Goal: Task Accomplishment & Management: Use online tool/utility

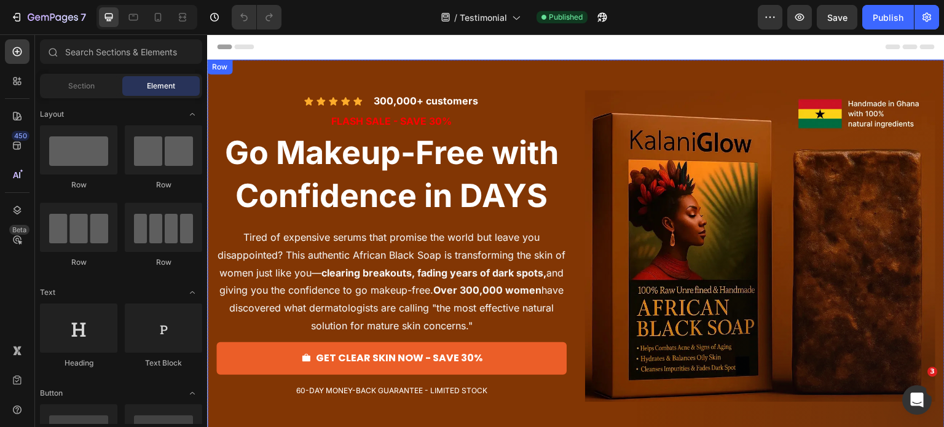
click at [216, 79] on div "Icon Icon Icon Icon Icon Icon List 300,000+ customers Text Block Row FLASH SALE…" at bounding box center [576, 246] width 738 height 373
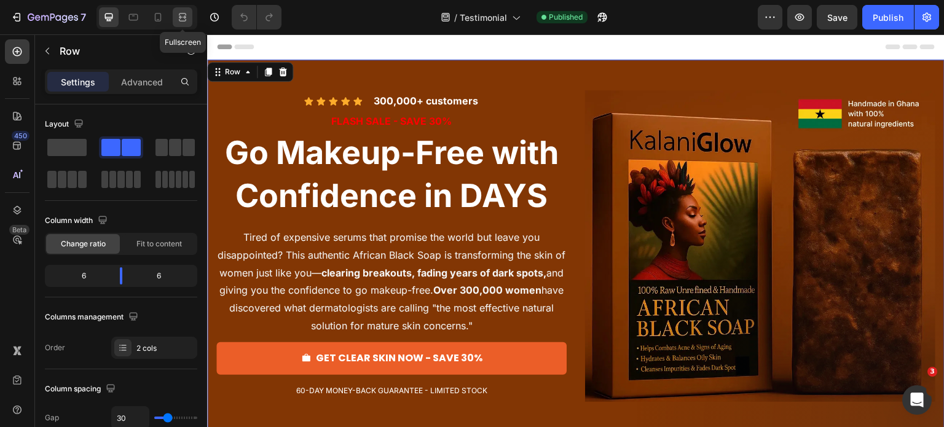
click at [181, 19] on icon at bounding box center [182, 17] width 12 height 12
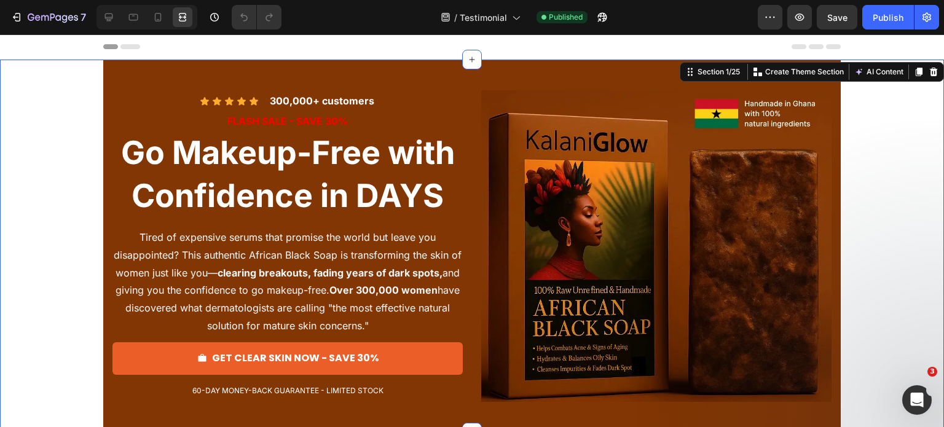
click at [71, 117] on div "Icon Icon Icon Icon Icon Icon List 300,000+ customers Text Block Row FLASH SALE…" at bounding box center [472, 246] width 944 height 373
click at [106, 12] on icon at bounding box center [109, 17] width 12 height 12
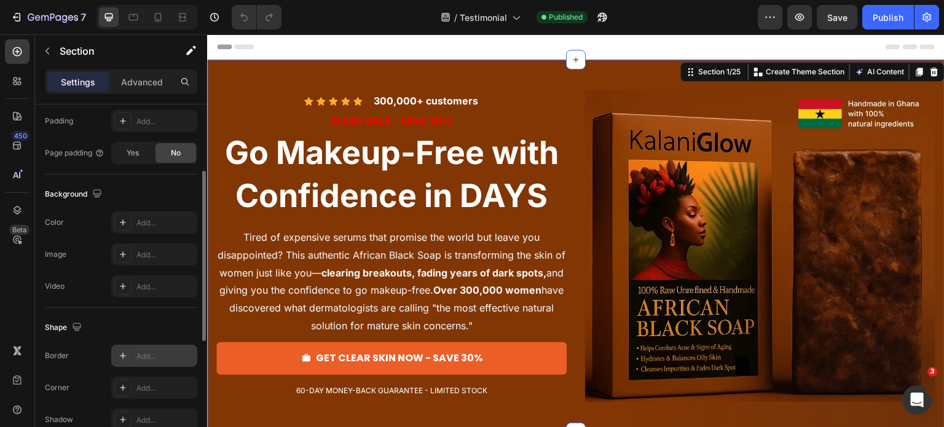
scroll to position [268, 0]
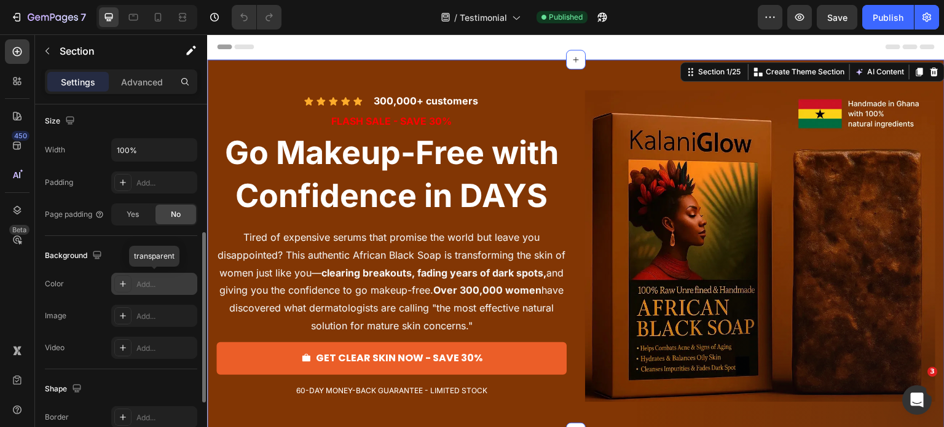
click at [139, 283] on div "Add..." at bounding box center [165, 284] width 58 height 11
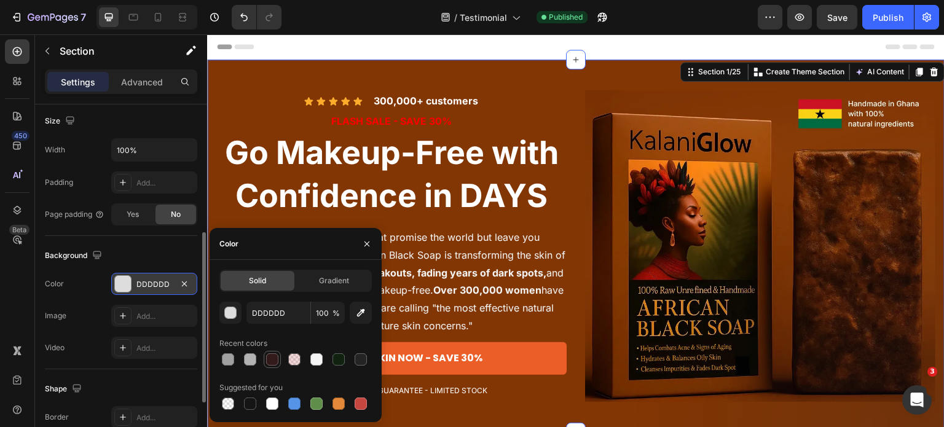
click at [268, 358] on div at bounding box center [272, 359] width 12 height 12
type input "331A1A"
click at [182, 11] on icon at bounding box center [182, 17] width 12 height 12
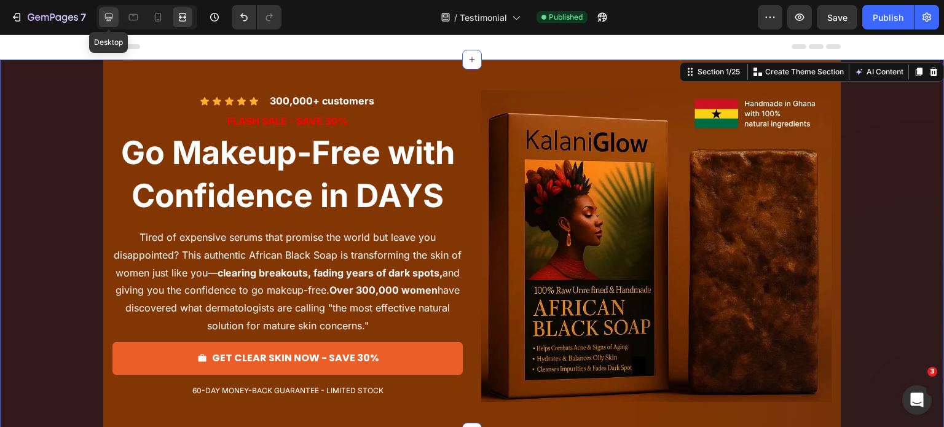
click at [111, 24] on div at bounding box center [109, 17] width 20 height 20
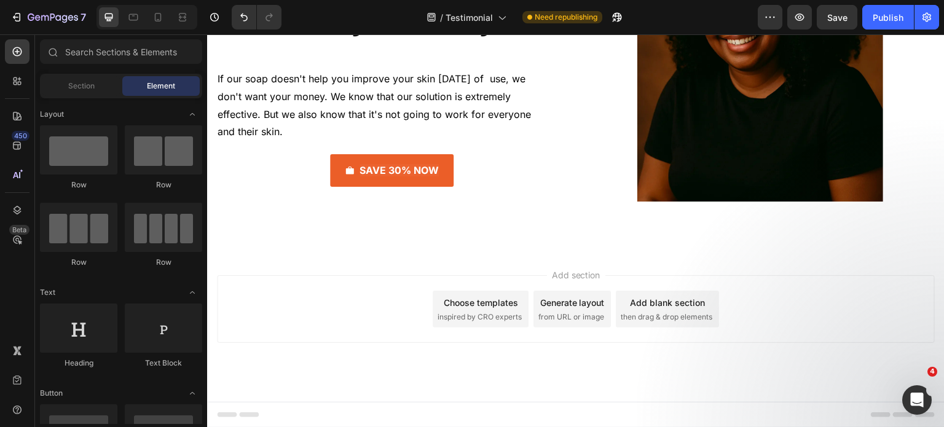
scroll to position [8484, 0]
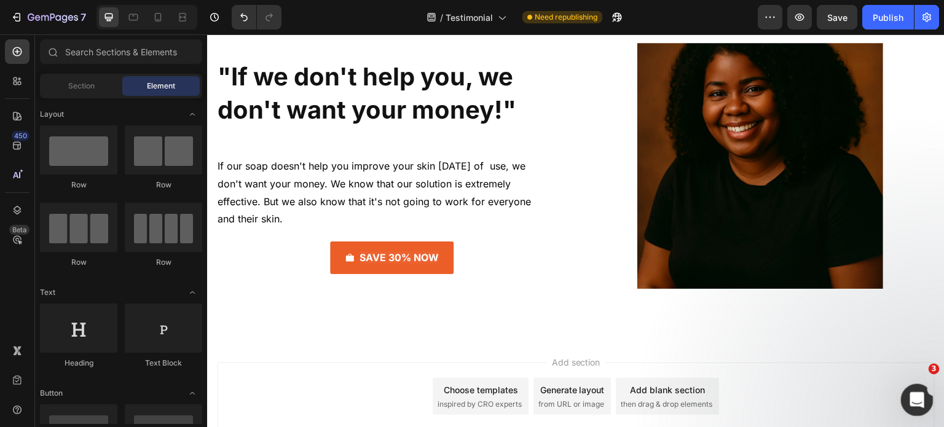
click at [925, 393] on div "Open Intercom Messenger" at bounding box center [915, 398] width 41 height 41
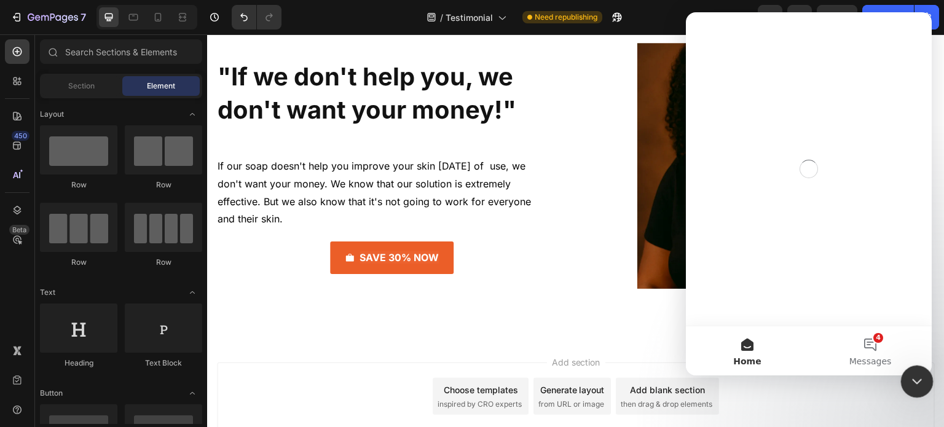
scroll to position [0, 0]
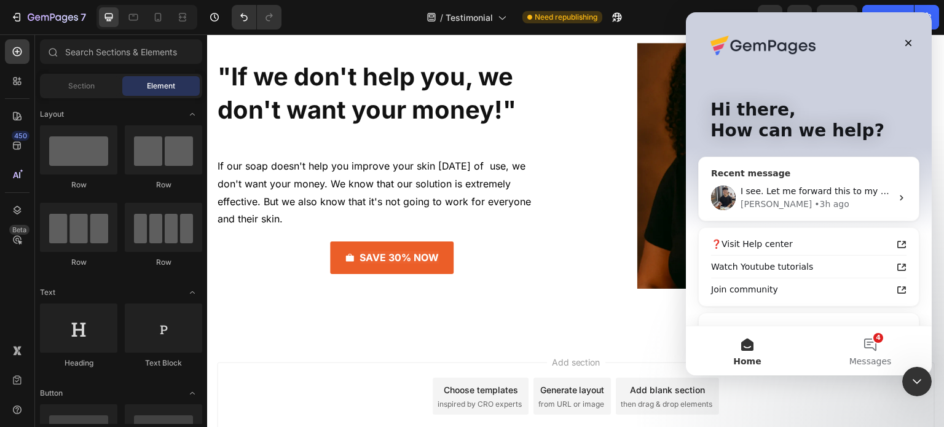
click at [800, 195] on span "I see. Let me forward this to my Developer team so they can process on further …" at bounding box center [927, 191] width 373 height 10
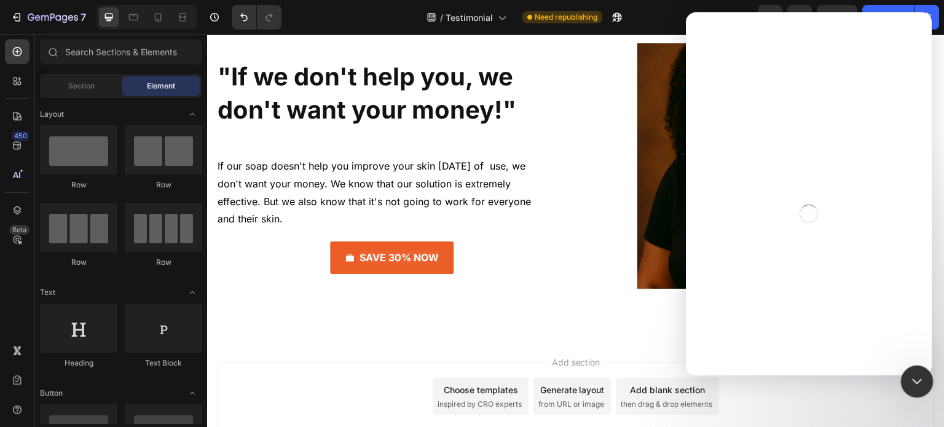
click at [917, 384] on icon "Close Intercom Messenger" at bounding box center [915, 380] width 15 height 15
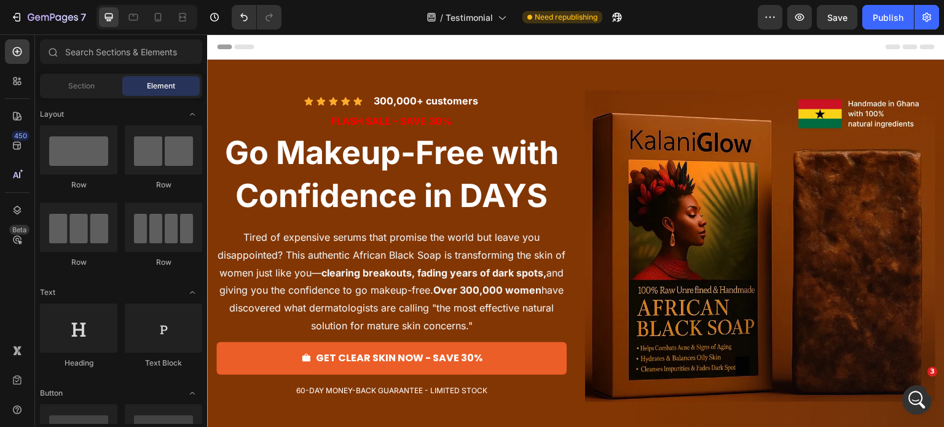
scroll to position [13509, 0]
drag, startPoint x: 942, startPoint y: 173, endPoint x: 1151, endPoint y: 52, distance: 241.6
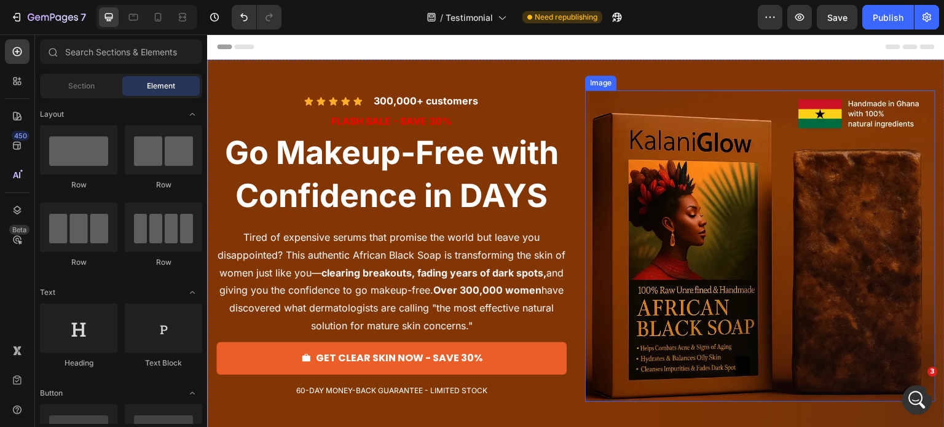
click at [681, 148] on img at bounding box center [760, 246] width 350 height 312
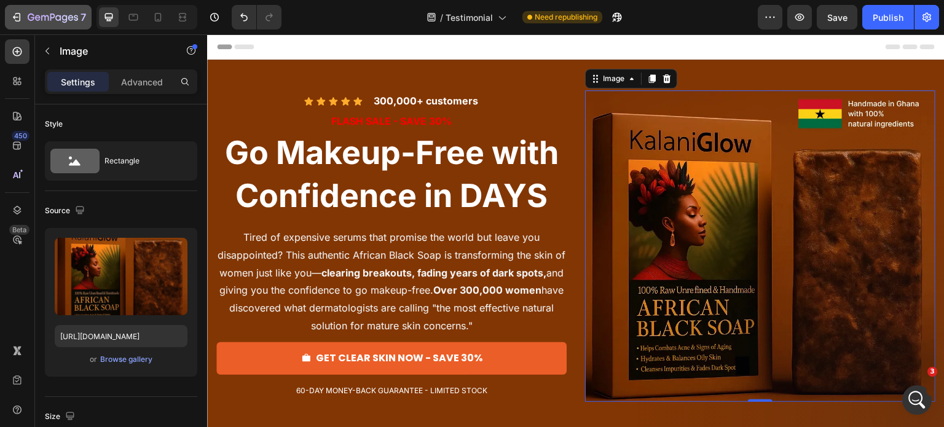
click at [18, 22] on icon "button" at bounding box center [16, 17] width 12 height 12
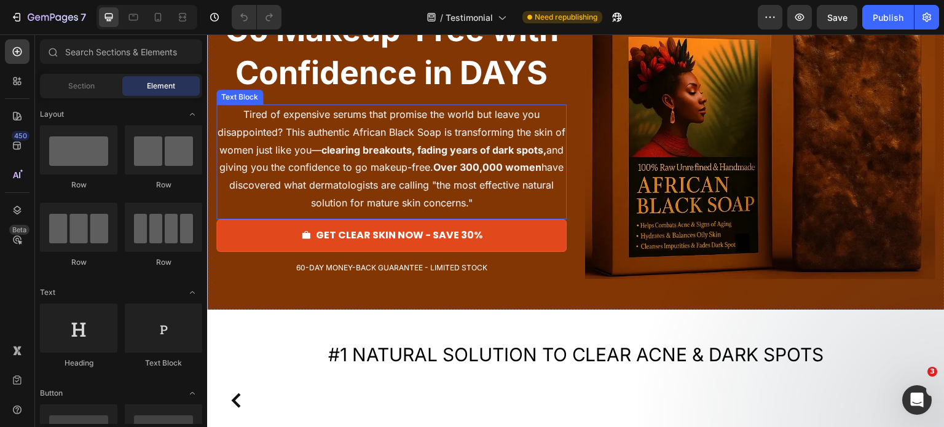
scroll to position [123, 0]
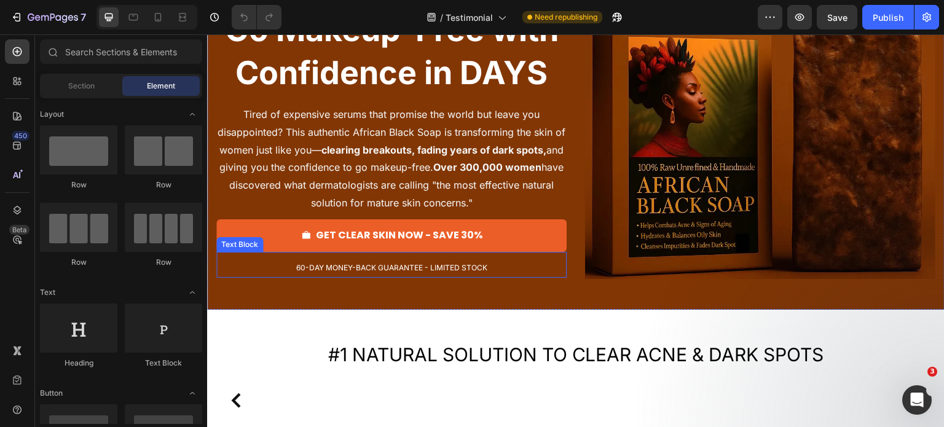
click at [300, 267] on span "60-DAY MONEY-BACK GUARANTEE - LIMITED STOCK" at bounding box center [391, 267] width 191 height 9
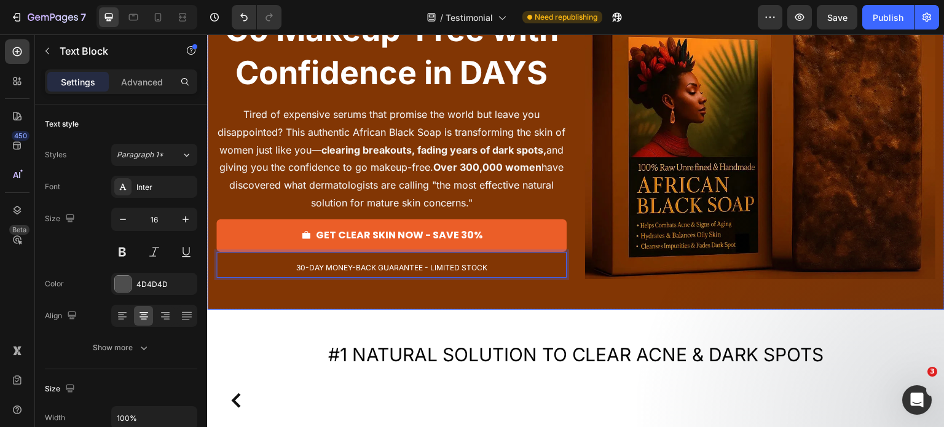
click at [245, 299] on div "Icon Icon Icon Icon Icon Icon List 300,000+ customers Text Block Row FLASH SALE…" at bounding box center [576, 123] width 738 height 373
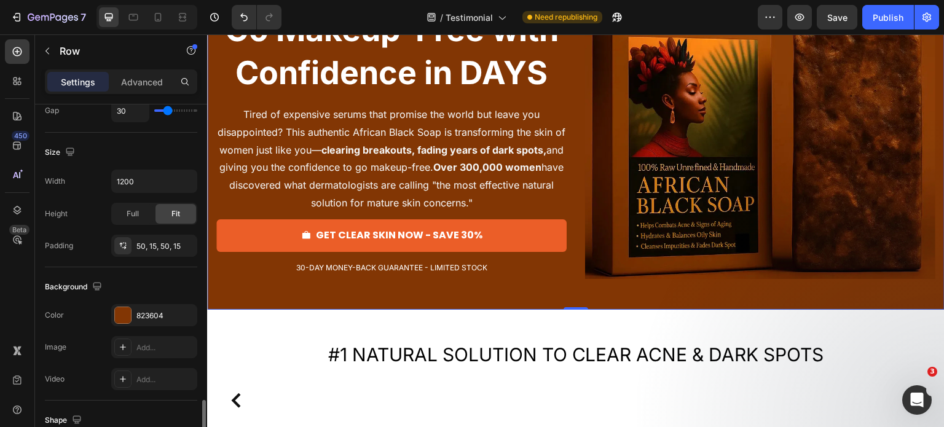
scroll to position [430, 0]
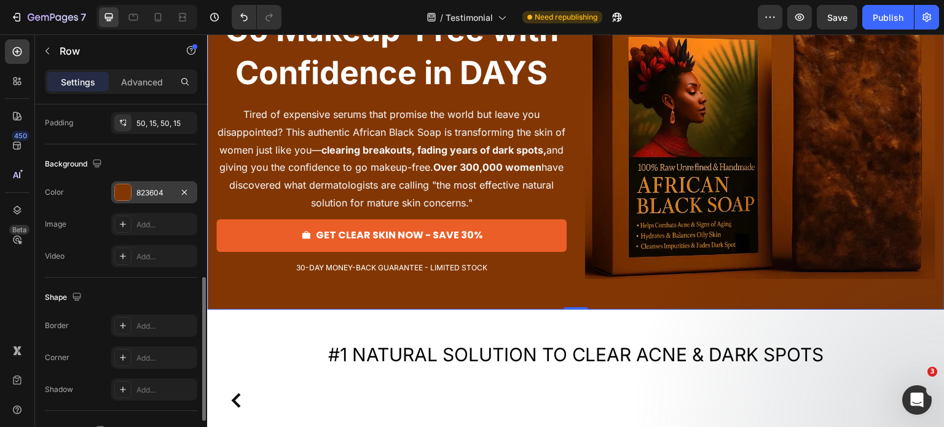
click at [131, 197] on div "823604" at bounding box center [154, 192] width 86 height 22
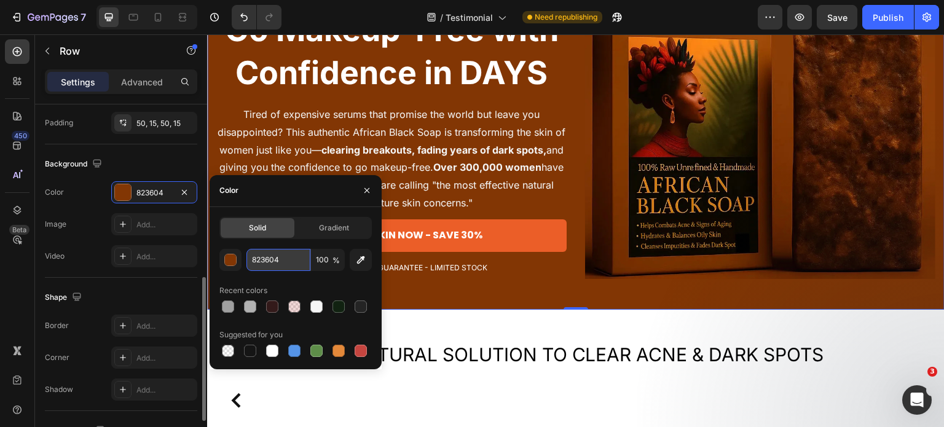
click at [278, 258] on input "823604" at bounding box center [279, 260] width 64 height 22
paste input "Copy element from Gempages!"
paste input "F8F6E2"
type input "F8F6E2"
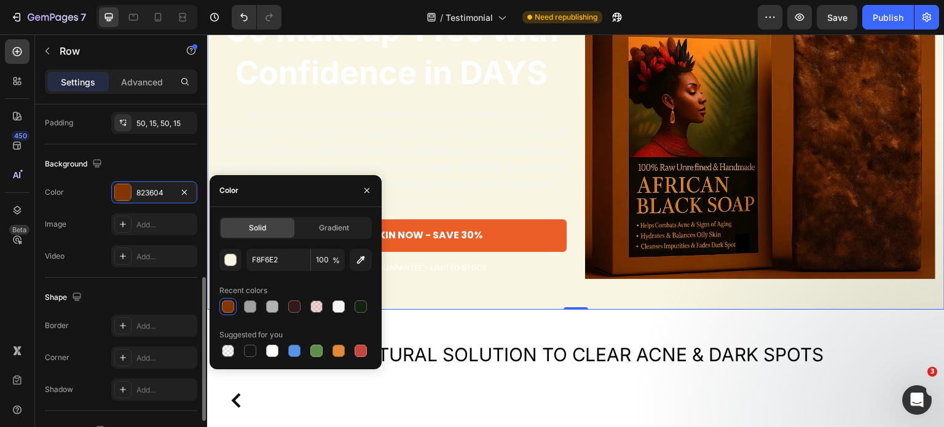
click at [117, 171] on div "Background" at bounding box center [121, 164] width 152 height 20
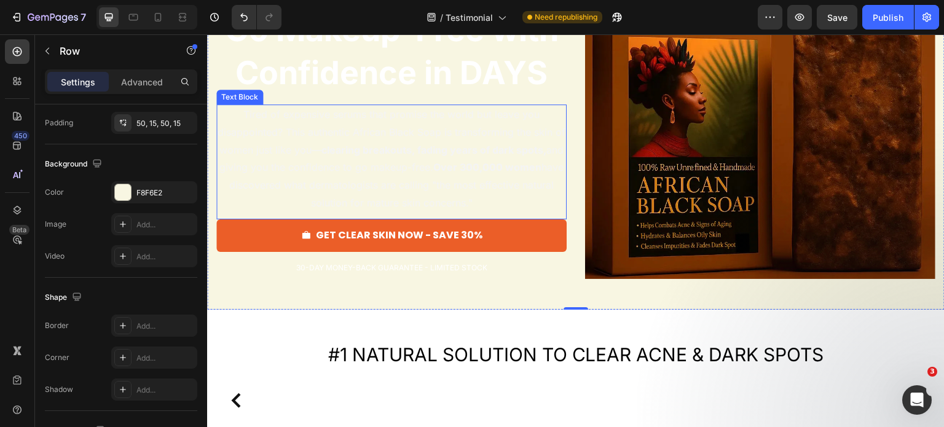
click at [334, 159] on p "Tired of expensive serums that promise the world but leave you disappointed? Th…" at bounding box center [392, 159] width 348 height 106
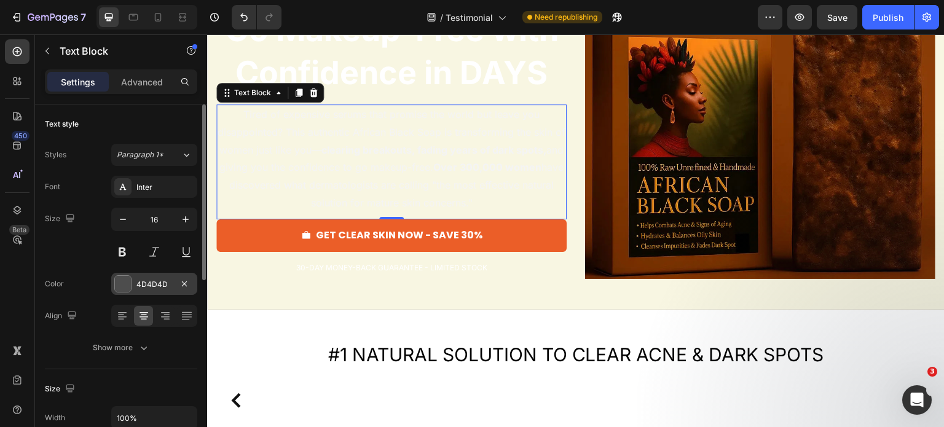
click at [152, 286] on div "4D4D4D" at bounding box center [154, 284] width 36 height 11
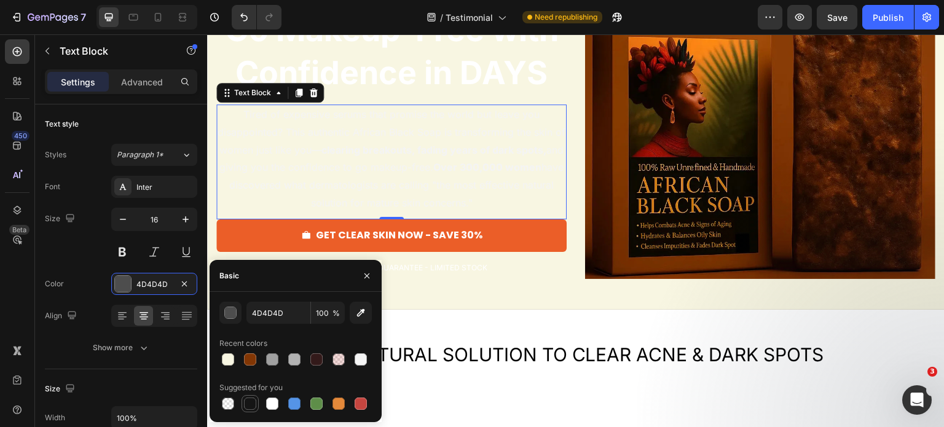
click at [250, 406] on div at bounding box center [250, 404] width 12 height 12
type input "151515"
click at [414, 89] on span "Go Makeup-Free with Confidence in DAYS" at bounding box center [392, 51] width 334 height 82
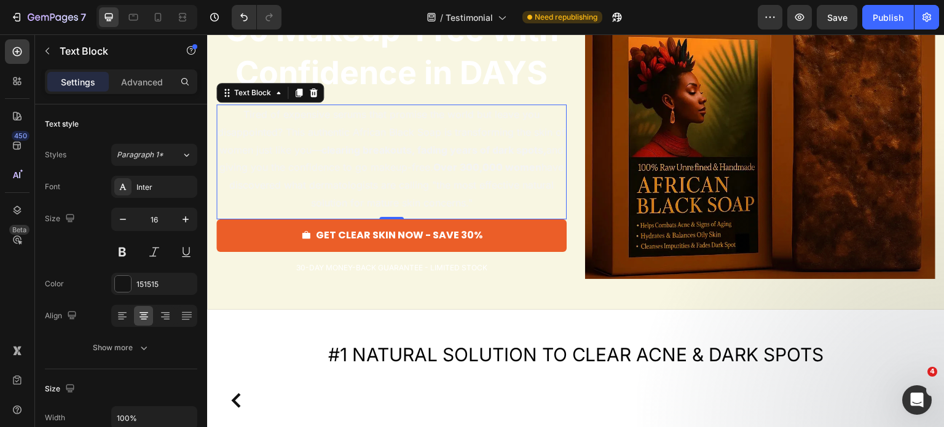
click at [397, 148] on strong "clearing breakouts, fading years of dark spots," at bounding box center [434, 150] width 225 height 12
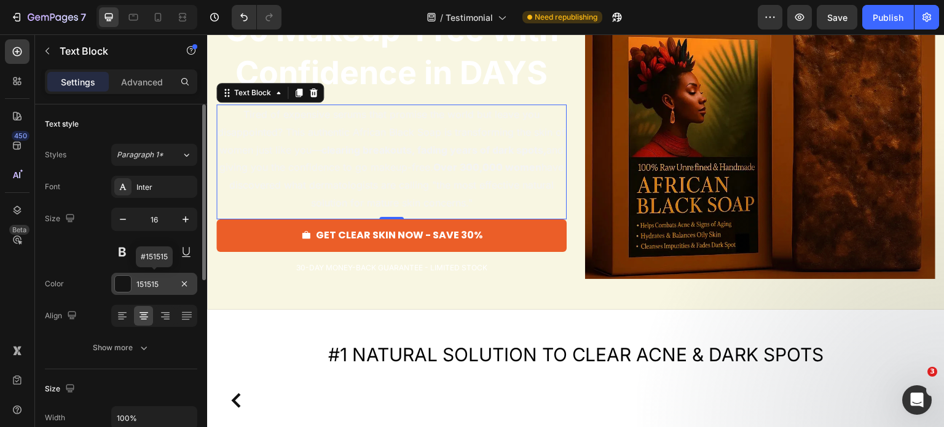
click at [151, 286] on div "151515" at bounding box center [154, 284] width 36 height 11
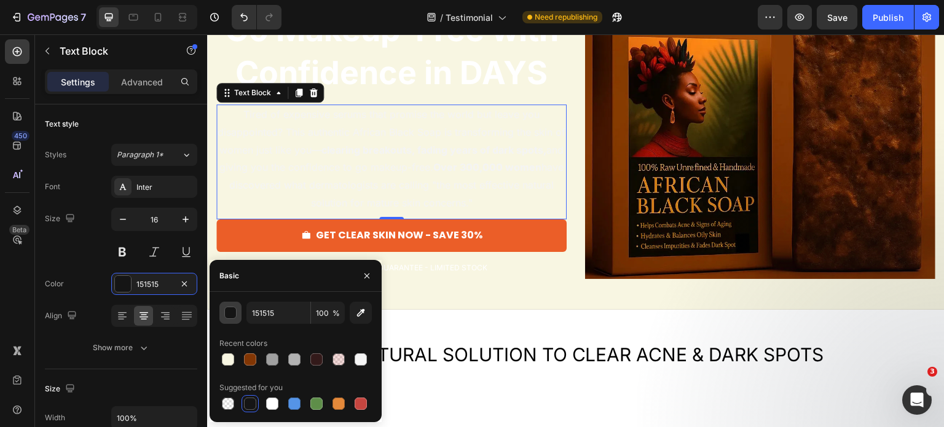
click at [235, 310] on div "button" at bounding box center [231, 313] width 12 height 12
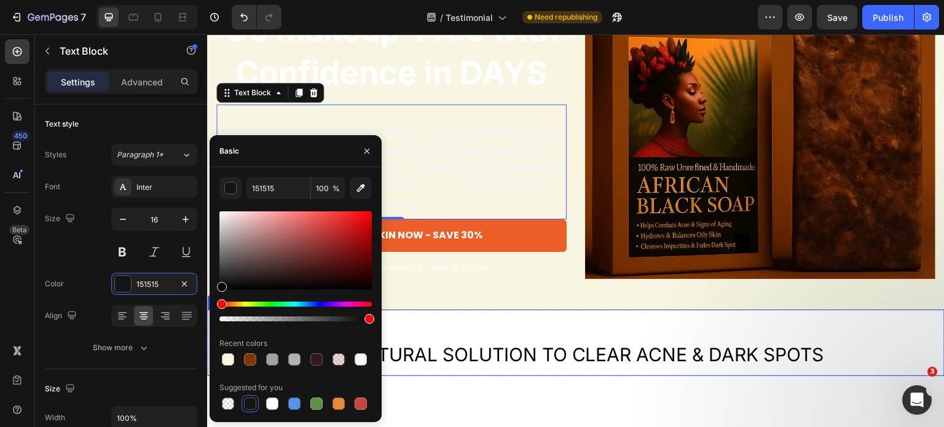
drag, startPoint x: 432, startPoint y: 319, endPoint x: 207, endPoint y: 309, distance: 224.6
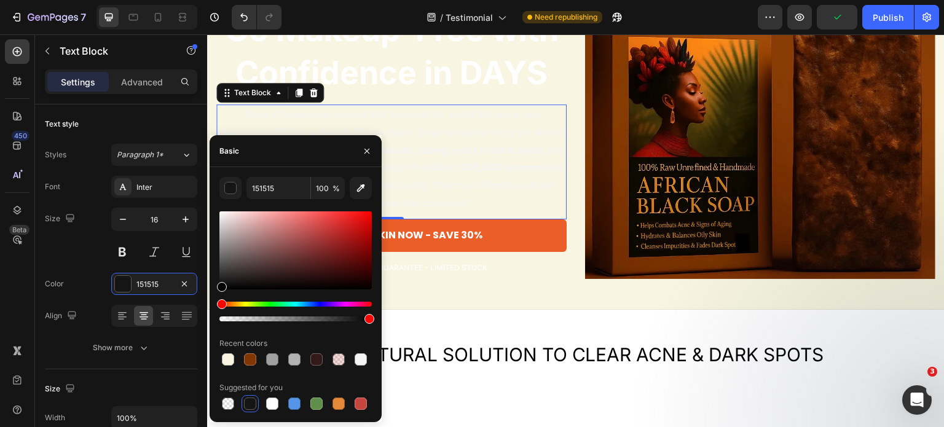
click at [432, 175] on p "Tired of expensive serums that promise the world but leave you disappointed? Th…" at bounding box center [392, 159] width 348 height 106
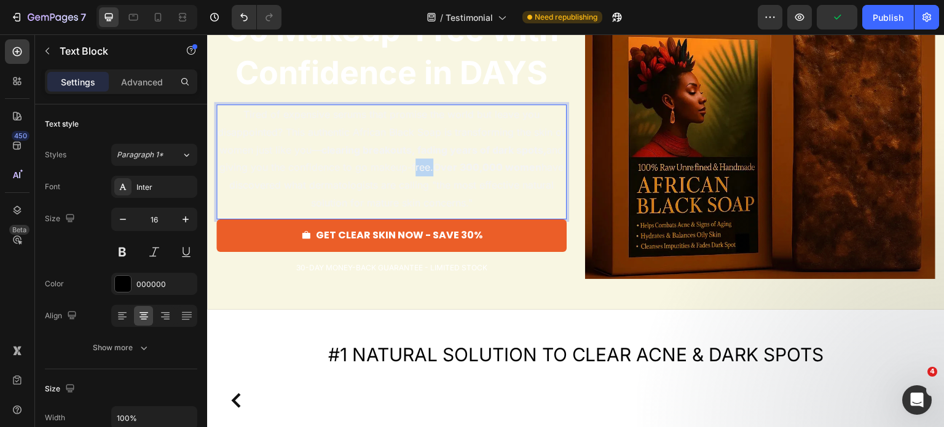
click at [432, 175] on p "Tired of expensive serums that promise the world but leave you disappointed? Th…" at bounding box center [392, 159] width 348 height 106
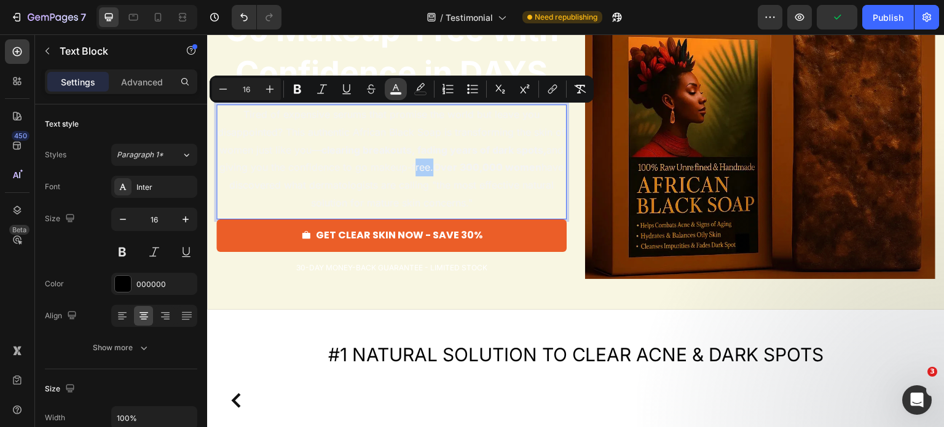
drag, startPoint x: 401, startPoint y: 91, endPoint x: 190, endPoint y: 74, distance: 211.6
click at [401, 91] on icon "Editor contextual toolbar" at bounding box center [396, 89] width 12 height 12
type input "F4F4F4"
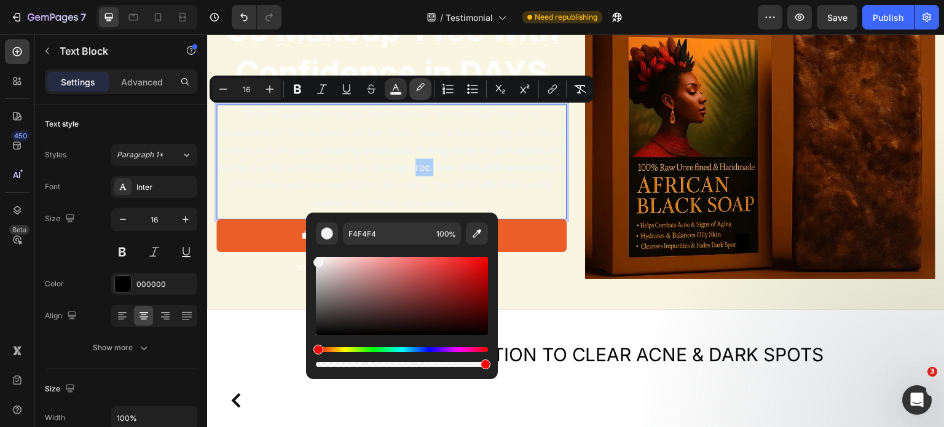
click at [416, 91] on icon "Editor contextual toolbar" at bounding box center [420, 89] width 12 height 12
type input "FFFBFF"
type input "0"
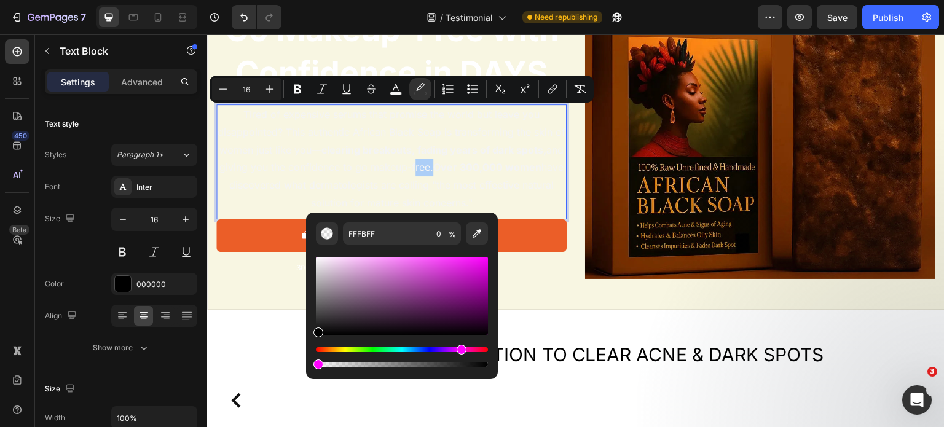
drag, startPoint x: 329, startPoint y: 302, endPoint x: 307, endPoint y: 347, distance: 49.8
click at [307, 347] on div "FFFBFF 0 %" at bounding box center [402, 291] width 192 height 157
type input "000000"
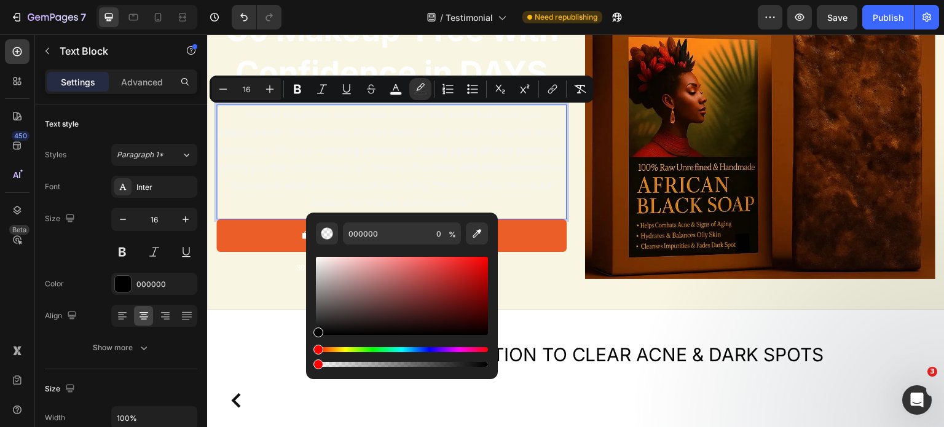
drag, startPoint x: 330, startPoint y: 310, endPoint x: 310, endPoint y: 353, distance: 47.9
click at [310, 353] on div "000000 0 %" at bounding box center [402, 291] width 192 height 157
click at [382, 168] on span "Tired of expensive serums that promise the world but leave you disappointed? Th…" at bounding box center [392, 158] width 348 height 101
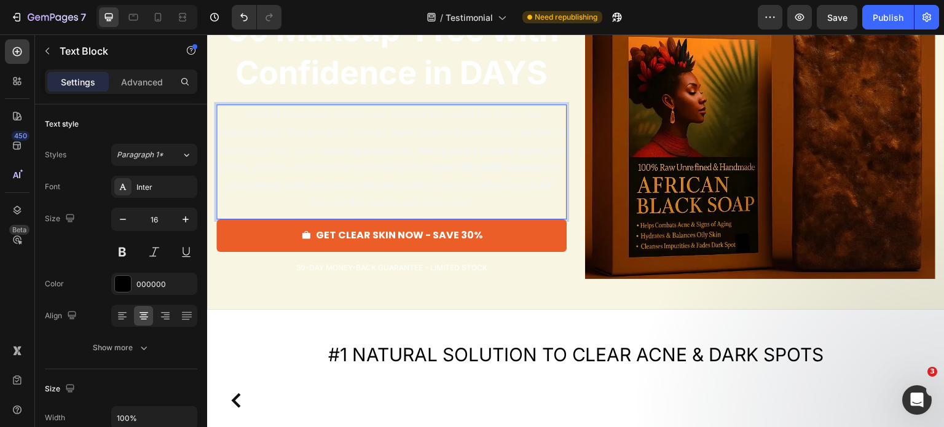
click at [384, 157] on p "Tired of expensive serums that promise the world but leave you disappointed? Th…" at bounding box center [392, 159] width 348 height 106
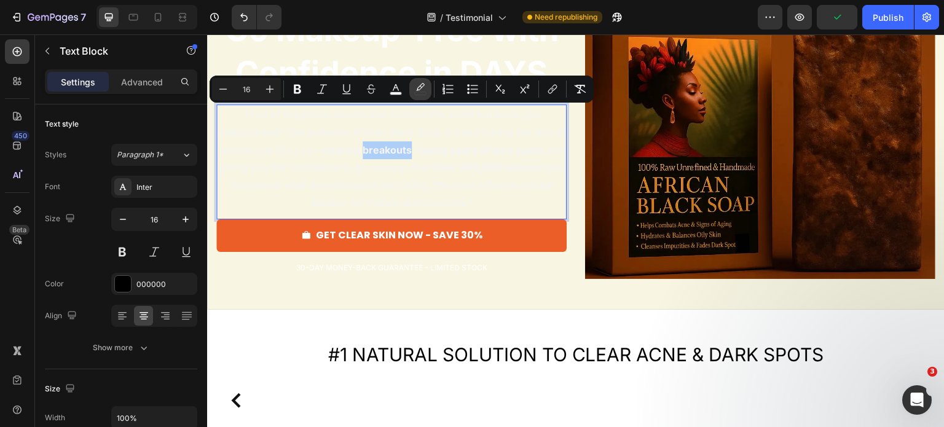
drag, startPoint x: 416, startPoint y: 92, endPoint x: 207, endPoint y: 68, distance: 210.3
click at [416, 92] on rect "Editor contextual toolbar" at bounding box center [421, 93] width 12 height 3
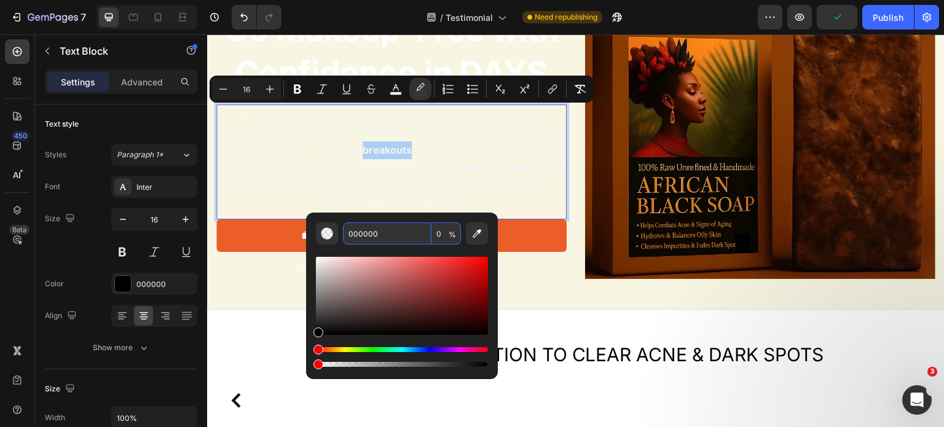
click at [433, 232] on input "0" at bounding box center [447, 234] width 30 height 22
type input "100"
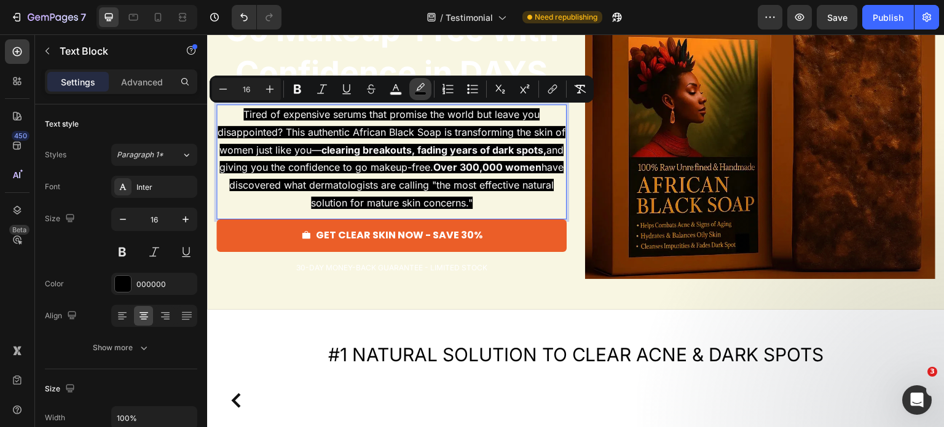
drag, startPoint x: 424, startPoint y: 89, endPoint x: 209, endPoint y: 81, distance: 214.7
click at [424, 89] on icon "Editor contextual toolbar" at bounding box center [420, 89] width 12 height 12
click at [419, 83] on icon "Editor contextual toolbar" at bounding box center [420, 89] width 12 height 12
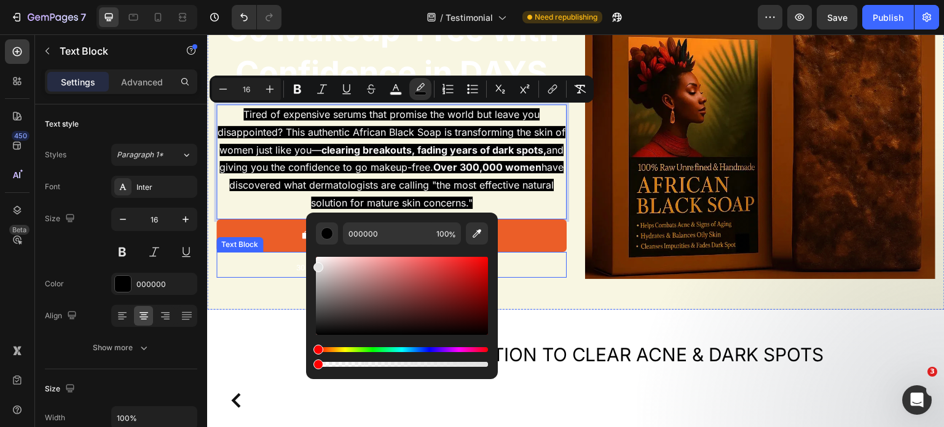
drag, startPoint x: 521, startPoint y: 299, endPoint x: 298, endPoint y: 253, distance: 227.3
type input "F7F7F7"
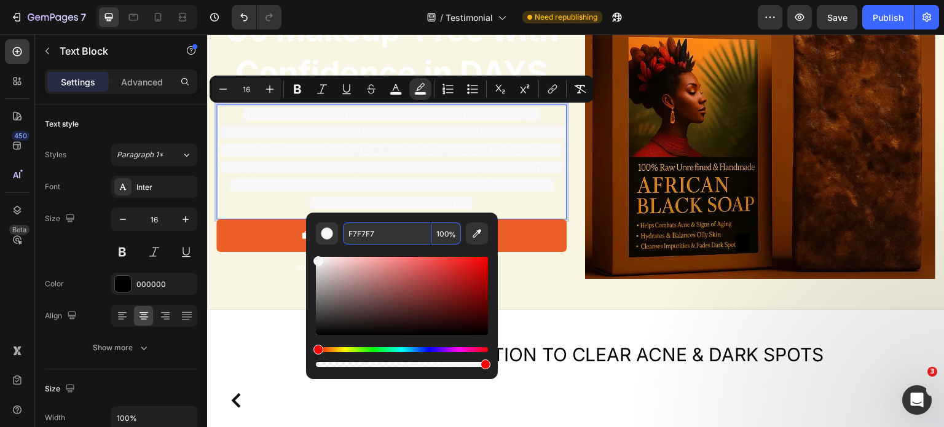
click at [440, 235] on input "100" at bounding box center [447, 234] width 30 height 22
click at [417, 230] on input "F7F7F7" at bounding box center [387, 234] width 89 height 22
click at [455, 240] on span "%" at bounding box center [452, 235] width 7 height 14
click at [446, 238] on input "100" at bounding box center [447, 234] width 30 height 22
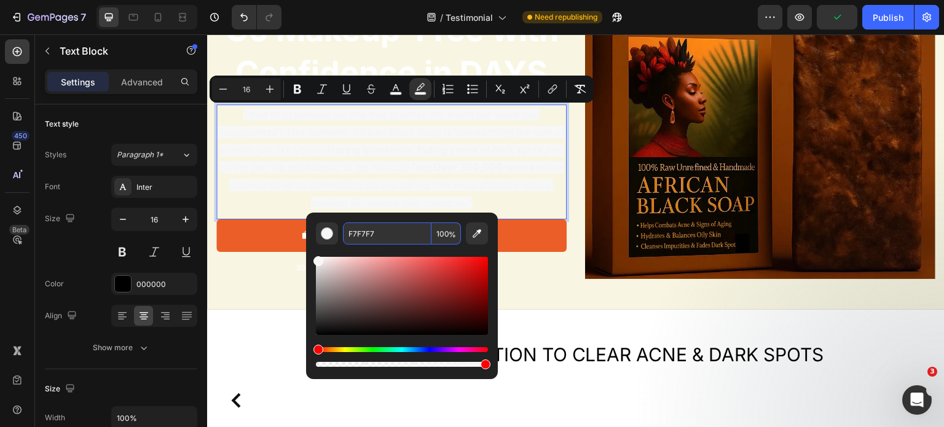
click at [446, 238] on input "100" at bounding box center [447, 234] width 30 height 22
type input "0"
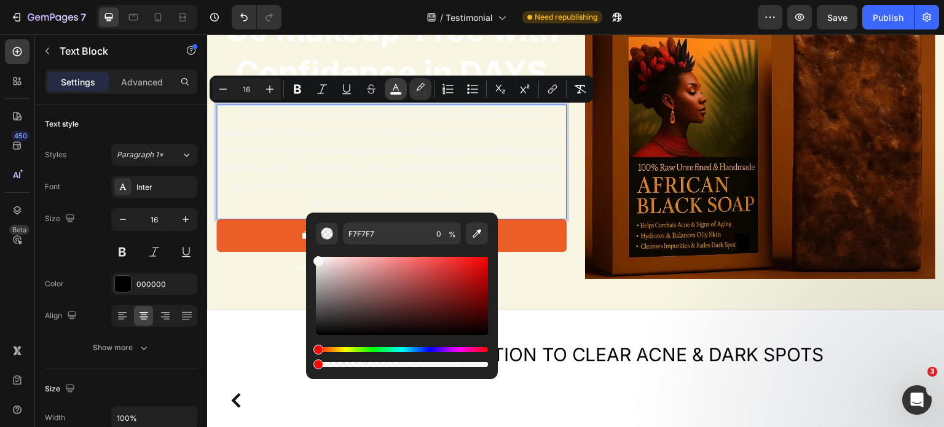
click at [404, 85] on button "color" at bounding box center [396, 89] width 22 height 22
drag, startPoint x: 331, startPoint y: 335, endPoint x: 307, endPoint y: 356, distance: 32.3
click at [307, 356] on div "F4F4F4 100 %" at bounding box center [402, 291] width 192 height 157
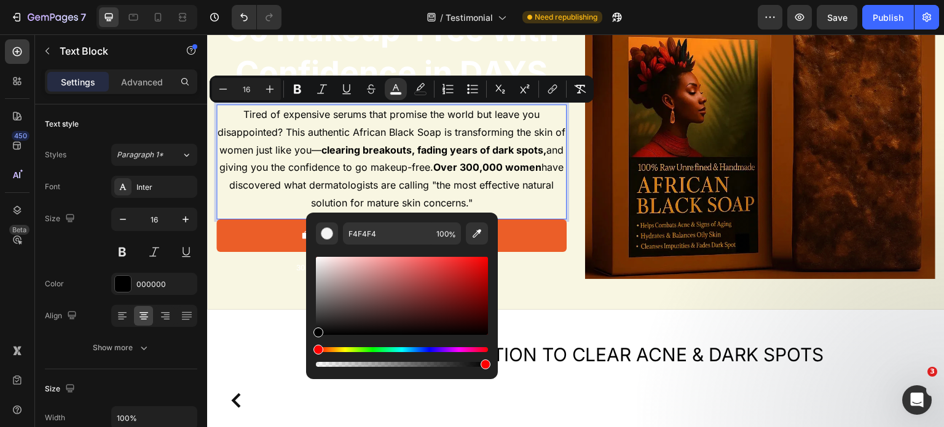
type input "000000"
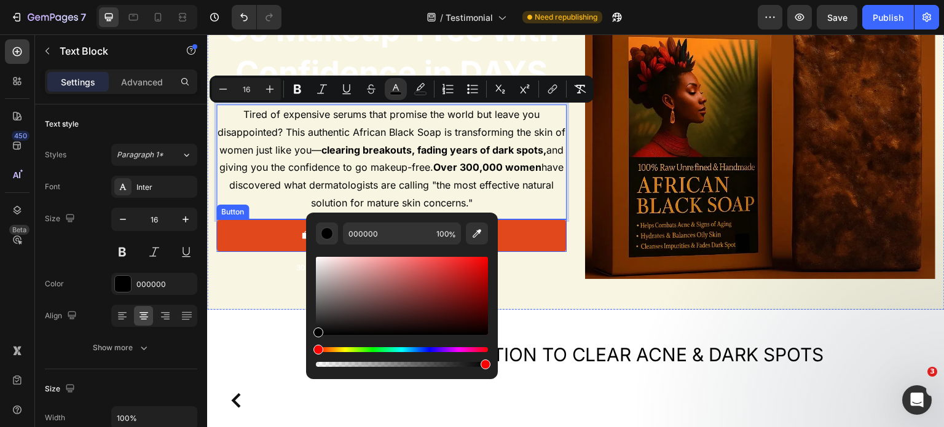
click at [532, 247] on button "GET CLEAR SKIN NOW - SAVE 30%" at bounding box center [391, 235] width 350 height 33
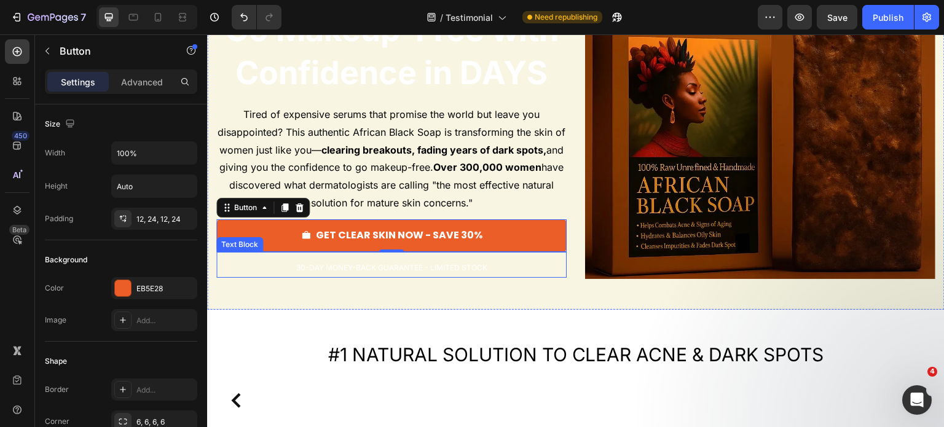
click at [503, 270] on p "30-DAY MONEY-BACK GUARANTEE - LIMITED STOCK" at bounding box center [392, 267] width 348 height 19
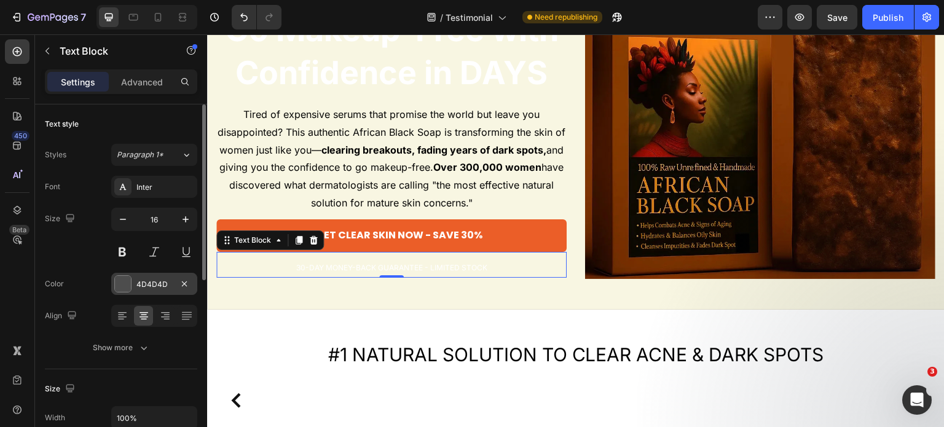
click at [172, 286] on div "4D4D4D" at bounding box center [154, 284] width 36 height 11
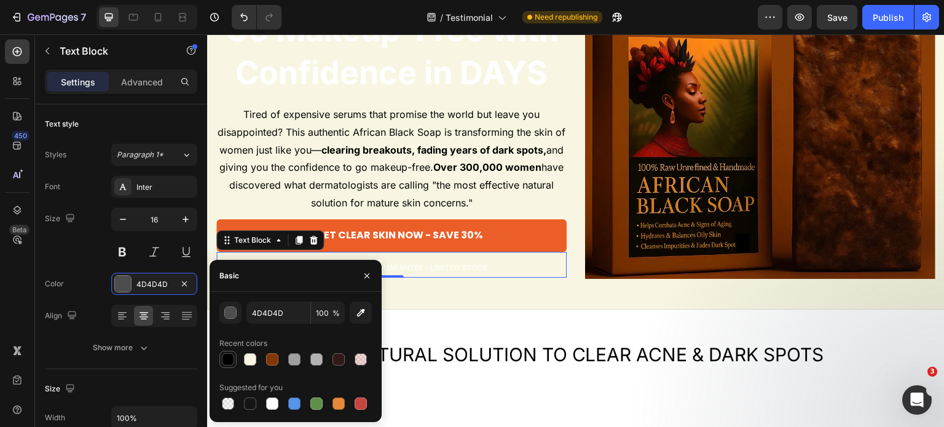
click at [229, 358] on div at bounding box center [228, 359] width 12 height 12
type input "000000"
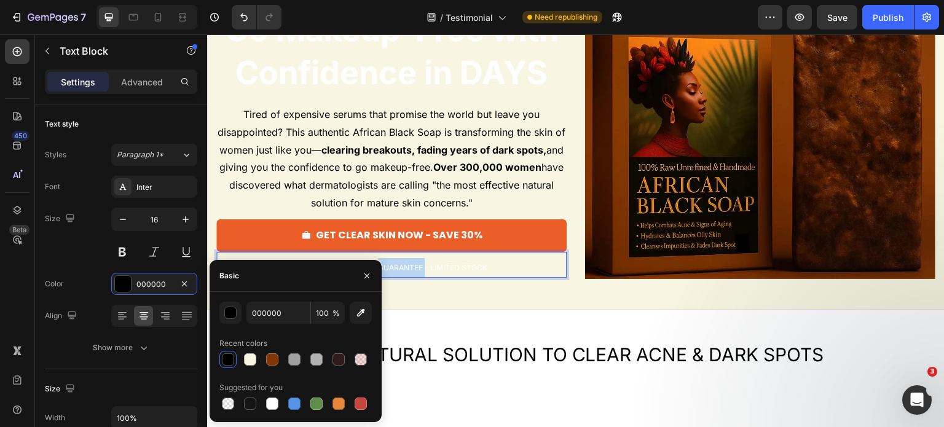
click at [397, 270] on span "30-DAY MONEY-BACK GUARANTEE - LIMITED STOCK" at bounding box center [391, 267] width 191 height 9
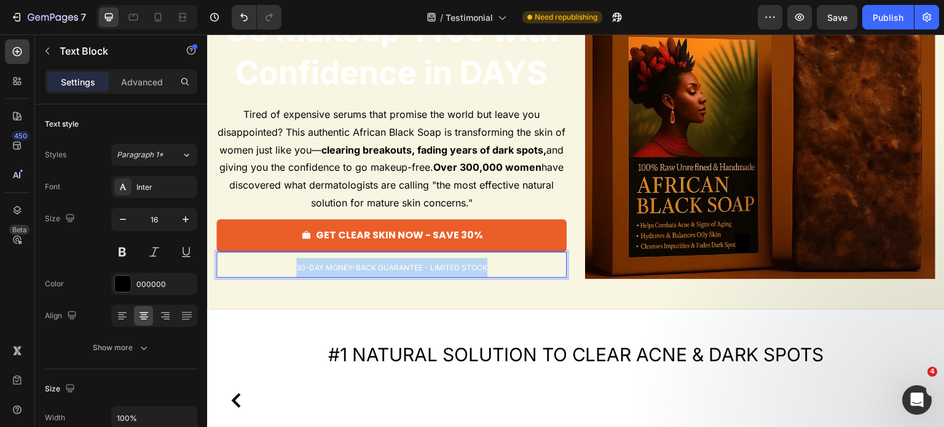
click at [397, 270] on span "30-DAY MONEY-BACK GUARANTEE - LIMITED STOCK" at bounding box center [391, 267] width 191 height 9
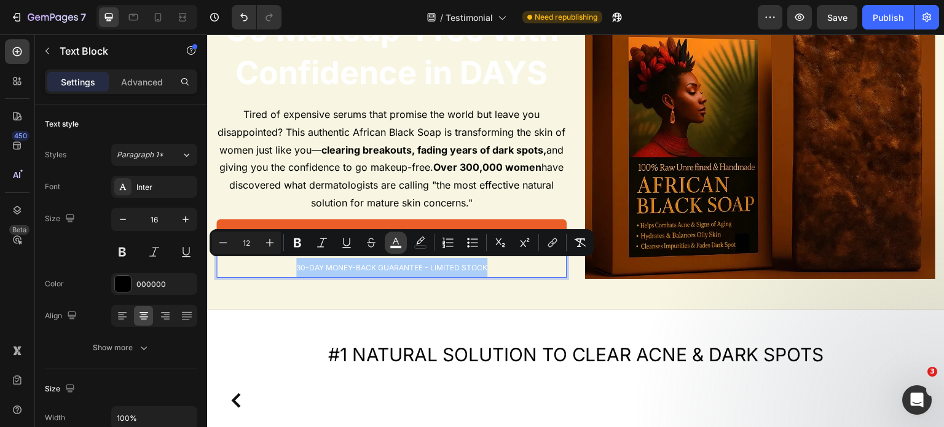
click at [393, 243] on icon "Editor contextual toolbar" at bounding box center [396, 241] width 6 height 7
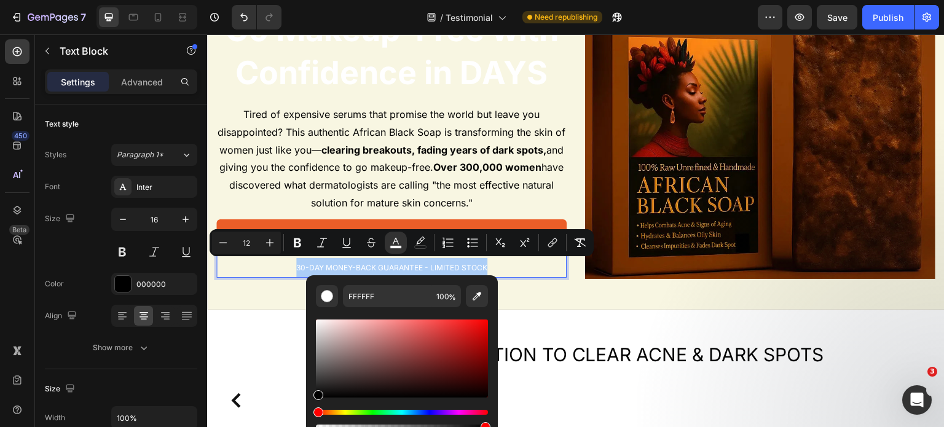
drag, startPoint x: 341, startPoint y: 353, endPoint x: 307, endPoint y: 406, distance: 62.8
click at [307, 406] on div "FFFFFF 100 %" at bounding box center [402, 353] width 192 height 157
type input "000000"
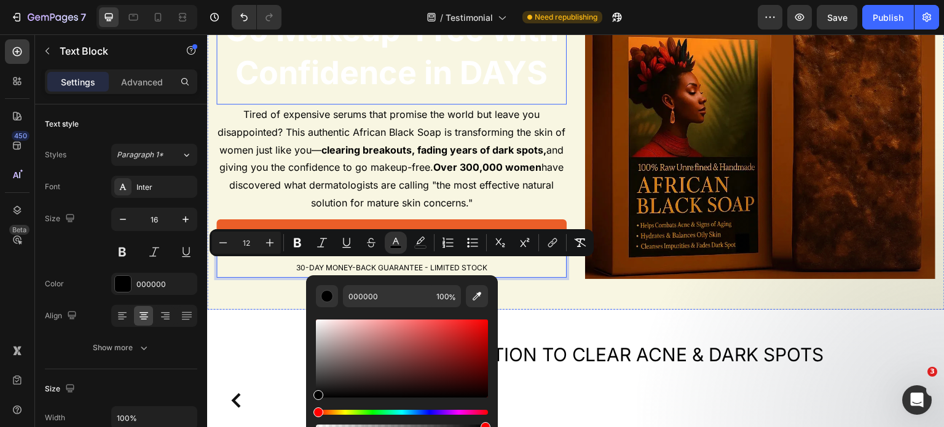
click at [374, 68] on span "Go Makeup-Free with Confidence in DAYS" at bounding box center [392, 51] width 334 height 82
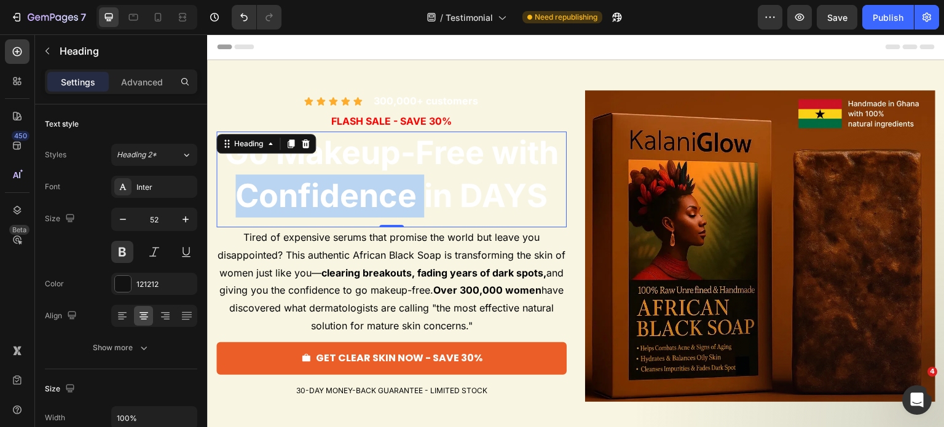
click at [392, 197] on span "Go Makeup-Free with Confidence in DAYS" at bounding box center [392, 174] width 334 height 82
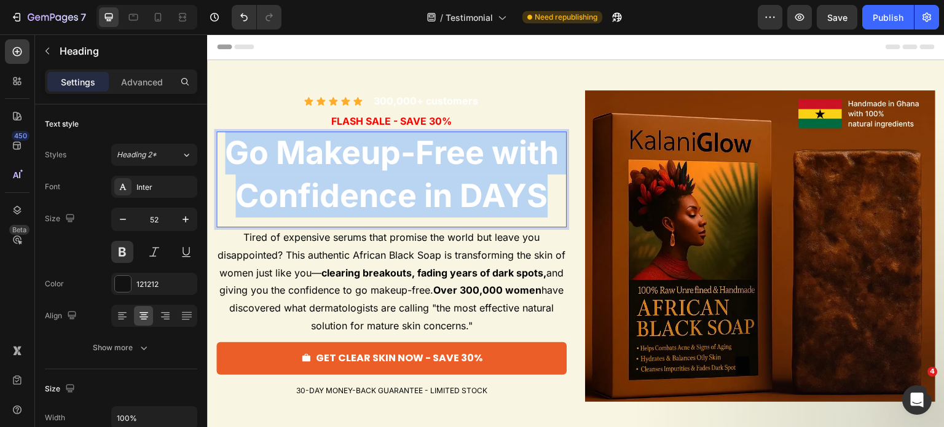
click at [392, 197] on span "Go Makeup-Free with Confidence in DAYS" at bounding box center [392, 174] width 334 height 82
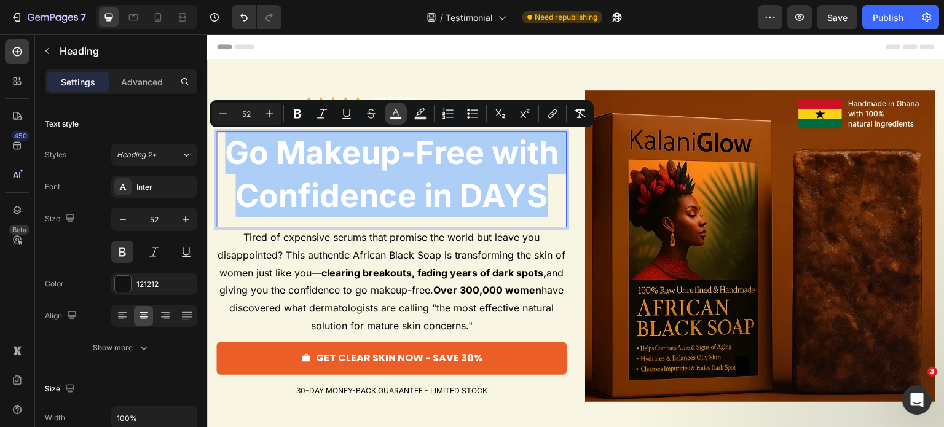
drag, startPoint x: 397, startPoint y: 116, endPoint x: 178, endPoint y: 138, distance: 220.5
click at [397, 117] on rect "Editor contextual toolbar" at bounding box center [396, 118] width 12 height 3
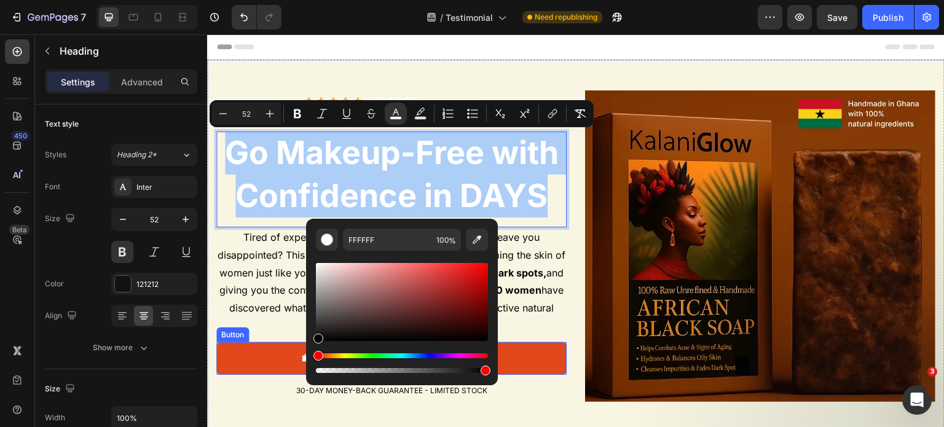
drag, startPoint x: 551, startPoint y: 351, endPoint x: 300, endPoint y: 363, distance: 251.7
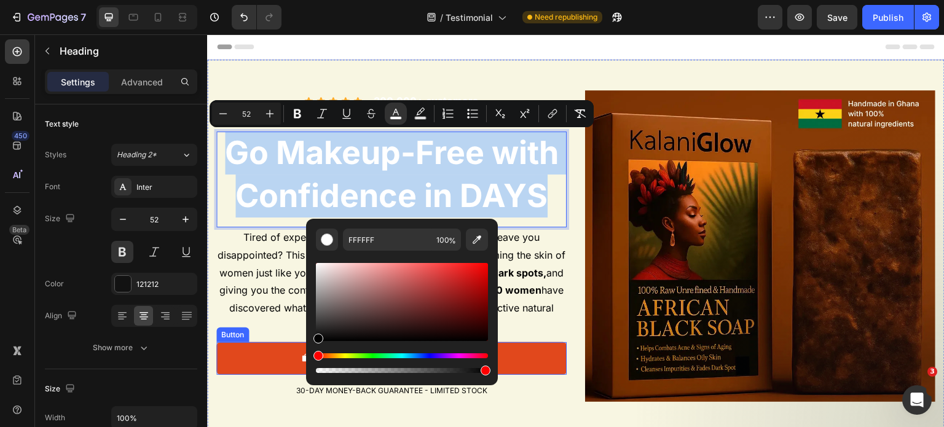
type input "000000"
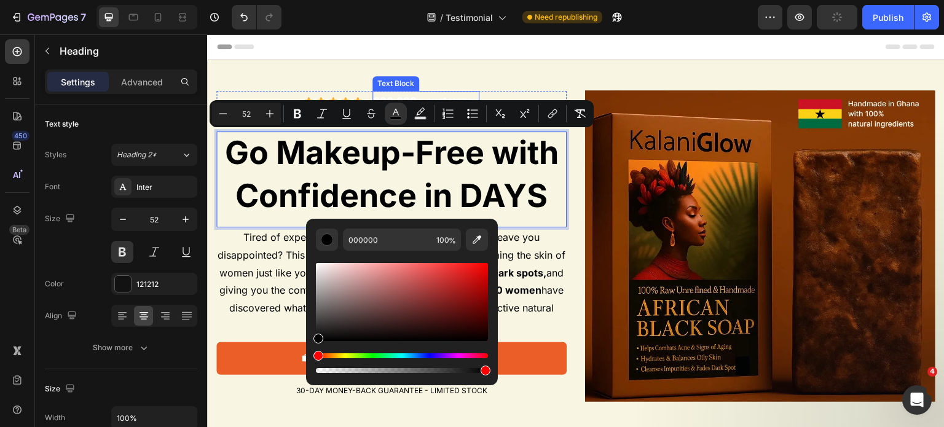
click at [382, 91] on div "300,000+ customers" at bounding box center [426, 101] width 107 height 20
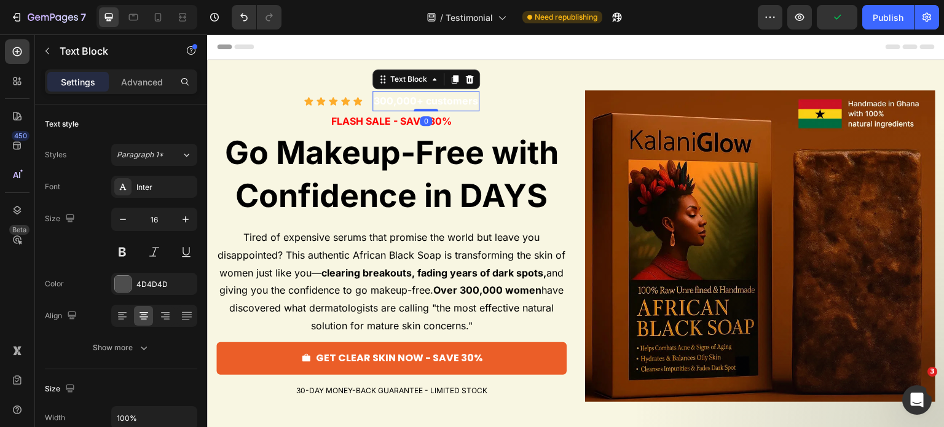
click at [405, 99] on strong "300,000+ customers" at bounding box center [426, 101] width 105 height 12
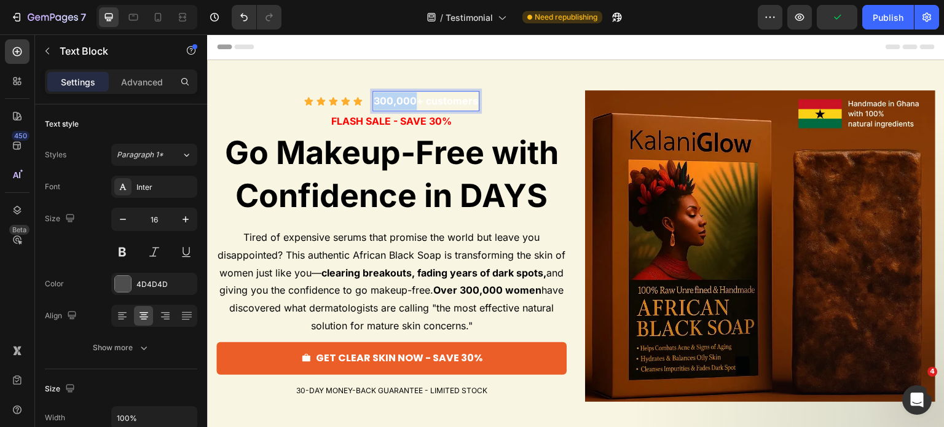
click at [405, 99] on strong "300,000+ customers" at bounding box center [426, 101] width 105 height 12
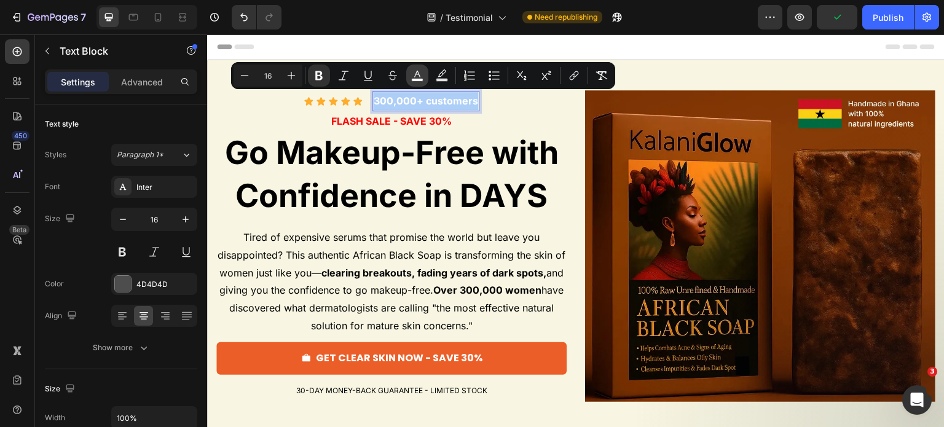
click at [420, 76] on icon "Editor contextual toolbar" at bounding box center [417, 75] width 12 height 12
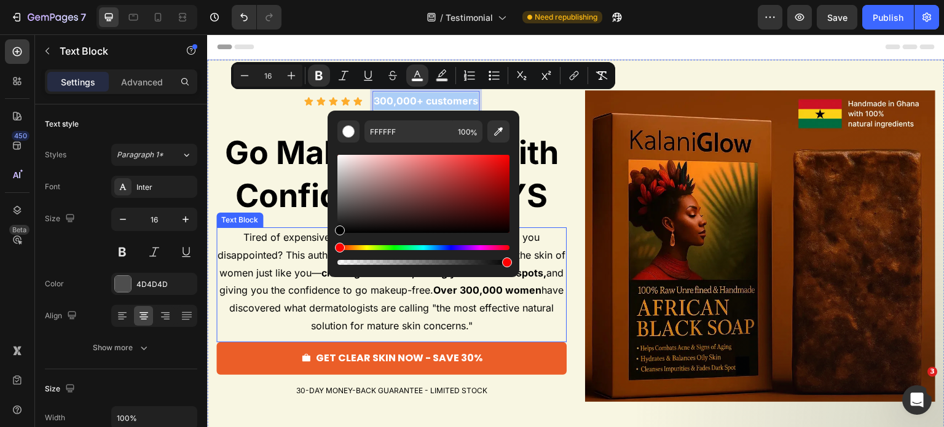
drag, startPoint x: 539, startPoint y: 271, endPoint x: 294, endPoint y: 272, distance: 244.7
type input "000000"
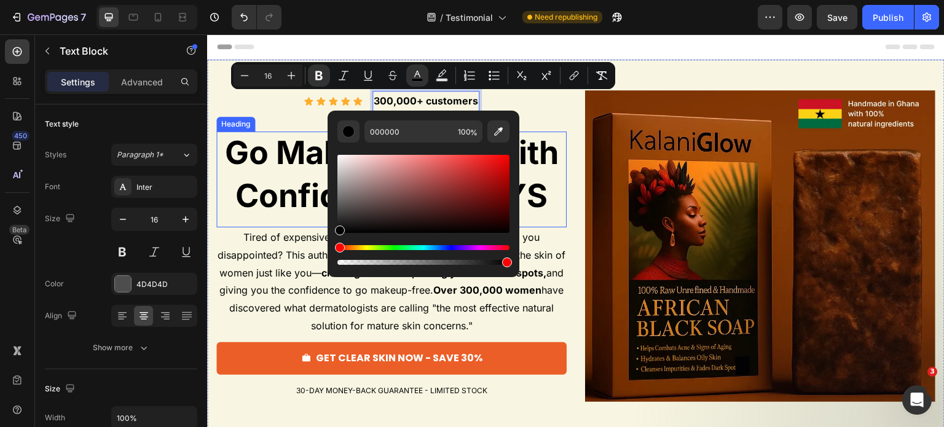
click at [320, 160] on span "Go Makeup-Free with Confidence in DAYS" at bounding box center [392, 174] width 334 height 82
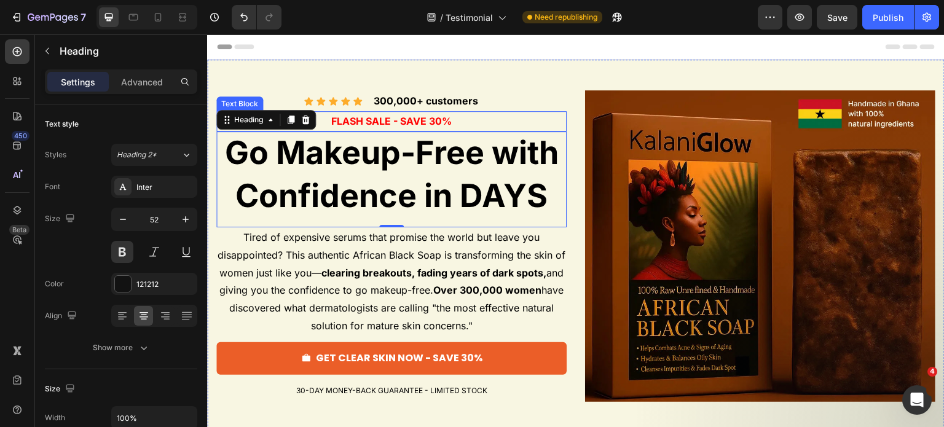
click at [419, 123] on strong "FLASH SALE - SAVE 30%" at bounding box center [391, 121] width 120 height 12
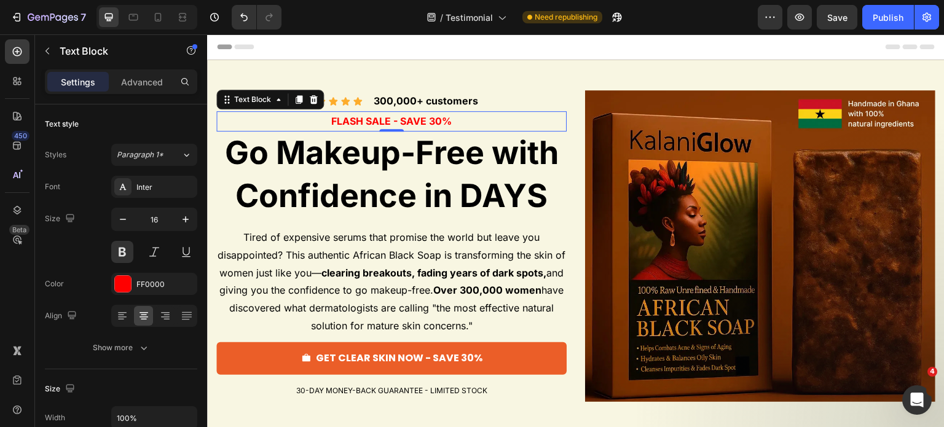
click at [428, 125] on strong "FLASH SALE - SAVE 30%" at bounding box center [391, 121] width 120 height 12
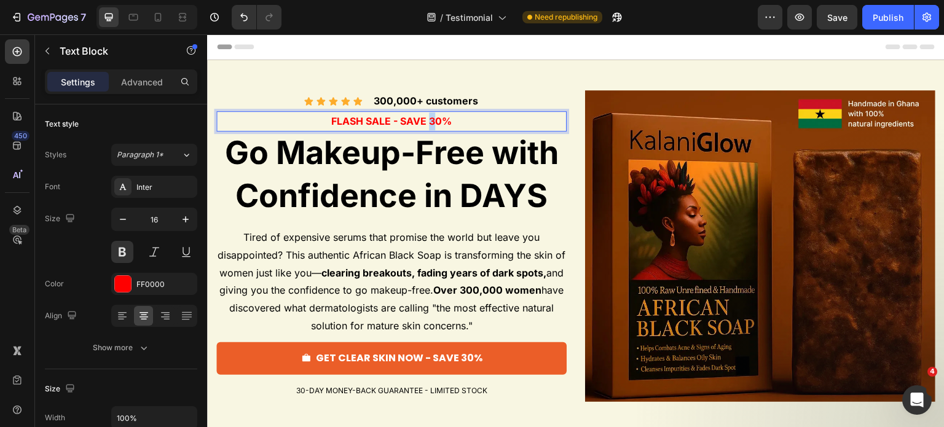
click at [429, 122] on strong "FLASH SALE - SAVE 30%" at bounding box center [391, 121] width 120 height 12
click at [427, 169] on span "Go Makeup-Free with Confidence in DAYS" at bounding box center [392, 174] width 334 height 82
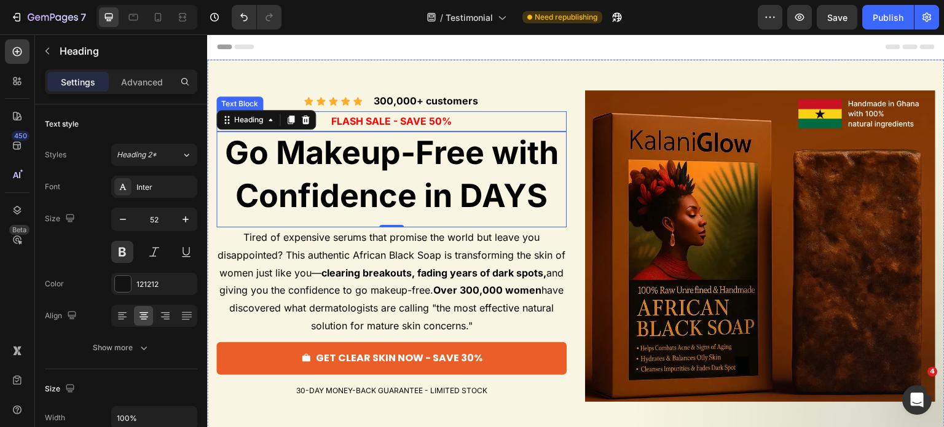
click at [353, 117] on strong "FLASH SALE - SAVE 50%" at bounding box center [391, 121] width 120 height 12
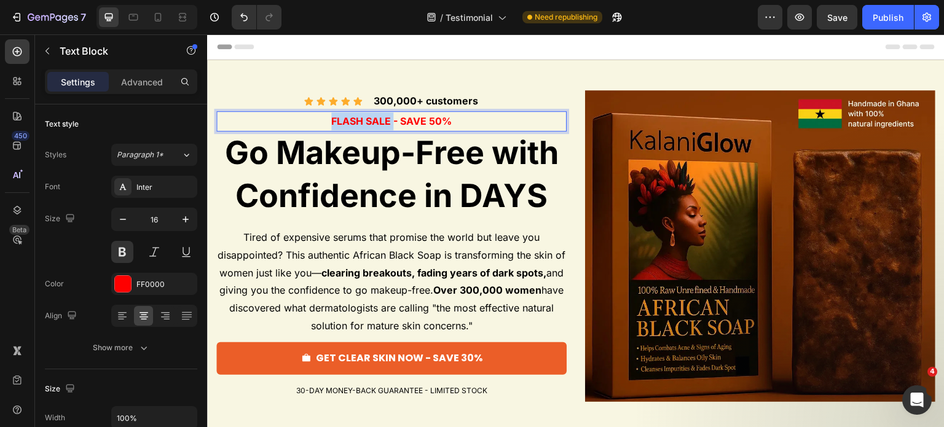
drag, startPoint x: 390, startPoint y: 119, endPoint x: 331, endPoint y: 117, distance: 58.4
click at [331, 117] on strong "FLASH SALE - SAVE 50%" at bounding box center [391, 121] width 120 height 12
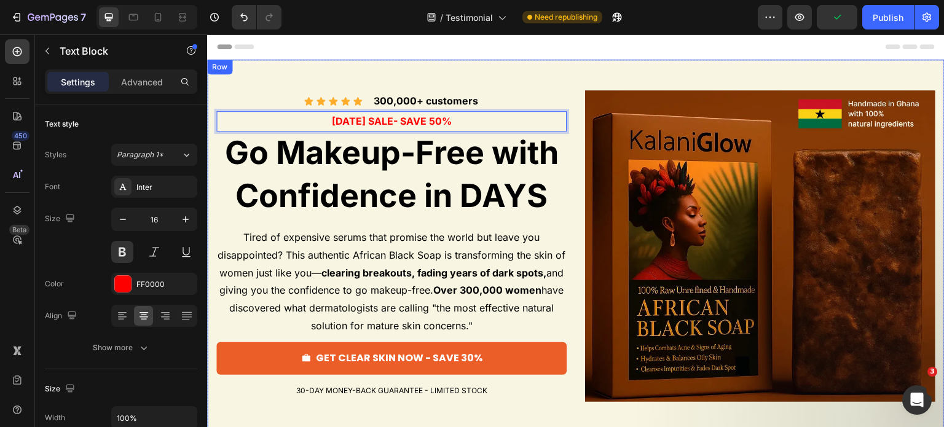
click at [754, 235] on img at bounding box center [760, 246] width 350 height 312
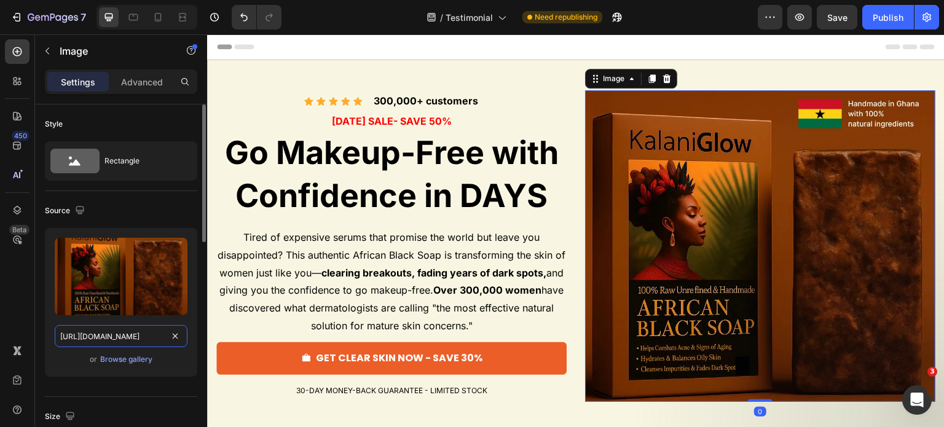
click at [130, 333] on input "https://cdn.shopify.com/s/files/1/0968/8953/6850/files/gempages_569934698445275…" at bounding box center [121, 336] width 133 height 22
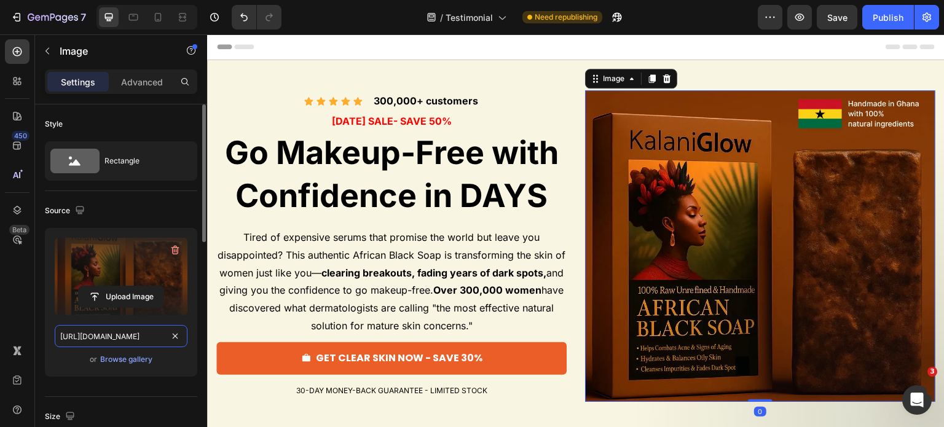
paste input "Copy element from Gempages!"
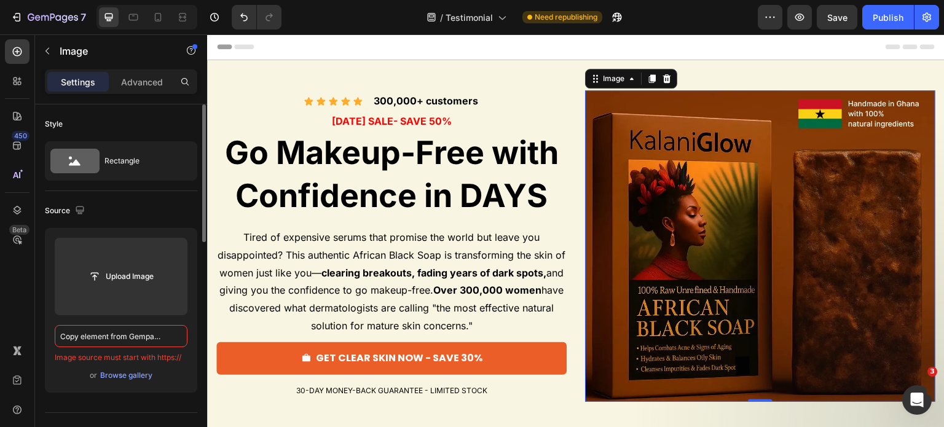
paste input "https://cdn.shopify.com/s/files/1/0968/8953/6850/files/Progetto_senza_titolo_-_…"
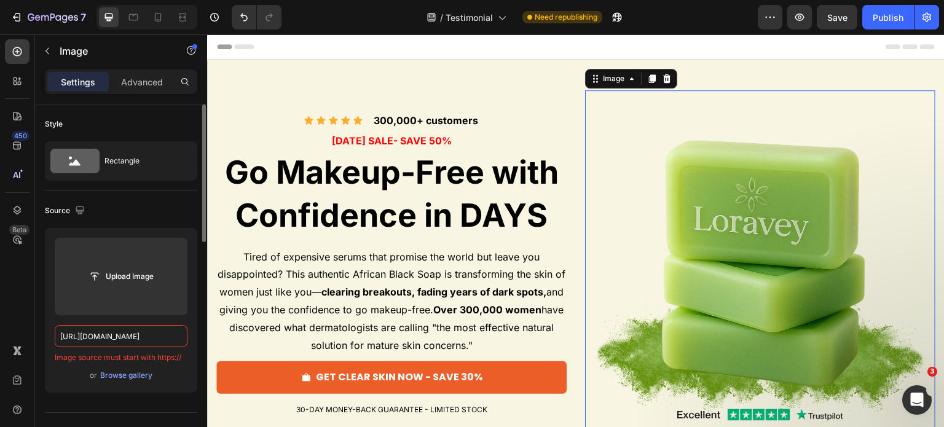
scroll to position [0, 331]
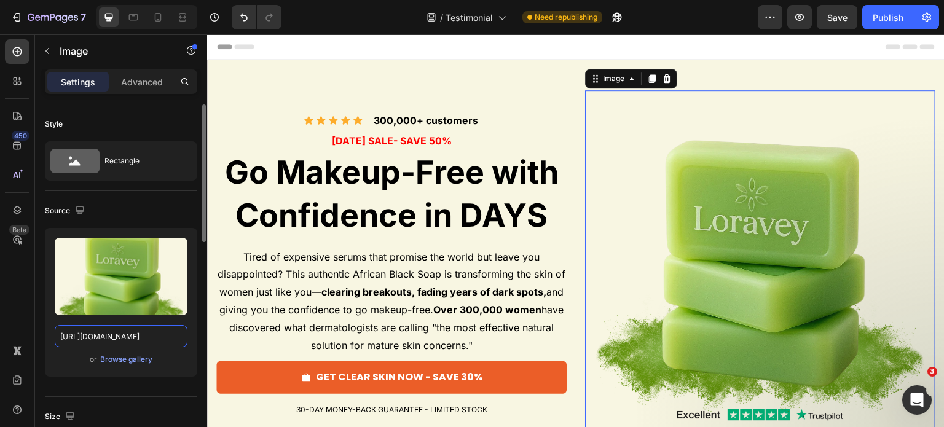
type input "https://cdn.shopify.com/s/files/1/0968/8953/6850/files/Progetto_senza_titolo_-_…"
click at [148, 202] on div "Source" at bounding box center [121, 211] width 152 height 20
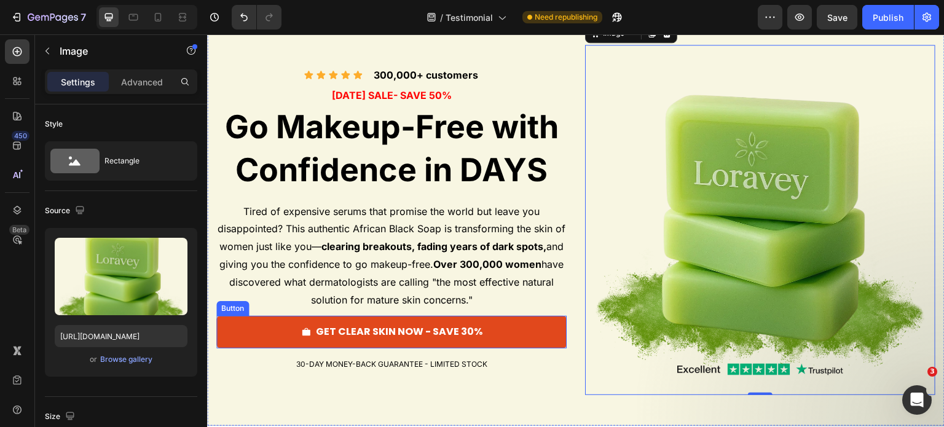
scroll to position [0, 0]
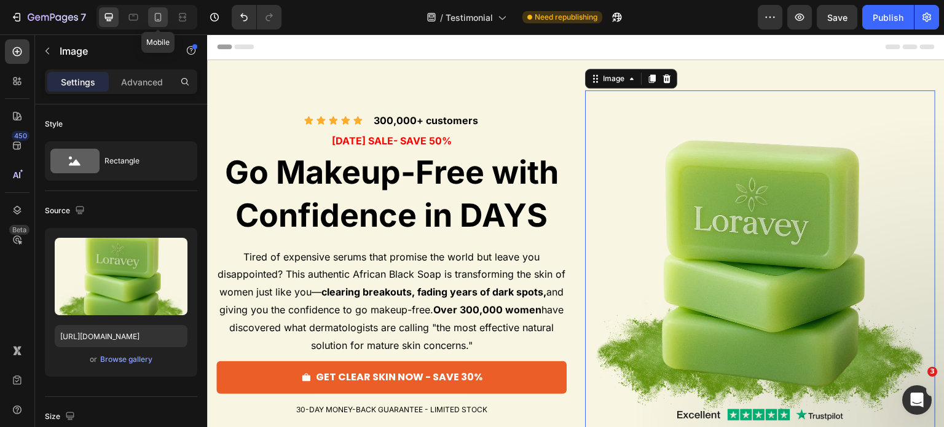
click at [154, 18] on icon at bounding box center [158, 17] width 12 height 12
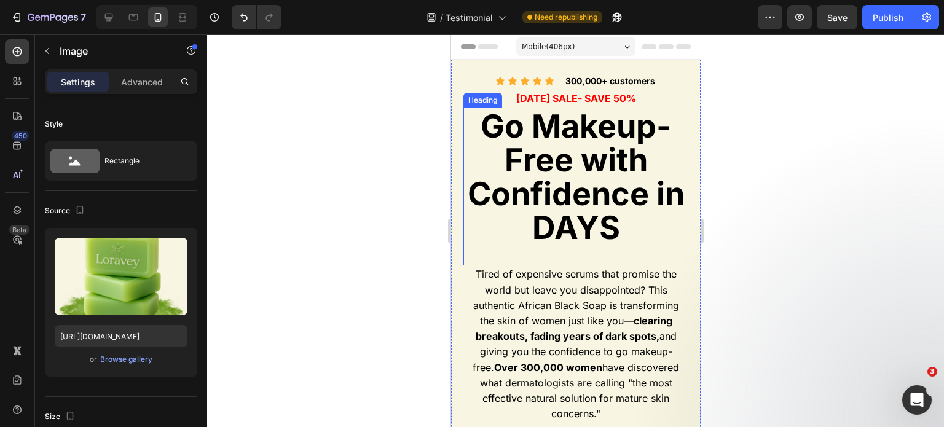
click at [518, 168] on span "Go Makeup-Free with Confidence in DAYS" at bounding box center [575, 177] width 217 height 140
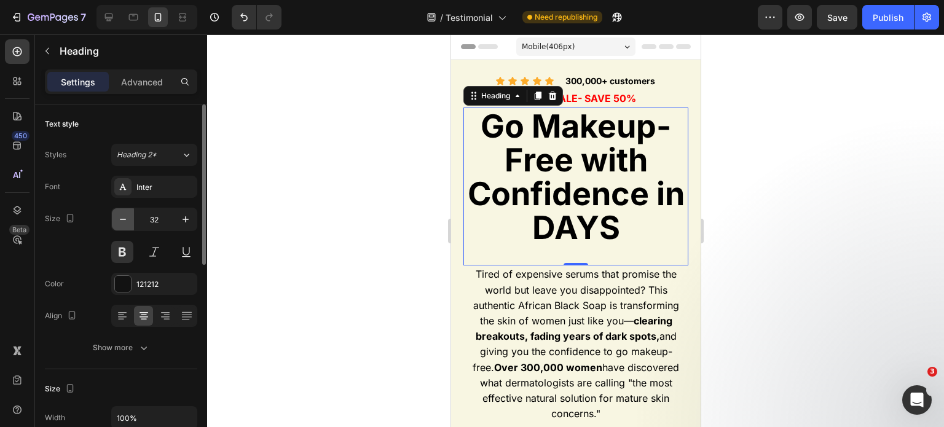
click at [122, 215] on icon "button" at bounding box center [123, 219] width 12 height 12
click at [190, 218] on icon "button" at bounding box center [186, 219] width 12 height 12
type input "32"
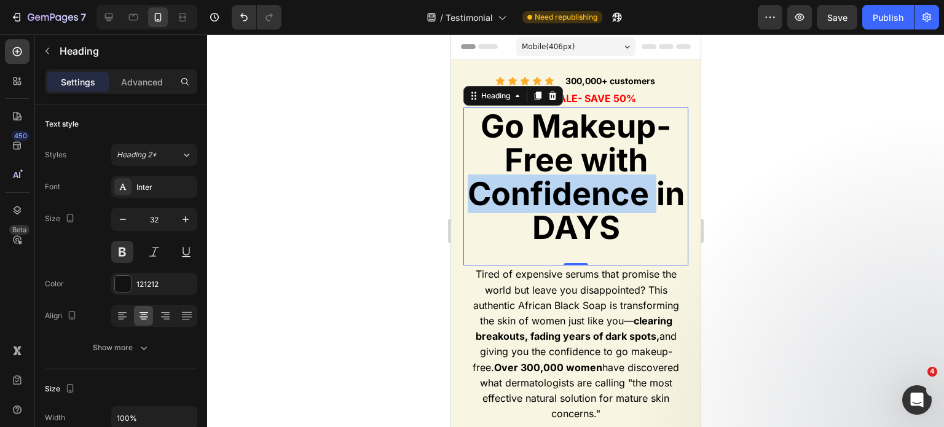
click at [483, 178] on span "Go Makeup-Free with Confidence in DAYS" at bounding box center [575, 177] width 217 height 140
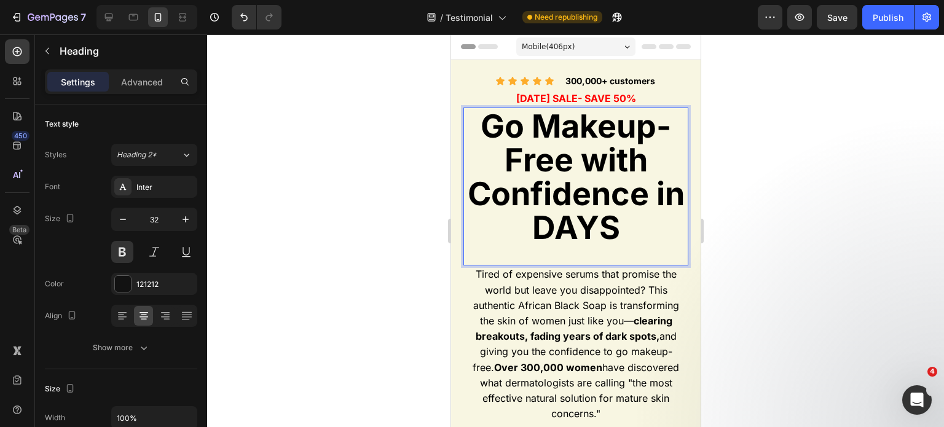
click at [516, 180] on span "Go Makeup-Free with Confidence in DAYS" at bounding box center [575, 177] width 217 height 140
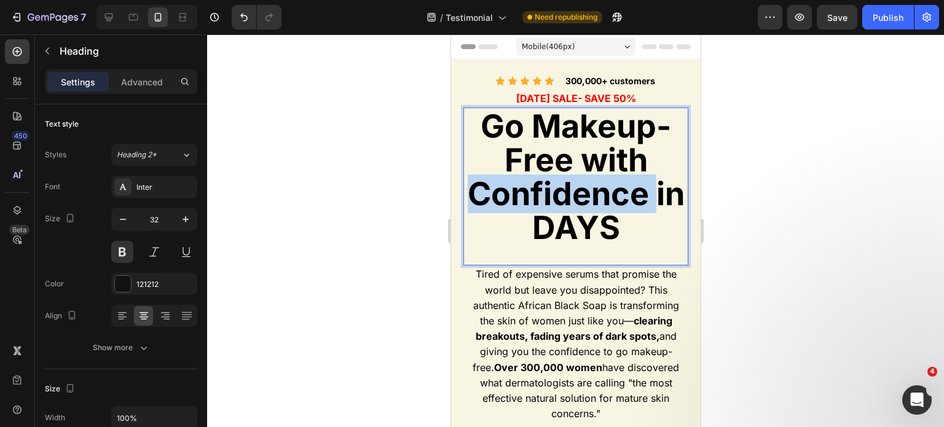
click at [516, 180] on span "Go Makeup-Free with Confidence in DAYS" at bounding box center [575, 177] width 217 height 140
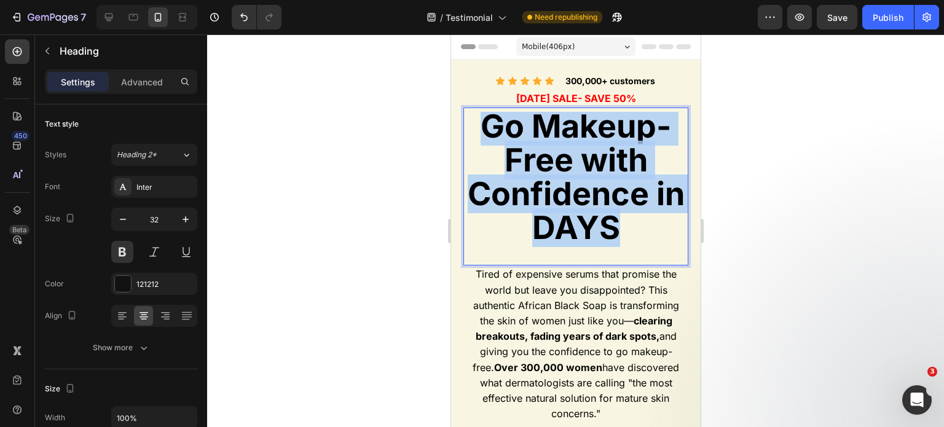
click at [516, 180] on span "Go Makeup-Free with Confidence in DAYS" at bounding box center [575, 177] width 217 height 140
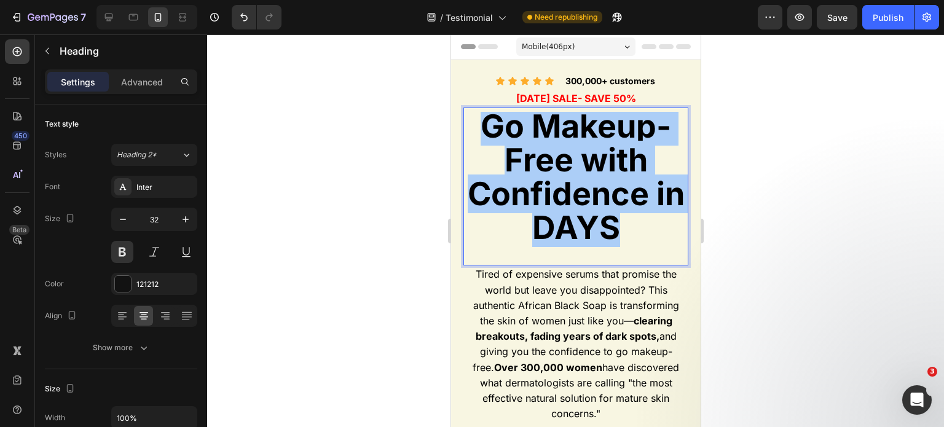
click at [766, 191] on div at bounding box center [575, 230] width 737 height 393
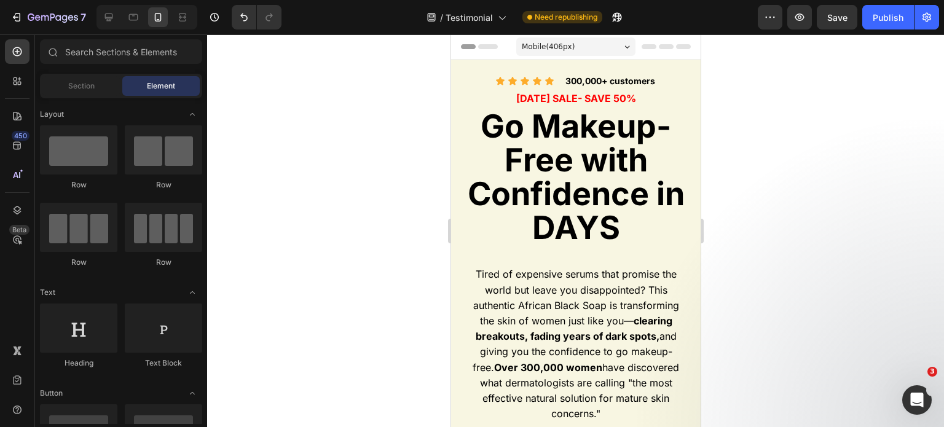
click at [586, 304] on span "Tired of expensive serums that promise the world but leave you disappointed? Th…" at bounding box center [575, 344] width 207 height 152
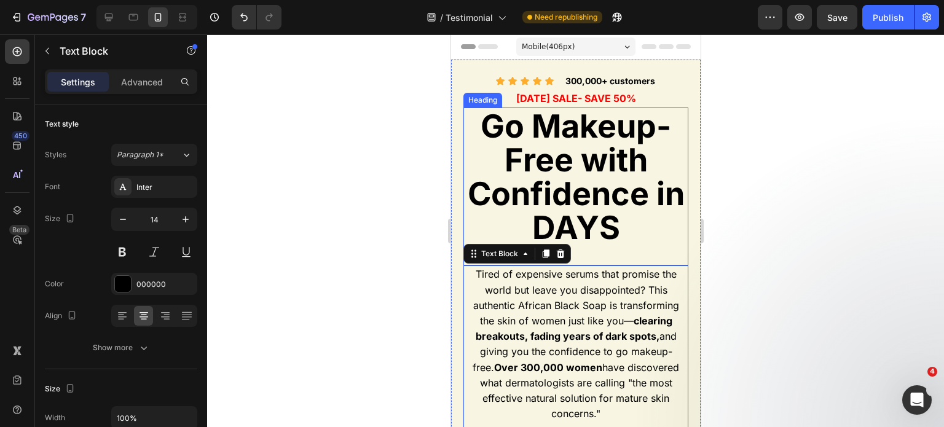
click at [569, 182] on span "Go Makeup-Free with Confidence in DAYS" at bounding box center [575, 177] width 217 height 140
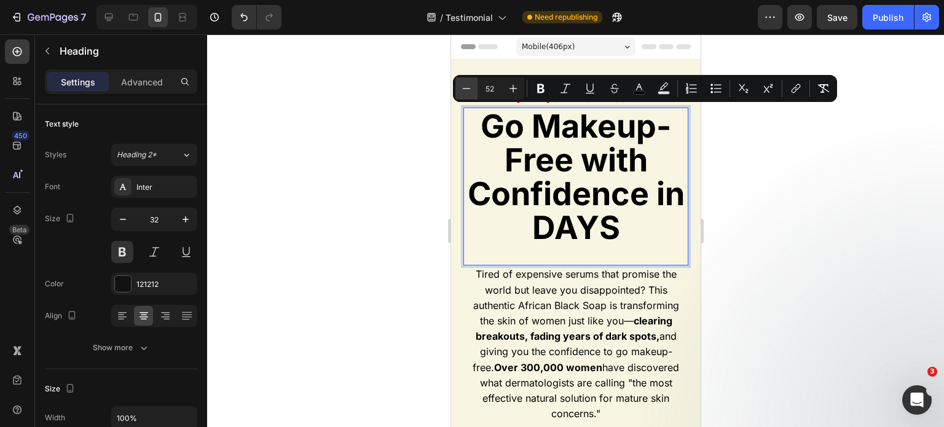
click at [468, 86] on icon "Editor contextual toolbar" at bounding box center [466, 88] width 12 height 12
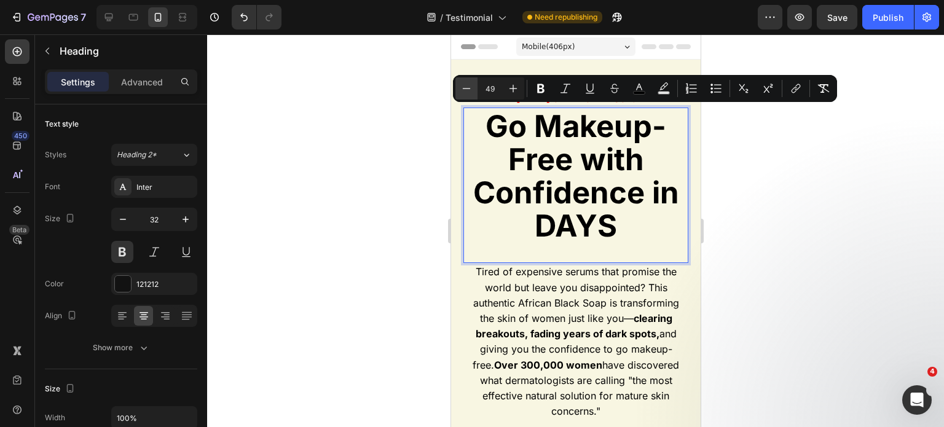
click at [468, 86] on icon "Editor contextual toolbar" at bounding box center [466, 88] width 12 height 12
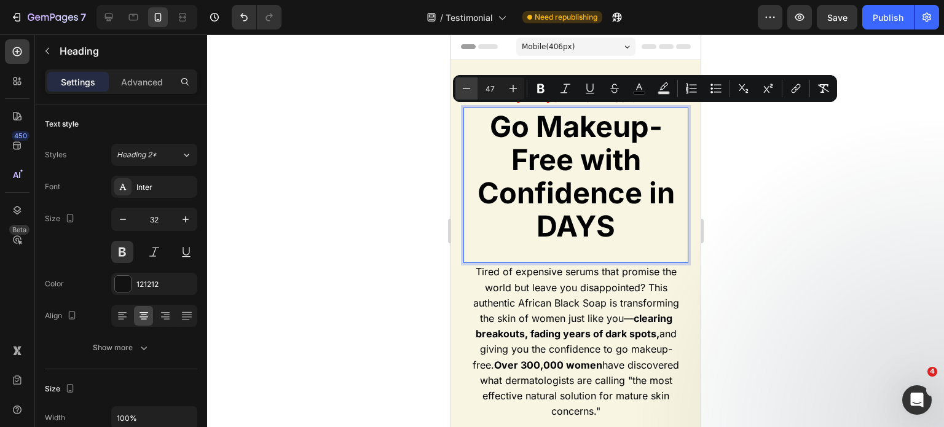
click at [468, 86] on icon "Editor contextual toolbar" at bounding box center [466, 88] width 12 height 12
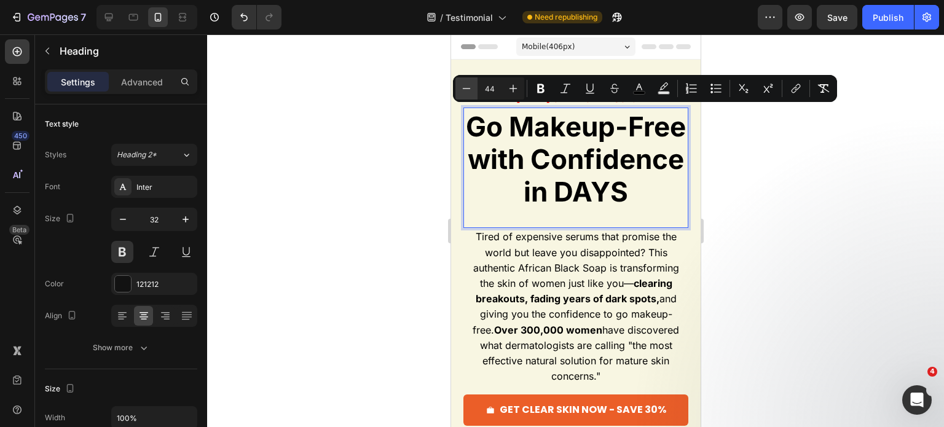
click at [468, 86] on icon "Editor contextual toolbar" at bounding box center [466, 88] width 12 height 12
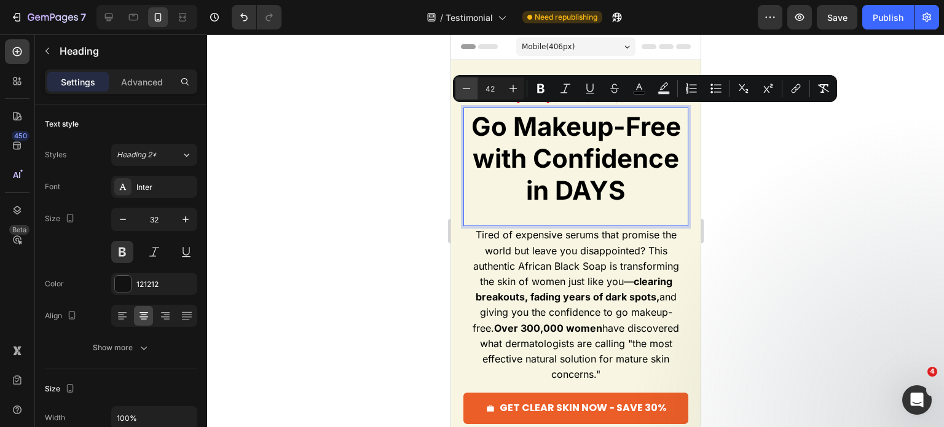
click at [468, 86] on icon "Editor contextual toolbar" at bounding box center [466, 88] width 12 height 12
type input "39"
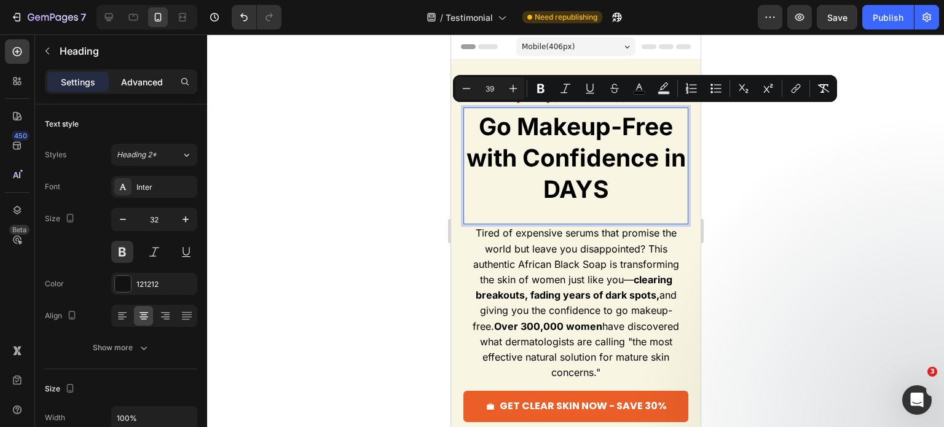
click at [147, 88] on div "Advanced" at bounding box center [141, 82] width 61 height 20
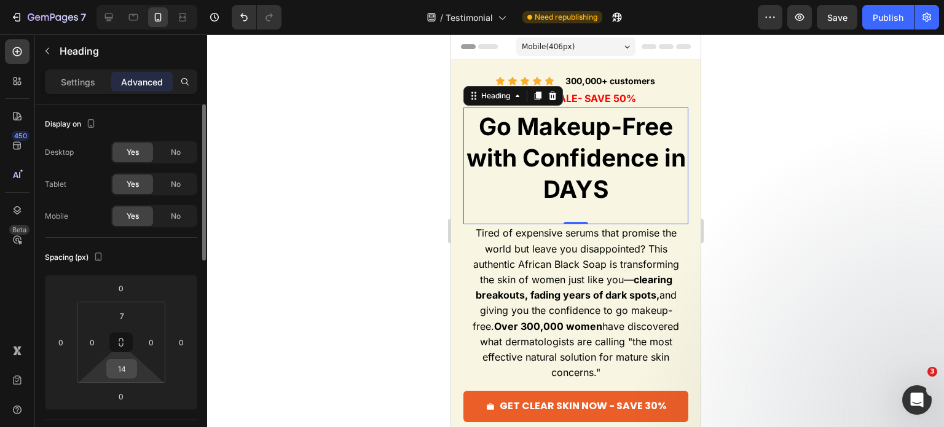
click at [122, 373] on input "14" at bounding box center [121, 369] width 25 height 18
type input "7"
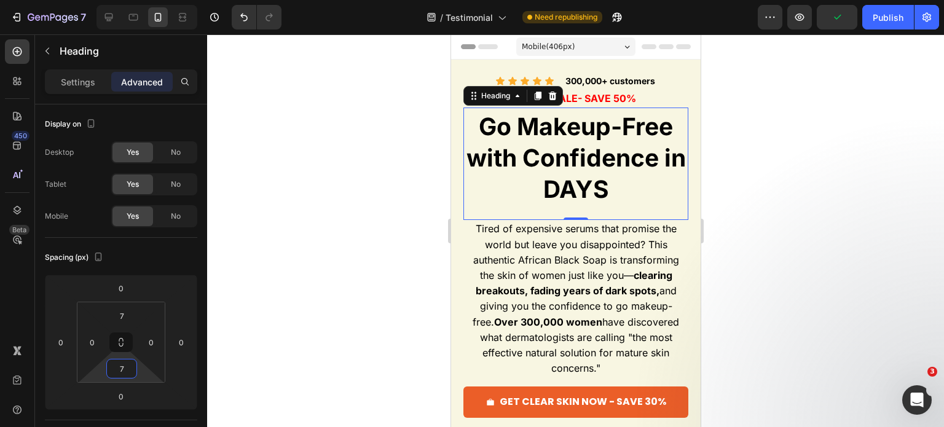
click at [722, 175] on div at bounding box center [575, 230] width 737 height 393
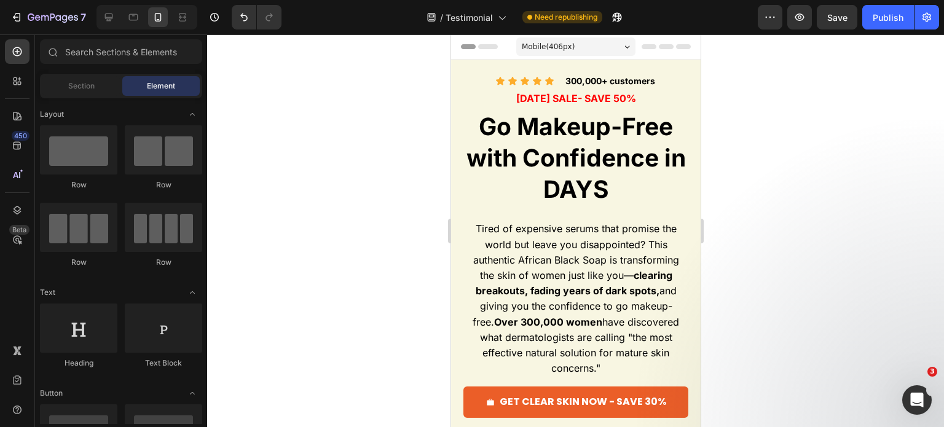
click at [524, 148] on span "Go Makeup-Free with Confidence in DAYS" at bounding box center [575, 158] width 219 height 92
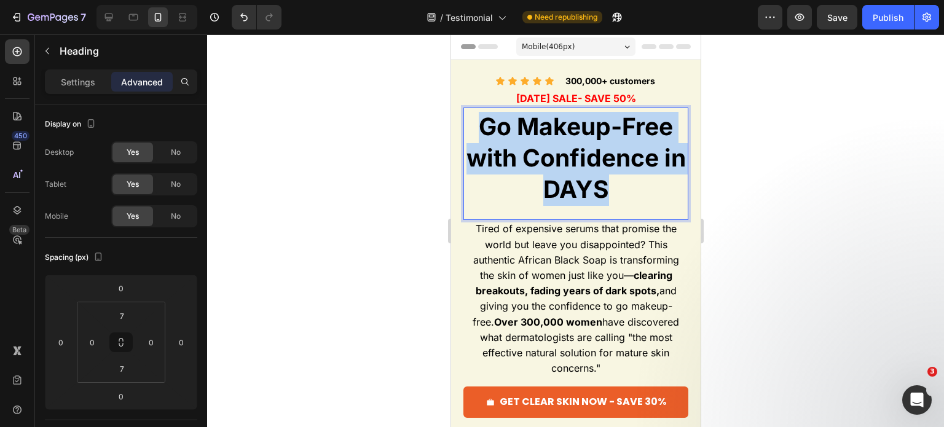
click at [524, 148] on span "Go Makeup-Free with Confidence in DAYS" at bounding box center [575, 158] width 219 height 92
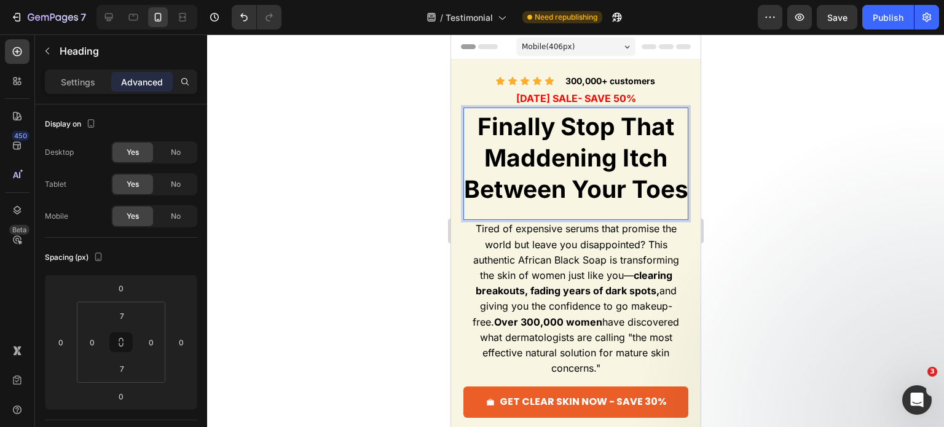
click at [762, 231] on div at bounding box center [575, 230] width 737 height 393
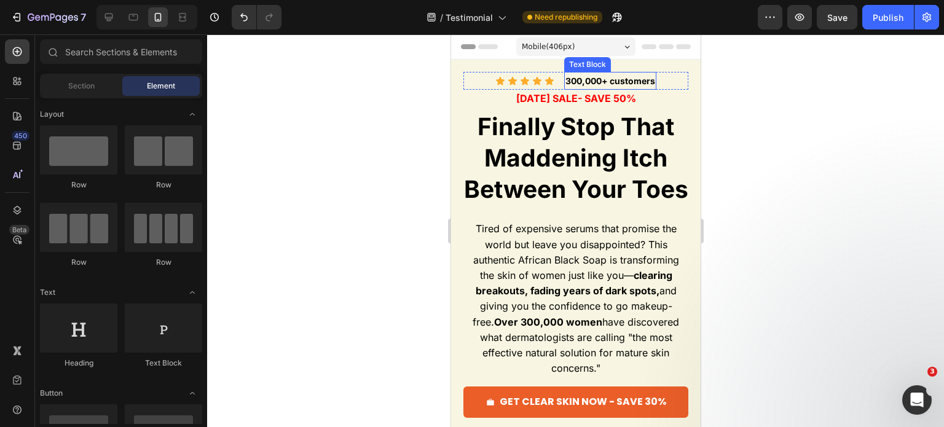
click at [574, 79] on strong "300,000+ customers" at bounding box center [610, 81] width 90 height 10
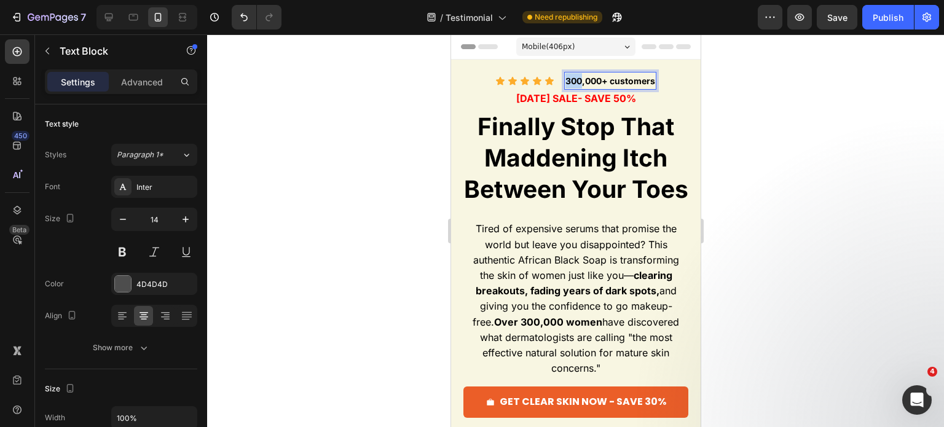
drag, startPoint x: 577, startPoint y: 84, endPoint x: 561, endPoint y: 82, distance: 15.5
click at [565, 82] on strong "300,000+ customers" at bounding box center [610, 81] width 90 height 10
click at [823, 120] on div at bounding box center [575, 230] width 737 height 393
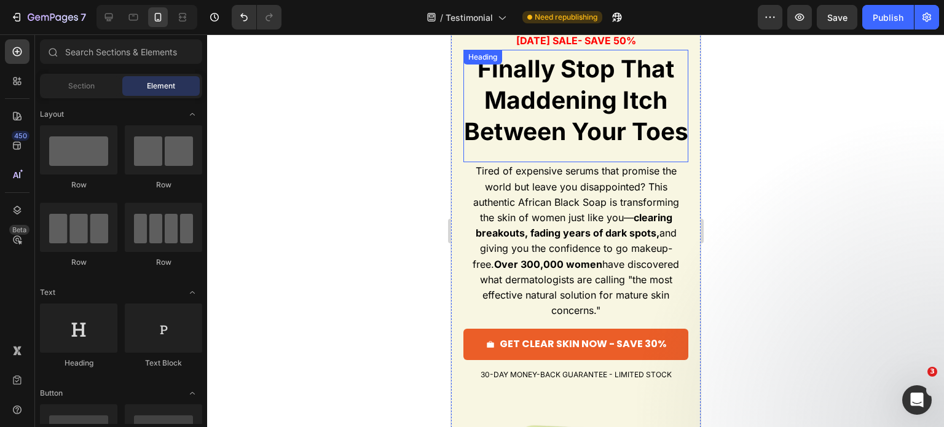
scroll to position [123, 0]
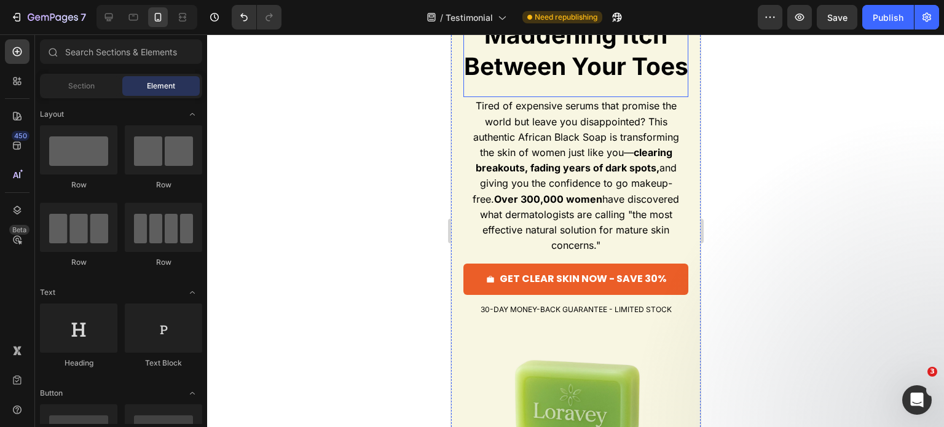
click at [573, 167] on span "Tired of expensive serums that promise the world but leave you disappointed? Th…" at bounding box center [575, 176] width 207 height 152
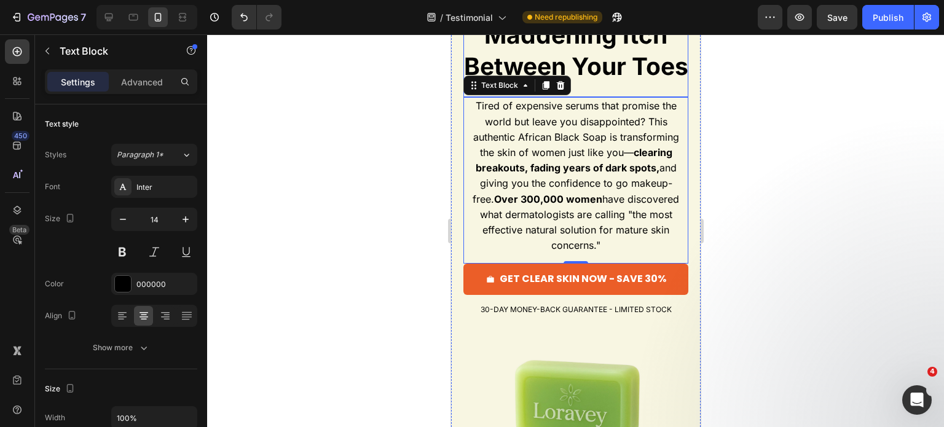
click at [583, 93] on h2 "⁠⁠⁠⁠⁠⁠⁠ Finally Stop That Maddening Itch Between Your Toes" at bounding box center [575, 41] width 225 height 104
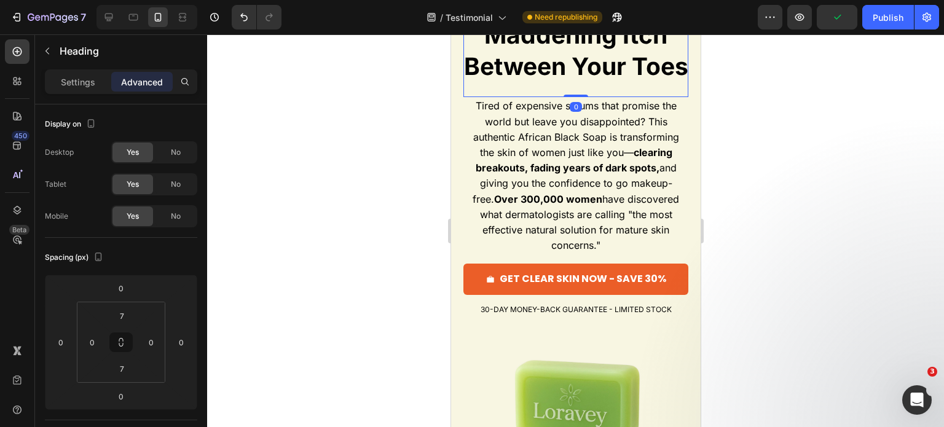
drag, startPoint x: 579, startPoint y: 125, endPoint x: 578, endPoint y: 103, distance: 22.1
click at [578, 97] on div "⁠⁠⁠⁠⁠⁠⁠ Finally Stop That Maddening Itch Between Your Toes Heading 0" at bounding box center [575, 41] width 225 height 112
click at [488, 211] on span "Tired of expensive serums that promise the world but leave you disappointed? Th…" at bounding box center [575, 176] width 207 height 152
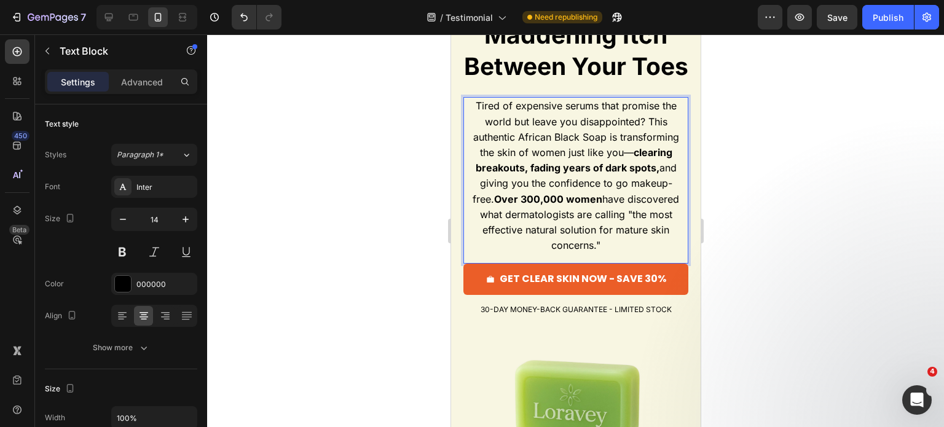
click at [488, 211] on span "Tired of expensive serums that promise the world but leave you disappointed? Th…" at bounding box center [575, 176] width 207 height 152
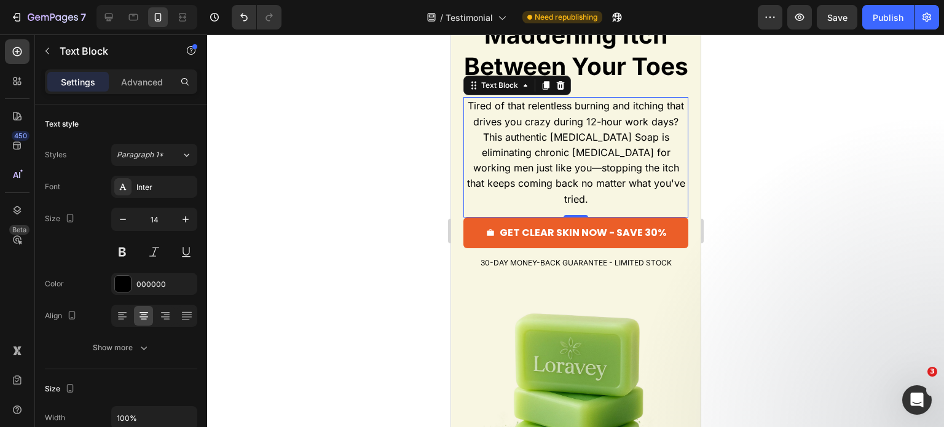
click at [783, 226] on div at bounding box center [575, 230] width 737 height 393
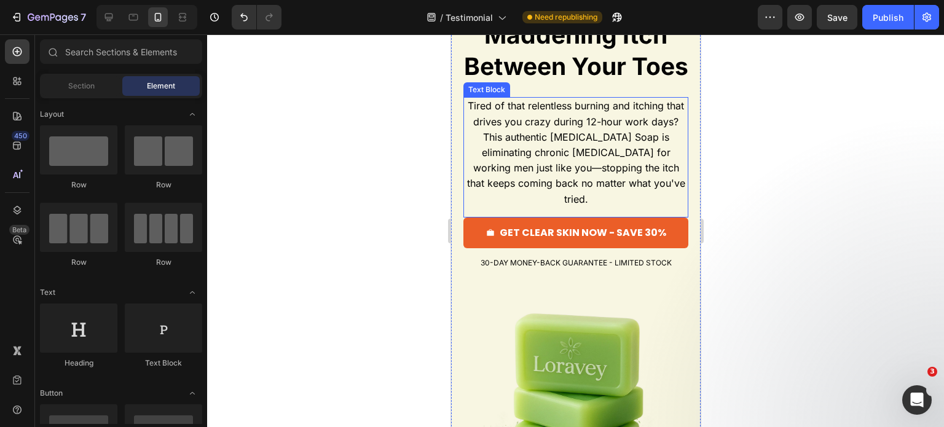
click at [547, 168] on span "Tired of that relentless burning and itching that drives you crazy during 12-ho…" at bounding box center [576, 152] width 218 height 105
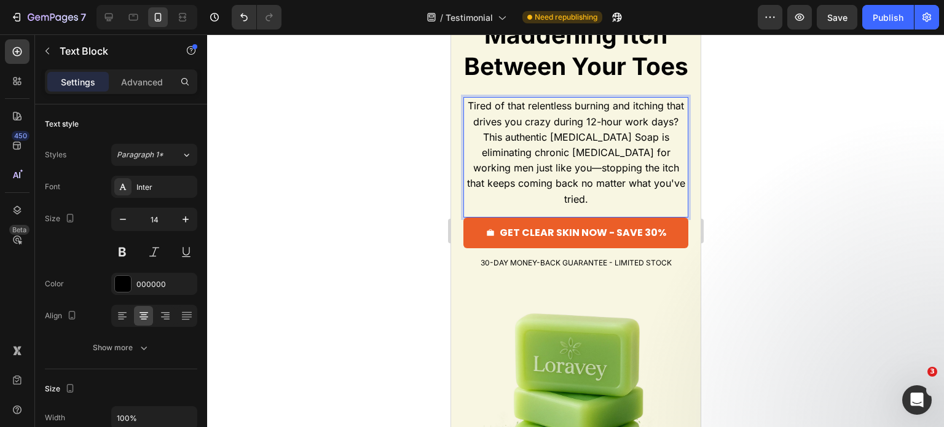
click at [547, 168] on span "Tired of that relentless burning and itching that drives you crazy during 12-ho…" at bounding box center [576, 152] width 218 height 105
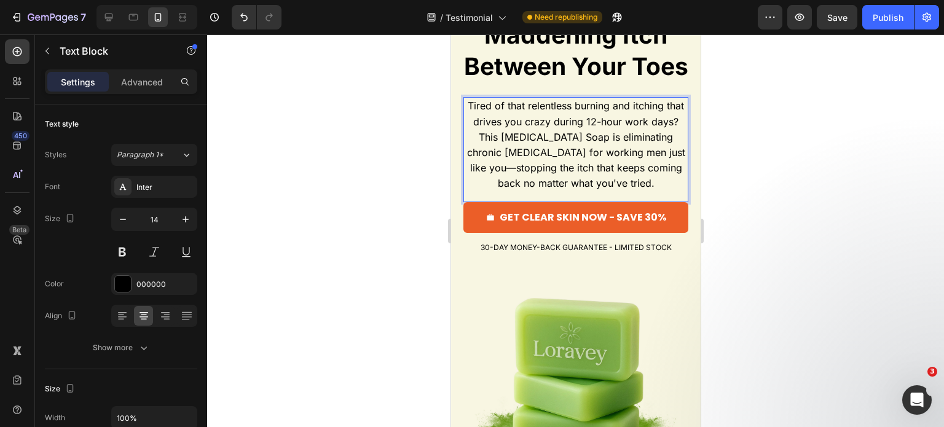
click at [614, 176] on span "Tired of that relentless burning and itching that drives you crazy during 12-ho…" at bounding box center [576, 145] width 218 height 90
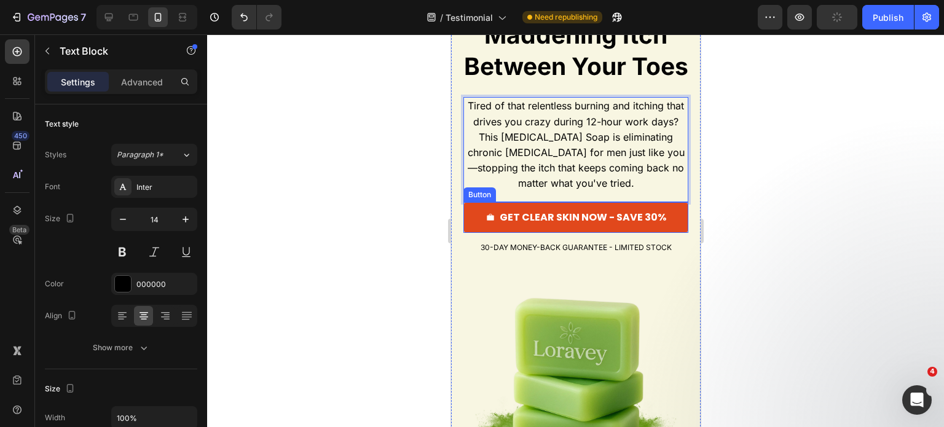
click at [674, 233] on button "GET CLEAR SKIN NOW - SAVE 30%" at bounding box center [575, 217] width 225 height 31
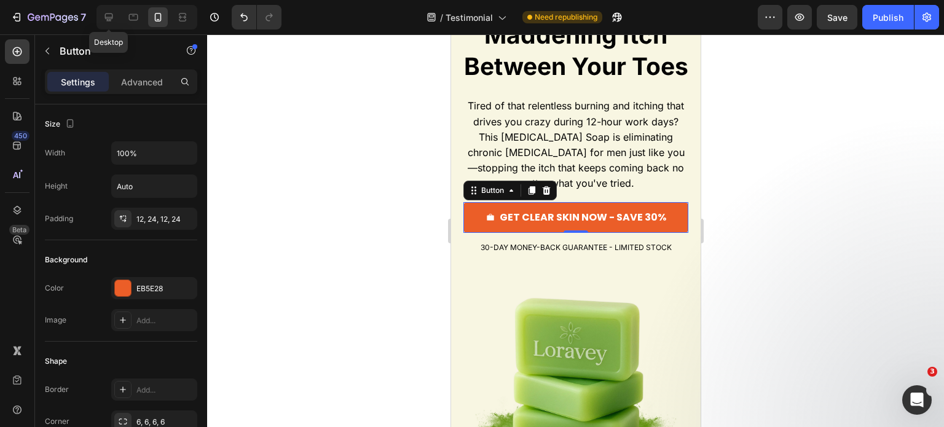
click at [114, 18] on icon at bounding box center [109, 17] width 12 height 12
type input "16"
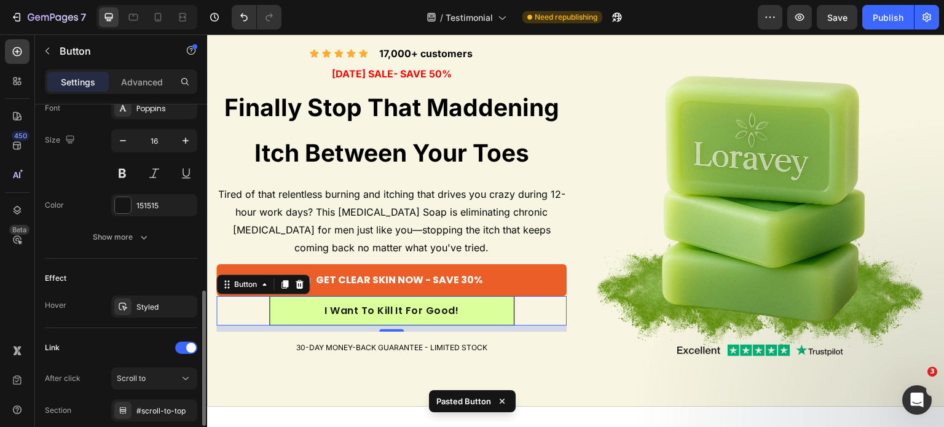
scroll to position [585, 0]
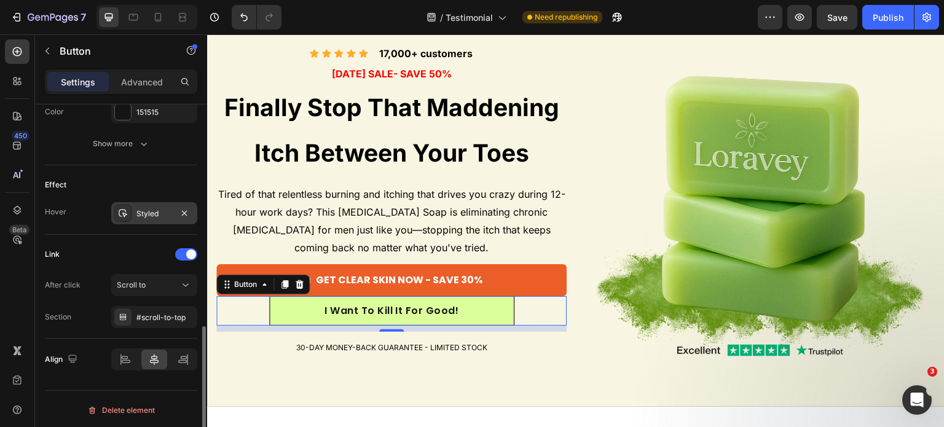
click at [148, 208] on div "Styled" at bounding box center [154, 213] width 36 height 11
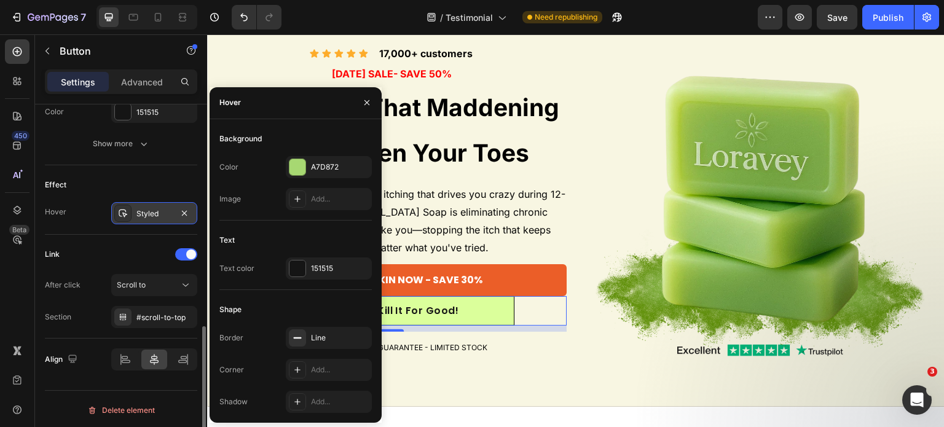
click at [148, 208] on div "Styled" at bounding box center [154, 213] width 36 height 11
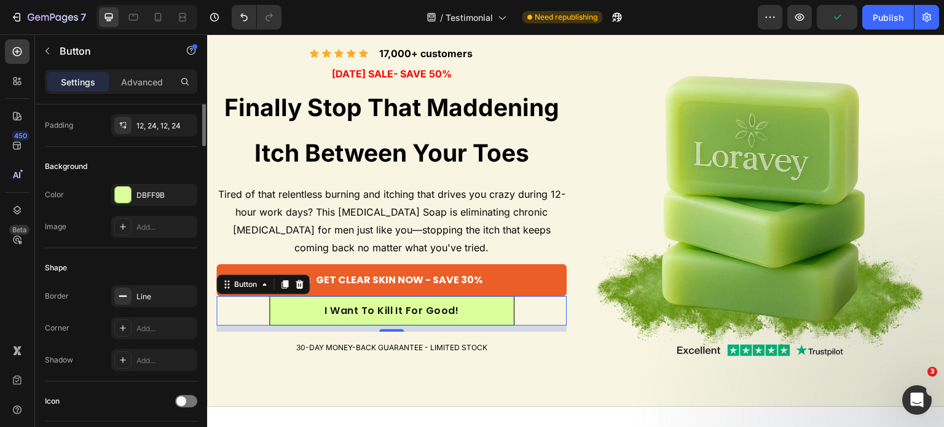
scroll to position [0, 0]
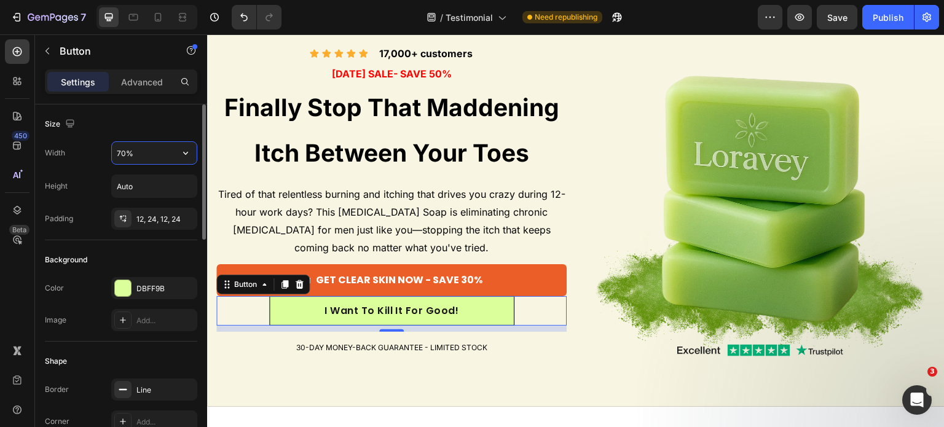
click at [147, 157] on input "70%" at bounding box center [154, 153] width 85 height 22
click at [184, 153] on icon "button" at bounding box center [185, 153] width 5 height 3
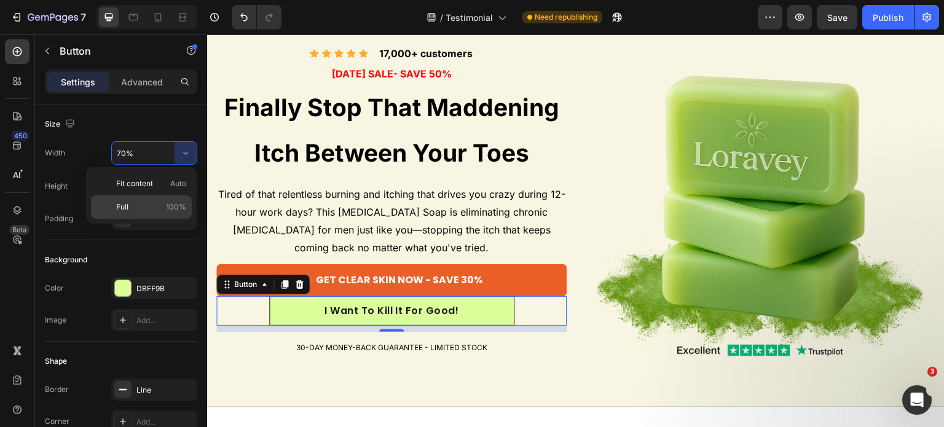
click at [160, 210] on p "Full 100%" at bounding box center [151, 207] width 70 height 11
type input "100%"
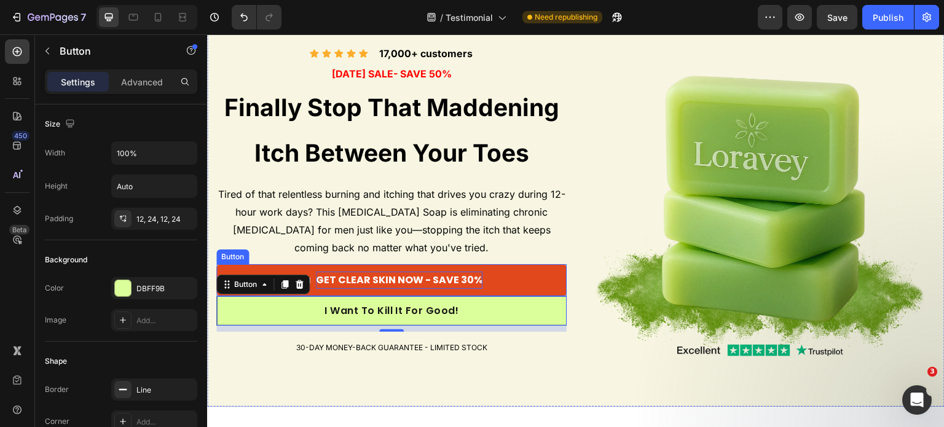
click at [416, 280] on strong "GET CLEAR SKIN NOW - SAVE 30%" at bounding box center [399, 280] width 167 height 14
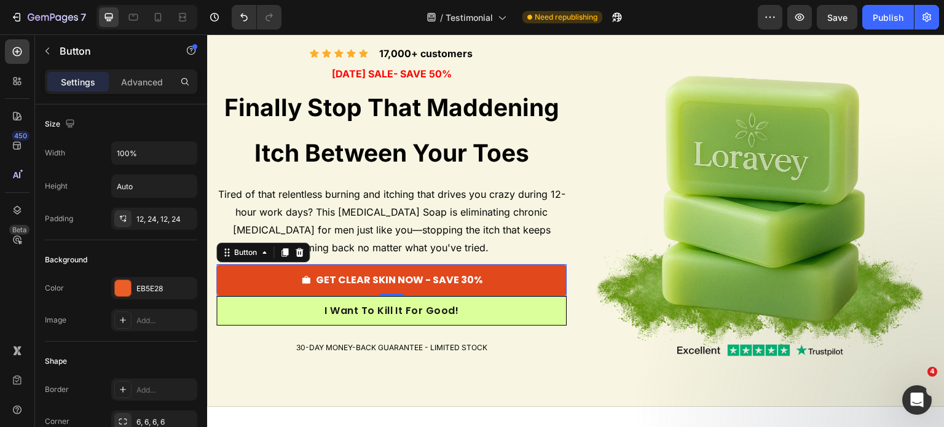
click at [302, 277] on icon at bounding box center [306, 280] width 8 height 8
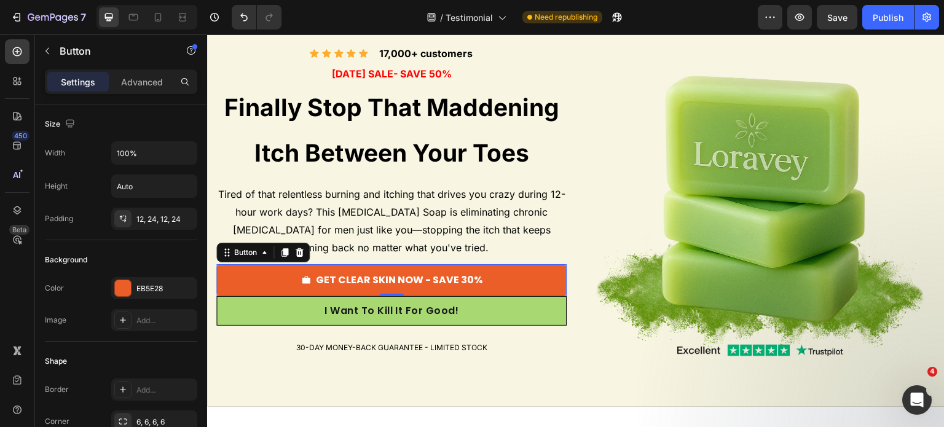
click at [290, 304] on link "I Want To Kill It For Good!" at bounding box center [391, 311] width 350 height 30
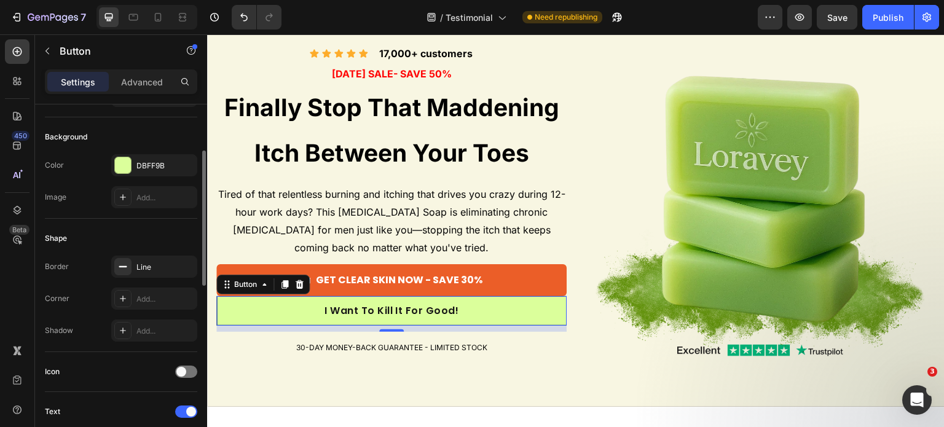
scroll to position [184, 0]
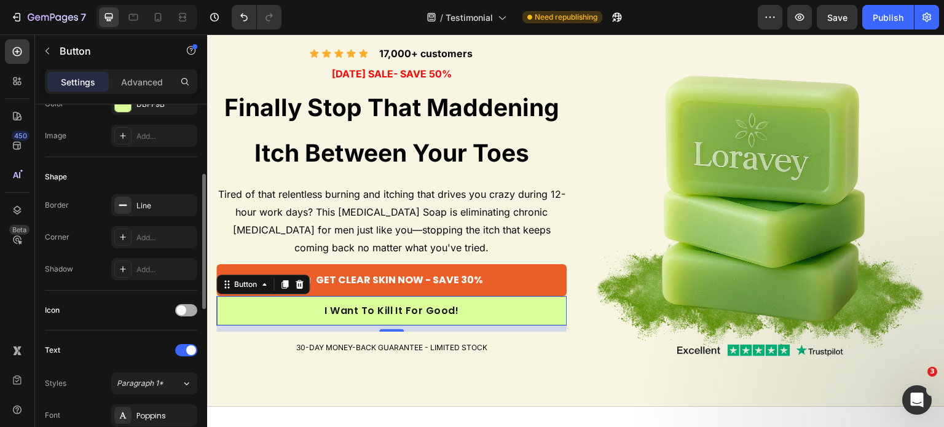
click at [175, 306] on div at bounding box center [186, 311] width 22 height 10
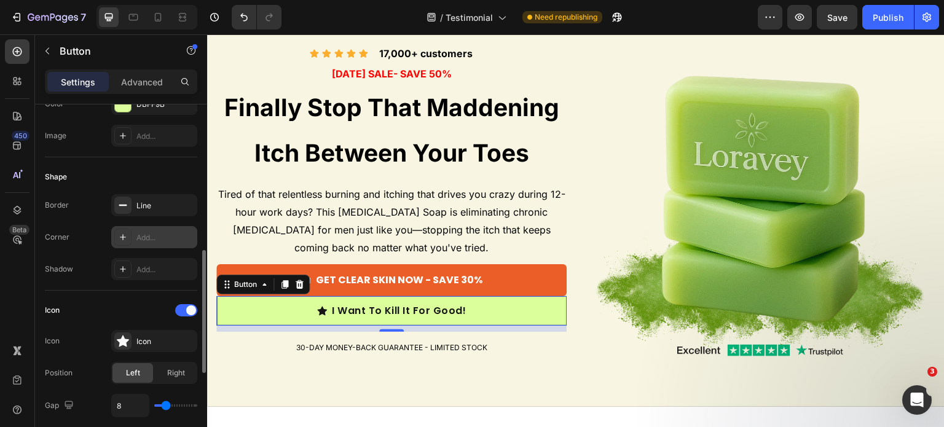
scroll to position [246, 0]
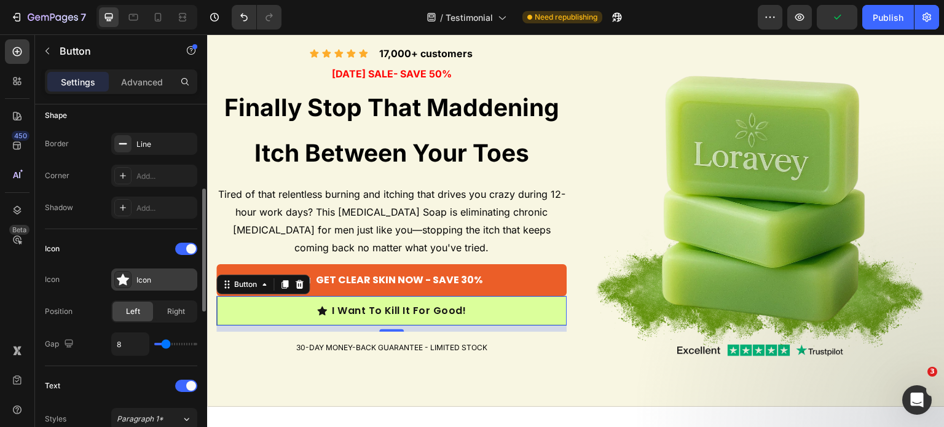
click at [162, 286] on div "Icon" at bounding box center [154, 280] width 86 height 22
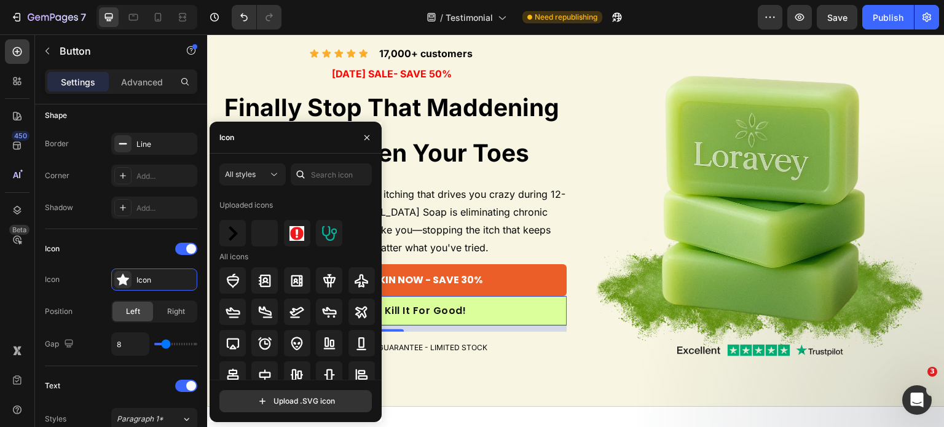
click at [308, 166] on div at bounding box center [301, 175] width 20 height 22
click at [308, 179] on div at bounding box center [301, 175] width 20 height 22
click at [320, 177] on input "text" at bounding box center [331, 175] width 81 height 22
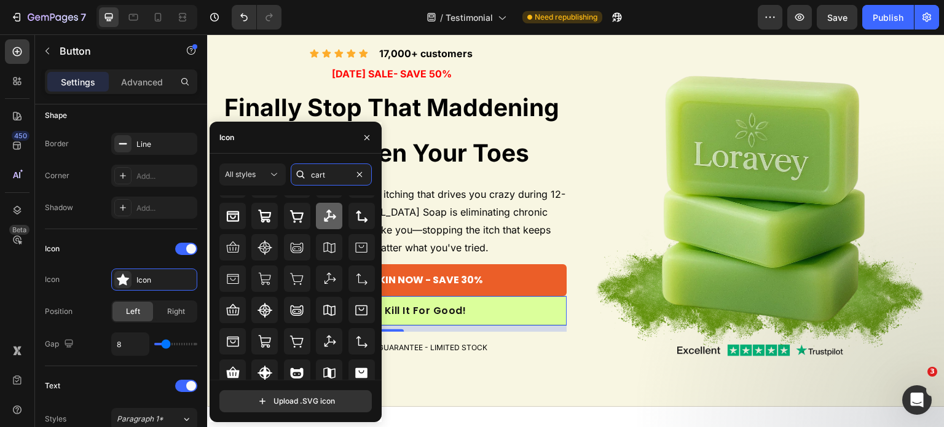
scroll to position [61, 0]
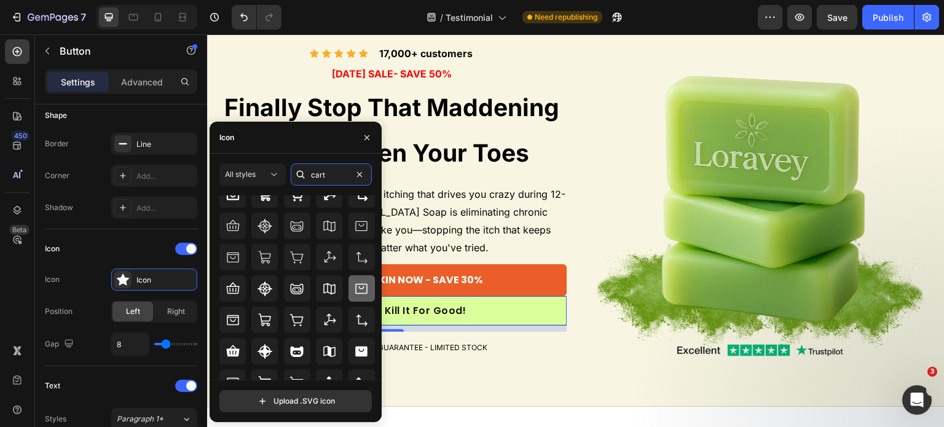
type input "cart"
click at [350, 288] on div at bounding box center [362, 288] width 26 height 26
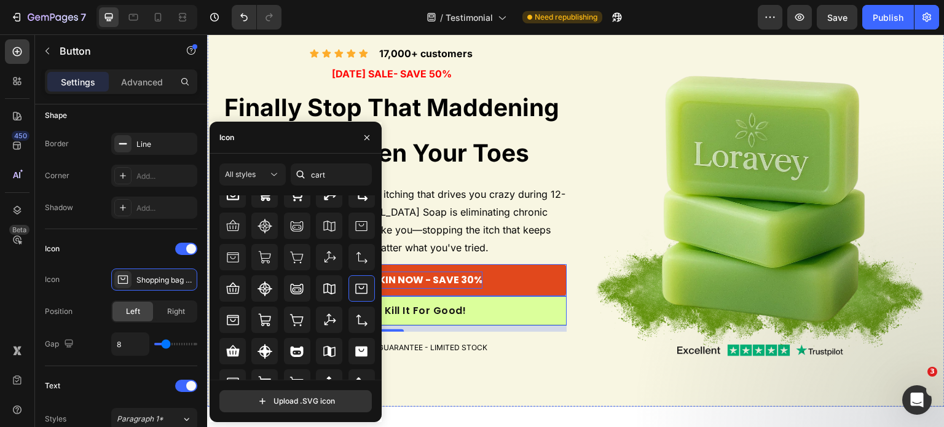
click at [478, 285] on strong "GET CLEAR SKIN NOW - SAVE 30%" at bounding box center [399, 280] width 167 height 14
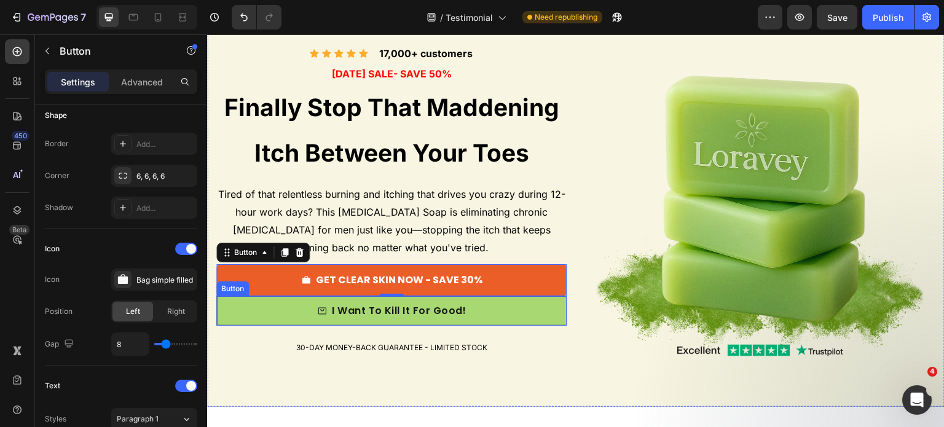
click at [325, 310] on icon at bounding box center [322, 311] width 10 height 10
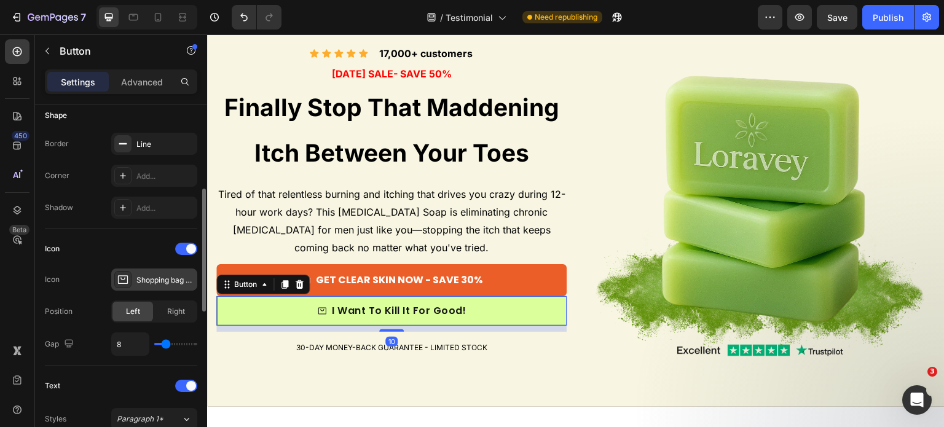
click at [159, 286] on div "Shopping bag regular" at bounding box center [154, 280] width 86 height 22
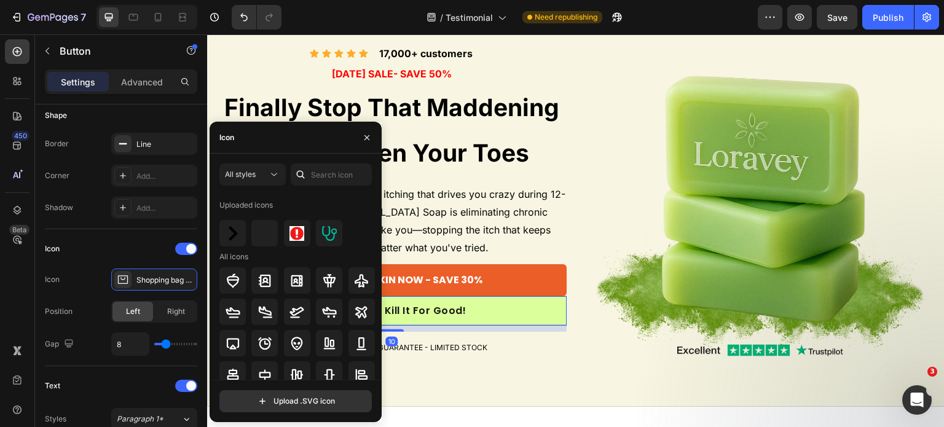
click at [294, 176] on icon at bounding box center [300, 174] width 12 height 12
click at [307, 176] on div at bounding box center [301, 175] width 20 height 22
click at [317, 176] on input "text" at bounding box center [331, 175] width 81 height 22
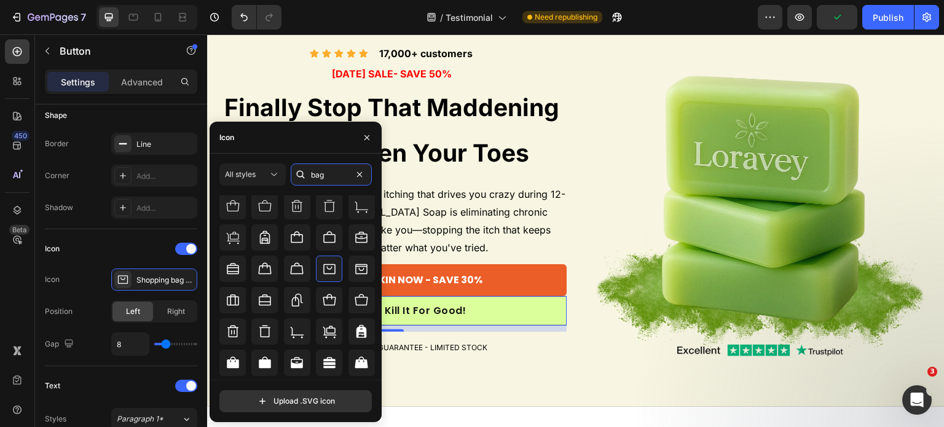
scroll to position [267, 0]
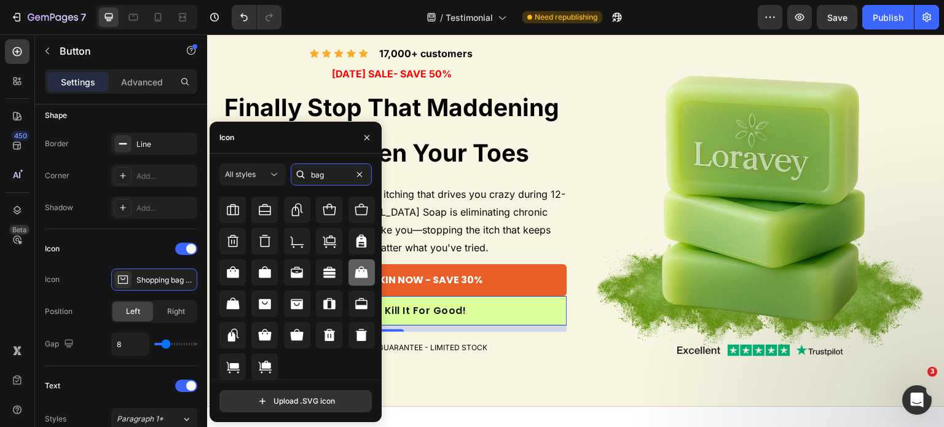
type input "bag"
click at [354, 267] on icon at bounding box center [361, 273] width 15 height 15
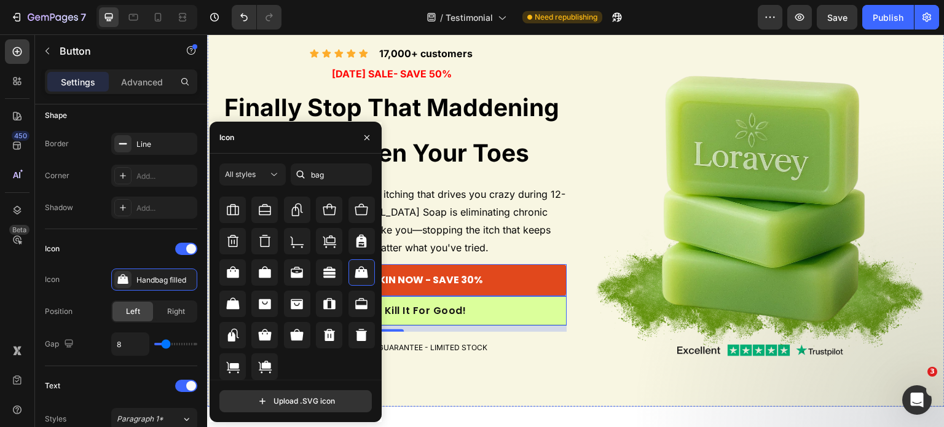
click at [475, 290] on button "GET CLEAR SKIN NOW - SAVE 30%" at bounding box center [391, 280] width 350 height 33
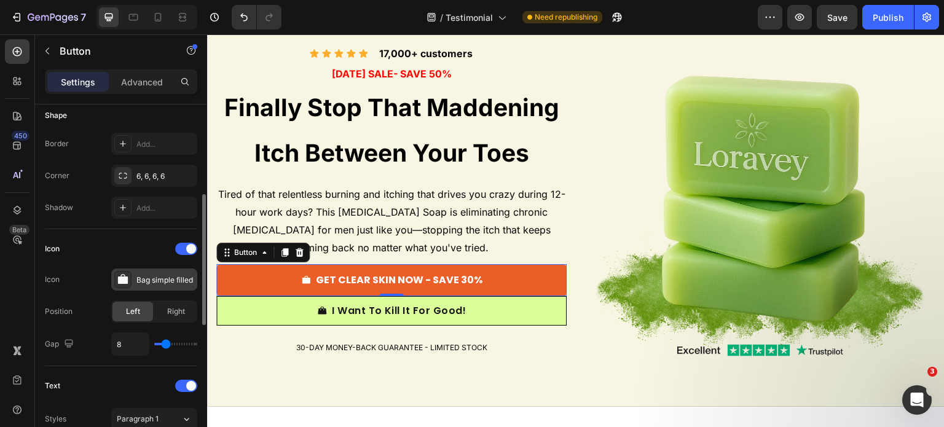
click at [157, 279] on div "Bag simple filled" at bounding box center [165, 280] width 58 height 11
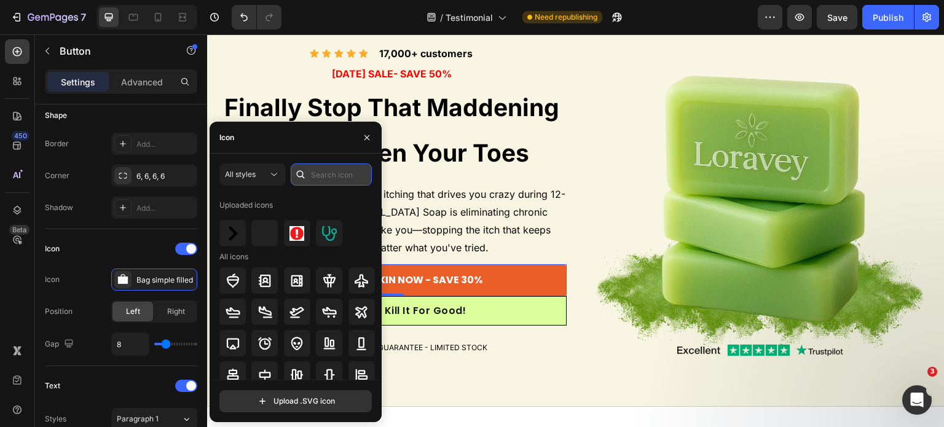
click at [322, 179] on input "text" at bounding box center [331, 175] width 81 height 22
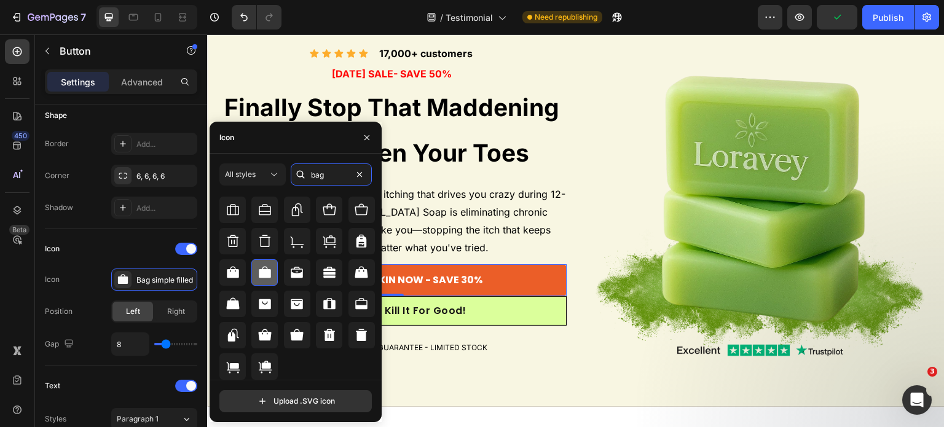
type input "bag"
click at [259, 270] on icon at bounding box center [265, 272] width 12 height 12
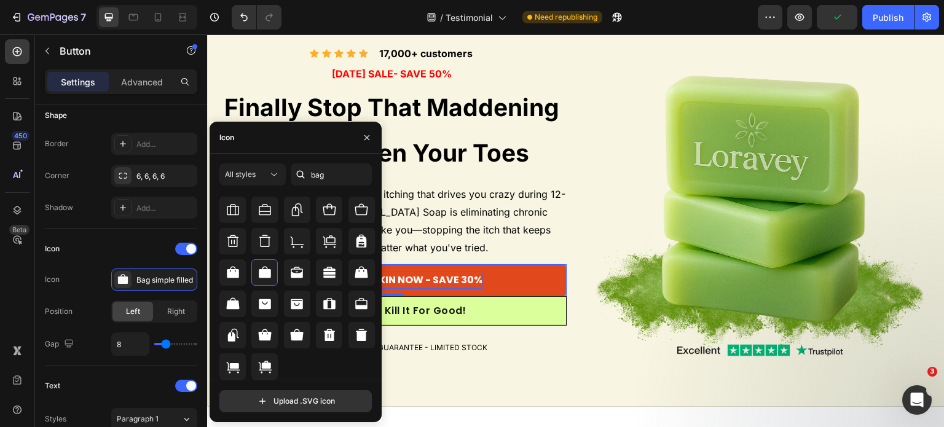
click at [448, 275] on strong "GET CLEAR SKIN NOW - SAVE 30%" at bounding box center [399, 280] width 167 height 14
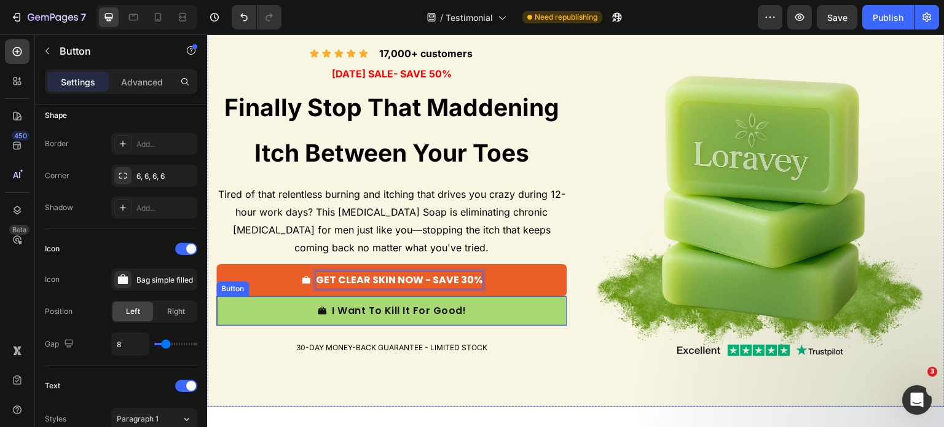
click at [294, 309] on link "I Want To Kill It For Good!" at bounding box center [391, 311] width 350 height 30
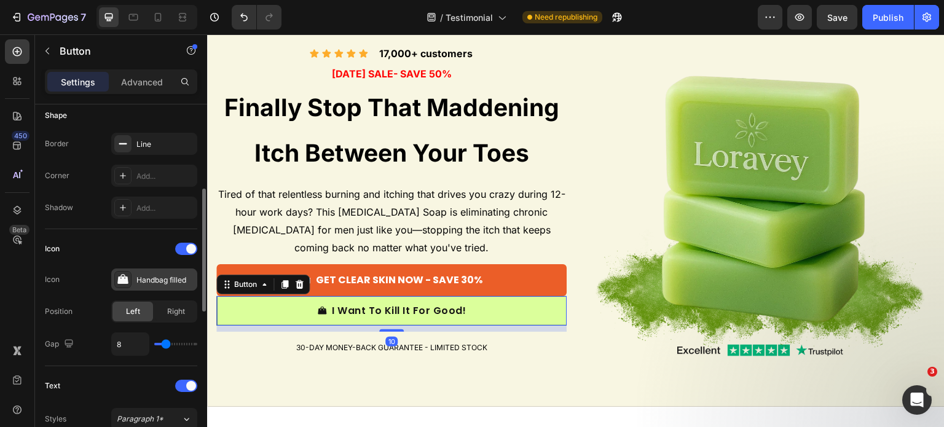
click at [132, 280] on div "Handbag filled" at bounding box center [154, 280] width 86 height 22
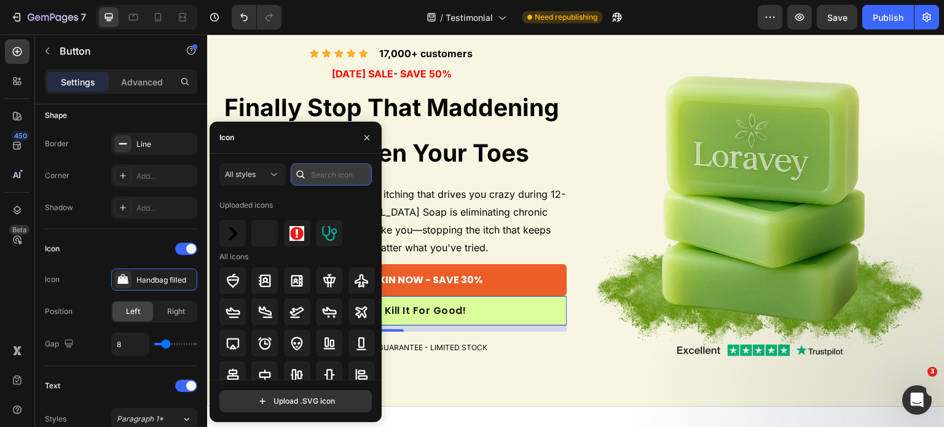
click at [333, 175] on input "text" at bounding box center [331, 175] width 81 height 22
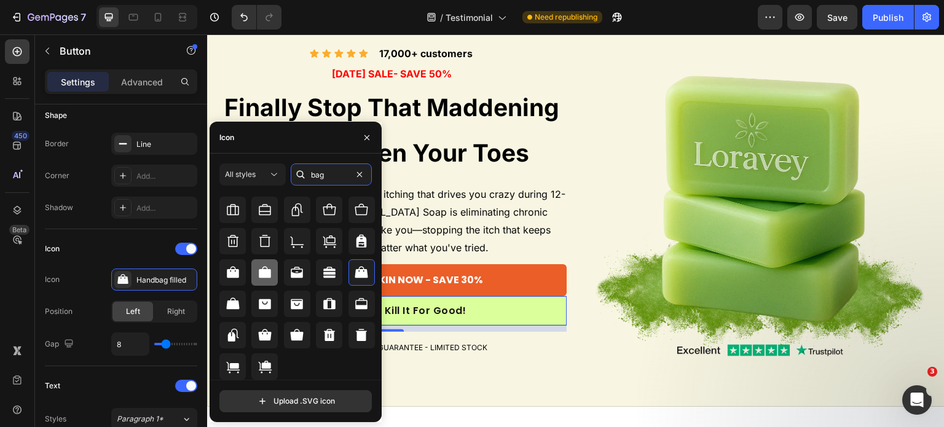
type input "bag"
click at [252, 278] on div at bounding box center [264, 272] width 26 height 26
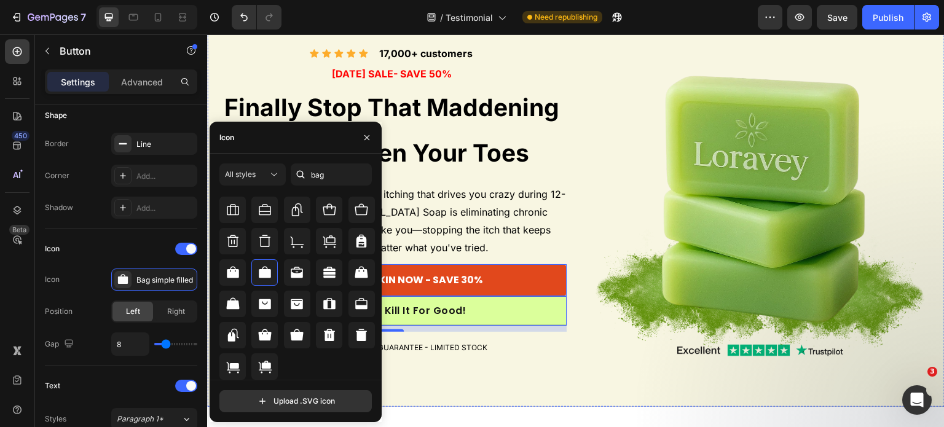
click at [510, 270] on button "GET CLEAR SKIN NOW - SAVE 30%" at bounding box center [391, 280] width 350 height 33
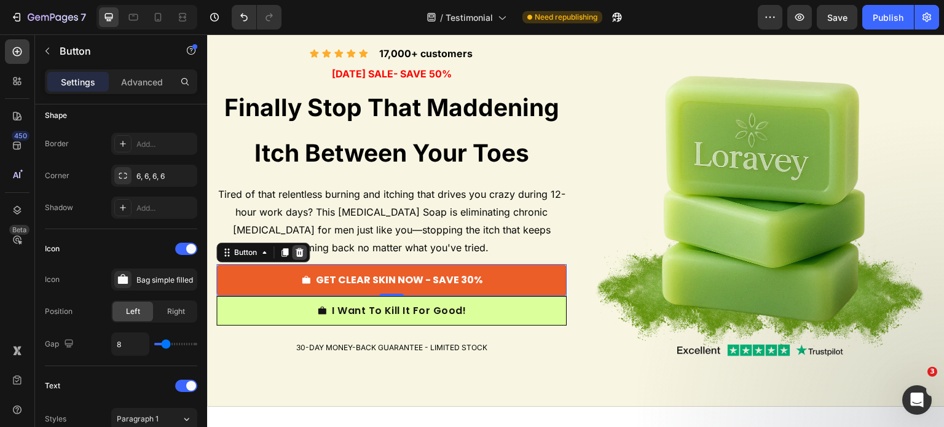
click at [304, 248] on icon at bounding box center [299, 253] width 10 height 10
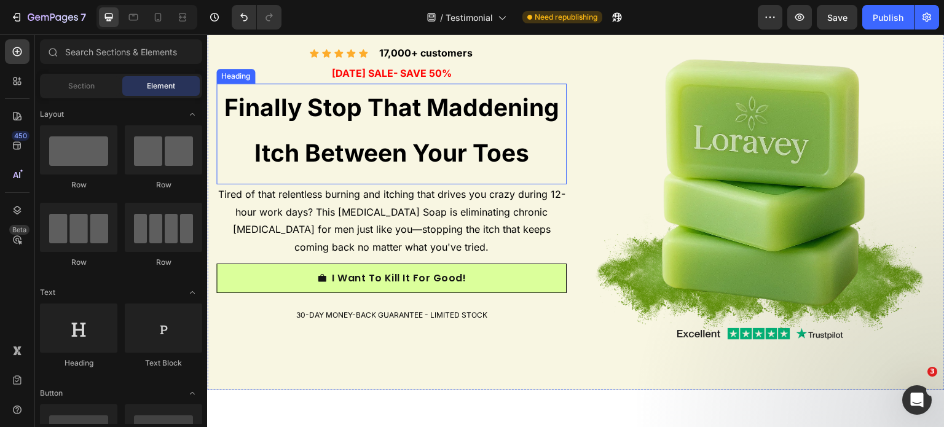
click at [409, 112] on span "Finally Stop That Maddening Itch Between Your Toes" at bounding box center [391, 130] width 335 height 74
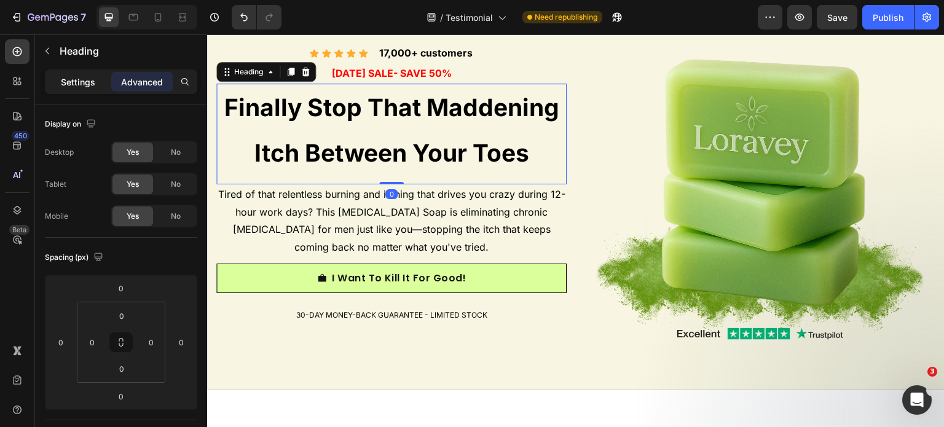
click at [51, 72] on div "Settings" at bounding box center [77, 82] width 61 height 20
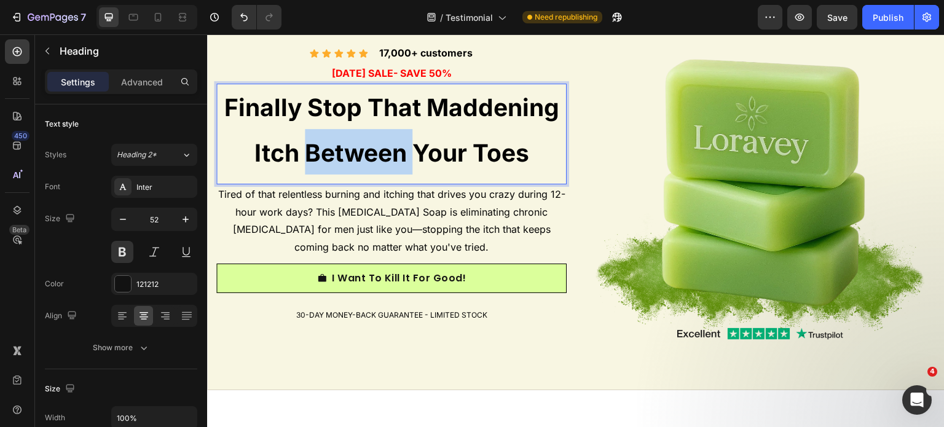
click at [379, 132] on p "Finally Stop That Maddening Itch Between Your Toes" at bounding box center [391, 129] width 350 height 91
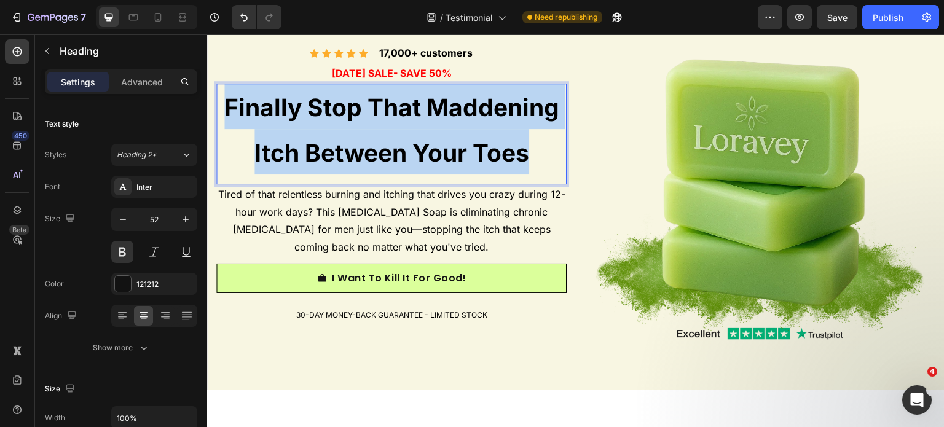
click at [379, 132] on p "Finally Stop That Maddening Itch Between Your Toes" at bounding box center [391, 129] width 350 height 91
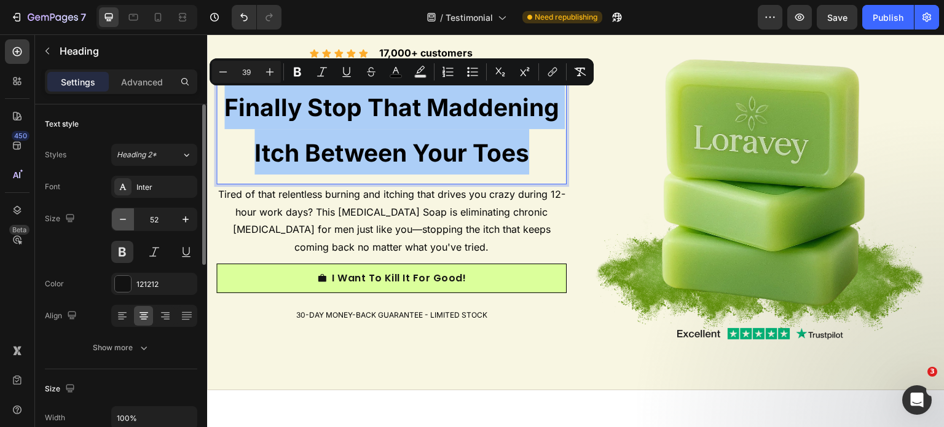
click at [119, 218] on icon "button" at bounding box center [123, 219] width 12 height 12
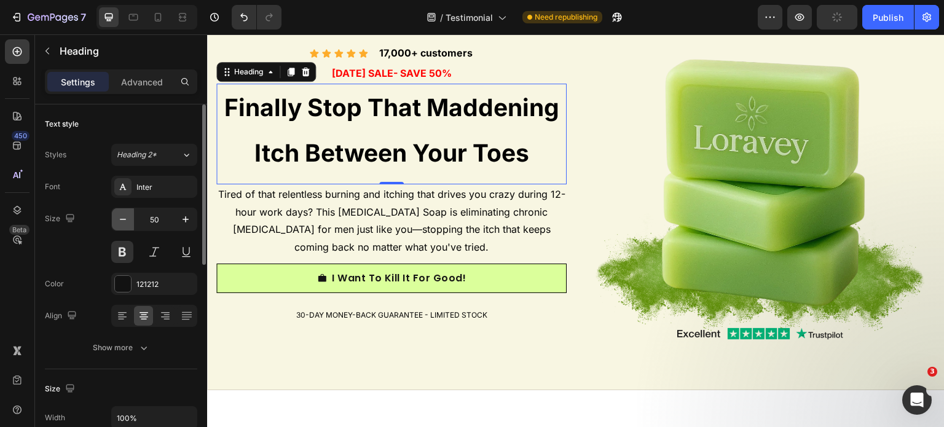
click at [119, 218] on icon "button" at bounding box center [123, 219] width 12 height 12
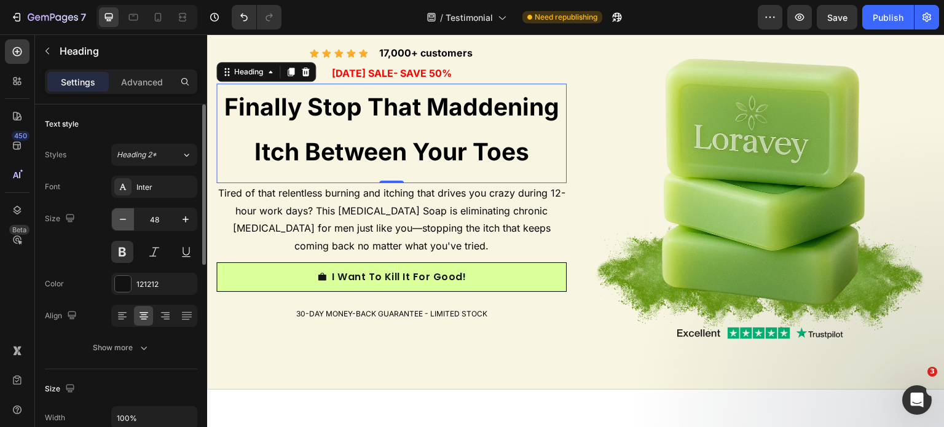
click at [119, 218] on icon "button" at bounding box center [123, 219] width 12 height 12
click at [187, 227] on button "button" at bounding box center [186, 219] width 22 height 22
click at [189, 227] on button "button" at bounding box center [186, 219] width 22 height 22
type input "50"
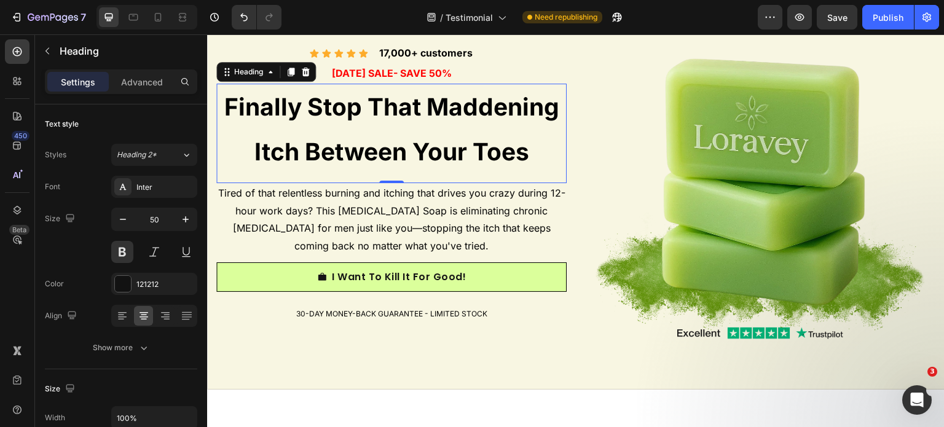
scroll to position [81, 0]
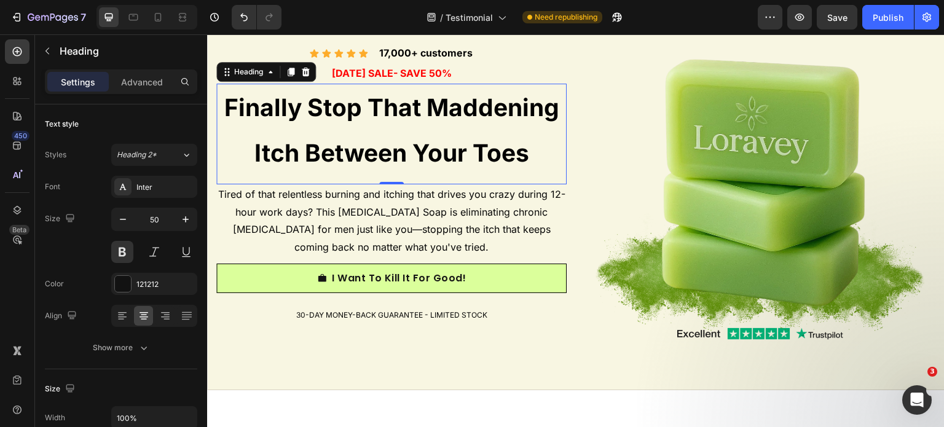
click at [358, 147] on span "Finally Stop That Maddening Itch Between Your Toes" at bounding box center [391, 130] width 335 height 74
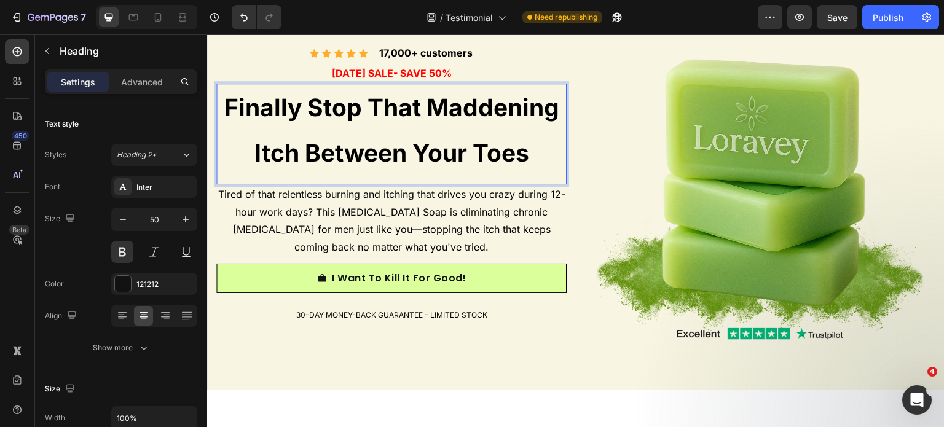
click at [358, 147] on span "Finally Stop That Maddening Itch Between Your Toes" at bounding box center [391, 130] width 335 height 74
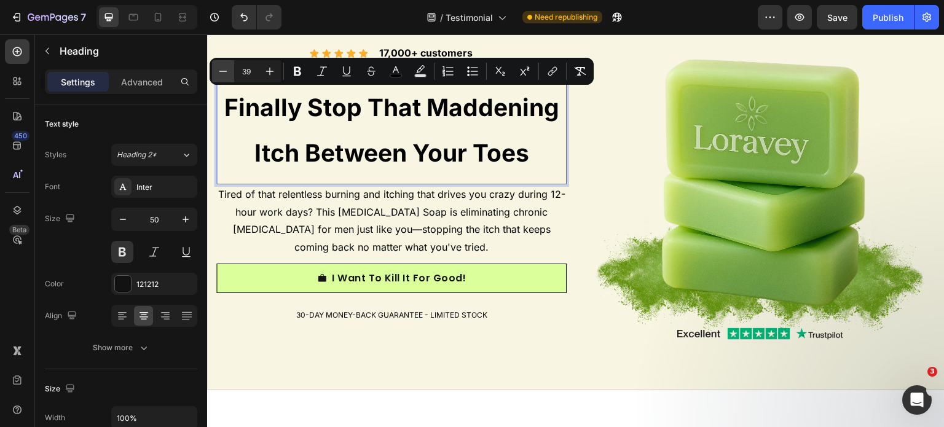
click at [226, 73] on icon "Editor contextual toolbar" at bounding box center [223, 71] width 12 height 12
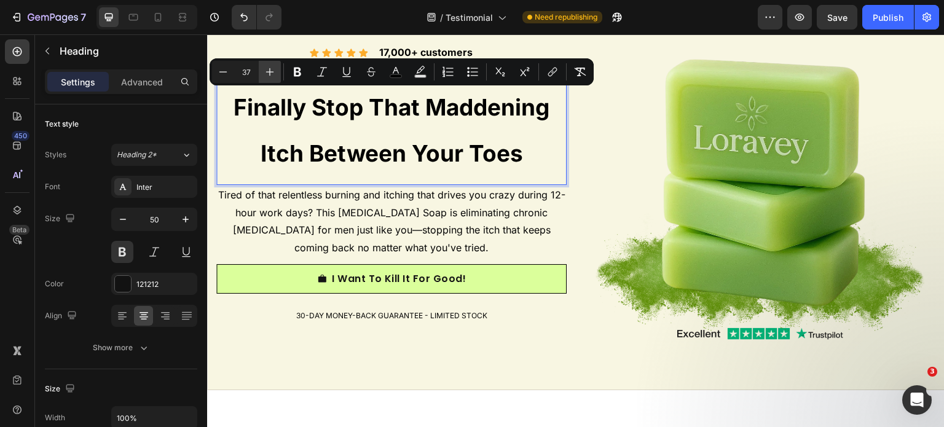
click at [274, 81] on button "Plus" at bounding box center [270, 72] width 22 height 22
type input "39"
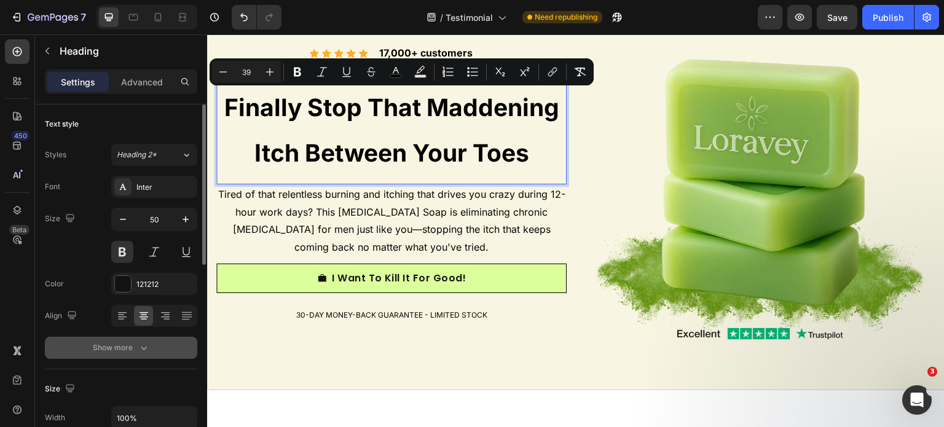
click at [123, 352] on div "Show more" at bounding box center [121, 348] width 57 height 12
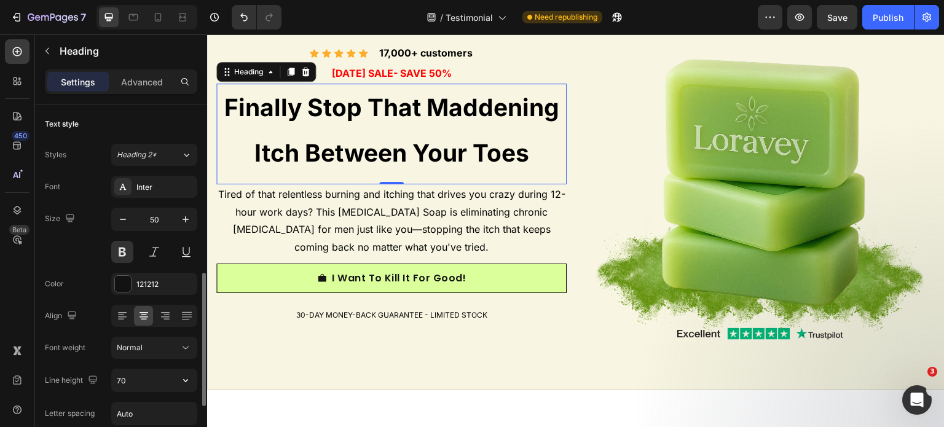
scroll to position [123, 0]
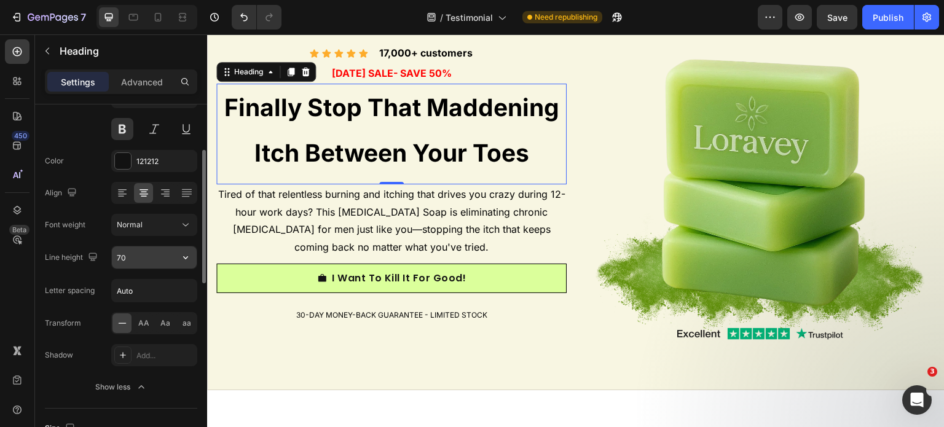
click at [140, 260] on input "70" at bounding box center [154, 258] width 85 height 22
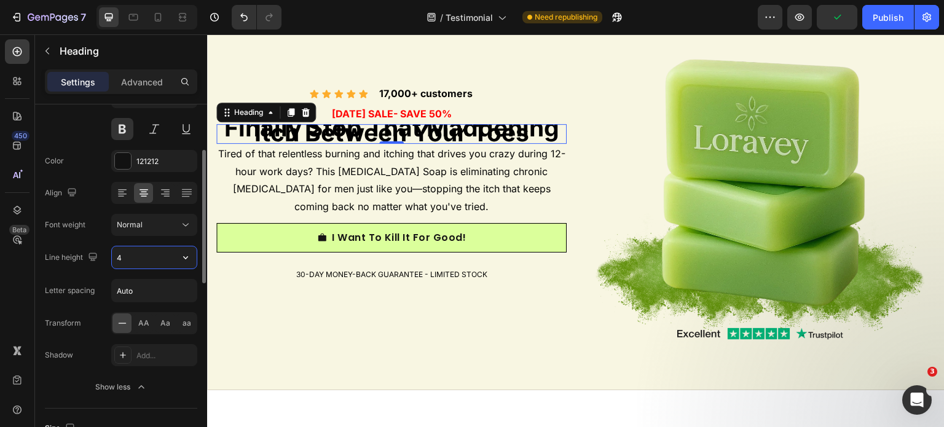
scroll to position [122, 0]
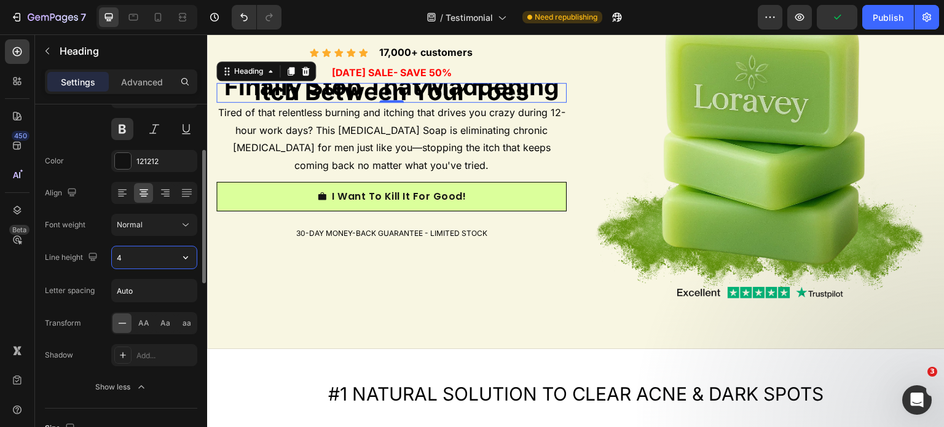
click at [140, 265] on input "4" at bounding box center [154, 258] width 85 height 22
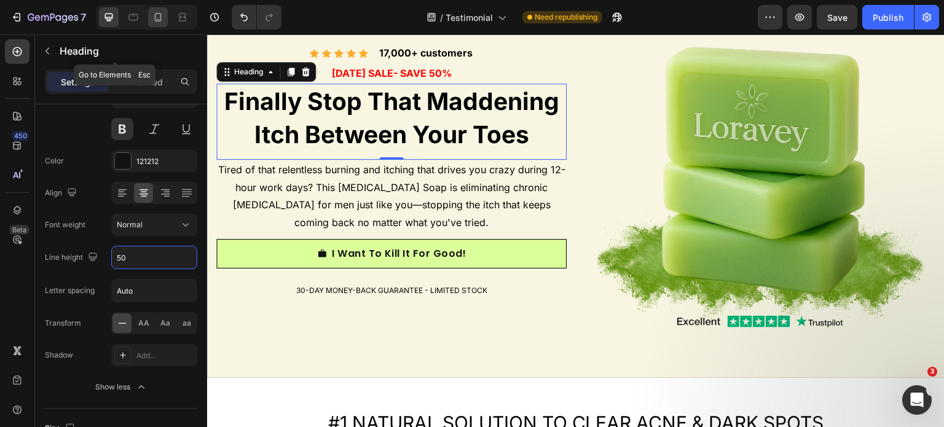
type input "50"
click at [158, 14] on icon at bounding box center [158, 17] width 12 height 12
type input "32"
type input "48"
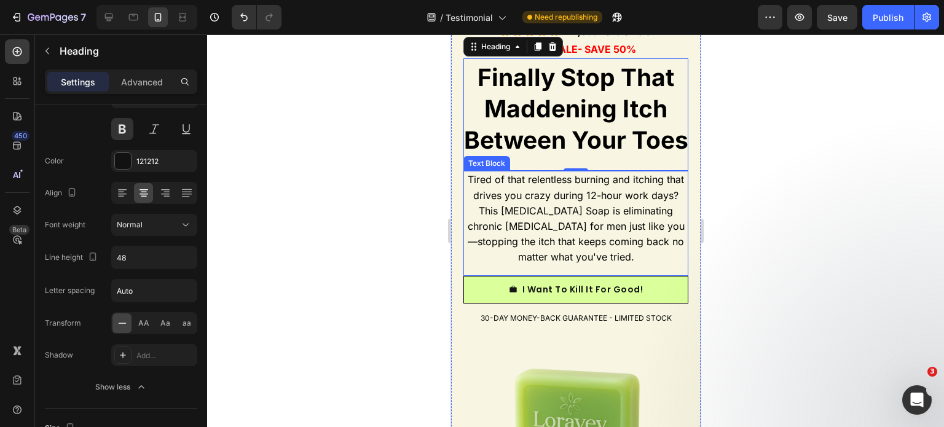
scroll to position [30, 0]
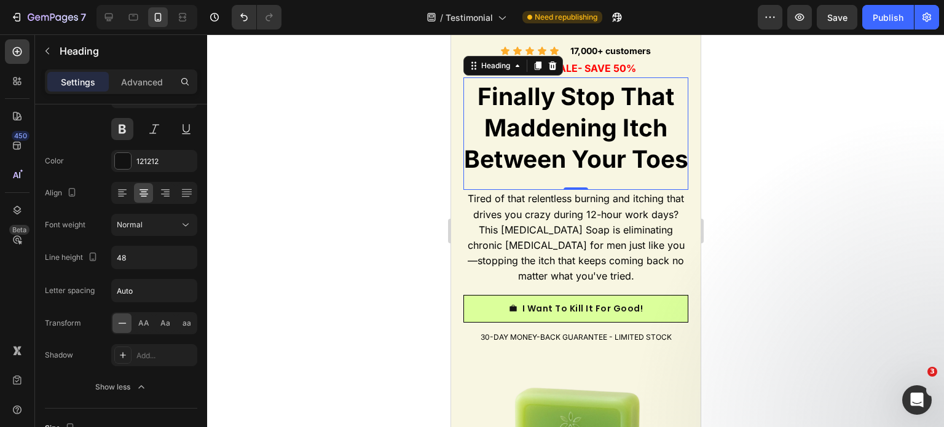
click at [841, 250] on div at bounding box center [575, 230] width 737 height 393
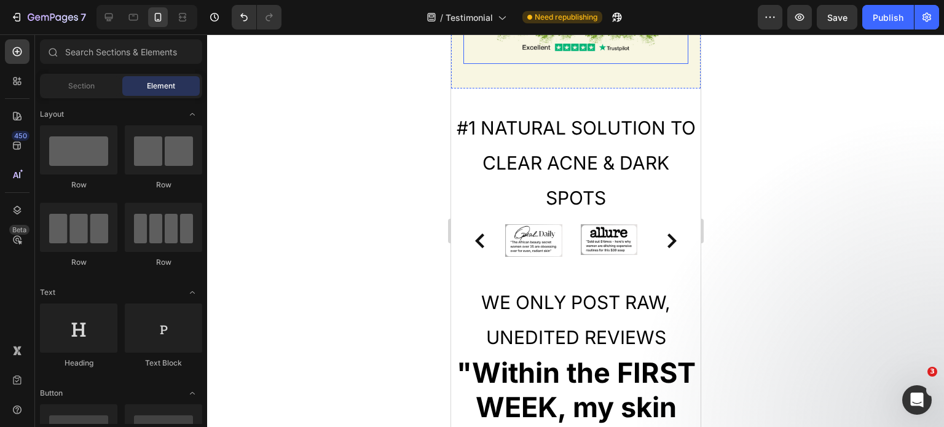
scroll to position [553, 0]
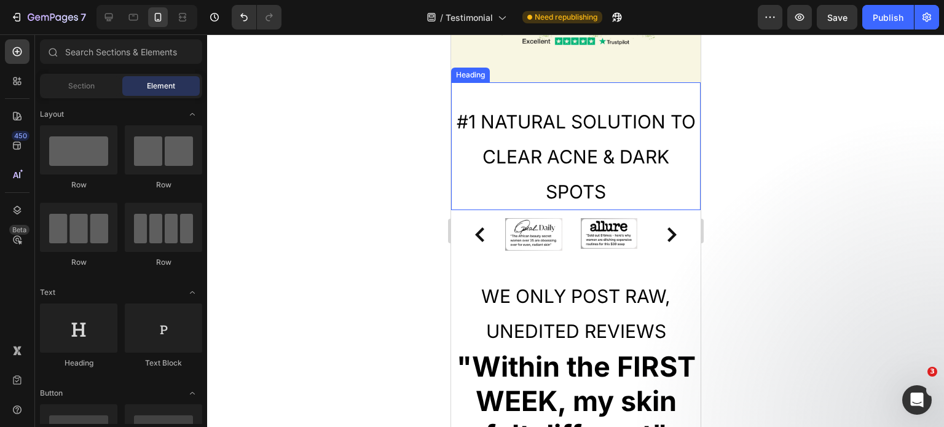
click at [585, 186] on span "#1 NATURAL SOLUTION TO CLEAR ACNE & DARK SPOTS" at bounding box center [575, 157] width 239 height 93
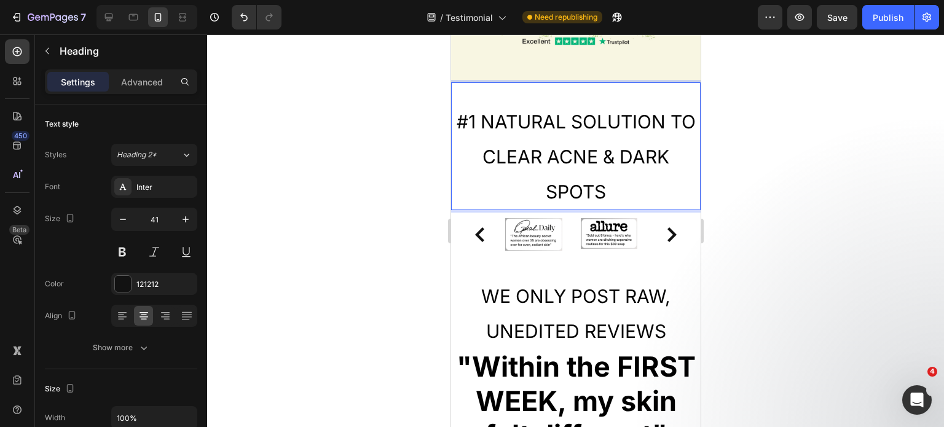
click at [495, 178] on span "#1 NATURAL SOLUTION TO CLEAR ACNE & DARK SPOTS" at bounding box center [575, 157] width 239 height 93
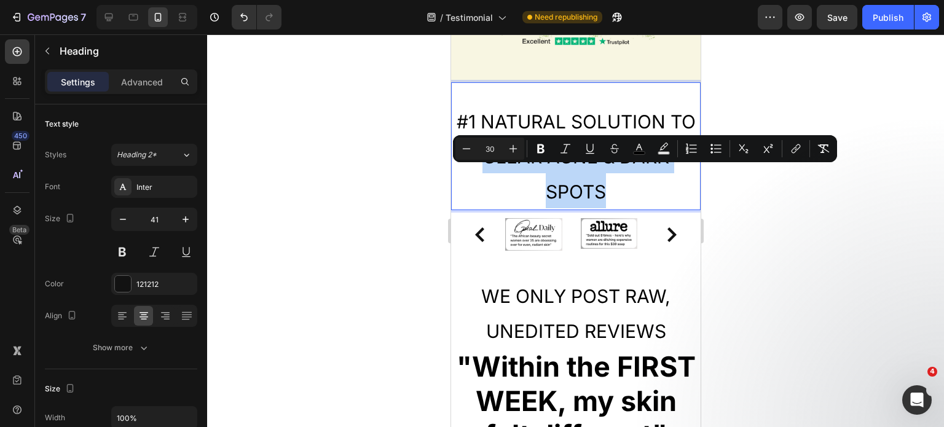
drag, startPoint x: 494, startPoint y: 178, endPoint x: 630, endPoint y: 213, distance: 140.5
click at [630, 209] on p "#1 NATURAL SOLUTION TO CLEAR ACNE & DARK SPOTS" at bounding box center [575, 156] width 247 height 106
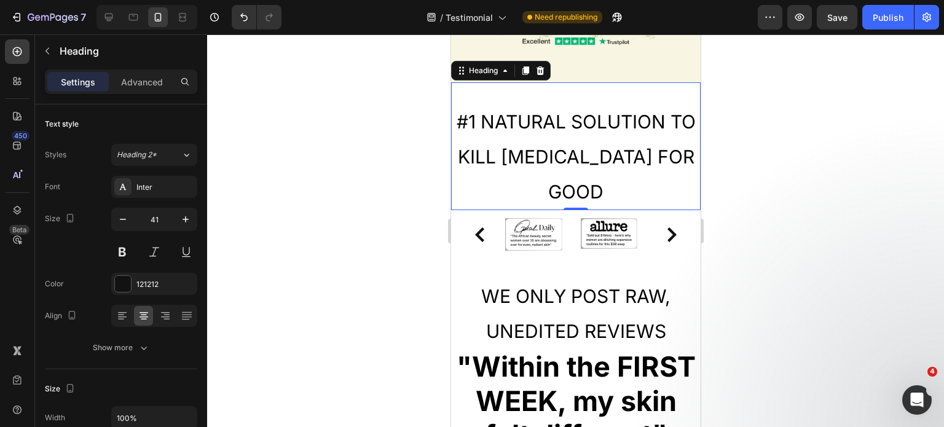
click at [873, 258] on div at bounding box center [575, 230] width 737 height 393
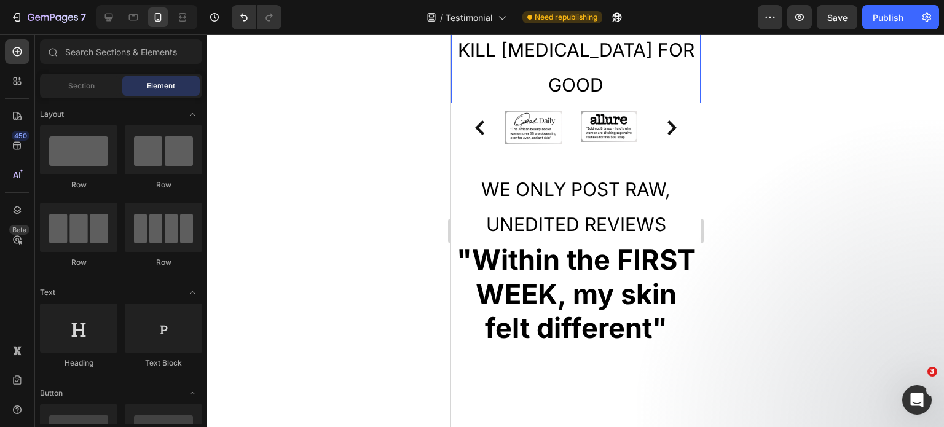
scroll to position [676, 0]
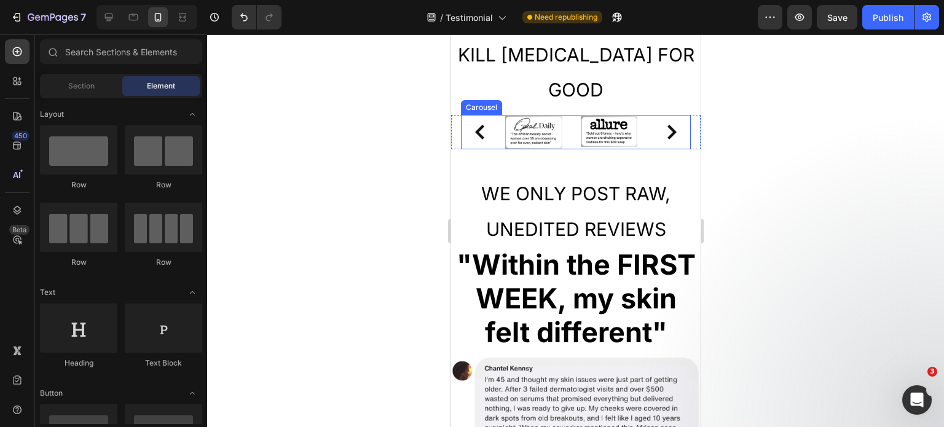
click at [576, 140] on div "Image Image Image Image" at bounding box center [575, 132] width 141 height 33
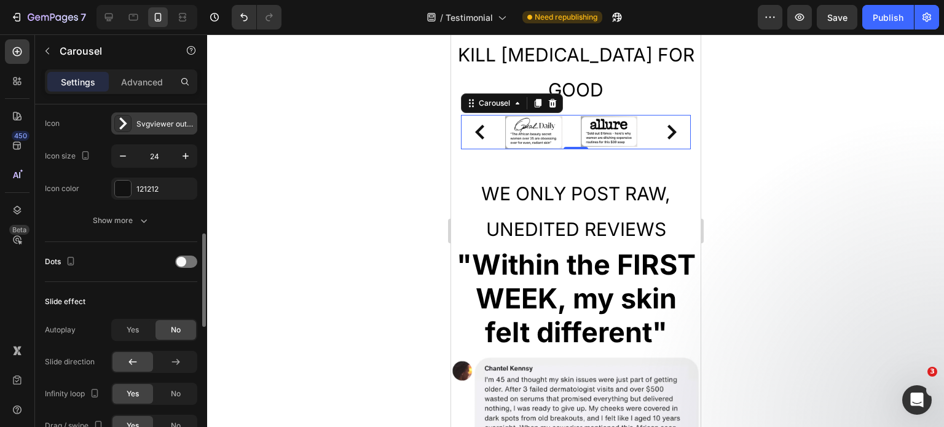
scroll to position [553, 0]
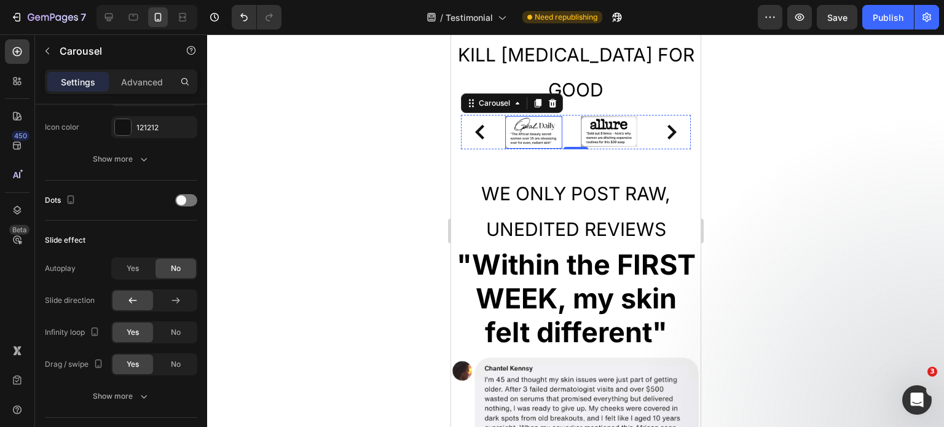
click at [533, 140] on img at bounding box center [533, 132] width 57 height 33
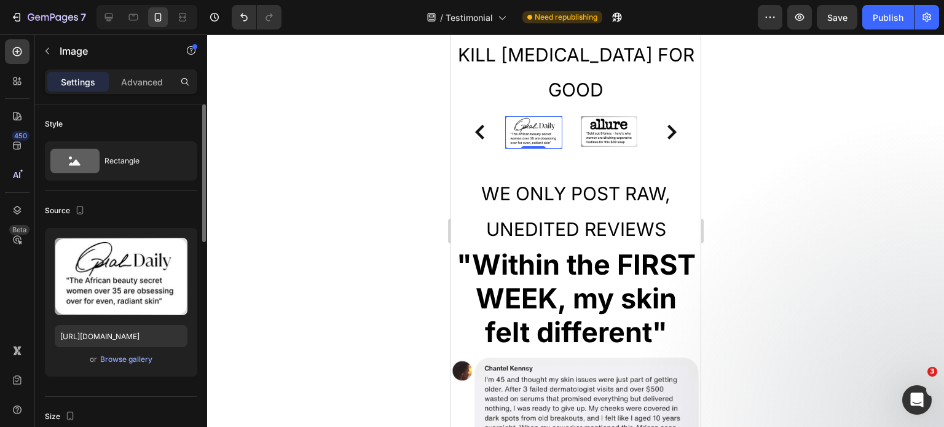
scroll to position [184, 0]
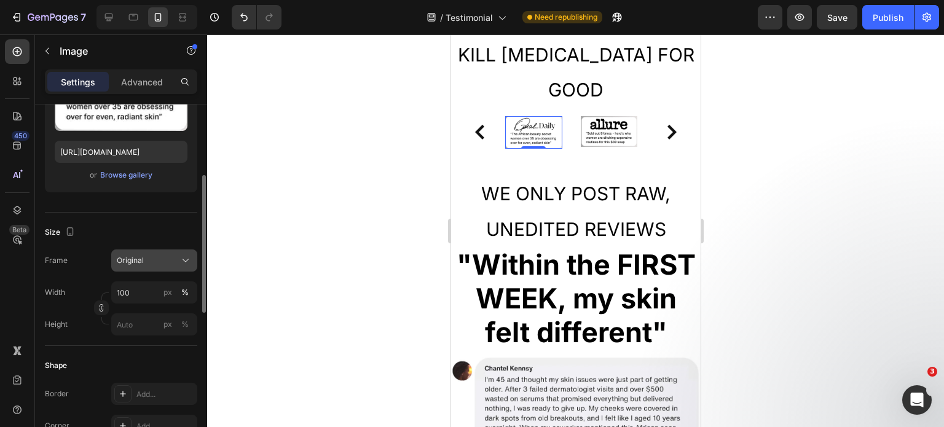
click at [150, 262] on div "Original" at bounding box center [147, 260] width 60 height 11
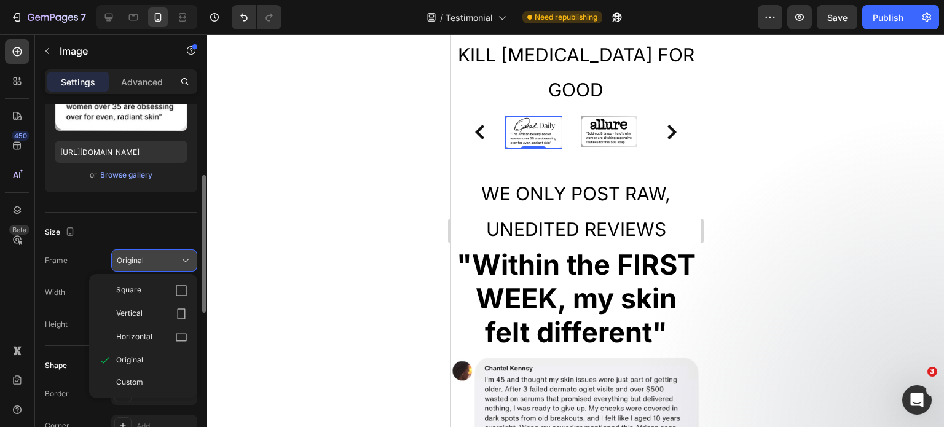
click at [150, 262] on div "Original" at bounding box center [147, 260] width 60 height 11
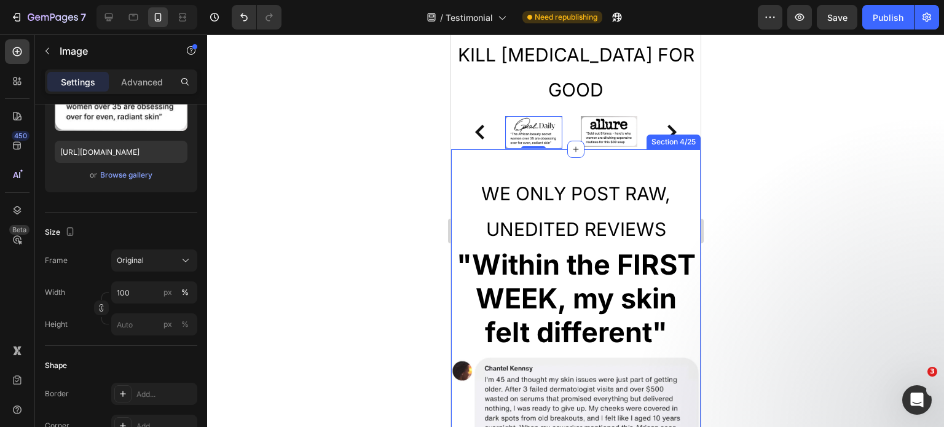
scroll to position [799, 0]
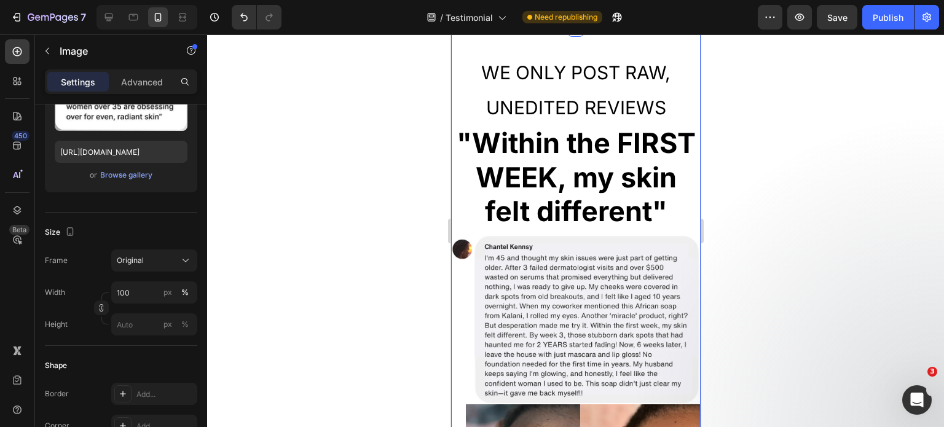
click at [569, 183] on strong ""Within the FIRST WEEK, my skin felt different"" at bounding box center [575, 177] width 239 height 102
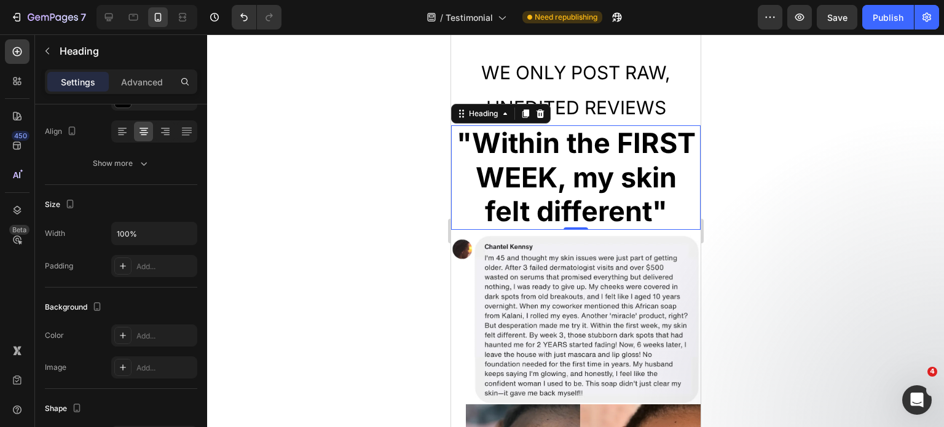
scroll to position [0, 0]
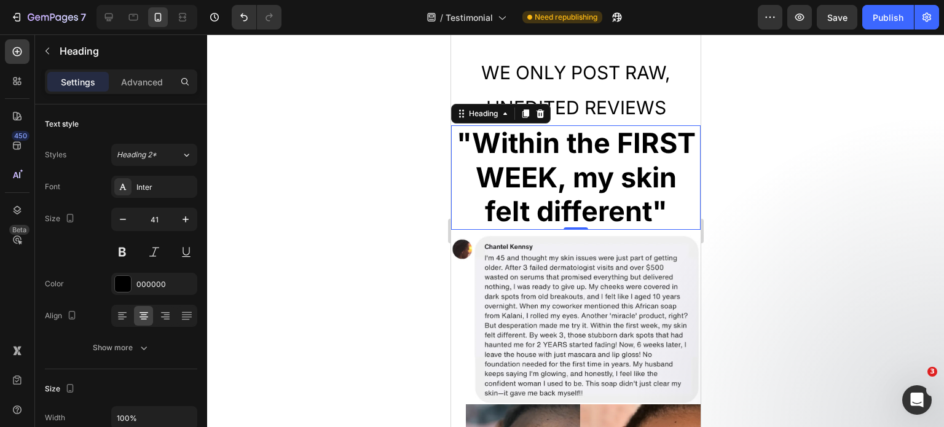
click at [650, 197] on h2 ""Within the FIRST WEEK, my skin felt different"" at bounding box center [576, 177] width 250 height 105
click at [645, 186] on strong ""Within the FIRST WEEK, my skin felt different"" at bounding box center [575, 177] width 239 height 102
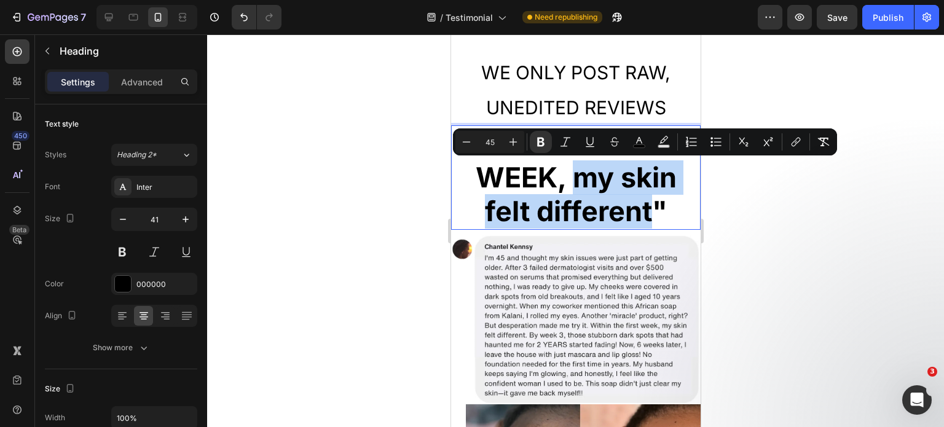
drag, startPoint x: 644, startPoint y: 182, endPoint x: 620, endPoint y: 240, distance: 63.1
click at [620, 228] on strong ""Within the FIRST WEEK, my skin felt different"" at bounding box center [575, 177] width 239 height 102
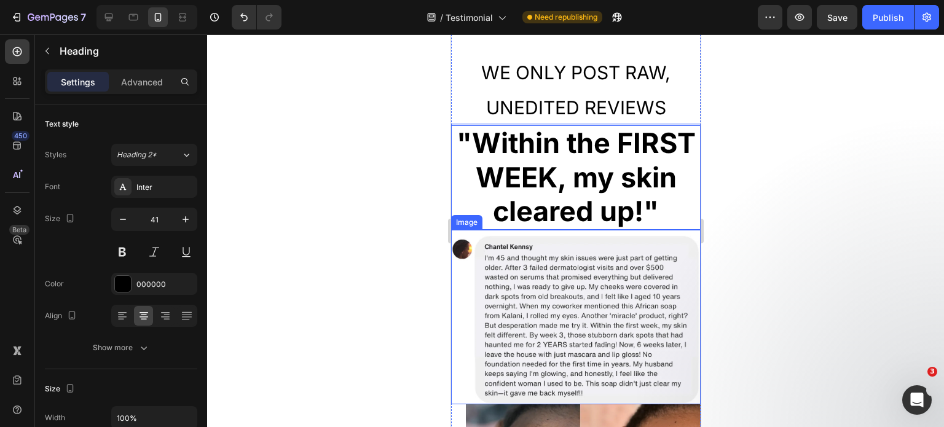
click at [797, 221] on div at bounding box center [575, 230] width 737 height 393
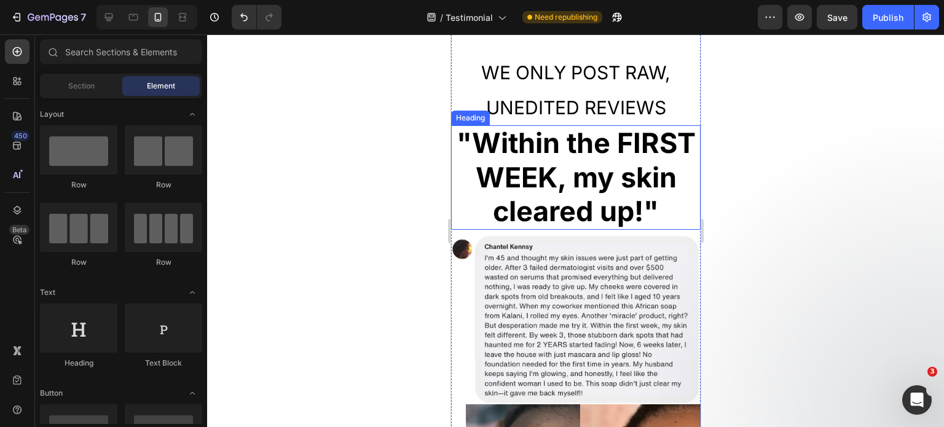
click at [594, 168] on strong ""Within the FIRST WEEK, my skin cleared up!"" at bounding box center [575, 177] width 239 height 102
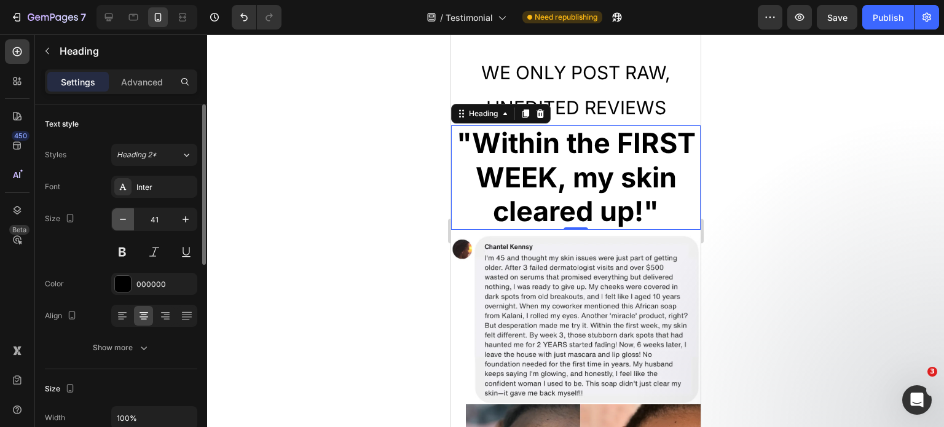
click at [128, 215] on icon "button" at bounding box center [123, 219] width 12 height 12
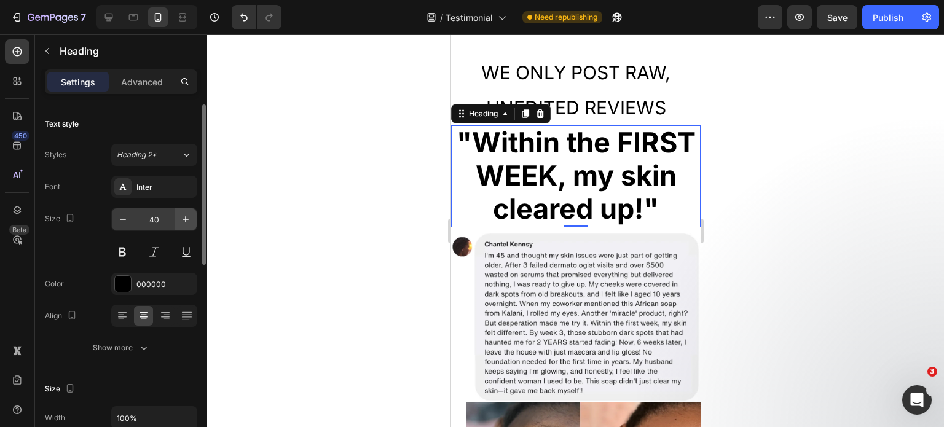
click at [186, 218] on icon "button" at bounding box center [186, 219] width 6 height 6
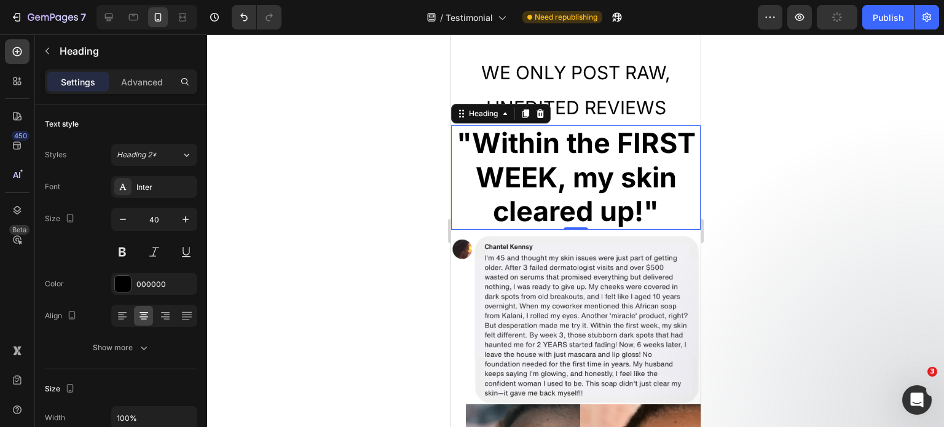
type input "41"
click at [579, 171] on strong ""Within the FIRST WEEK, my skin cleared up!"" at bounding box center [575, 177] width 239 height 102
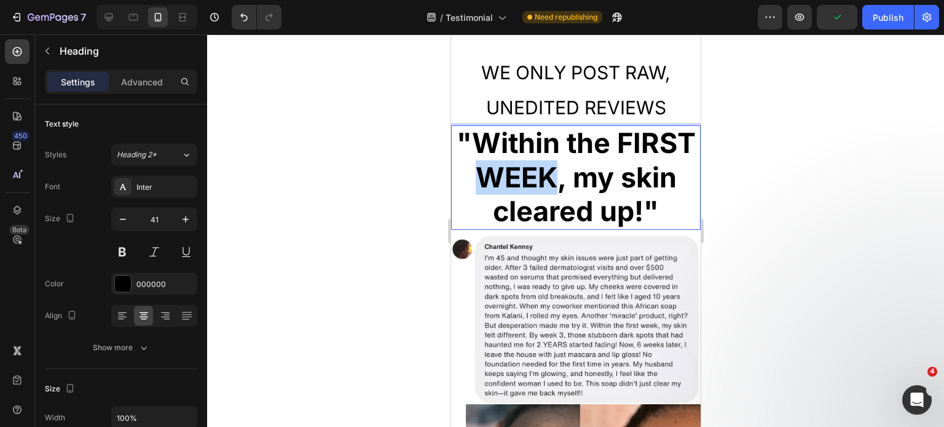
click at [579, 171] on strong ""Within the FIRST WEEK, my skin cleared up!"" at bounding box center [575, 177] width 239 height 102
drag, startPoint x: 766, startPoint y: 227, endPoint x: 243, endPoint y: 183, distance: 524.4
click at [766, 227] on div at bounding box center [575, 230] width 737 height 393
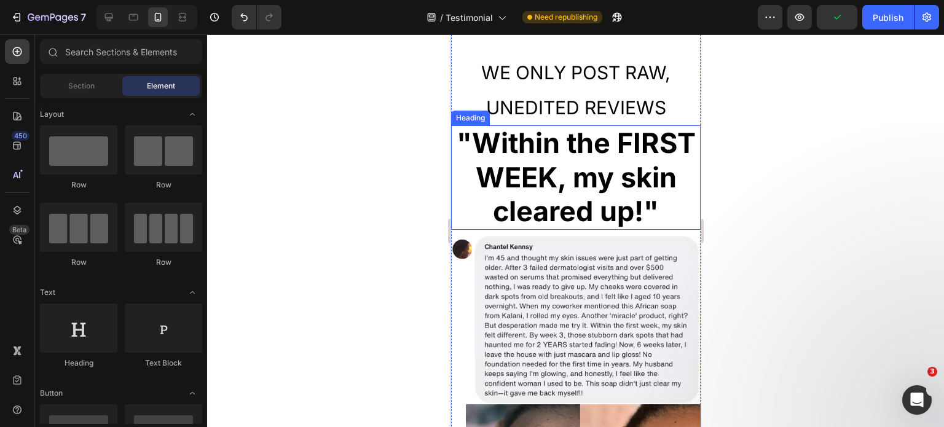
click at [567, 184] on strong ""Within the FIRST WEEK, my skin cleared up!"" at bounding box center [575, 177] width 239 height 102
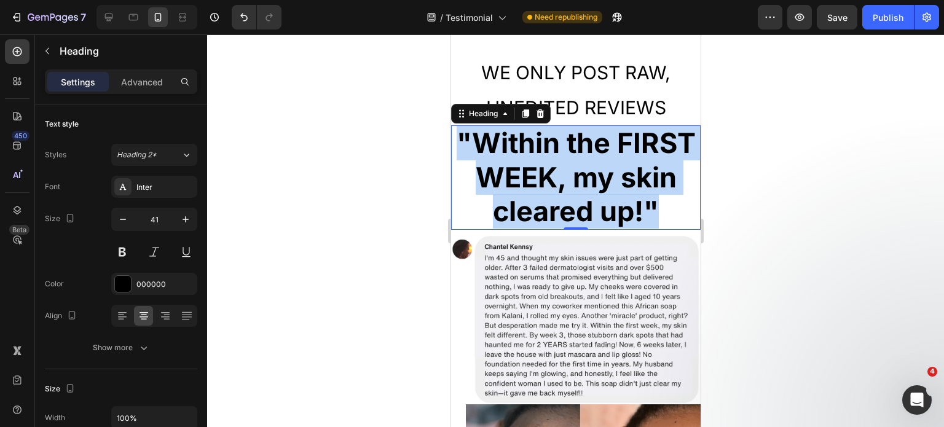
click at [567, 184] on strong ""Within the FIRST WEEK, my skin cleared up!"" at bounding box center [575, 177] width 239 height 102
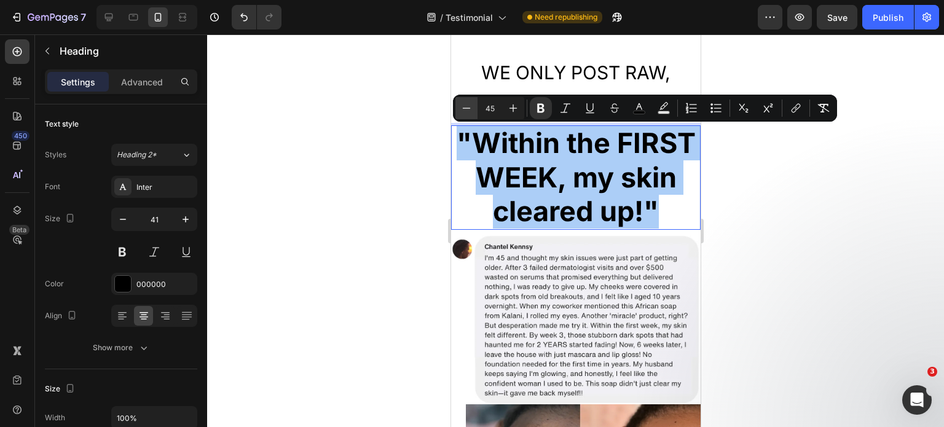
click at [472, 110] on icon "Editor contextual toolbar" at bounding box center [466, 108] width 12 height 12
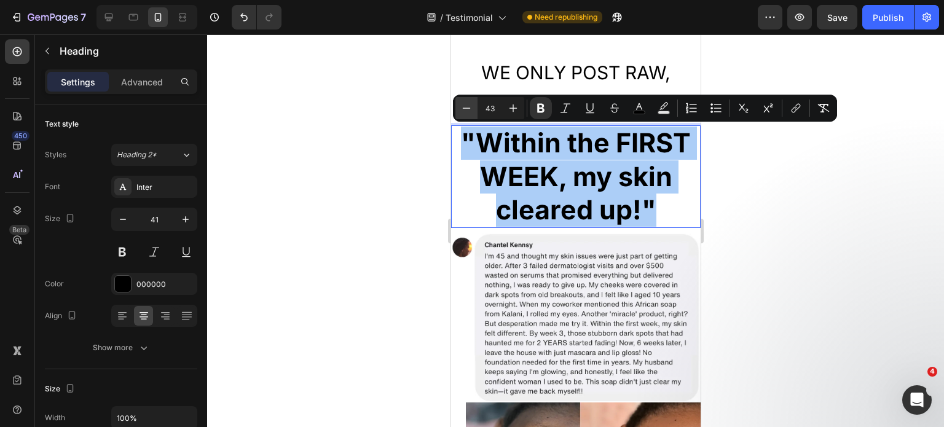
click at [472, 110] on icon "Editor contextual toolbar" at bounding box center [466, 108] width 12 height 12
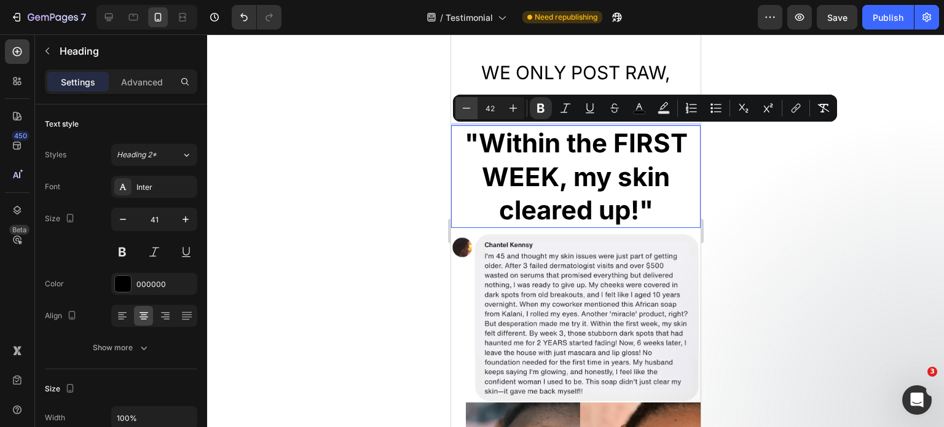
click at [472, 110] on icon "Editor contextual toolbar" at bounding box center [466, 108] width 12 height 12
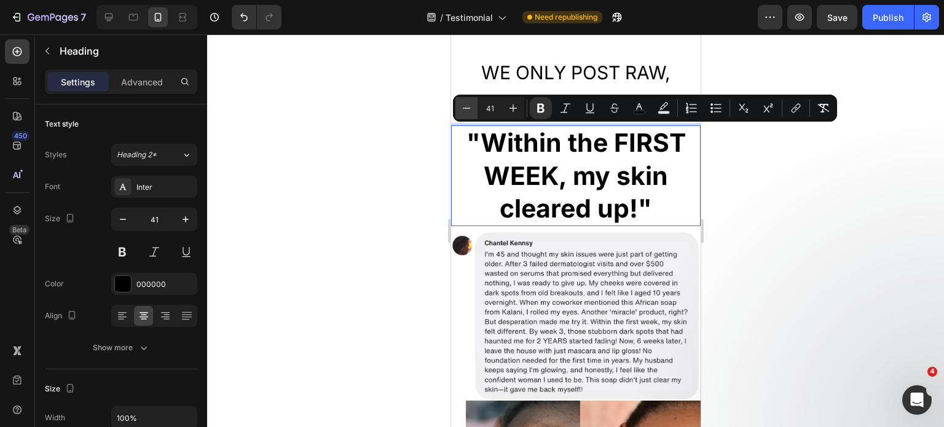
click at [472, 110] on icon "Editor contextual toolbar" at bounding box center [466, 108] width 12 height 12
type input "40"
click at [743, 230] on div at bounding box center [575, 230] width 737 height 393
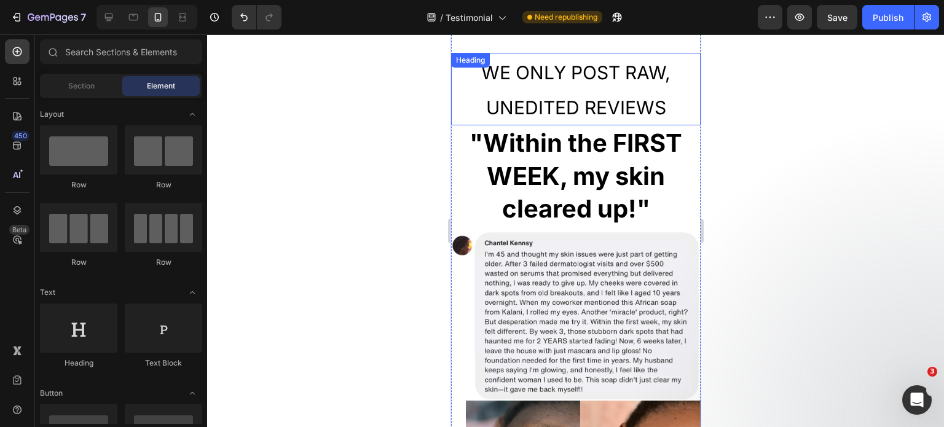
click at [581, 58] on h2 "WE ONLY POST RAW, UNEDITED REVIEWS" at bounding box center [576, 89] width 250 height 73
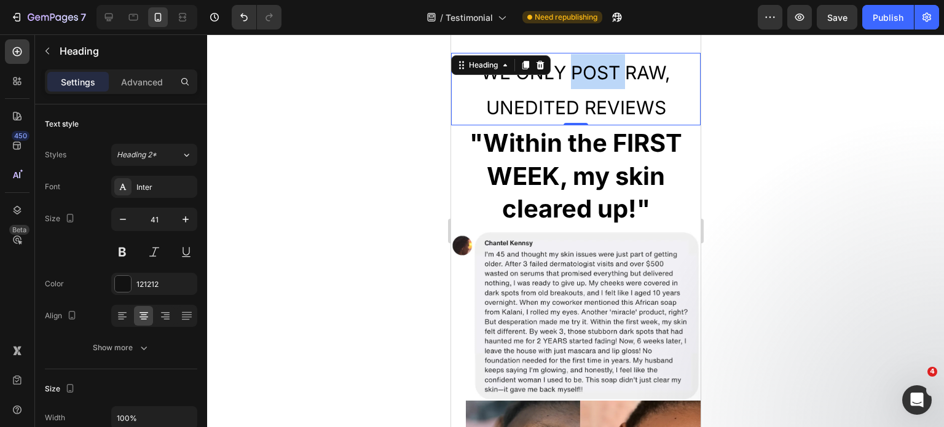
click at [581, 74] on span "WE ONLY POST RAW, UNEDITED REVIEWS" at bounding box center [575, 89] width 189 height 57
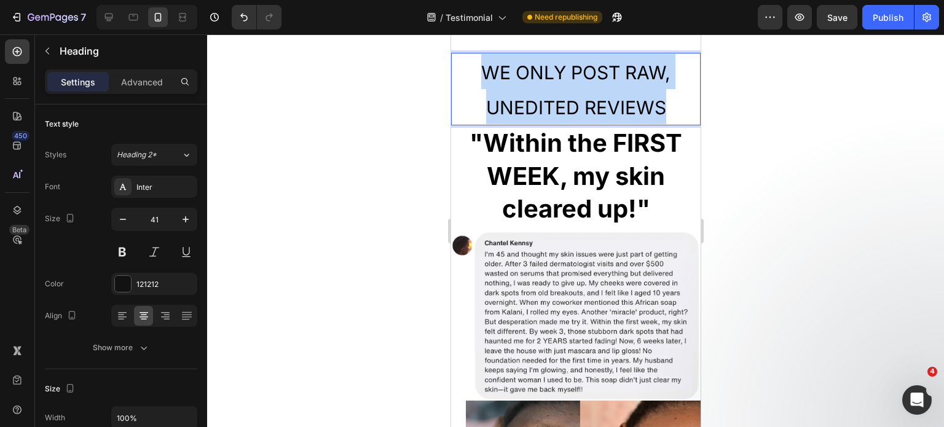
click at [581, 74] on span "WE ONLY POST RAW, UNEDITED REVIEWS" at bounding box center [575, 89] width 189 height 57
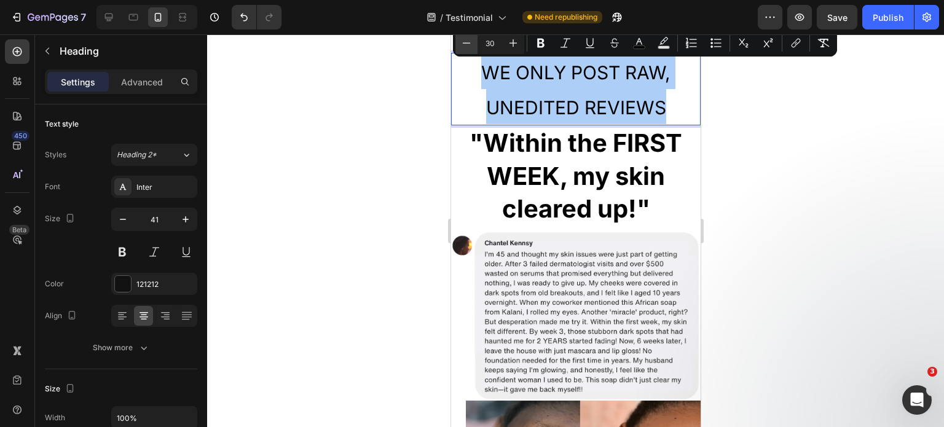
click at [476, 48] on button "Minus" at bounding box center [467, 43] width 22 height 22
drag, startPoint x: 476, startPoint y: 48, endPoint x: 130, endPoint y: 61, distance: 345.8
click at [476, 48] on button "Minus" at bounding box center [467, 43] width 22 height 22
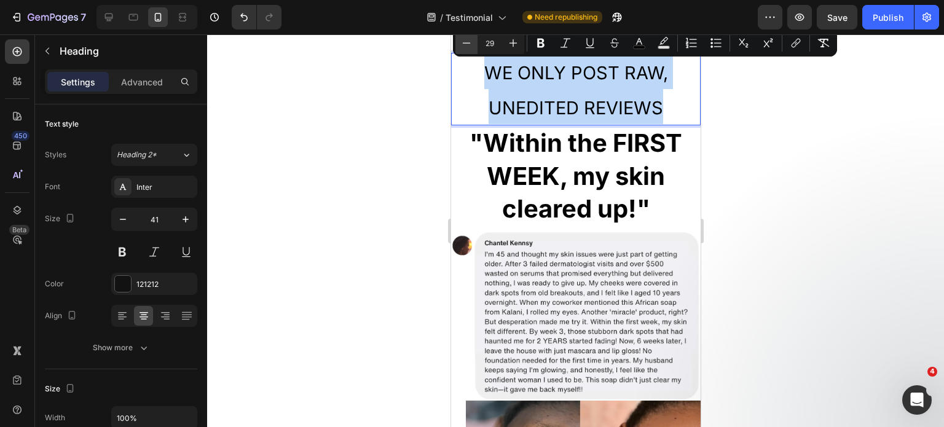
type input "28"
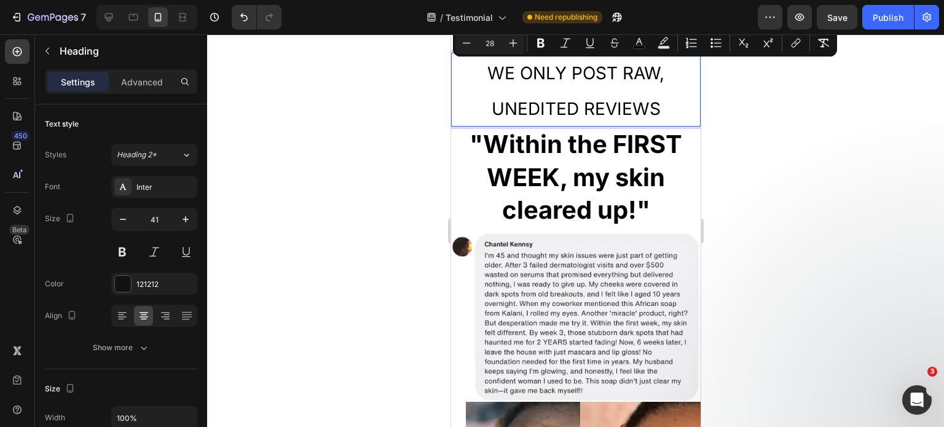
click at [786, 156] on div at bounding box center [575, 230] width 737 height 393
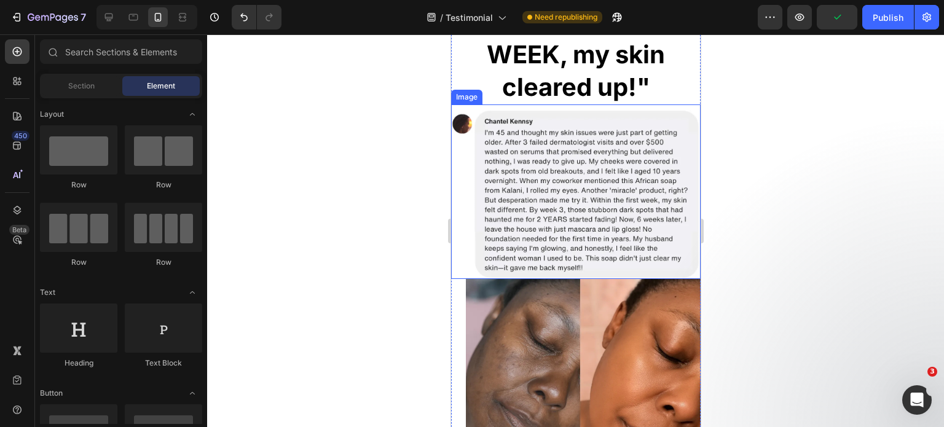
click at [614, 172] on img at bounding box center [576, 192] width 250 height 175
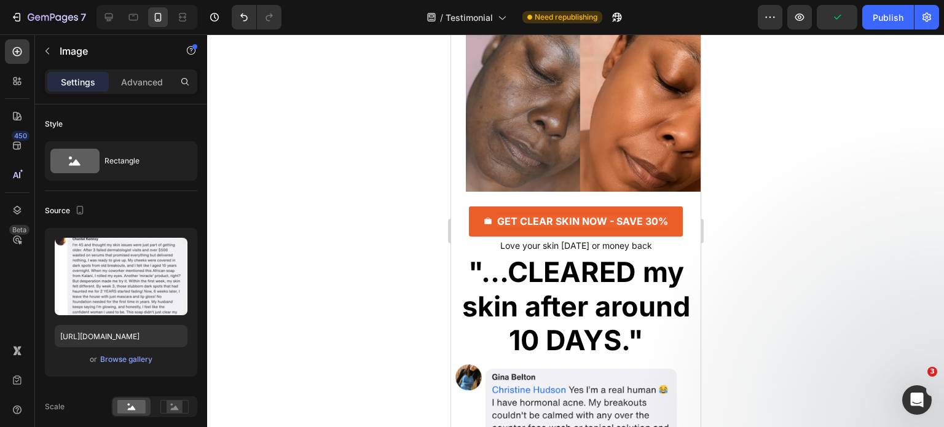
scroll to position [1230, 0]
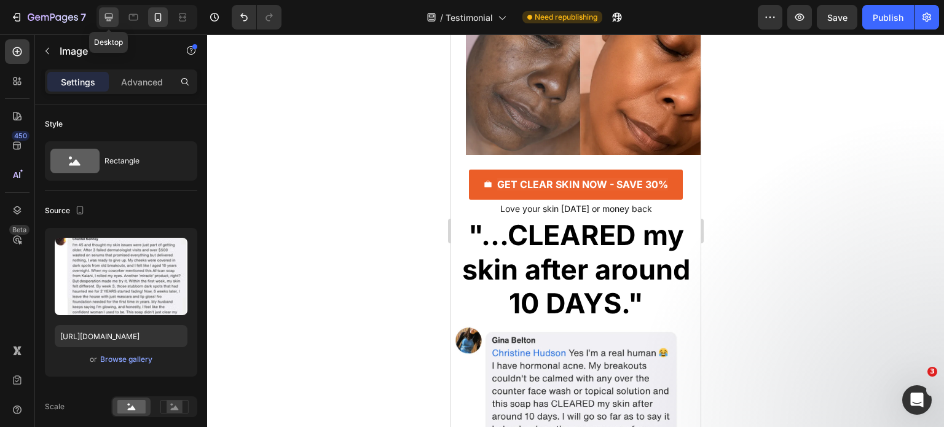
click at [105, 18] on icon at bounding box center [109, 18] width 8 height 8
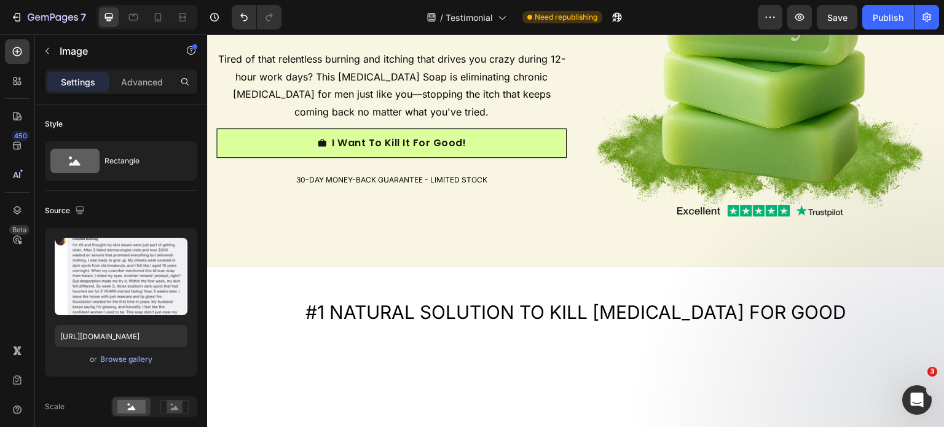
scroll to position [1, 0]
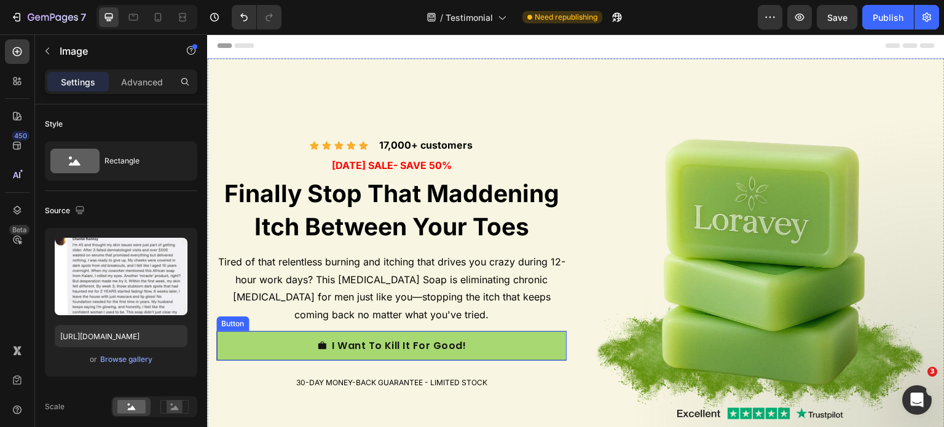
click at [530, 340] on link "I Want To Kill It For Good!" at bounding box center [391, 346] width 350 height 30
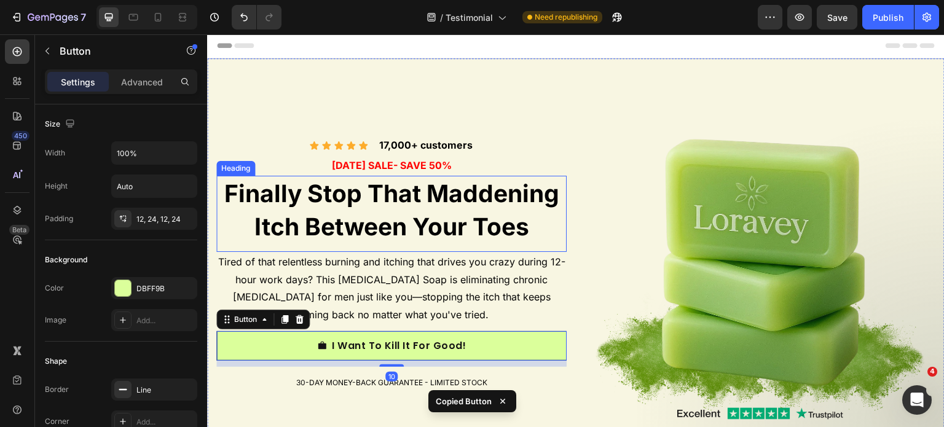
scroll to position [0, 0]
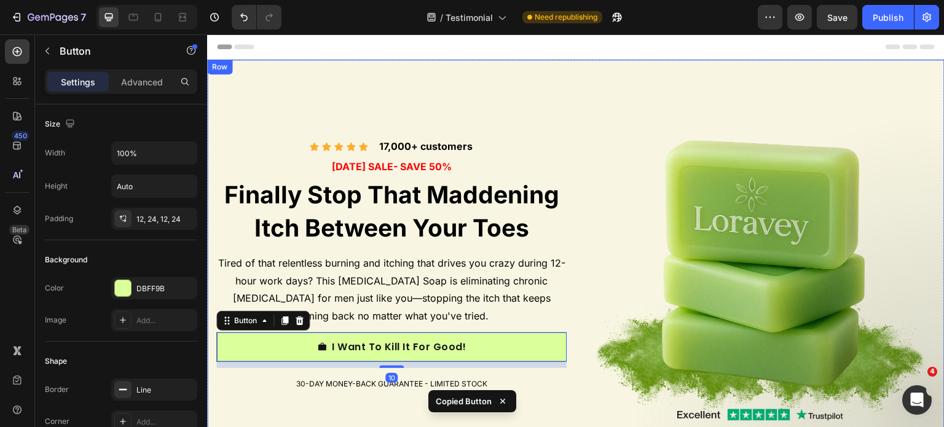
click at [540, 105] on div "Icon Icon Icon Icon Icon Icon List 17,000+ customers Text Block Row LABOR DAY S…" at bounding box center [391, 265] width 350 height 350
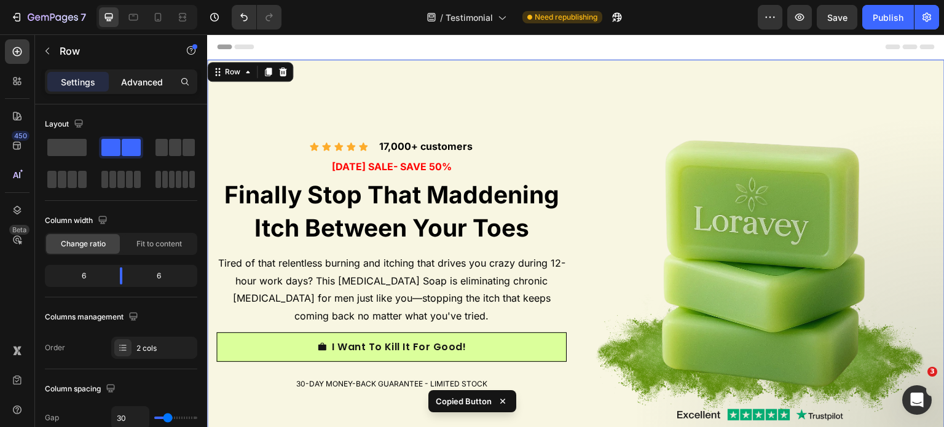
click at [151, 90] on div "Advanced" at bounding box center [141, 82] width 61 height 20
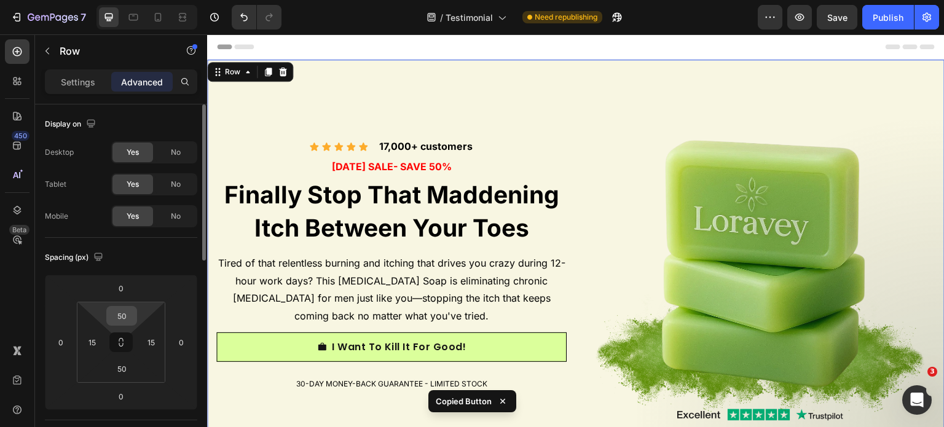
click at [126, 314] on input "50" at bounding box center [121, 316] width 25 height 18
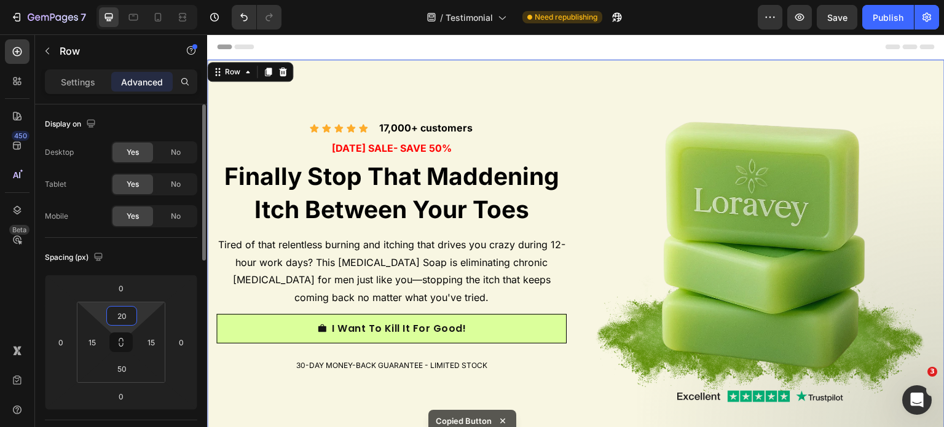
type input "2"
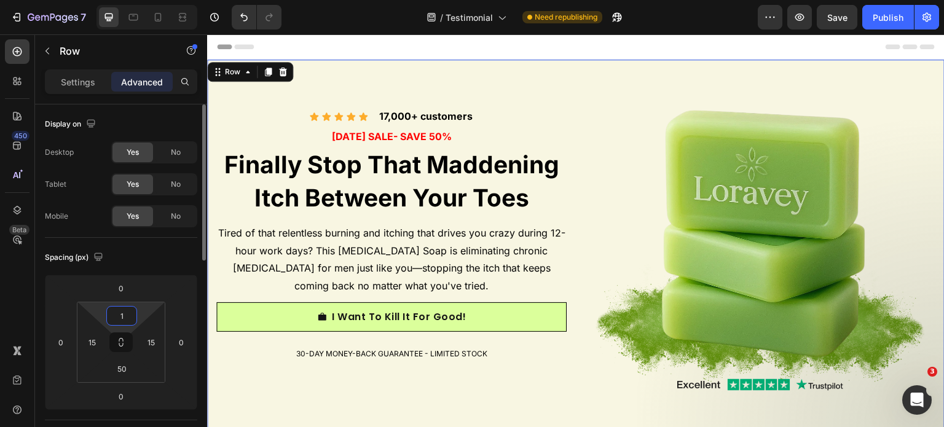
type input "15"
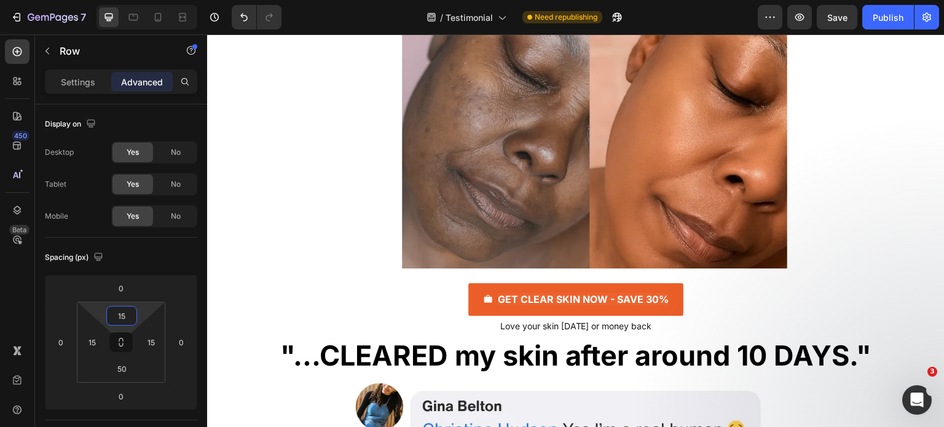
scroll to position [1168, 0]
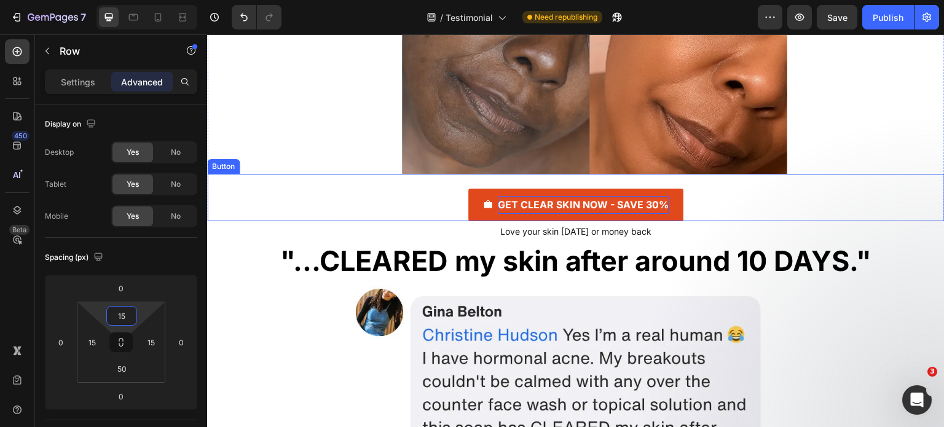
click at [498, 197] on p "GET CLEAR SKIN NOW - SAVE 30%" at bounding box center [583, 205] width 171 height 18
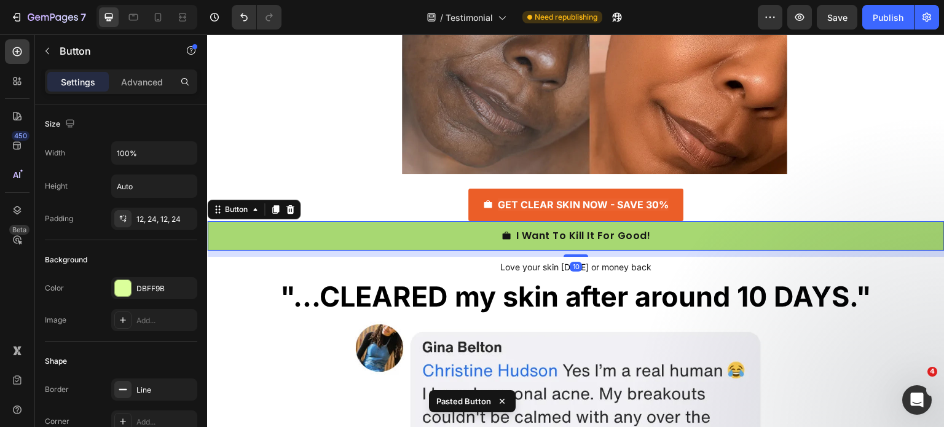
click at [448, 235] on link "I Want To Kill It For Good!" at bounding box center [576, 236] width 738 height 30
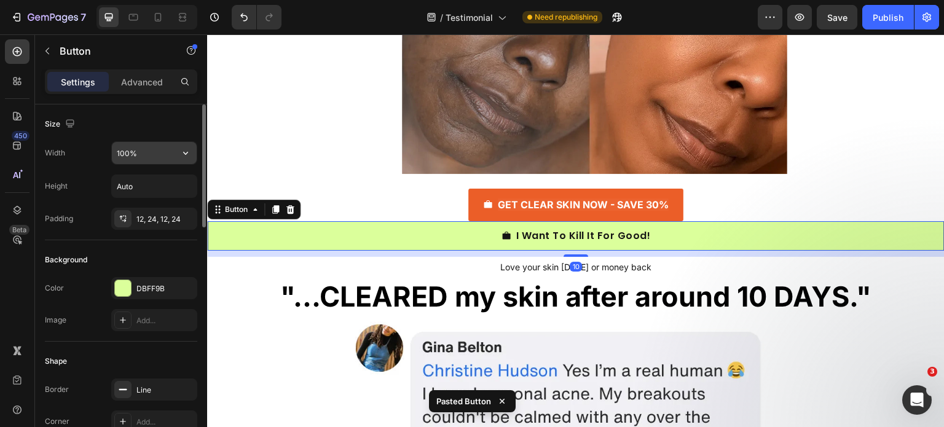
click at [125, 146] on input "100%" at bounding box center [154, 153] width 85 height 22
click at [173, 157] on input "100%" at bounding box center [154, 153] width 85 height 22
click at [187, 159] on button "button" at bounding box center [186, 153] width 22 height 22
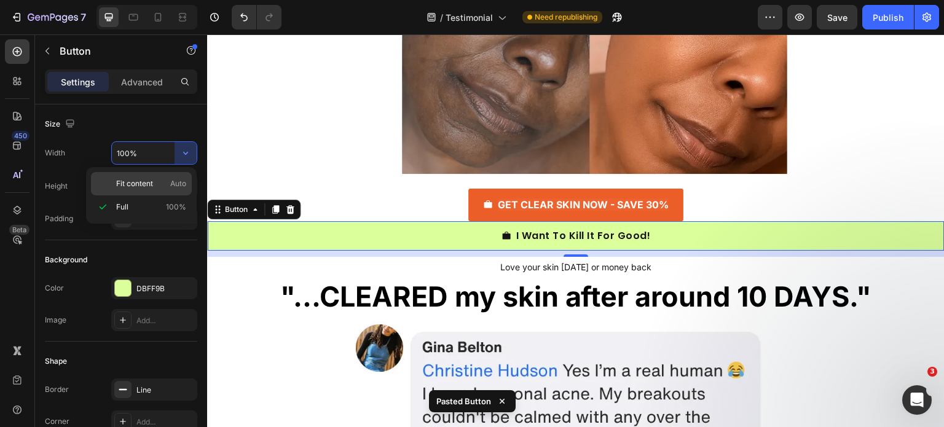
click at [171, 183] on span "Auto" at bounding box center [178, 183] width 16 height 11
type input "Auto"
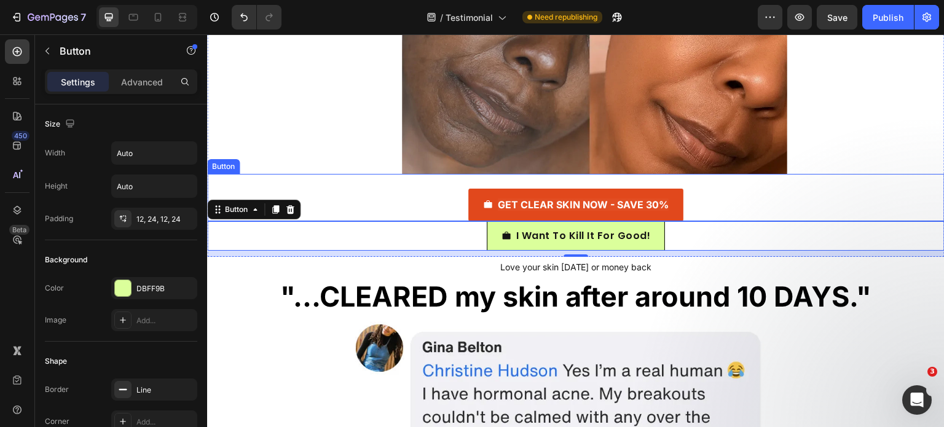
click at [474, 197] on button "GET CLEAR SKIN NOW - SAVE 30%" at bounding box center [575, 205] width 215 height 33
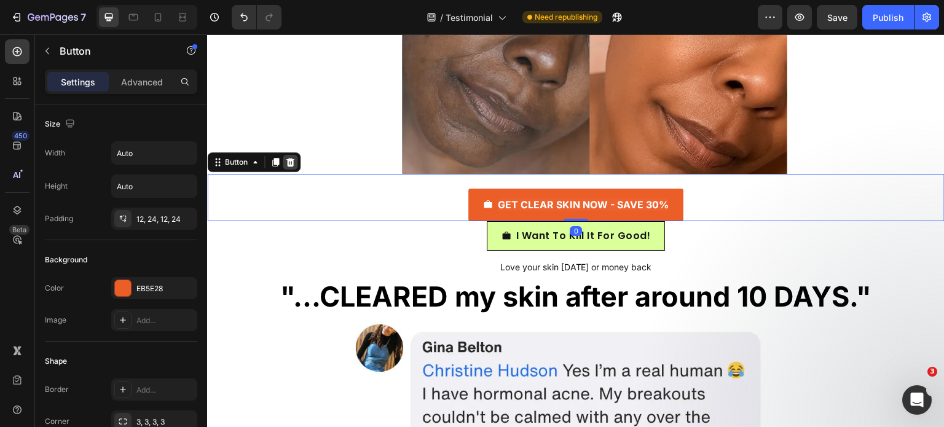
click at [297, 161] on div at bounding box center [290, 162] width 15 height 15
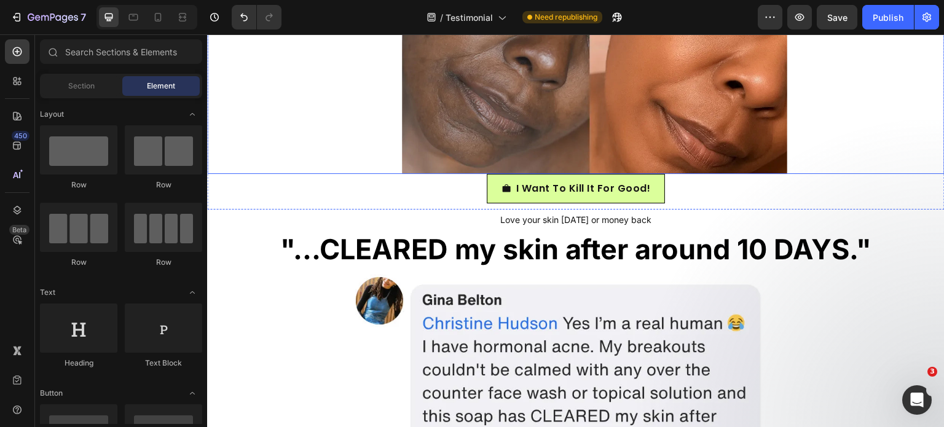
click at [451, 165] on img at bounding box center [594, 23] width 385 height 301
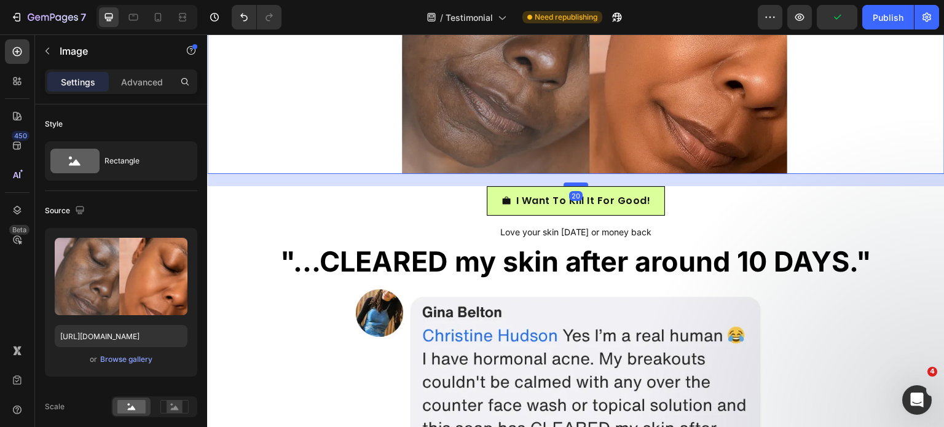
drag, startPoint x: 579, startPoint y: 173, endPoint x: 578, endPoint y: 185, distance: 12.4
click at [578, 185] on div at bounding box center [576, 185] width 25 height 4
click at [708, 205] on div "I Want To Kill It For Good! Button" at bounding box center [576, 201] width 738 height 30
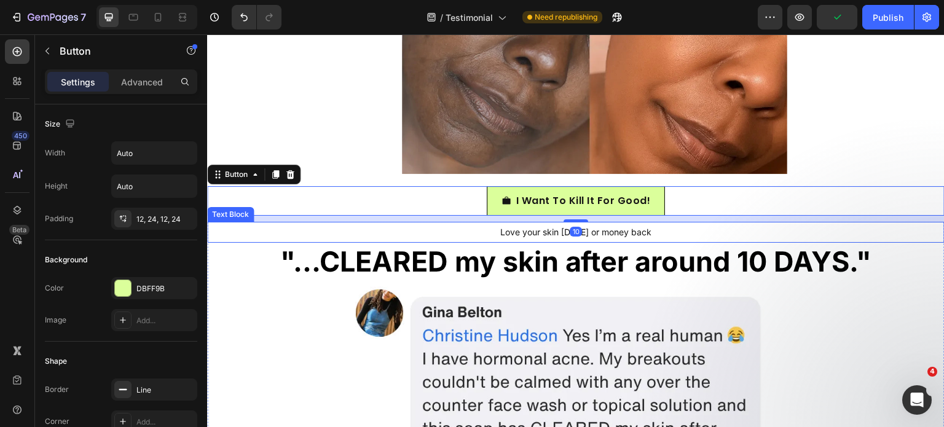
click at [528, 234] on span "Love your skin in 30 days or money back" at bounding box center [576, 232] width 152 height 10
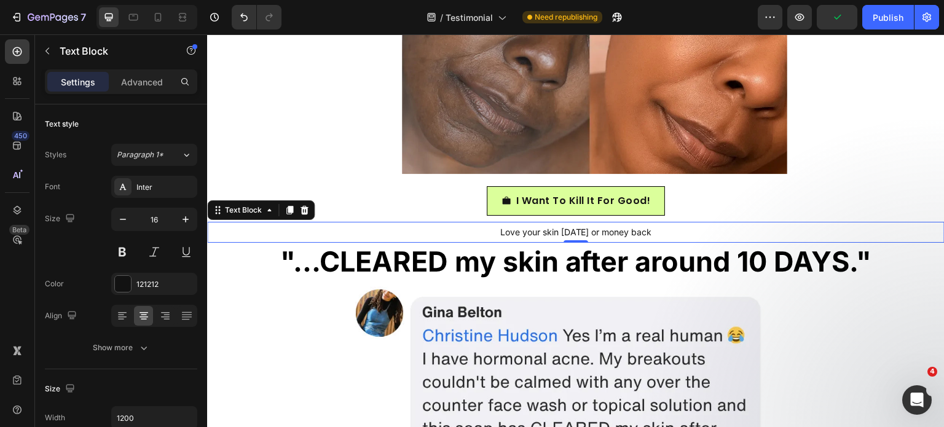
click at [528, 234] on span "Love your skin in 30 days or money back" at bounding box center [576, 232] width 152 height 10
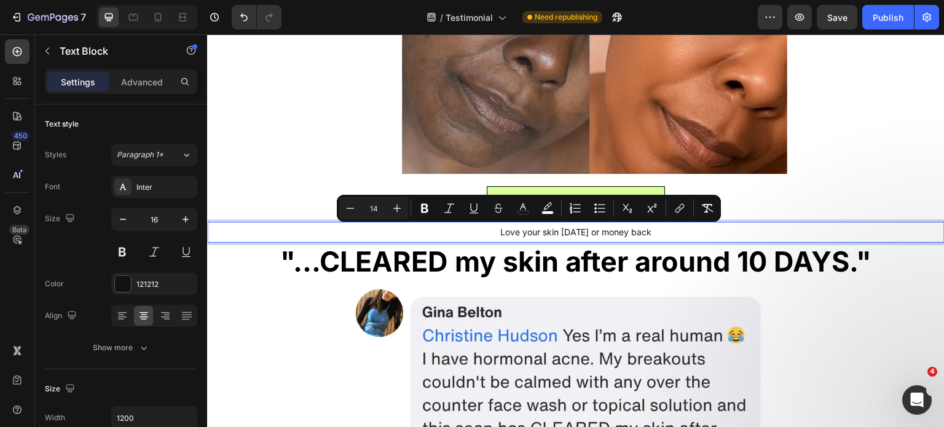
click at [546, 234] on span "Love your skin in 30 days or money back" at bounding box center [576, 232] width 152 height 10
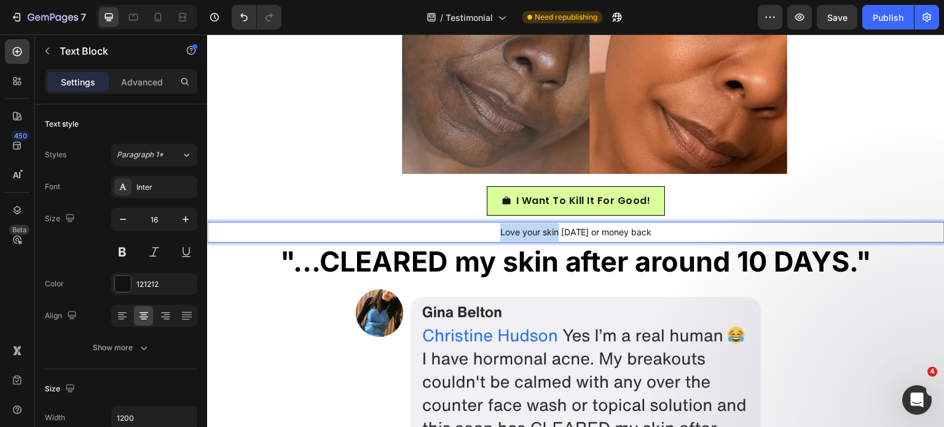
drag, startPoint x: 545, startPoint y: 234, endPoint x: 488, endPoint y: 233, distance: 57.2
click at [500, 233] on span "Love your skin in 30 days or money back" at bounding box center [576, 232] width 152 height 10
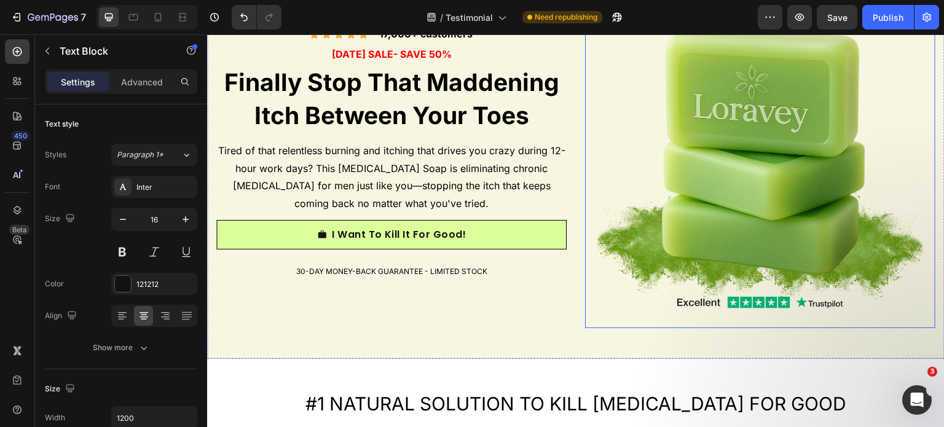
scroll to position [36, 0]
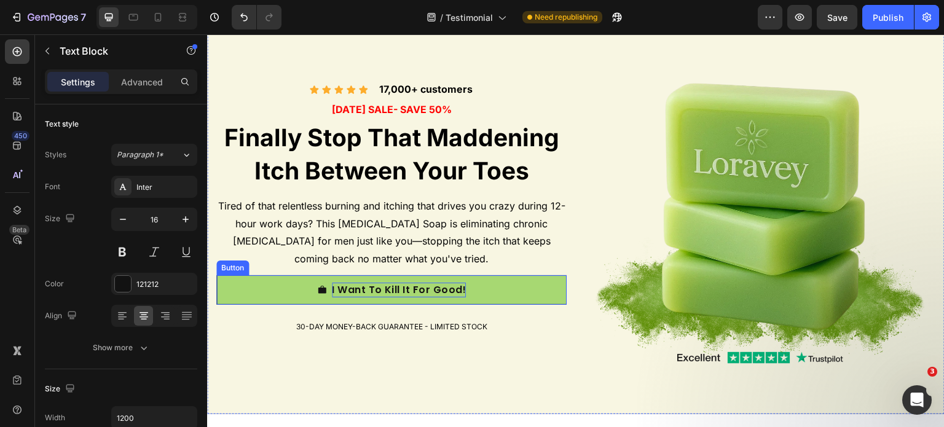
drag, startPoint x: 409, startPoint y: 290, endPoint x: 379, endPoint y: 295, distance: 30.0
click at [409, 290] on p "I Want To Kill It For Good!" at bounding box center [399, 290] width 135 height 15
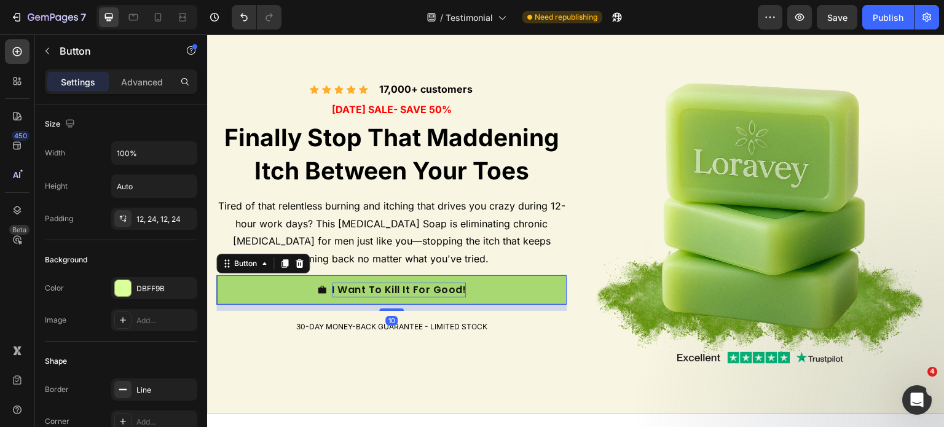
click at [339, 285] on p "I Want To Kill It For Good!" at bounding box center [399, 290] width 135 height 15
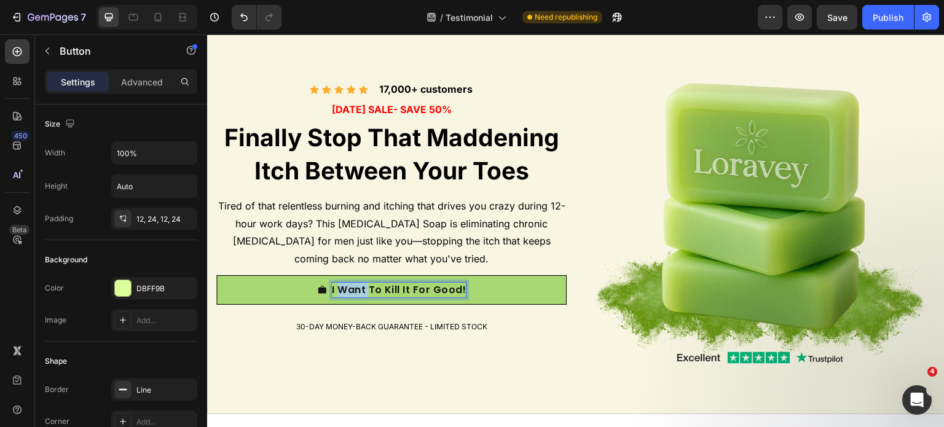
click at [339, 285] on p "I Want To Kill It For Good!" at bounding box center [399, 290] width 135 height 15
click at [422, 289] on p "KILL THE FUNGUS NOW - 50% OFF" at bounding box center [400, 290] width 172 height 15
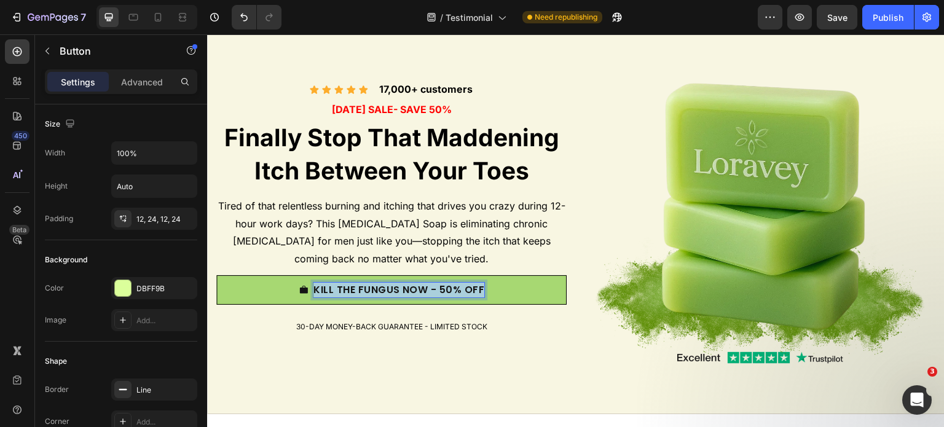
copy p "KILL THE FUNGUS NOW - 50% OFF"
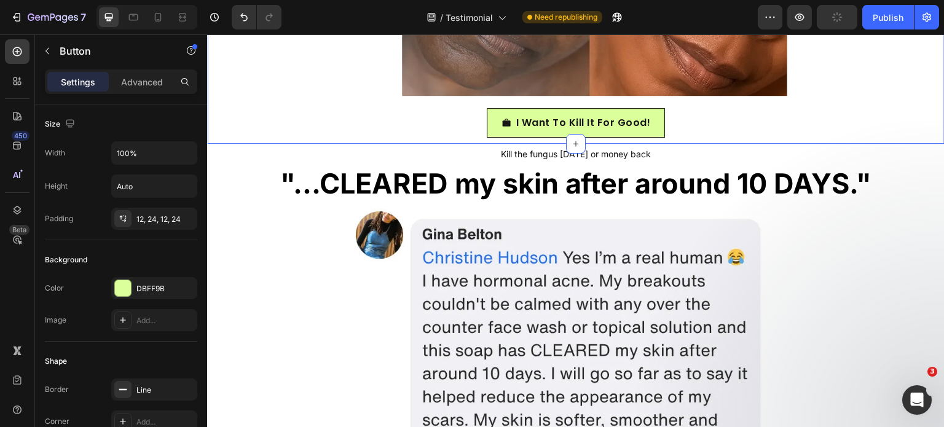
scroll to position [1245, 0]
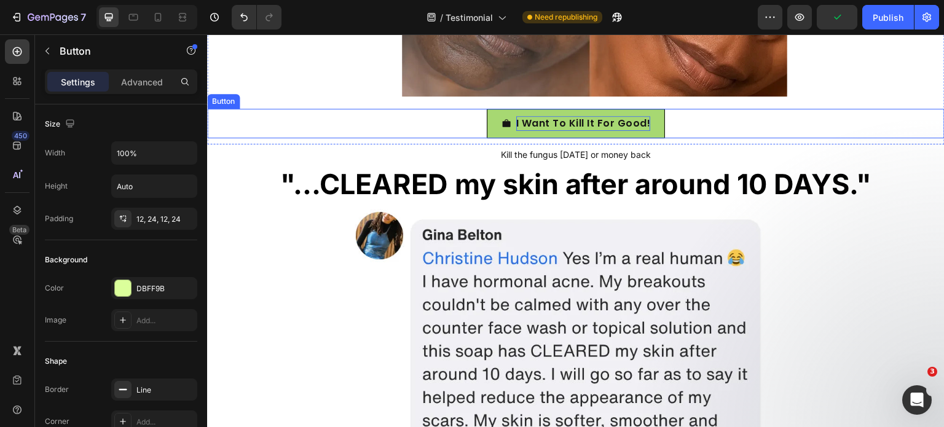
click at [559, 127] on p "I Want To Kill It For Good!" at bounding box center [583, 123] width 135 height 15
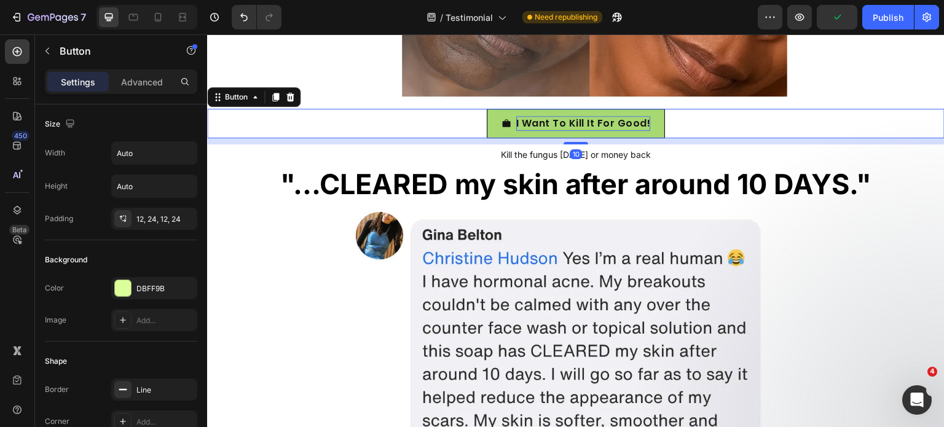
click at [559, 127] on p "I Want To Kill It For Good!" at bounding box center [583, 123] width 135 height 15
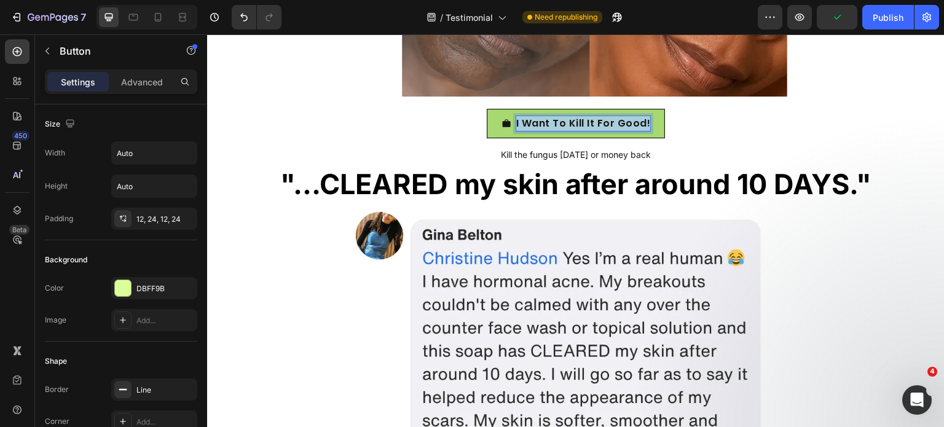
click at [559, 127] on p "I Want To Kill It For Good!" at bounding box center [583, 123] width 135 height 15
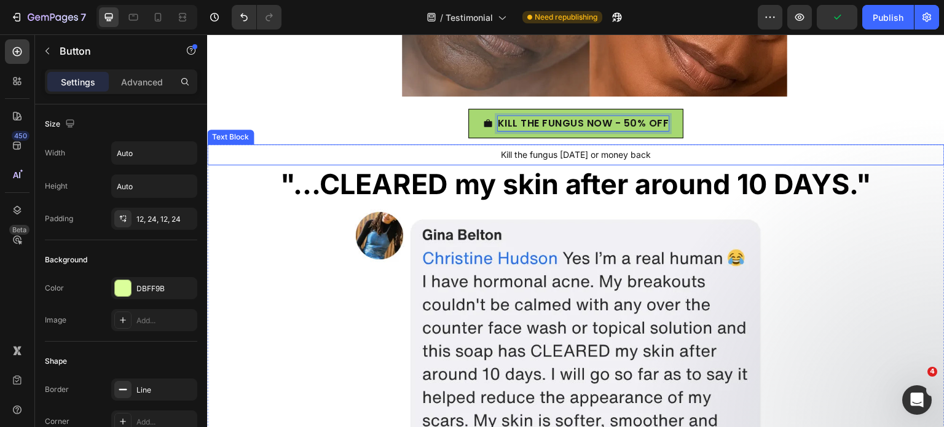
click at [560, 156] on span "Kill the fungus in 30 days or money back" at bounding box center [576, 154] width 150 height 10
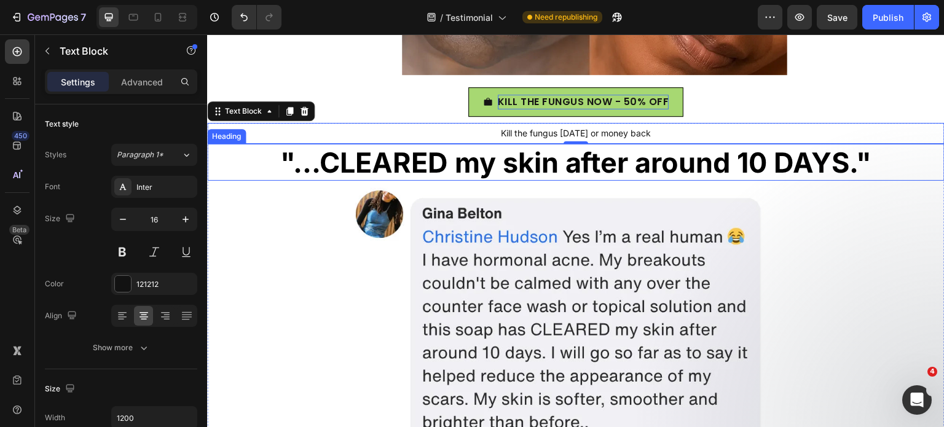
scroll to position [1268, 0]
click at [499, 171] on strong ""...CLEARED my skin after around 10 DAYS."" at bounding box center [576, 162] width 592 height 34
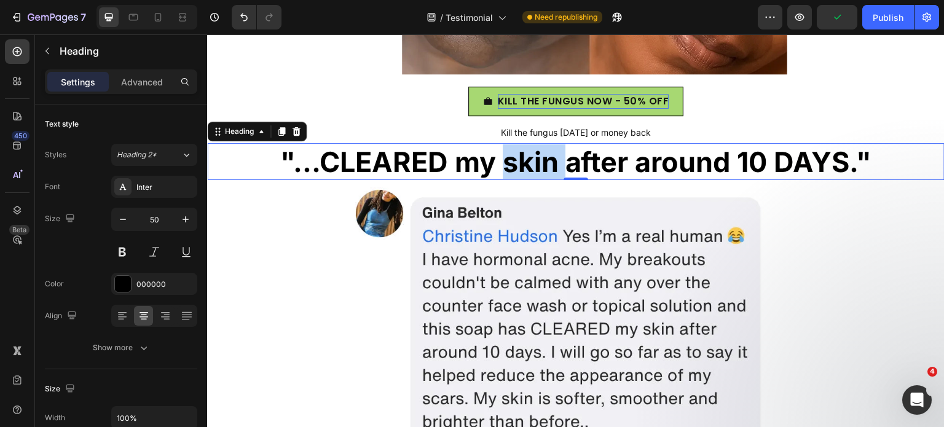
click at [496, 164] on strong ""...CLEARED my skin after around 10 DAYS."" at bounding box center [576, 162] width 592 height 34
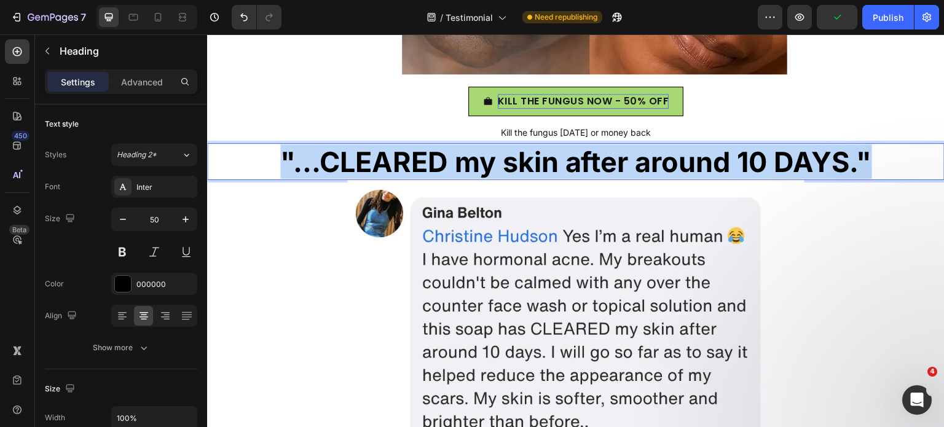
click at [496, 164] on strong ""...CLEARED my skin after around 10 DAYS."" at bounding box center [576, 162] width 592 height 34
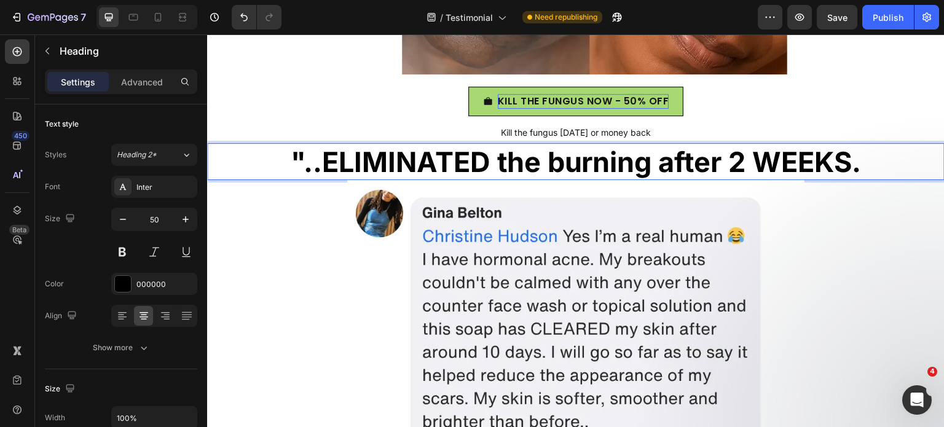
click at [883, 163] on p ""..ELIMINATED the burning after 2 WEEKS." at bounding box center [575, 161] width 735 height 34
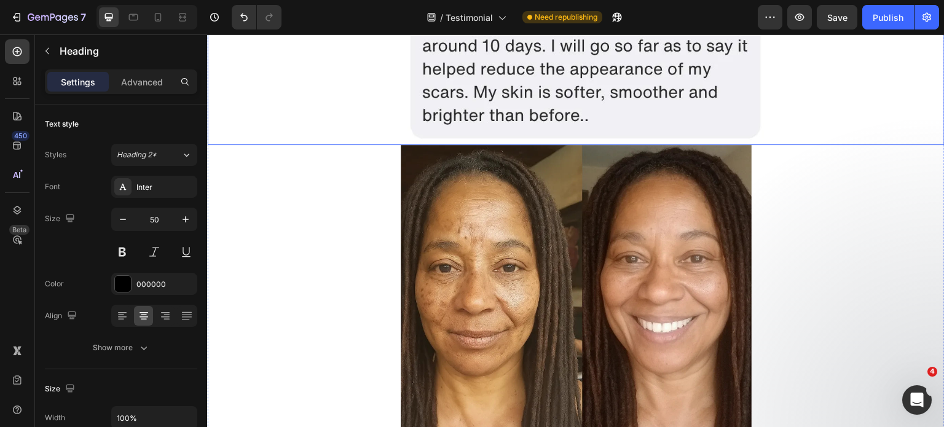
scroll to position [1206, 0]
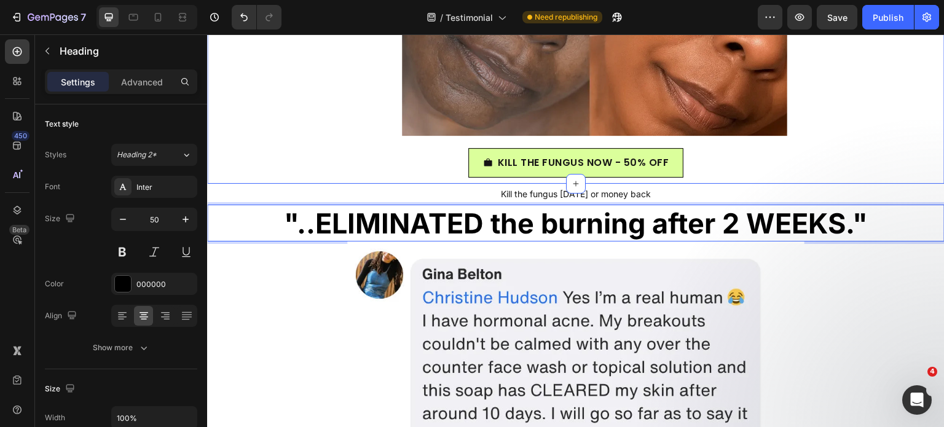
click at [434, 172] on div "KILL THE FUNGUS NOW - 50% OFF Button" at bounding box center [576, 163] width 738 height 30
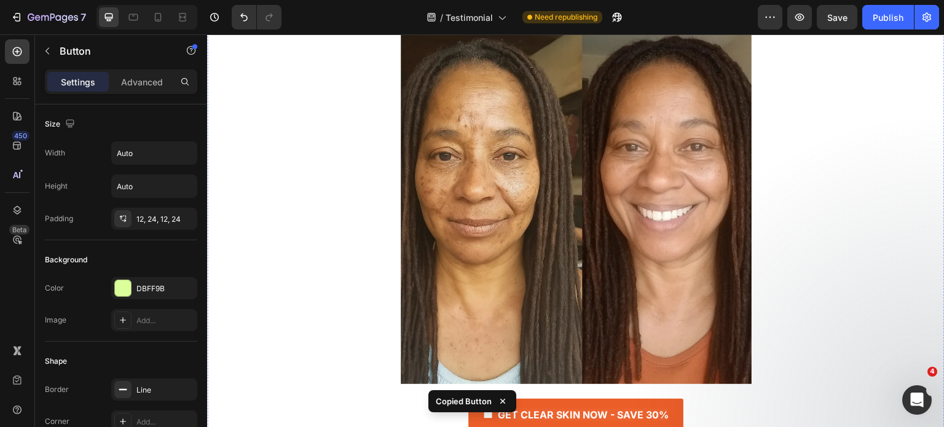
scroll to position [1944, 0]
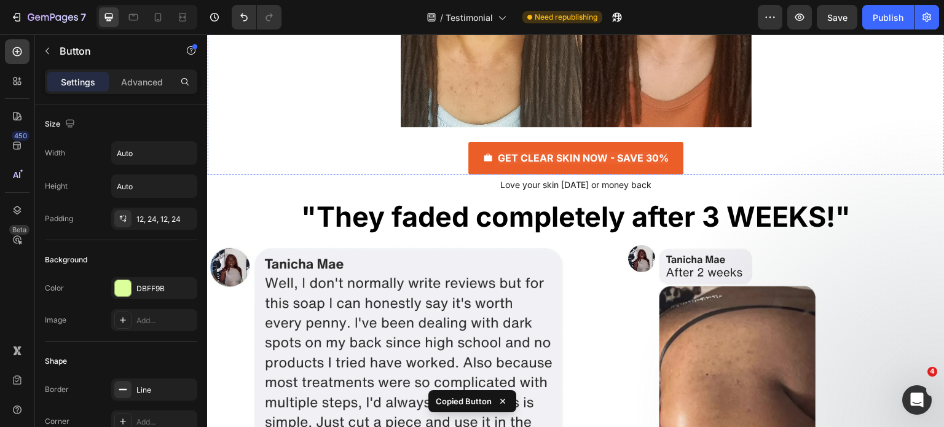
click at [438, 164] on div "GET CLEAR SKIN NOW - SAVE 30% Button" at bounding box center [576, 150] width 738 height 47
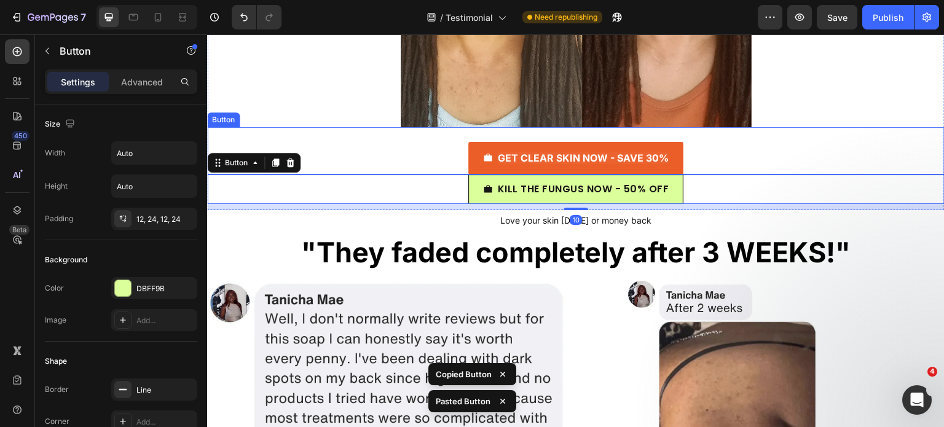
click at [448, 154] on div "GET CLEAR SKIN NOW - SAVE 30% Button" at bounding box center [576, 150] width 738 height 47
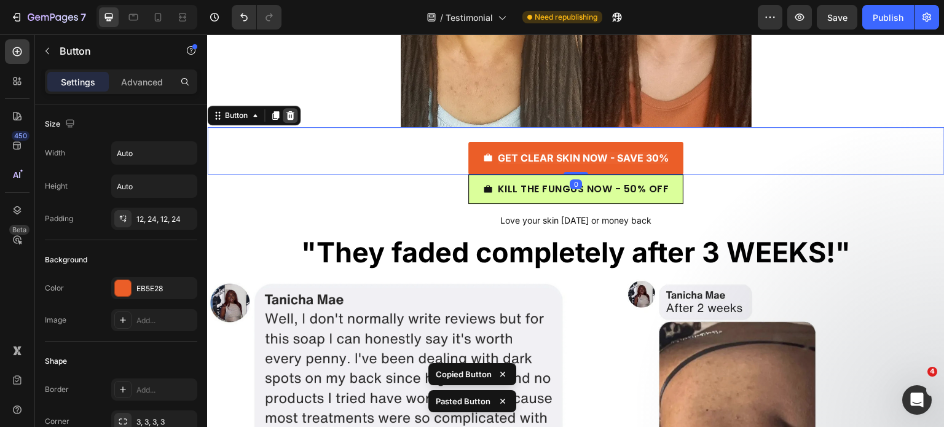
click at [290, 116] on icon at bounding box center [290, 115] width 8 height 9
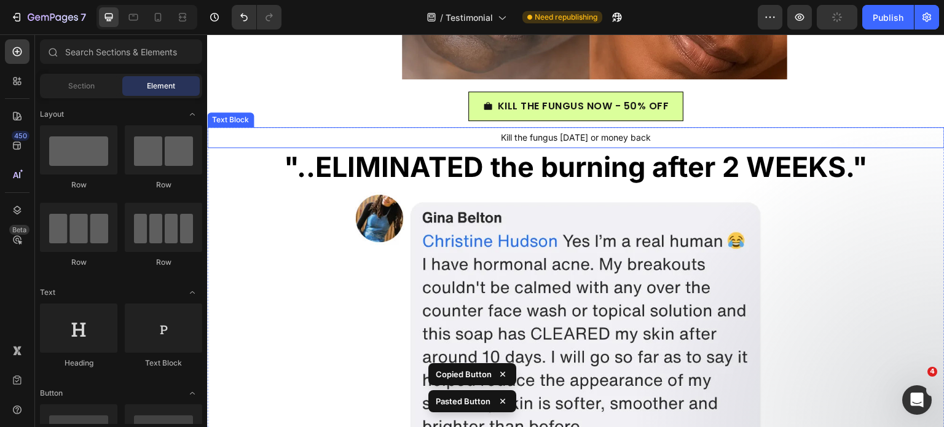
scroll to position [1231, 0]
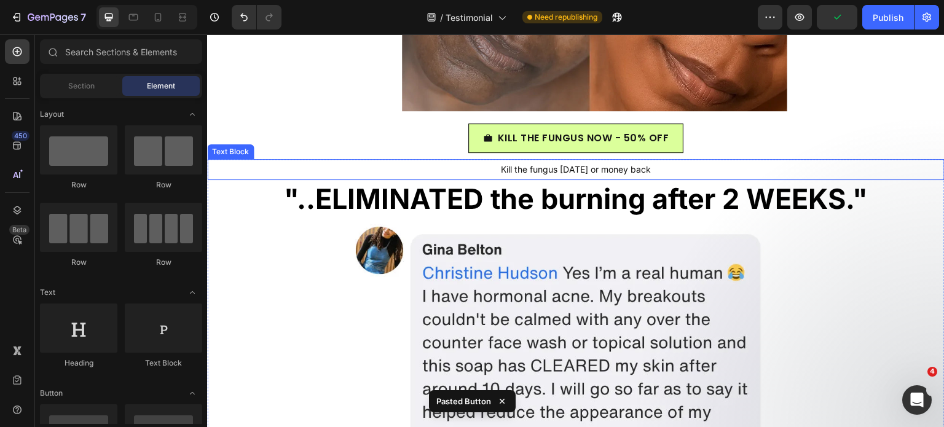
click at [433, 172] on p "Kill the fungus in 30 days or money back" at bounding box center [575, 169] width 735 height 18
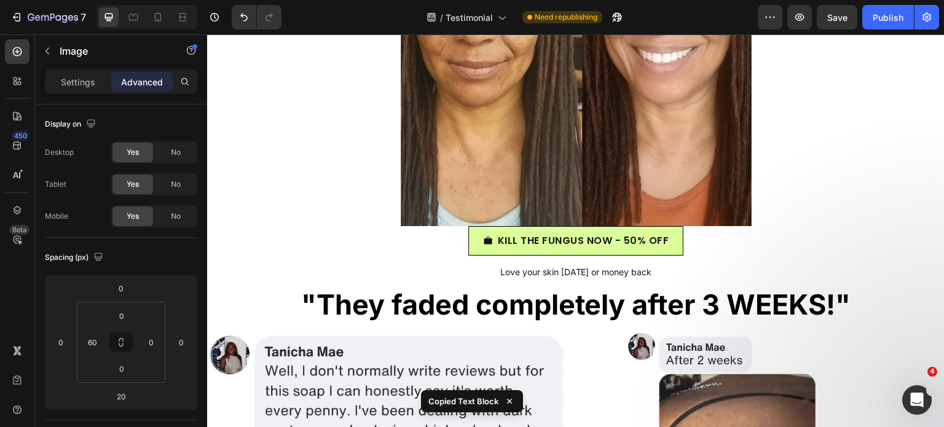
scroll to position [1845, 0]
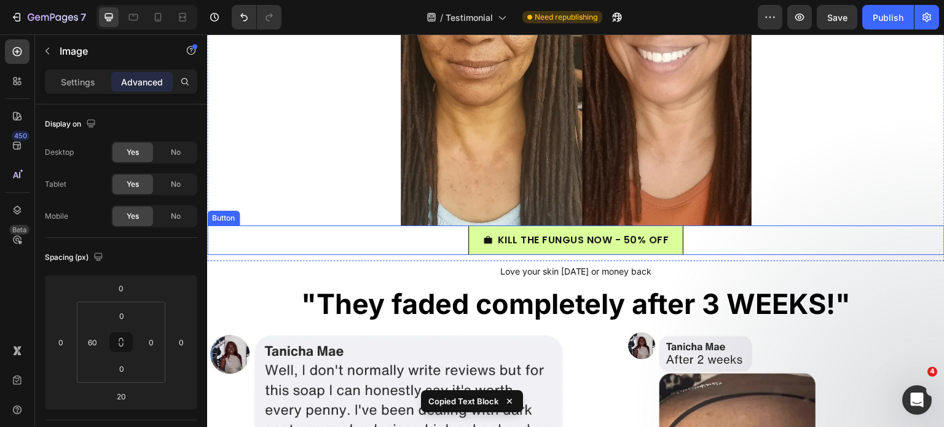
click at [413, 245] on div "KILL THE FUNGUS NOW - 50% OFF Button" at bounding box center [576, 241] width 738 height 30
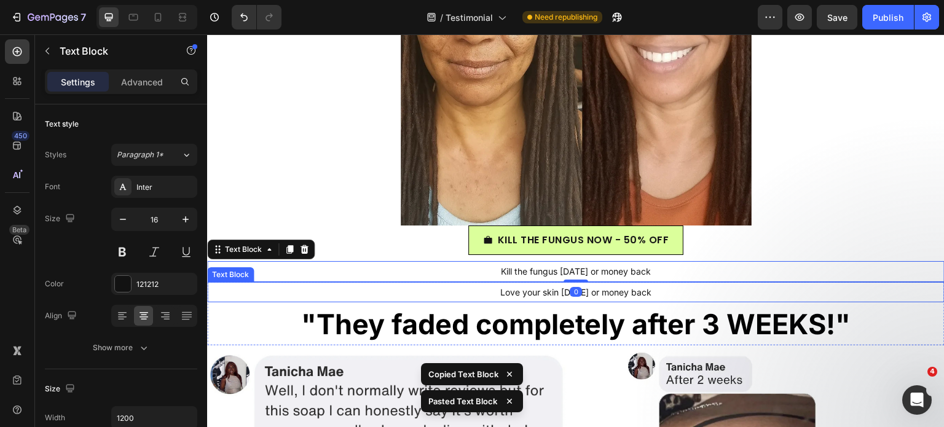
click at [500, 291] on span "Love your skin in 30 days or money back" at bounding box center [576, 292] width 152 height 10
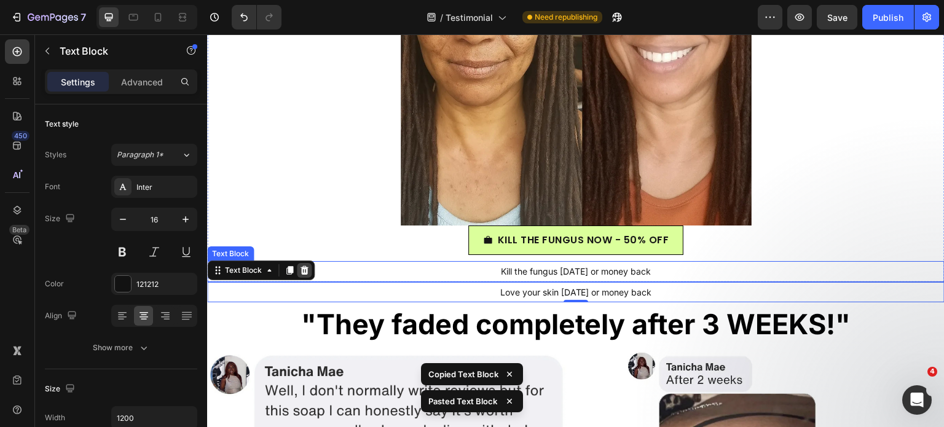
click at [307, 269] on icon at bounding box center [304, 271] width 10 height 10
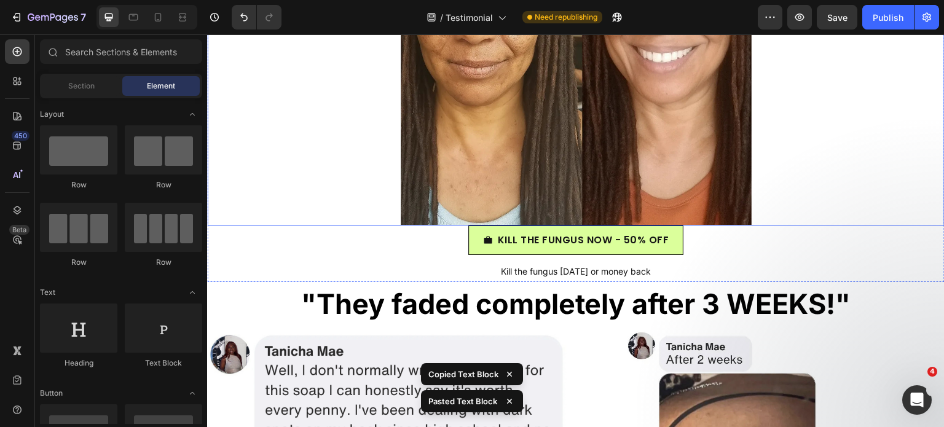
click at [607, 189] on img at bounding box center [576, 50] width 351 height 351
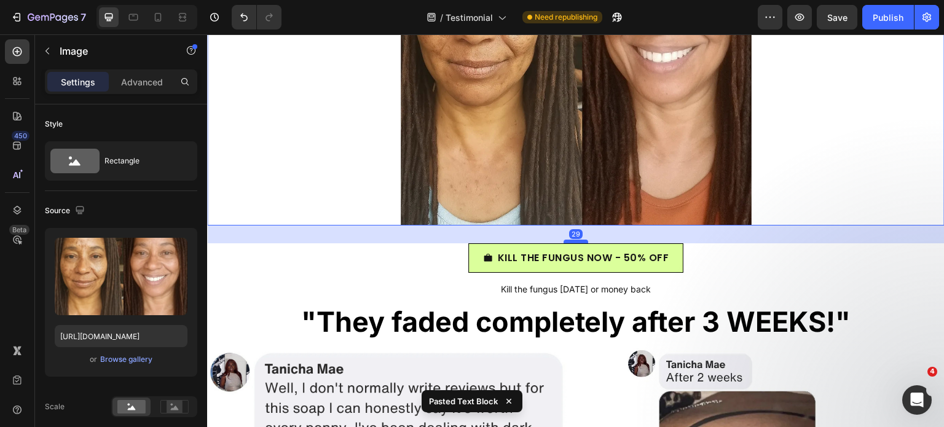
drag, startPoint x: 574, startPoint y: 223, endPoint x: 574, endPoint y: 241, distance: 17.8
click at [574, 241] on div at bounding box center [576, 242] width 25 height 4
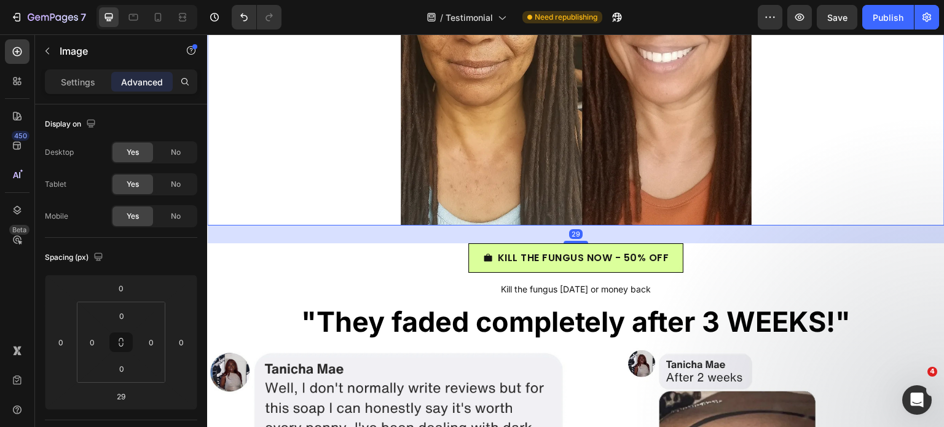
click at [332, 179] on div at bounding box center [576, 50] width 738 height 351
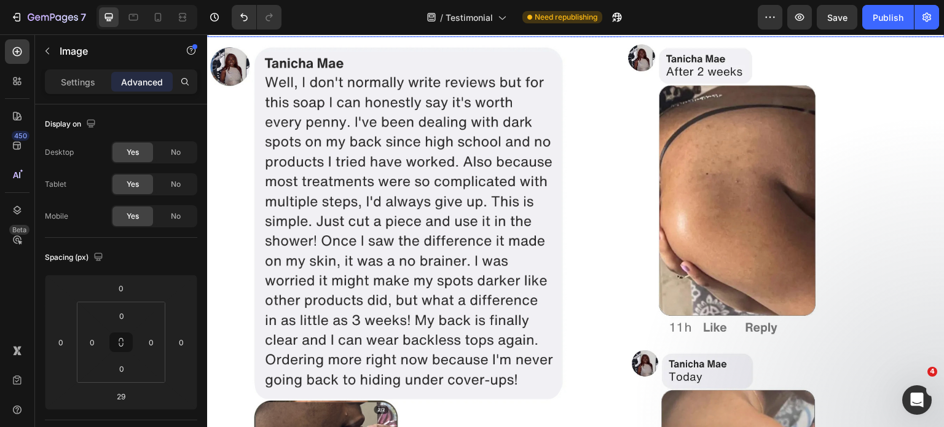
scroll to position [2030, 0]
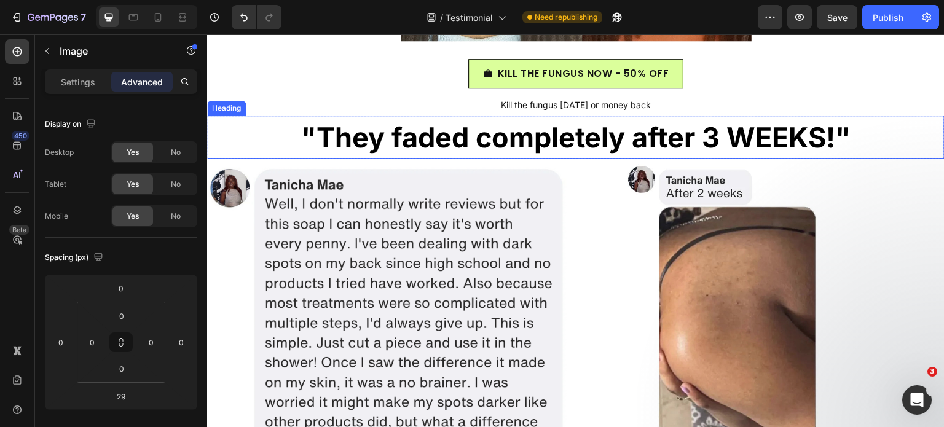
click at [473, 149] on strong ""They faded completely after 3 WEEKS!"" at bounding box center [576, 137] width 550 height 34
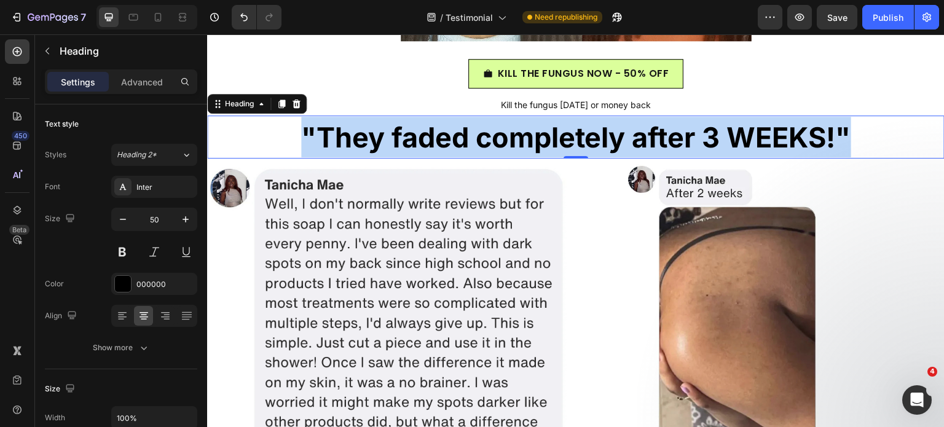
click at [473, 149] on strong ""They faded completely after 3 WEEKS!"" at bounding box center [576, 137] width 550 height 34
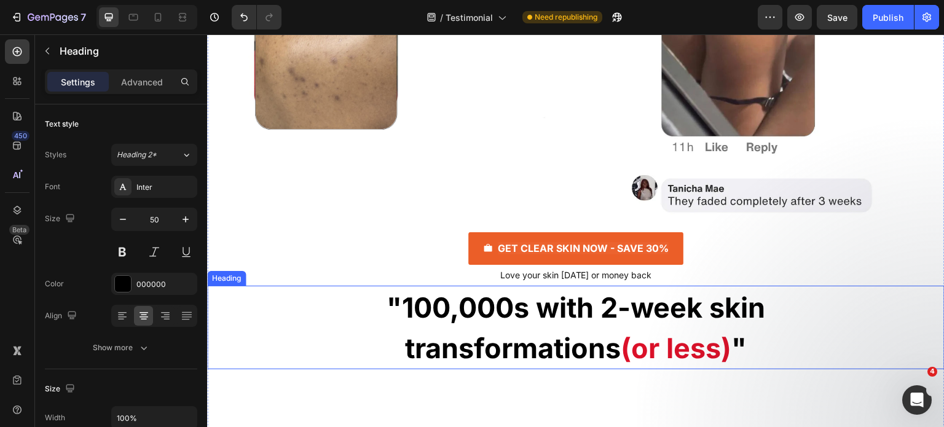
scroll to position [2706, 0]
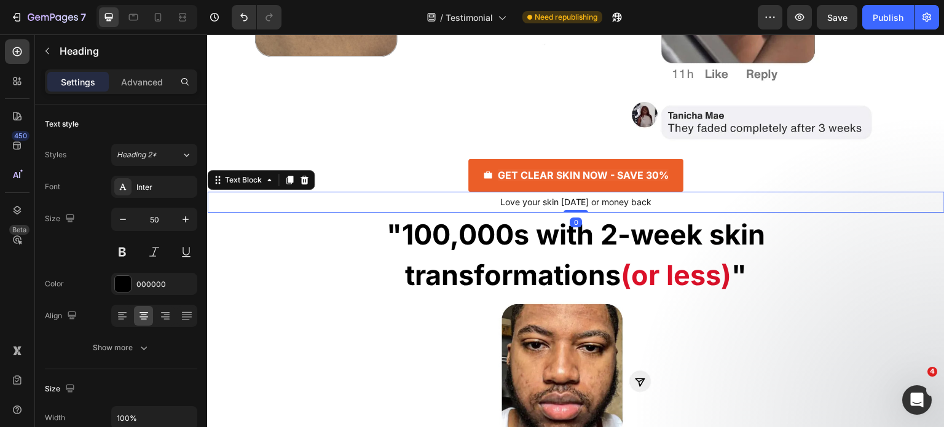
click at [449, 199] on p "Love your skin in 30 days or money back" at bounding box center [575, 202] width 735 height 18
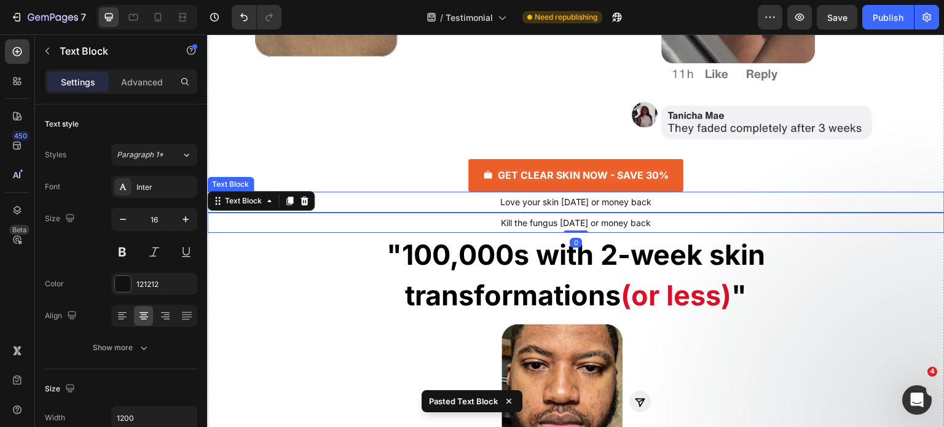
click at [451, 204] on p "Love your skin in 30 days or money back" at bounding box center [575, 202] width 735 height 18
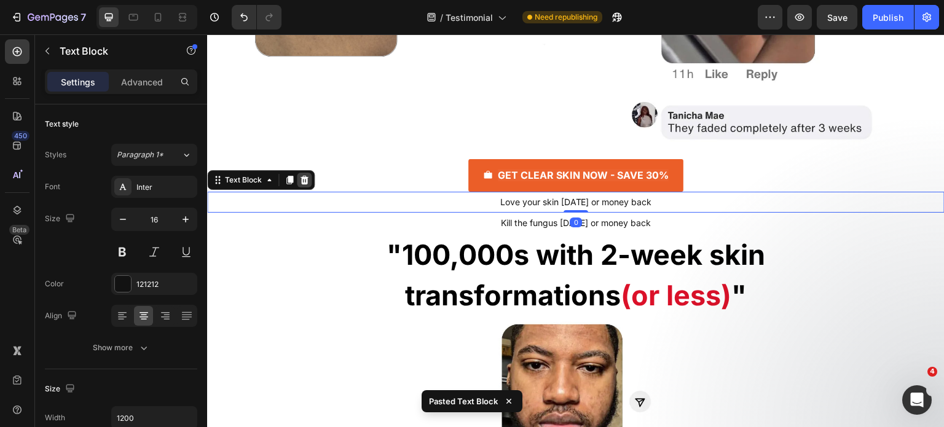
click at [307, 184] on div at bounding box center [304, 180] width 15 height 15
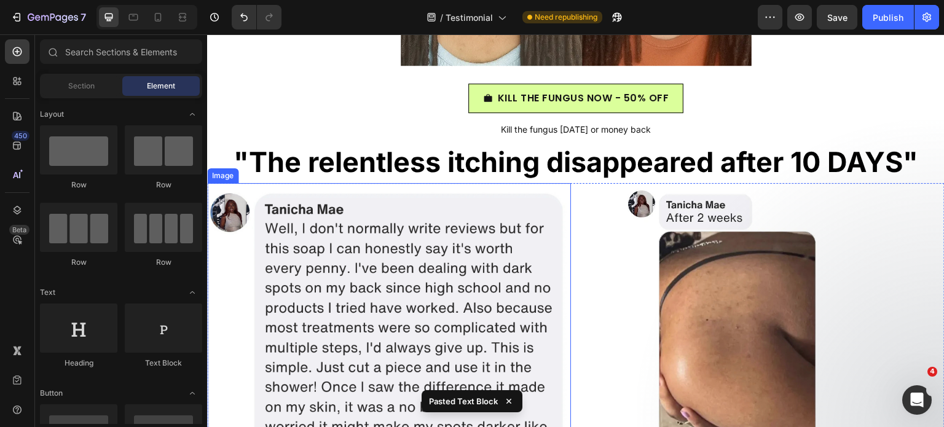
scroll to position [1845, 0]
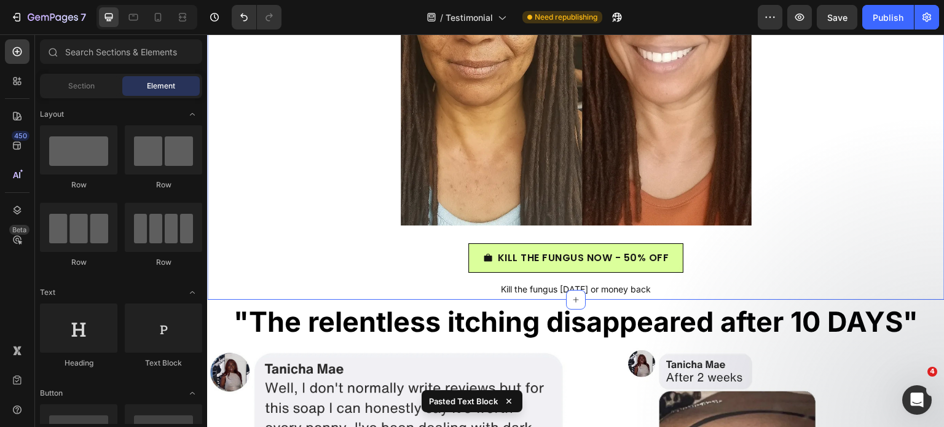
click at [458, 248] on div "KILL THE FUNGUS NOW - 50% OFF Button" at bounding box center [576, 258] width 738 height 30
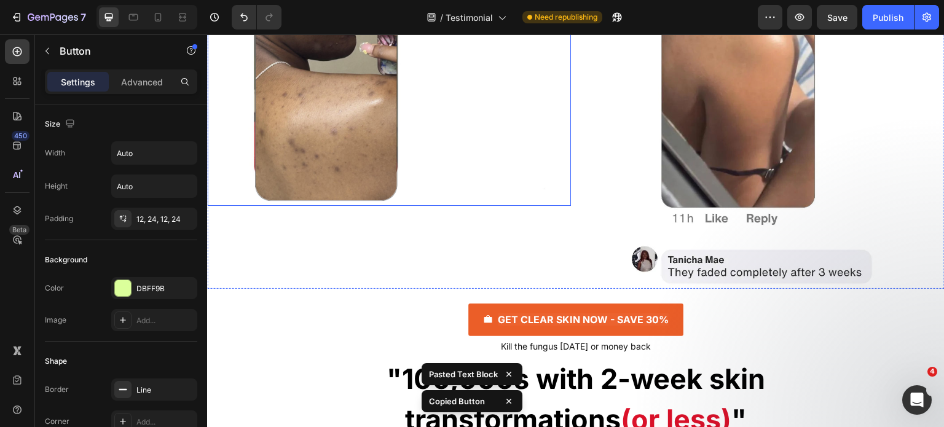
scroll to position [2645, 0]
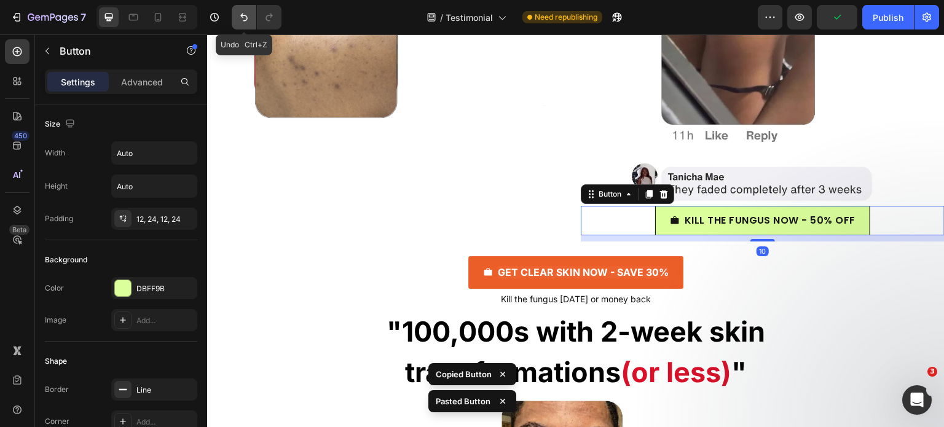
drag, startPoint x: 243, startPoint y: 16, endPoint x: 114, endPoint y: 82, distance: 145.2
click at [243, 16] on icon "Undo/Redo" at bounding box center [244, 17] width 12 height 12
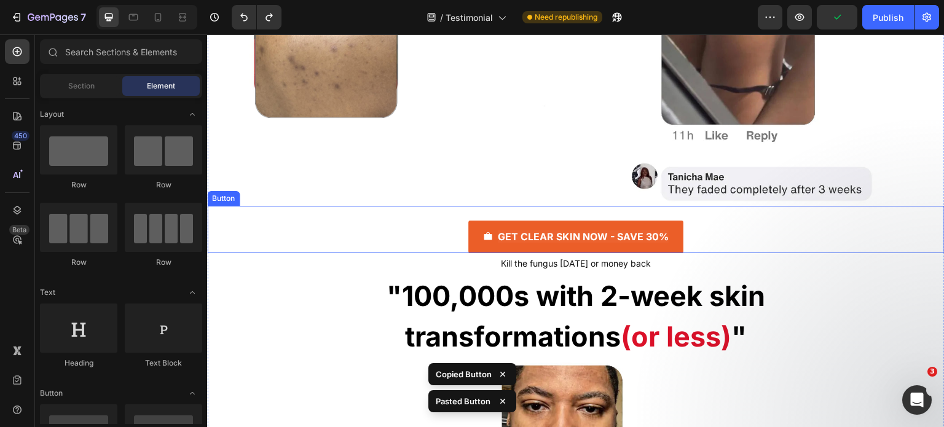
click at [415, 227] on div "GET CLEAR SKIN NOW - SAVE 30% Button" at bounding box center [576, 229] width 738 height 47
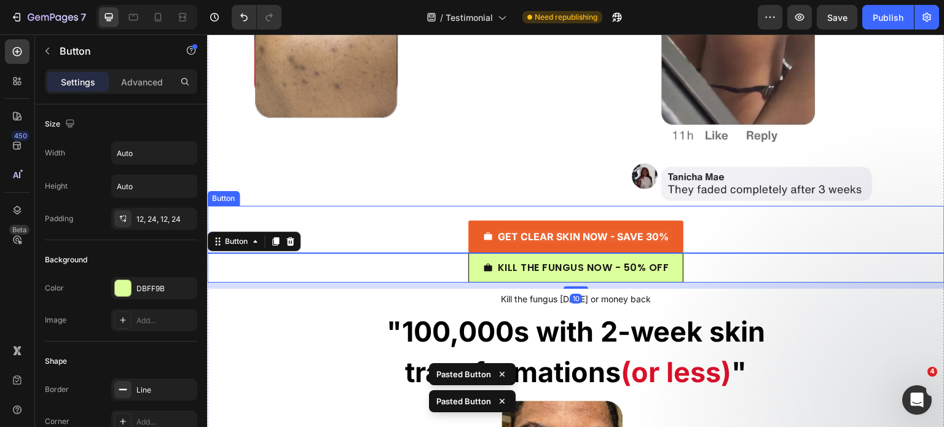
click at [439, 235] on div "GET CLEAR SKIN NOW - SAVE 30% Button" at bounding box center [576, 229] width 738 height 47
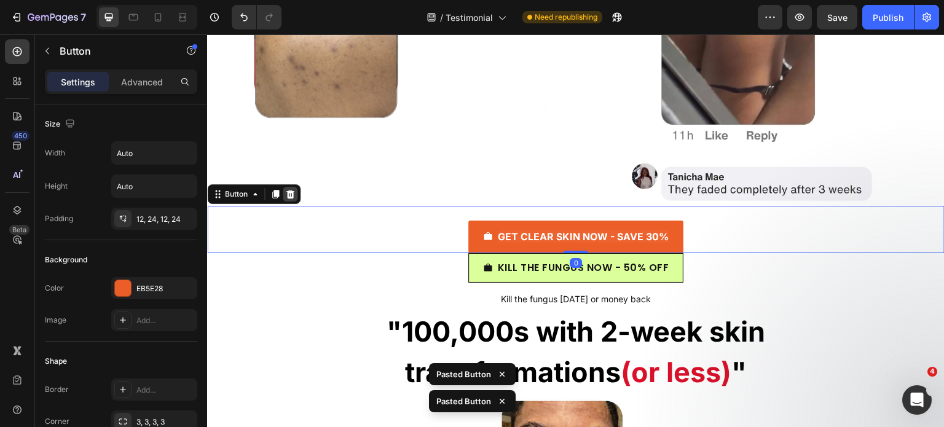
click at [297, 194] on div at bounding box center [290, 194] width 15 height 15
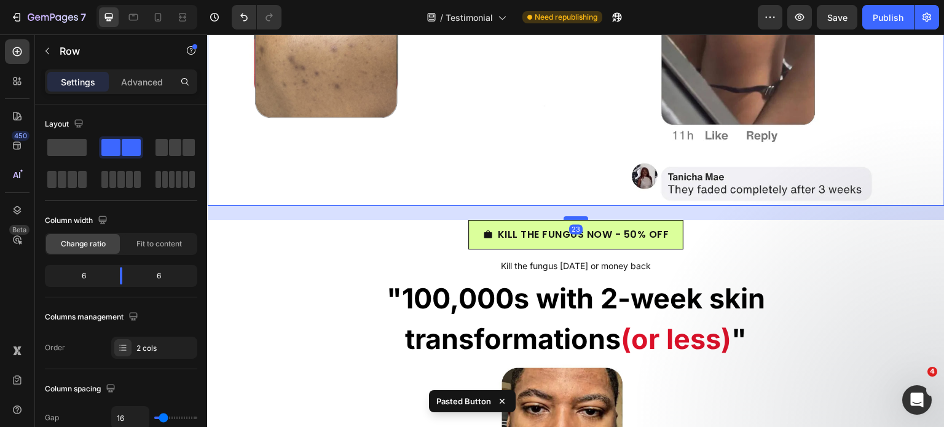
drag, startPoint x: 574, startPoint y: 204, endPoint x: 574, endPoint y: 218, distance: 14.2
click at [574, 218] on div at bounding box center [576, 218] width 25 height 4
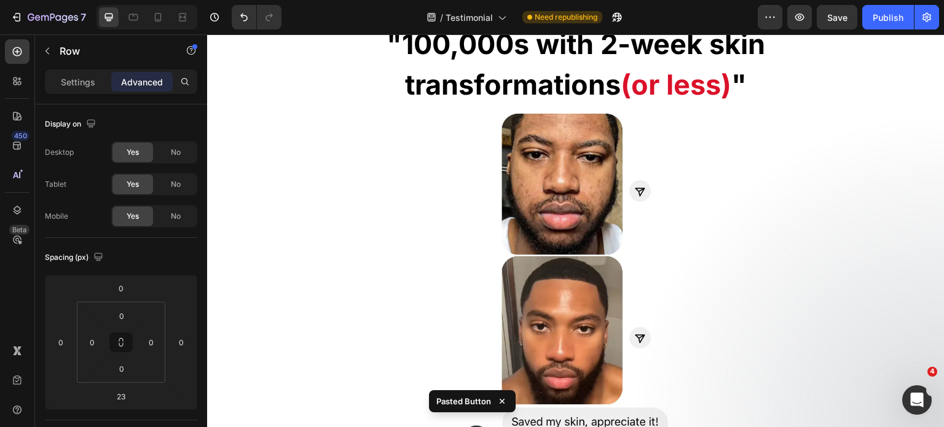
scroll to position [2829, 0]
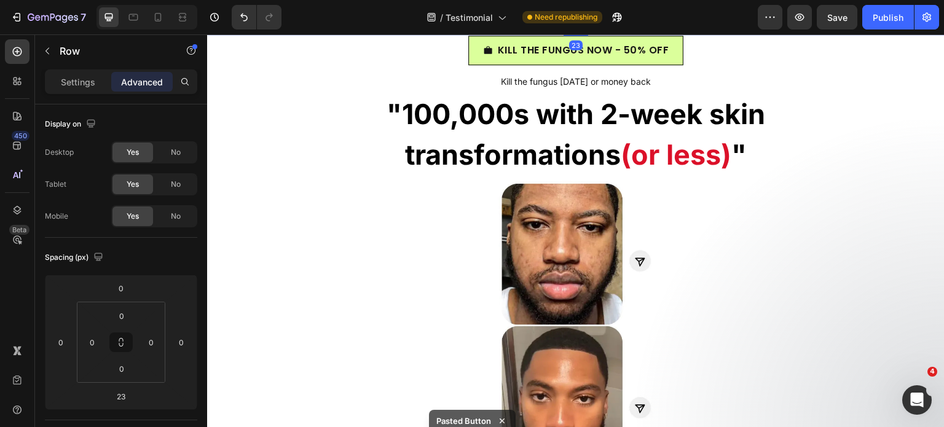
click at [466, 138] on strong "transformations" at bounding box center [513, 155] width 216 height 34
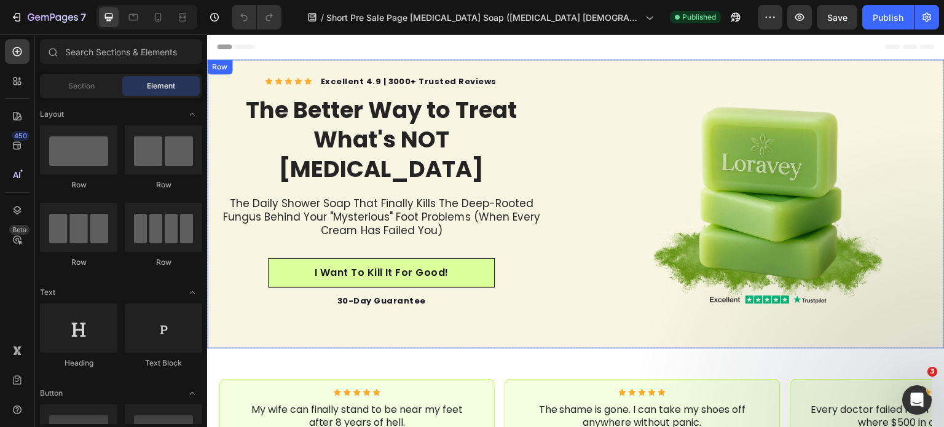
click at [347, 65] on div "Icon Icon Icon Icon Icon Icon List Hoz Excellent 4.9 | 3000+ Trusted Reviews Te…" at bounding box center [576, 204] width 738 height 289
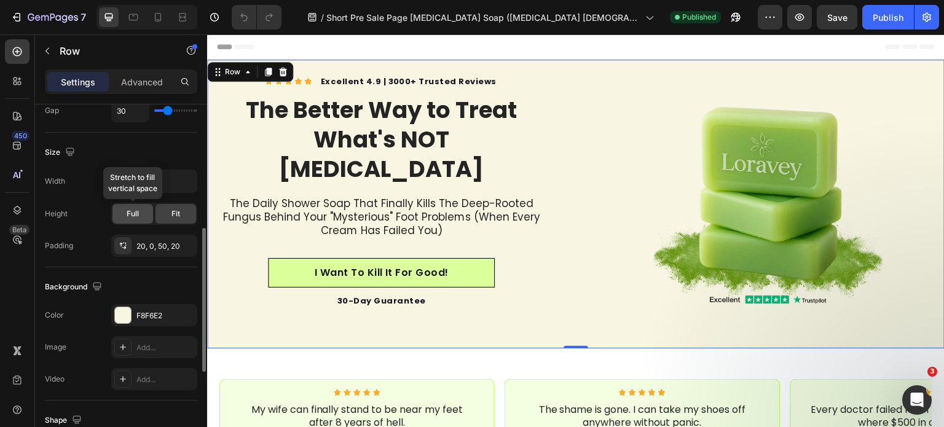
scroll to position [492, 0]
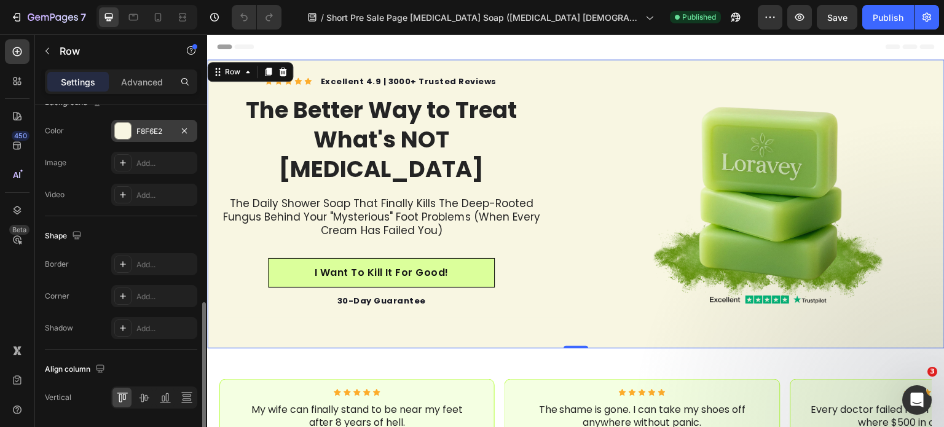
click at [155, 130] on div "F8F6E2" at bounding box center [154, 131] width 36 height 11
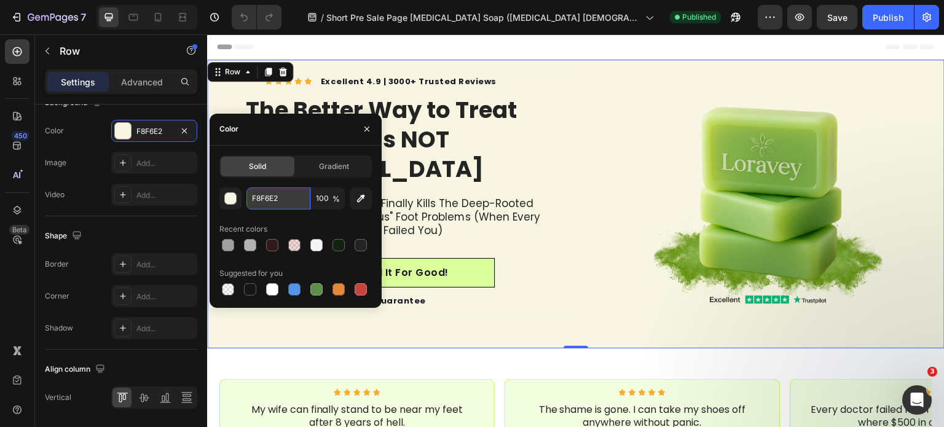
click at [278, 195] on input "F8F6E2" at bounding box center [279, 198] width 64 height 22
click at [718, 179] on img at bounding box center [768, 195] width 246 height 246
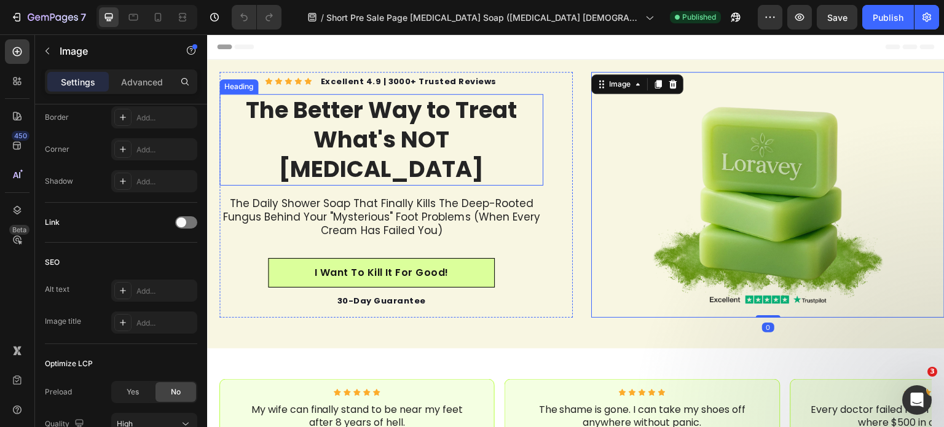
scroll to position [0, 0]
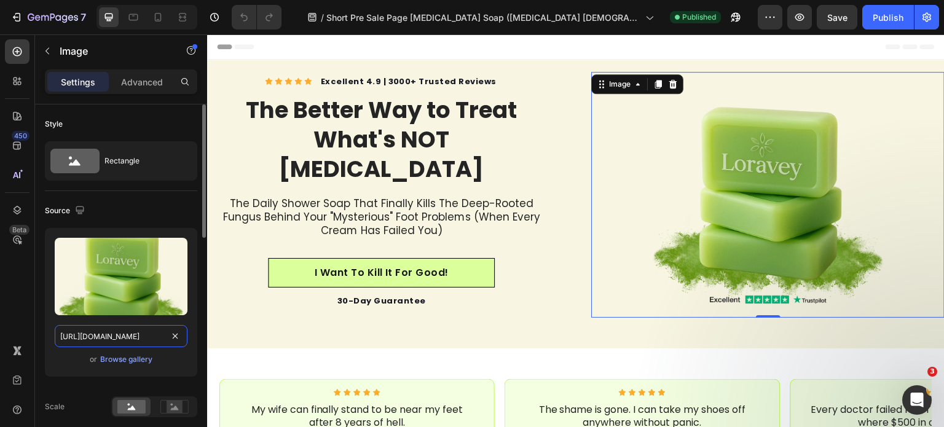
click at [118, 342] on input "https://cdn.shopify.com/s/files/1/0968/8953/6850/files/Progetto_senza_titolo_-_…" at bounding box center [121, 336] width 133 height 22
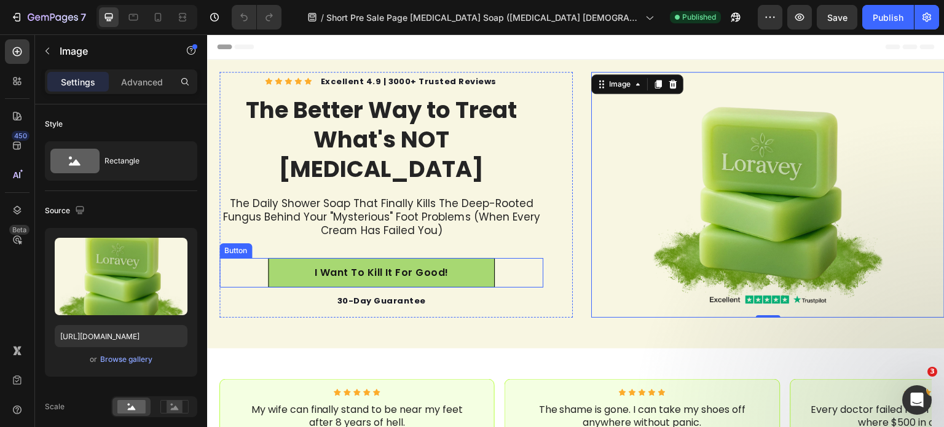
click at [470, 258] on link "I Want To Kill It For Good!" at bounding box center [381, 273] width 227 height 30
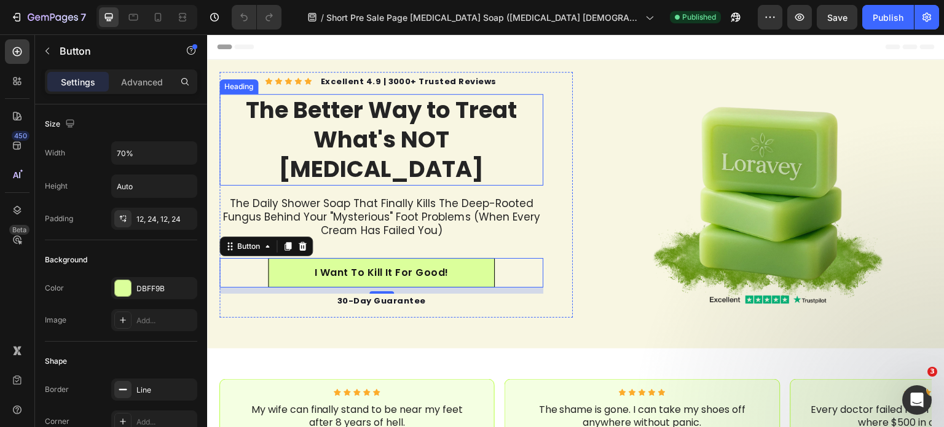
click at [309, 149] on h1 "The Better Way to Treat What's NOT [MEDICAL_DATA]" at bounding box center [381, 139] width 324 height 91
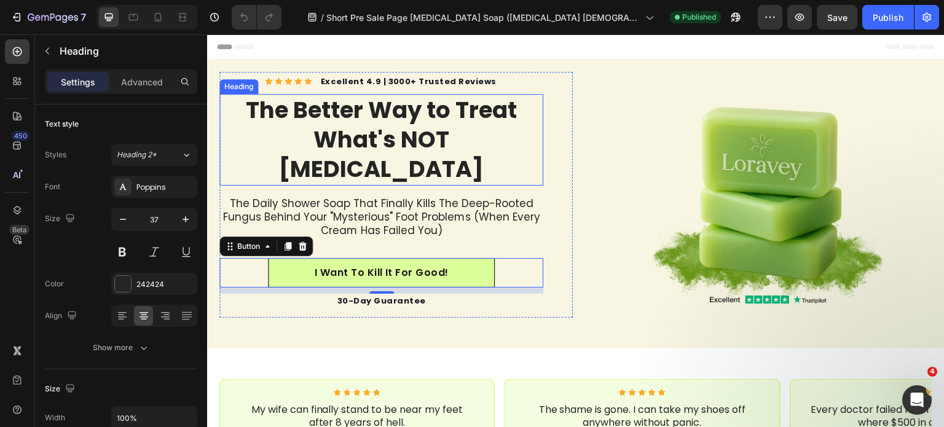
click at [309, 149] on h1 "The Better Way to Treat What's NOT [MEDICAL_DATA]" at bounding box center [381, 139] width 324 height 91
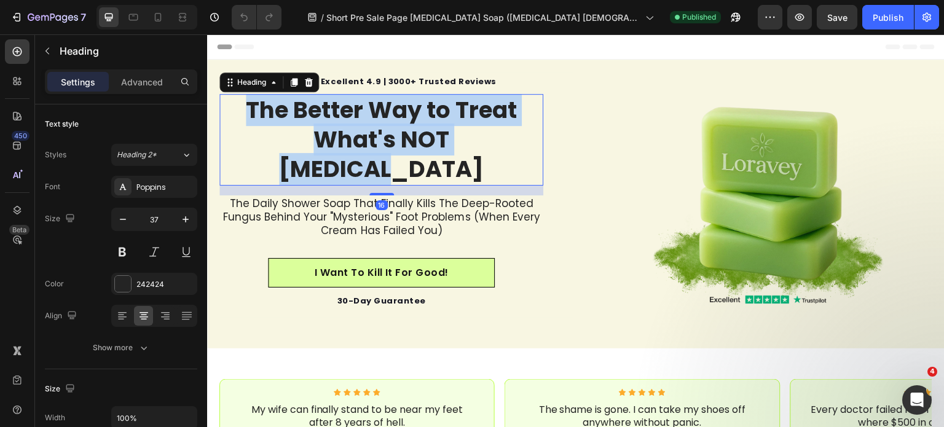
click at [309, 149] on p "The Better Way to Treat What's NOT [MEDICAL_DATA]" at bounding box center [382, 139] width 322 height 89
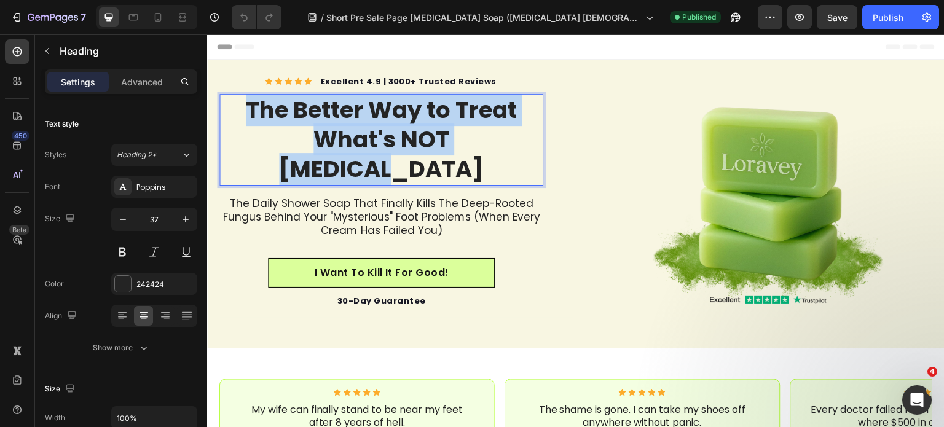
copy p "The Better Way to Treat What's NOT [MEDICAL_DATA]"
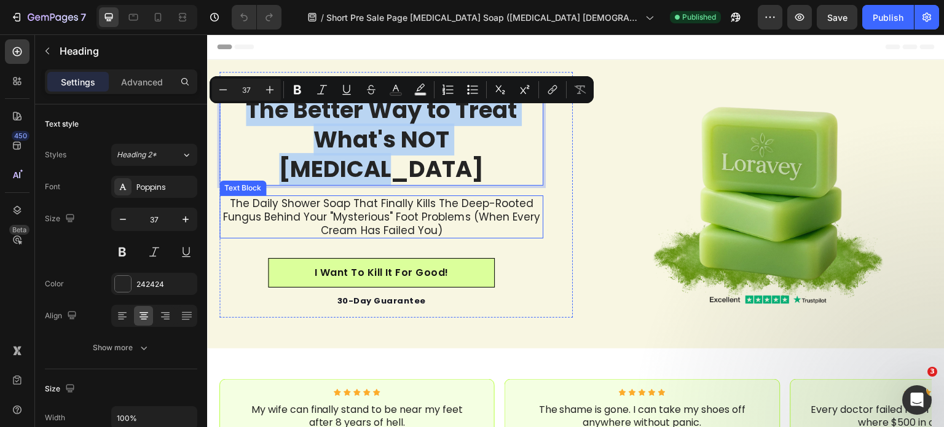
click at [240, 197] on p "The Daily Shower Soap That Finally Kills The Deep-Rooted Fungus Behind Your "My…" at bounding box center [382, 217] width 322 height 41
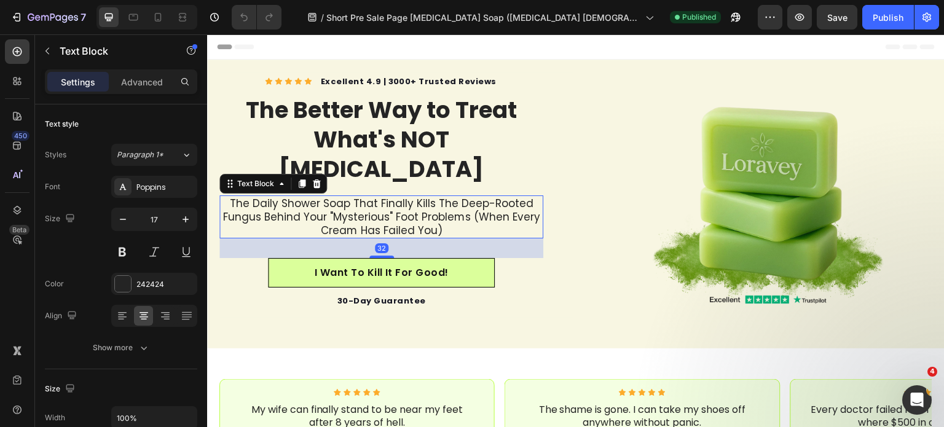
click at [240, 197] on p "The Daily Shower Soap That Finally Kills The Deep-Rooted Fungus Behind Your "My…" at bounding box center [382, 217] width 322 height 41
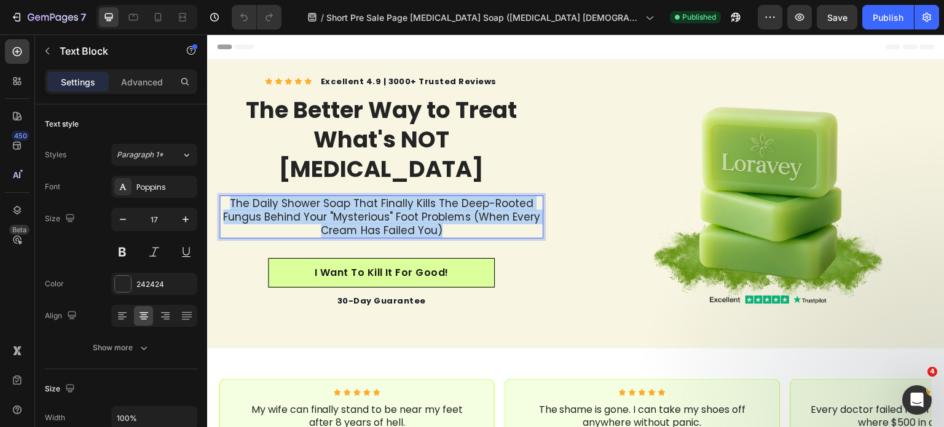
click at [240, 197] on p "The Daily Shower Soap That Finally Kills The Deep-Rooted Fungus Behind Your "My…" at bounding box center [382, 217] width 322 height 41
copy p "The Daily Shower Soap That Finally Kills The Deep-Rooted Fungus Behind Your "My…"
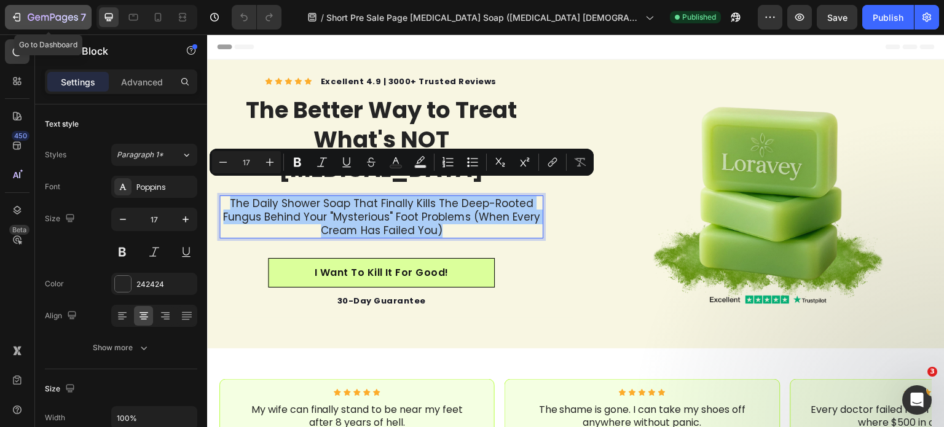
click at [26, 19] on div "7" at bounding box center [48, 17] width 76 height 15
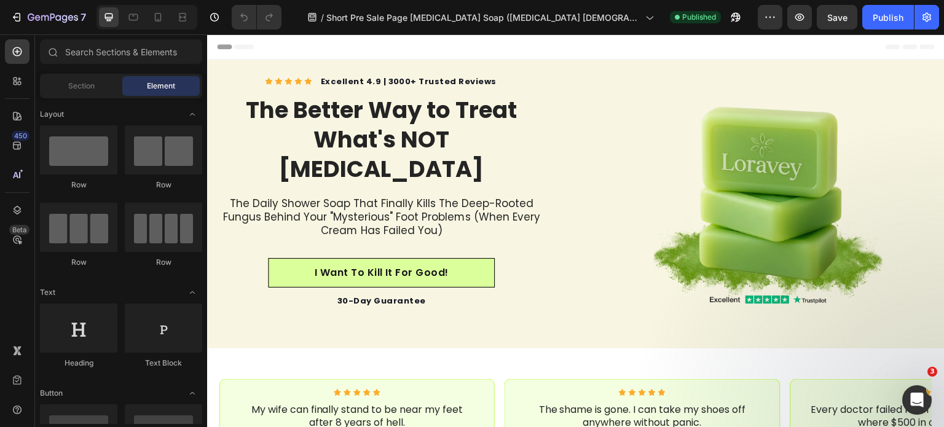
click at [10, 33] on div "7 Version history / Short Pre Sale Page Tea Tree Oil Soap (Athlete's foot Males…" at bounding box center [472, 17] width 944 height 35
click at [22, 5] on button "7" at bounding box center [48, 17] width 87 height 25
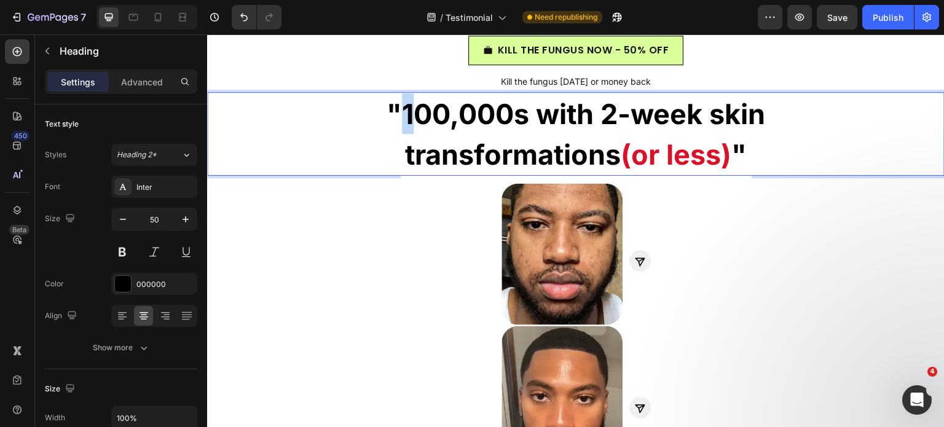
drag, startPoint x: 392, startPoint y: 117, endPoint x: 414, endPoint y: 120, distance: 21.8
click at [414, 120] on strong ""100,000s with 2-week skin" at bounding box center [576, 114] width 379 height 34
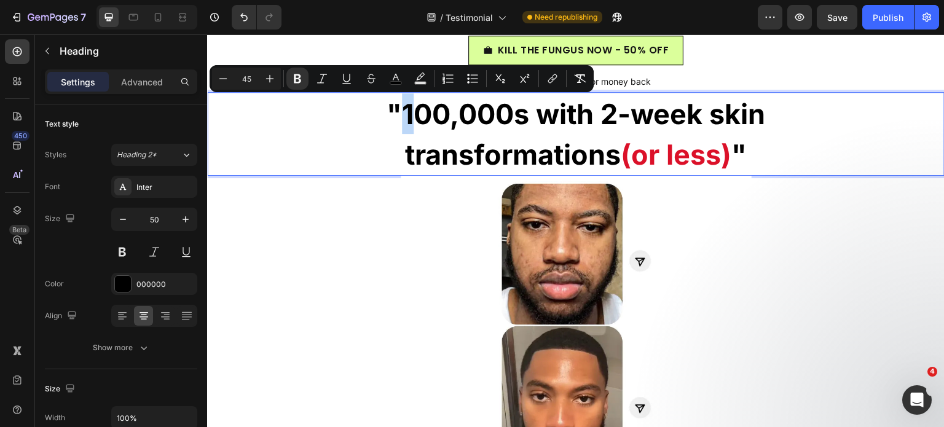
click at [405, 117] on strong ""100,000s with 2-week skin" at bounding box center [576, 114] width 379 height 34
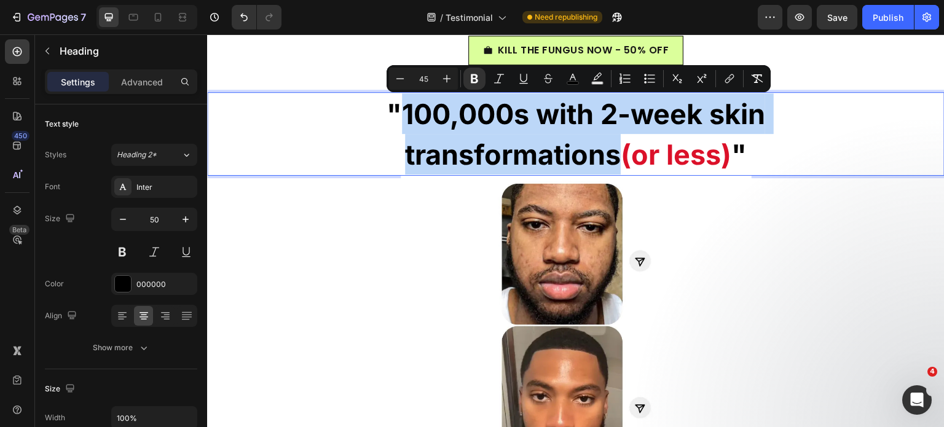
drag, startPoint x: 399, startPoint y: 116, endPoint x: 609, endPoint y: 154, distance: 213.8
click at [609, 154] on p ""100,000s with 2-week skin transformations (or less) "" at bounding box center [575, 133] width 735 height 81
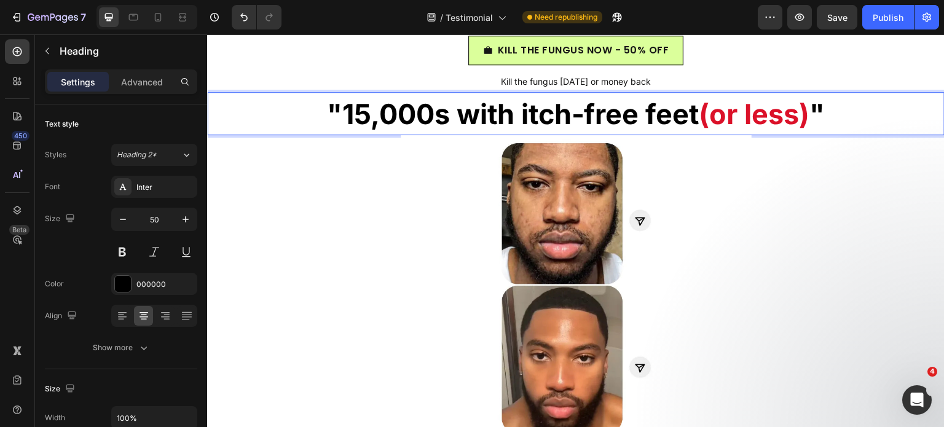
click at [545, 118] on strong ""15,000s with itch-free feet" at bounding box center [513, 114] width 373 height 34
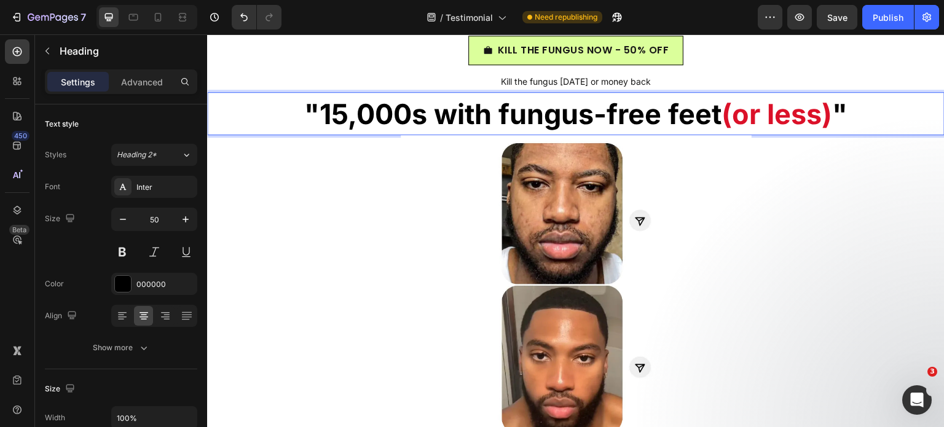
click at [433, 114] on strong ""15,000s with fungus-free feet" at bounding box center [512, 114] width 417 height 34
click at [475, 116] on strong ""15,000s with fungus-free feet" at bounding box center [512, 114] width 417 height 34
click at [481, 114] on strong ""15,000s with fungus-free feet" at bounding box center [512, 114] width 417 height 34
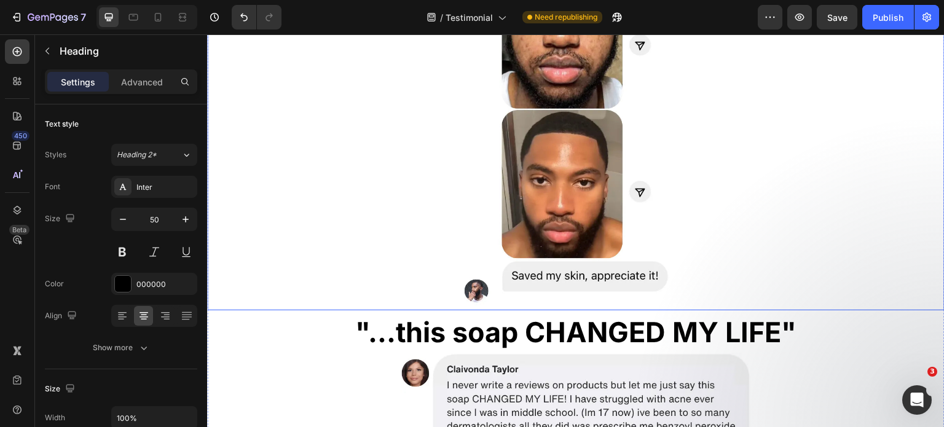
scroll to position [3075, 0]
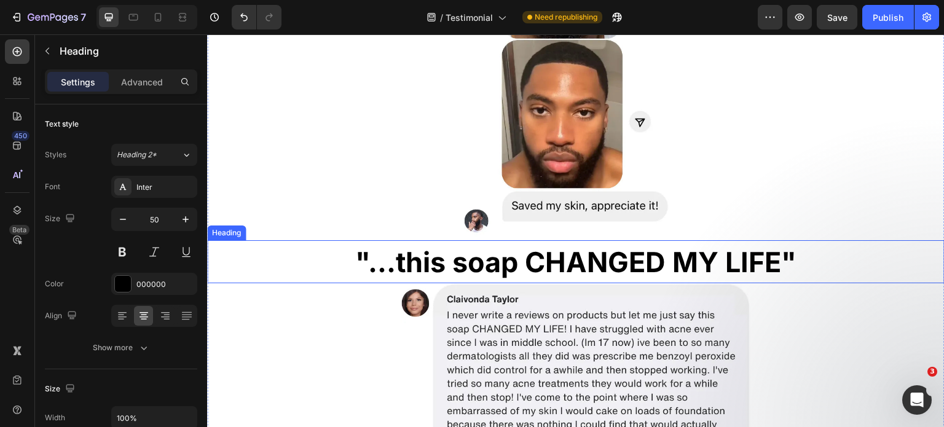
click at [460, 263] on strong ""...this soap CHANGED MY LIFE"" at bounding box center [575, 262] width 441 height 34
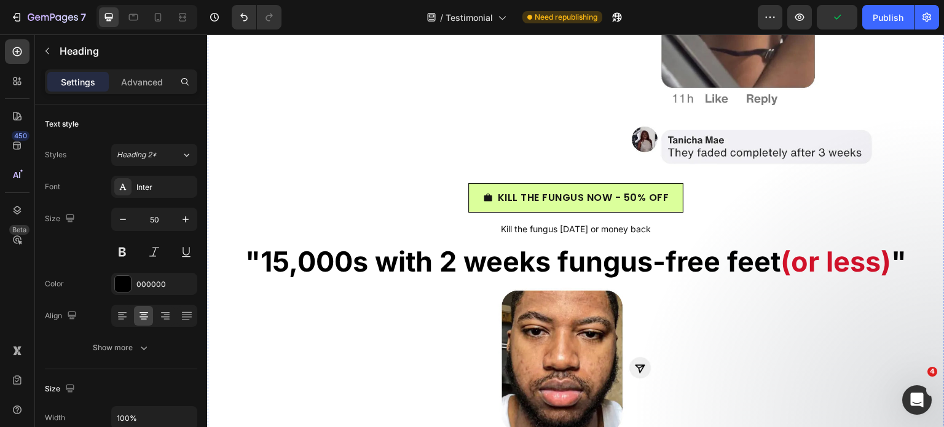
scroll to position [2583, 0]
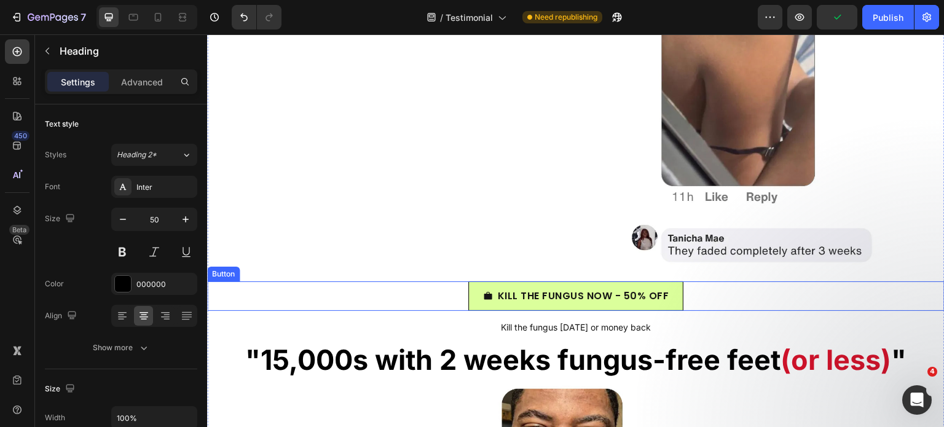
click at [433, 283] on div "KILL THE FUNGUS NOW - 50% OFF Button" at bounding box center [576, 297] width 738 height 30
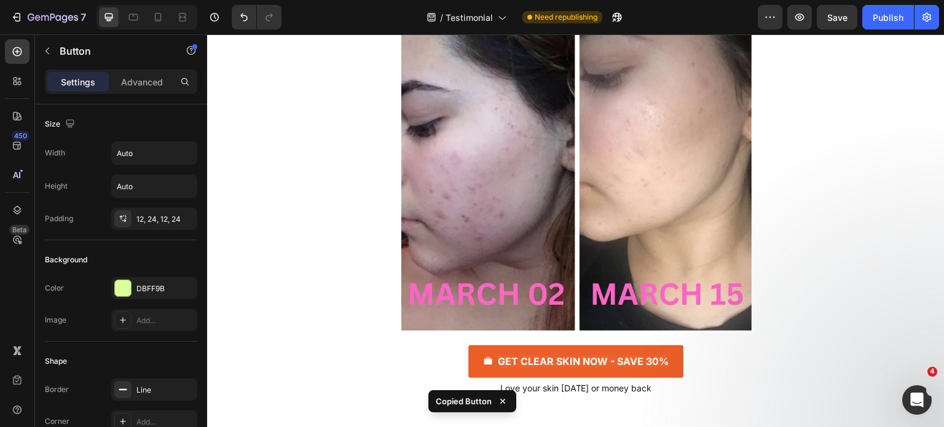
scroll to position [3813, 0]
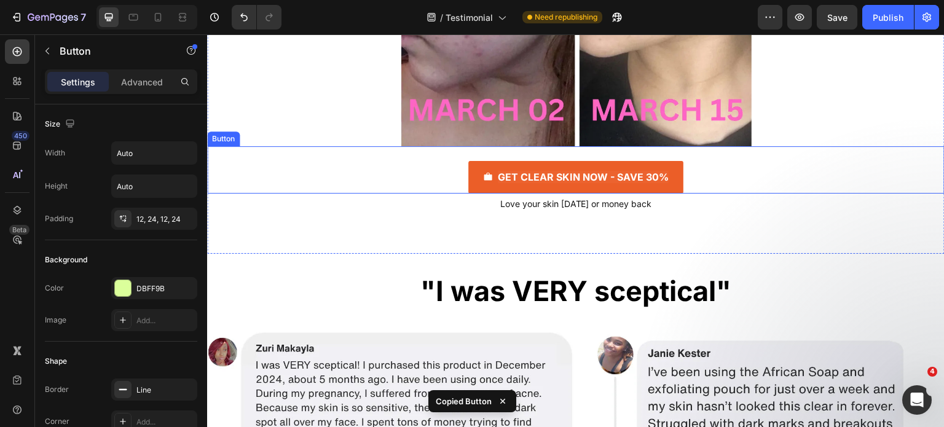
click at [428, 192] on div "GET CLEAR SKIN NOW - SAVE 30% Button" at bounding box center [576, 169] width 738 height 47
click at [425, 180] on div "GET CLEAR SKIN NOW - SAVE 30% Button 0" at bounding box center [576, 169] width 738 height 47
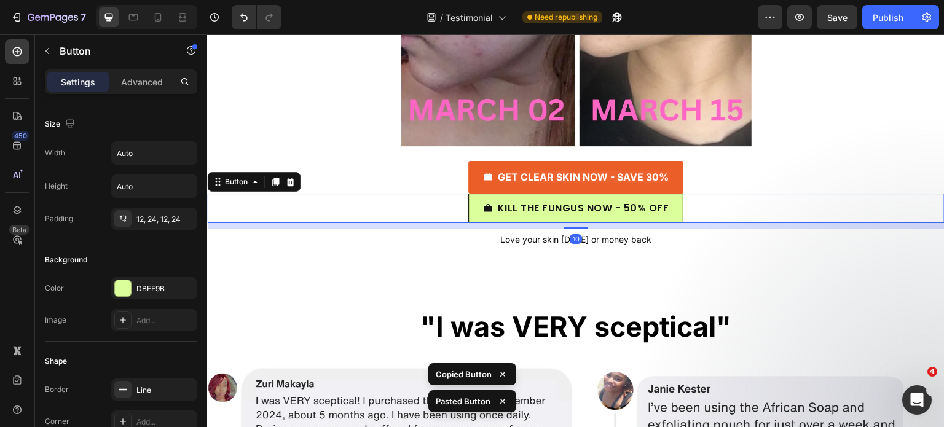
click at [425, 180] on div "GET CLEAR SKIN NOW - SAVE 30% Button" at bounding box center [576, 169] width 738 height 47
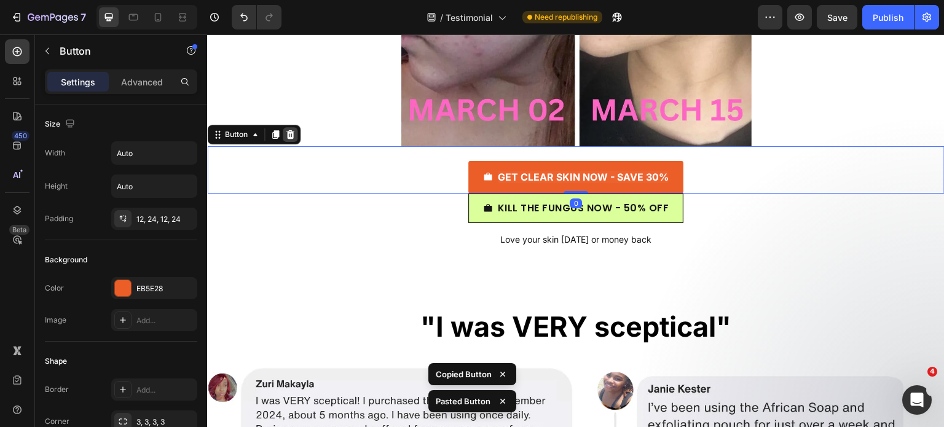
click at [294, 133] on icon at bounding box center [290, 135] width 10 height 10
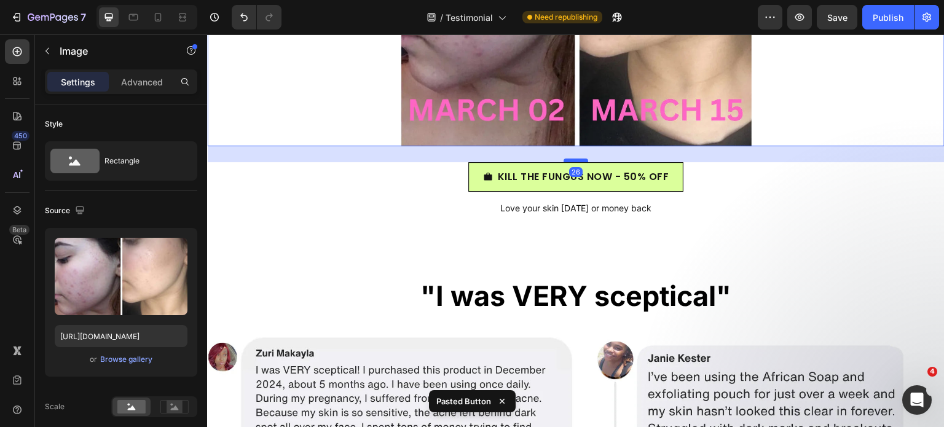
drag, startPoint x: 562, startPoint y: 146, endPoint x: 559, endPoint y: 162, distance: 16.3
click at [564, 162] on div at bounding box center [576, 161] width 25 height 4
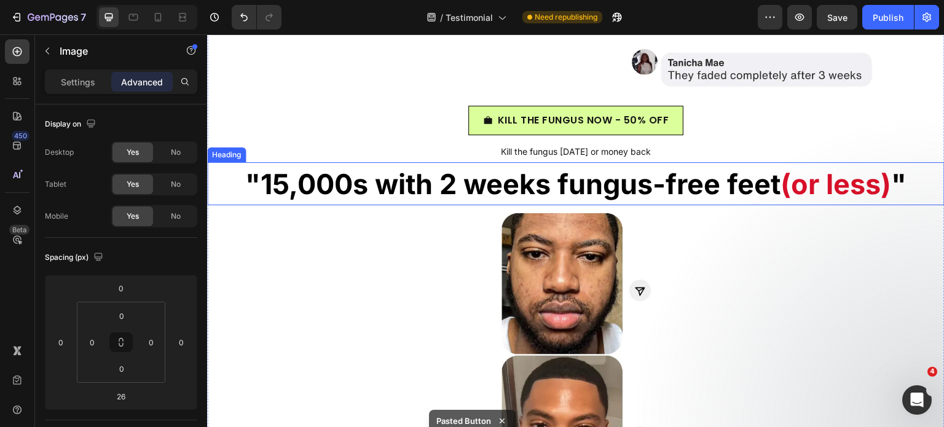
scroll to position [2645, 0]
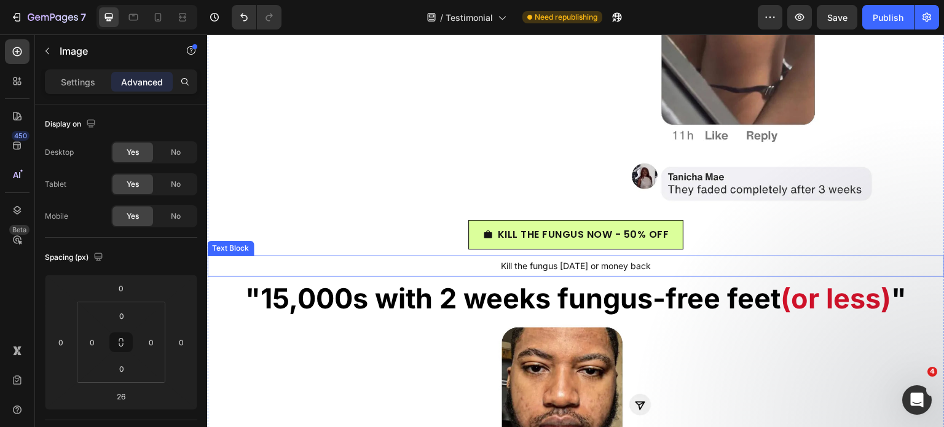
click at [501, 261] on span "Kill the fungus [DATE] or money back" at bounding box center [576, 266] width 150 height 10
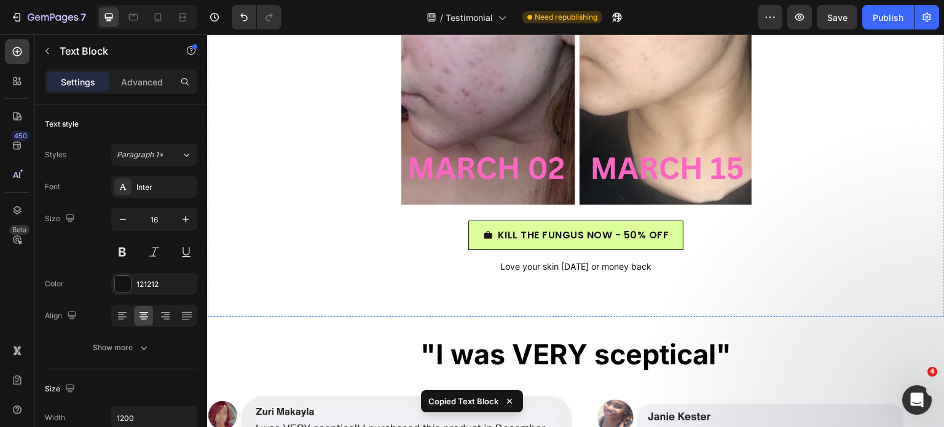
scroll to position [3792, 0]
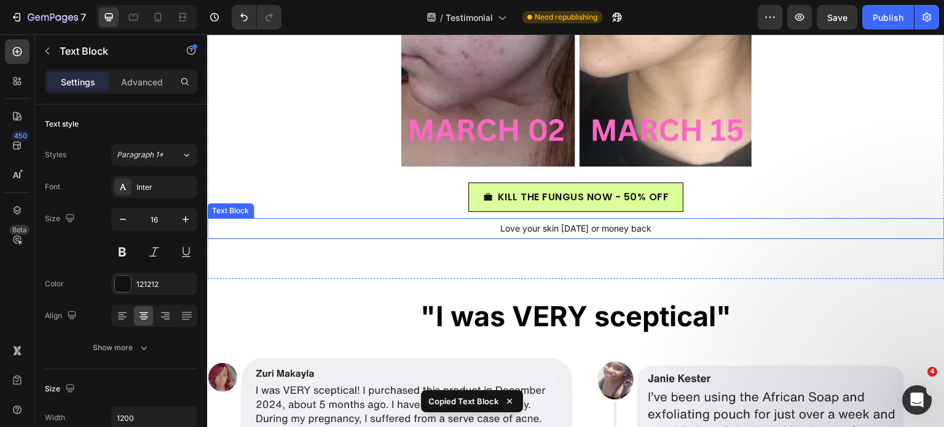
click at [448, 225] on p "Love your skin [DATE] or money back" at bounding box center [575, 228] width 735 height 18
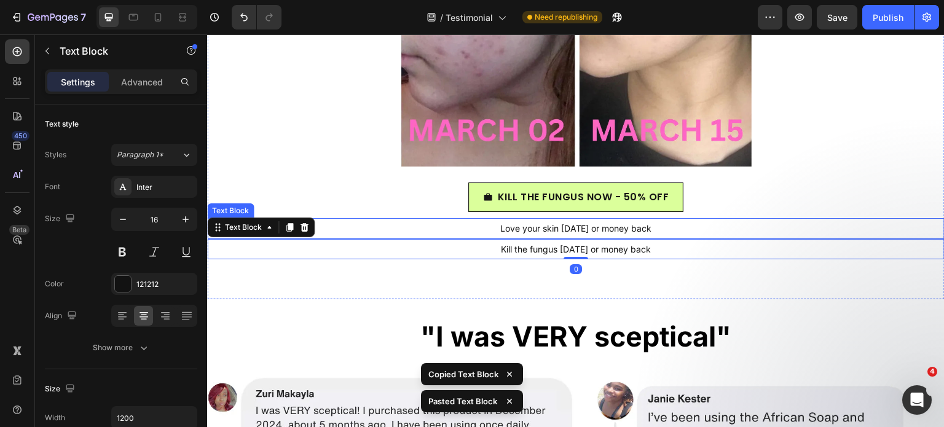
click at [428, 231] on p "Love your skin [DATE] or money back" at bounding box center [575, 228] width 735 height 18
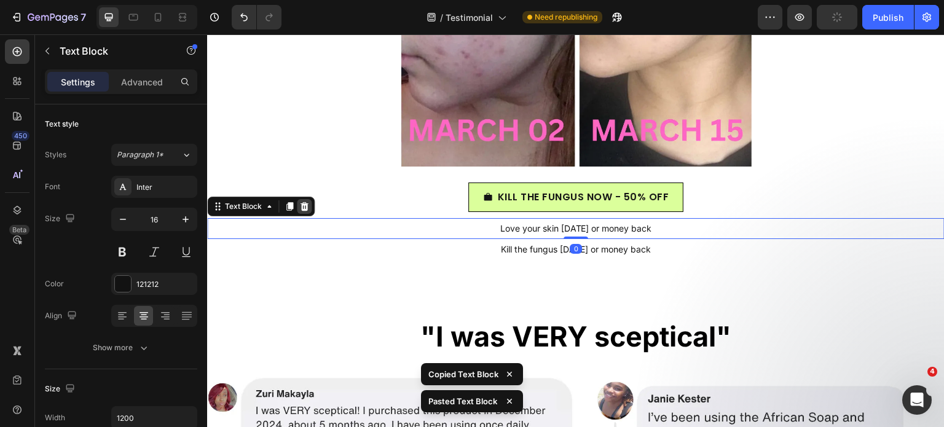
click at [301, 200] on div at bounding box center [304, 206] width 15 height 15
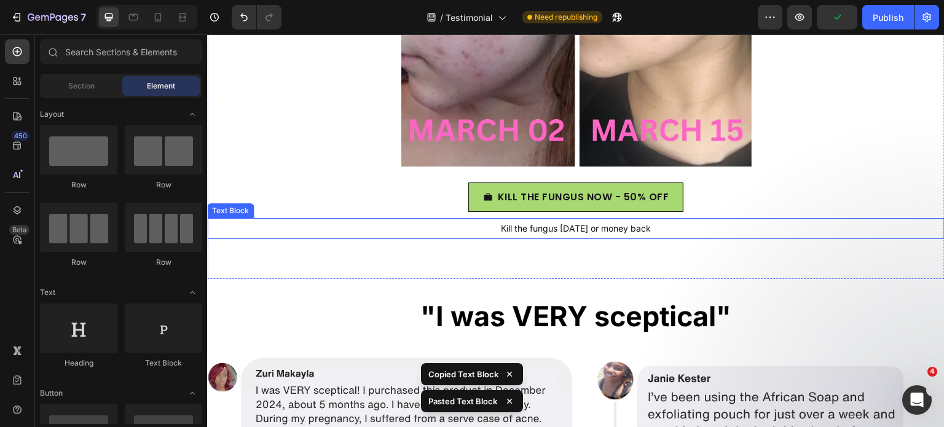
click at [561, 202] on p "KILL THE FUNGUS NOW - 50% OFF" at bounding box center [584, 197] width 172 height 15
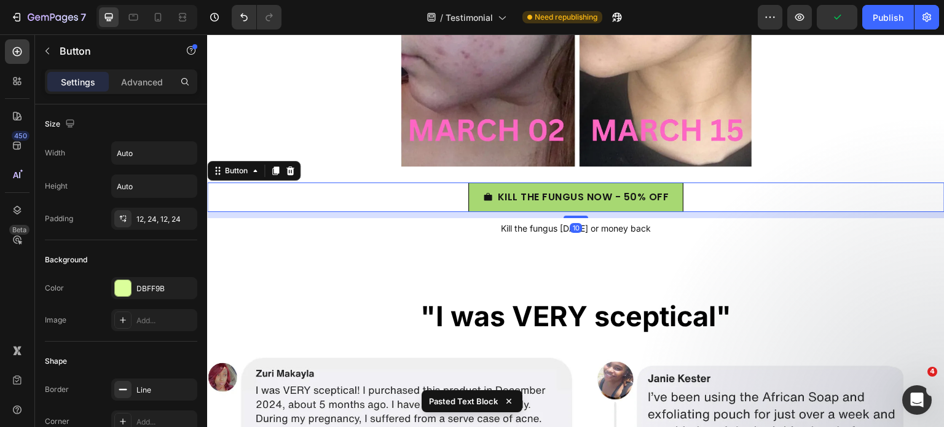
scroll to position [3912, 0]
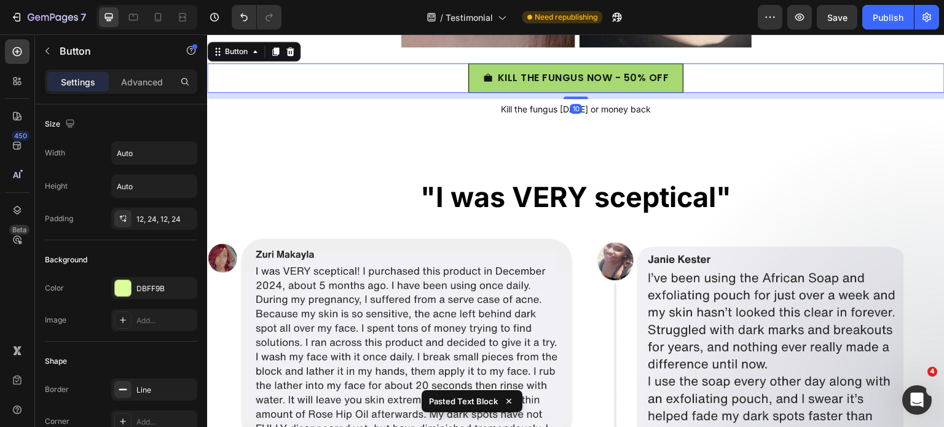
click at [480, 201] on strong ""I was VERY sceptical"" at bounding box center [575, 197] width 311 height 34
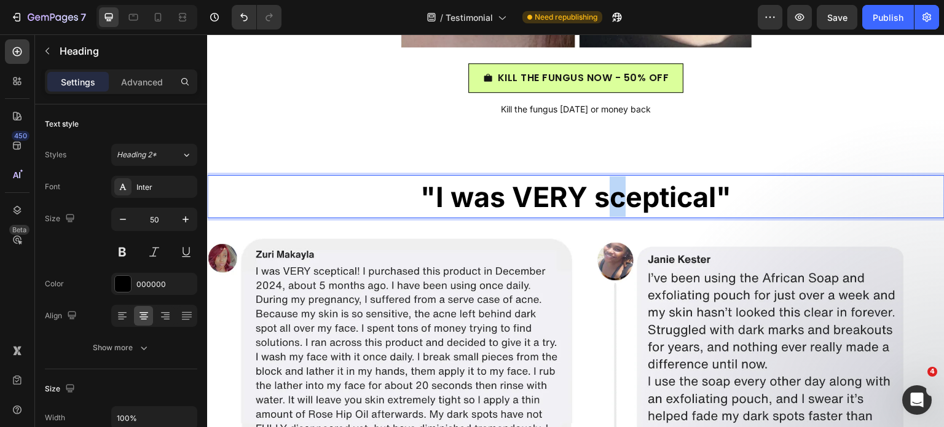
click at [611, 202] on strong ""I was VERY sceptical"" at bounding box center [575, 197] width 311 height 34
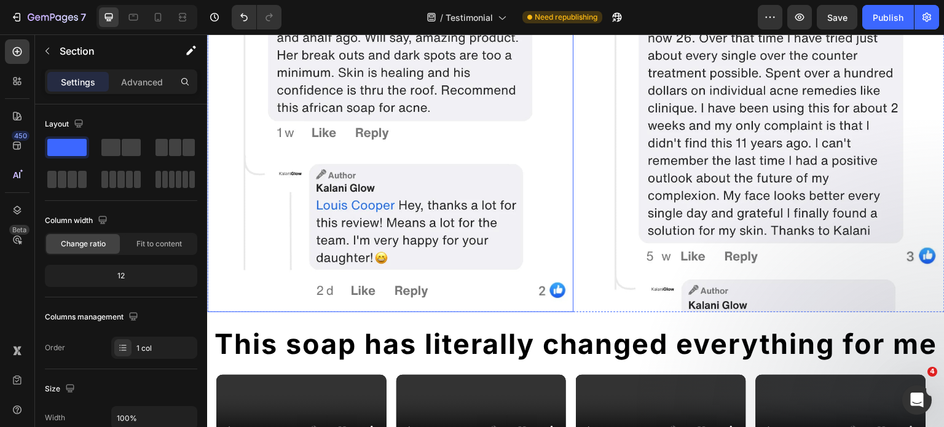
scroll to position [5018, 0]
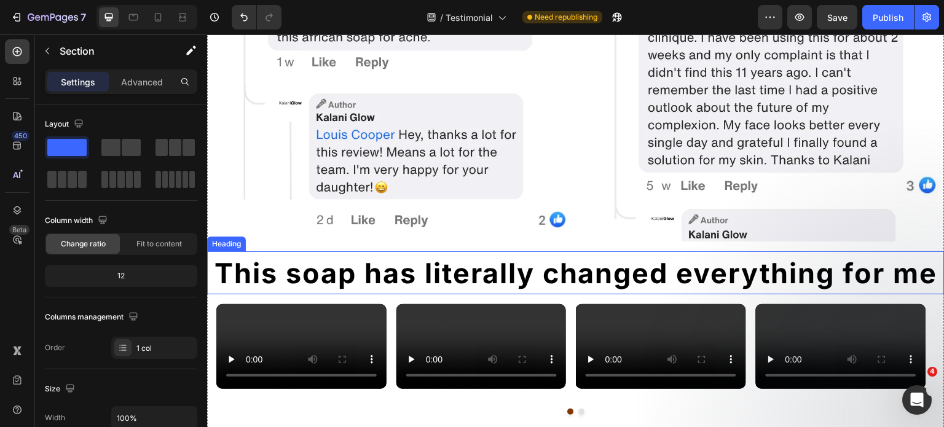
click at [441, 262] on strong "This soap has literally changed everything for me" at bounding box center [577, 273] width 724 height 34
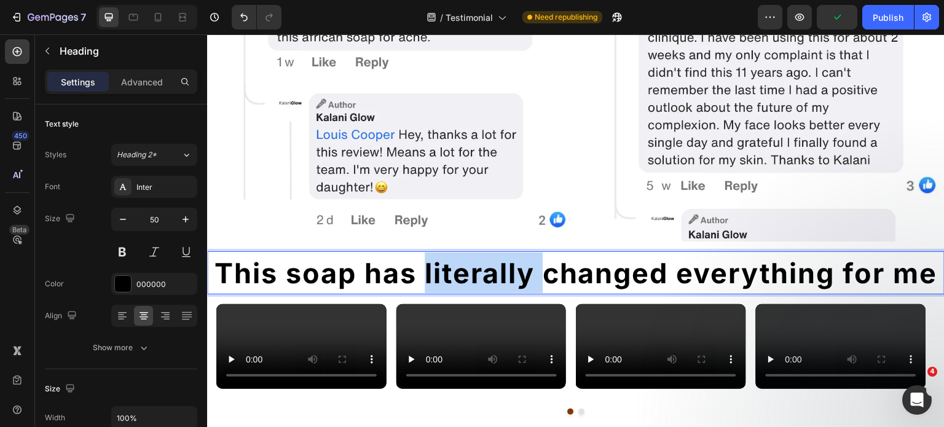
click at [452, 270] on strong "This soap has literally changed everything for me" at bounding box center [577, 273] width 724 height 34
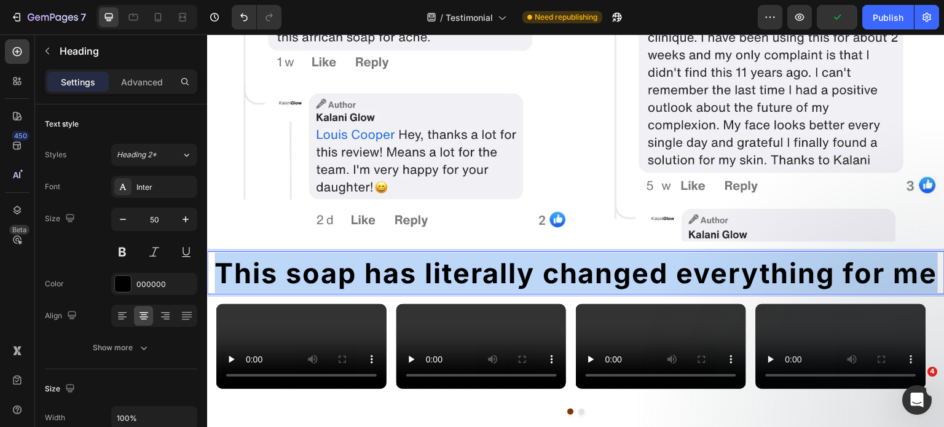
click at [452, 270] on strong "This soap has literally changed everything for me" at bounding box center [577, 273] width 724 height 34
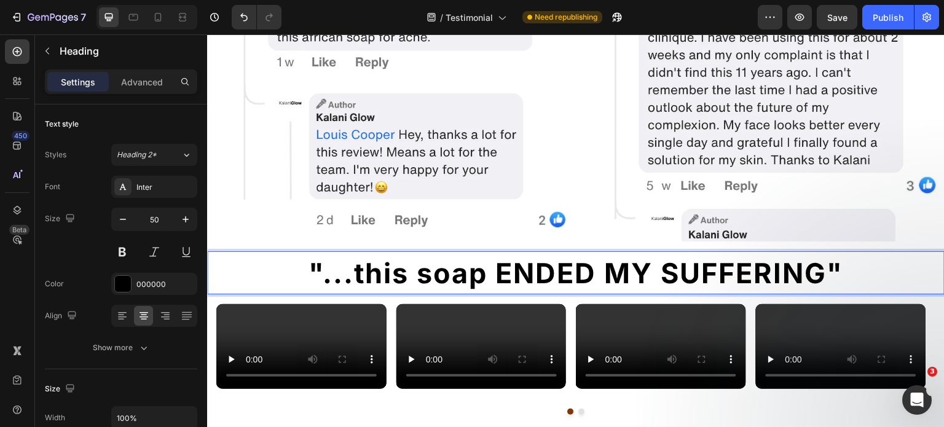
click at [492, 259] on strong ""...this soap ENDED MY SUFFERING"" at bounding box center [576, 273] width 535 height 34
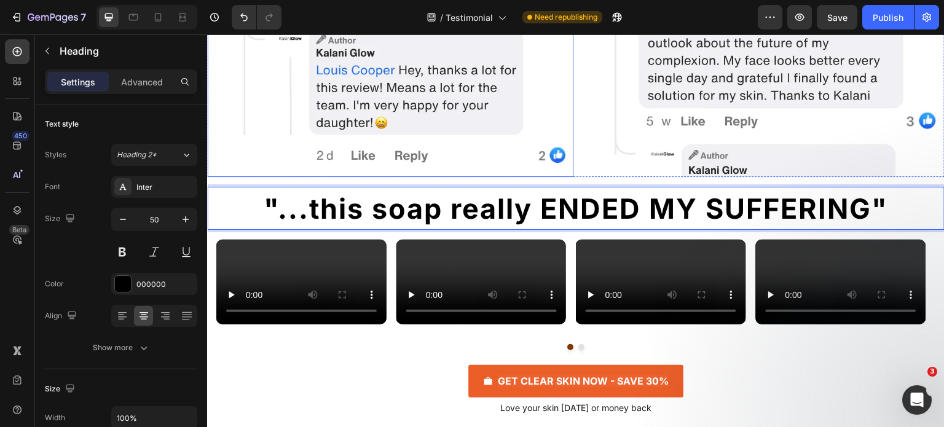
scroll to position [5387, 0]
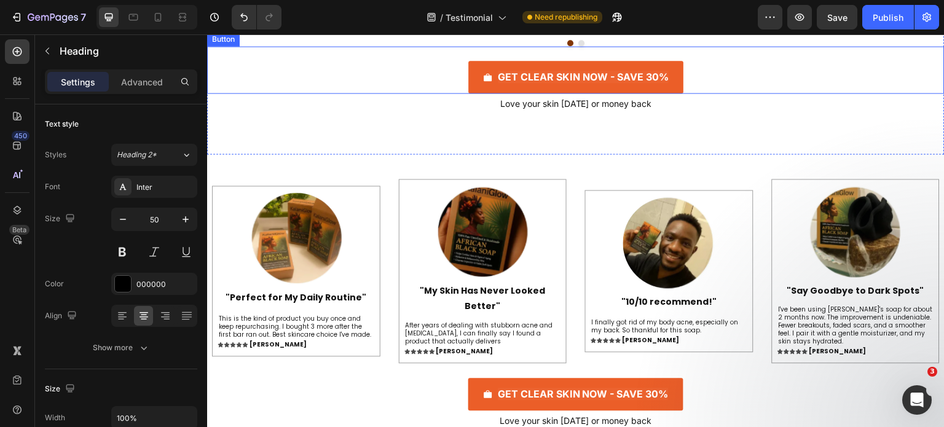
click at [440, 93] on div "GET CLEAR SKIN NOW - SAVE 30% Button" at bounding box center [576, 69] width 738 height 47
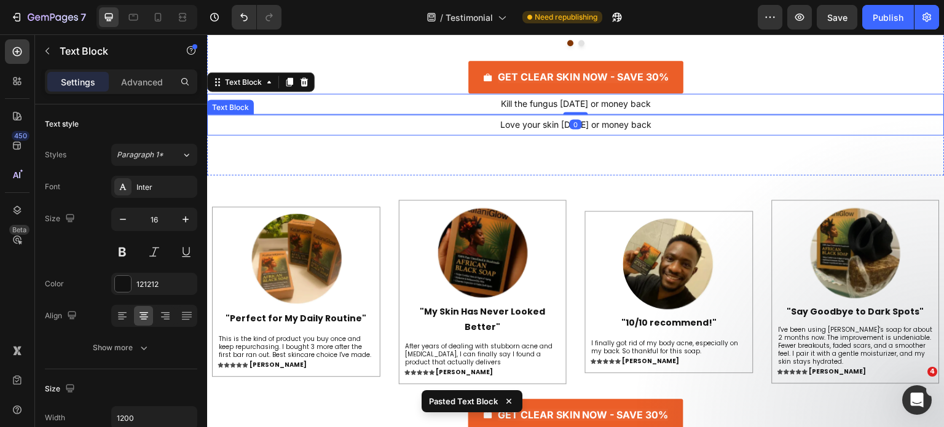
click at [438, 134] on p "Love your skin in 30 days or money back" at bounding box center [575, 125] width 735 height 18
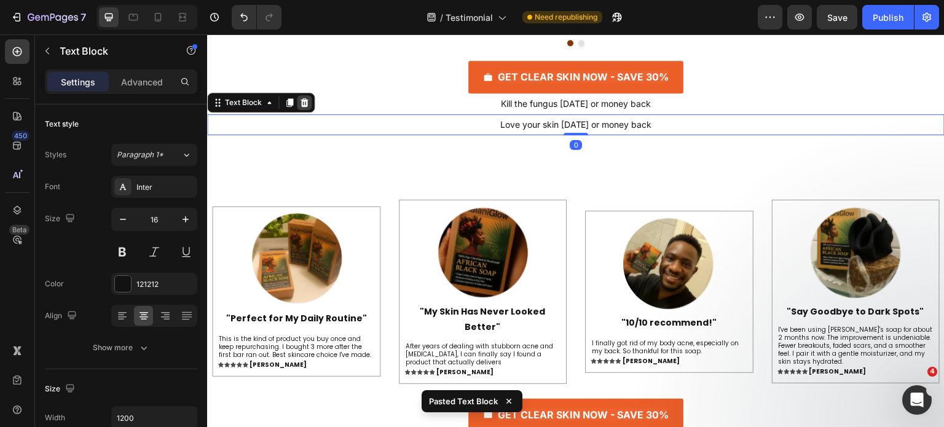
click at [306, 107] on icon at bounding box center [305, 102] width 8 height 9
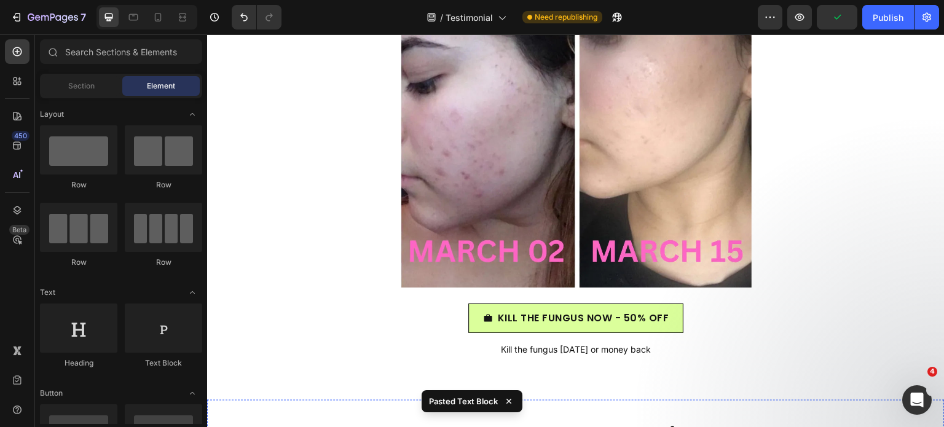
scroll to position [3660, 0]
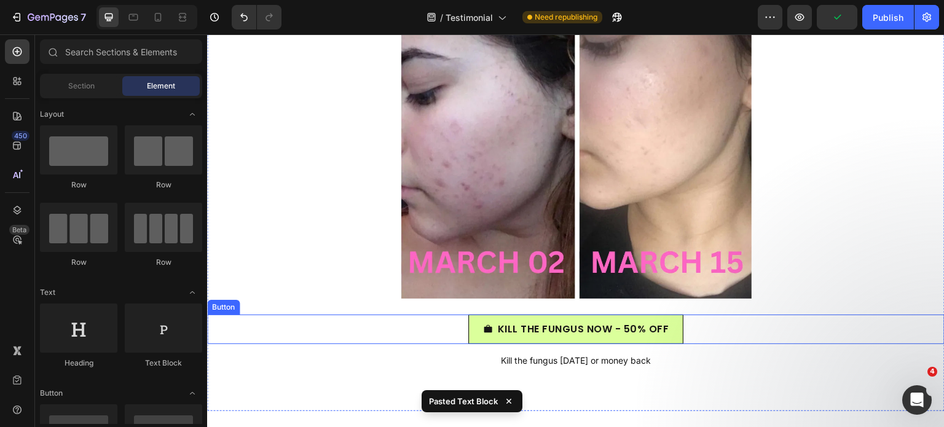
click at [434, 333] on div "KILL THE FUNGUS NOW - 50% OFF Button" at bounding box center [576, 330] width 738 height 30
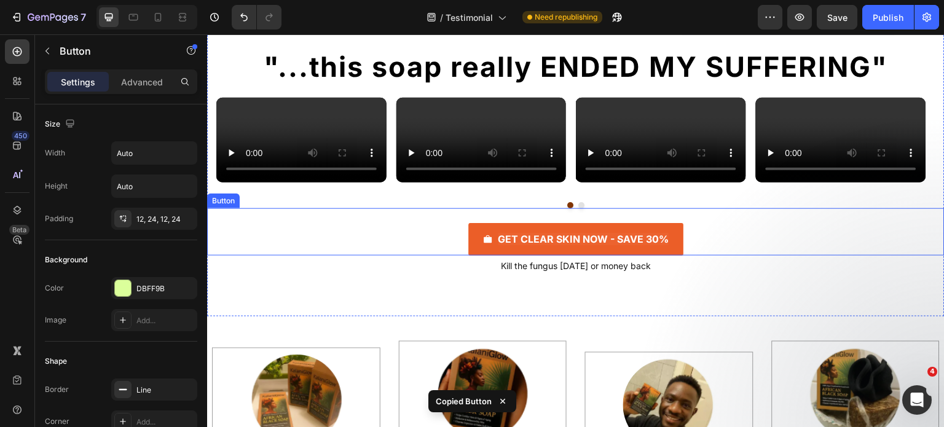
scroll to position [5457, 0]
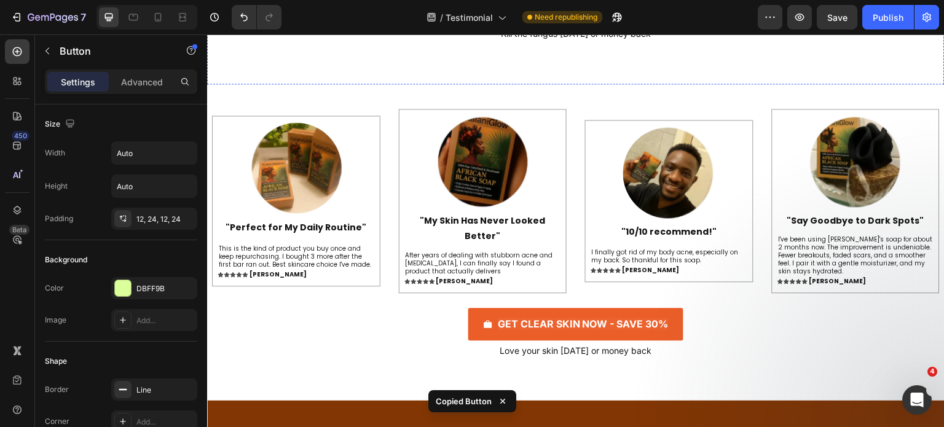
click at [426, 23] on div "GET CLEAR SKIN NOW - SAVE 30% Button" at bounding box center [576, -1] width 738 height 47
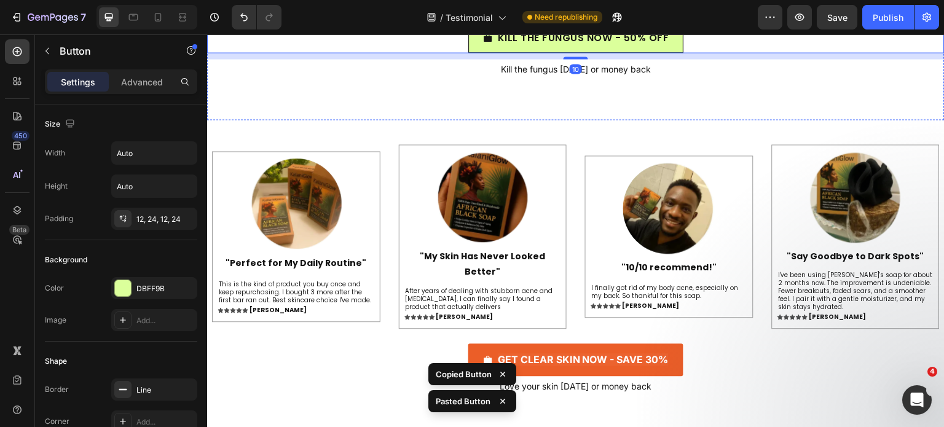
click at [431, 23] on div "GET CLEAR SKIN NOW - SAVE 30% Button" at bounding box center [576, -1] width 738 height 47
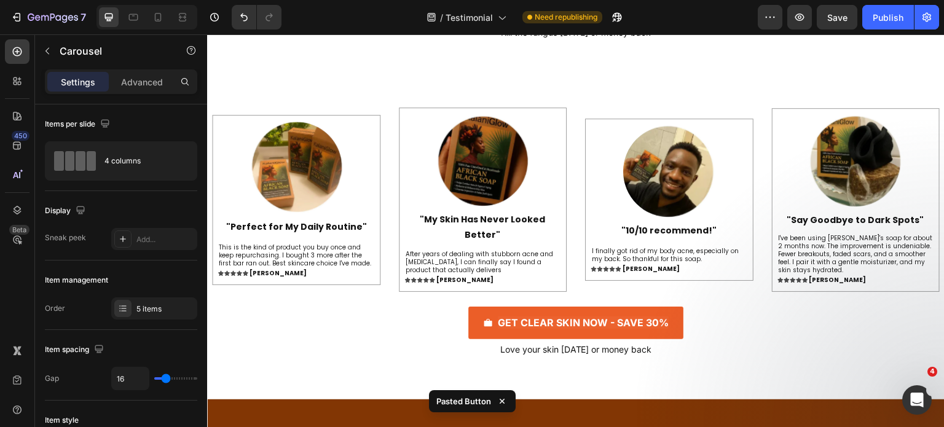
drag, startPoint x: 576, startPoint y: 180, endPoint x: 574, endPoint y: 191, distance: 10.6
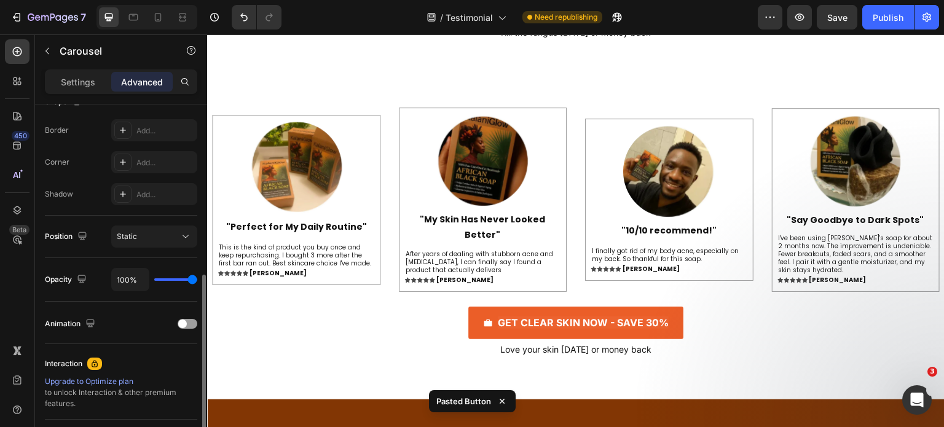
scroll to position [460, 0]
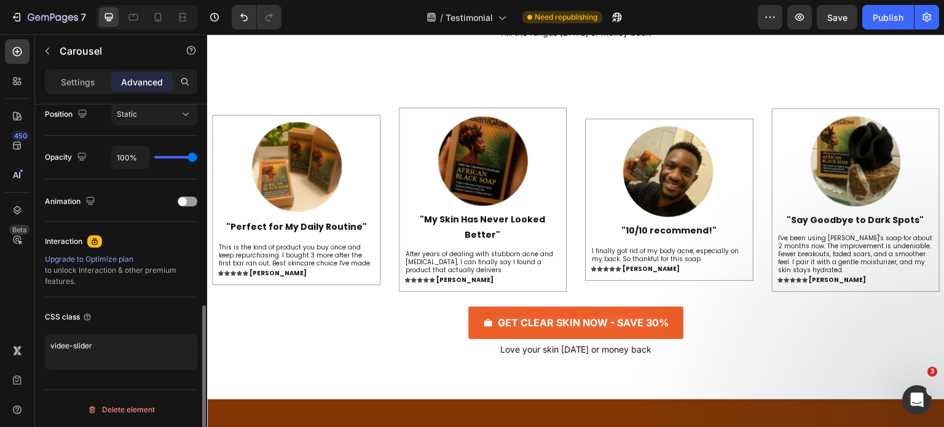
click at [85, 83] on p "Settings" at bounding box center [78, 82] width 34 height 13
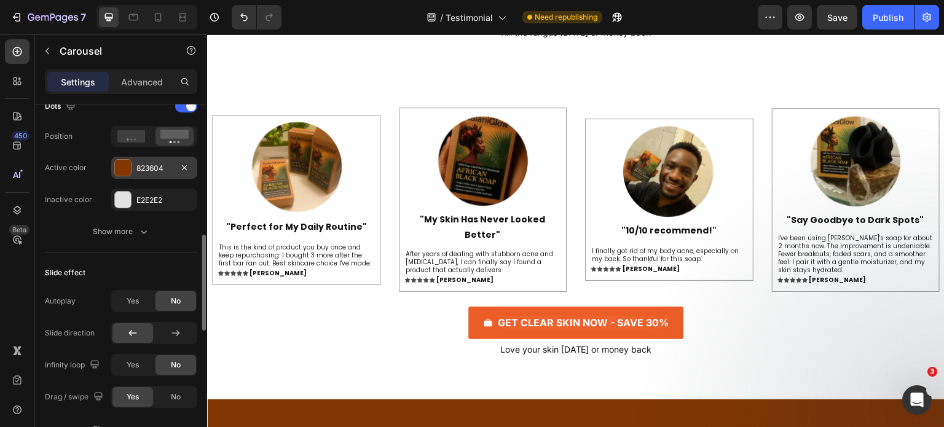
scroll to position [487, 0]
click at [144, 153] on div "Dots Position Active color 823604 Inactive color E2E2E2" at bounding box center [121, 154] width 152 height 114
click at [142, 164] on div "823604" at bounding box center [154, 169] width 36 height 11
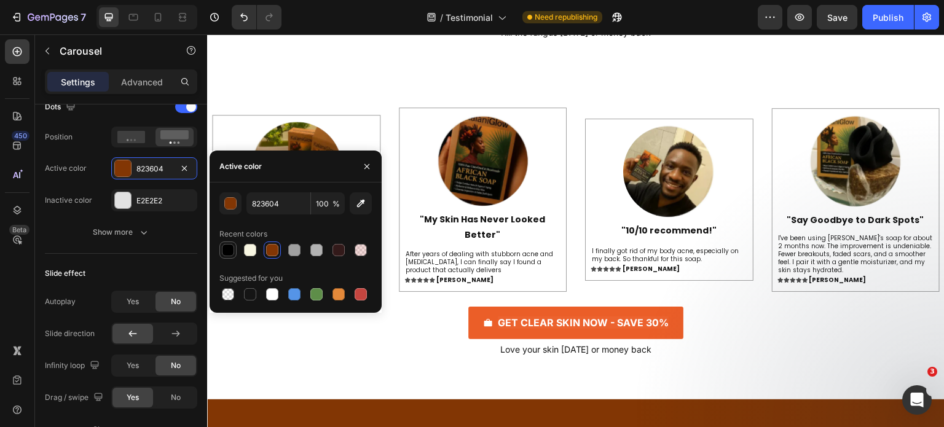
click at [231, 253] on div at bounding box center [228, 250] width 12 height 12
type input "000000"
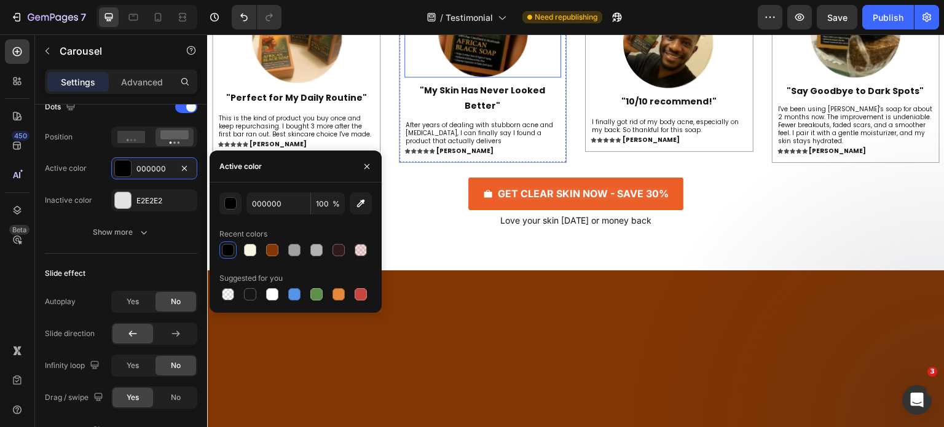
scroll to position [5587, 0]
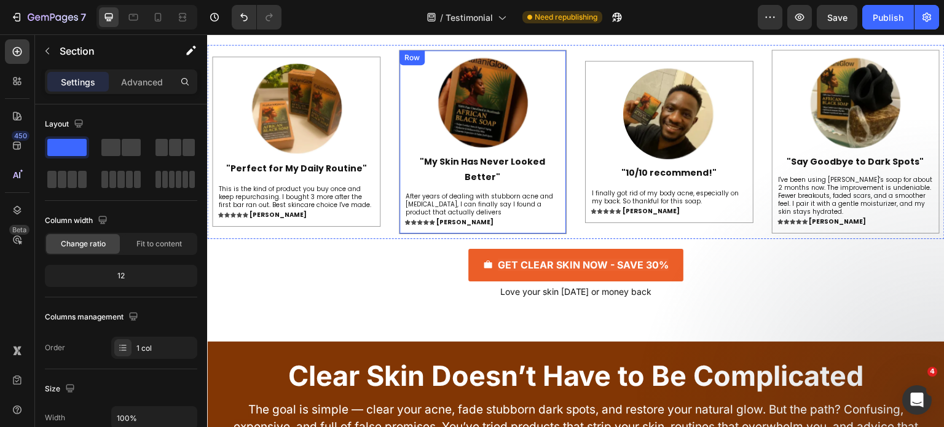
scroll to position [5722, 0]
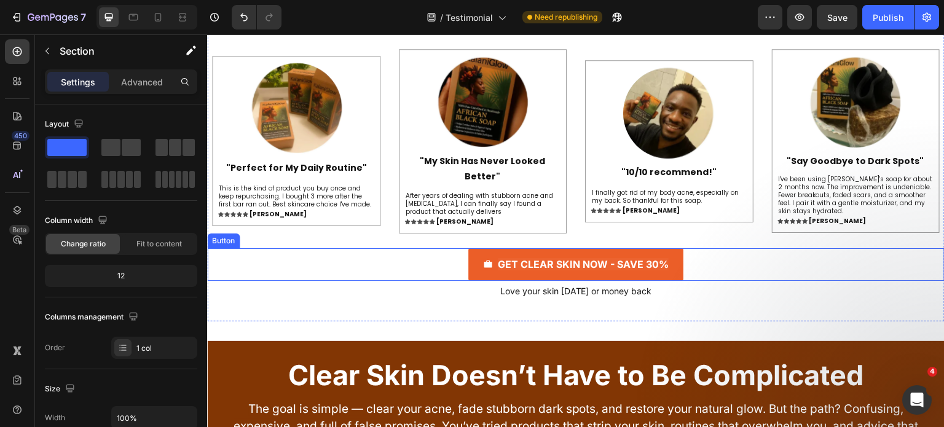
click at [427, 274] on div "GET CLEAR SKIN NOW - SAVE 30% Button" at bounding box center [576, 264] width 738 height 33
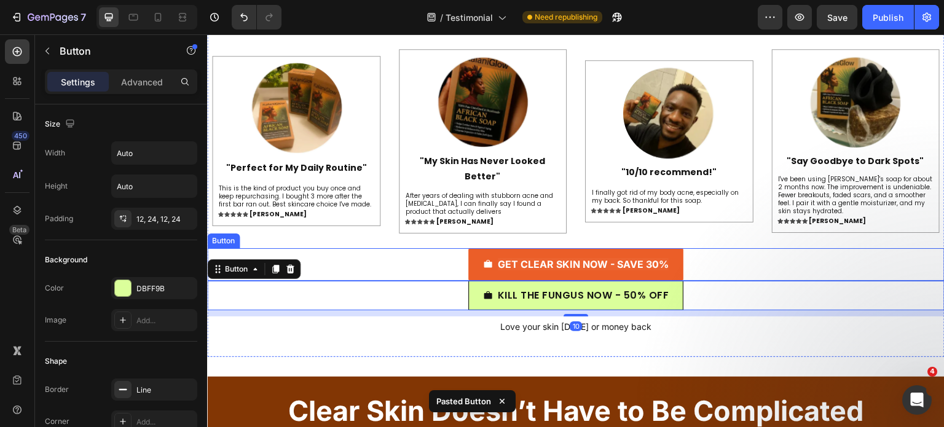
click at [427, 275] on div "GET CLEAR SKIN NOW - SAVE 30% Button" at bounding box center [576, 264] width 738 height 33
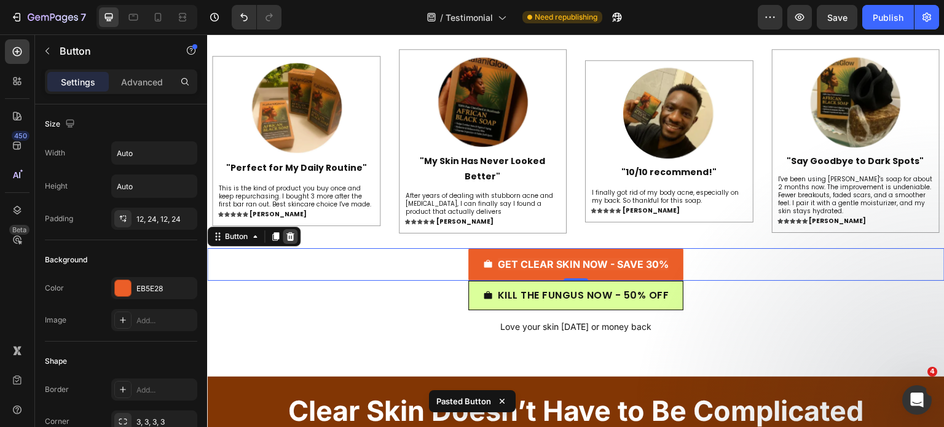
click at [290, 240] on div at bounding box center [290, 236] width 15 height 15
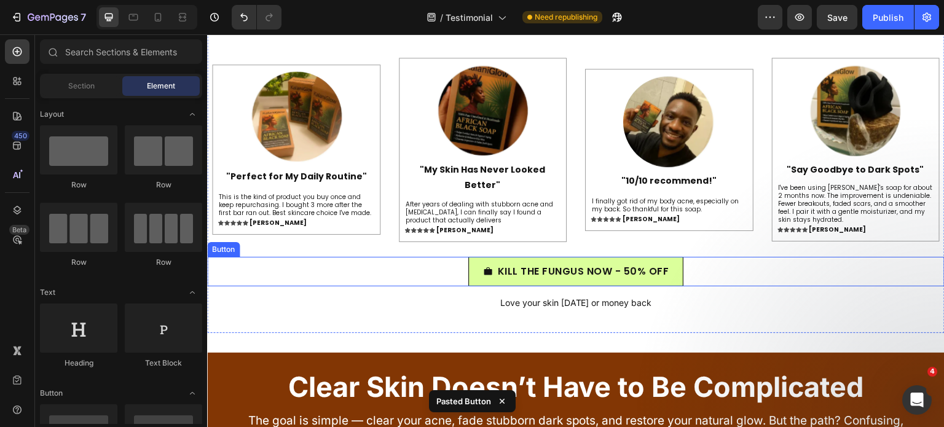
scroll to position [5476, 0]
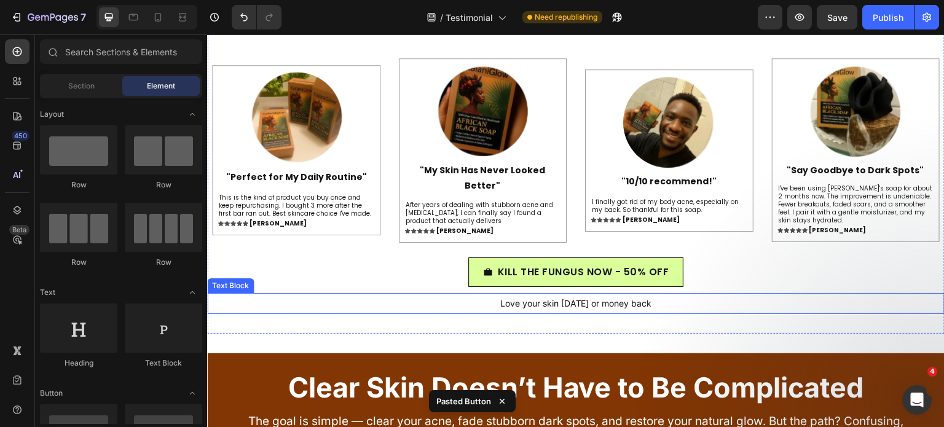
click at [486, 307] on p "Love your skin in 30 days or money back" at bounding box center [575, 303] width 735 height 18
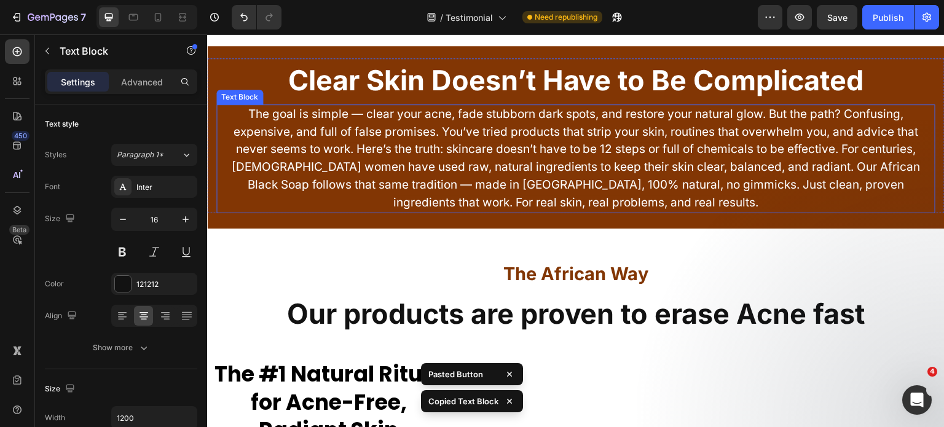
scroll to position [5537, 0]
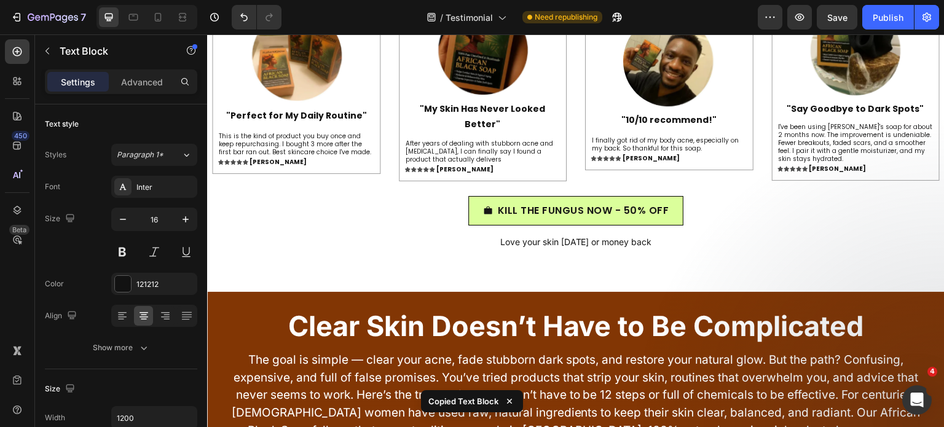
click at [457, 243] on p "Love your skin in 30 days or money back" at bounding box center [575, 242] width 735 height 18
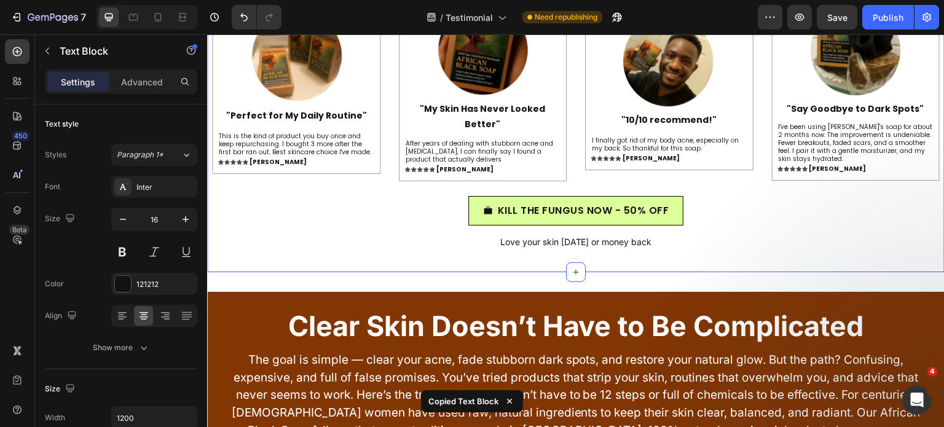
click at [461, 258] on div "Image "Perfect for My Daily Routine" Heading This is the kind of product you bu…" at bounding box center [576, 122] width 738 height 300
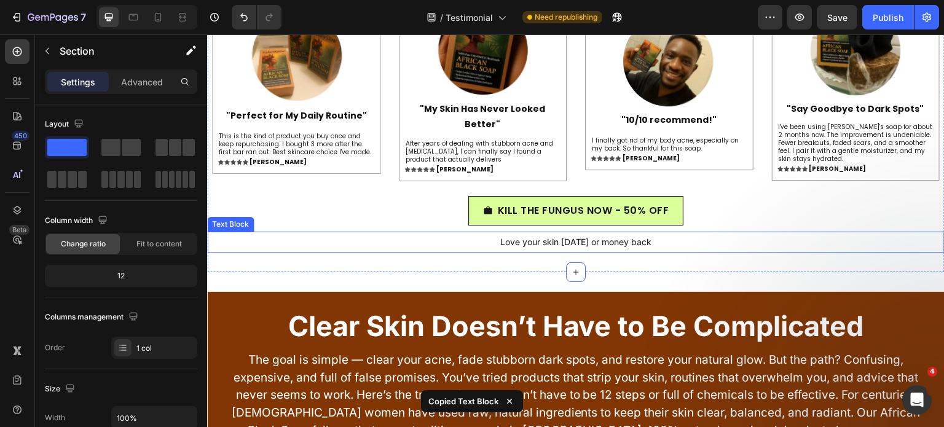
click at [445, 233] on p "Love your skin in 30 days or money back" at bounding box center [575, 242] width 735 height 18
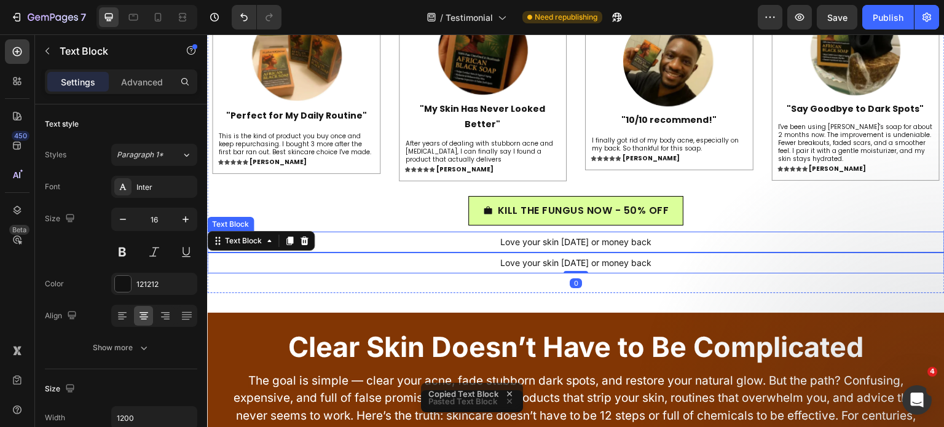
click at [419, 236] on p "Love your skin in 30 days or money back" at bounding box center [575, 242] width 735 height 18
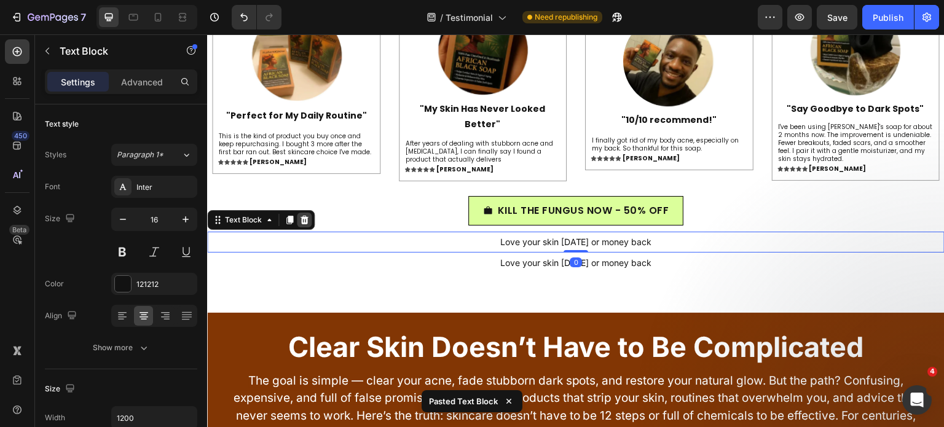
click at [306, 223] on icon at bounding box center [305, 220] width 8 height 9
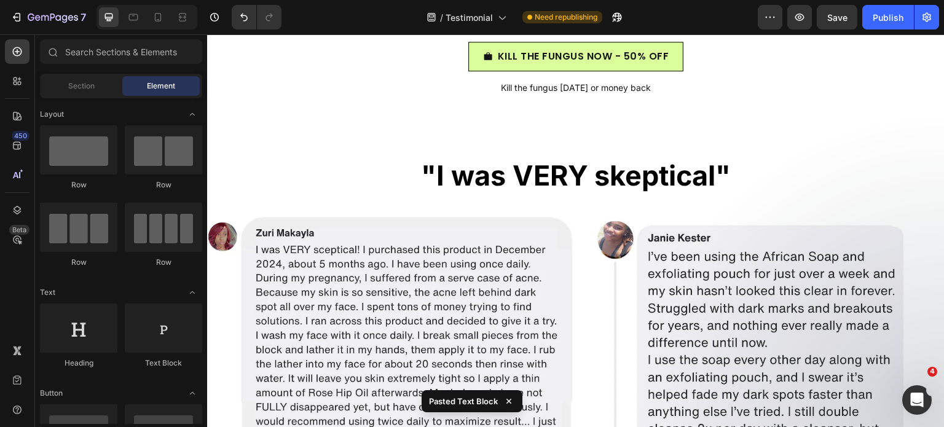
scroll to position [3780, 0]
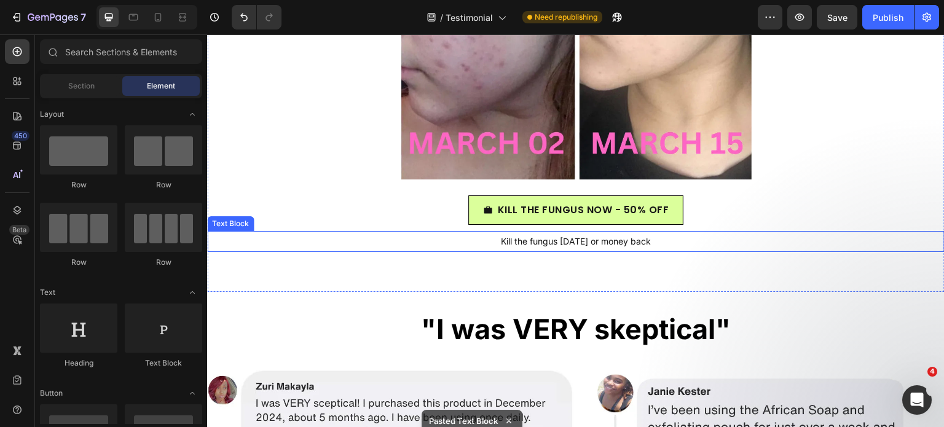
click at [548, 239] on span "Kill the fungus in 30 days or money back" at bounding box center [576, 241] width 150 height 10
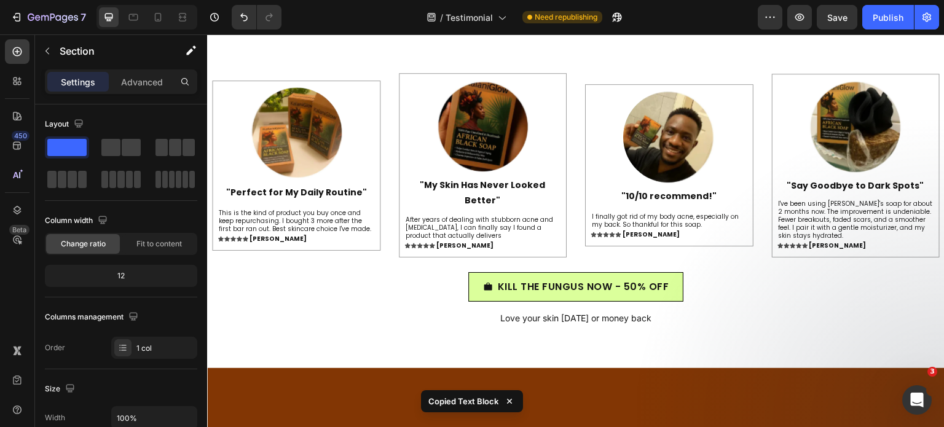
scroll to position [5509, 0]
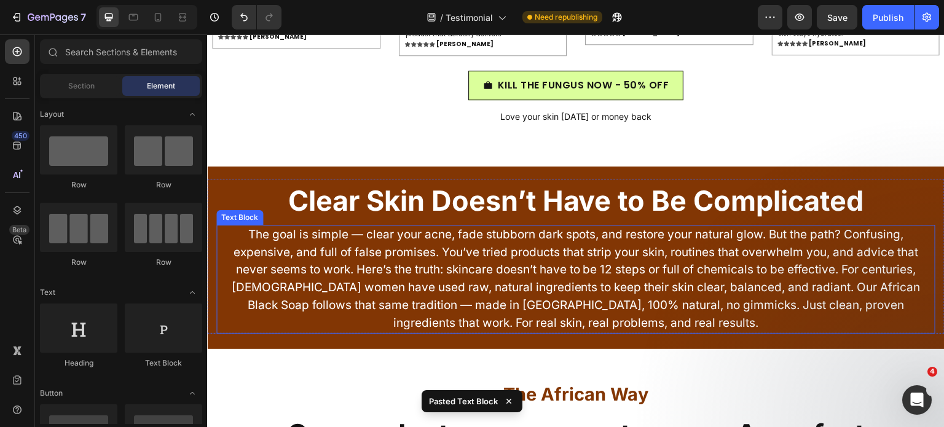
scroll to position [5878, 0]
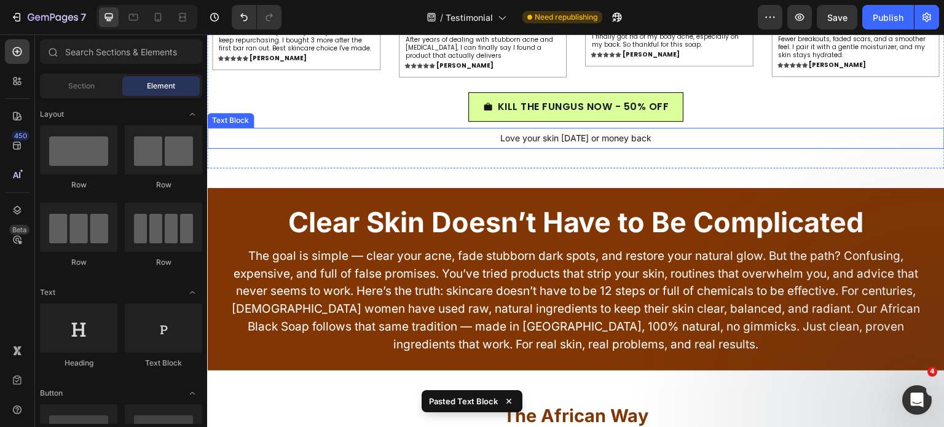
click at [446, 141] on p "Love your skin in 30 days or money back" at bounding box center [575, 138] width 735 height 18
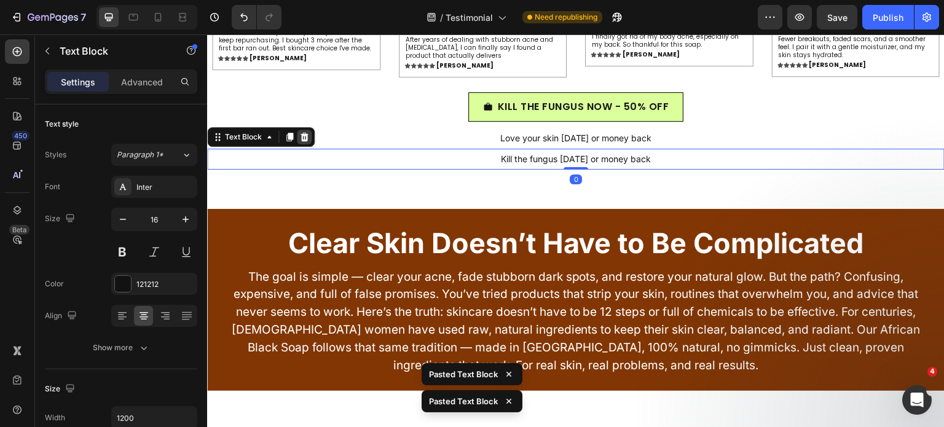
click at [307, 134] on icon at bounding box center [304, 137] width 10 height 10
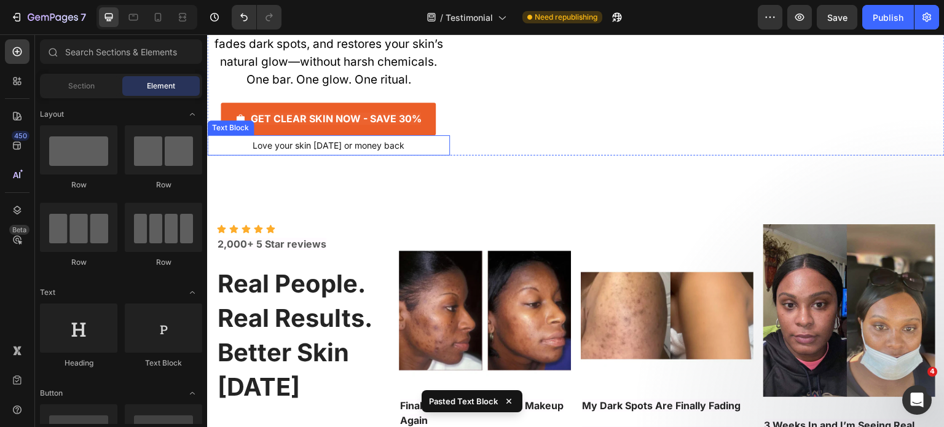
scroll to position [6497, 0]
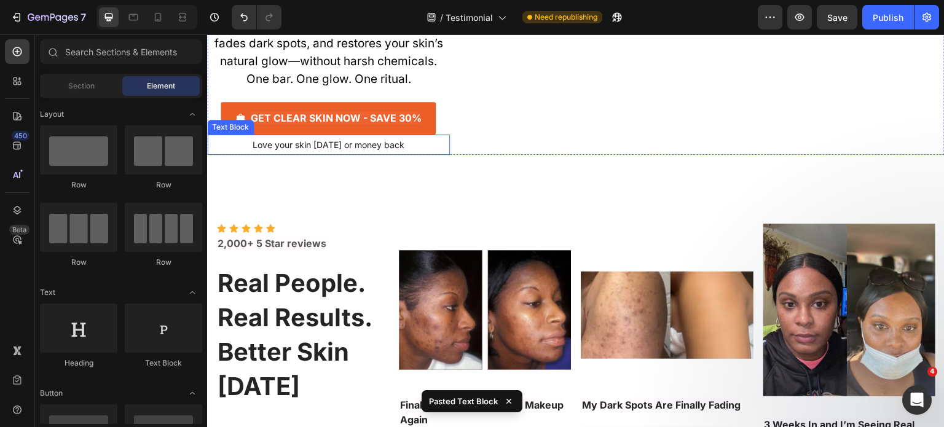
click at [296, 150] on span "Love your skin in 30 days or money back" at bounding box center [329, 145] width 152 height 10
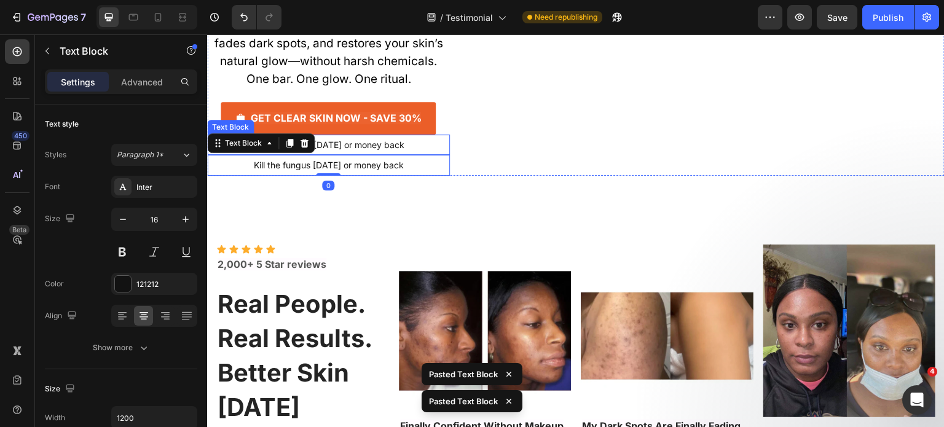
click at [317, 143] on span "Love your skin in 30 days or money back" at bounding box center [329, 145] width 152 height 10
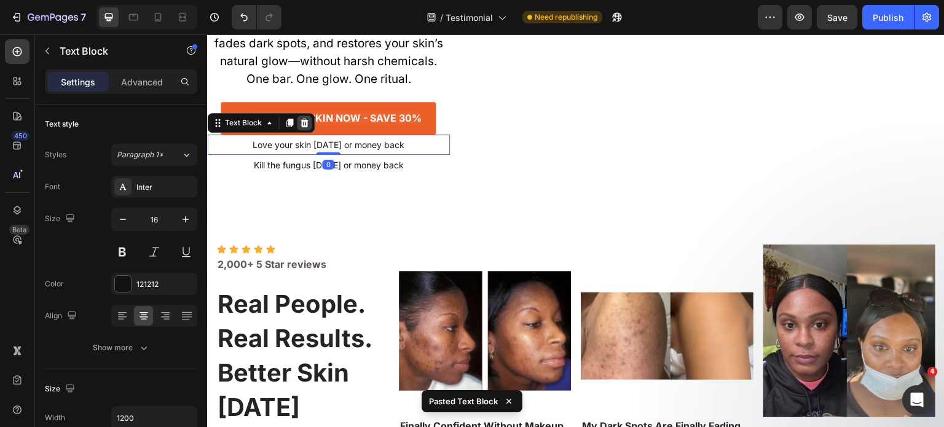
click at [307, 130] on div at bounding box center [304, 123] width 15 height 15
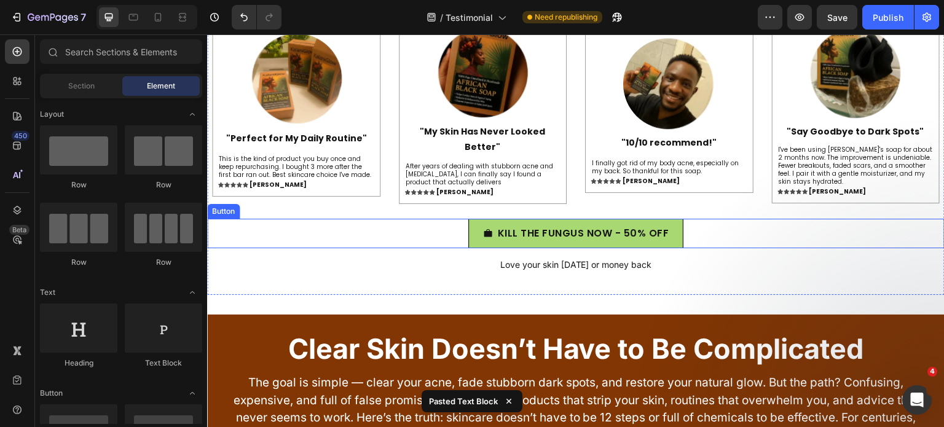
click at [468, 235] on link "KILL THE FUNGUS NOW - 50% OFF" at bounding box center [576, 234] width 216 height 30
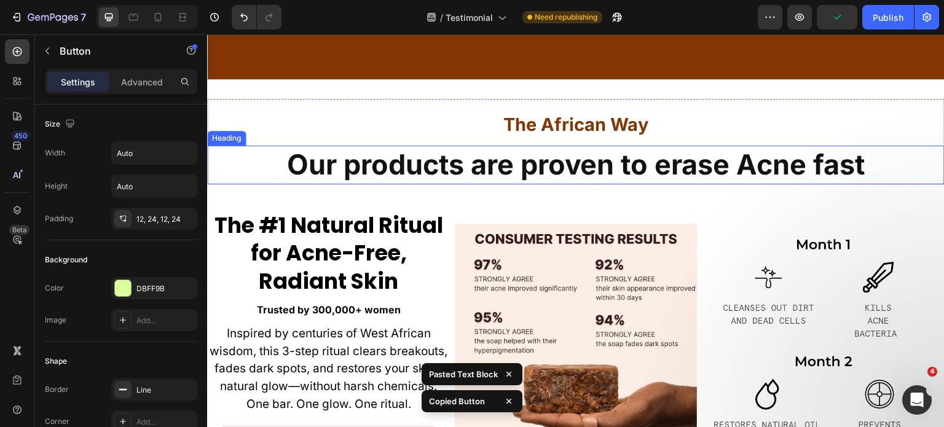
scroll to position [6304, 0]
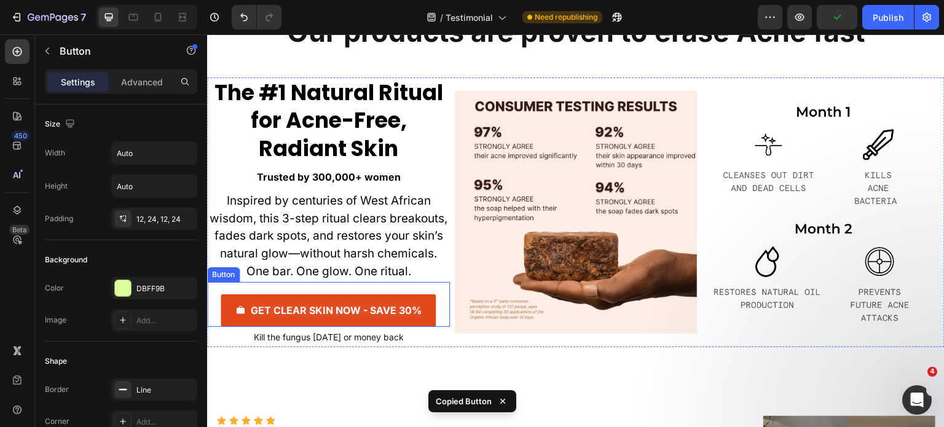
click at [376, 303] on button "GET CLEAR SKIN NOW - SAVE 30%" at bounding box center [328, 310] width 215 height 33
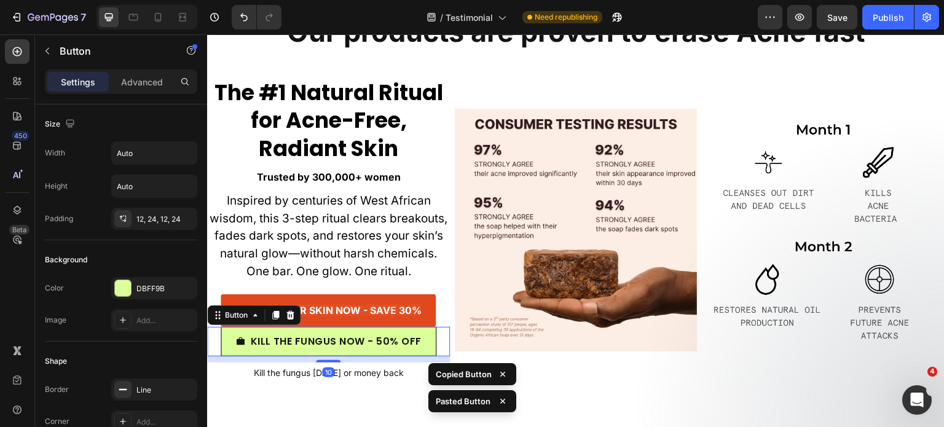
click at [333, 304] on p "GET CLEAR SKIN NOW - SAVE 30%" at bounding box center [335, 311] width 171 height 18
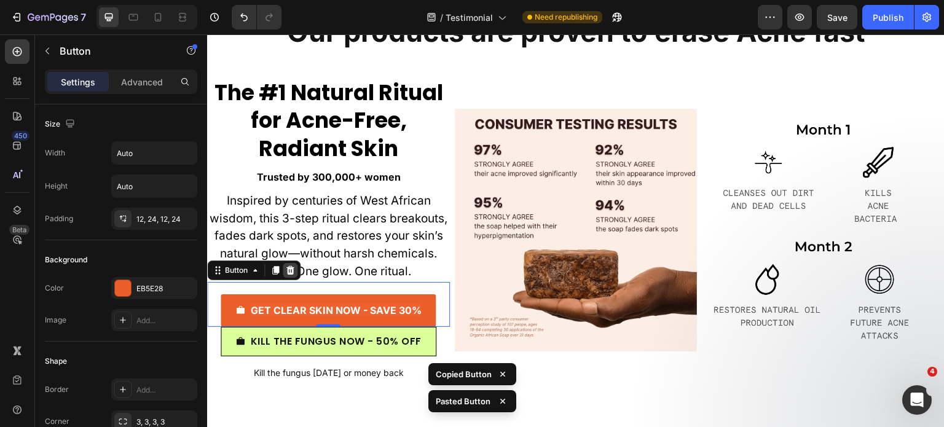
click at [292, 273] on icon at bounding box center [290, 270] width 8 height 9
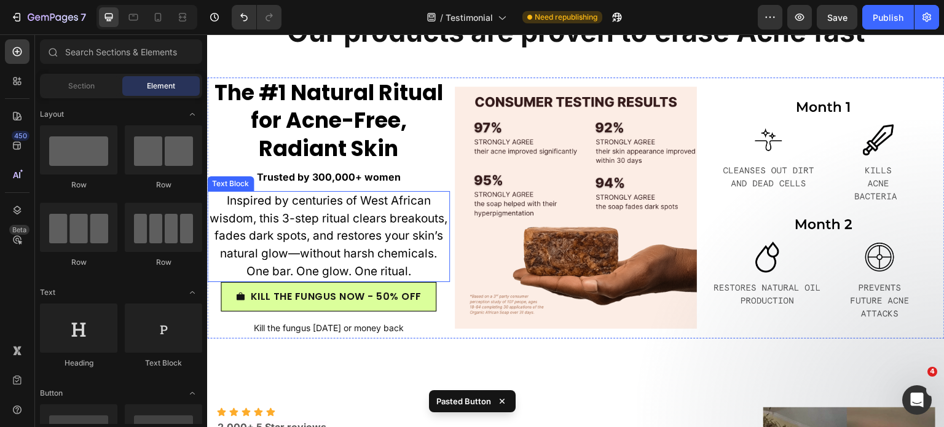
click at [361, 276] on span "Inspired by centuries of West African wisdom, this 3-step ritual clears breakou…" at bounding box center [329, 236] width 238 height 85
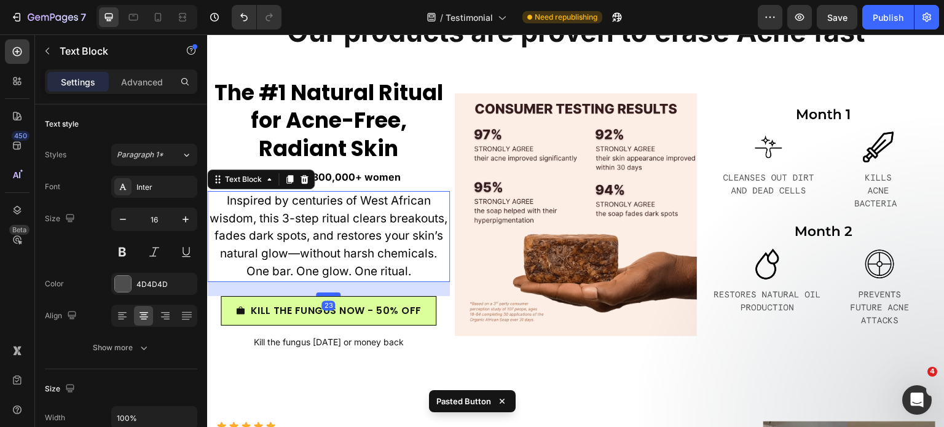
drag, startPoint x: 328, startPoint y: 281, endPoint x: 330, endPoint y: 295, distance: 14.3
click at [330, 295] on div at bounding box center [328, 295] width 25 height 4
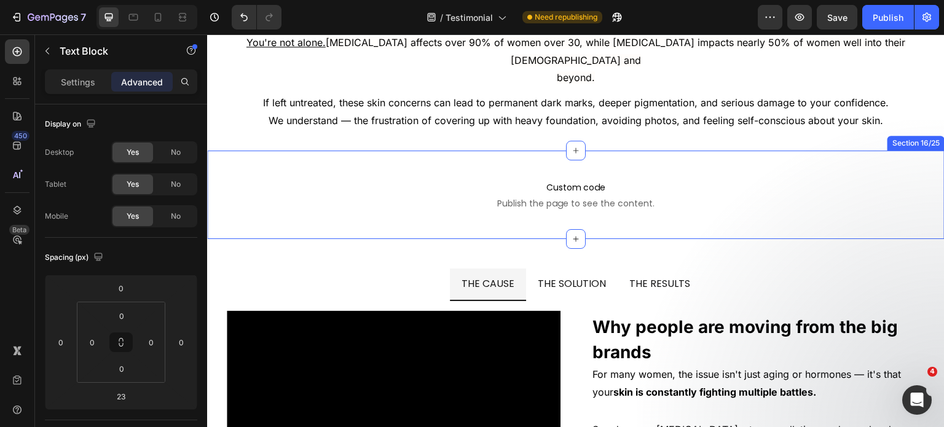
scroll to position [7279, 0]
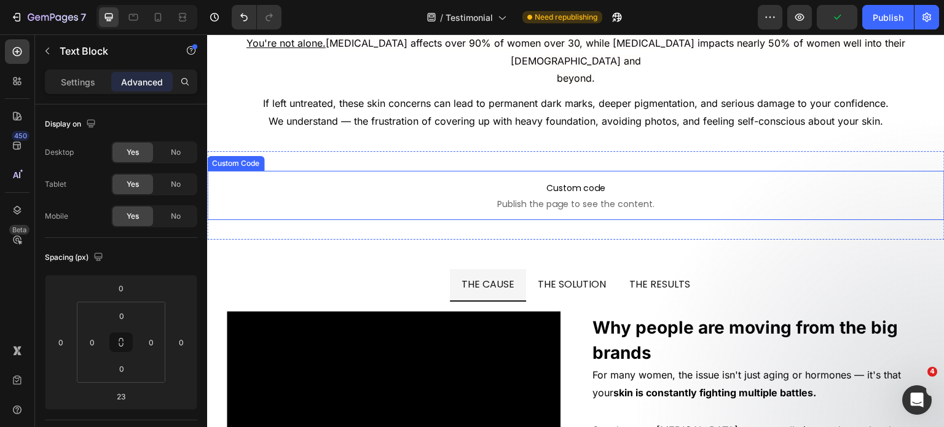
click at [529, 198] on span "Publish the page to see the content." at bounding box center [576, 204] width 738 height 12
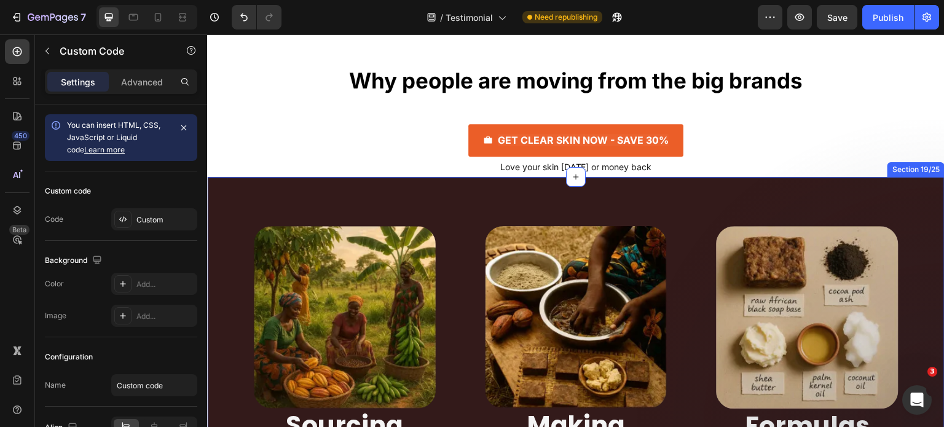
scroll to position [7815, 0]
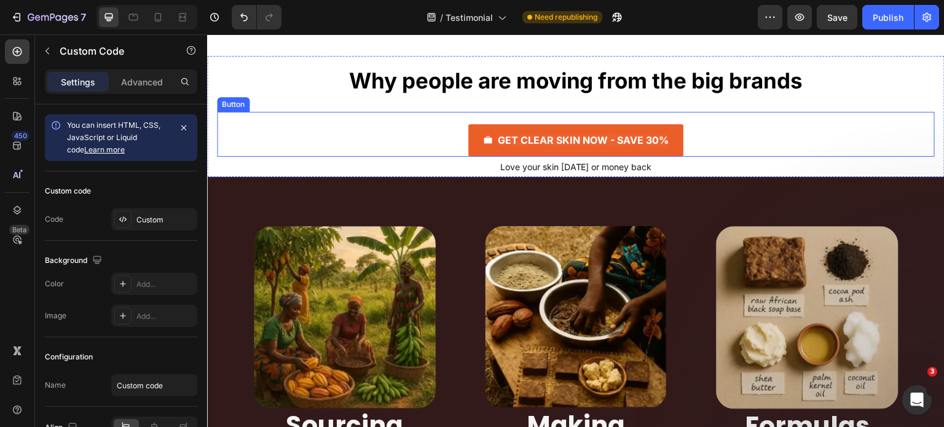
click at [456, 157] on div "GET CLEAR SKIN NOW - SAVE 30% Button" at bounding box center [576, 134] width 718 height 45
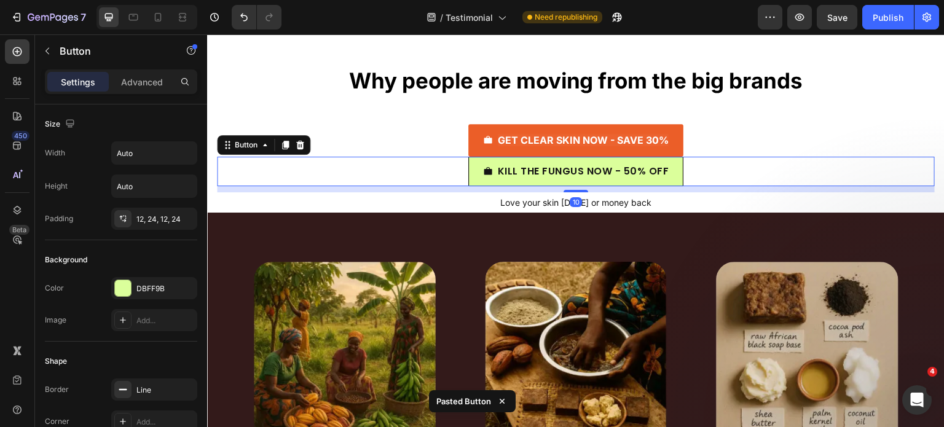
click at [441, 157] on div "GET CLEAR SKIN NOW - SAVE 30% Button" at bounding box center [576, 134] width 718 height 45
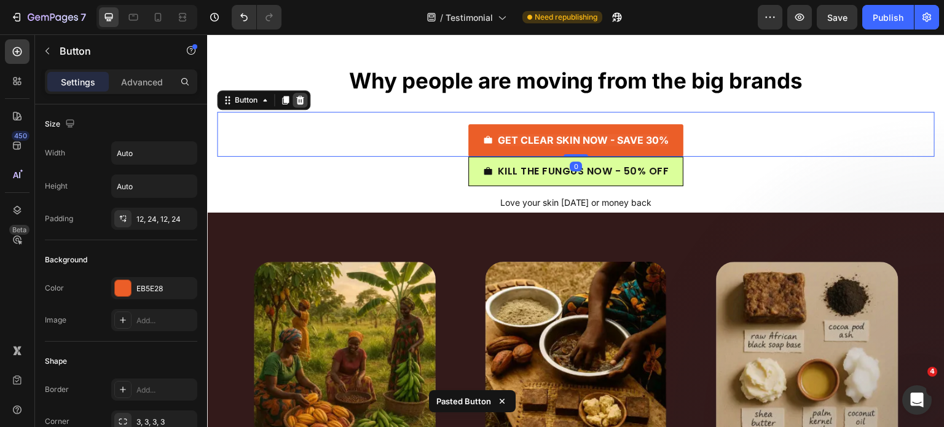
click at [300, 105] on icon at bounding box center [300, 100] width 8 height 9
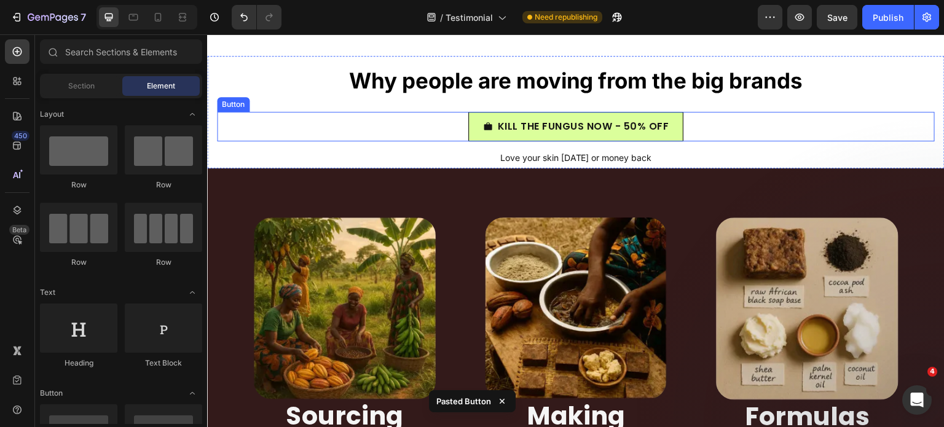
scroll to position [7822, 0]
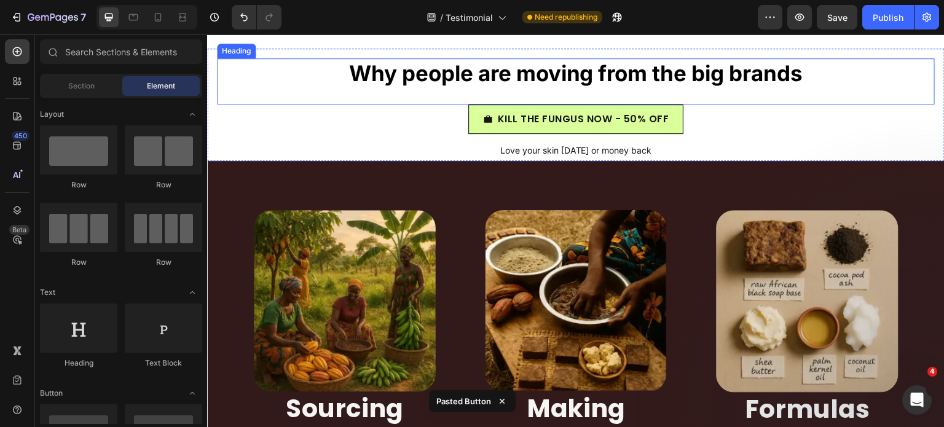
click at [472, 86] on strong "Why people are moving from the big brands" at bounding box center [576, 73] width 454 height 26
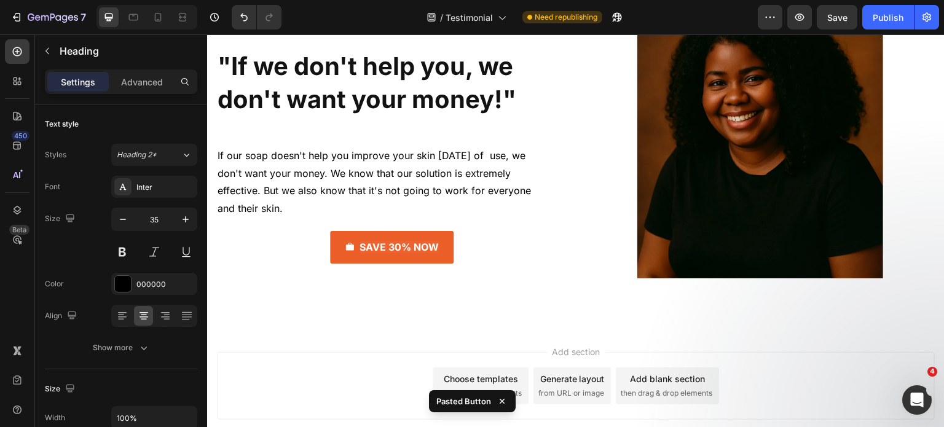
scroll to position [8661, 0]
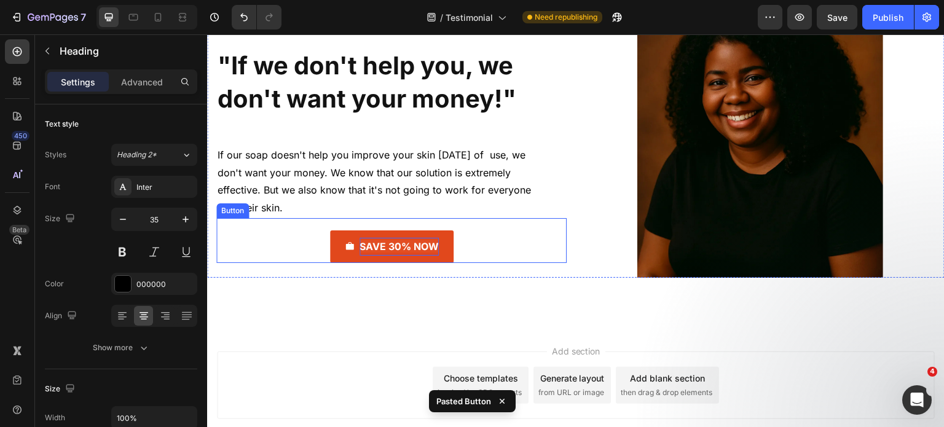
click at [396, 242] on strong "SAVE 30% NOW" at bounding box center [399, 246] width 79 height 12
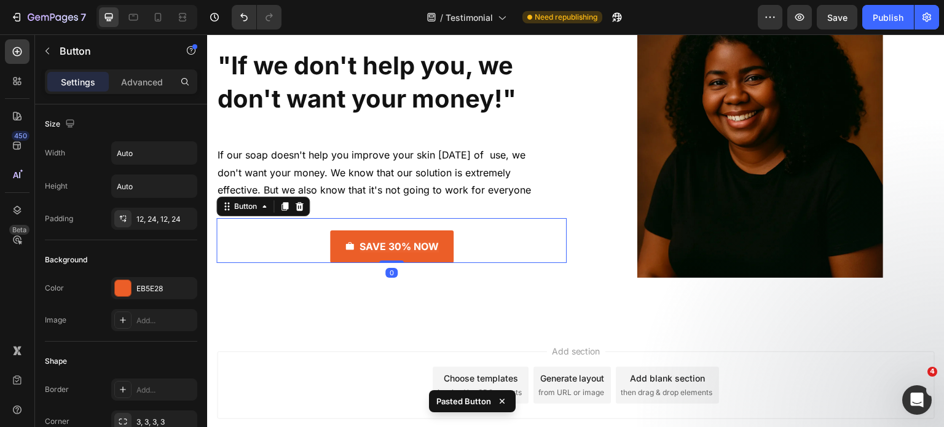
click at [470, 234] on div "SAVE 30% NOW Button 0" at bounding box center [391, 240] width 350 height 45
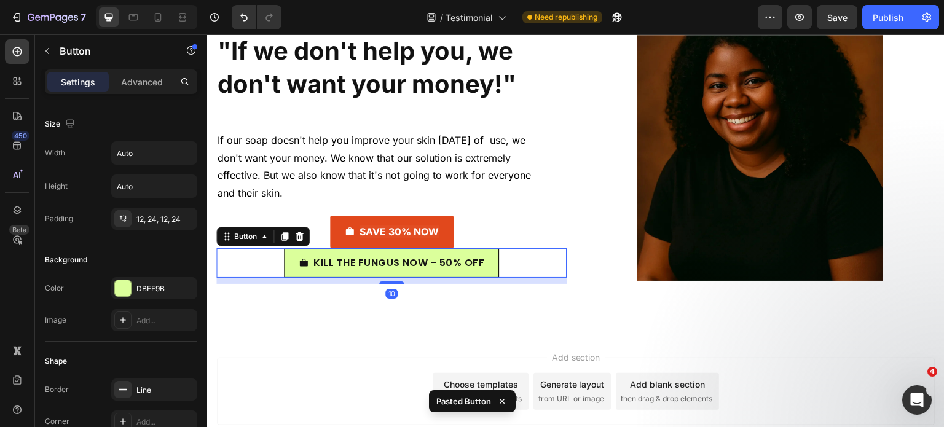
scroll to position [8647, 0]
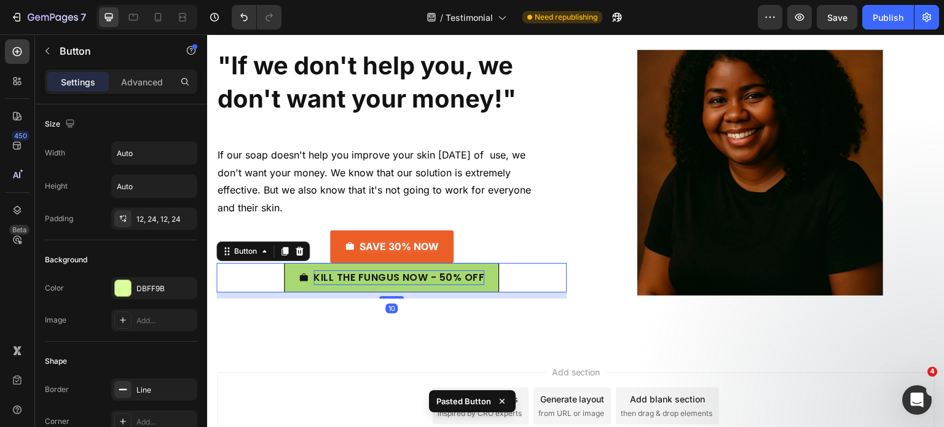
click at [389, 278] on p "KILL THE FUNGUS NOW - 50% OFF" at bounding box center [400, 277] width 172 height 15
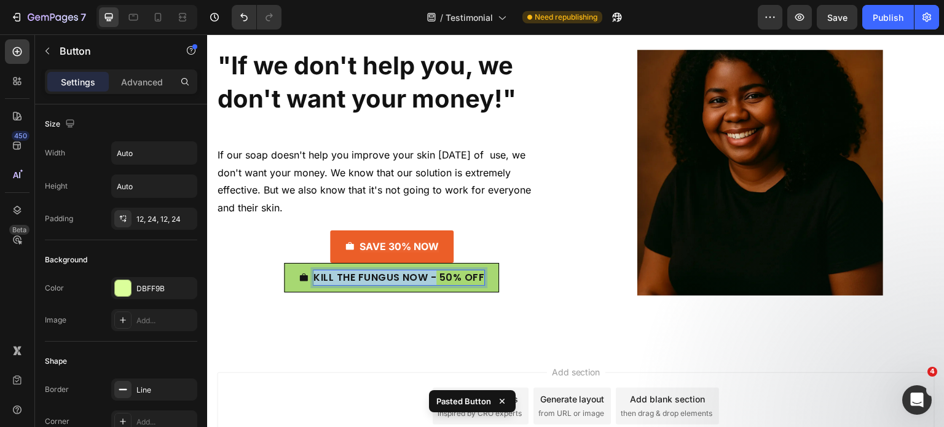
drag, startPoint x: 433, startPoint y: 280, endPoint x: 315, endPoint y: 278, distance: 118.7
click at [315, 278] on p "KILL THE FUNGUS NOW - 50% OFF" at bounding box center [400, 277] width 172 height 15
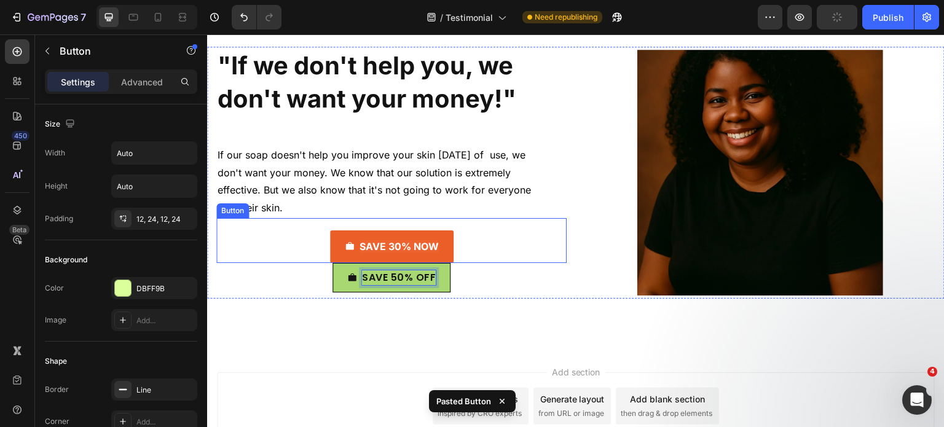
click at [459, 244] on div "SAVE 30% NOW Button" at bounding box center [391, 240] width 350 height 45
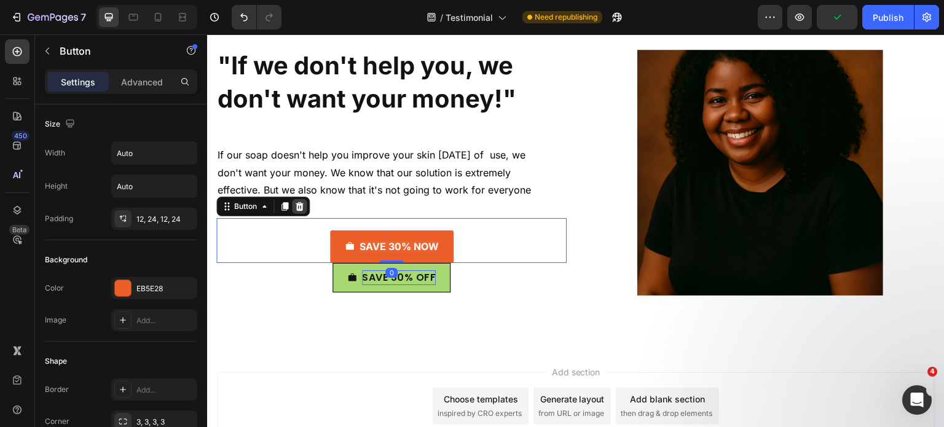
click at [299, 205] on icon at bounding box center [300, 206] width 8 height 9
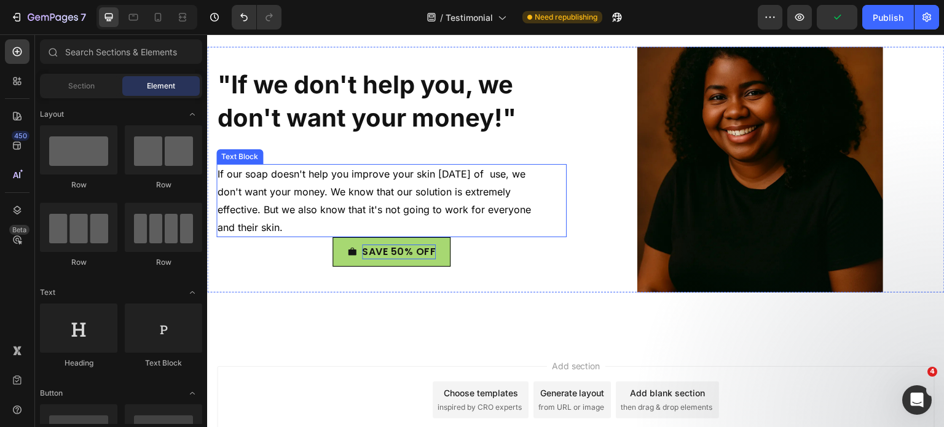
drag, startPoint x: 386, startPoint y: 211, endPoint x: 392, endPoint y: 225, distance: 15.2
click at [386, 211] on span "If our soap doesn't help you improve your skin within 30 days of use, we don't …" at bounding box center [375, 200] width 314 height 65
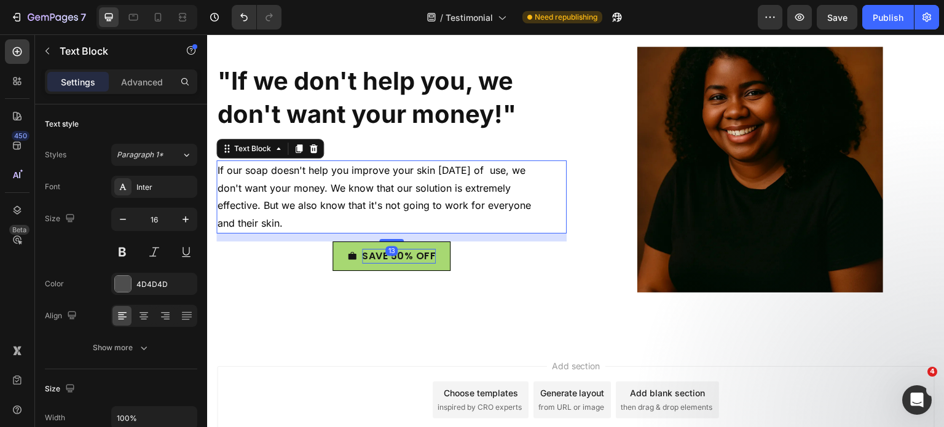
drag, startPoint x: 398, startPoint y: 235, endPoint x: 406, endPoint y: 242, distance: 10.5
click at [397, 243] on div ""If we don't help you, we don't want your money!" Heading If our soap doesn't h…" at bounding box center [391, 170] width 350 height 246
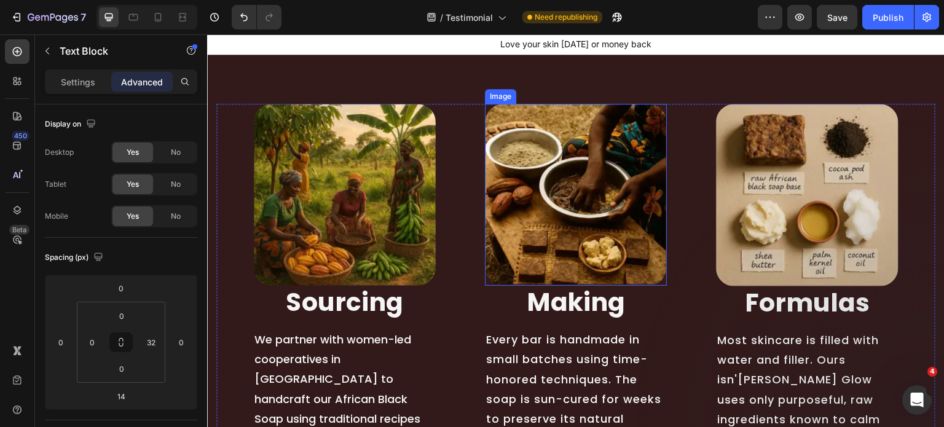
scroll to position [7818, 0]
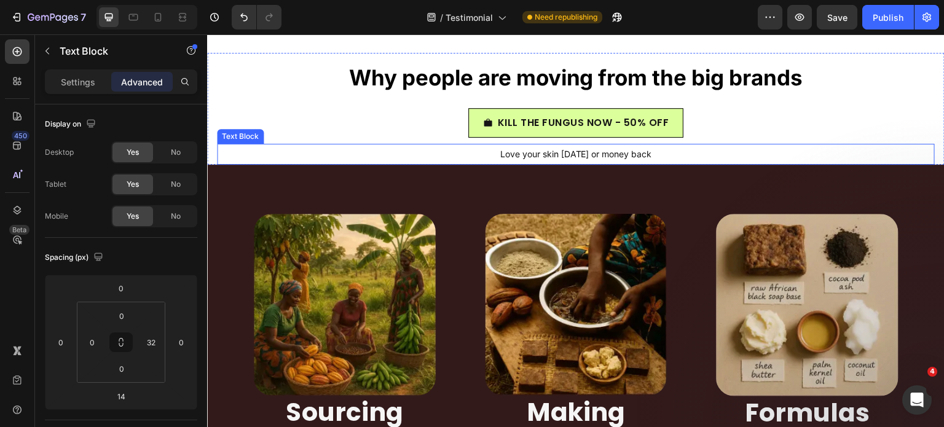
click at [585, 162] on p "Love your skin in 30 days or money back" at bounding box center [576, 154] width 716 height 18
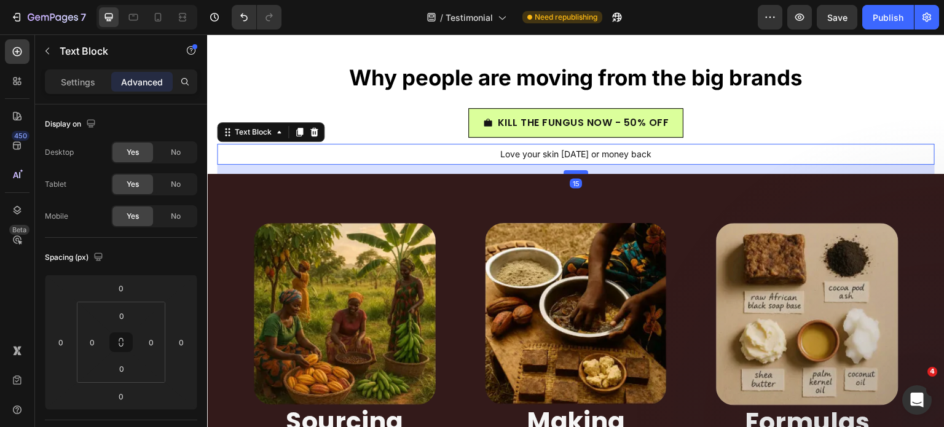
drag, startPoint x: 580, startPoint y: 162, endPoint x: 577, endPoint y: 171, distance: 9.7
click at [577, 171] on div at bounding box center [576, 172] width 25 height 4
type input "15"
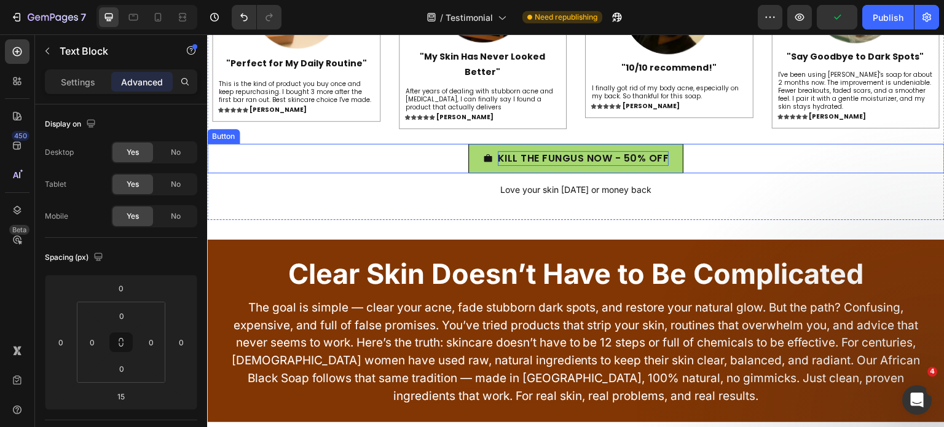
scroll to position [5588, 0]
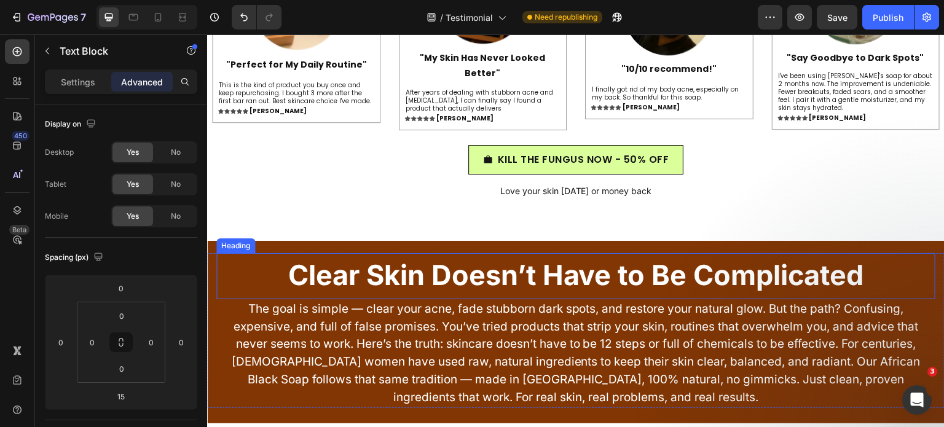
click at [226, 274] on h2 "Clear Skin Doesn’t Have to Be Complicated" at bounding box center [575, 274] width 719 height 43
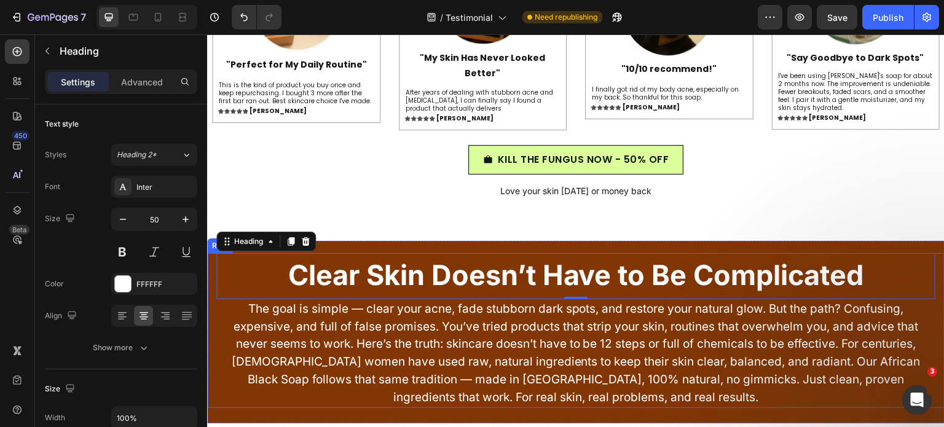
click at [216, 249] on div "Row" at bounding box center [219, 246] width 25 height 15
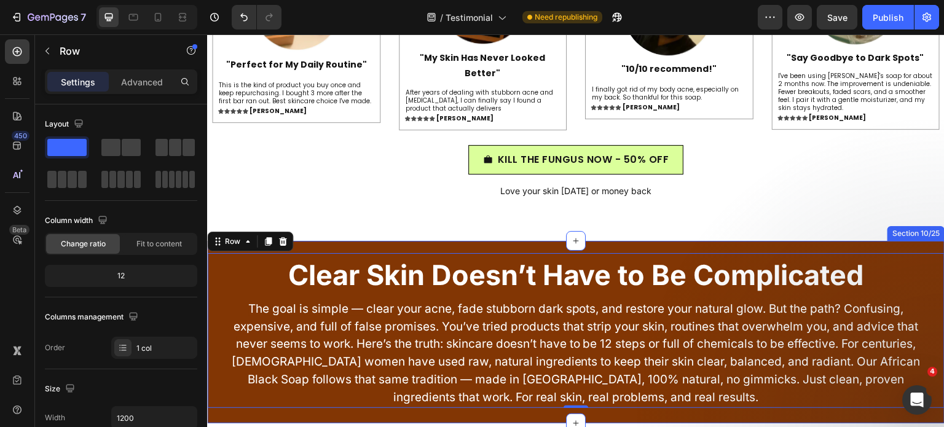
click at [322, 250] on div "Clear Skin Doesn’t Have to Be Complicated Heading The goal is simple — clear yo…" at bounding box center [576, 332] width 738 height 183
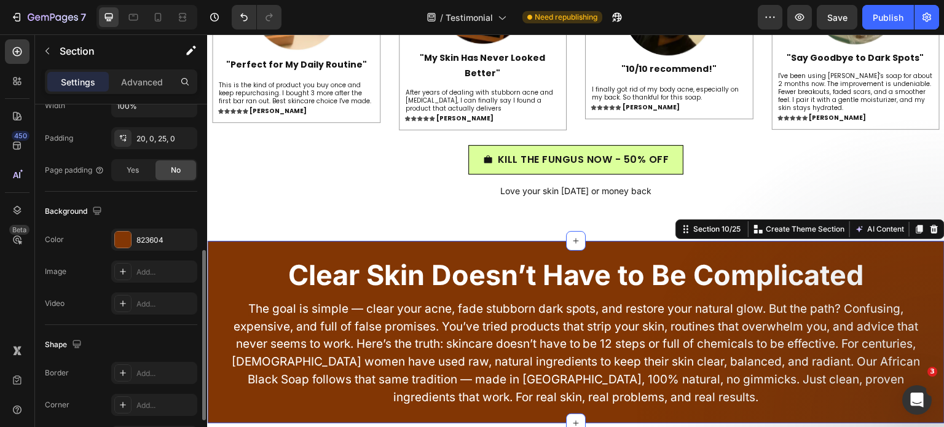
scroll to position [314, 0]
click at [147, 236] on div "823604" at bounding box center [154, 239] width 36 height 11
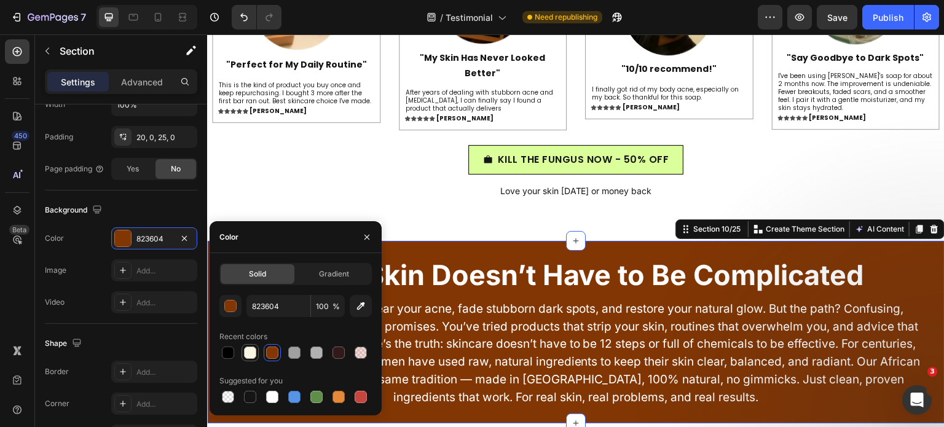
click at [252, 356] on div at bounding box center [250, 353] width 12 height 12
type input "F8F6E2"
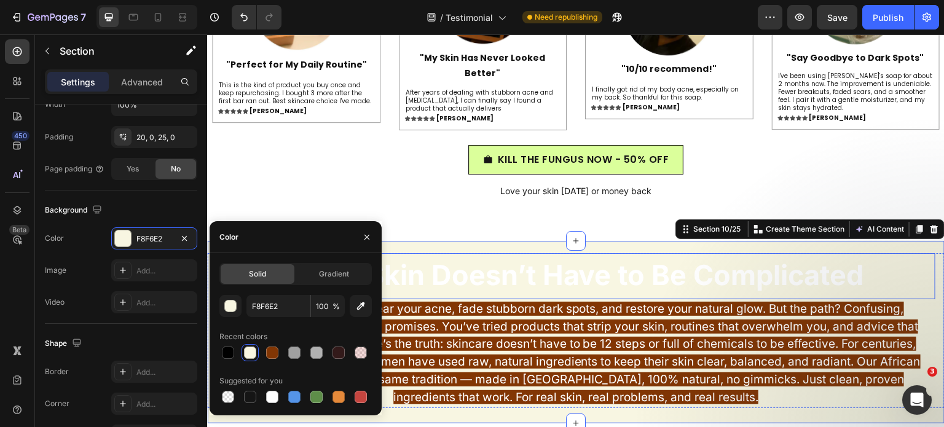
click at [657, 270] on strong "Clear Skin Doesn’t Have to Be Complicated" at bounding box center [576, 275] width 576 height 34
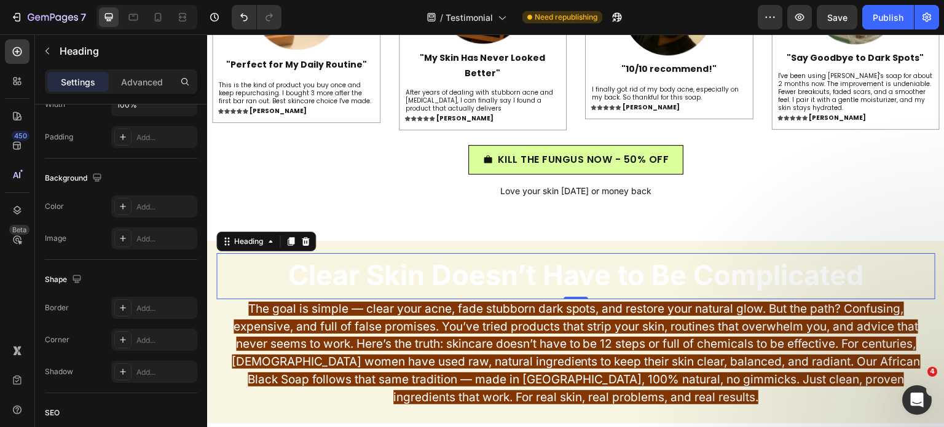
scroll to position [0, 0]
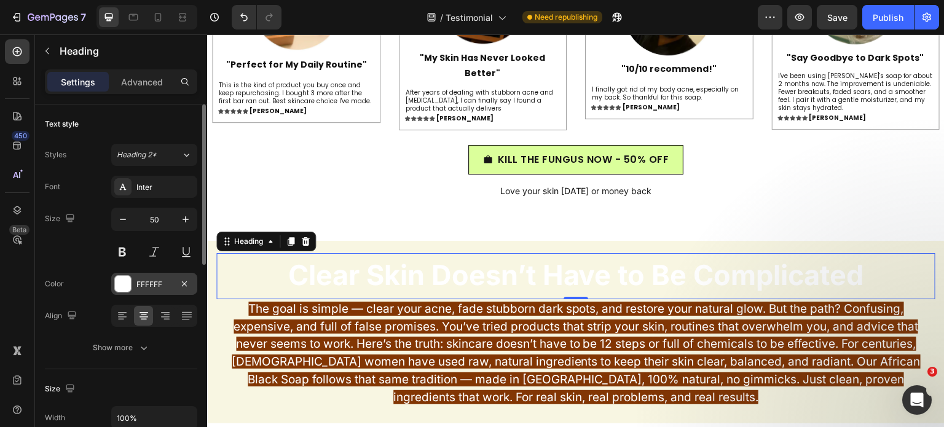
click at [138, 285] on div "FFFFFF" at bounding box center [154, 284] width 36 height 11
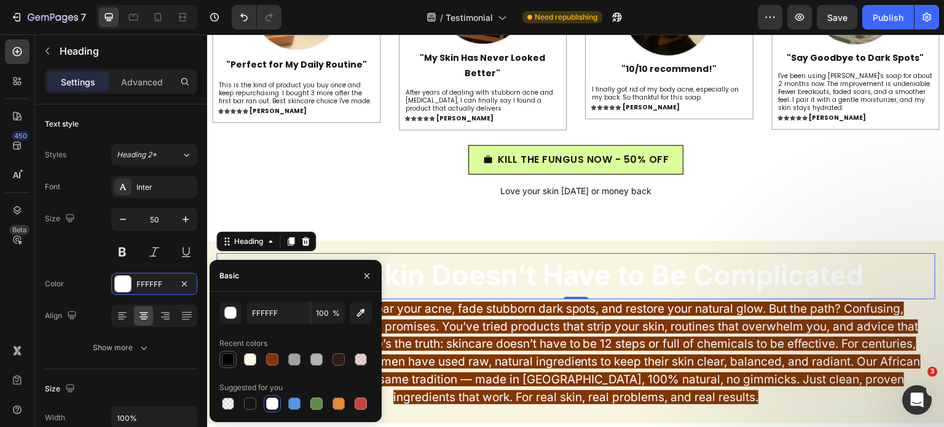
click at [224, 356] on div at bounding box center [228, 359] width 12 height 12
type input "000000"
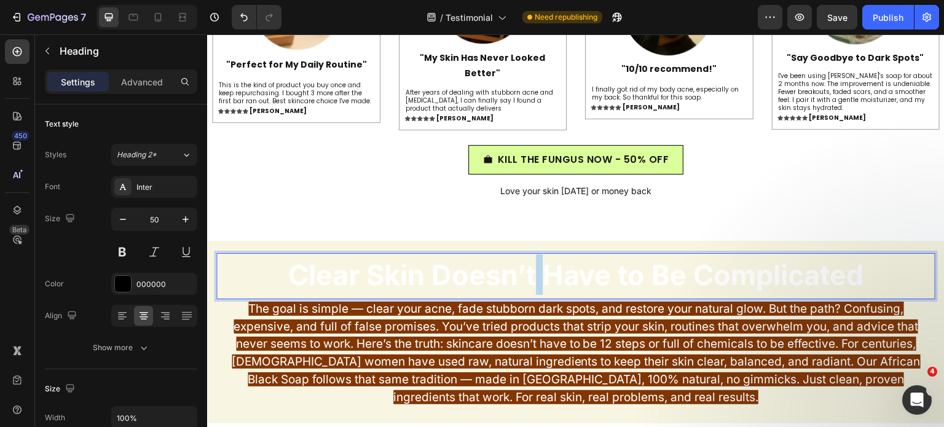
click at [526, 272] on strong "Clear Skin Doesn’t Have to Be Complicated" at bounding box center [576, 275] width 576 height 34
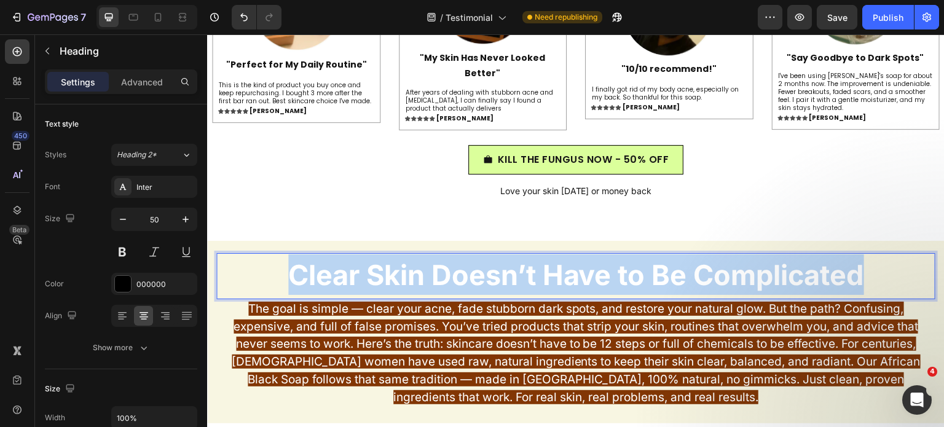
click at [526, 272] on strong "Clear Skin Doesn’t Have to Be Complicated" at bounding box center [576, 275] width 576 height 34
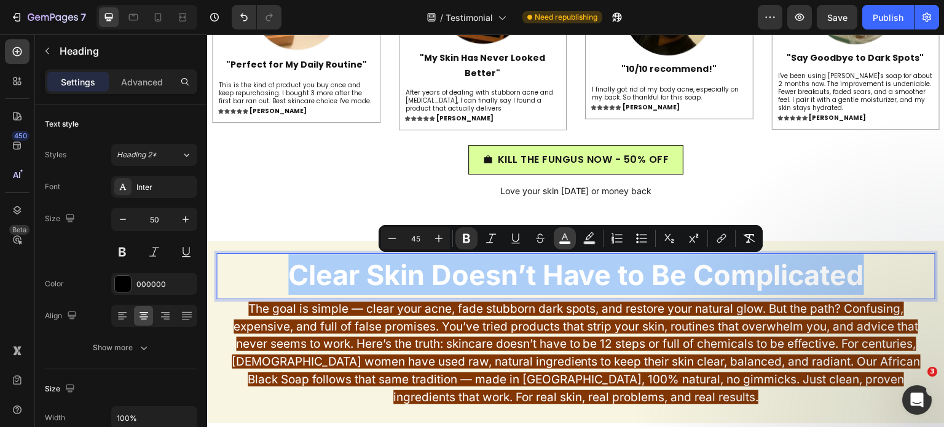
click at [568, 243] on rect "Editor contextual toolbar" at bounding box center [565, 243] width 12 height 3
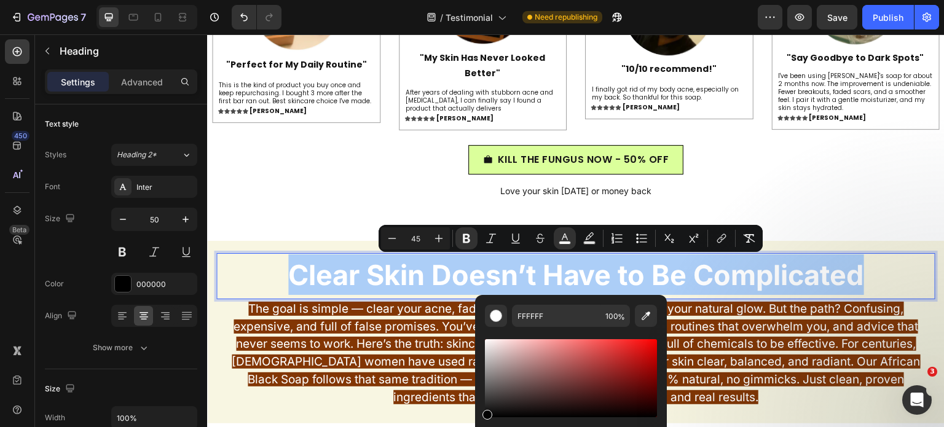
drag, startPoint x: 480, startPoint y: 411, endPoint x: 266, endPoint y: 392, distance: 215.4
click at [470, 230] on html "7 Version history / Testimonial Need republishing Preview Save Publish 450 Beta…" at bounding box center [472, 115] width 944 height 230
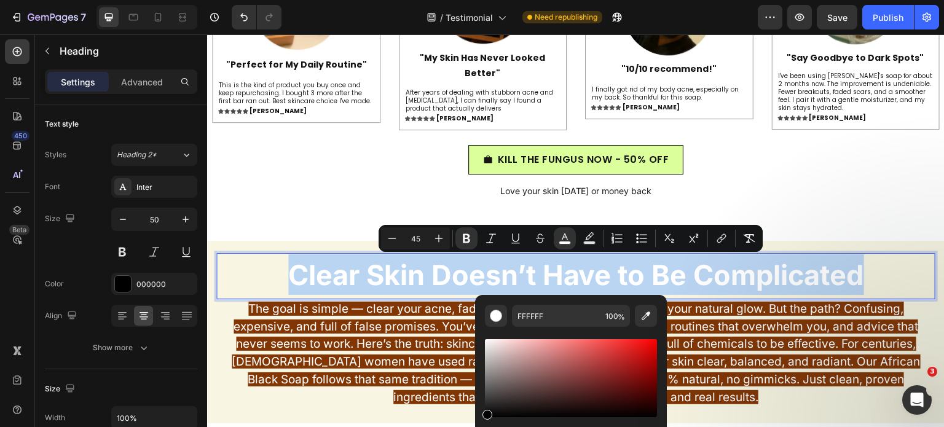
type input "000000"
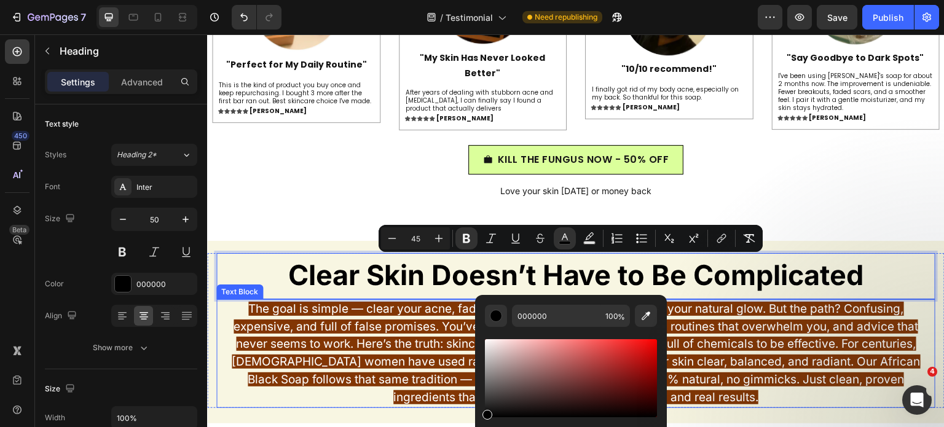
click at [401, 336] on p "The goal is simple — clear your acne, fade stubborn dark spots, and restore you…" at bounding box center [576, 354] width 717 height 106
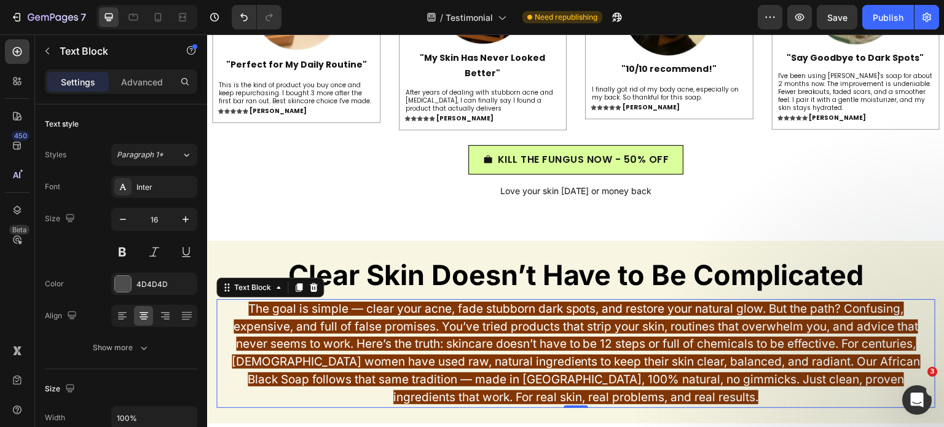
click at [401, 336] on p "The goal is simple — clear your acne, fade stubborn dark spots, and restore you…" at bounding box center [576, 354] width 717 height 106
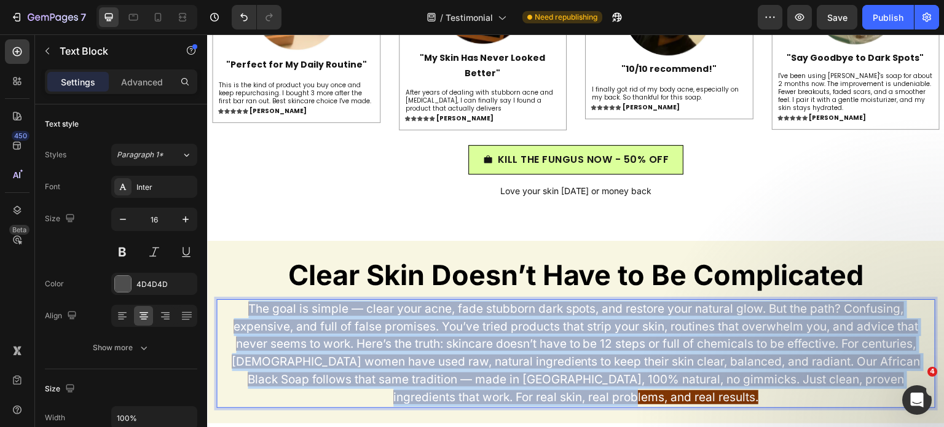
click at [401, 336] on p "The goal is simple — clear your acne, fade stubborn dark spots, and restore you…" at bounding box center [576, 354] width 717 height 106
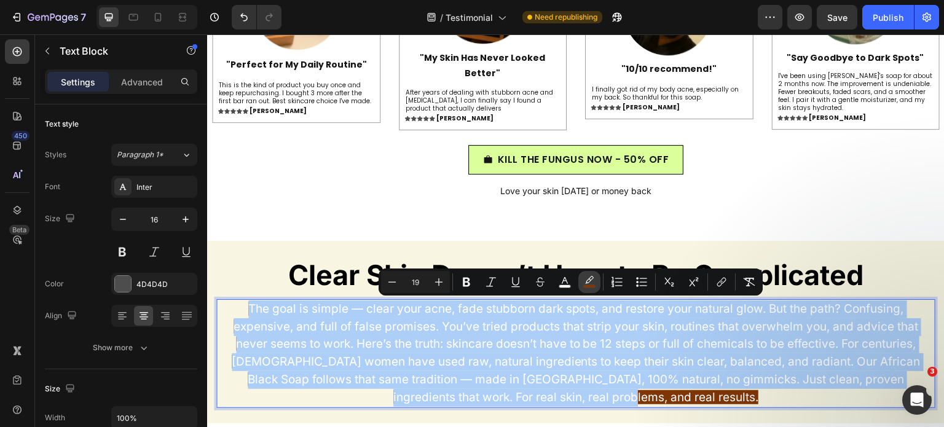
click at [585, 285] on rect "Editor contextual toolbar" at bounding box center [590, 286] width 12 height 3
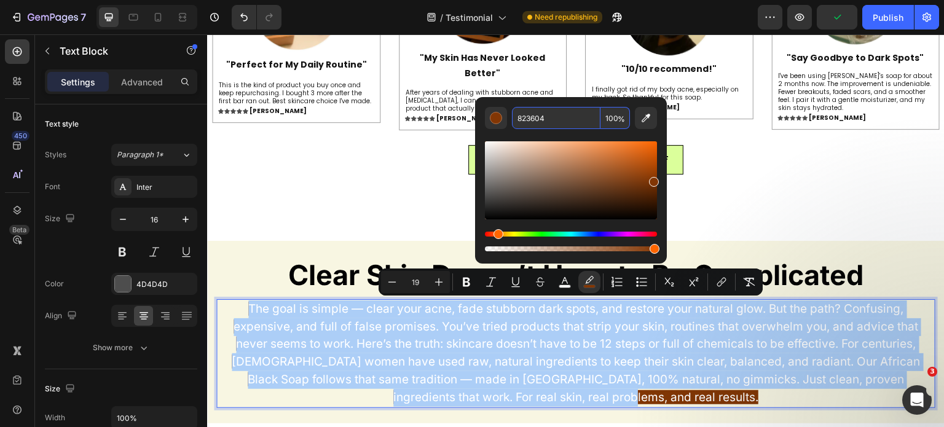
click at [612, 124] on input "100" at bounding box center [616, 118] width 30 height 22
type input "0"
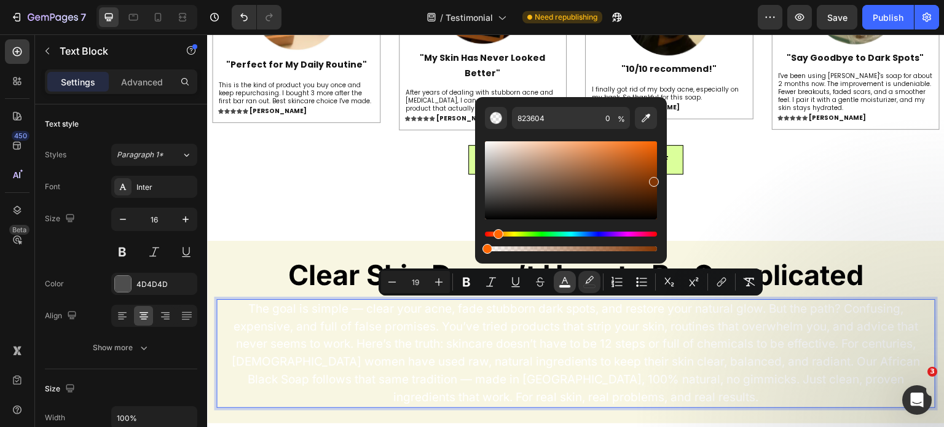
click at [566, 282] on icon "Editor contextual toolbar" at bounding box center [565, 282] width 12 height 12
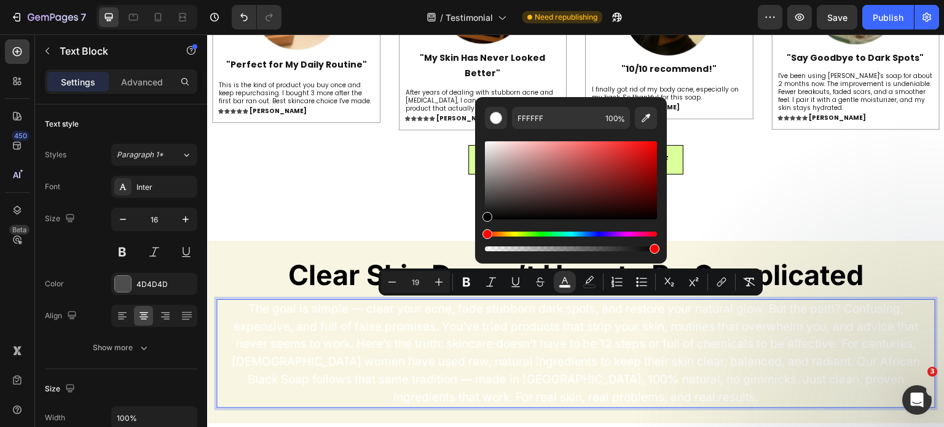
drag, startPoint x: 516, startPoint y: 180, endPoint x: 476, endPoint y: 226, distance: 60.1
click at [476, 226] on div "FFFFFF 100 %" at bounding box center [571, 175] width 192 height 157
type input "000000"
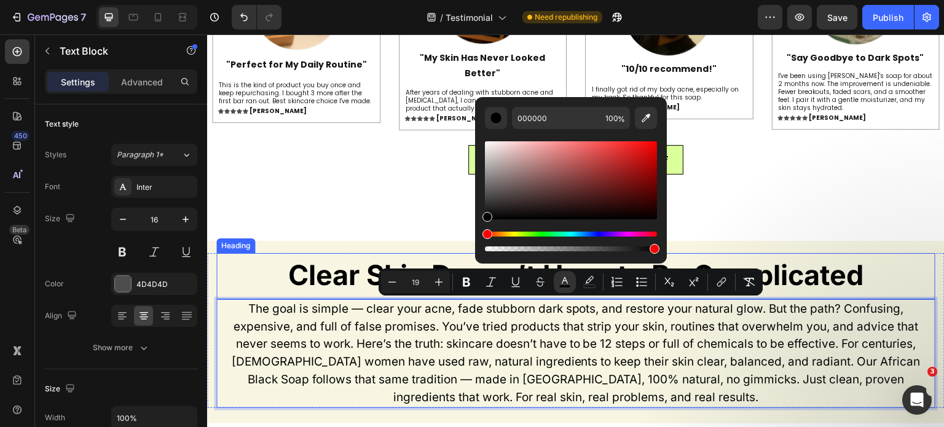
click at [324, 267] on strong "Clear Skin Doesn’t Have to Be Complicated" at bounding box center [576, 275] width 576 height 34
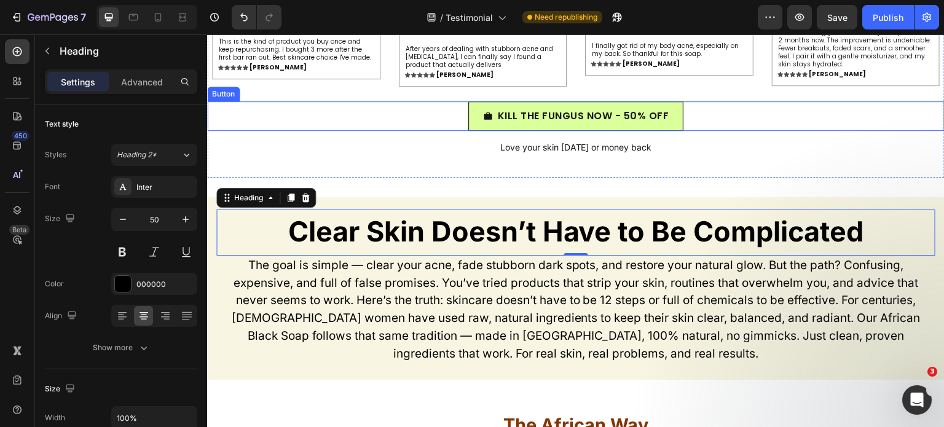
scroll to position [5773, 0]
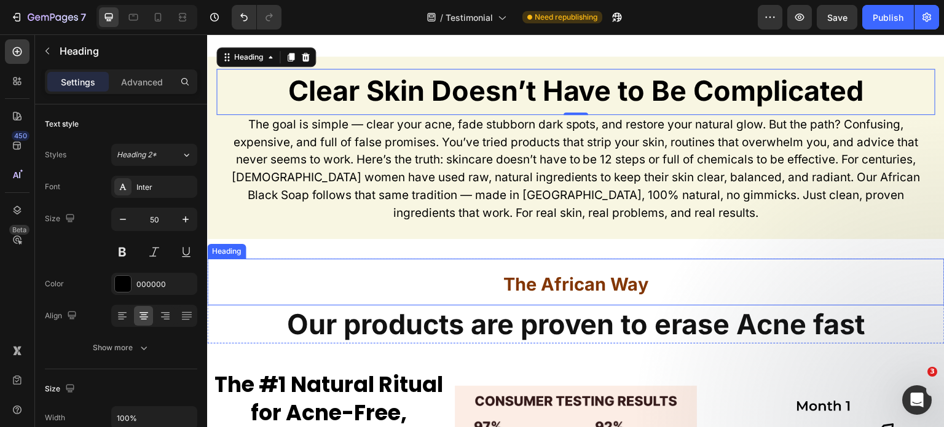
click at [567, 288] on strong "The African Way" at bounding box center [575, 285] width 145 height 22
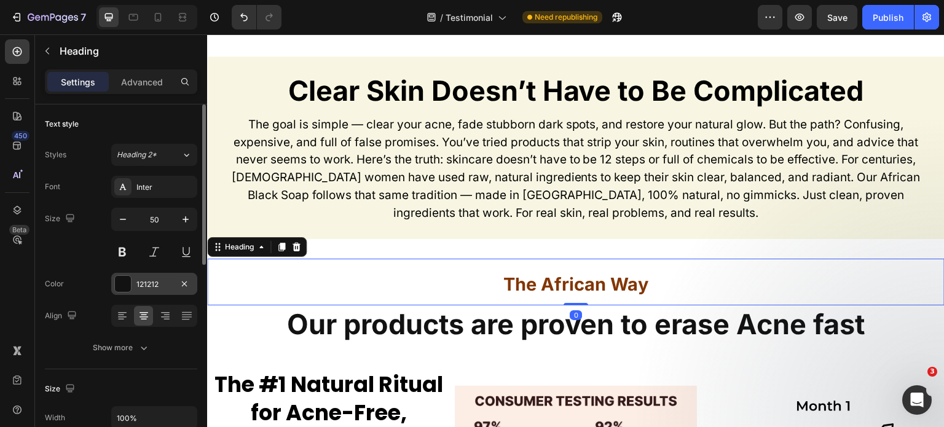
click at [148, 282] on div "121212" at bounding box center [154, 284] width 36 height 11
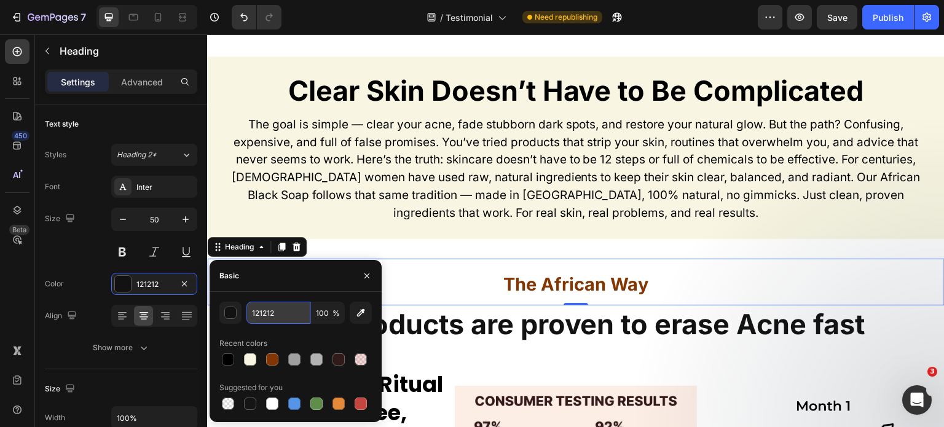
click at [264, 311] on input "121212" at bounding box center [279, 313] width 64 height 22
paste input "#DBFF9B"
click at [306, 277] on div "Basic" at bounding box center [296, 276] width 172 height 32
type input "DBFF9B"
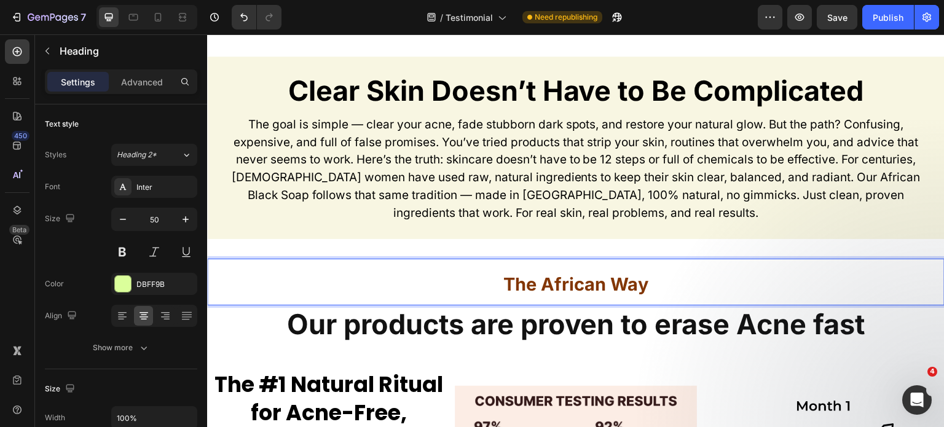
click at [579, 295] on strong "The African Way" at bounding box center [575, 285] width 145 height 22
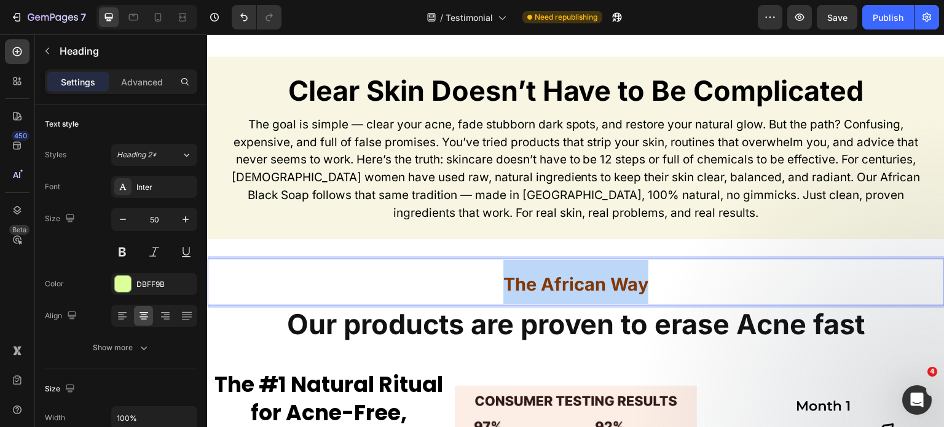
click at [579, 295] on strong "The African Way" at bounding box center [575, 285] width 145 height 22
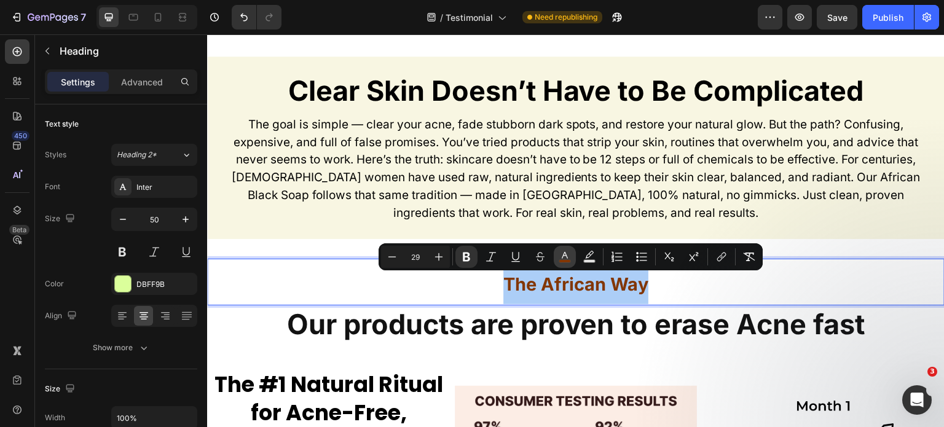
click at [570, 257] on button "color" at bounding box center [565, 257] width 22 height 22
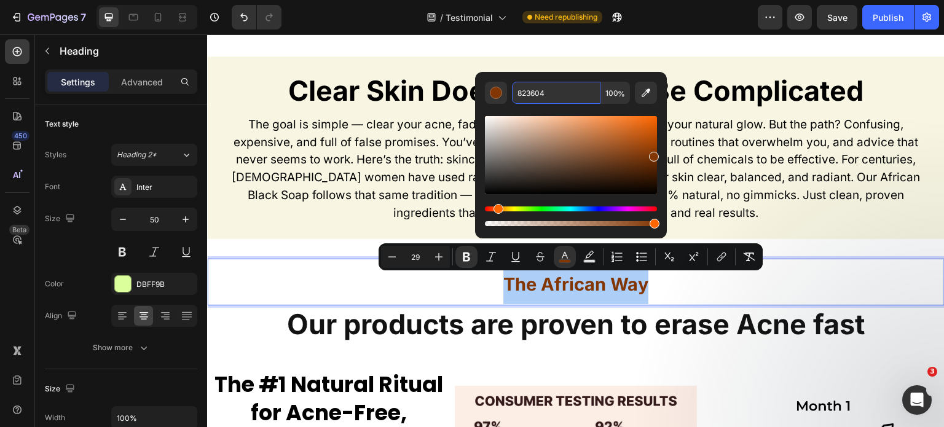
click at [540, 93] on input "823604" at bounding box center [556, 93] width 89 height 22
paste input "#DBFF9B"
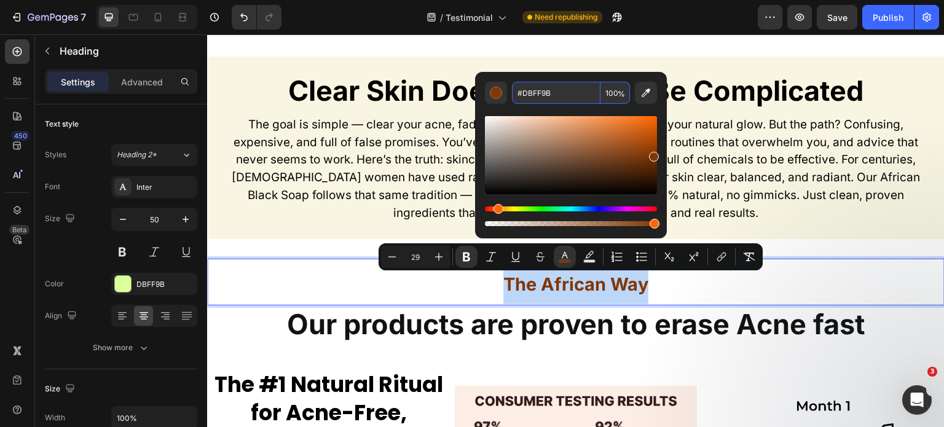
type input "DBFF9B"
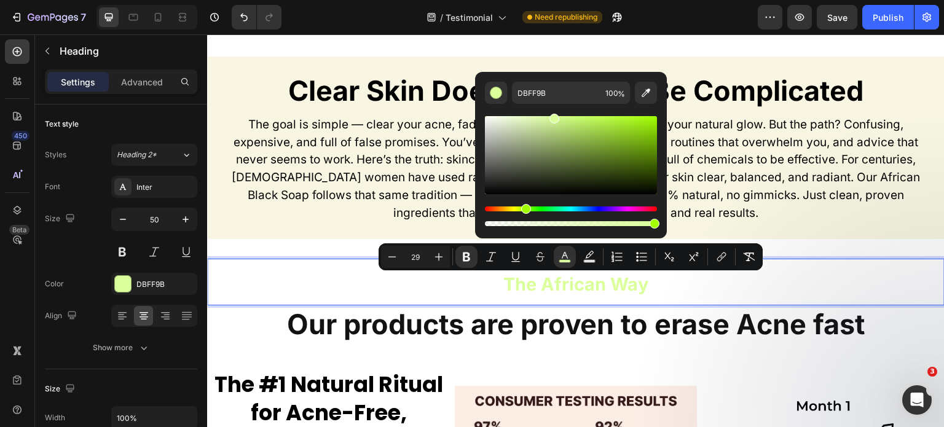
click at [437, 293] on p "The African Way" at bounding box center [575, 282] width 735 height 44
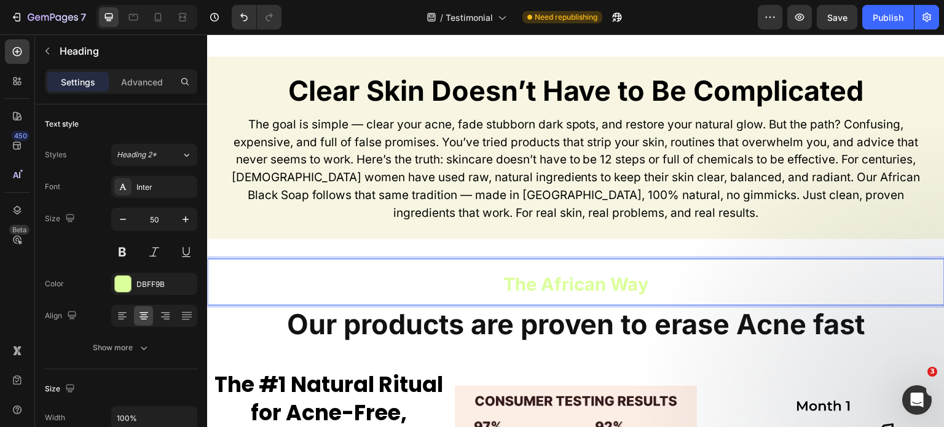
click at [545, 288] on strong "The African Way" at bounding box center [575, 285] width 145 height 22
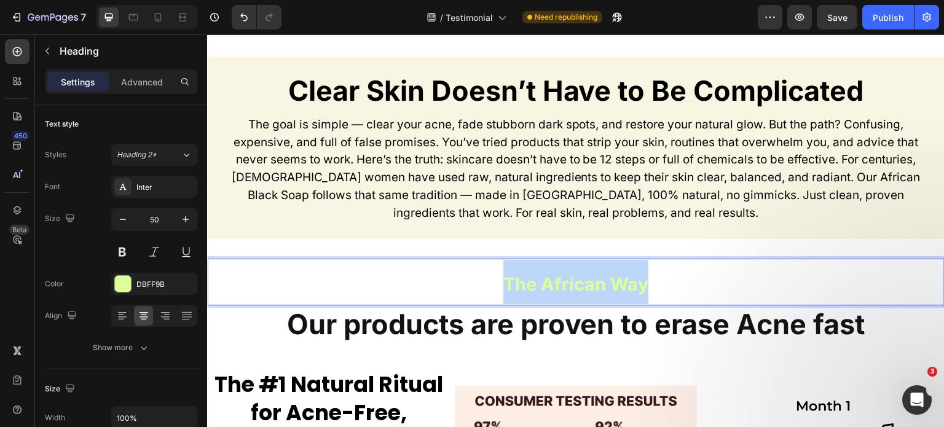
click at [545, 288] on strong "The African Way" at bounding box center [575, 285] width 145 height 22
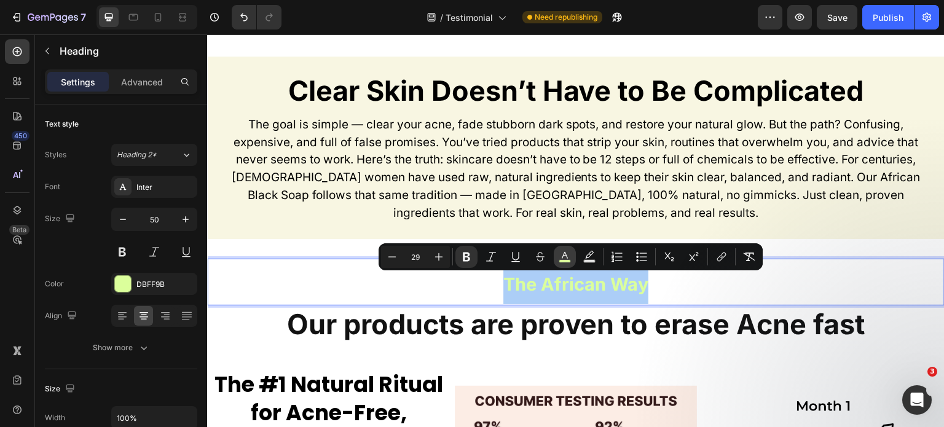
click at [562, 255] on icon "Editor contextual toolbar" at bounding box center [565, 257] width 12 height 12
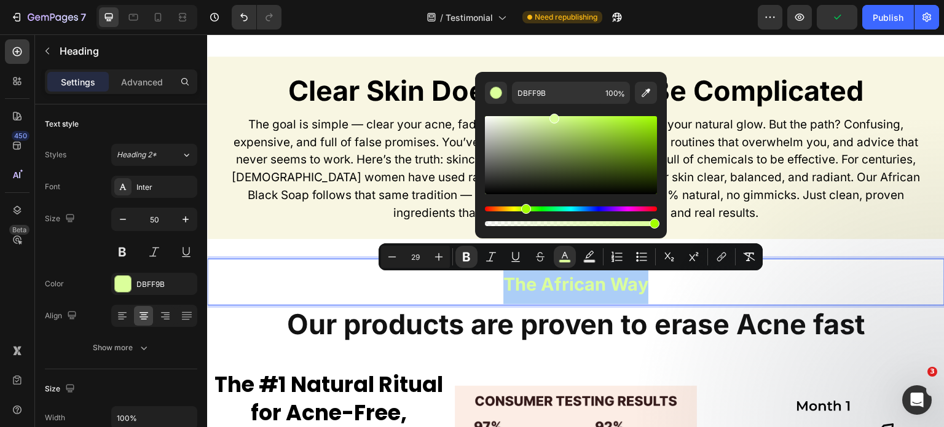
click at [539, 210] on div "Hue" at bounding box center [571, 209] width 172 height 5
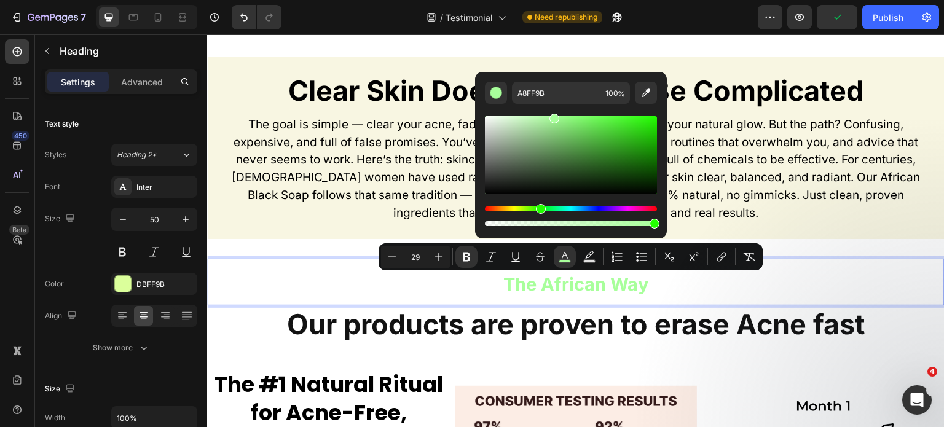
click at [543, 209] on div "Hue" at bounding box center [541, 209] width 10 height 10
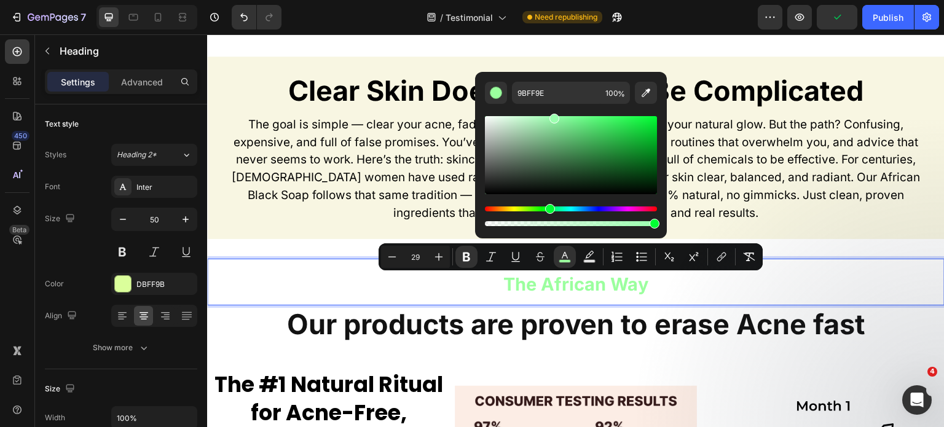
click at [548, 209] on div "Hue" at bounding box center [550, 209] width 10 height 10
click at [593, 125] on div "Editor contextual toolbar" at bounding box center [571, 155] width 172 height 78
click at [585, 131] on div "Editor contextual toolbar" at bounding box center [571, 155] width 172 height 78
type input "56CE6E"
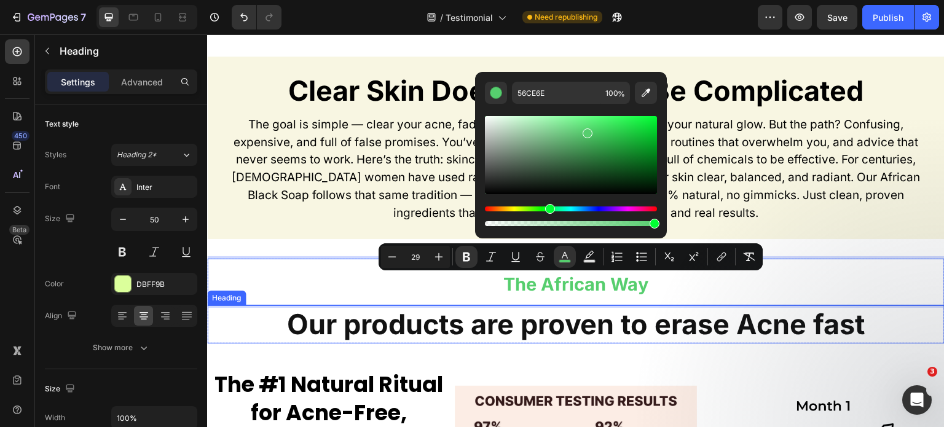
click at [416, 381] on strong "The #1 Natural Ritual for Acne-Free, Radiant Skin" at bounding box center [328, 412] width 229 height 86
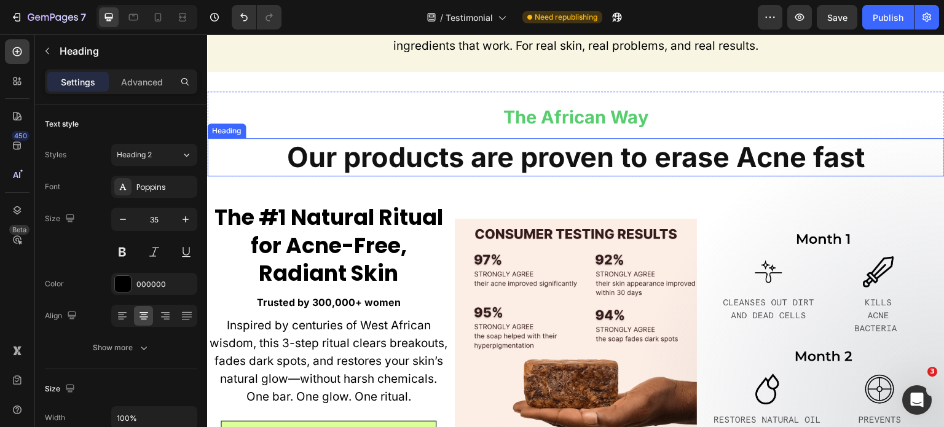
scroll to position [5939, 0]
click at [551, 128] on strong "The African Way" at bounding box center [575, 117] width 145 height 22
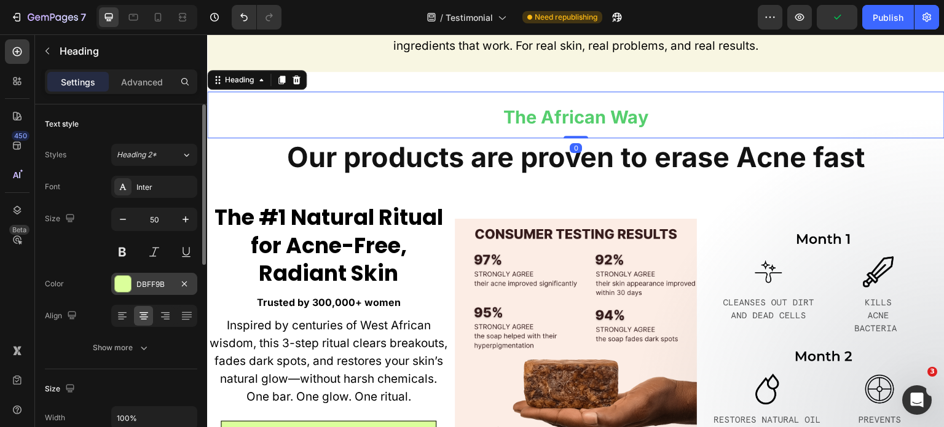
click at [154, 276] on div "DBFF9B" at bounding box center [154, 284] width 86 height 22
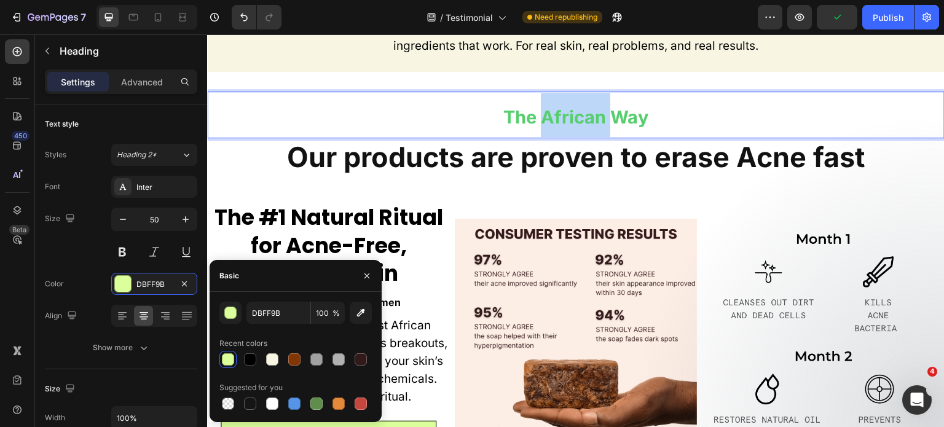
click at [558, 119] on strong "The African Way" at bounding box center [575, 117] width 145 height 22
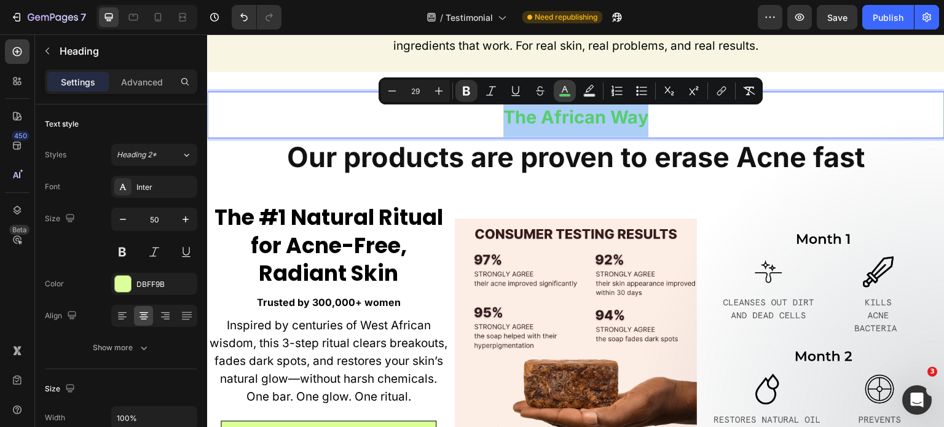
click at [565, 85] on icon "Editor contextual toolbar" at bounding box center [565, 91] width 12 height 12
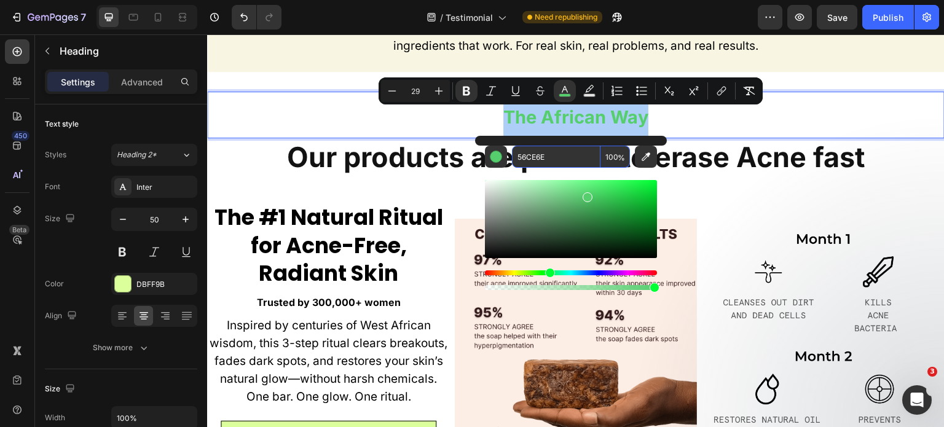
click at [534, 156] on input "56CE6E" at bounding box center [556, 157] width 89 height 22
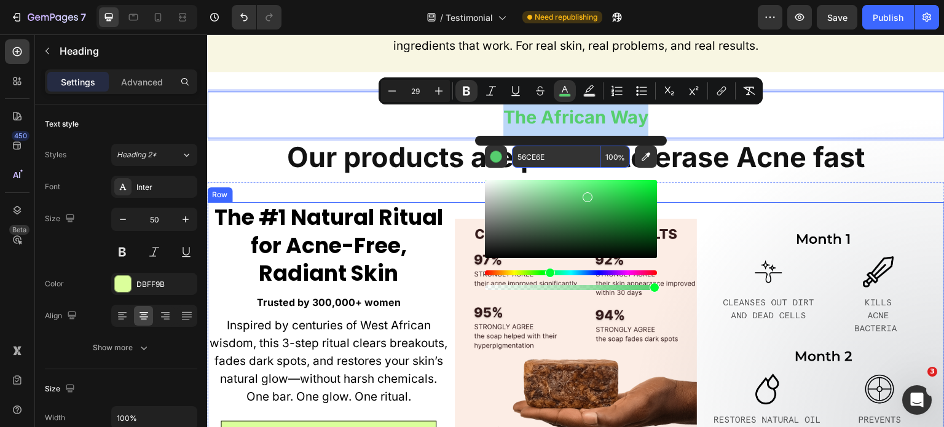
click at [738, 211] on div "Image" at bounding box center [823, 339] width 243 height 275
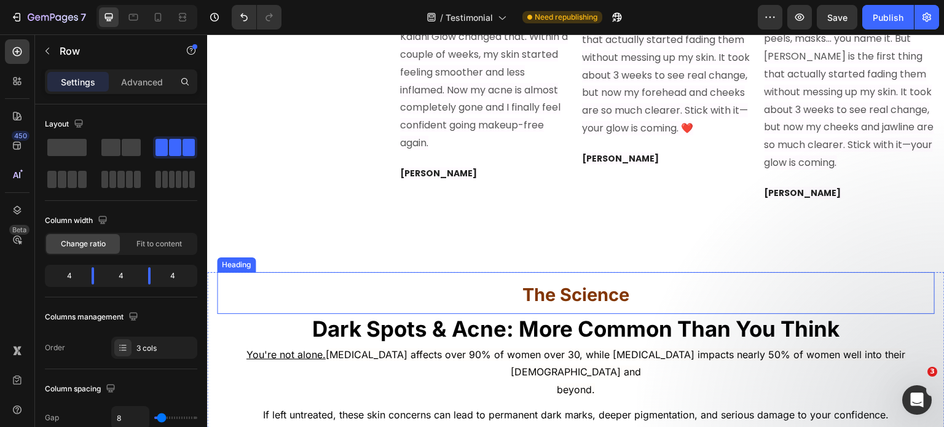
scroll to position [6799, 0]
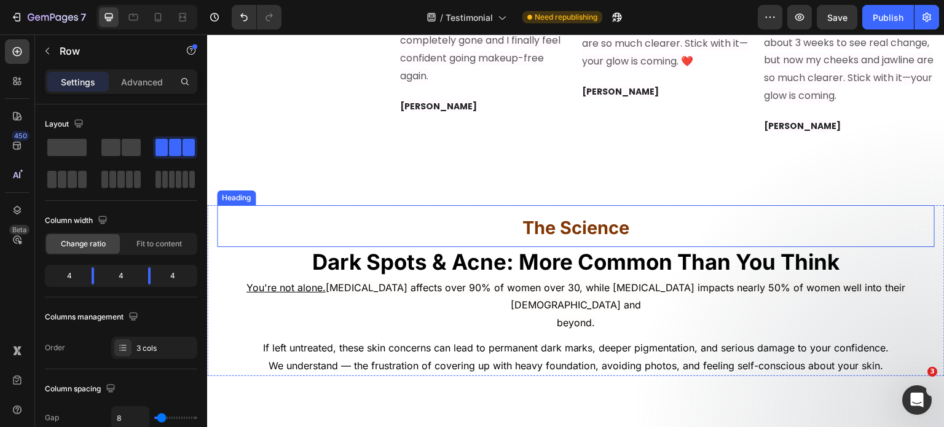
click at [579, 226] on strong "The Science" at bounding box center [576, 228] width 107 height 22
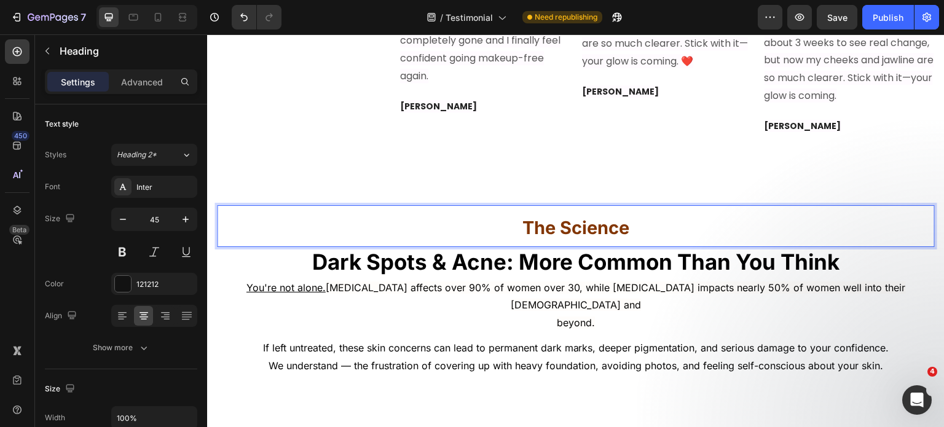
click at [556, 231] on strong "The Science" at bounding box center [576, 228] width 107 height 22
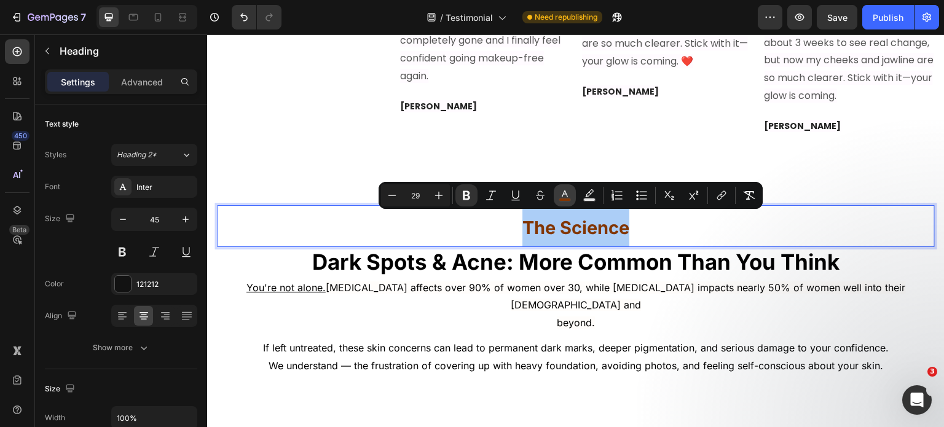
click at [566, 199] on rect "Editor contextual toolbar" at bounding box center [565, 200] width 12 height 3
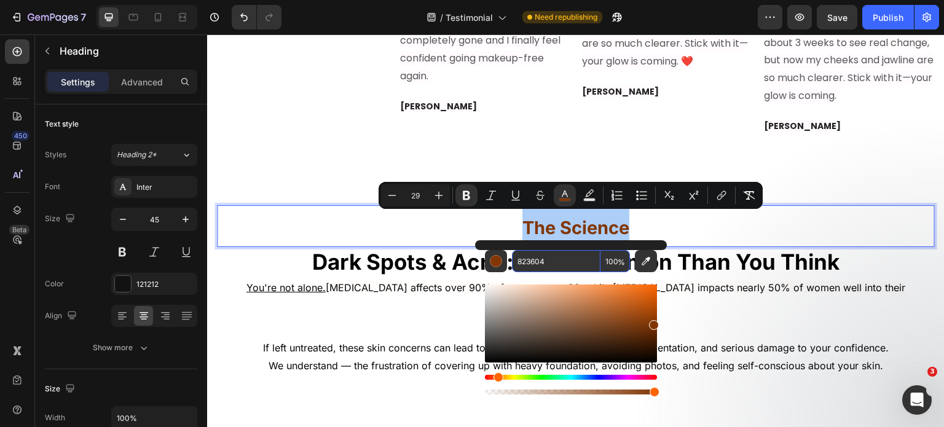
click at [539, 258] on input "823604" at bounding box center [556, 261] width 89 height 22
paste input "56CE6E"
type input "56CE6E"
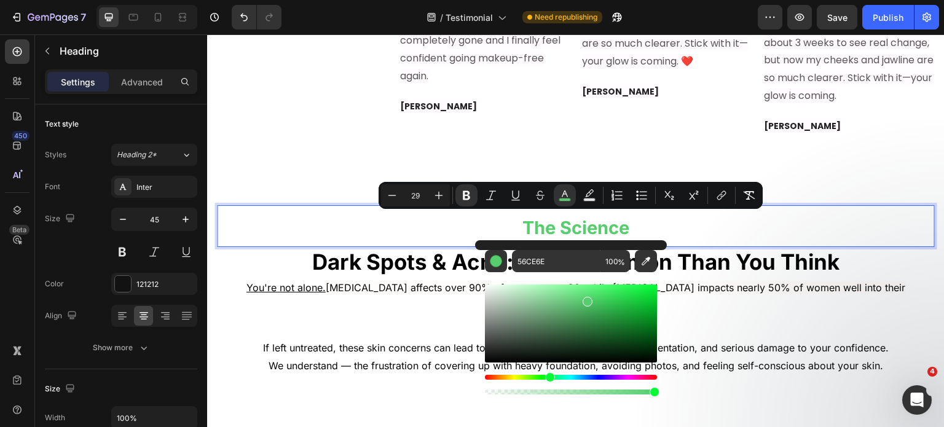
click at [789, 218] on p "The Science" at bounding box center [576, 227] width 716 height 40
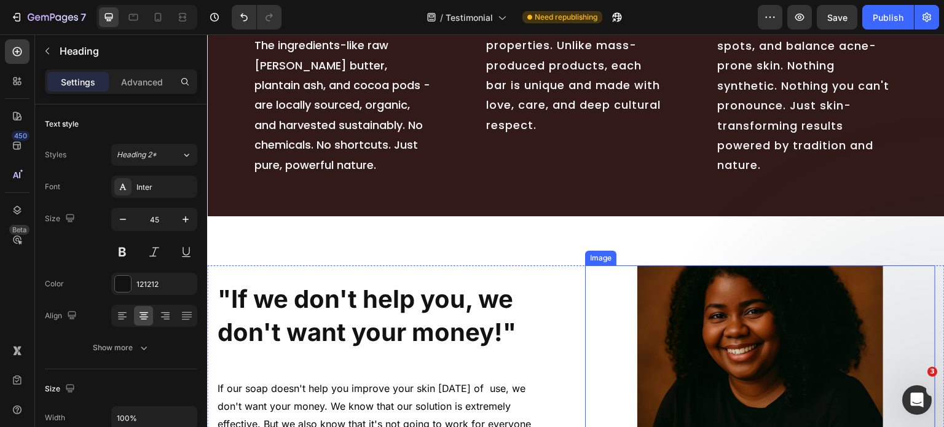
scroll to position [8198, 0]
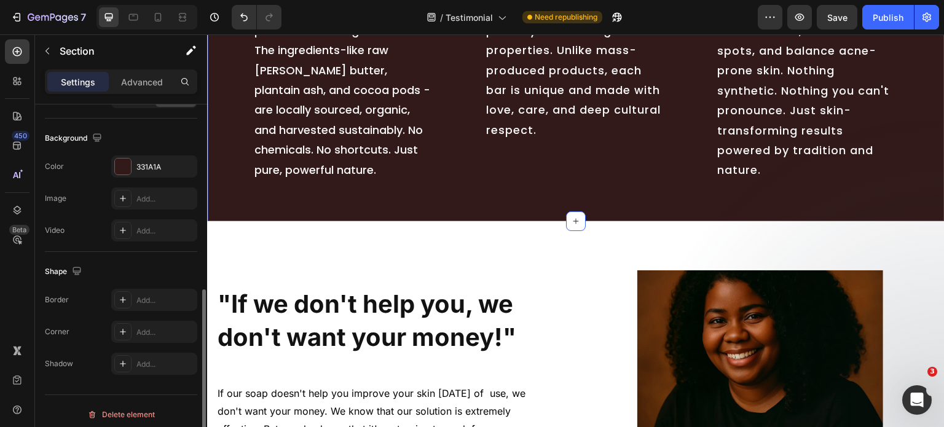
scroll to position [386, 0]
click at [139, 165] on div "331A1A" at bounding box center [154, 166] width 36 height 11
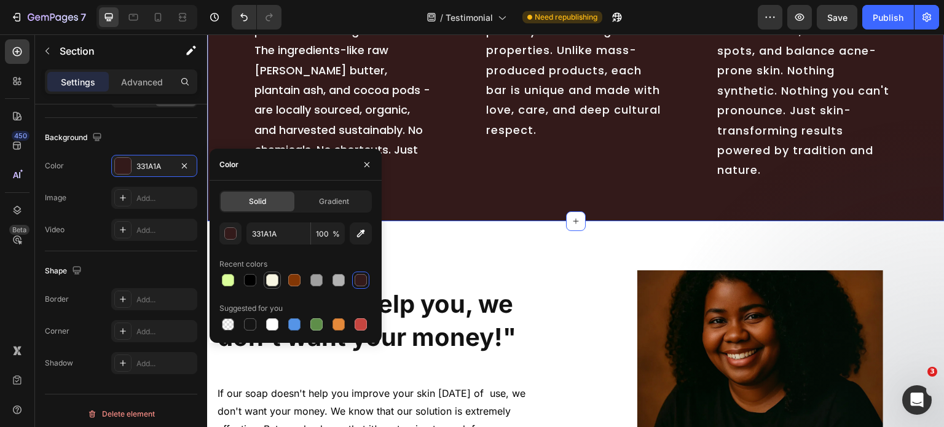
click at [275, 282] on div at bounding box center [272, 280] width 12 height 12
type input "F8F6E2"
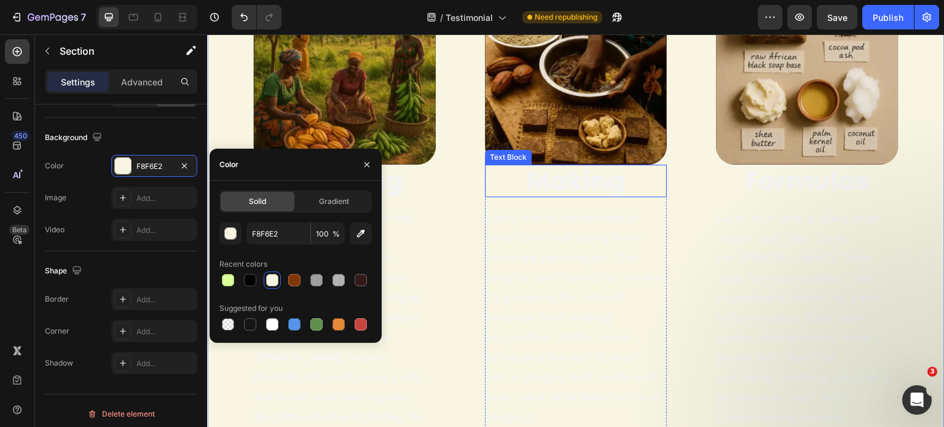
scroll to position [7912, 0]
click at [653, 201] on div "Making Text Block Every bar is handmade in small batches using time-honored tec…" at bounding box center [576, 301] width 183 height 274
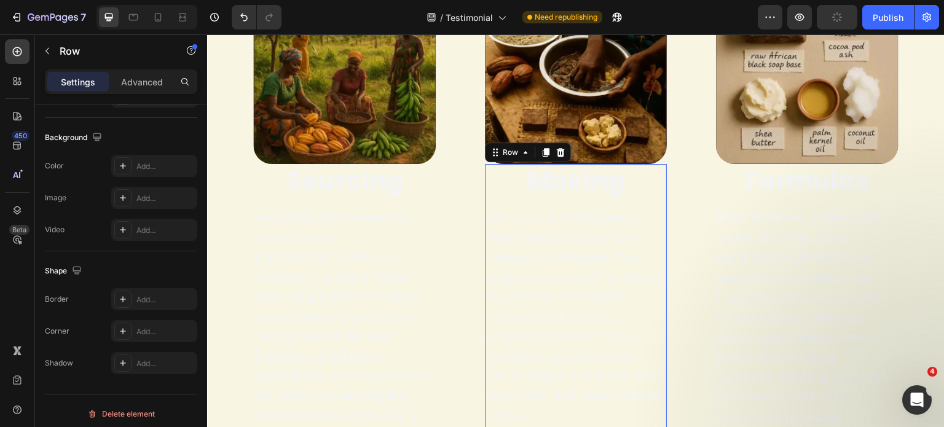
scroll to position [0, 0]
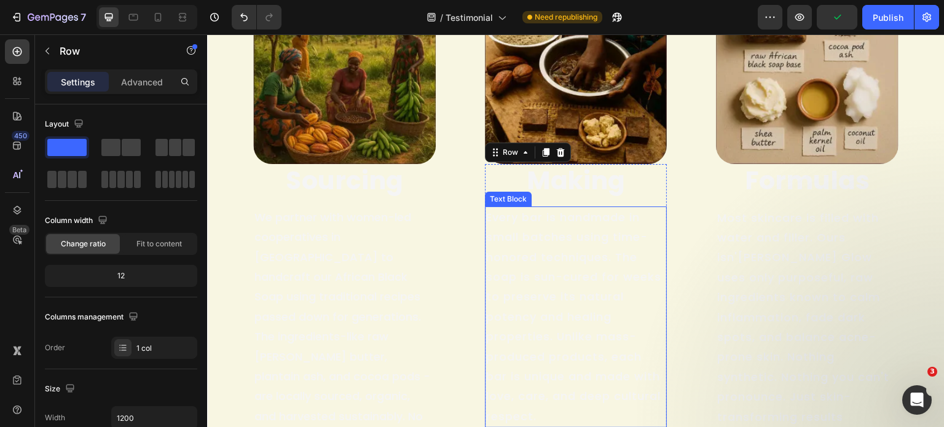
click at [574, 270] on p "Every bar is handmade in small batches using time-honored techniques. The soap …" at bounding box center [576, 317] width 180 height 219
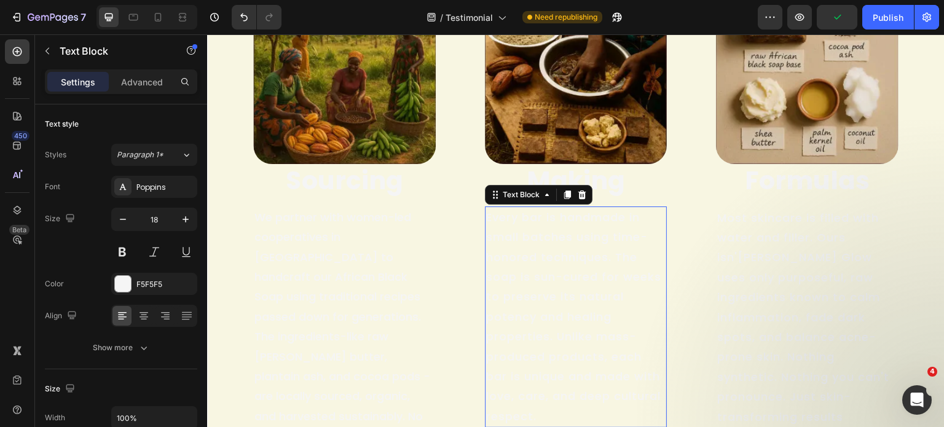
click at [574, 270] on p "Every bar is handmade in small batches using time-honored techniques. The soap …" at bounding box center [576, 317] width 180 height 219
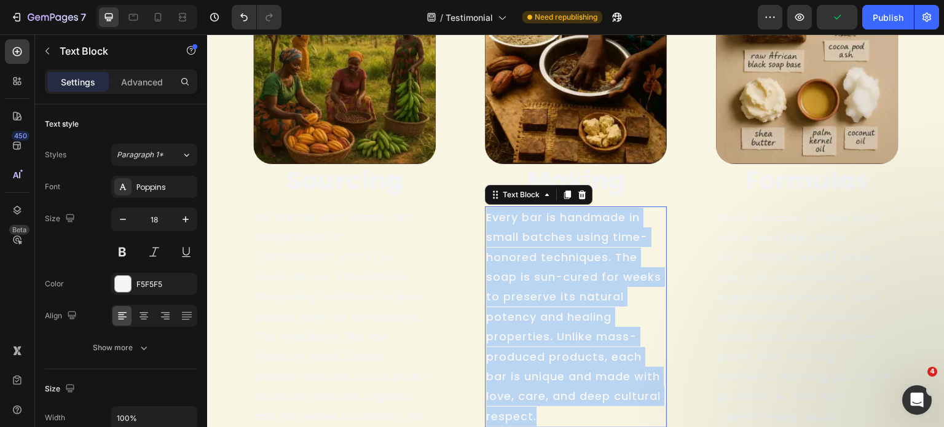
click at [574, 270] on p "Every bar is handmade in small batches using time-honored techniques. The soap …" at bounding box center [576, 317] width 180 height 219
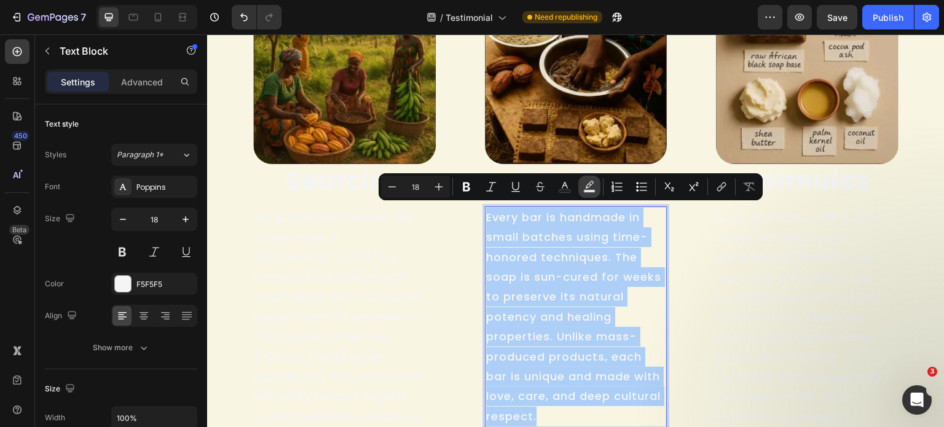
click at [586, 191] on rect "Editor contextual toolbar" at bounding box center [590, 191] width 12 height 3
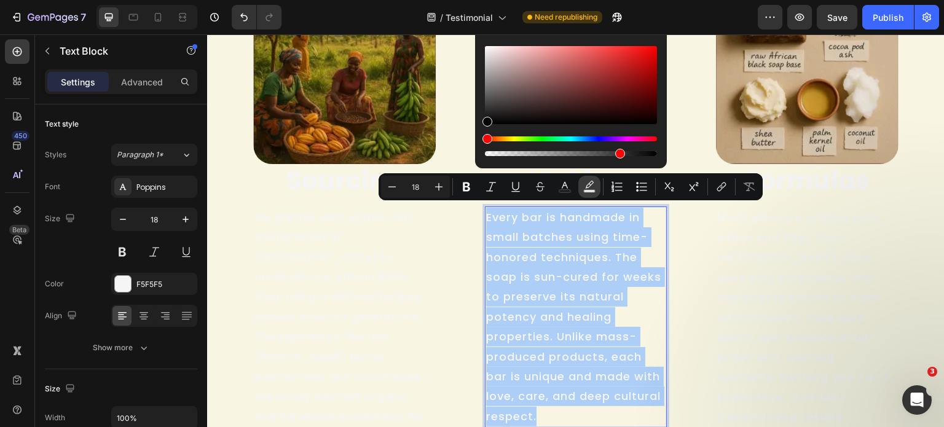
click at [593, 187] on icon "Editor contextual toolbar" at bounding box center [589, 187] width 12 height 12
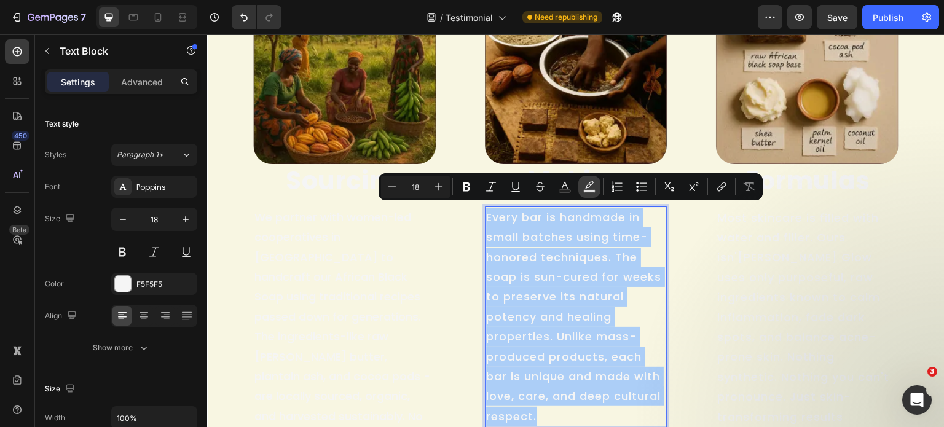
click at [595, 181] on icon "Editor contextual toolbar" at bounding box center [589, 187] width 12 height 12
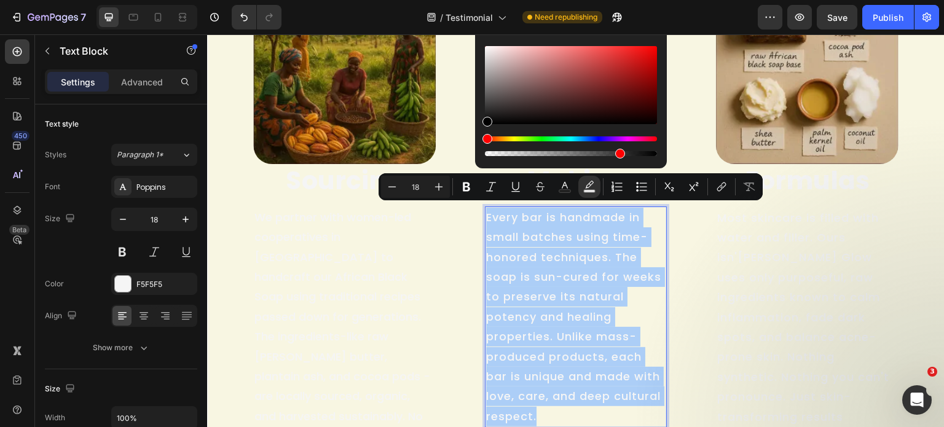
scroll to position [7783, 0]
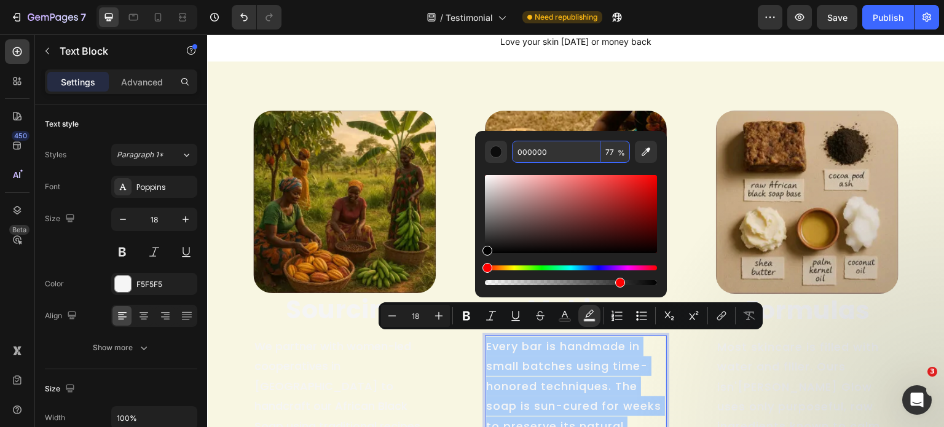
click at [608, 158] on input "77" at bounding box center [616, 152] width 30 height 22
type input "0"
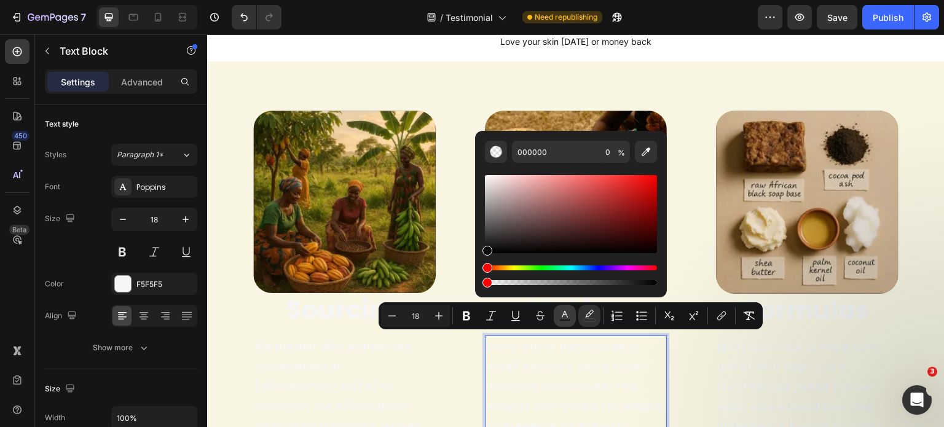
click at [569, 314] on icon "Editor contextual toolbar" at bounding box center [565, 316] width 12 height 12
drag, startPoint x: 526, startPoint y: 218, endPoint x: 475, endPoint y: 262, distance: 67.5
click at [475, 262] on div "F5F5F5 100 %" at bounding box center [571, 209] width 192 height 157
type input "000000"
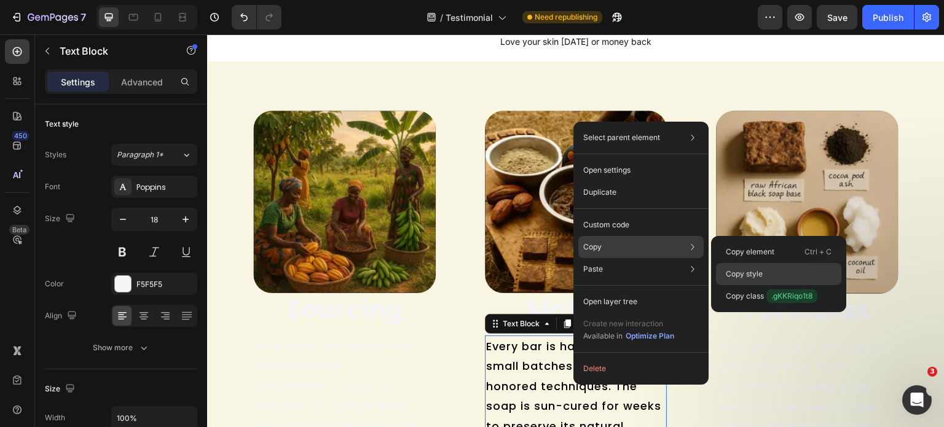
drag, startPoint x: 747, startPoint y: 266, endPoint x: 566, endPoint y: 308, distance: 186.2
click at [747, 285] on div "Copy style" at bounding box center [778, 296] width 125 height 22
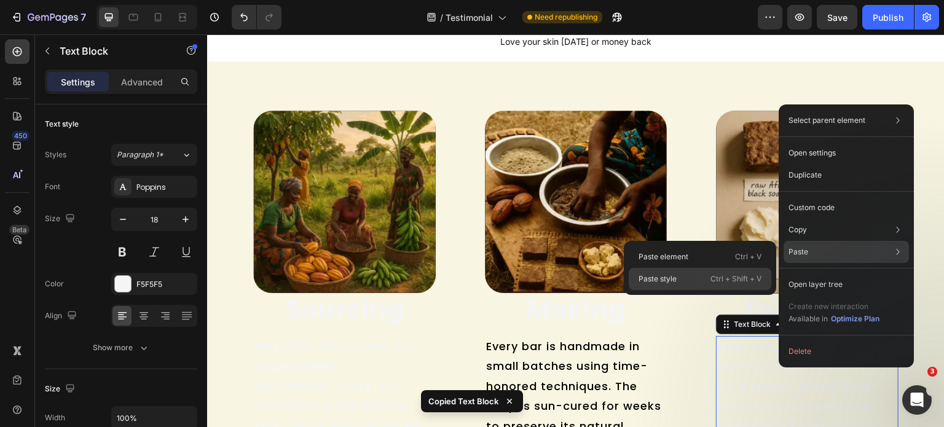
click at [741, 276] on p "Ctrl + Shift + V" at bounding box center [736, 279] width 51 height 12
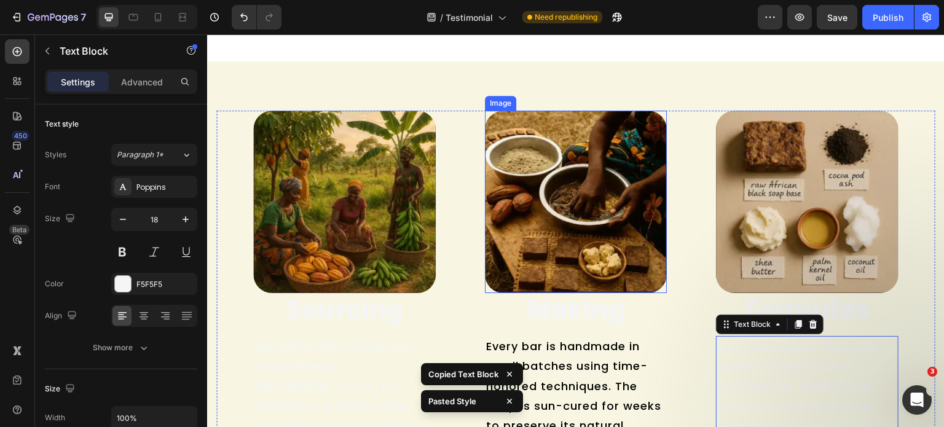
scroll to position [7906, 0]
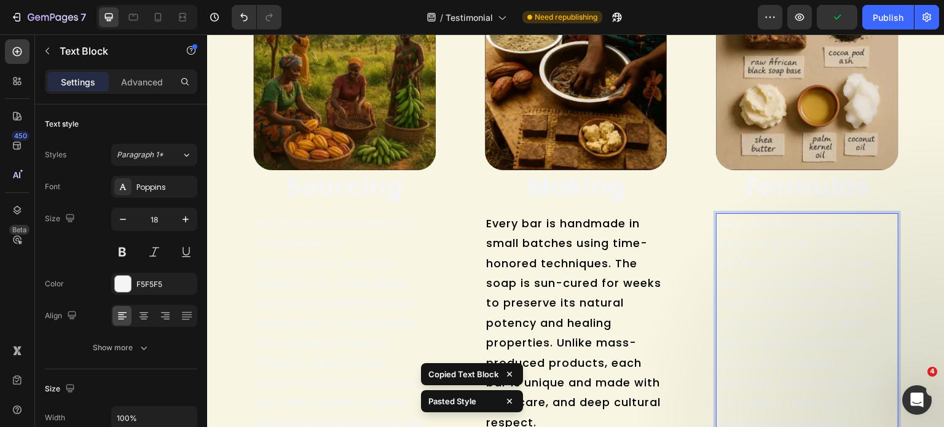
click at [746, 259] on p "Most skincare is filled with water and filler. Ours isn't. Kalani Glow uses onl…" at bounding box center [807, 344] width 180 height 259
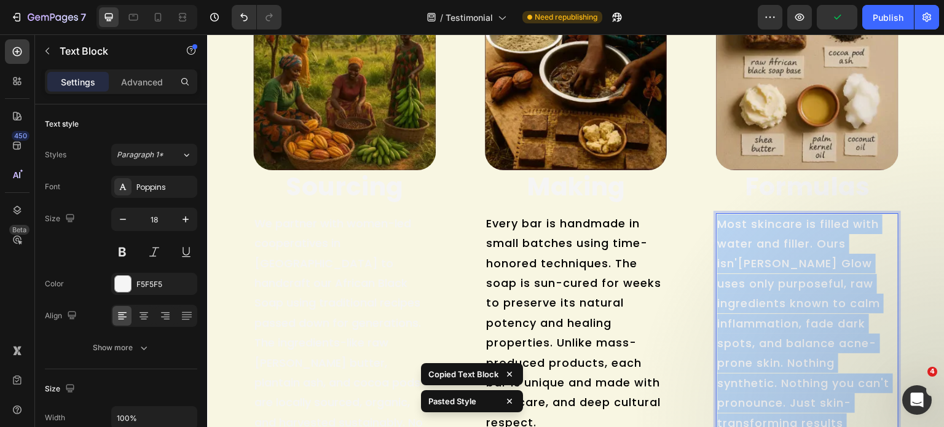
click at [746, 259] on p "Most skincare is filled with water and filler. Ours isn't. Kalani Glow uses onl…" at bounding box center [807, 344] width 180 height 259
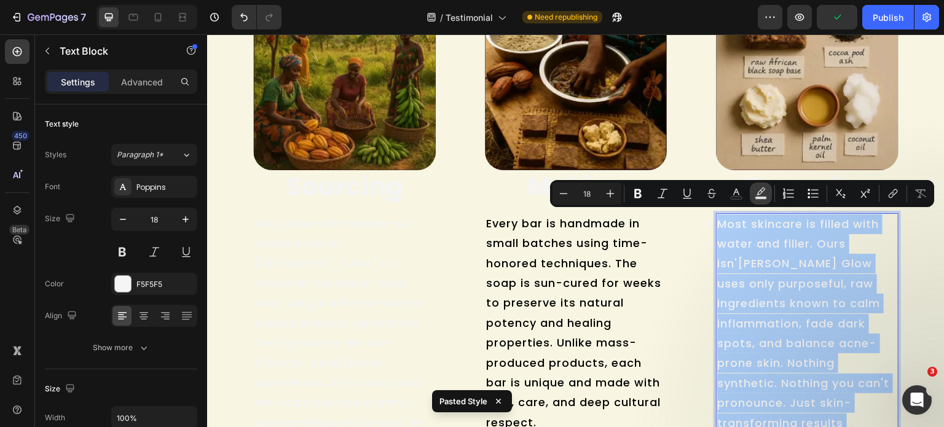
click at [762, 198] on rect "Editor contextual toolbar" at bounding box center [762, 198] width 12 height 3
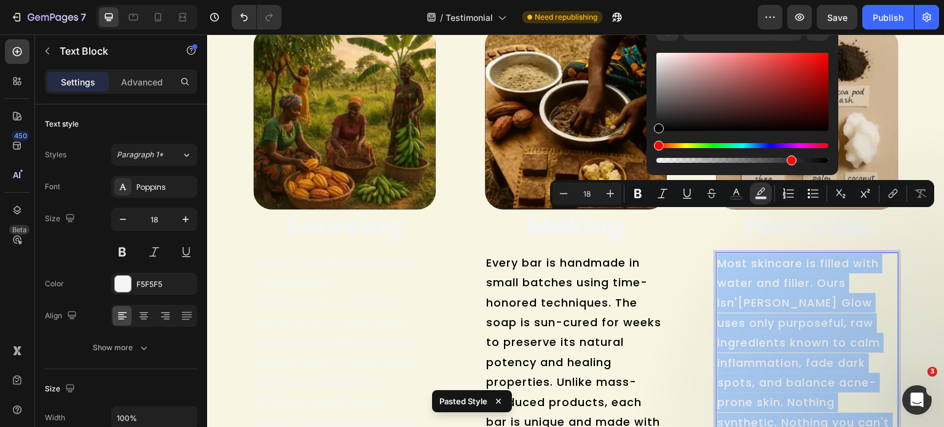
scroll to position [7844, 0]
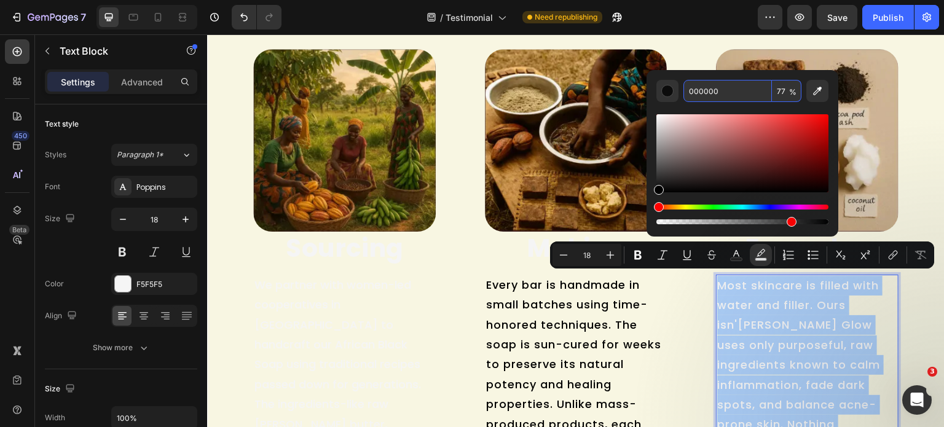
click at [784, 96] on input "77" at bounding box center [787, 91] width 30 height 22
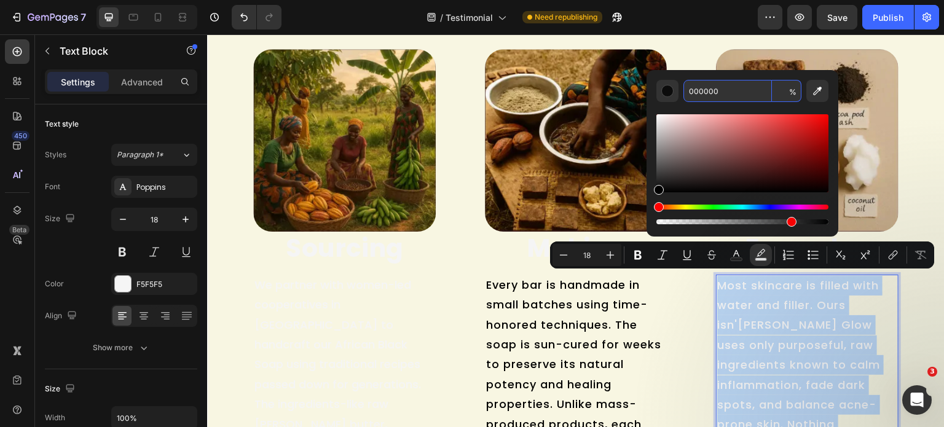
type input "0"
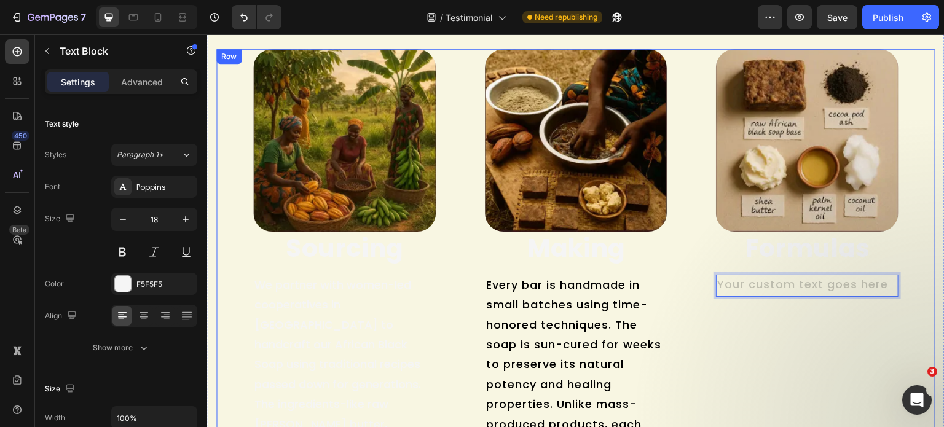
click at [794, 318] on div "Image Formulas Text Block Text Block 16 Row" at bounding box center [807, 297] width 183 height 496
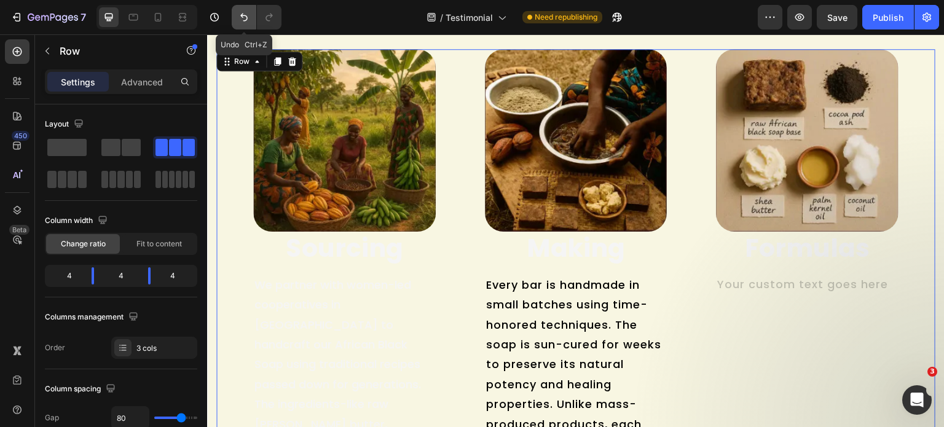
click at [235, 10] on button "Undo/Redo" at bounding box center [244, 17] width 25 height 25
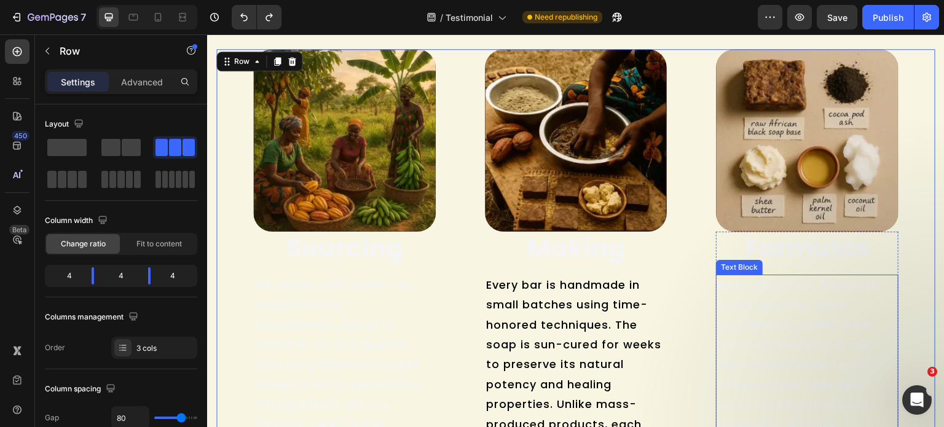
click at [754, 310] on p "Most skincare is filled with water and filler. Ours isn't. Kalani Glow uses onl…" at bounding box center [807, 405] width 180 height 259
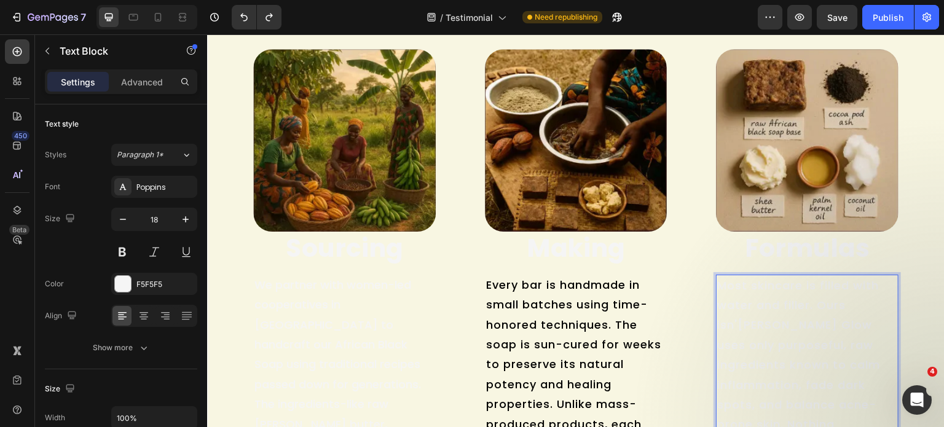
click at [754, 310] on p "Most skincare is filled with water and filler. Ours isn't. Kalani Glow uses onl…" at bounding box center [807, 405] width 180 height 259
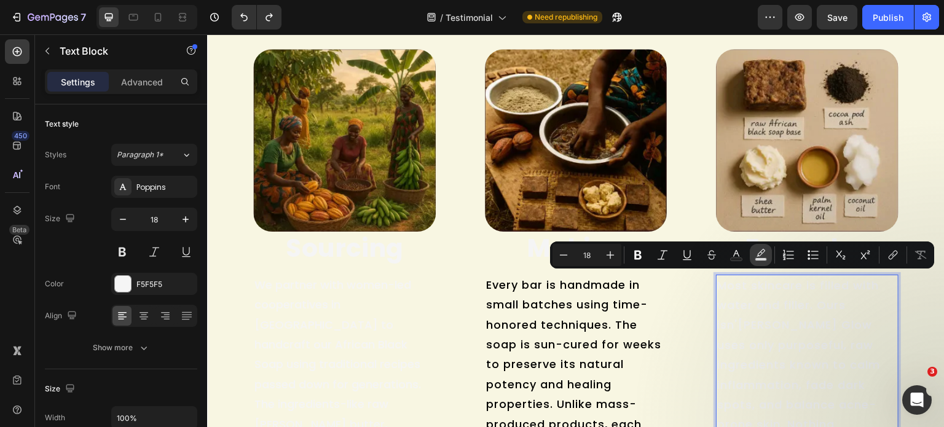
click at [757, 257] on icon "Editor contextual toolbar" at bounding box center [761, 255] width 12 height 12
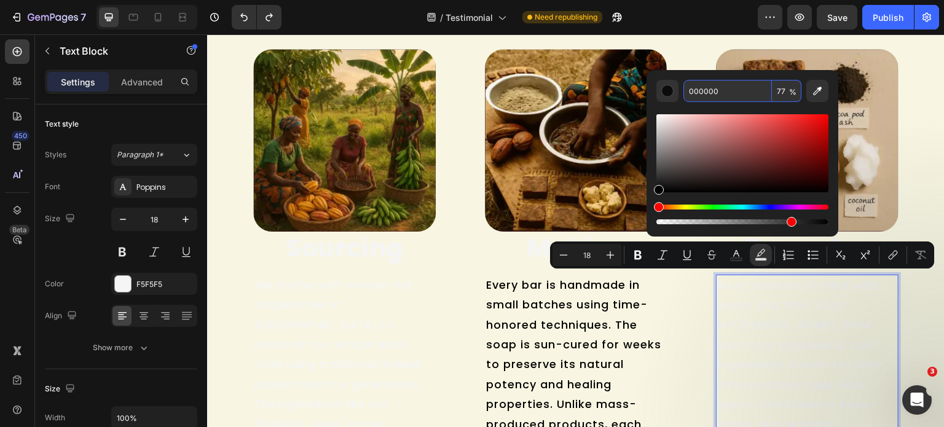
click at [778, 98] on input "77" at bounding box center [787, 91] width 30 height 22
type input "0"
click at [740, 250] on icon "Editor contextual toolbar" at bounding box center [736, 255] width 12 height 12
click at [647, 197] on div "F5F5F5 100 %" at bounding box center [743, 148] width 192 height 157
type input "000000"
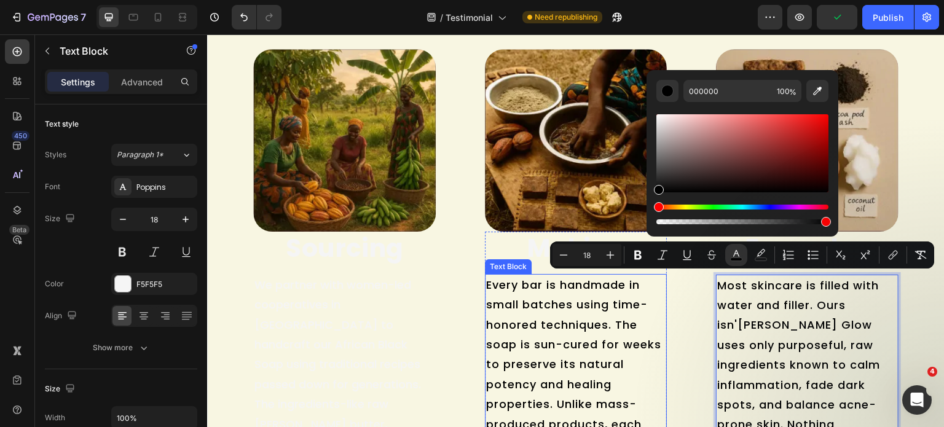
click at [316, 363] on p "We partner with women-led cooperatives in Ghana to handcraft our African Black …" at bounding box center [345, 404] width 180 height 259
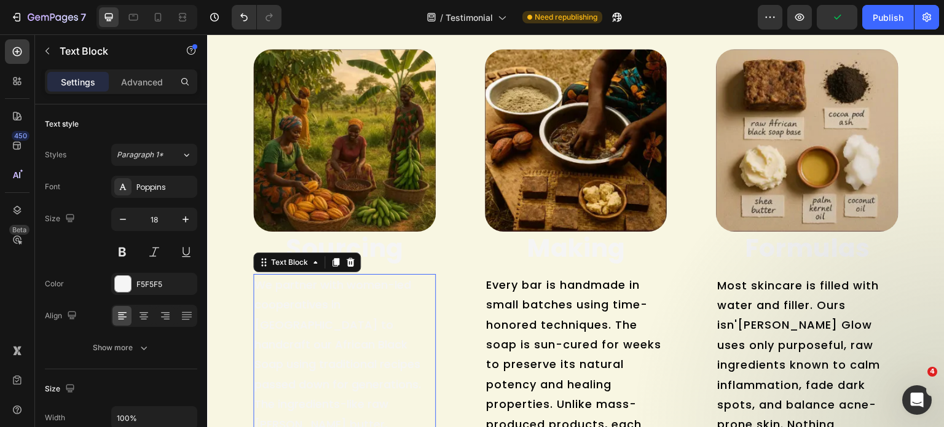
click at [316, 363] on p "We partner with women-led cooperatives in Ghana to handcraft our African Black …" at bounding box center [345, 404] width 180 height 259
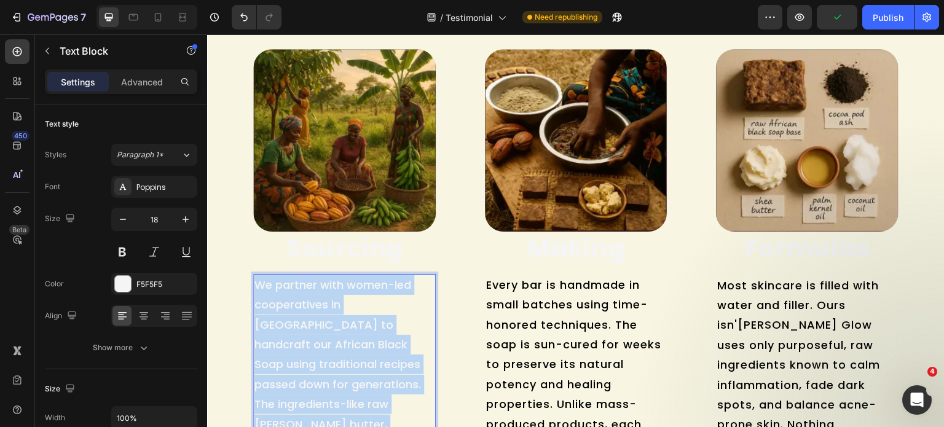
click at [316, 363] on p "We partner with women-led cooperatives in Ghana to handcraft our African Black …" at bounding box center [345, 404] width 180 height 259
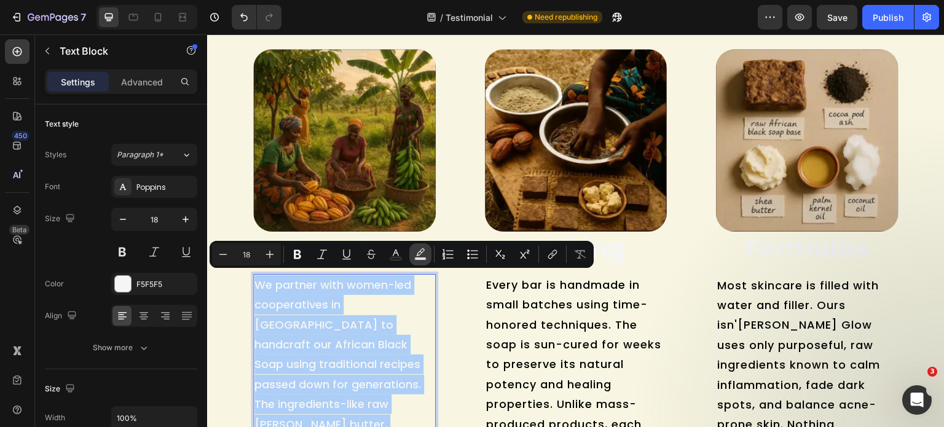
click at [419, 258] on rect "Editor contextual toolbar" at bounding box center [421, 259] width 12 height 3
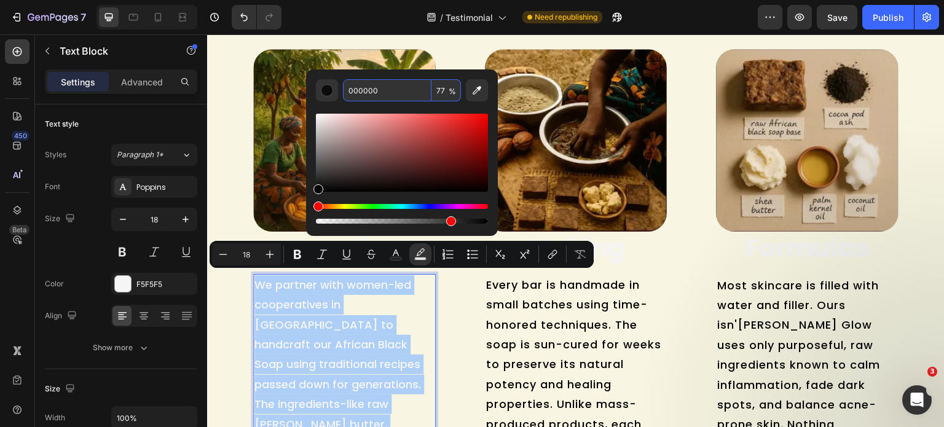
click at [435, 93] on input "77" at bounding box center [447, 90] width 30 height 22
type input "0"
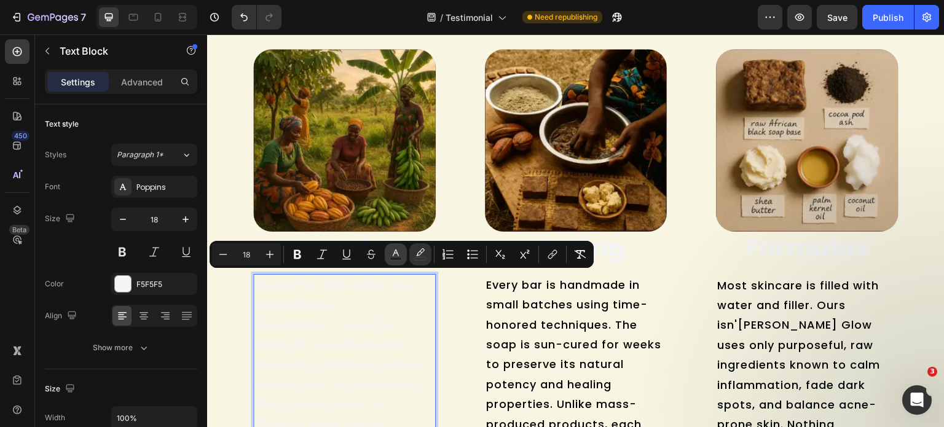
click at [394, 255] on icon "Editor contextual toolbar" at bounding box center [396, 254] width 12 height 12
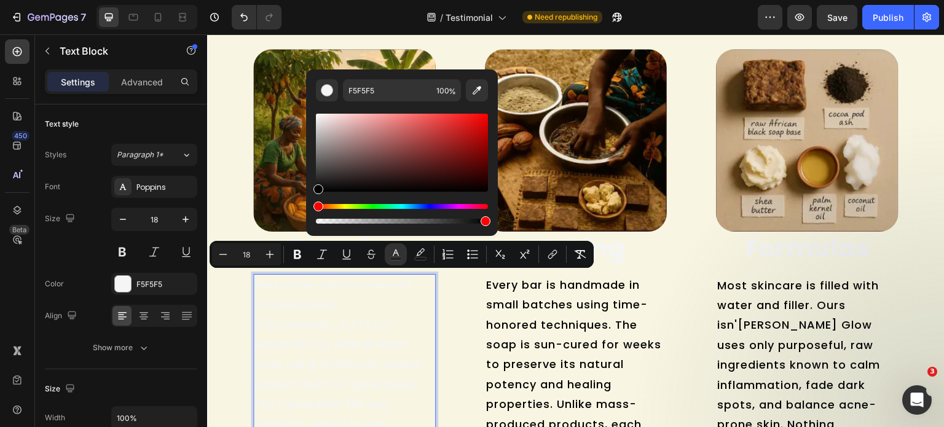
drag, startPoint x: 364, startPoint y: 165, endPoint x: 307, endPoint y: 216, distance: 76.6
click at [307, 216] on div "F5F5F5 100 %" at bounding box center [402, 147] width 192 height 157
type input "000000"
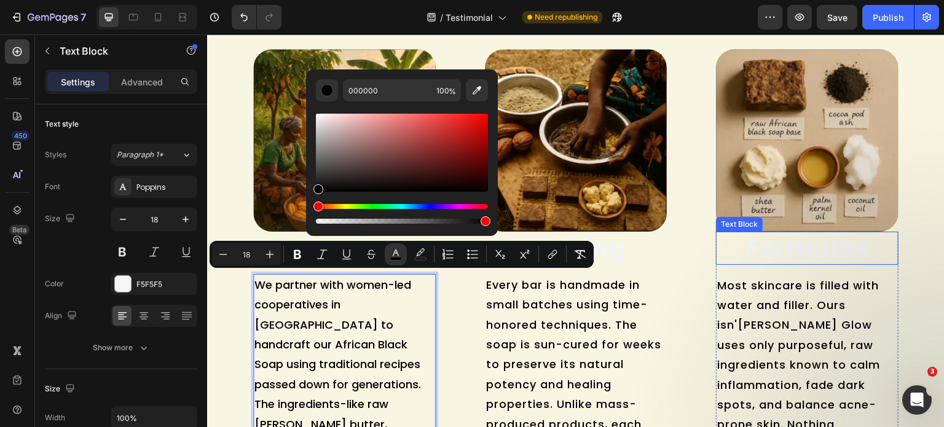
click at [773, 249] on p "Formulas" at bounding box center [807, 248] width 180 height 30
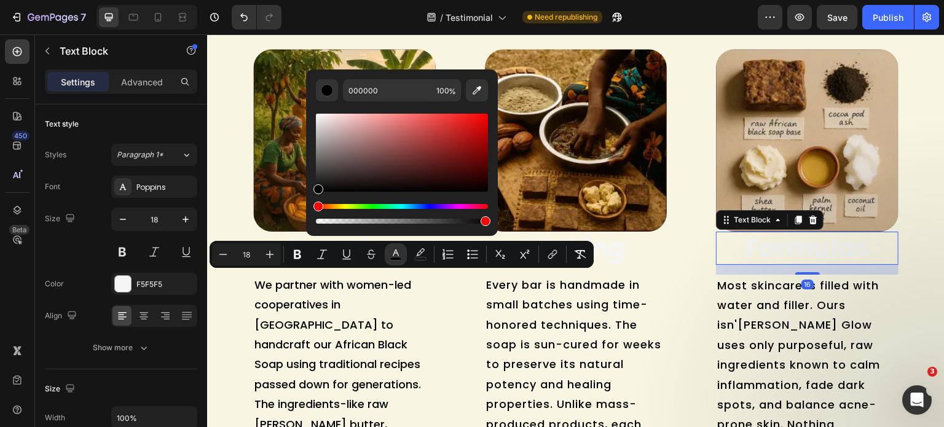
click at [773, 249] on p "Formulas" at bounding box center [807, 248] width 180 height 30
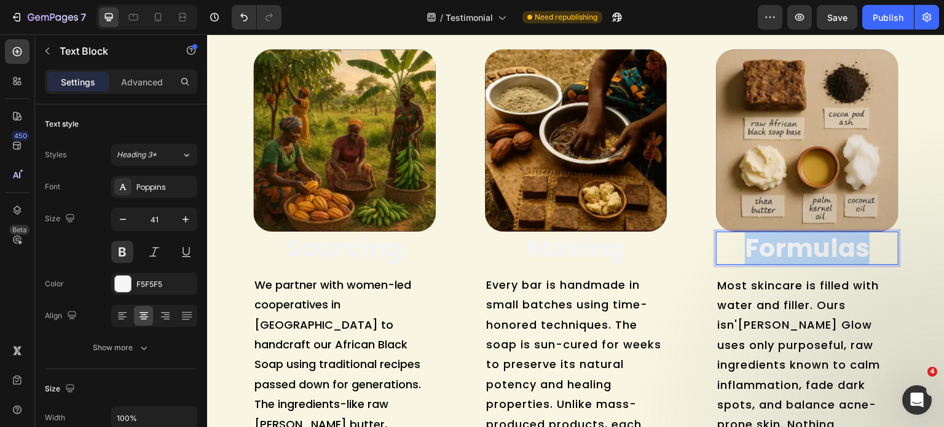
click at [773, 249] on p "Formulas" at bounding box center [807, 248] width 180 height 30
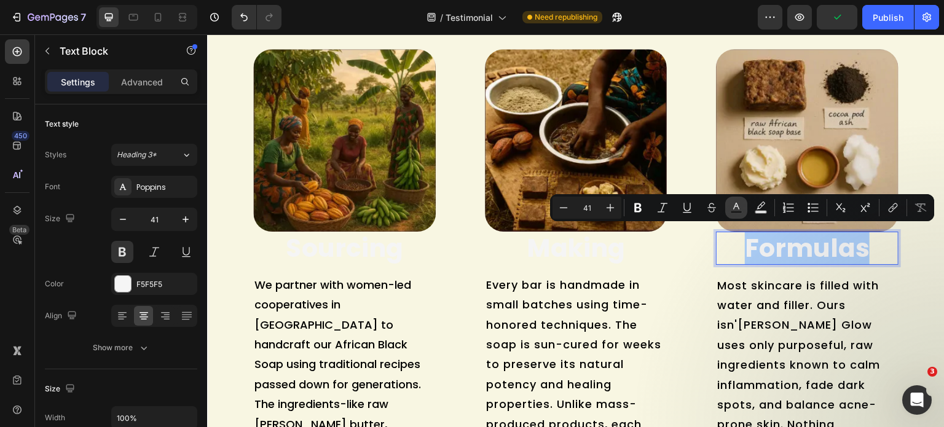
click at [743, 207] on button "Text Color" at bounding box center [736, 208] width 22 height 22
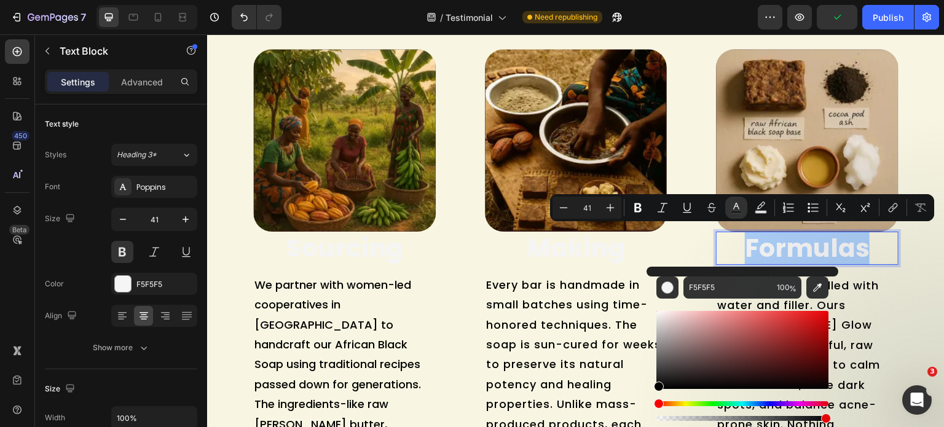
drag, startPoint x: 683, startPoint y: 359, endPoint x: 657, endPoint y: 398, distance: 46.9
click at [657, 398] on div "Editor contextual toolbar" at bounding box center [743, 366] width 172 height 115
type input "000000"
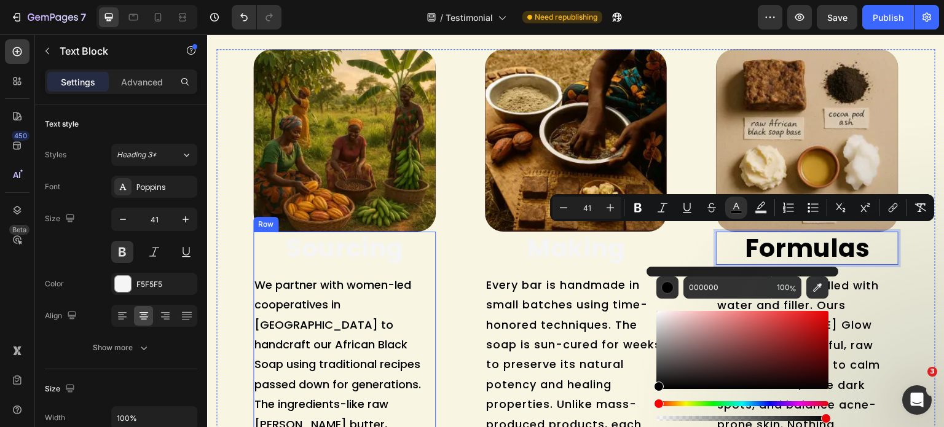
click at [320, 254] on p "Sourcing" at bounding box center [345, 248] width 180 height 30
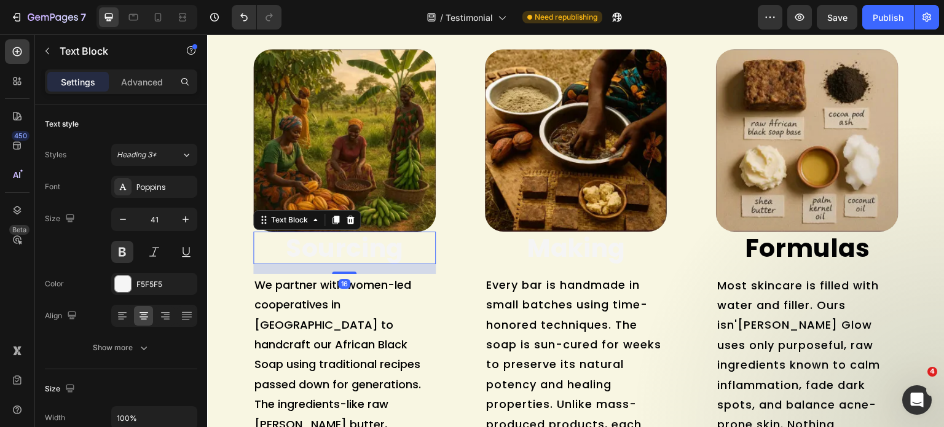
click at [320, 254] on p "Sourcing" at bounding box center [345, 248] width 180 height 30
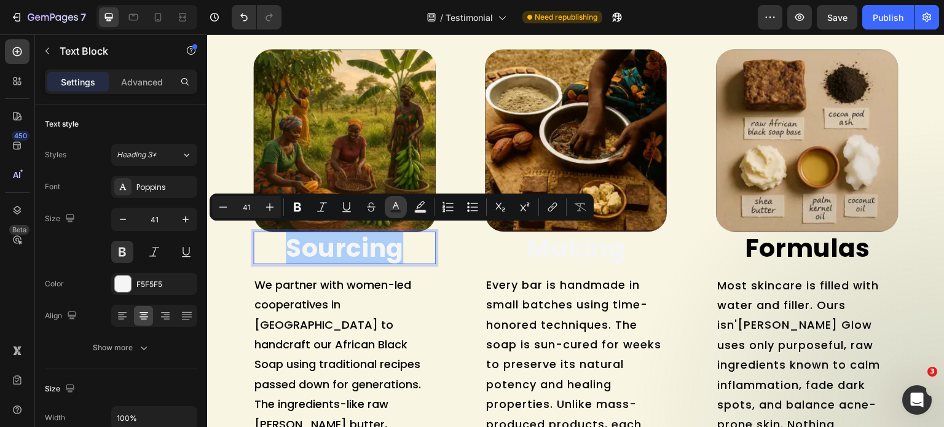
click at [404, 209] on button "Text Color" at bounding box center [396, 207] width 22 height 22
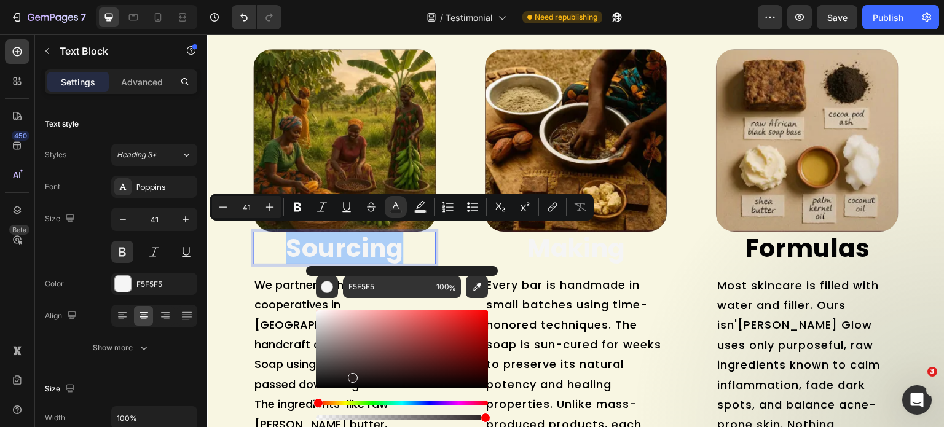
drag, startPoint x: 351, startPoint y: 376, endPoint x: 306, endPoint y: 401, distance: 52.3
click at [308, 401] on div "F5F5F5 100 %" at bounding box center [402, 344] width 192 height 157
click at [306, 401] on div "F5F5F5 100 %" at bounding box center [402, 344] width 192 height 157
type input "000000"
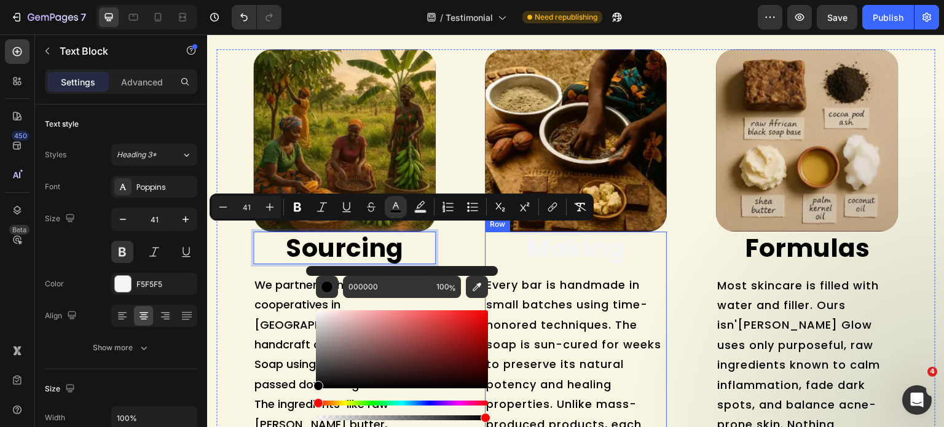
click at [558, 247] on p "Making" at bounding box center [576, 248] width 180 height 30
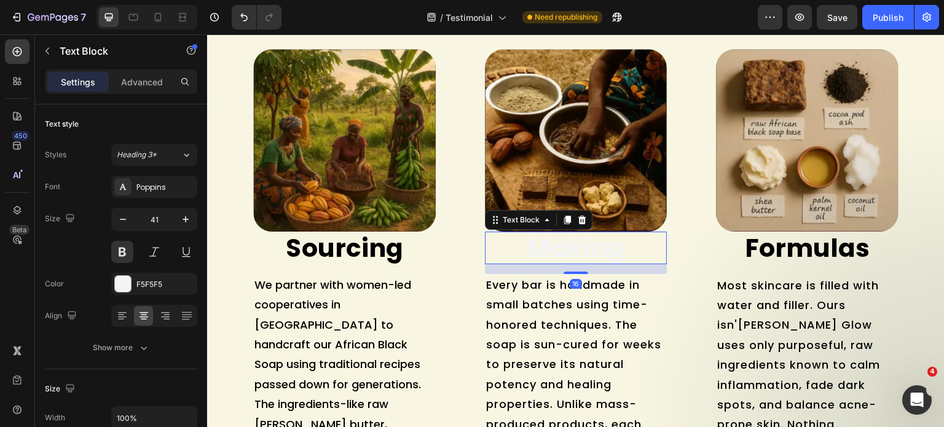
click at [558, 247] on p "Making" at bounding box center [576, 248] width 180 height 30
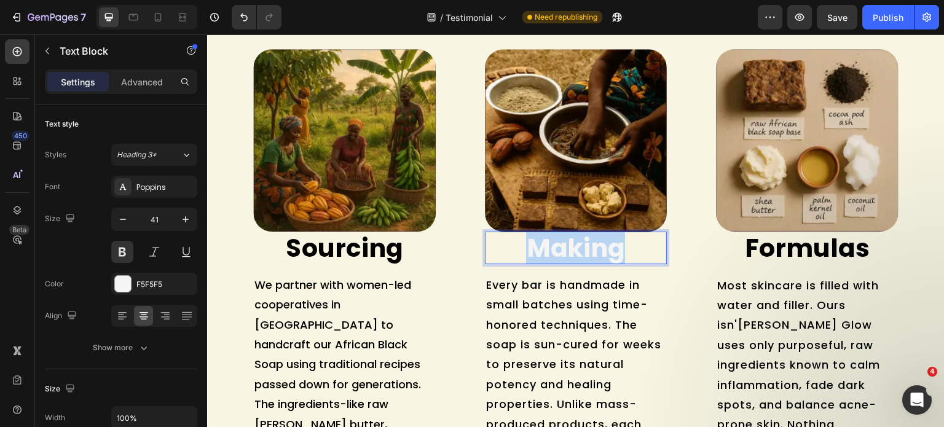
click at [558, 247] on p "Making" at bounding box center [576, 248] width 180 height 30
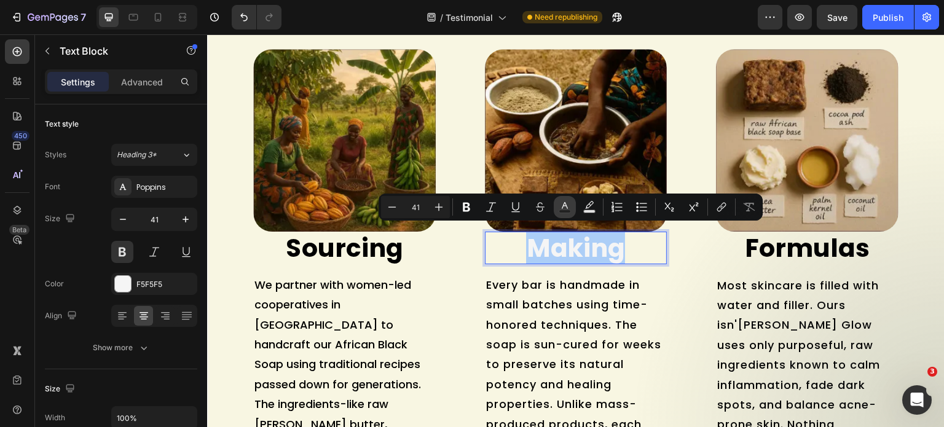
click at [561, 207] on icon "Editor contextual toolbar" at bounding box center [565, 207] width 12 height 12
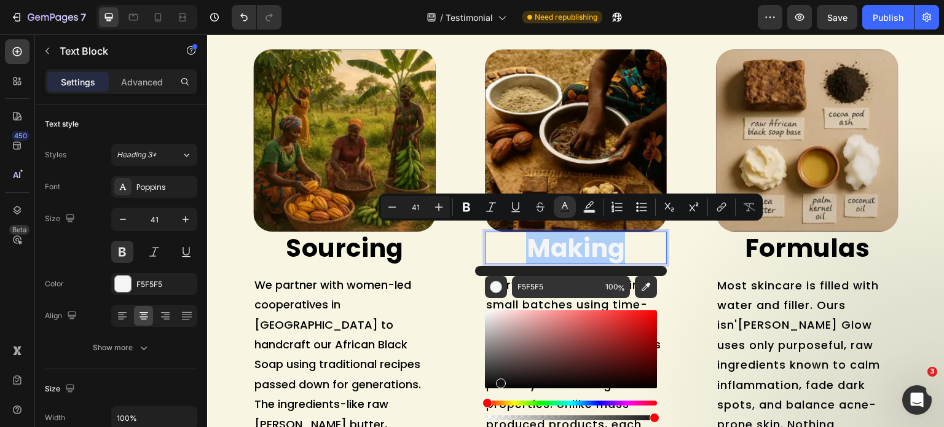
drag, startPoint x: 715, startPoint y: 403, endPoint x: 464, endPoint y: 418, distance: 251.3
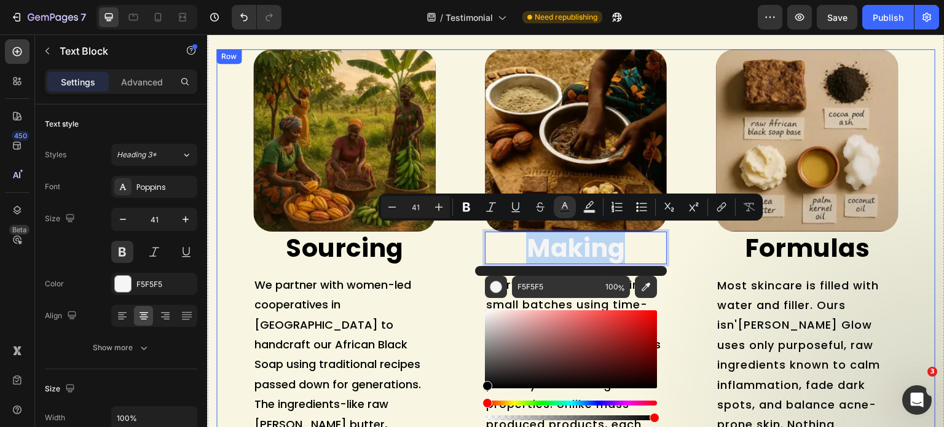
type input "000000"
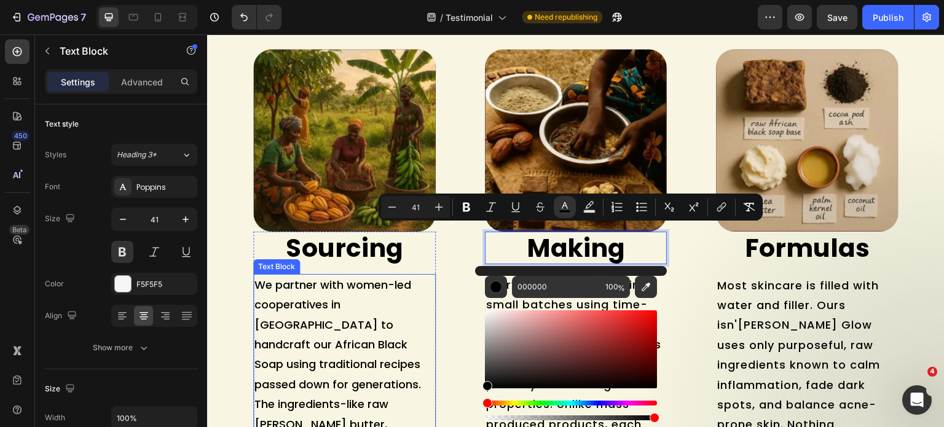
click at [334, 325] on span "We partner with women-led cooperatives in Ghana to handcraft our African Black …" at bounding box center [343, 404] width 176 height 255
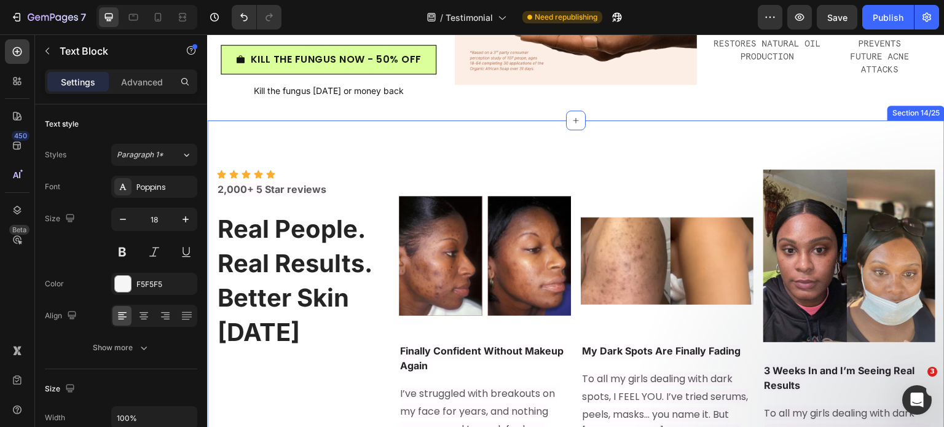
scroll to position [6319, 0]
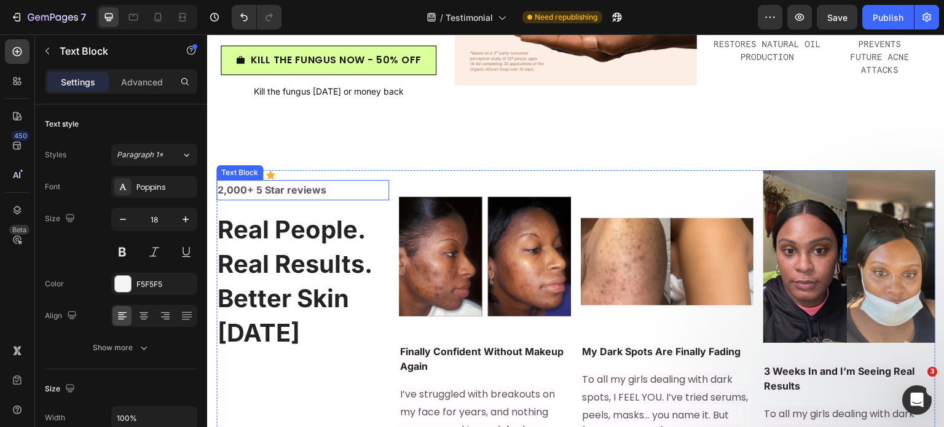
click at [283, 195] on strong "2,000+ 5 Star reviews" at bounding box center [272, 190] width 109 height 12
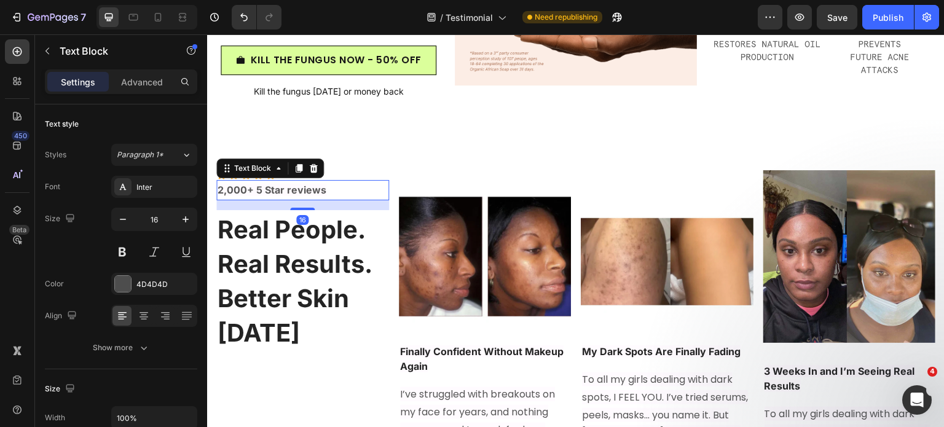
click at [283, 195] on strong "2,000+ 5 Star reviews" at bounding box center [272, 190] width 109 height 12
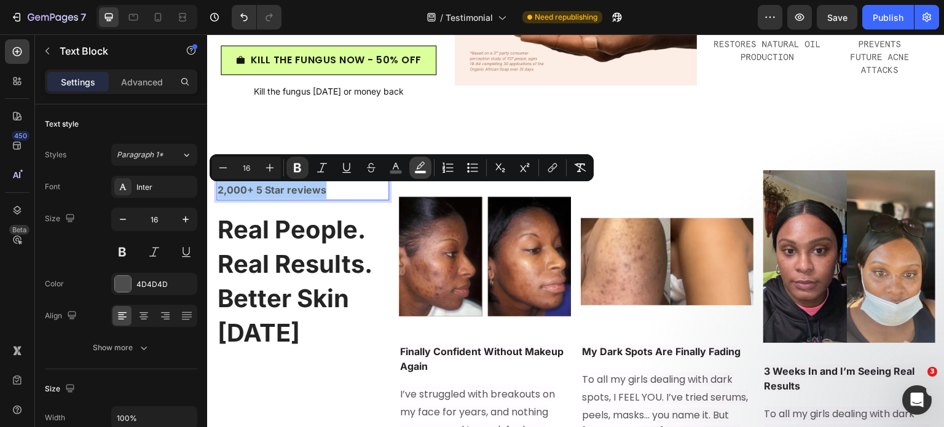
click at [417, 167] on icon "Editor contextual toolbar" at bounding box center [420, 168] width 12 height 12
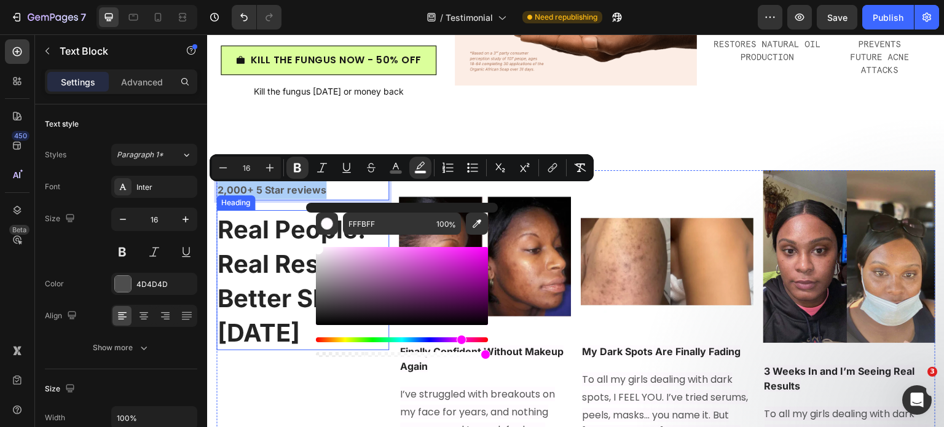
drag, startPoint x: 547, startPoint y: 301, endPoint x: 303, endPoint y: 241, distance: 250.8
type input "FFFFFF"
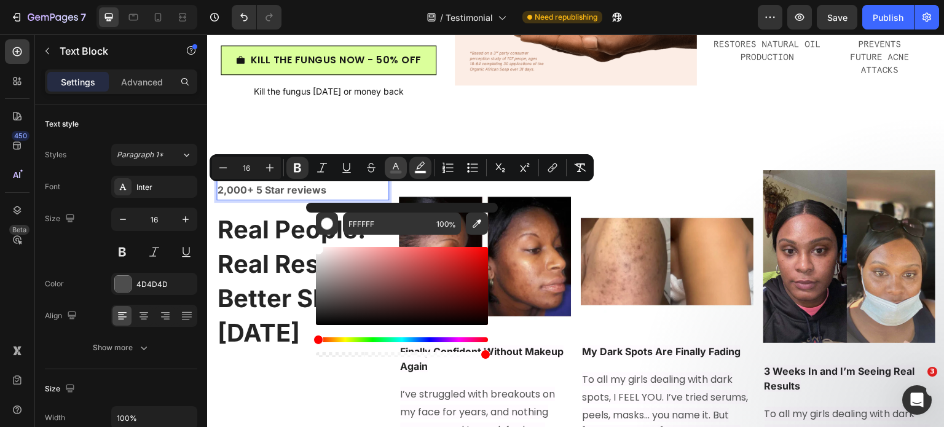
click at [401, 159] on button "color" at bounding box center [396, 168] width 22 height 22
drag, startPoint x: 336, startPoint y: 307, endPoint x: 310, endPoint y: 333, distance: 36.5
click at [312, 331] on div "575757 100 %" at bounding box center [402, 281] width 192 height 157
type input "000000"
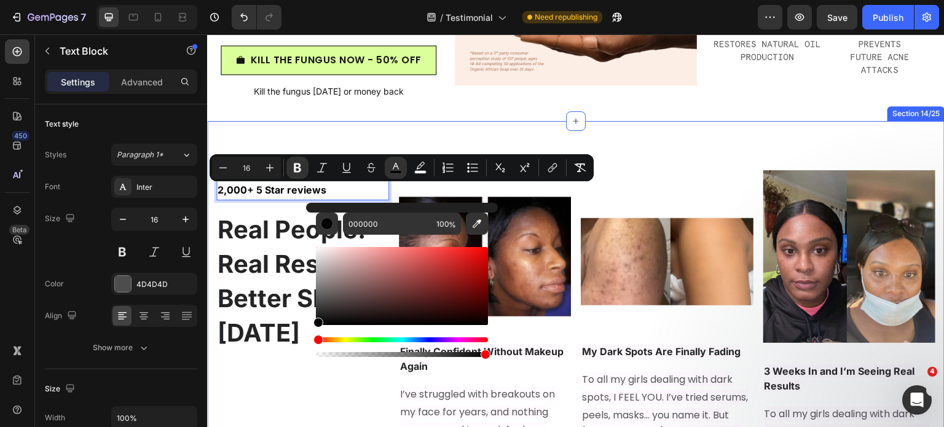
click at [425, 127] on div "Icon Icon Icon Icon Icon Icon List 2,000+ 5 Star reviews Text Block 16 Real Peo…" at bounding box center [576, 392] width 738 height 542
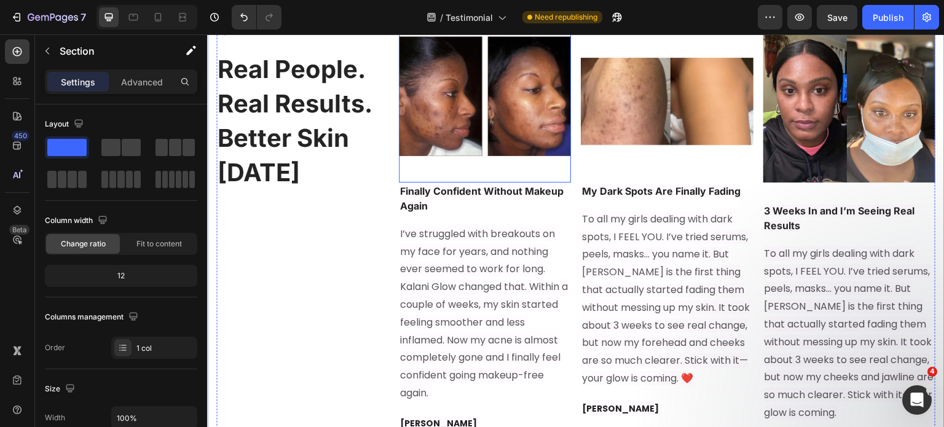
scroll to position [6481, 0]
click at [415, 194] on strong "Finally Confident Without Makeup Again" at bounding box center [482, 199] width 164 height 27
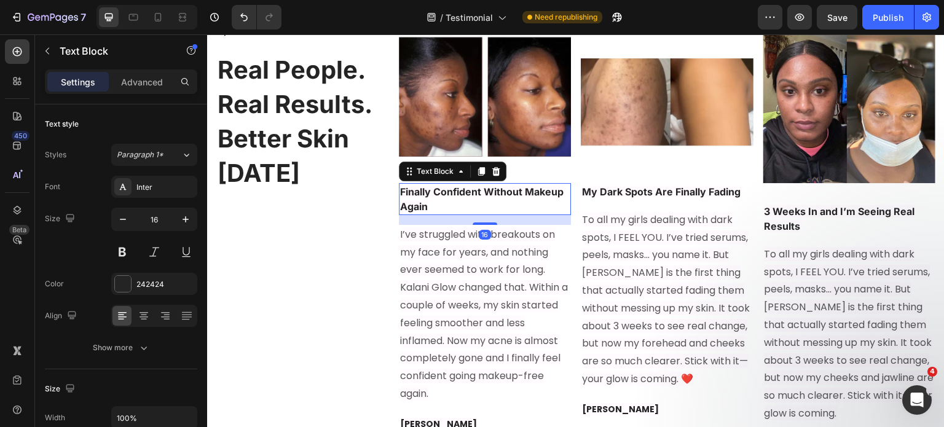
click at [415, 194] on strong "Finally Confident Without Makeup Again" at bounding box center [482, 199] width 164 height 27
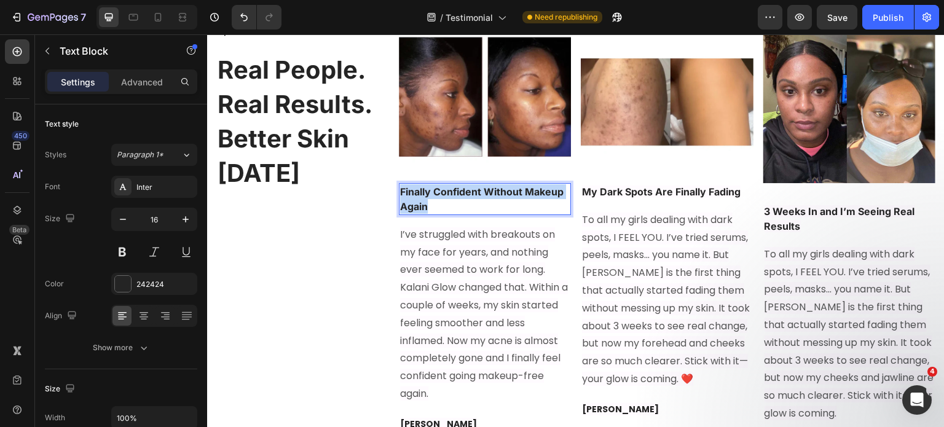
click at [415, 194] on strong "Finally Confident Without Makeup Again" at bounding box center [482, 199] width 164 height 27
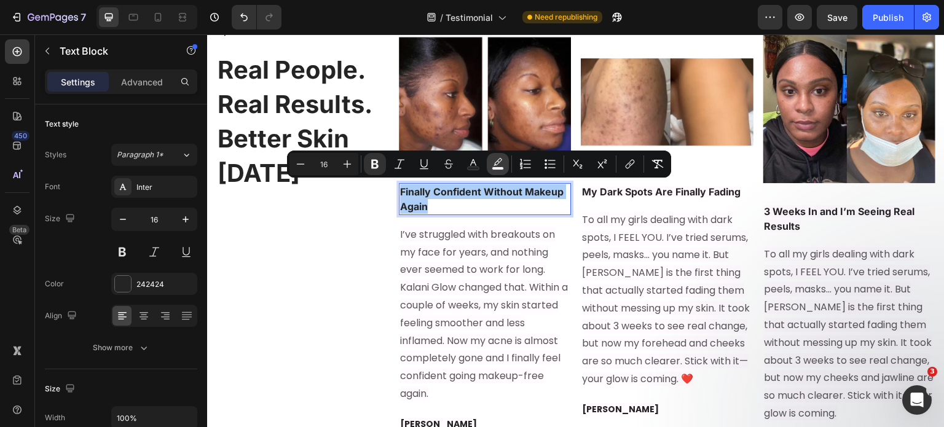
click at [503, 163] on icon "Editor contextual toolbar" at bounding box center [498, 164] width 12 height 12
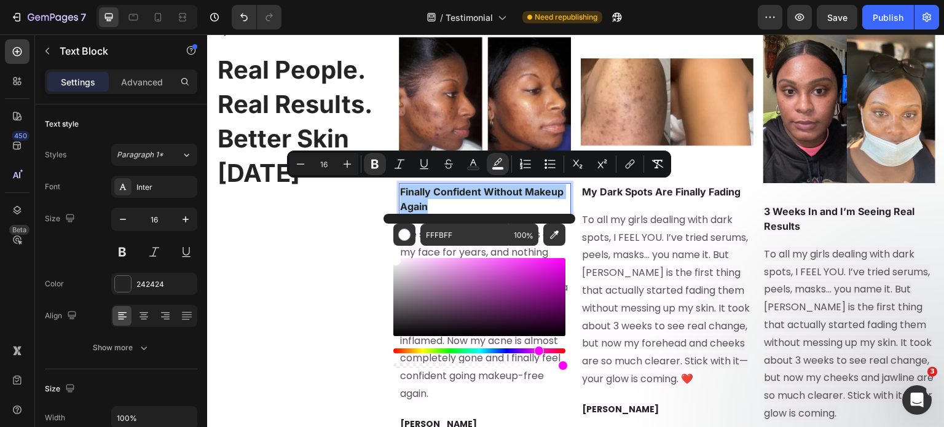
drag, startPoint x: 411, startPoint y: 275, endPoint x: 384, endPoint y: 250, distance: 36.1
click at [384, 250] on div "FFFBFF 100 %" at bounding box center [480, 292] width 192 height 157
type input "FFFFFF"
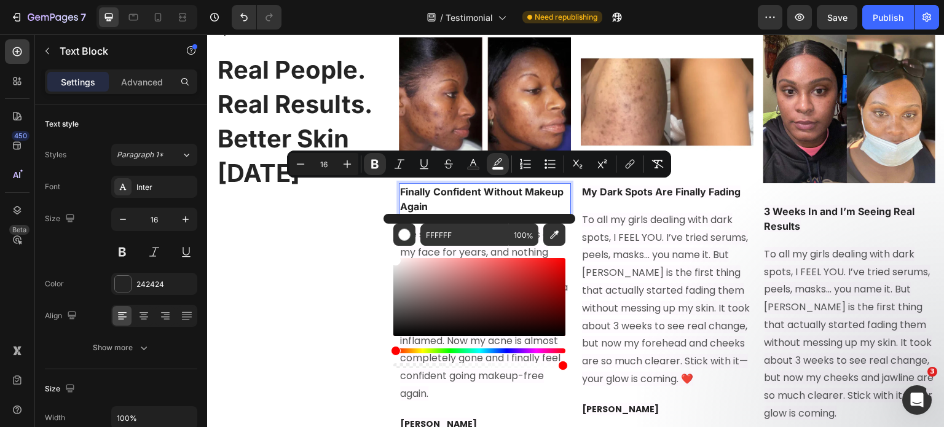
click at [365, 303] on div "Icon Icon Icon Icon Icon Icon List 2,000+ 5 Star reviews Text Block Real People…" at bounding box center [302, 231] width 173 height 443
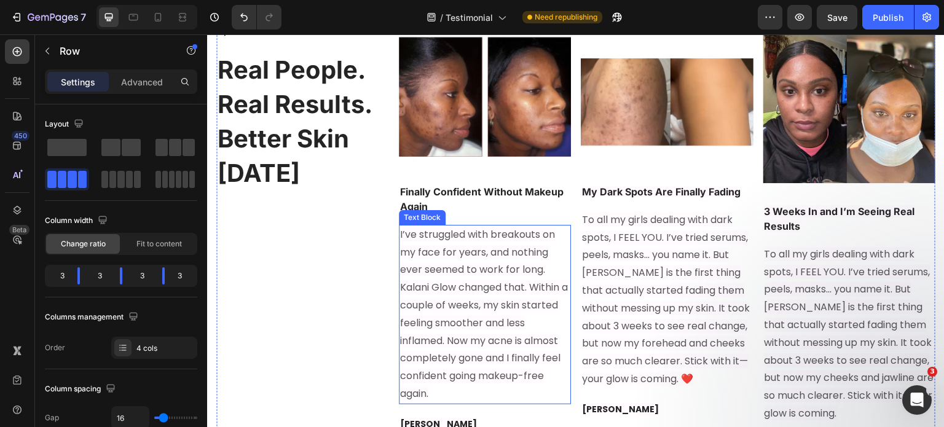
click at [489, 304] on span "I’ve struggled with breakouts on my face for years, and nothing ever seemed to …" at bounding box center [484, 313] width 168 height 173
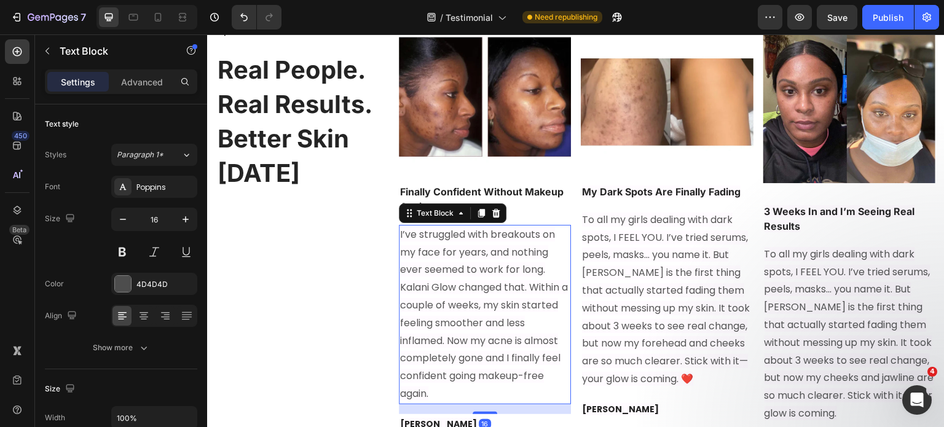
click at [489, 304] on span "I’ve struggled with breakouts on my face for years, and nothing ever seemed to …" at bounding box center [484, 313] width 168 height 173
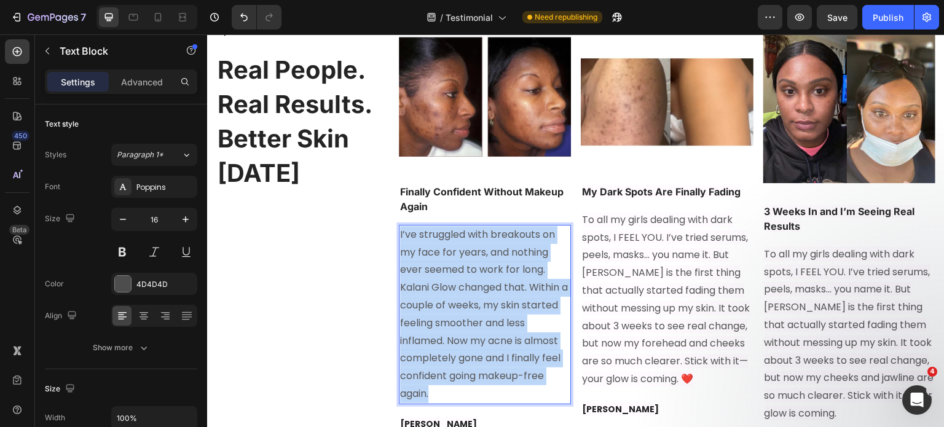
click at [489, 304] on span "I’ve struggled with breakouts on my face for years, and nothing ever seemed to …" at bounding box center [484, 313] width 168 height 173
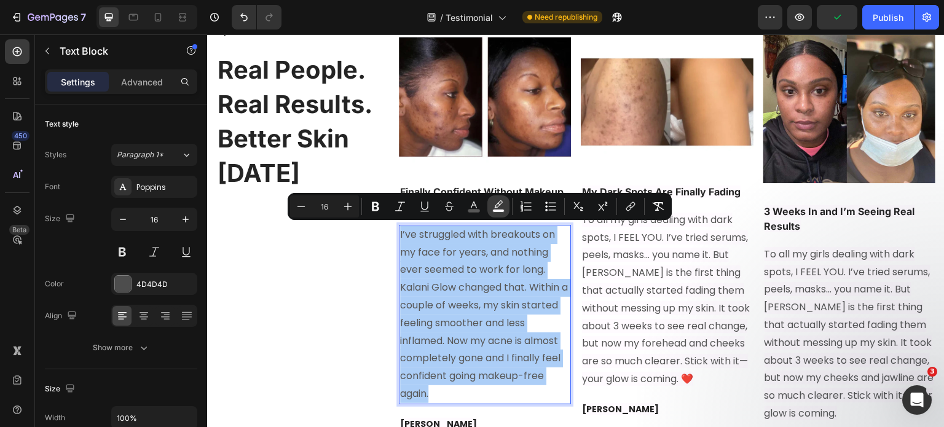
click at [503, 206] on icon "Editor contextual toolbar" at bounding box center [498, 206] width 12 height 12
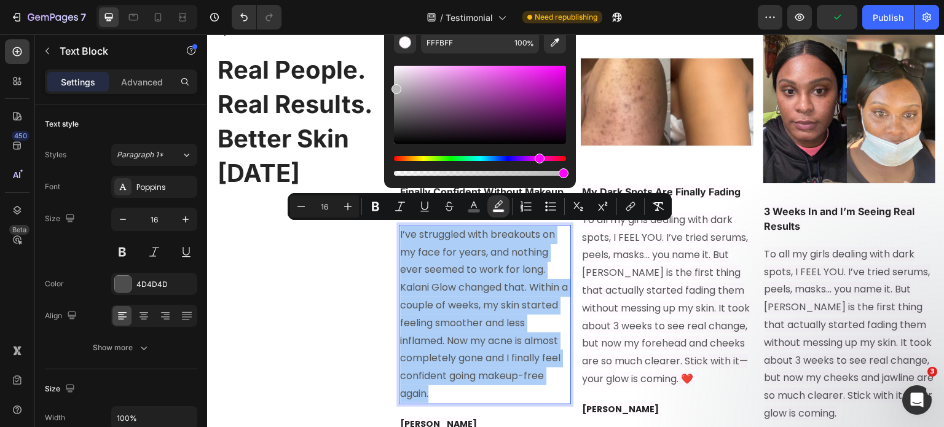
drag, startPoint x: 601, startPoint y: 121, endPoint x: 373, endPoint y: 40, distance: 242.1
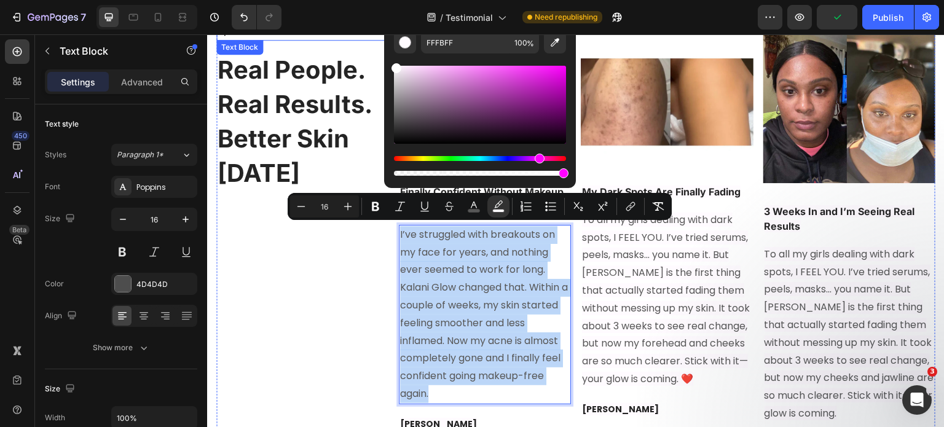
type input "FFFFFF"
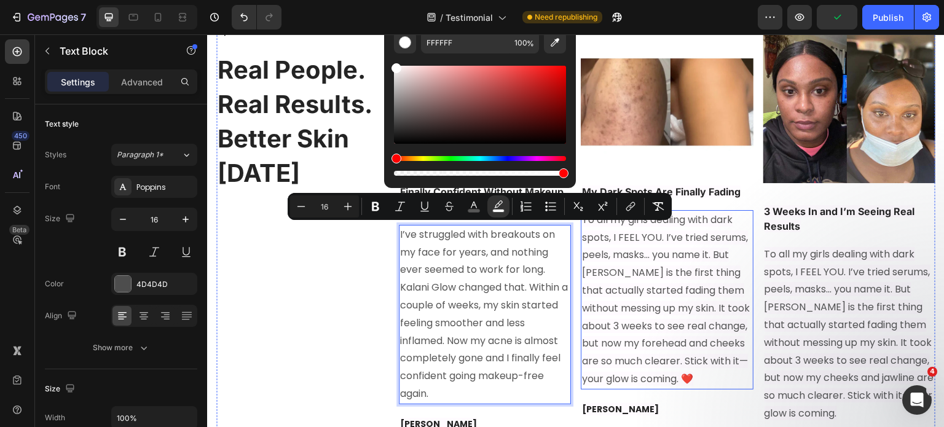
click at [628, 286] on span "To all my girls dealing with dark spots, I FEEL YOU. I’ve tried serums, peels, …" at bounding box center [666, 299] width 168 height 173
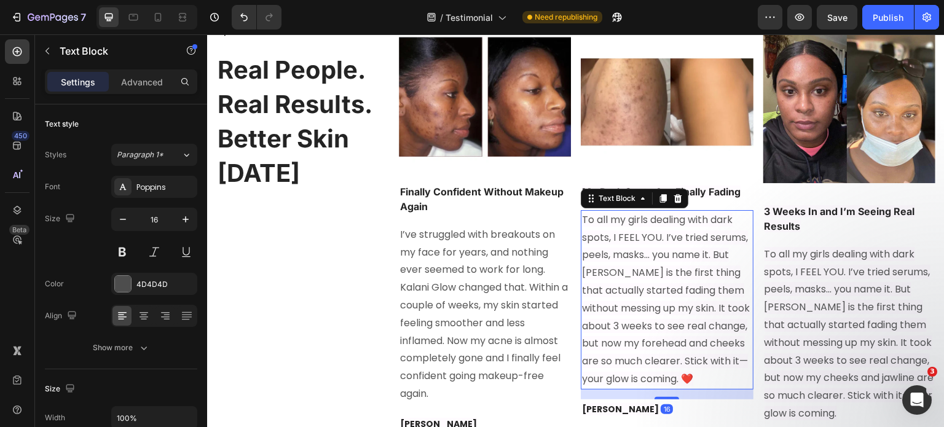
click at [628, 286] on span "To all my girls dealing with dark spots, I FEEL YOU. I’ve tried serums, peels, …" at bounding box center [666, 299] width 168 height 173
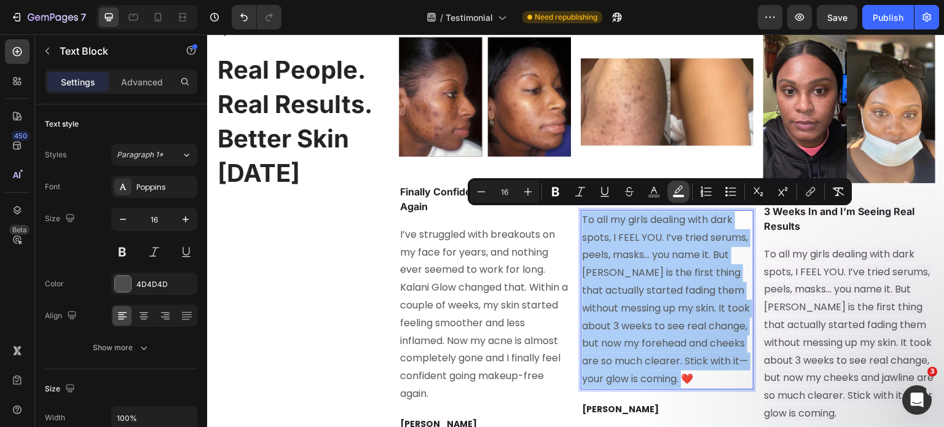
click at [684, 190] on icon "Editor contextual toolbar" at bounding box center [679, 192] width 12 height 12
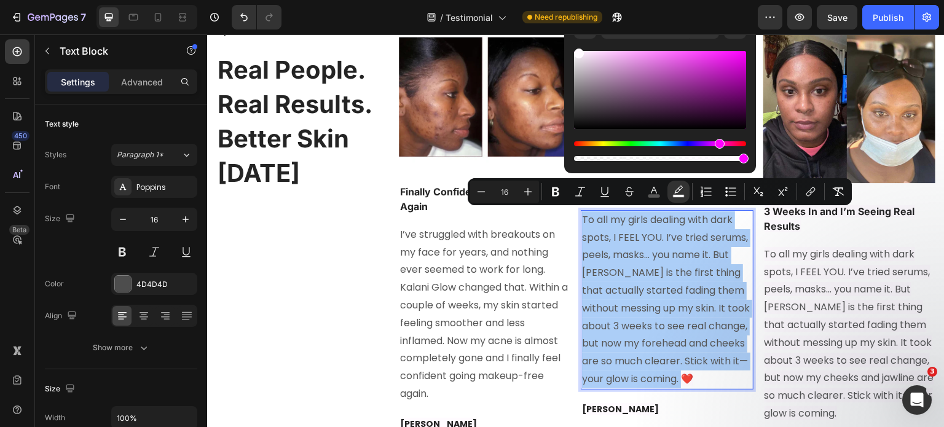
drag, startPoint x: 808, startPoint y: 101, endPoint x: 557, endPoint y: 36, distance: 259.1
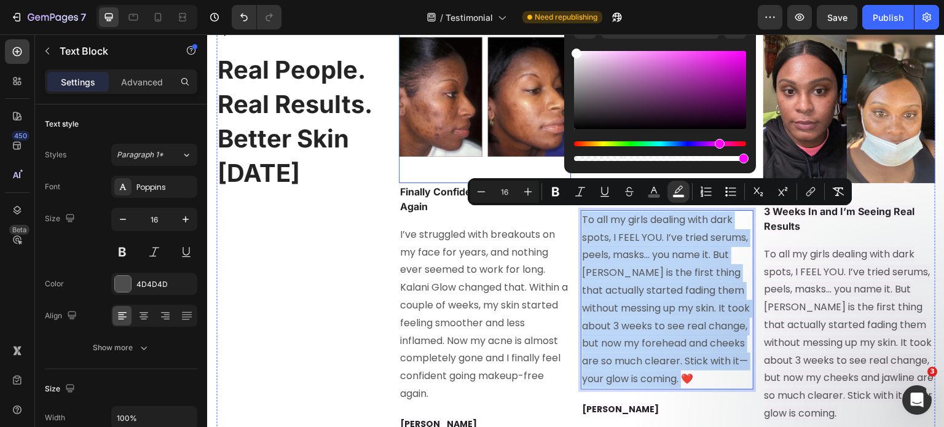
type input "FFFFFF"
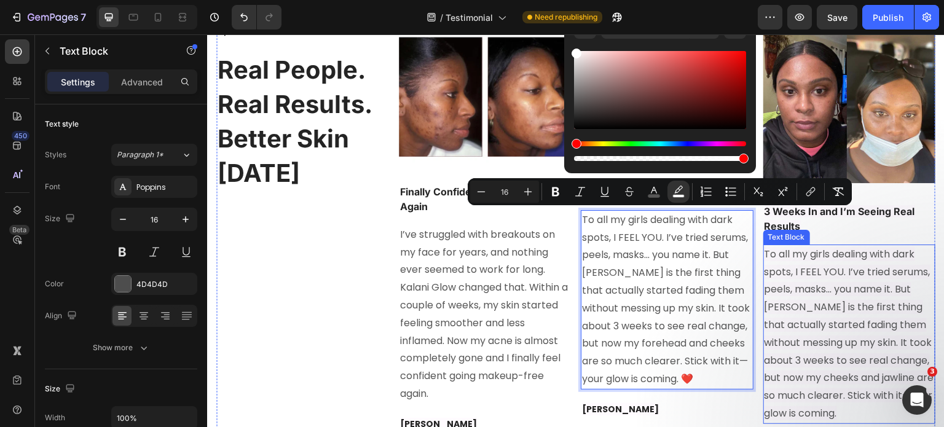
click at [806, 270] on span "To all my girls dealing with dark spots, I FEEL YOU. I’ve tried serums, peels, …" at bounding box center [850, 333] width 170 height 173
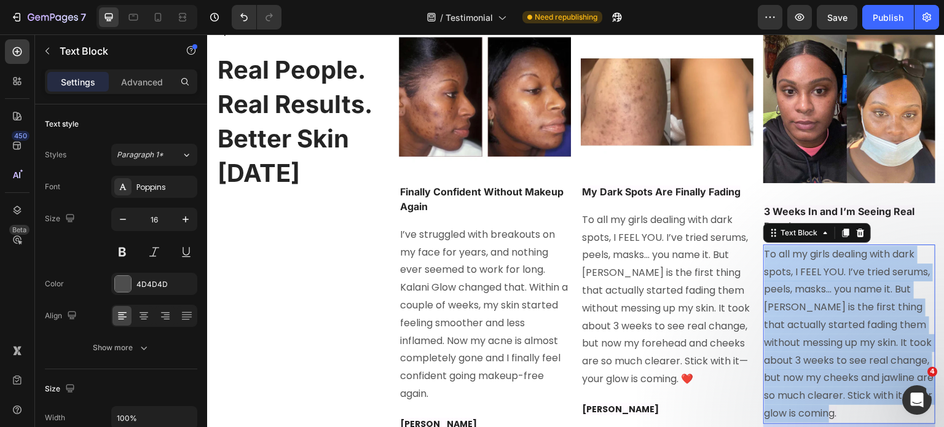
click at [806, 270] on span "To all my girls dealing with dark spots, I FEEL YOU. I’ve tried serums, peels, …" at bounding box center [850, 333] width 170 height 173
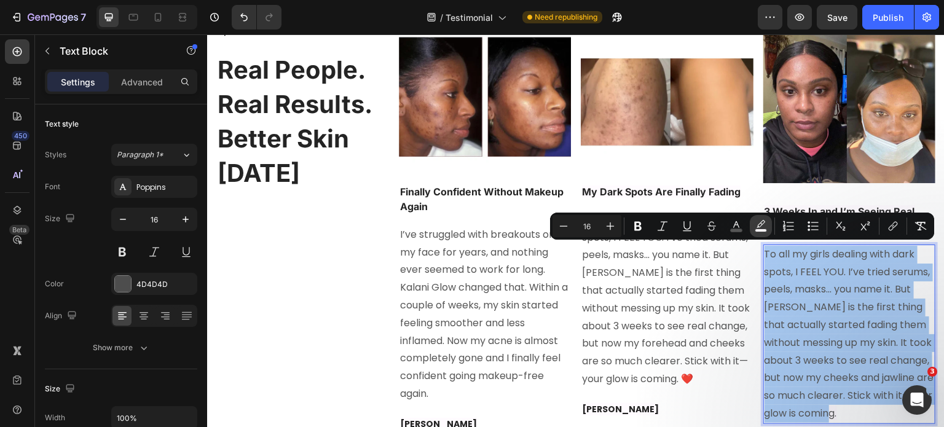
click at [764, 227] on icon "Editor contextual toolbar" at bounding box center [761, 226] width 12 height 12
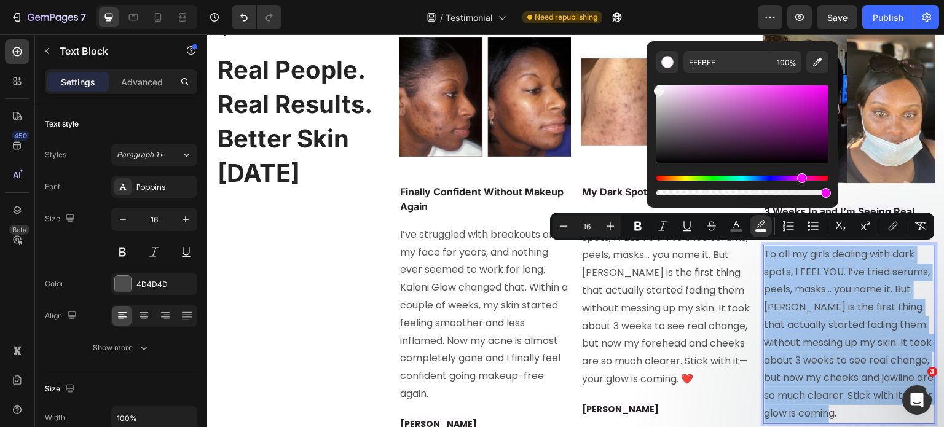
drag, startPoint x: 891, startPoint y: 149, endPoint x: 628, endPoint y: 73, distance: 274.1
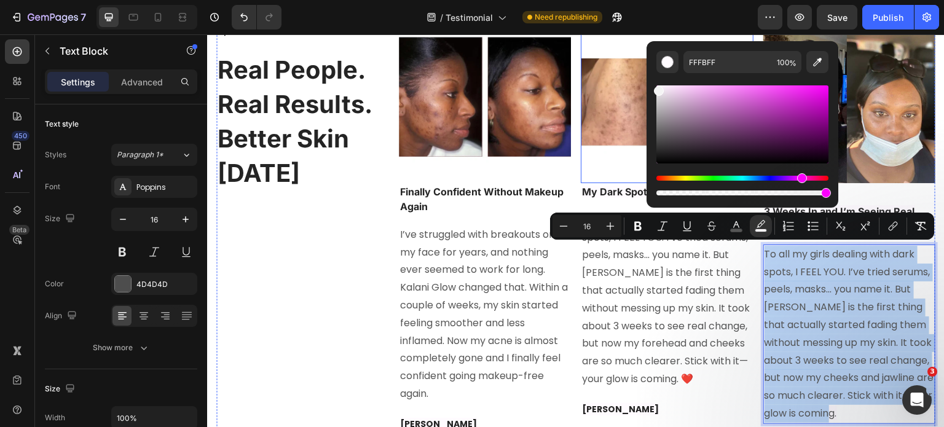
type input "F4F4F4"
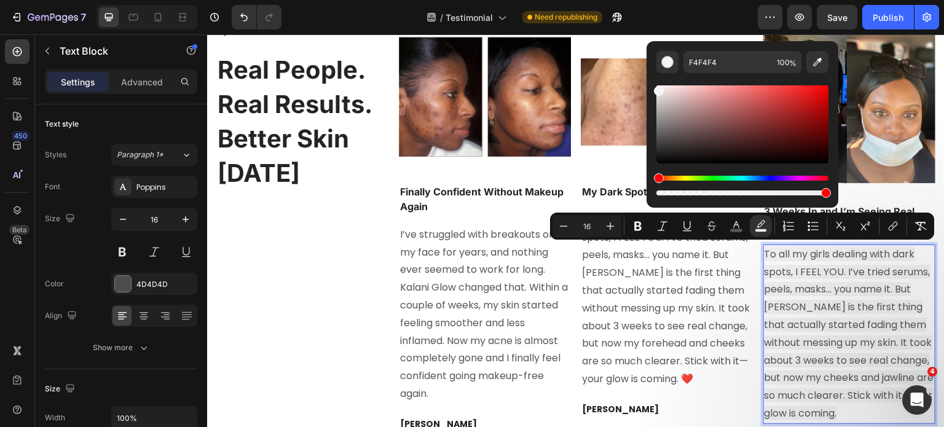
click at [829, 319] on span "To all my girls dealing with dark spots, I FEEL YOU. I’ve tried serums, peels, …" at bounding box center [850, 333] width 170 height 173
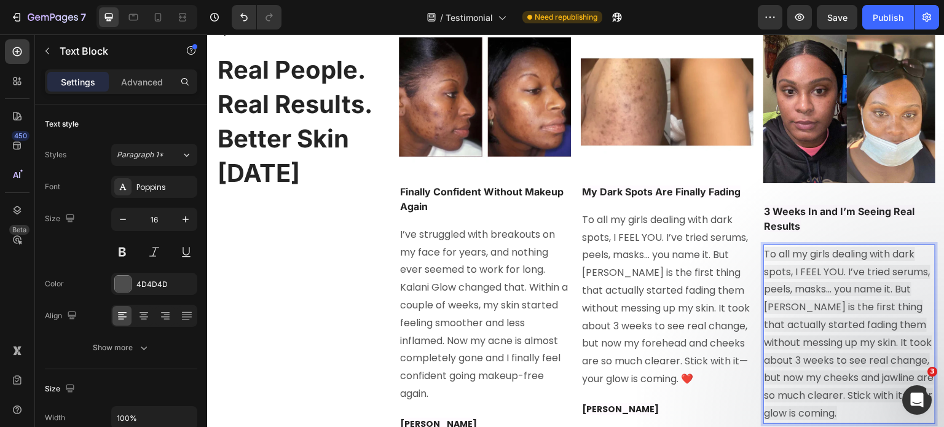
click at [826, 312] on span "To all my girls dealing with dark spots, I FEEL YOU. I’ve tried serums, peels, …" at bounding box center [850, 333] width 170 height 173
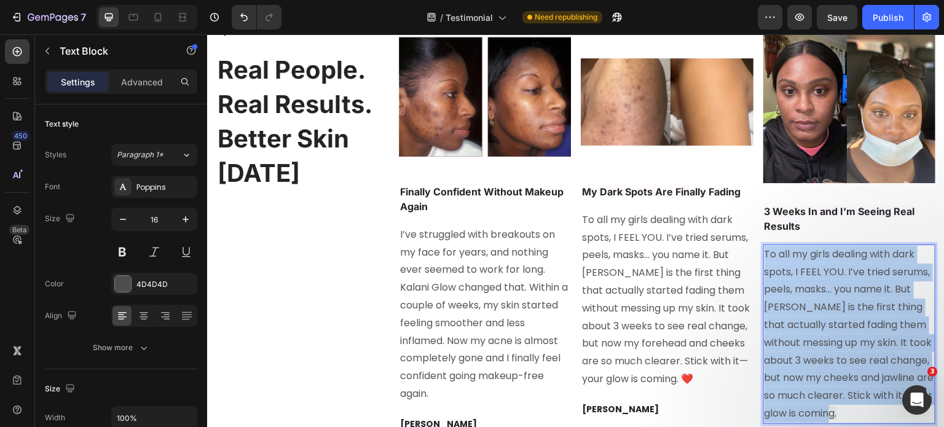
click at [826, 312] on span "To all my girls dealing with dark spots, I FEEL YOU. I’ve tried serums, peels, …" at bounding box center [850, 333] width 170 height 173
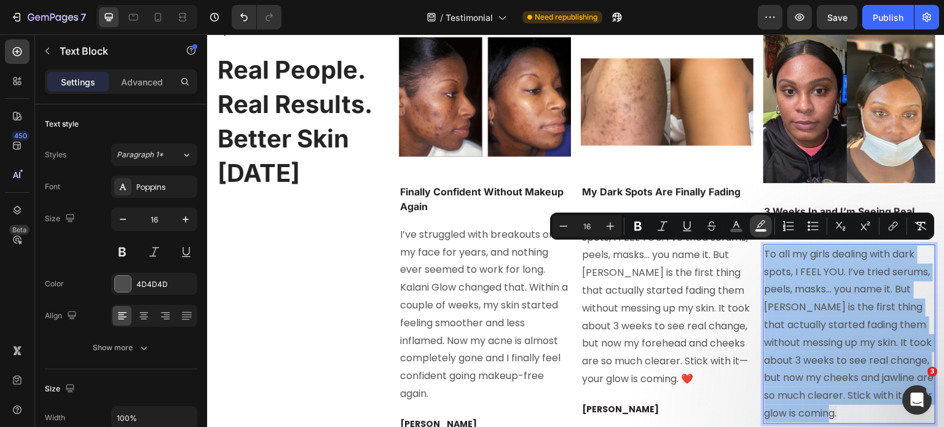
click at [761, 223] on icon "Editor contextual toolbar" at bounding box center [761, 223] width 9 height 7
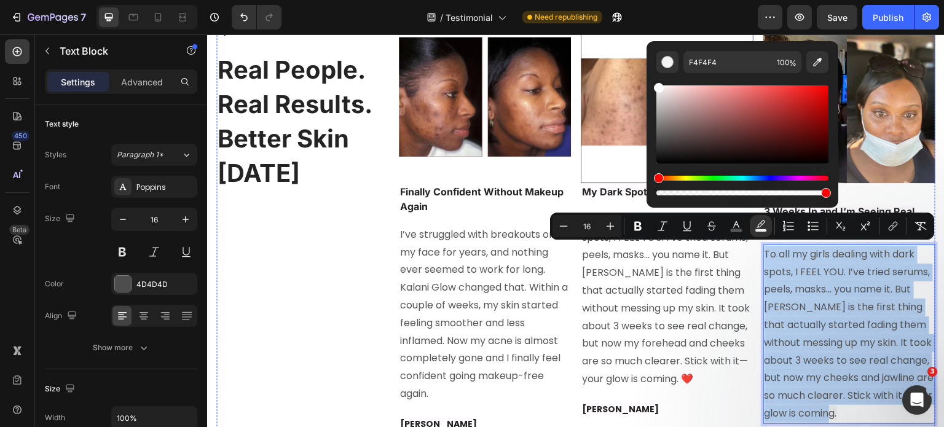
type input "FFFFFF"
drag, startPoint x: 877, startPoint y: 139, endPoint x: 640, endPoint y: 74, distance: 245.5
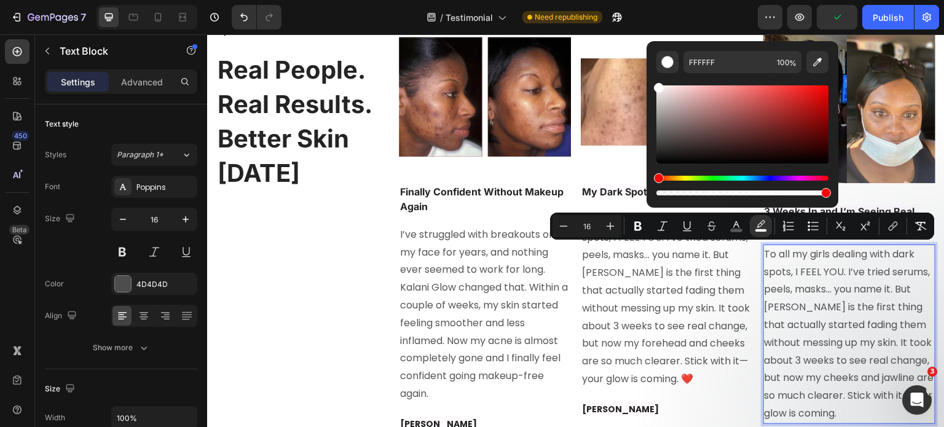
click at [770, 308] on span "To all my girls dealing with dark spots, I FEEL YOU. I’ve tried serums, peels, …" at bounding box center [850, 333] width 170 height 173
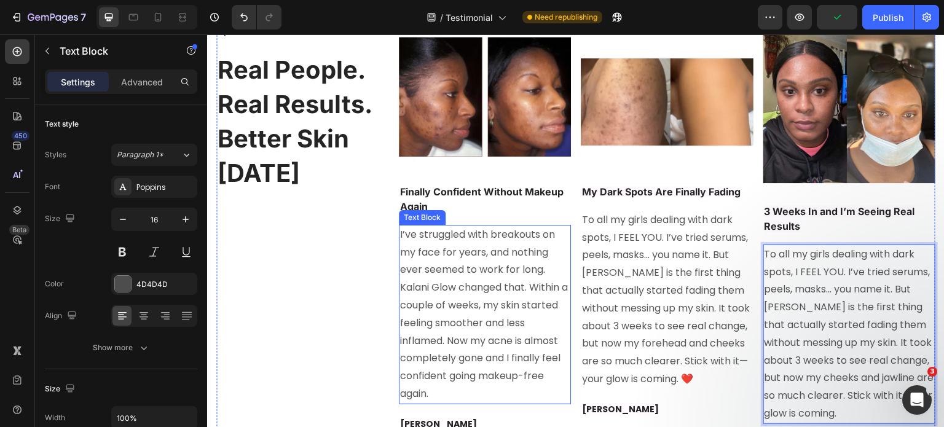
click at [507, 278] on p "I’ve struggled with breakouts on my face for years, and nothing ever seemed to …" at bounding box center [485, 314] width 170 height 177
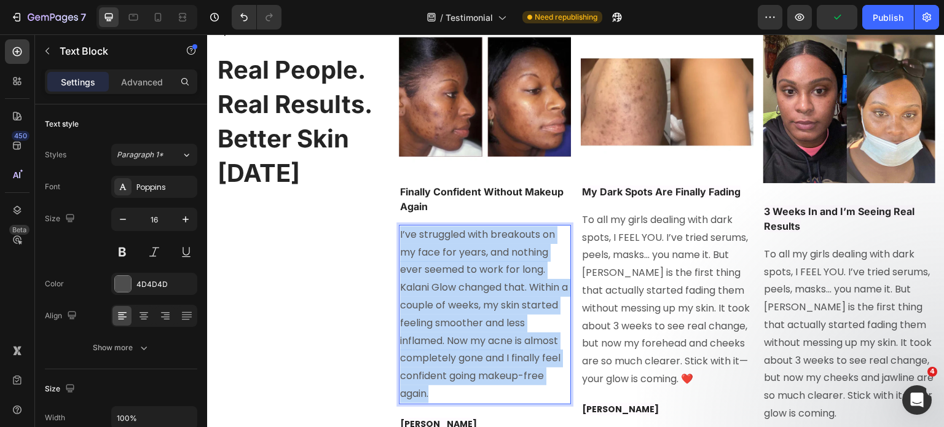
click at [507, 278] on p "I’ve struggled with breakouts on my face for years, and nothing ever seemed to …" at bounding box center [485, 314] width 170 height 177
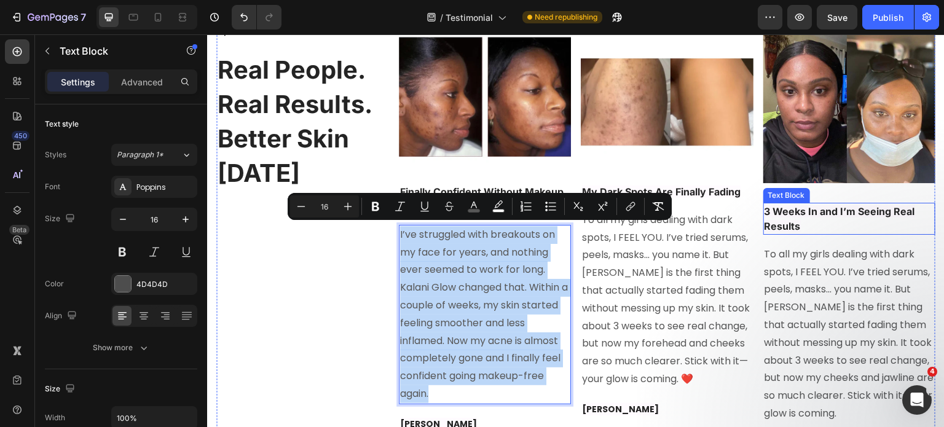
click at [777, 220] on strong "3 Weeks In and I’m Seeing Real Results" at bounding box center [840, 218] width 151 height 27
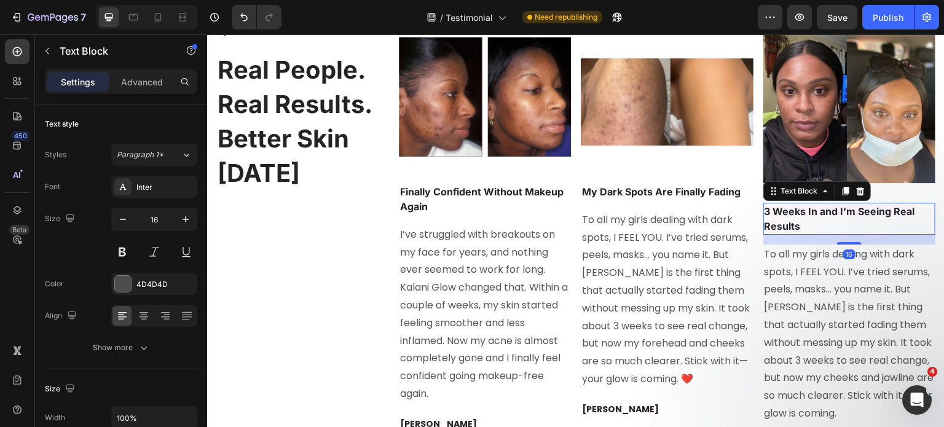
click at [777, 220] on strong "3 Weeks In and I’m Seeing Real Results" at bounding box center [840, 218] width 151 height 27
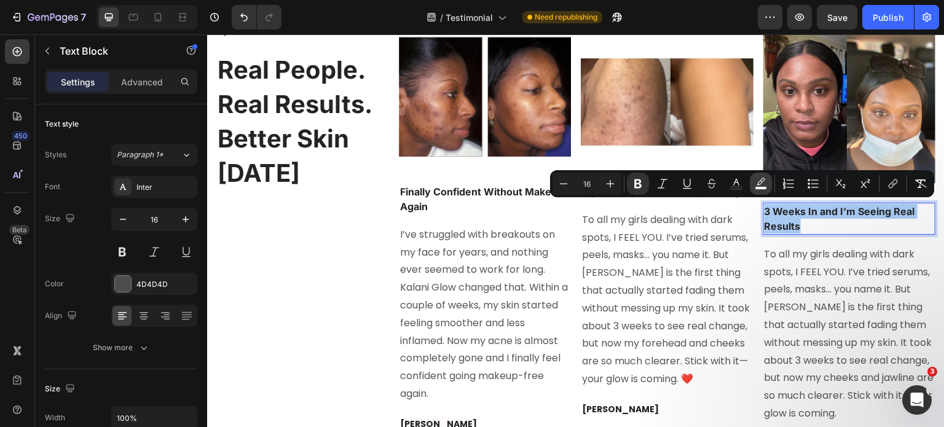
click at [760, 187] on rect "Editor contextual toolbar" at bounding box center [762, 188] width 12 height 3
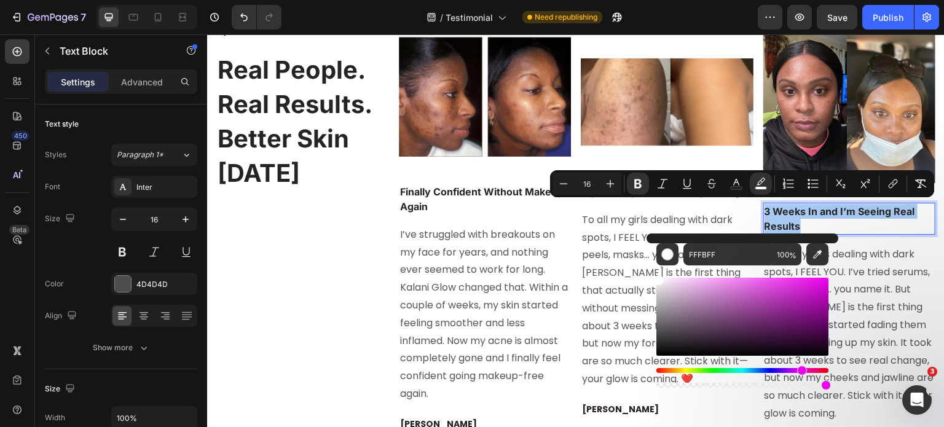
drag, startPoint x: 885, startPoint y: 322, endPoint x: 644, endPoint y: 273, distance: 246.4
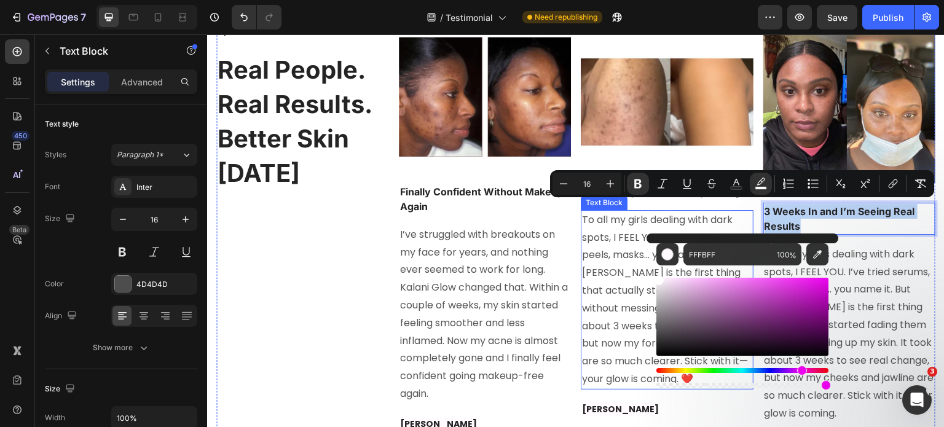
type input "FFFFFF"
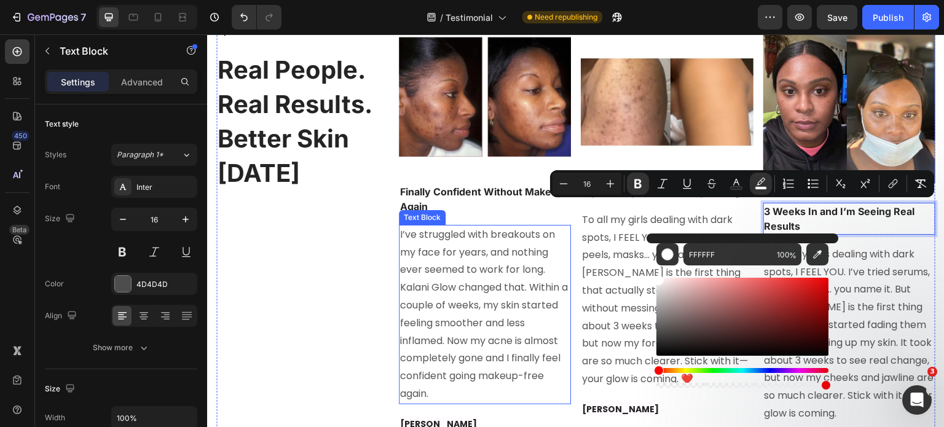
click at [544, 250] on span "I’ve struggled with breakouts on my face for years, and nothing ever seemed to …" at bounding box center [484, 313] width 168 height 173
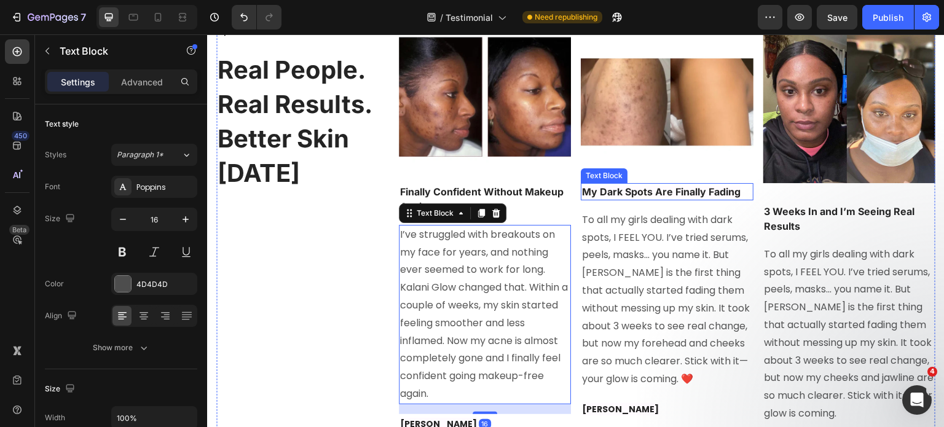
click at [643, 187] on strong "My Dark Spots Are Finally Fading" at bounding box center [661, 192] width 159 height 12
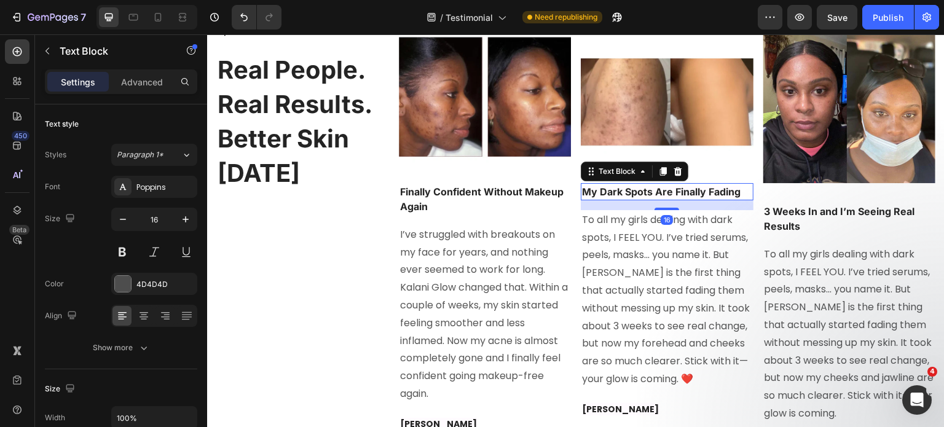
click at [643, 187] on strong "My Dark Spots Are Finally Fading" at bounding box center [661, 192] width 159 height 12
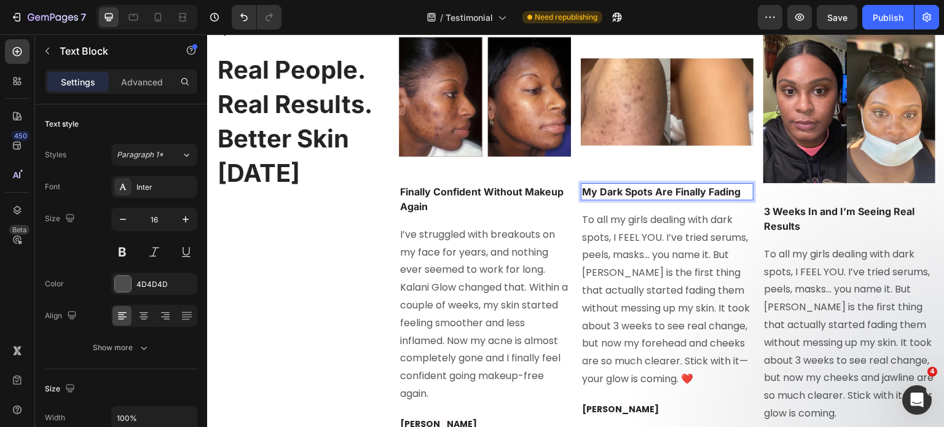
click at [643, 187] on strong "My Dark Spots Are Finally Fading" at bounding box center [661, 192] width 159 height 12
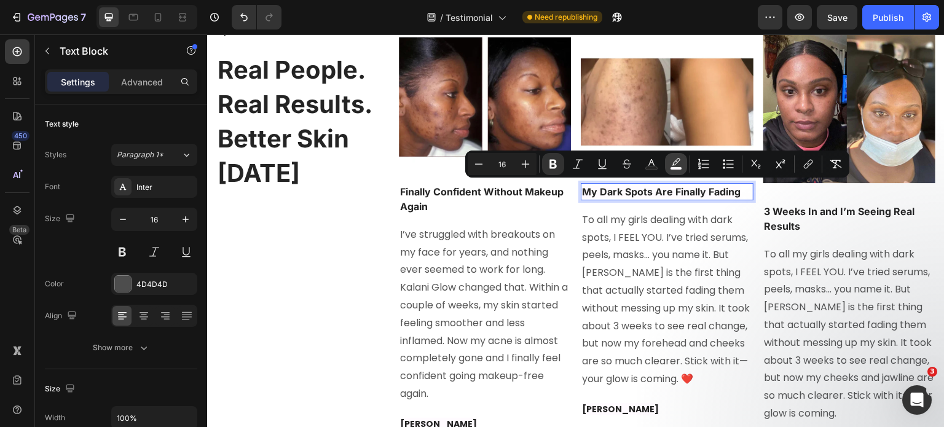
click at [671, 167] on icon "Editor contextual toolbar" at bounding box center [676, 164] width 12 height 12
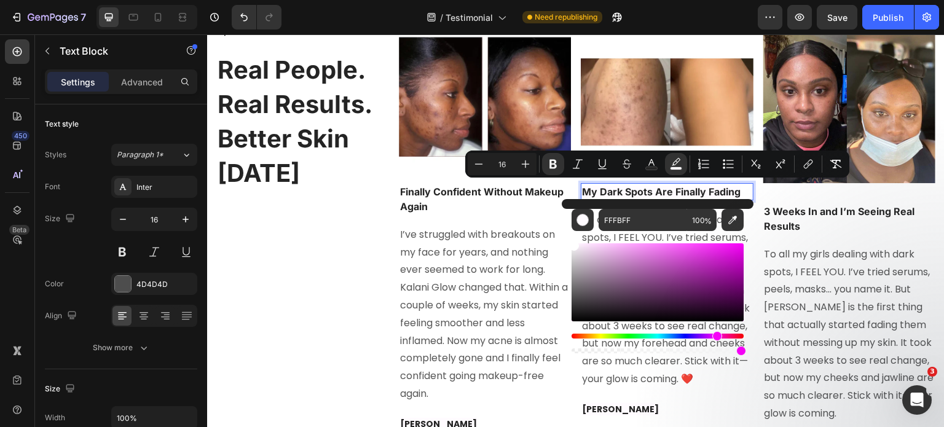
drag, startPoint x: 790, startPoint y: 294, endPoint x: 557, endPoint y: 225, distance: 243.0
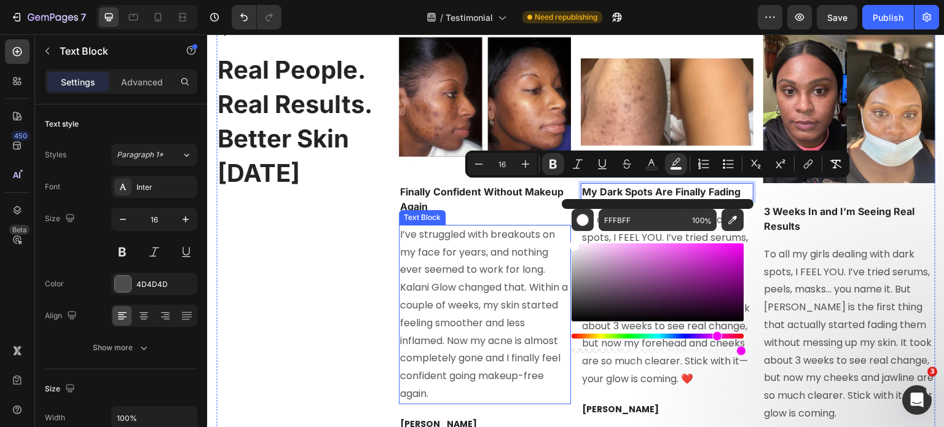
type input "FFFFFF"
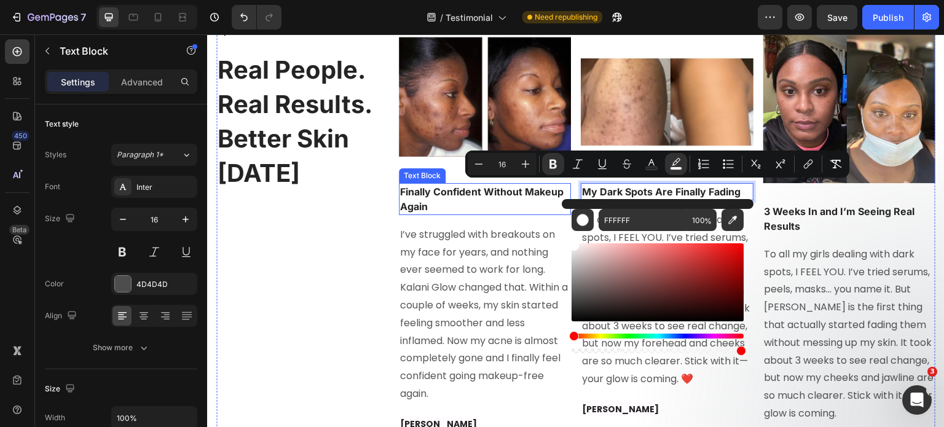
click at [477, 192] on strong "Finally Confident Without Makeup Again" at bounding box center [482, 199] width 164 height 27
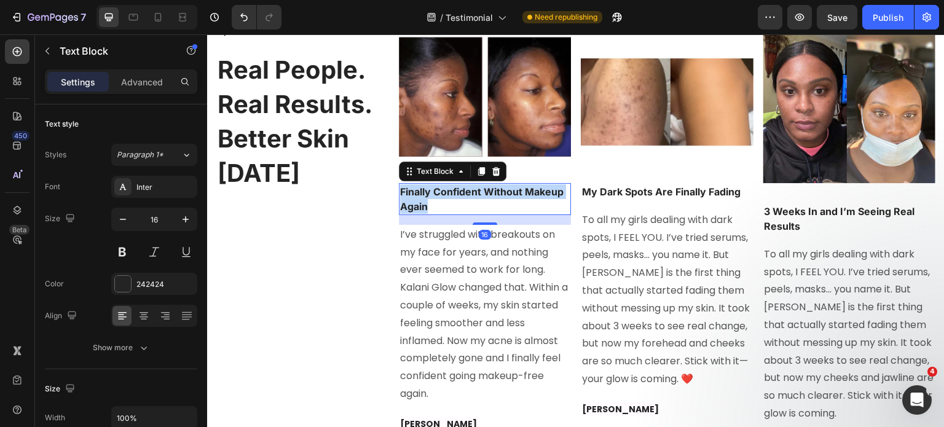
click at [477, 192] on strong "Finally Confident Without Makeup Again" at bounding box center [482, 199] width 164 height 27
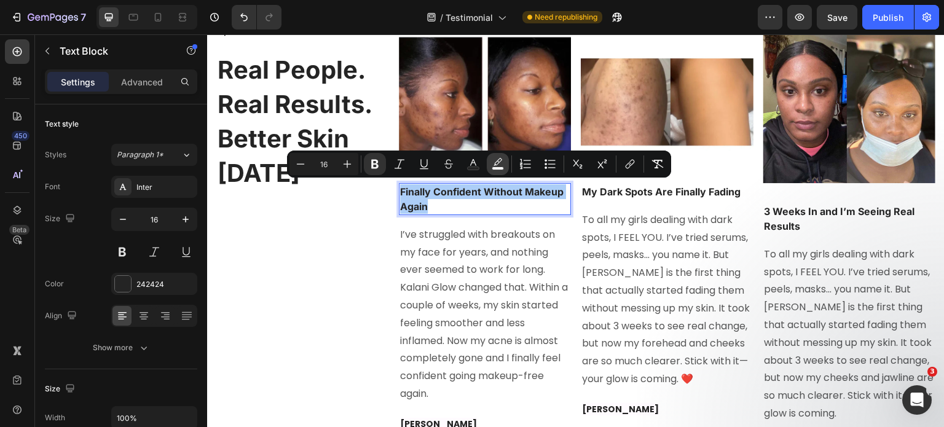
click at [505, 170] on button "color" at bounding box center [498, 164] width 22 height 22
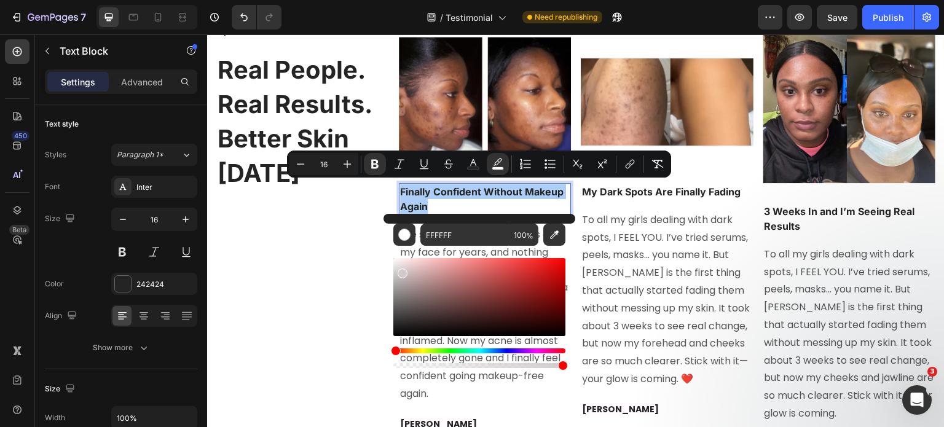
drag, startPoint x: 609, startPoint y: 306, endPoint x: 337, endPoint y: 230, distance: 282.0
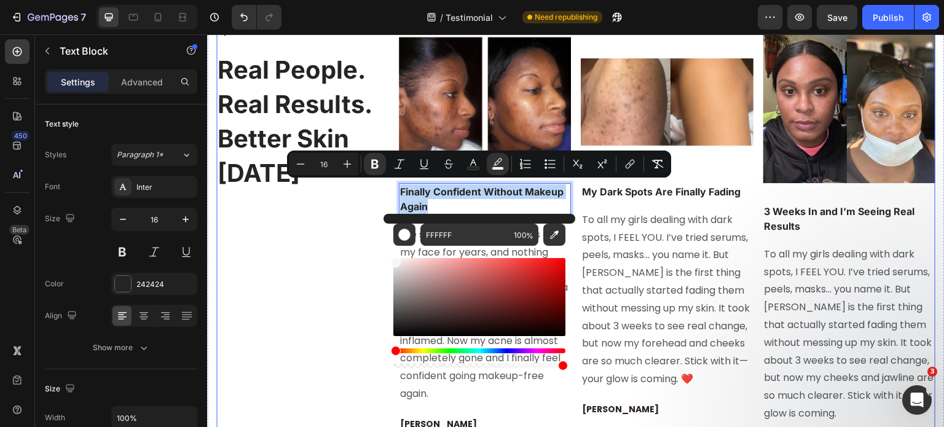
type input "F7F7F7"
click at [308, 234] on div "Icon Icon Icon Icon Icon Icon List 2,000+ 5 Star reviews Text Block Real People…" at bounding box center [302, 231] width 173 height 443
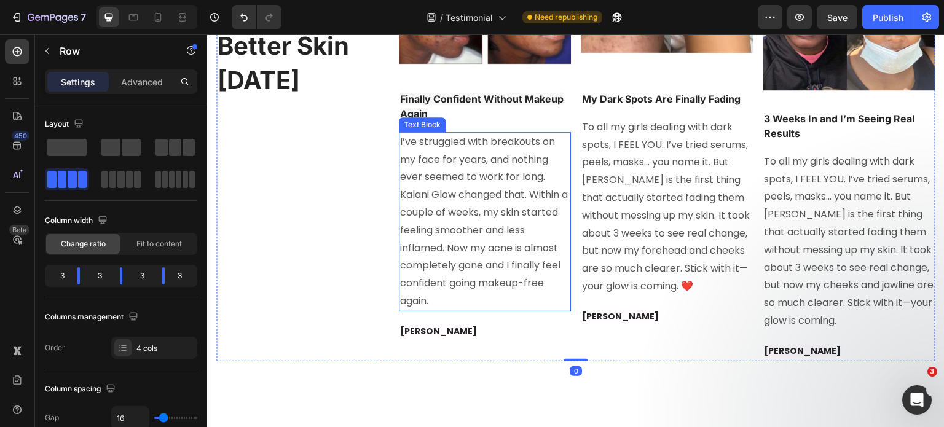
scroll to position [6575, 0]
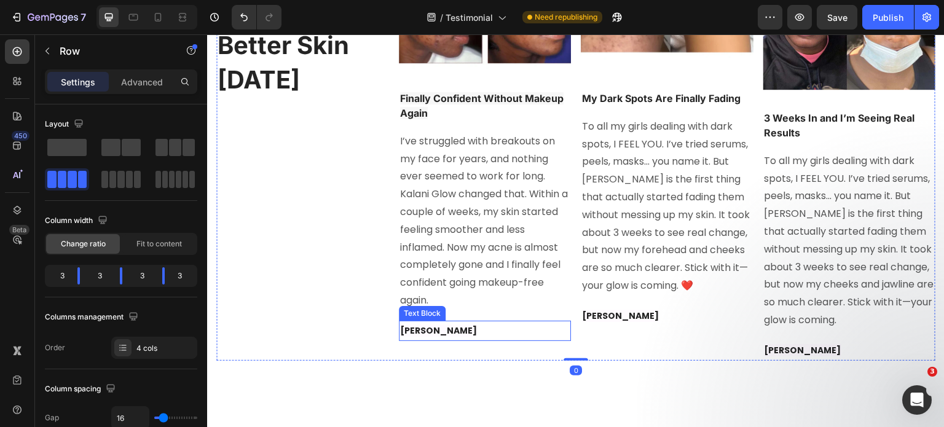
click at [437, 327] on strong "Keisha W." at bounding box center [438, 331] width 77 height 12
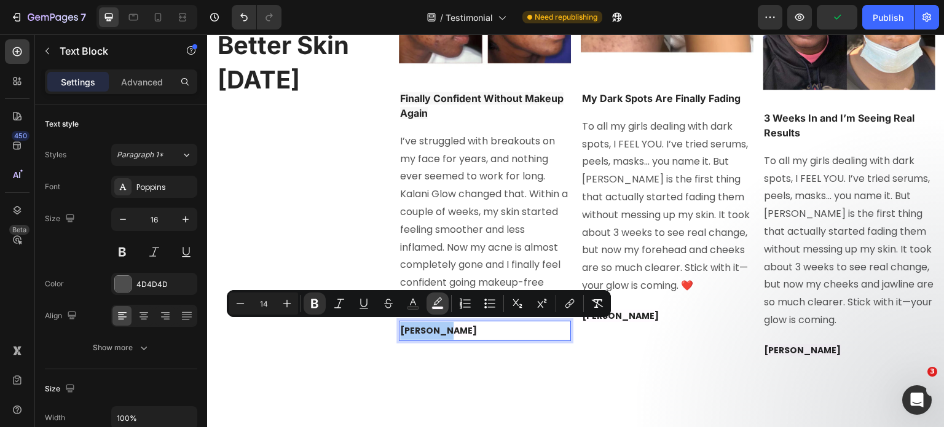
click at [443, 309] on icon "Editor contextual toolbar" at bounding box center [438, 304] width 12 height 12
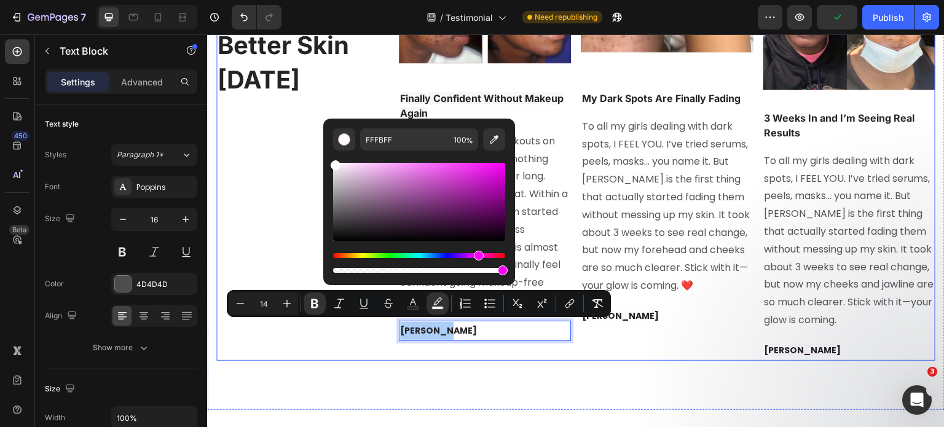
drag, startPoint x: 550, startPoint y: 207, endPoint x: 298, endPoint y: 140, distance: 261.4
type input "FFFFFF"
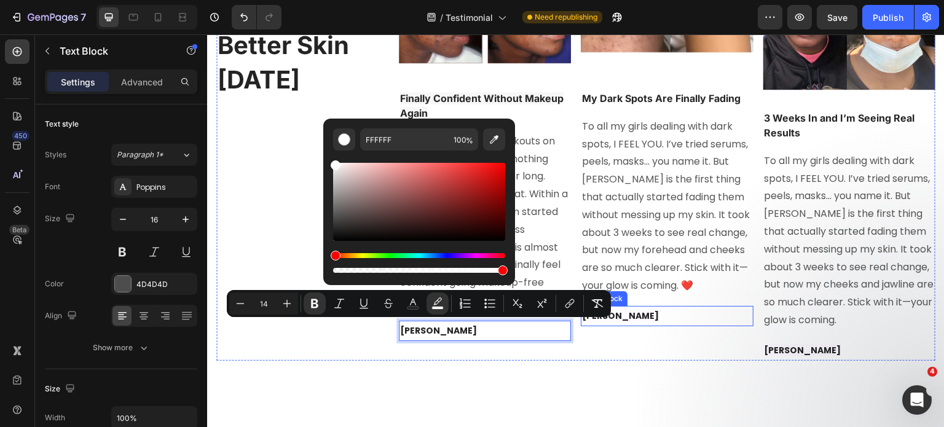
click at [652, 325] on p "Sheyenne D." at bounding box center [667, 316] width 170 height 18
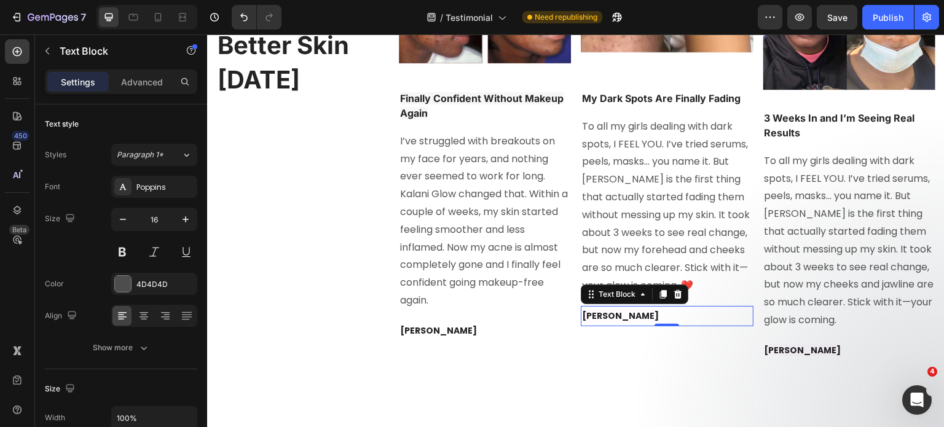
click at [652, 325] on p "Sheyenne D." at bounding box center [667, 316] width 170 height 18
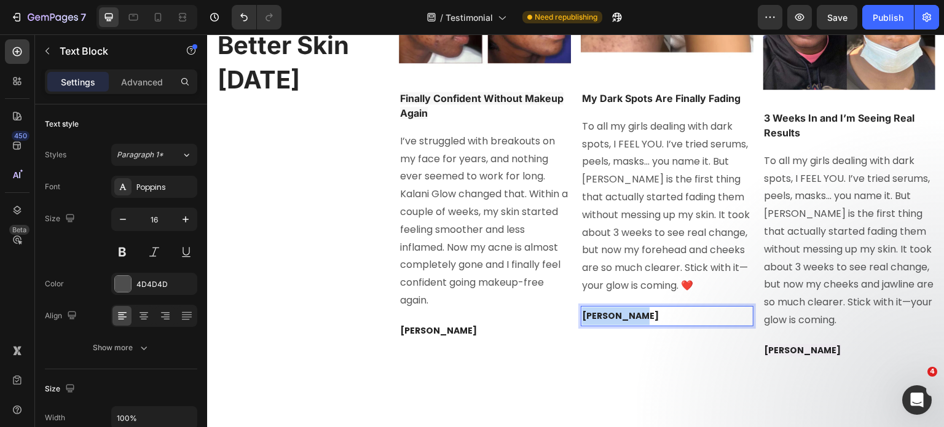
click at [652, 325] on p "Sheyenne D." at bounding box center [667, 316] width 170 height 18
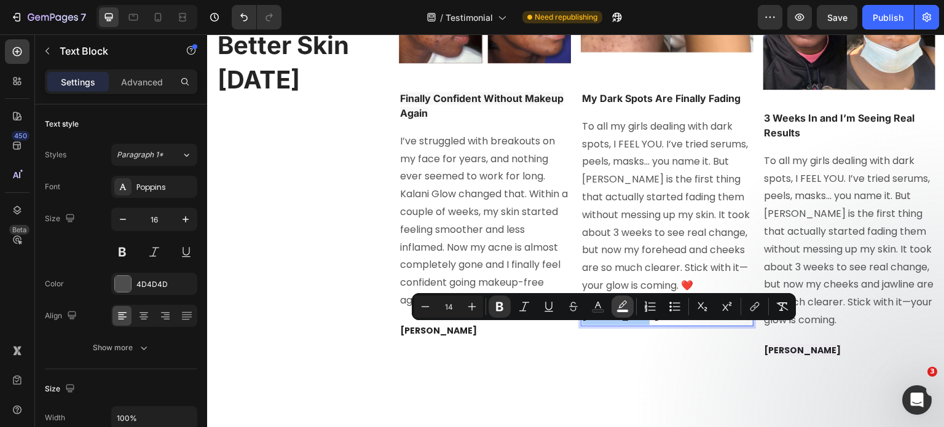
click at [620, 311] on rect "Editor contextual toolbar" at bounding box center [623, 311] width 12 height 3
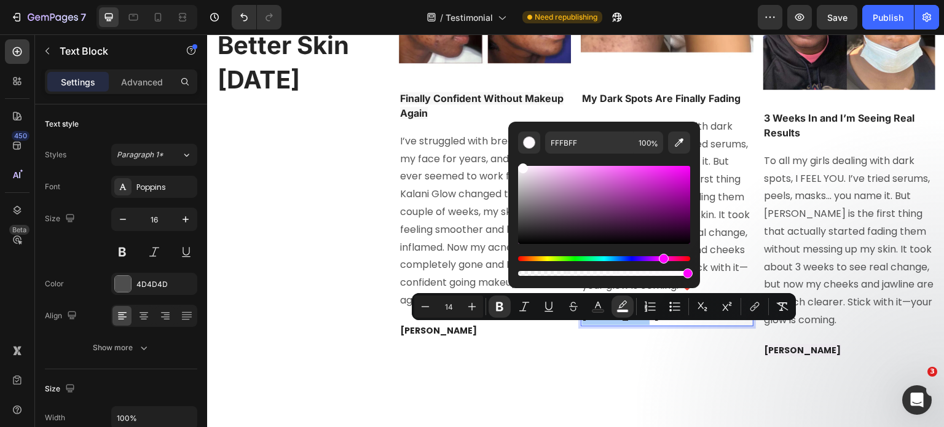
drag, startPoint x: 724, startPoint y: 199, endPoint x: 506, endPoint y: 158, distance: 221.4
type input "FFFFFF"
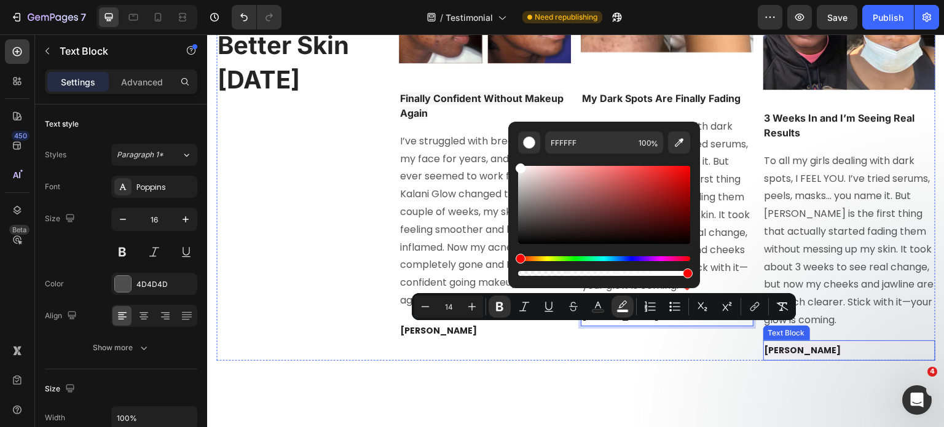
click at [830, 355] on p "Shley T." at bounding box center [850, 351] width 170 height 18
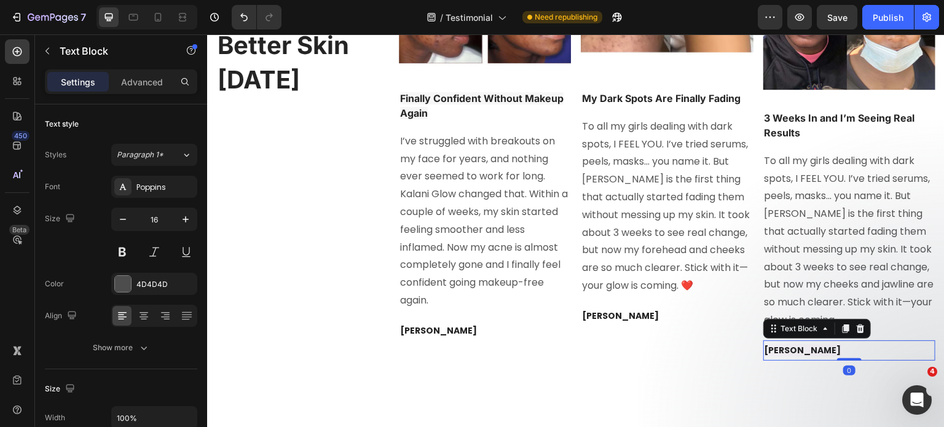
click at [830, 355] on p "Shley T." at bounding box center [850, 351] width 170 height 18
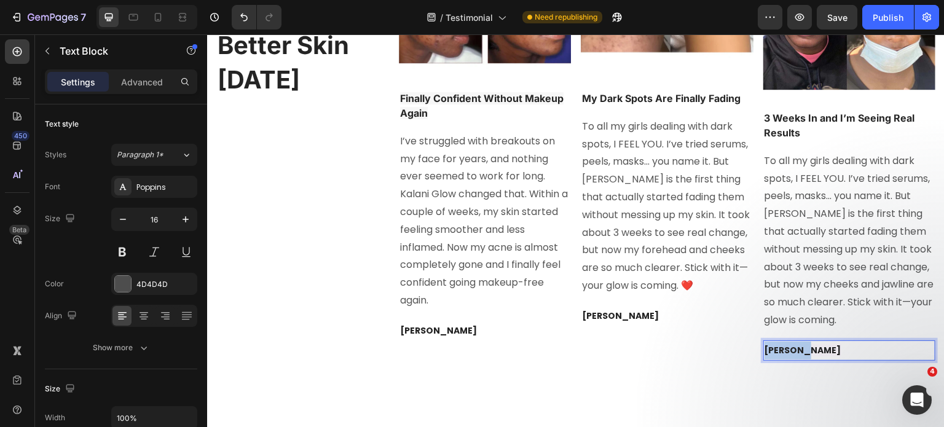
click at [830, 355] on p "Shley T." at bounding box center [850, 351] width 170 height 18
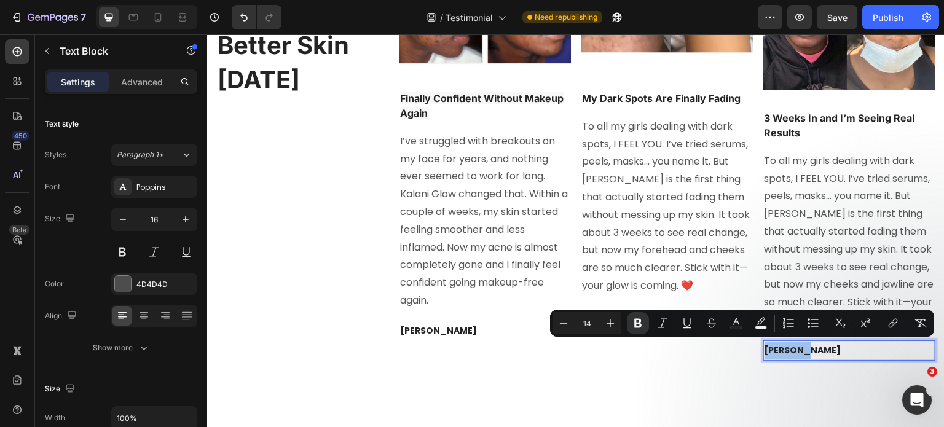
click at [772, 324] on div "Minus 14 Plus Bold Italic Underline Strikethrough color color Numbered List Bul…" at bounding box center [742, 323] width 379 height 22
click at [758, 318] on icon "Editor contextual toolbar" at bounding box center [761, 323] width 12 height 12
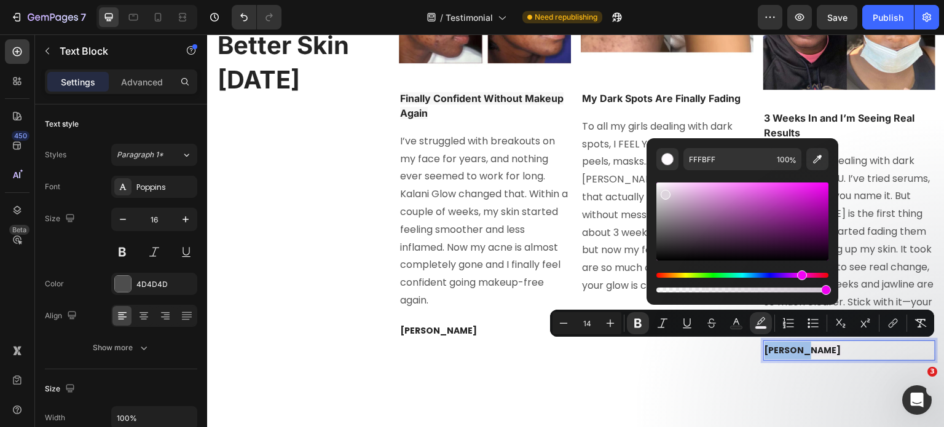
drag, startPoint x: 875, startPoint y: 232, endPoint x: 609, endPoint y: 166, distance: 274.9
type input "FFFFFF"
click at [588, 162] on span "To all my girls dealing with dark spots, I FEEL YOU. I’ve tried serums, peels, …" at bounding box center [666, 205] width 168 height 173
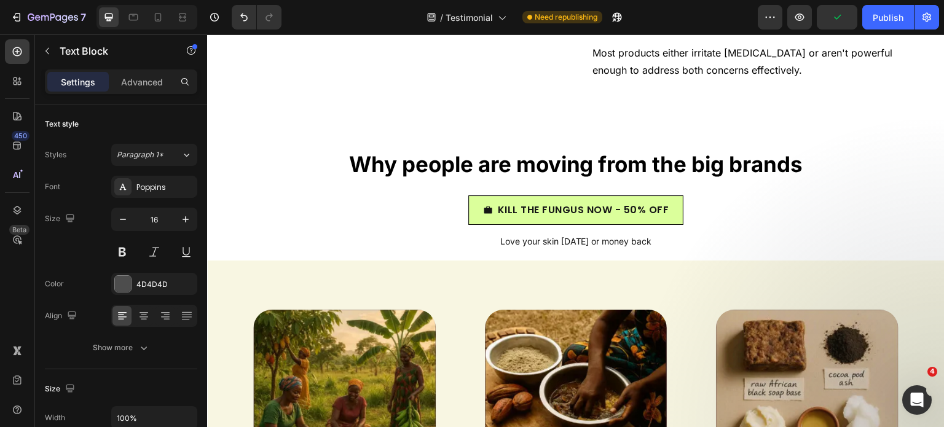
scroll to position [7494, 0]
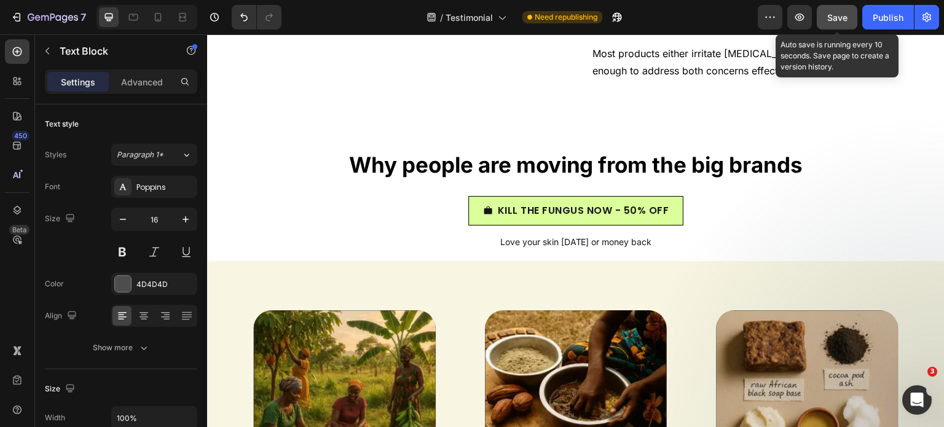
click at [834, 15] on span "Save" at bounding box center [837, 17] width 20 height 10
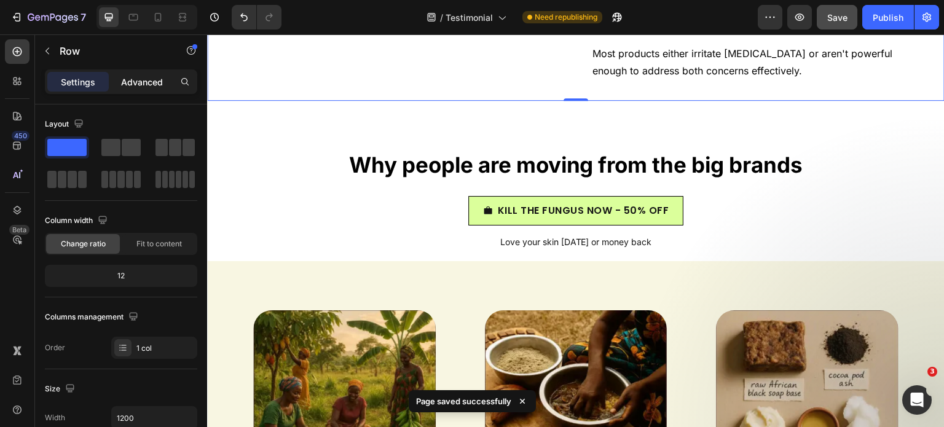
click at [162, 76] on p "Advanced" at bounding box center [142, 82] width 42 height 13
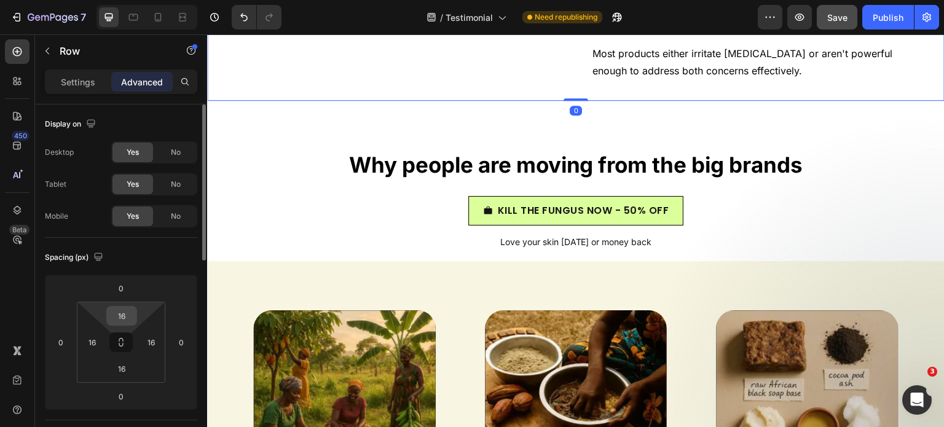
click at [135, 312] on div "16" at bounding box center [121, 316] width 31 height 20
click at [124, 311] on input "16" at bounding box center [121, 316] width 25 height 18
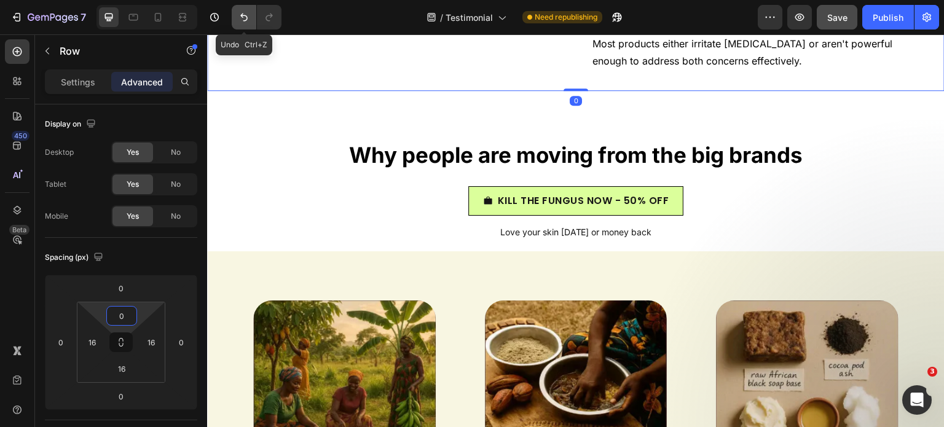
click at [251, 11] on button "Undo/Redo" at bounding box center [244, 17] width 25 height 25
click at [245, 22] on icon "Undo/Redo" at bounding box center [244, 17] width 12 height 12
type input "16"
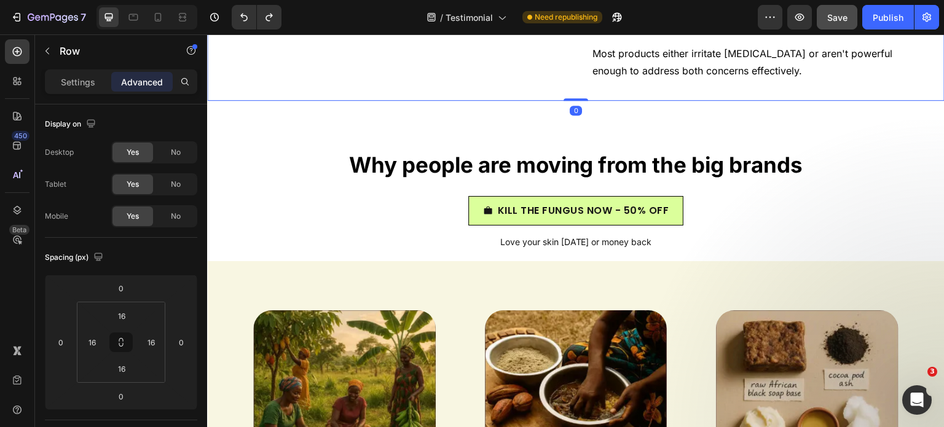
click at [537, 209] on div "Why people are moving from the big brands Heading KILL THE FUNGUS NOW - 50% OFF…" at bounding box center [576, 190] width 738 height 141
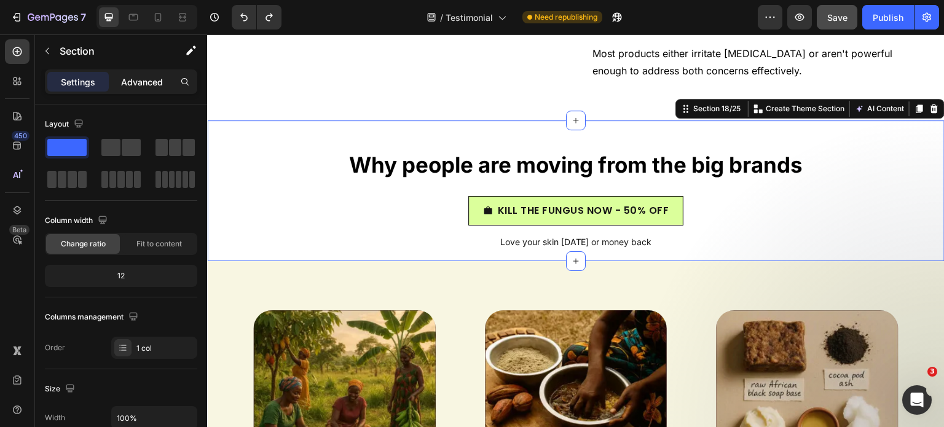
click at [152, 89] on div "Advanced" at bounding box center [141, 82] width 61 height 20
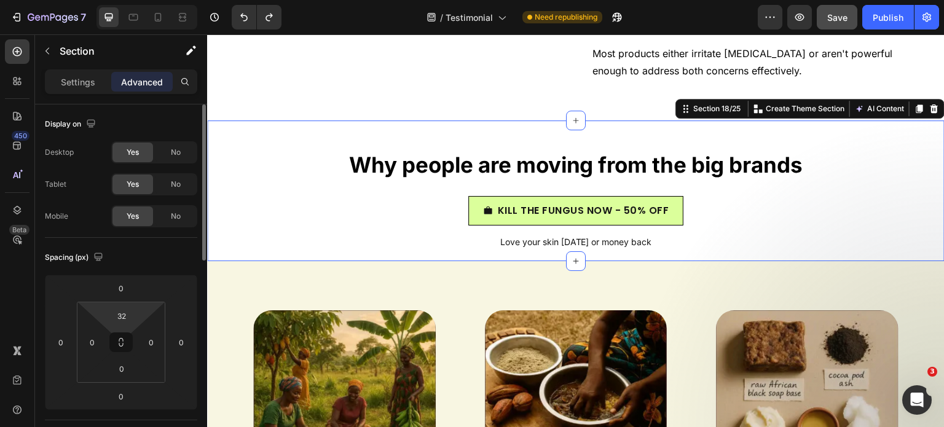
click at [122, 230] on html "7 Version history / Testimonial Need republishing Preview Save Publish 450 Beta…" at bounding box center [472, 115] width 944 height 230
type input "2"
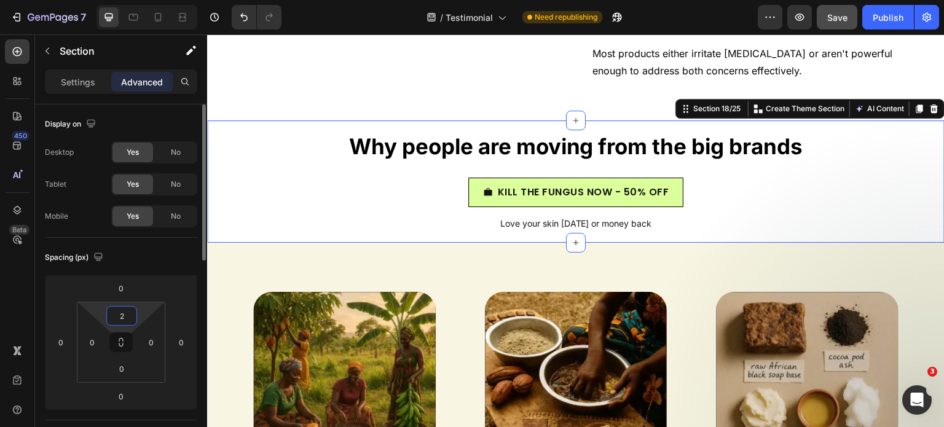
click at [122, 321] on input "2" at bounding box center [121, 316] width 25 height 18
click at [382, 219] on div "Why people are moving from the big brands Heading KILL THE FUNGUS NOW - 50% OFF…" at bounding box center [576, 182] width 738 height 121
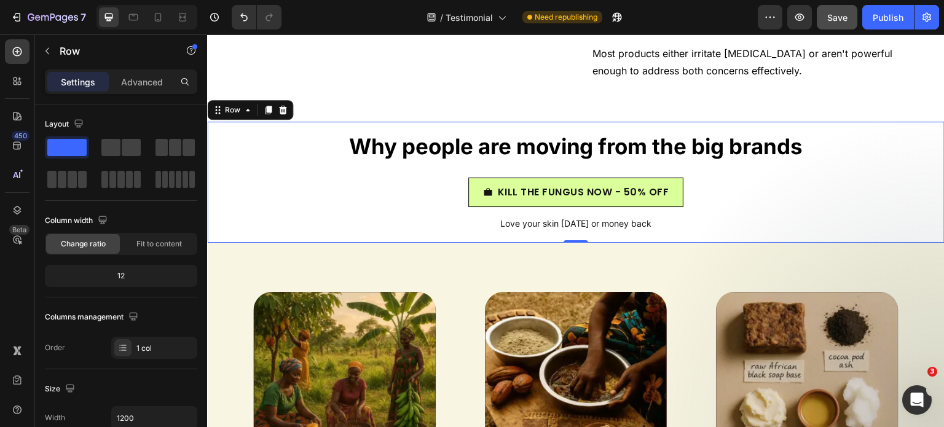
click at [836, 13] on span "Save" at bounding box center [837, 17] width 20 height 10
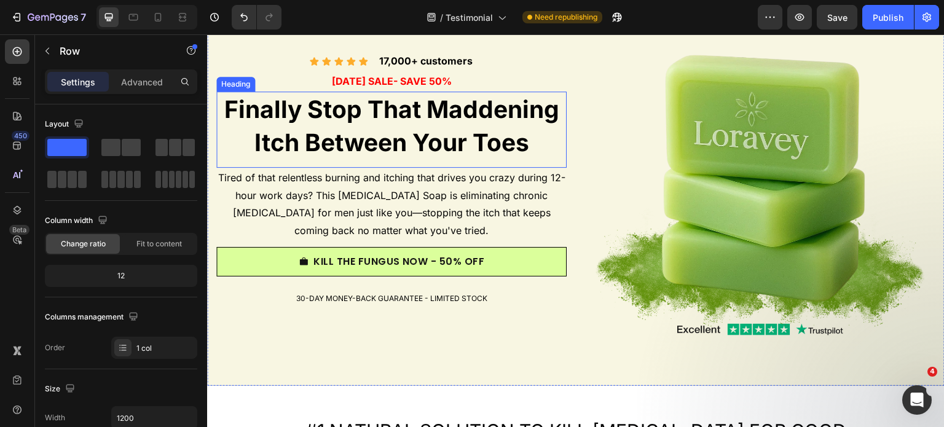
scroll to position [38, 0]
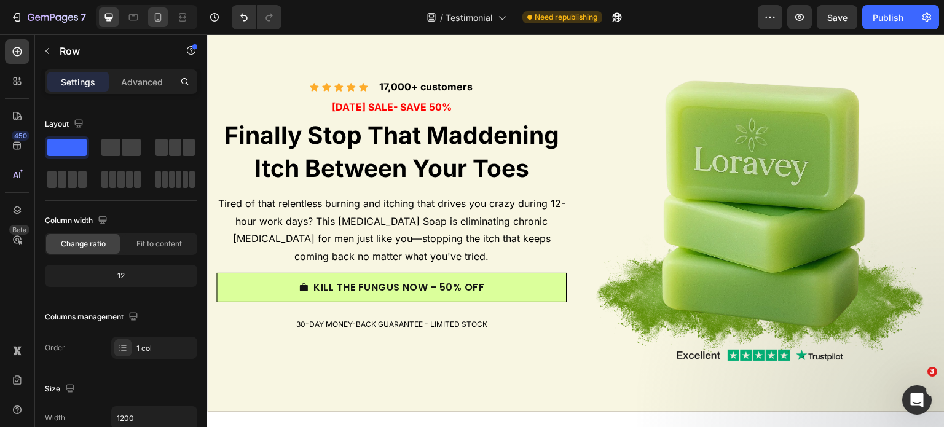
click at [160, 9] on div at bounding box center [158, 17] width 20 height 20
type input "100%"
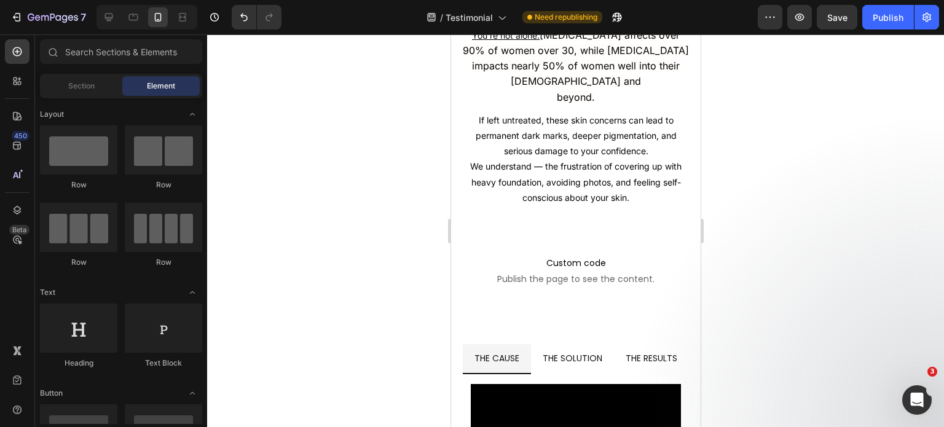
scroll to position [10310, 0]
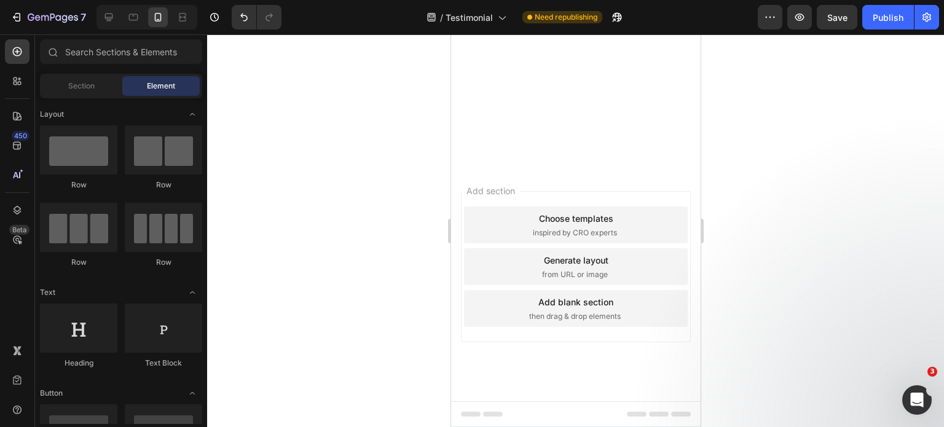
drag, startPoint x: 693, startPoint y: 53, endPoint x: 1199, endPoint y: 115, distance: 510.3
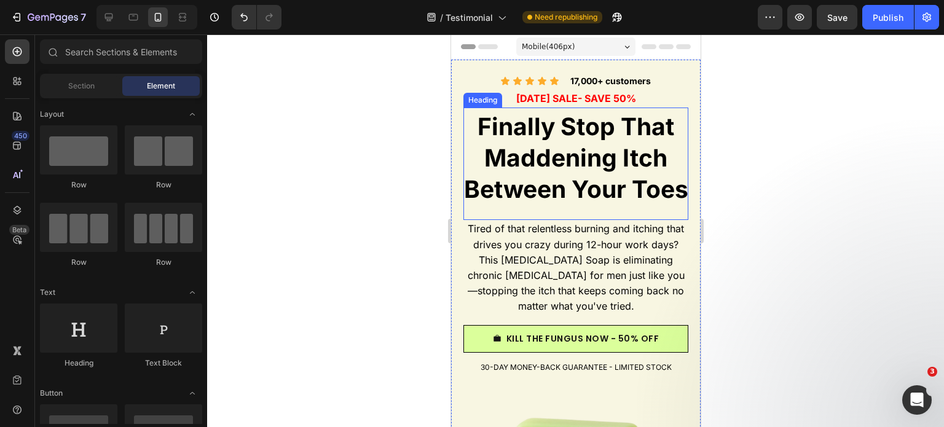
click at [538, 172] on span "Finally Stop That Maddening Itch Between Your Toes" at bounding box center [576, 158] width 224 height 92
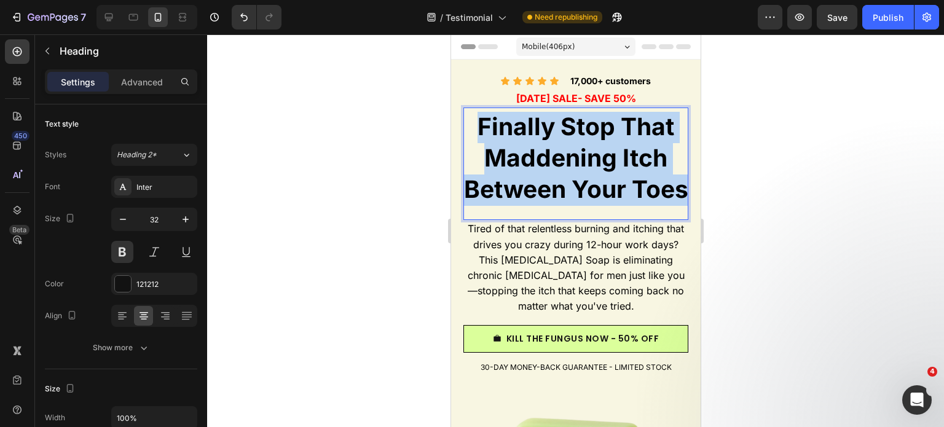
click at [538, 172] on span "Finally Stop That Maddening Itch Between Your Toes" at bounding box center [576, 158] width 224 height 92
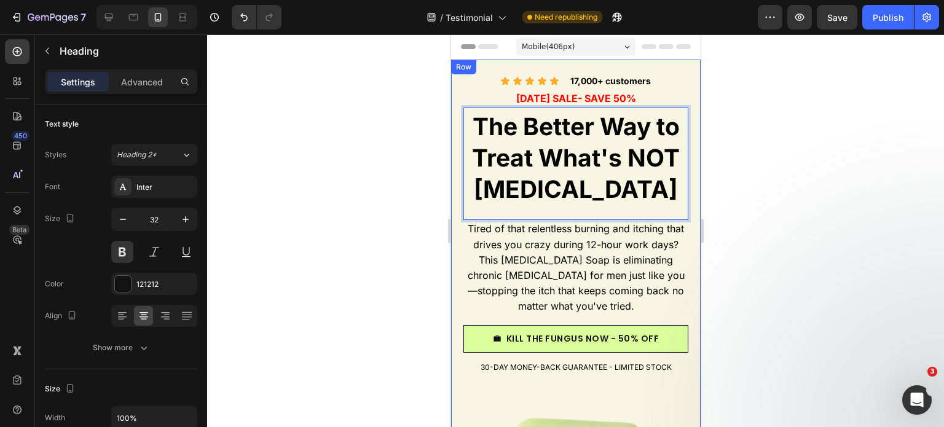
click at [500, 237] on span "Tired of that relentless burning and itching that drives you crazy during 12-ho…" at bounding box center [575, 268] width 217 height 90
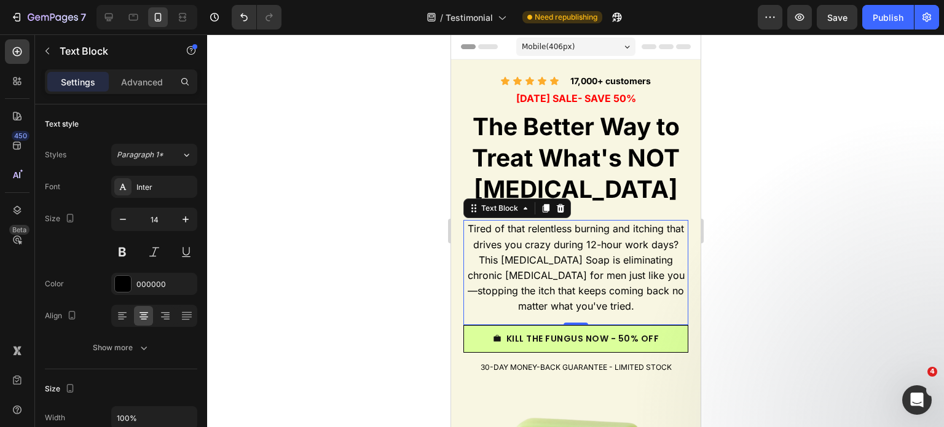
click at [500, 237] on span "Tired of that relentless burning and itching that drives you crazy during 12-ho…" at bounding box center [575, 268] width 217 height 90
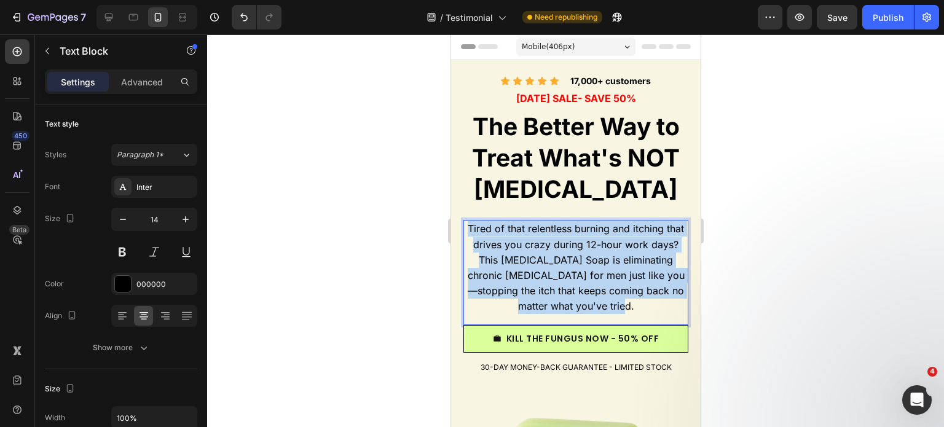
click at [500, 237] on span "Tired of that relentless burning and itching that drives you crazy during 12-ho…" at bounding box center [575, 268] width 217 height 90
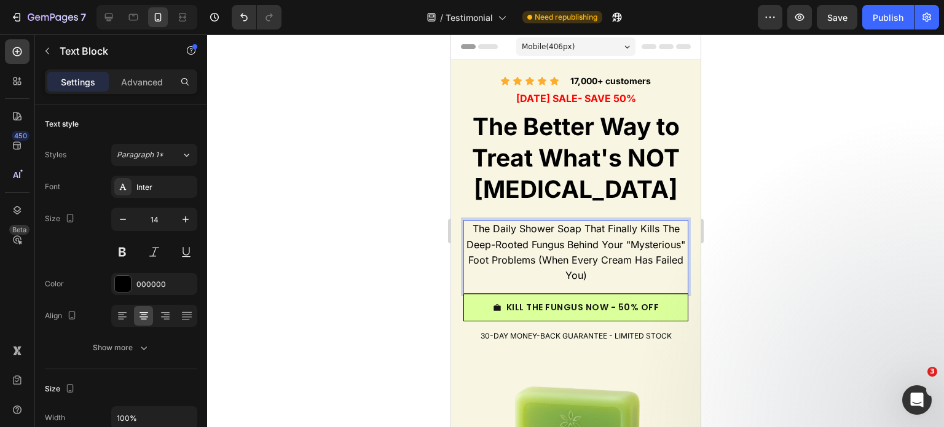
click at [608, 262] on span "The Daily Shower Soap That Finally Kills The Deep-Rooted Fungus Behind Your "My…" at bounding box center [575, 252] width 219 height 59
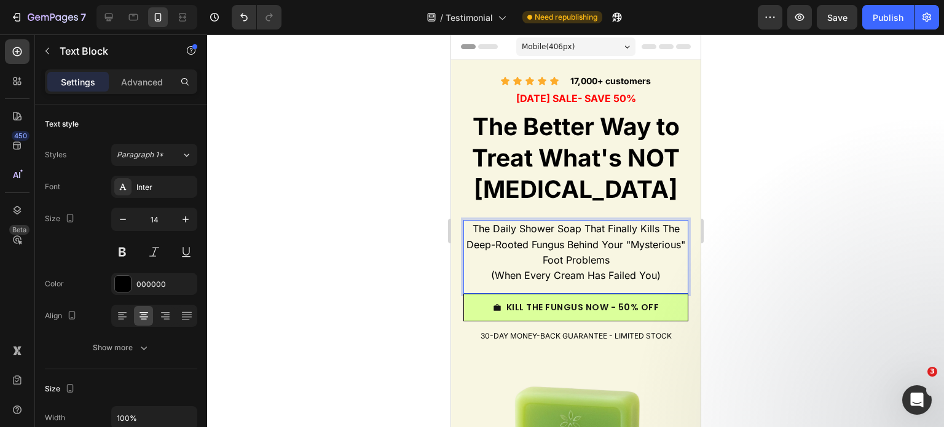
drag, startPoint x: 841, startPoint y: 262, endPoint x: 224, endPoint y: 227, distance: 618.2
click at [841, 262] on div at bounding box center [575, 230] width 737 height 393
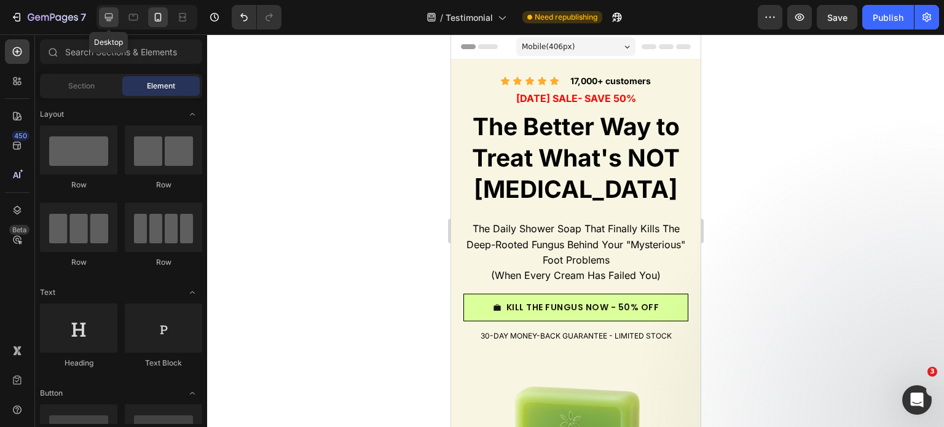
click at [108, 24] on div at bounding box center [109, 17] width 20 height 20
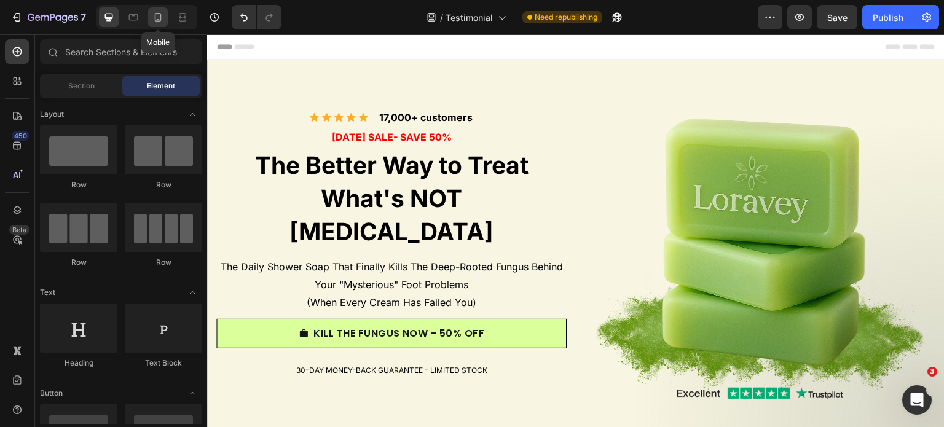
click at [161, 17] on icon at bounding box center [158, 17] width 12 height 12
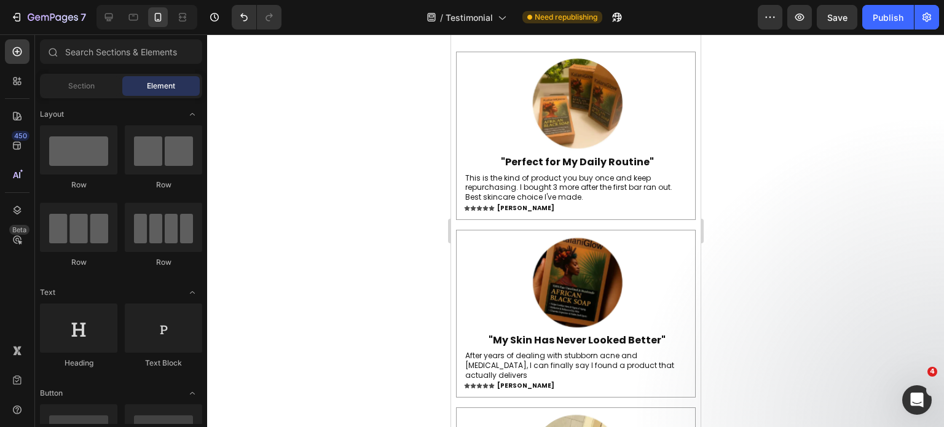
scroll to position [5867, 0]
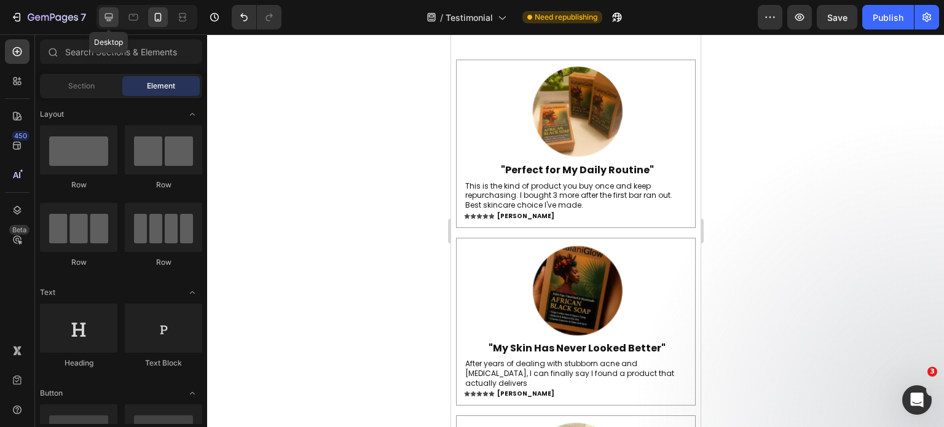
click at [117, 14] on div at bounding box center [109, 17] width 20 height 20
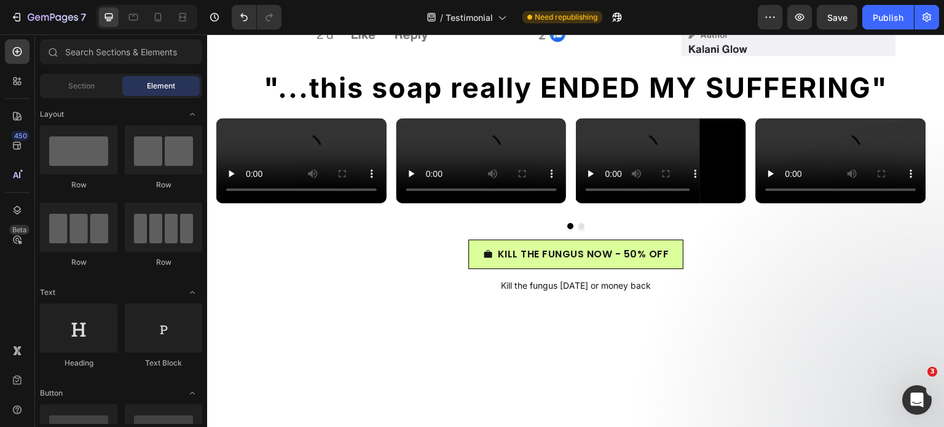
scroll to position [5053, 0]
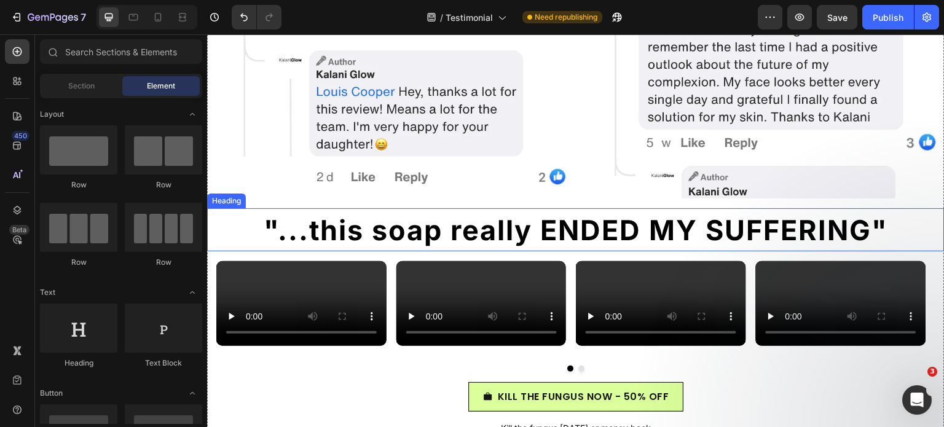
click at [508, 217] on strong ""...this soap really ENDED MY SUFFERING"" at bounding box center [576, 230] width 625 height 34
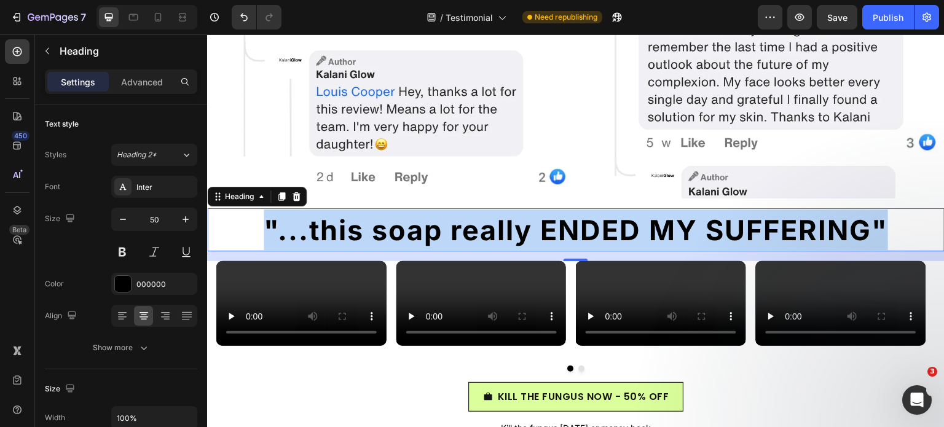
click at [508, 217] on strong ""...this soap really ENDED MY SUFFERING"" at bounding box center [576, 230] width 625 height 34
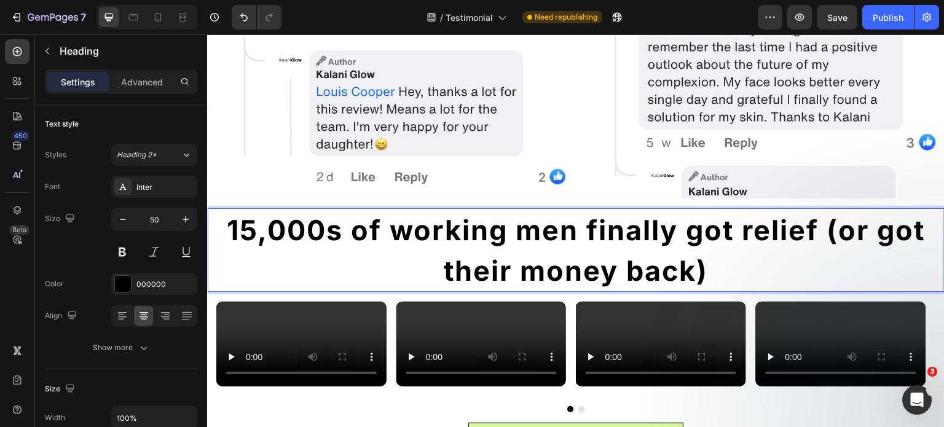
click at [452, 216] on strong "15,000s of working men finally got relief (or got their money back)" at bounding box center [576, 250] width 698 height 74
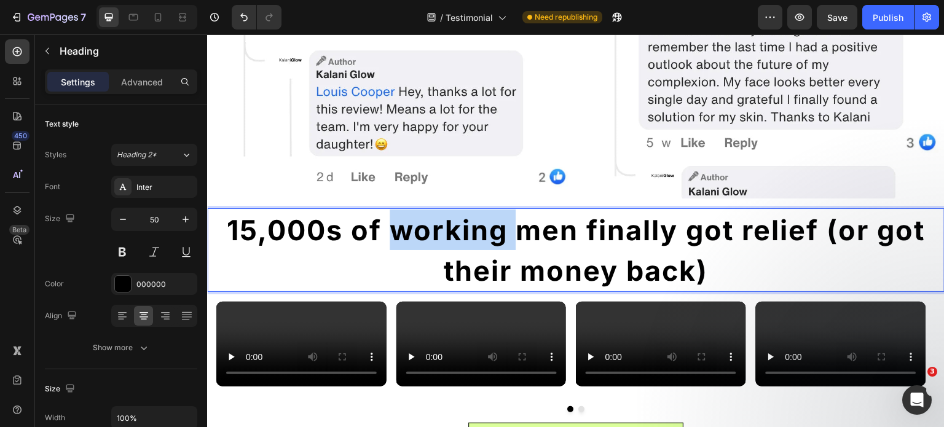
click at [452, 216] on strong "15,000s of working men finally got relief (or got their money back)" at bounding box center [576, 250] width 698 height 74
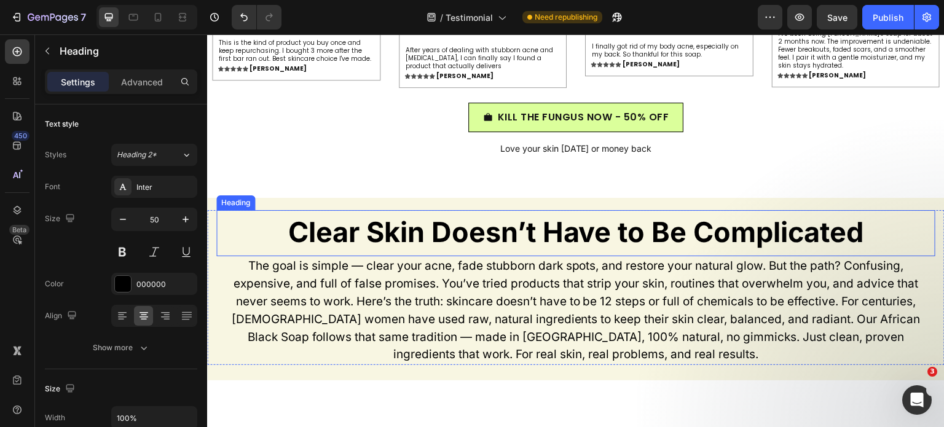
scroll to position [5756, 0]
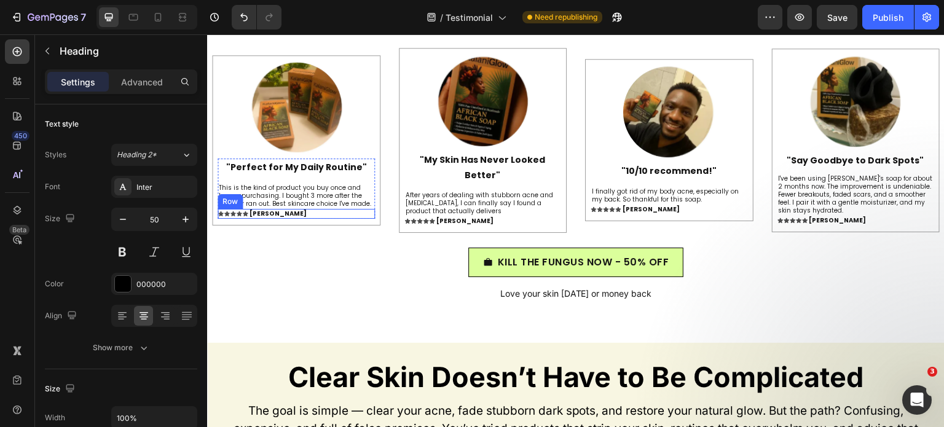
click at [295, 211] on div "Icon Icon Icon Icon Icon Icon List Janette K. Heading Row" at bounding box center [296, 214] width 157 height 10
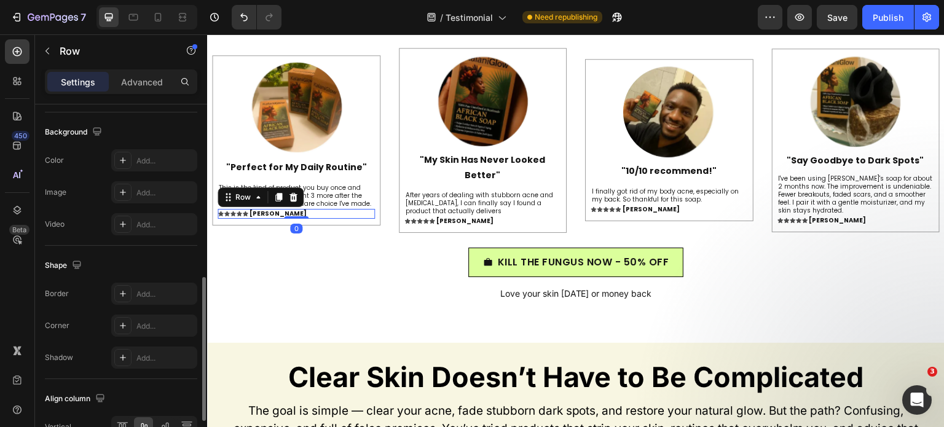
scroll to position [531, 0]
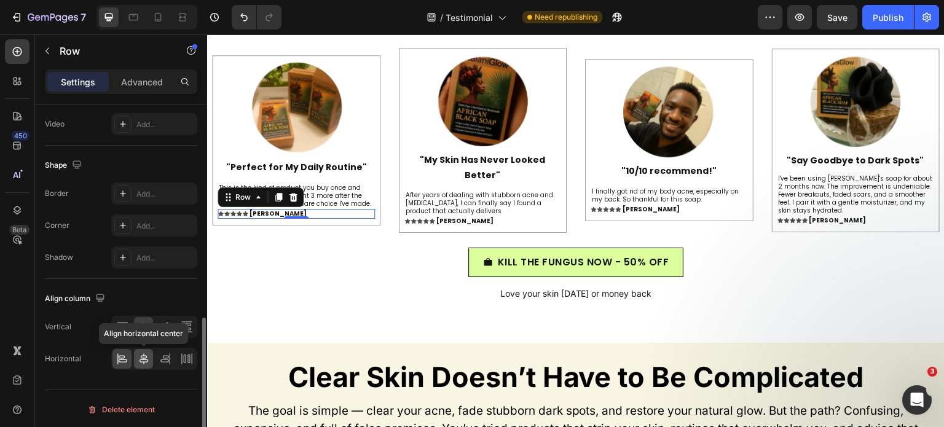
click at [145, 357] on icon at bounding box center [144, 359] width 12 height 12
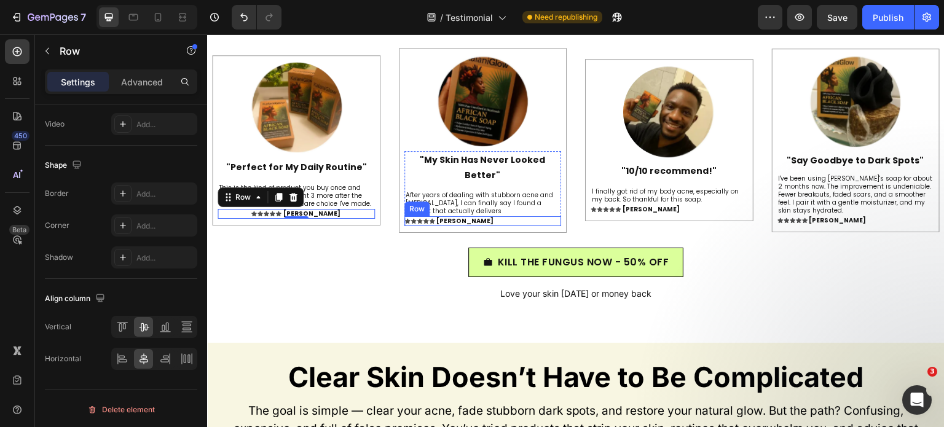
click at [528, 216] on div "Icon Icon Icon Icon Icon Icon List Danielle H. Heading Row" at bounding box center [483, 221] width 157 height 10
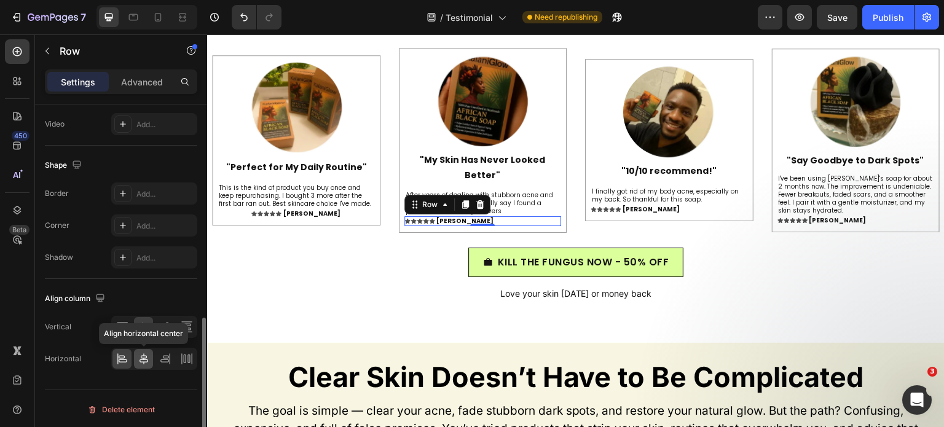
click at [146, 360] on icon at bounding box center [144, 359] width 12 height 12
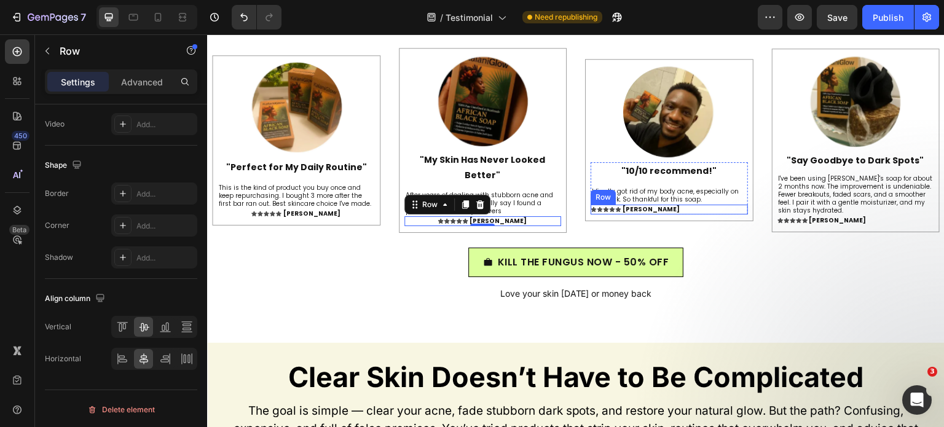
click at [687, 210] on div "Icon Icon Icon Icon Icon Icon List Rick D. Heading Row" at bounding box center [669, 210] width 157 height 10
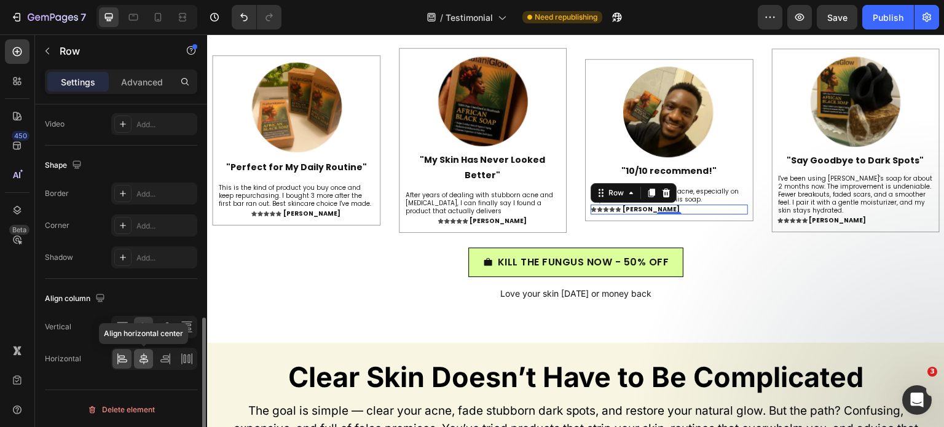
click at [145, 356] on icon at bounding box center [144, 359] width 12 height 12
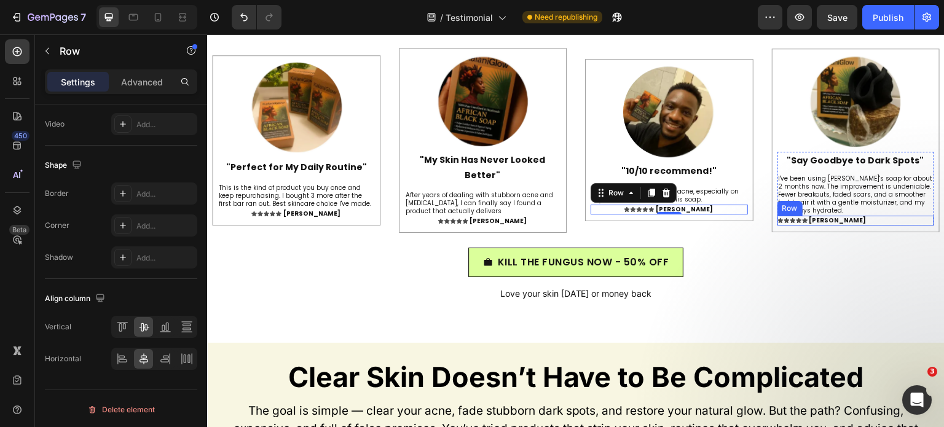
click at [872, 221] on div "Icon Icon Icon Icon Icon Icon List Donna C. Heading Row" at bounding box center [856, 221] width 157 height 10
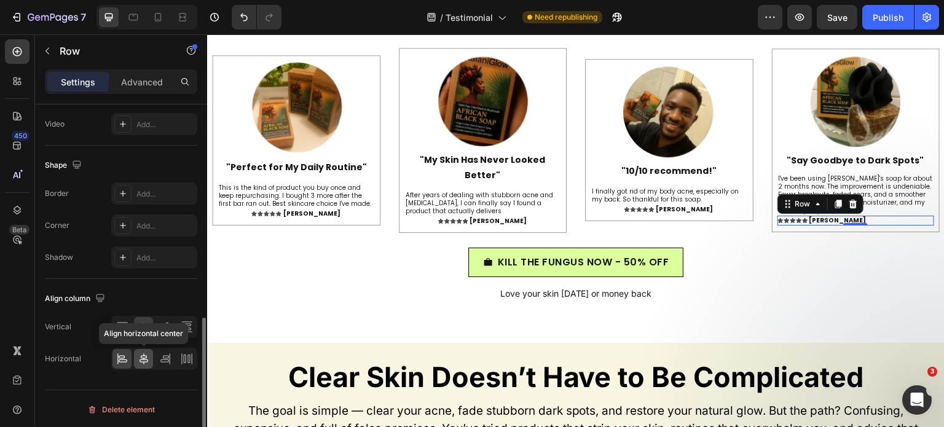
click at [145, 357] on icon at bounding box center [144, 359] width 12 height 12
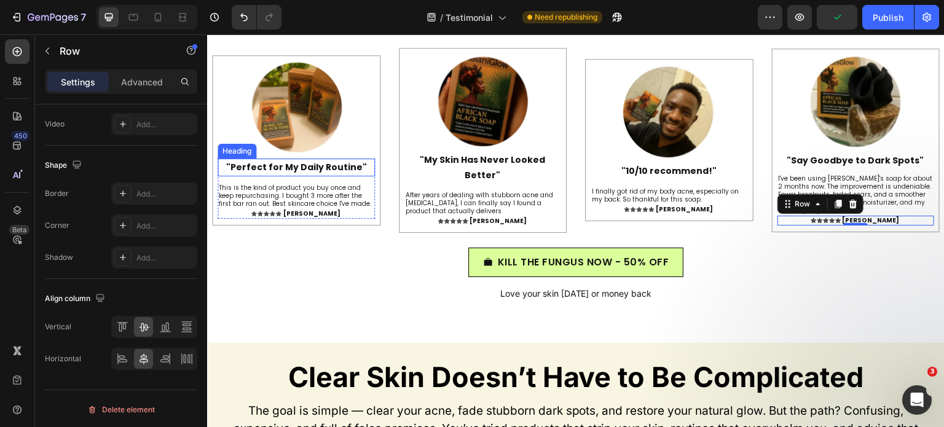
click at [303, 164] on h2 ""Perfect for My Daily Routine"" at bounding box center [296, 168] width 157 height 18
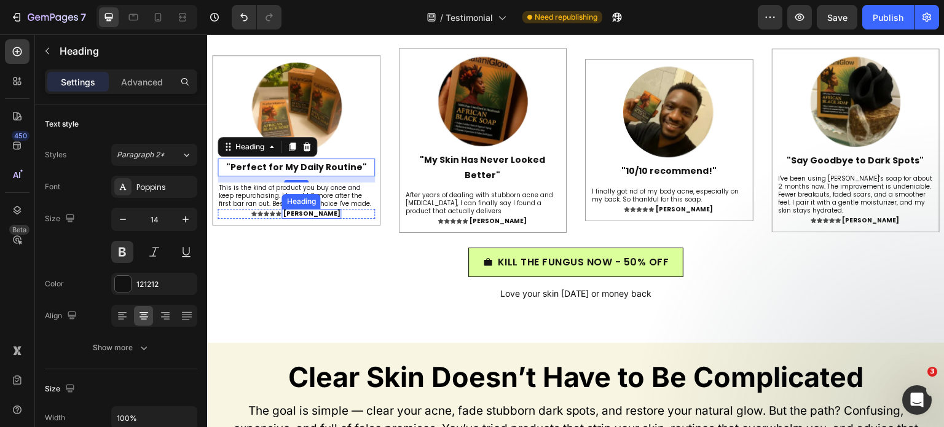
click at [315, 196] on div "Heading" at bounding box center [301, 201] width 34 height 11
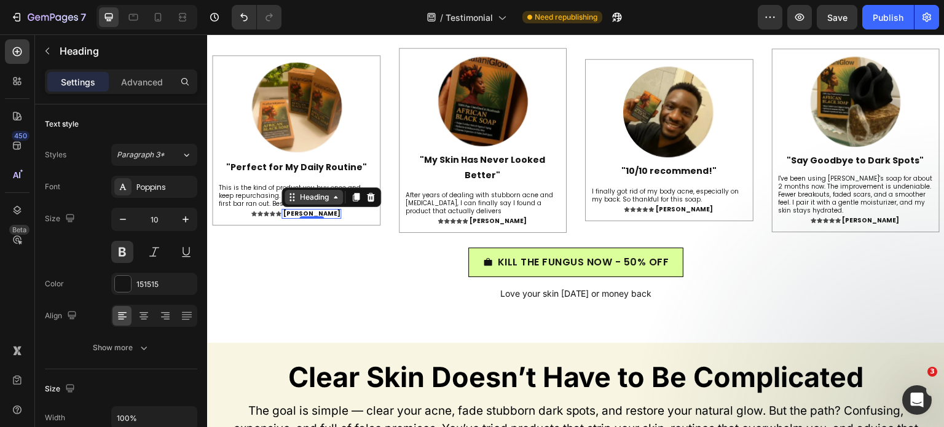
click at [315, 195] on div "Heading" at bounding box center [314, 197] width 34 height 11
click at [273, 197] on p "This is the kind of product you buy once and keep repurchasing. I bought 3 more…" at bounding box center [296, 196] width 155 height 24
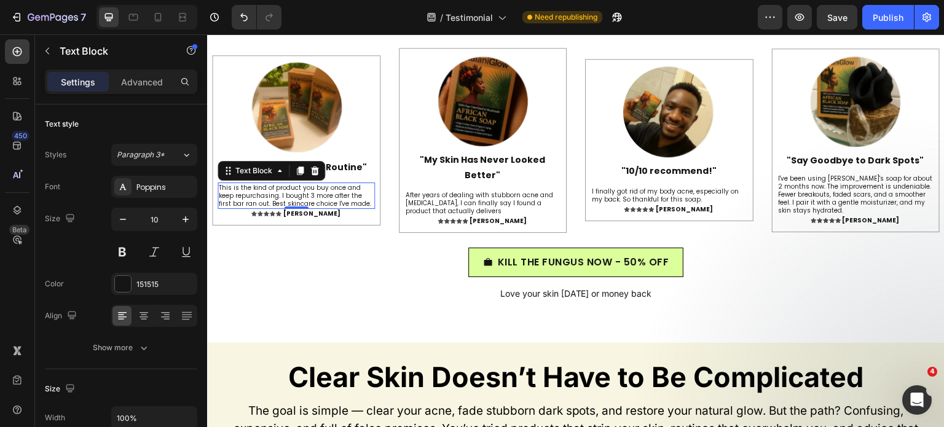
click at [273, 197] on p "This is the kind of product you buy once and keep repurchasing. I bought 3 more…" at bounding box center [296, 196] width 155 height 24
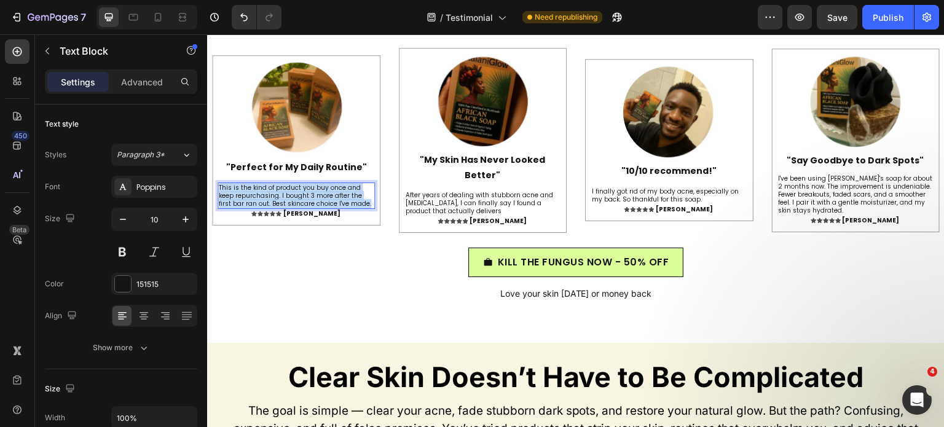
click at [273, 197] on p "This is the kind of product you buy once and keep repurchasing. I bought 3 more…" at bounding box center [296, 196] width 155 height 24
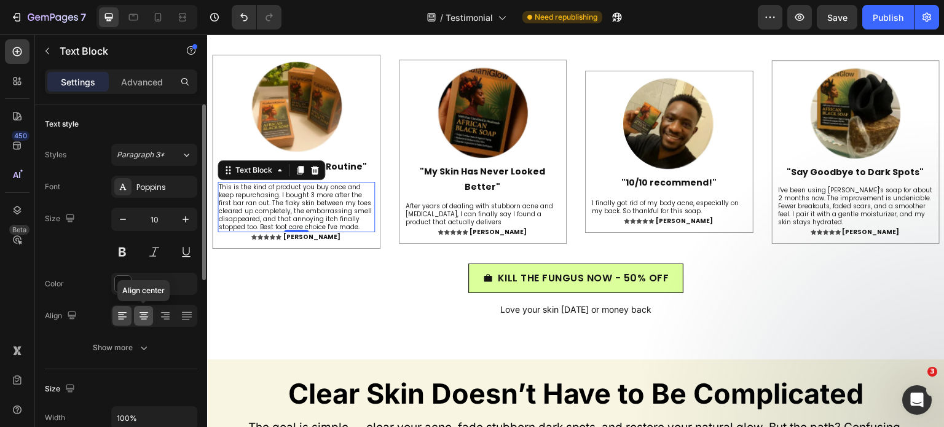
click at [145, 315] on icon at bounding box center [144, 315] width 6 height 1
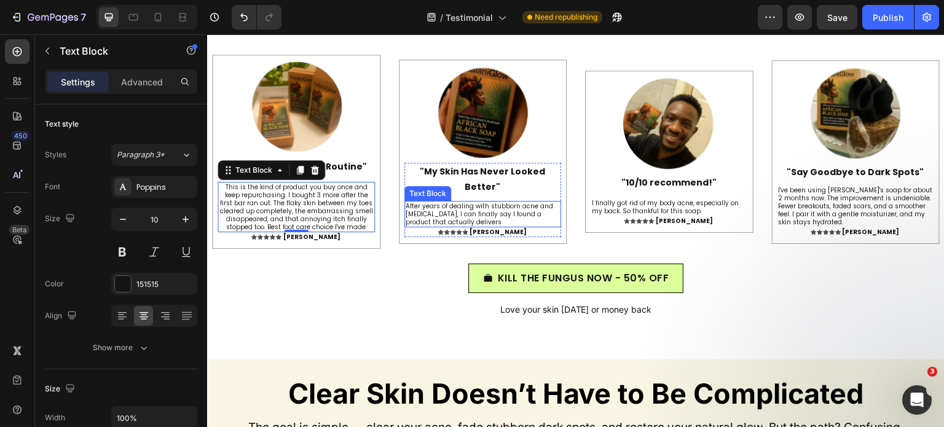
click at [513, 203] on p "After years of dealing with stubborn acne and hyperpigmentation, I can finally …" at bounding box center [483, 214] width 155 height 24
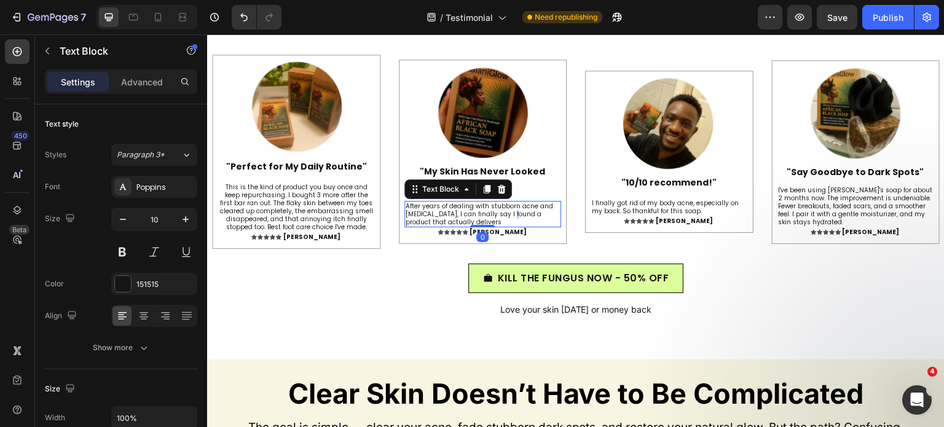
click at [513, 203] on p "After years of dealing with stubborn acne and hyperpigmentation, I can finally …" at bounding box center [483, 214] width 155 height 24
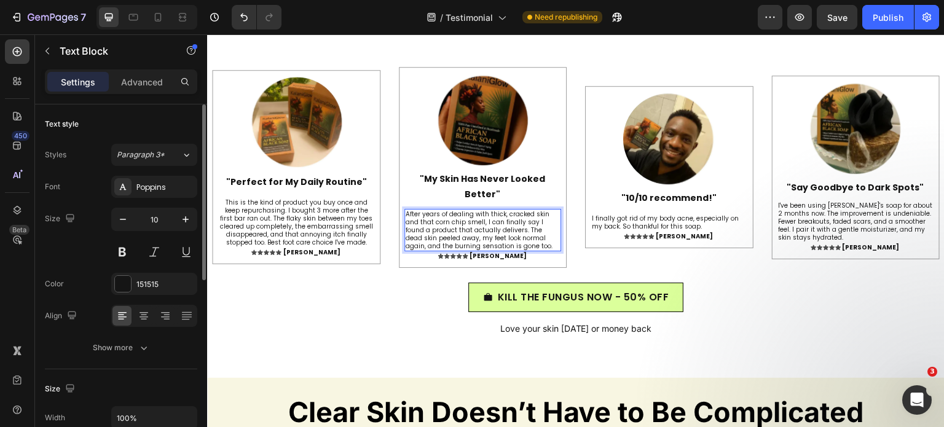
scroll to position [5741, 0]
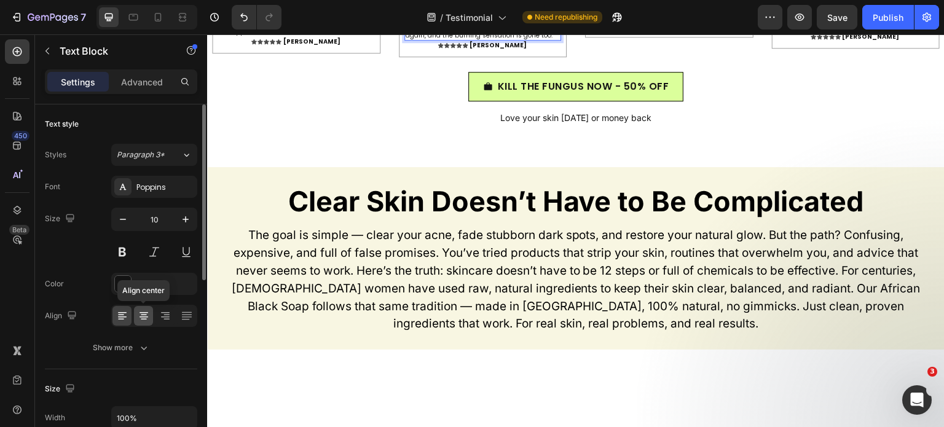
click at [139, 315] on icon at bounding box center [144, 316] width 12 height 12
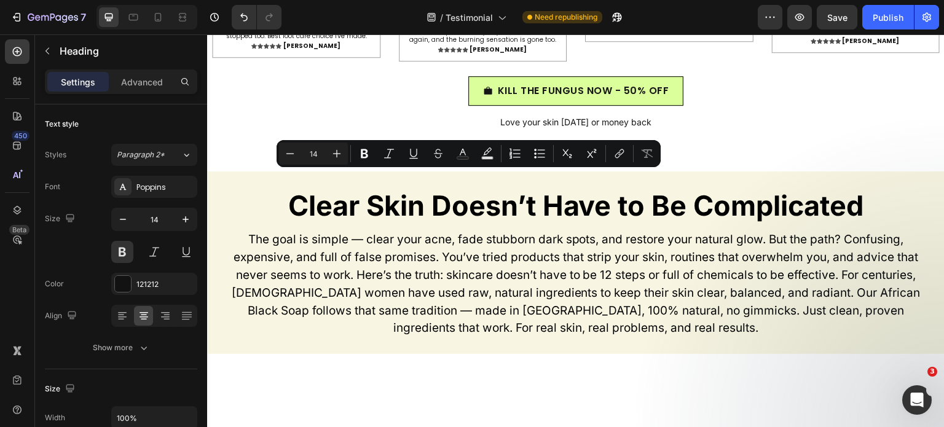
drag, startPoint x: 421, startPoint y: 176, endPoint x: 491, endPoint y: 194, distance: 72.5
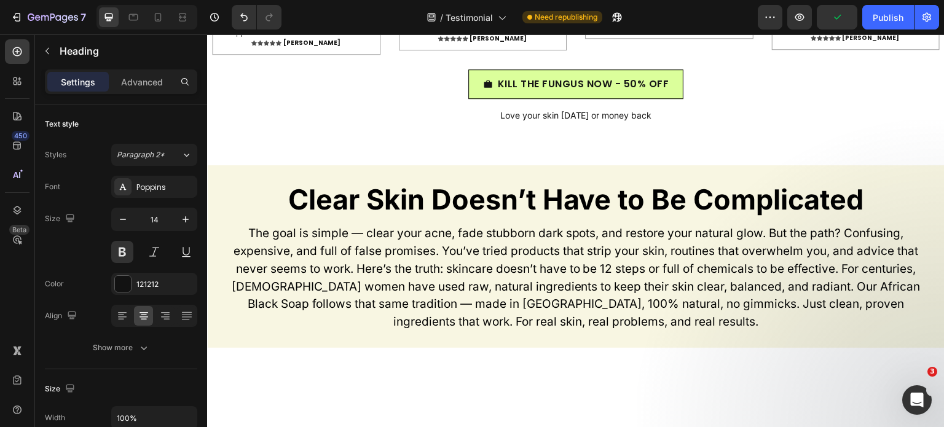
scroll to position [5741, 0]
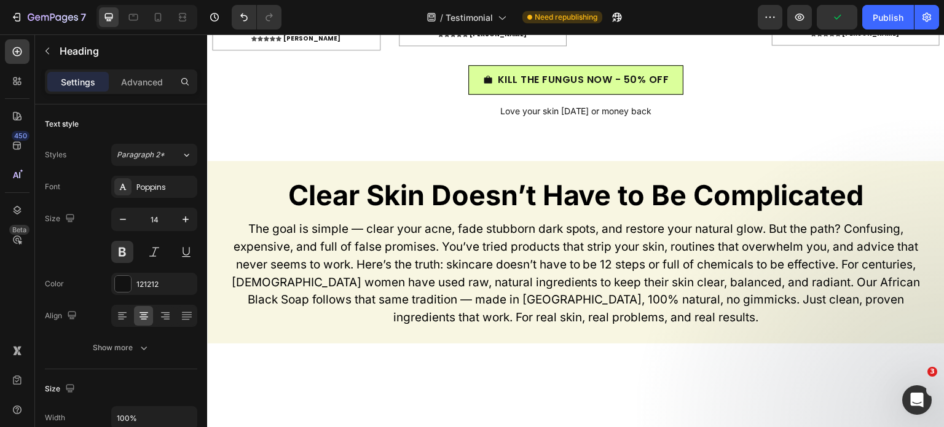
click at [637, 17] on p "I finally got rid of my body acne, especially on my back. So thankful for this …" at bounding box center [669, 9] width 155 height 16
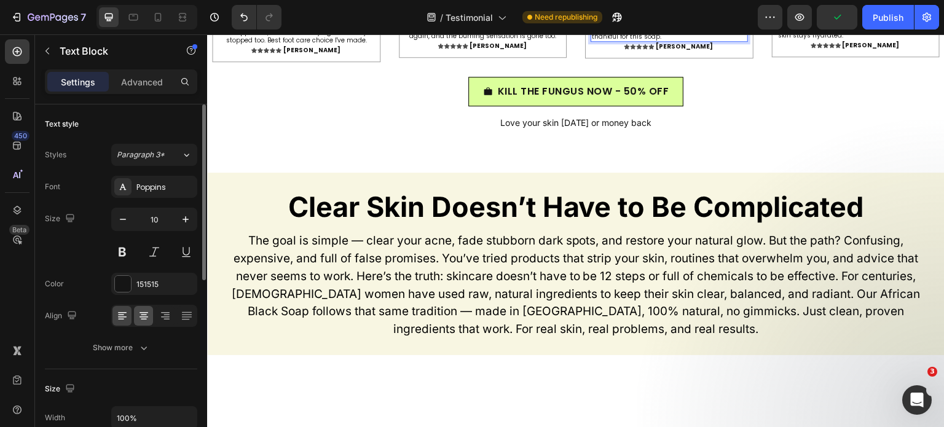
click at [143, 312] on icon at bounding box center [144, 312] width 9 height 1
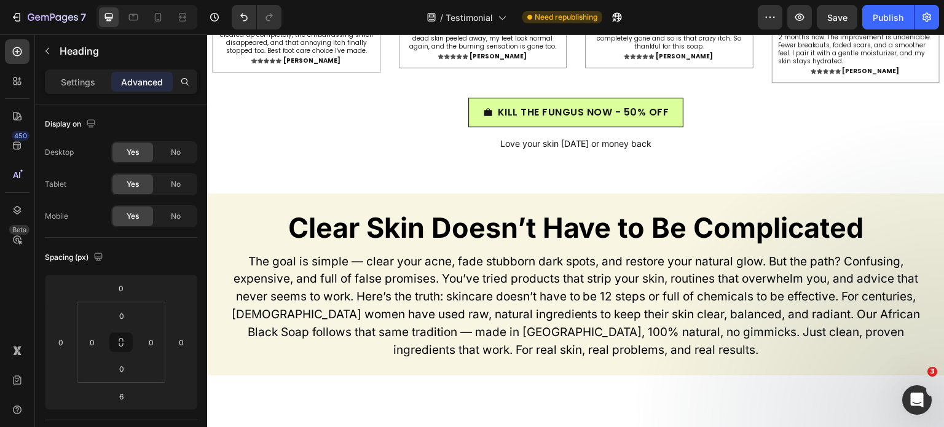
scroll to position [5724, 0]
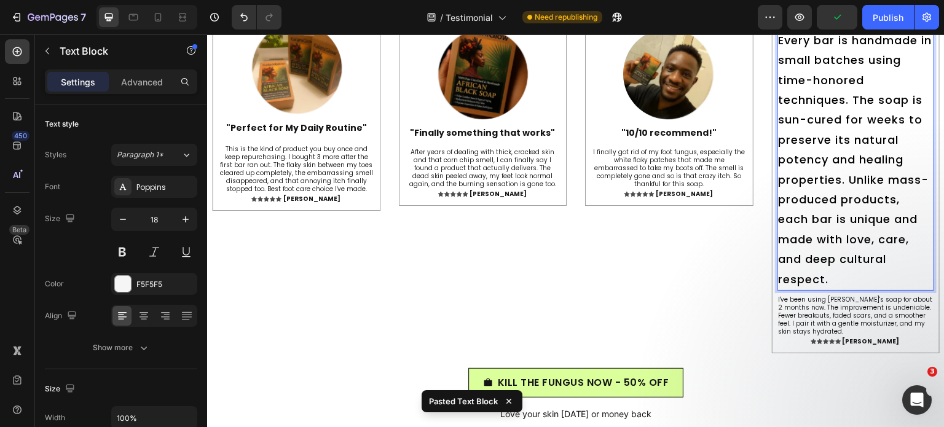
click at [860, 287] on span "Every bar is handmade in small batches using time-honored techniques. The soap …" at bounding box center [856, 160] width 154 height 255
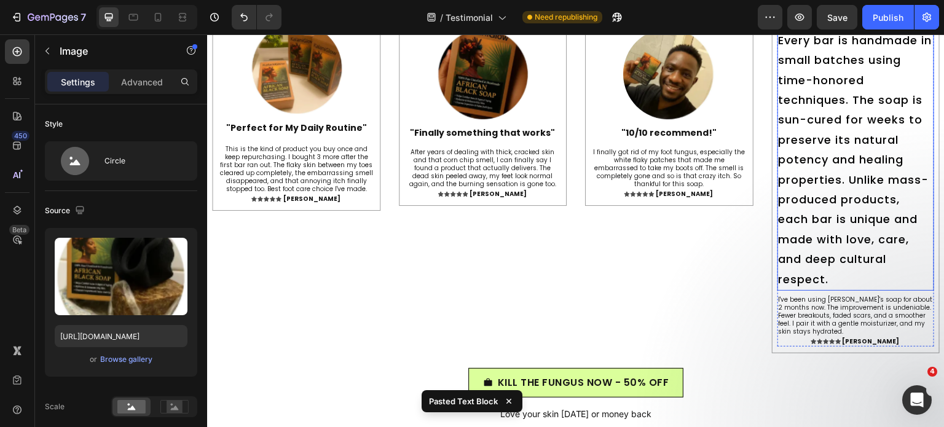
click at [879, 265] on p "Every bar is handmade in small batches using time-honored techniques. The soap …" at bounding box center [856, 160] width 155 height 259
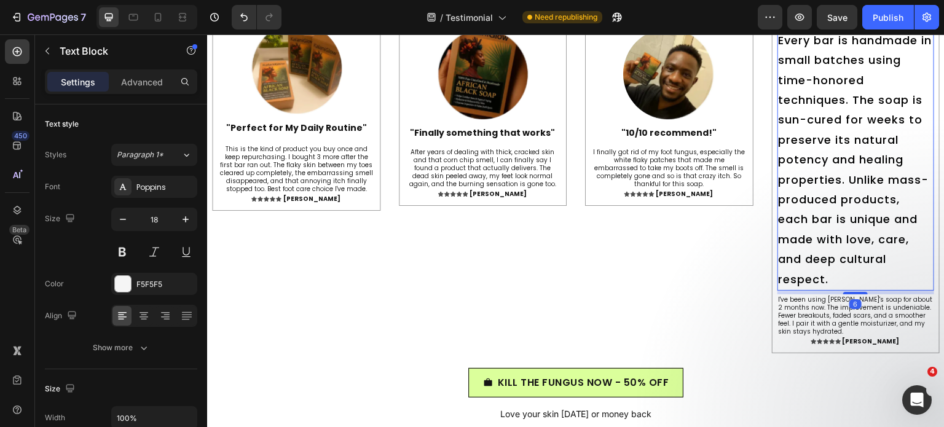
click at [872, 25] on div at bounding box center [874, 17] width 15 height 15
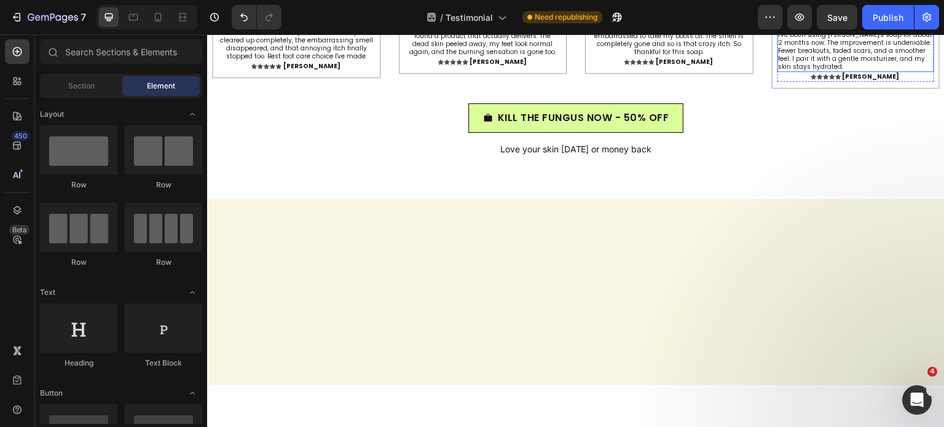
click at [779, 71] on p "I've been using Kalani Glow's soap for about 2 months now. The improvement is u…" at bounding box center [856, 51] width 155 height 40
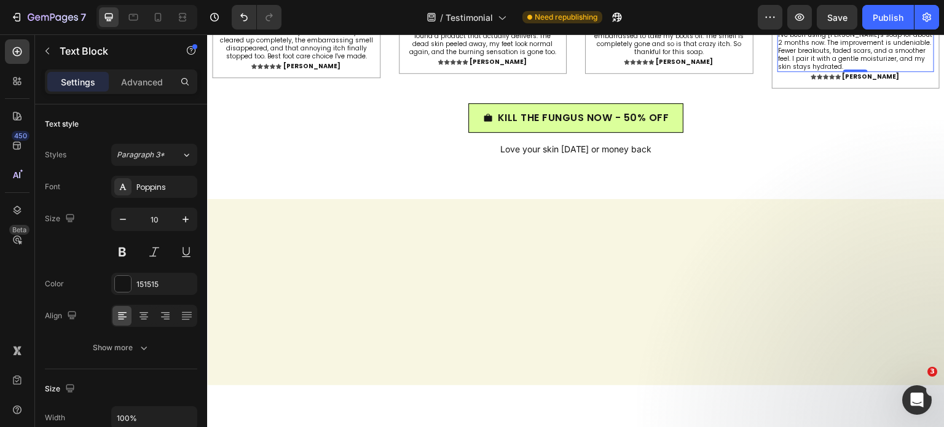
click at [862, 71] on p "I've been using Kalani Glow's soap for about 2 months now. The improvement is u…" at bounding box center [856, 51] width 155 height 40
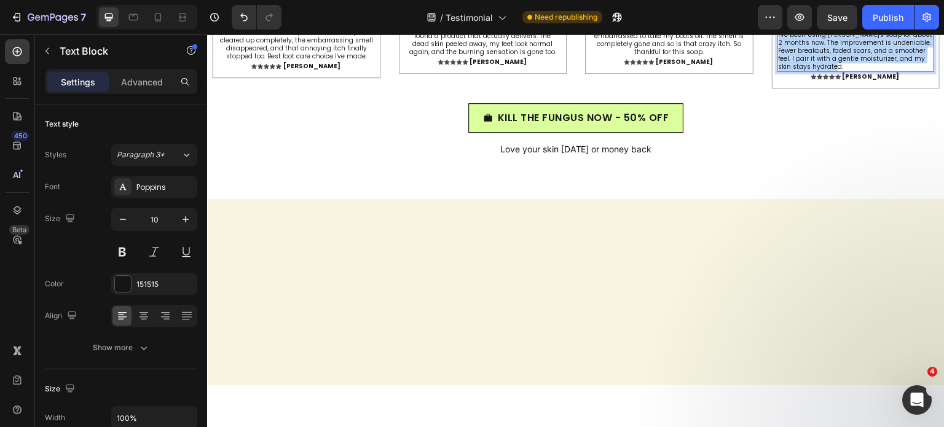
click at [862, 71] on p "I've been using Kalani Glow's soap for about 2 months now. The improvement is u…" at bounding box center [856, 51] width 155 height 40
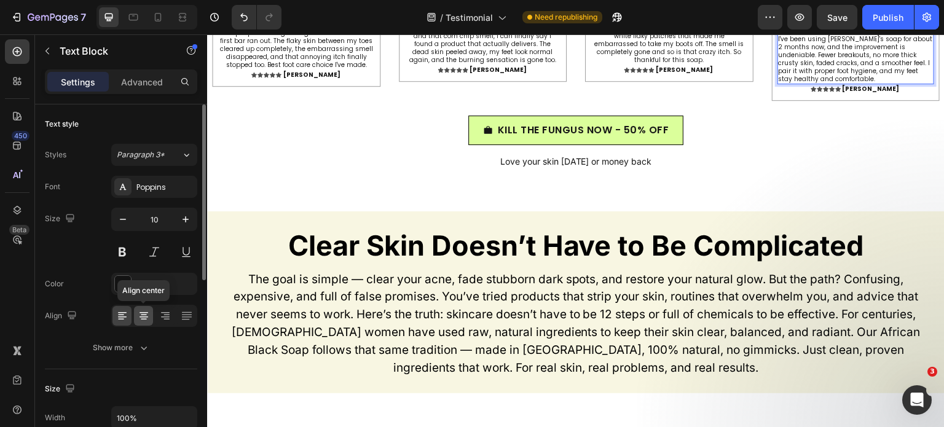
click at [138, 315] on icon at bounding box center [144, 316] width 12 height 12
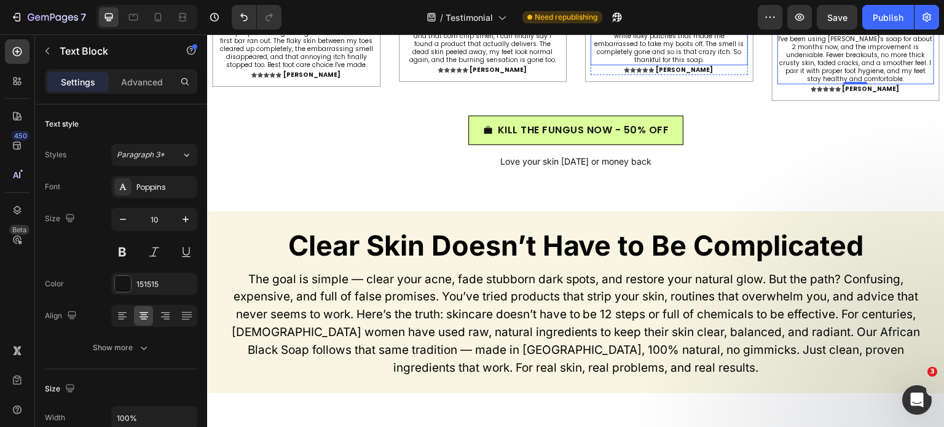
scroll to position [5658, 0]
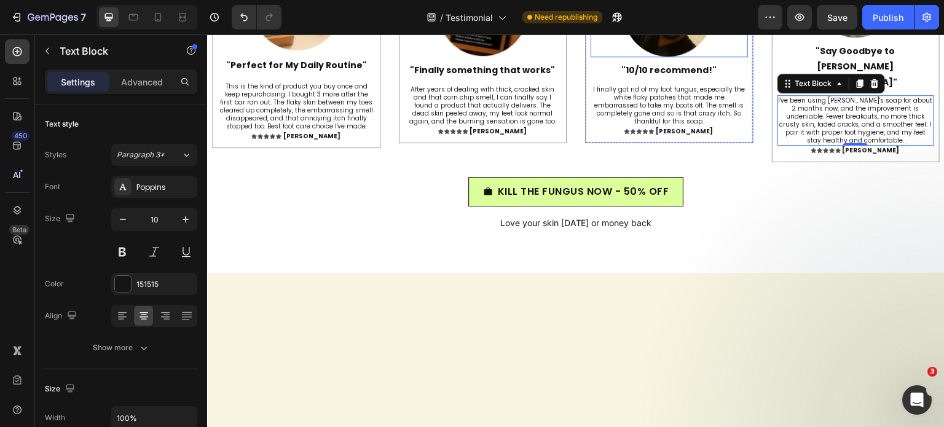
click at [722, 57] on div at bounding box center [669, 11] width 157 height 92
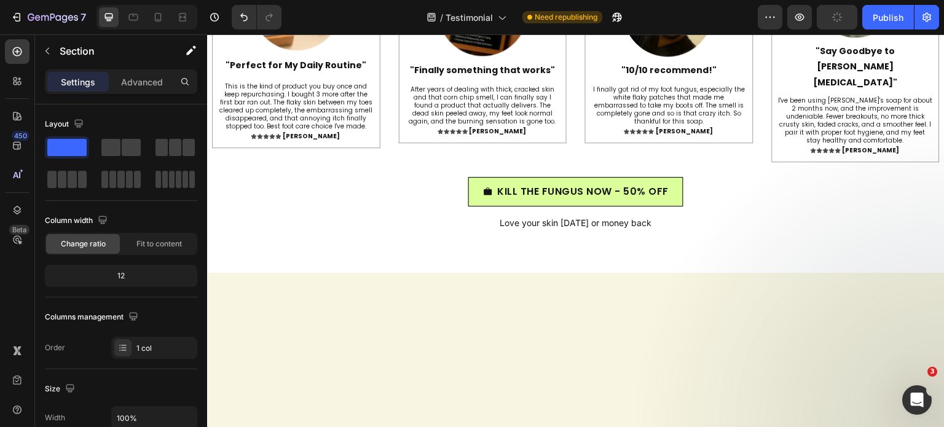
click at [850, 16] on button "button" at bounding box center [837, 17] width 41 height 25
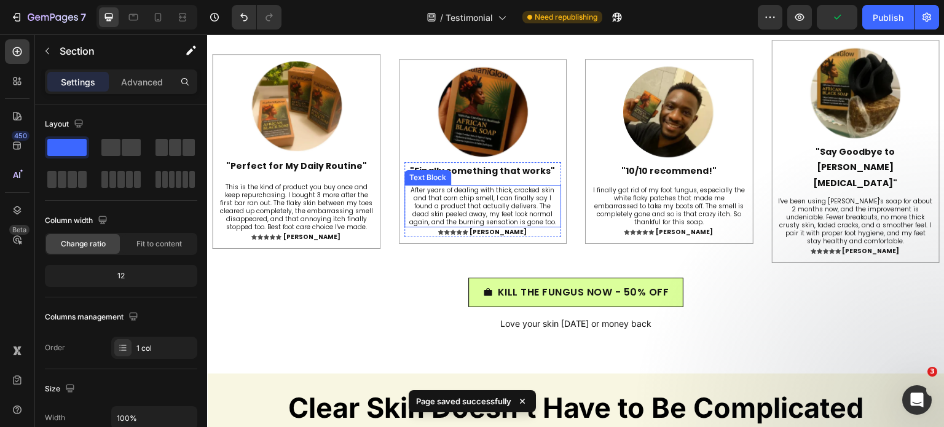
scroll to position [5773, 0]
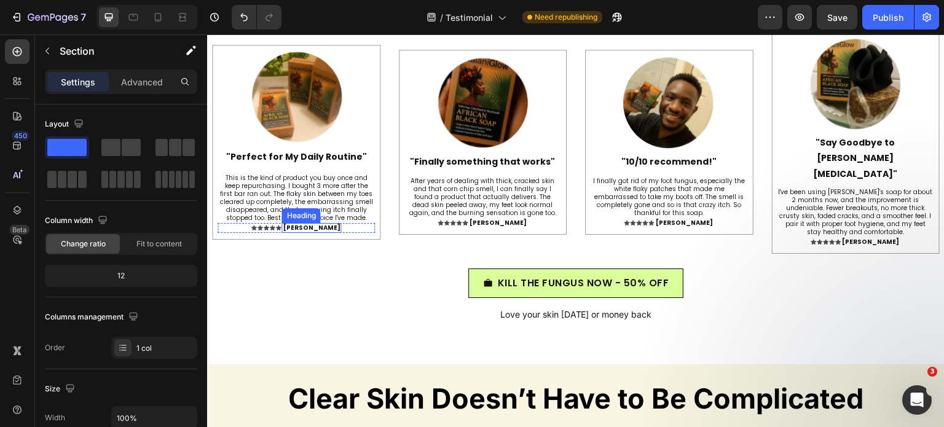
click at [307, 223] on h2 "Janette K." at bounding box center [312, 228] width 60 height 10
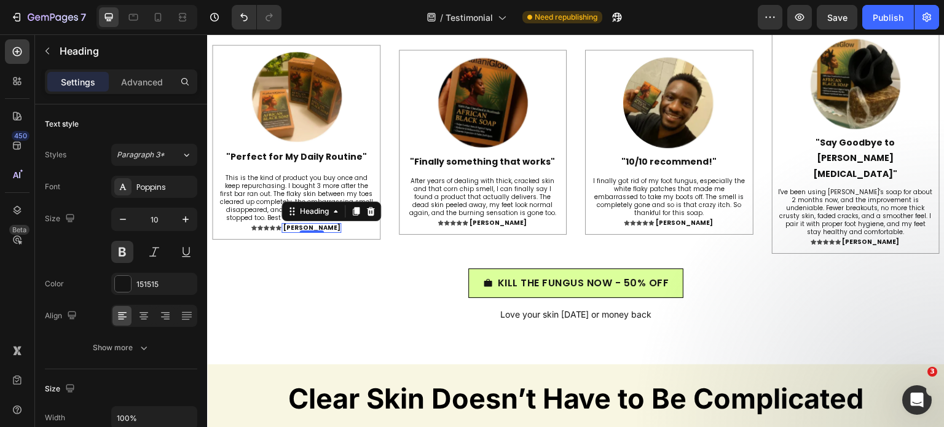
click at [307, 228] on div "0" at bounding box center [312, 233] width 12 height 10
click at [307, 223] on h2 "Janette K." at bounding box center [312, 228] width 60 height 10
click at [307, 224] on p "Janette K." at bounding box center [311, 227] width 57 height 7
click at [497, 218] on h2 "Danielle H." at bounding box center [498, 223] width 60 height 10
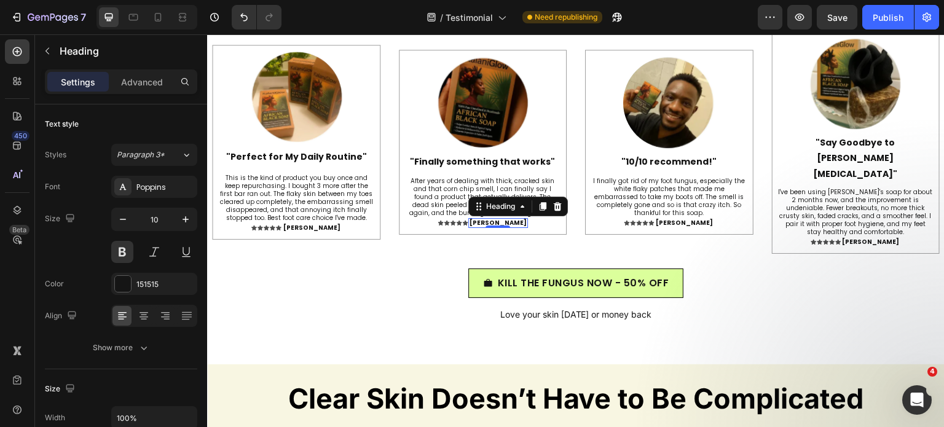
click at [497, 219] on p "Danielle H." at bounding box center [498, 222] width 57 height 7
click at [856, 237] on h2 "Donna C." at bounding box center [872, 242] width 60 height 10
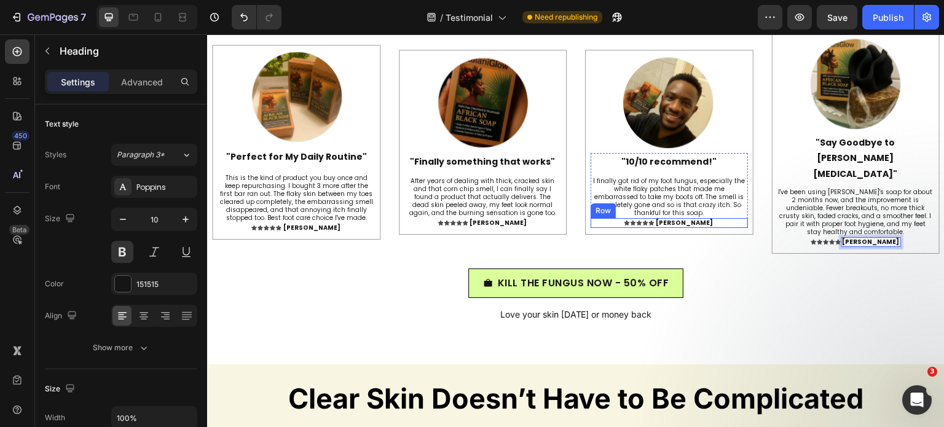
click at [545, 177] on p "After years of dealing with thick, cracked skin and that corn chip smell, I can…" at bounding box center [483, 197] width 155 height 40
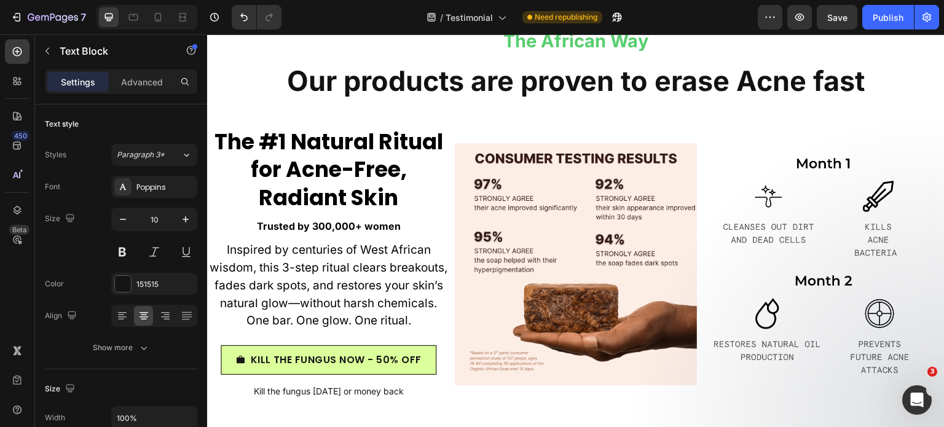
scroll to position [6291, 0]
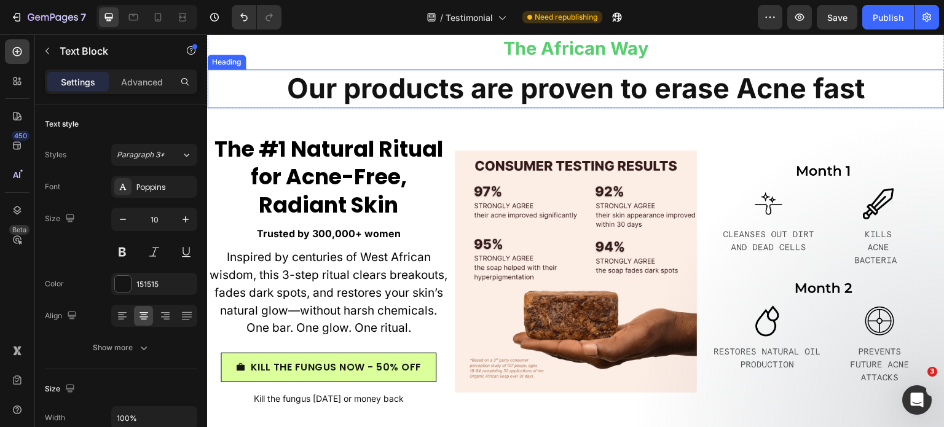
click at [548, 89] on strong "Our products are proven to erase Acne fast" at bounding box center [576, 88] width 578 height 34
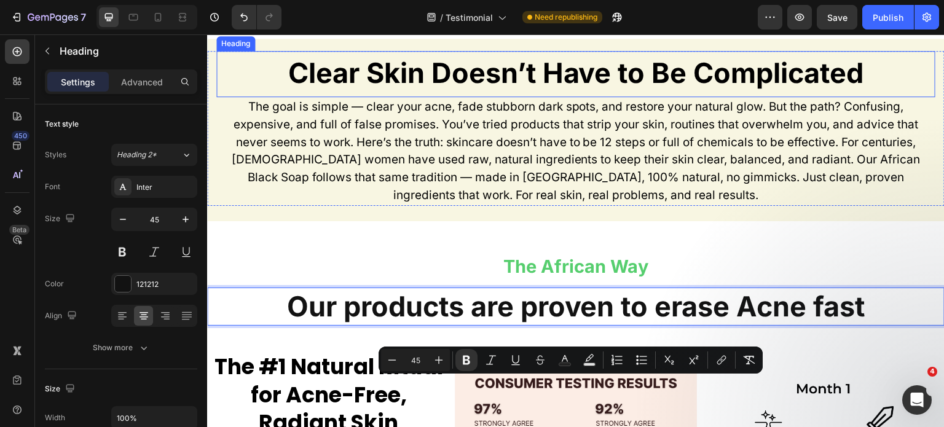
scroll to position [5984, 0]
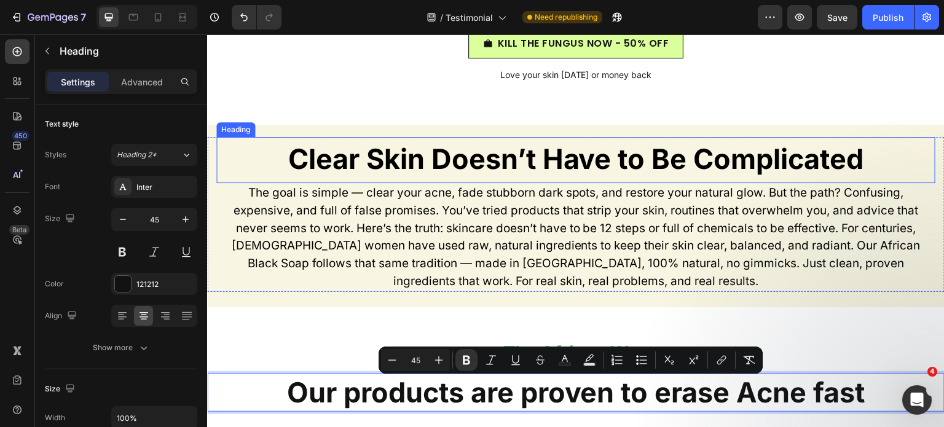
click at [552, 181] on div "Clear Skin Doesn’t Have to Be Complicated Heading" at bounding box center [575, 160] width 719 height 46
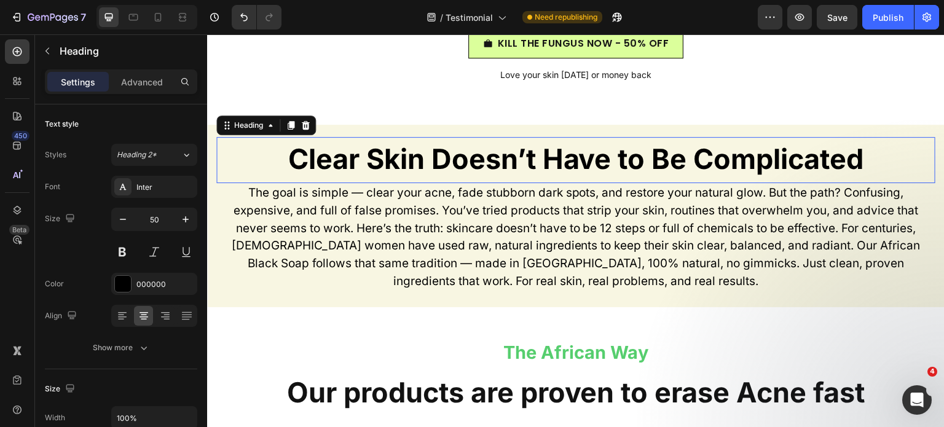
click at [553, 181] on div "Clear Skin Doesn’t Have to Be Complicated Heading 0" at bounding box center [575, 160] width 719 height 46
click at [550, 164] on strong "Clear Skin Doesn’t Have to Be Complicated" at bounding box center [576, 159] width 576 height 34
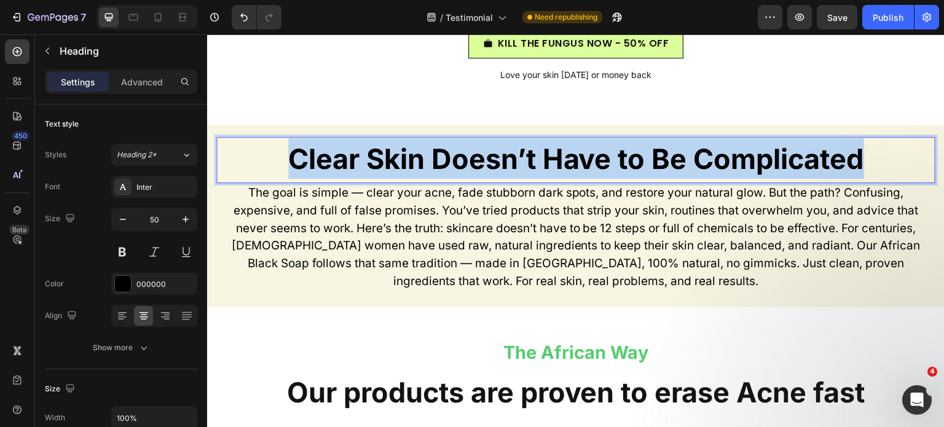
click at [550, 164] on strong "Clear Skin Doesn’t Have to Be Complicated" at bounding box center [576, 159] width 576 height 34
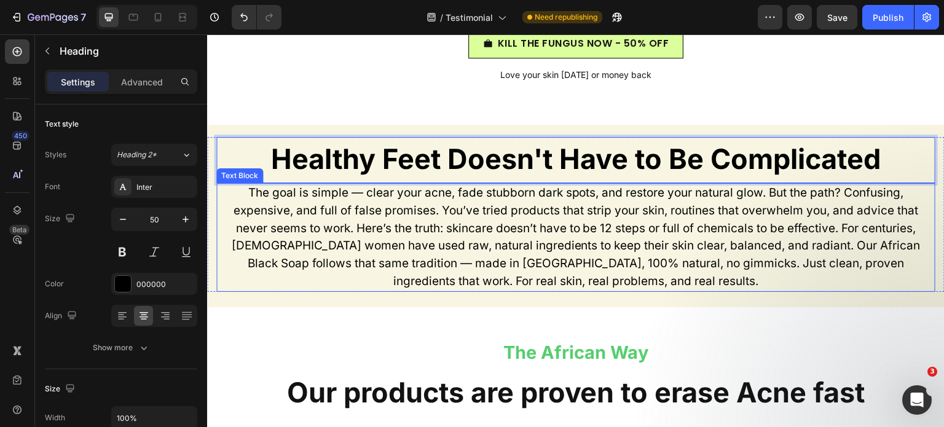
click at [512, 207] on span "The goal is simple — clear your acne, fade stubborn dark spots, and restore you…" at bounding box center [576, 237] width 689 height 103
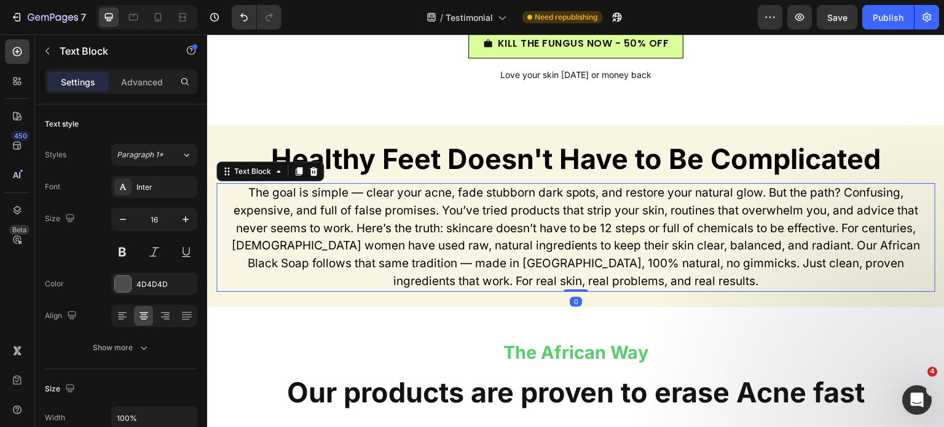
click at [512, 207] on span "The goal is simple — clear your acne, fade stubborn dark spots, and restore you…" at bounding box center [576, 237] width 689 height 103
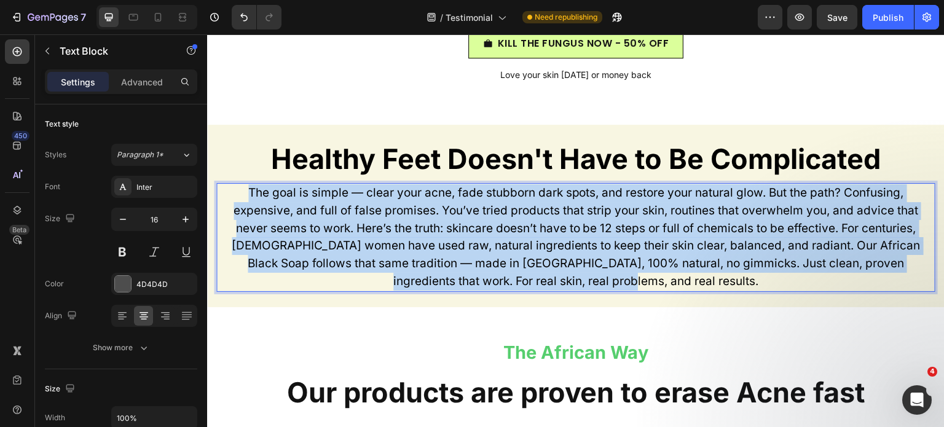
click at [512, 207] on span "The goal is simple — clear your acne, fade stubborn dark spots, and restore you…" at bounding box center [576, 237] width 689 height 103
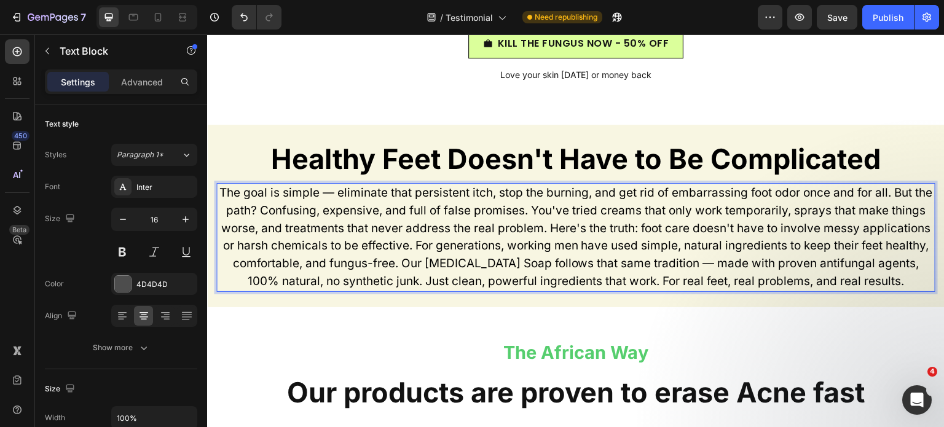
click at [613, 256] on p "The goal is simple — eliminate that persistent itch, stop the burning, and get …" at bounding box center [576, 237] width 717 height 106
click at [600, 252] on span "The goal is simple — eliminate that persistent itch, stop the burning, and get …" at bounding box center [575, 237] width 713 height 103
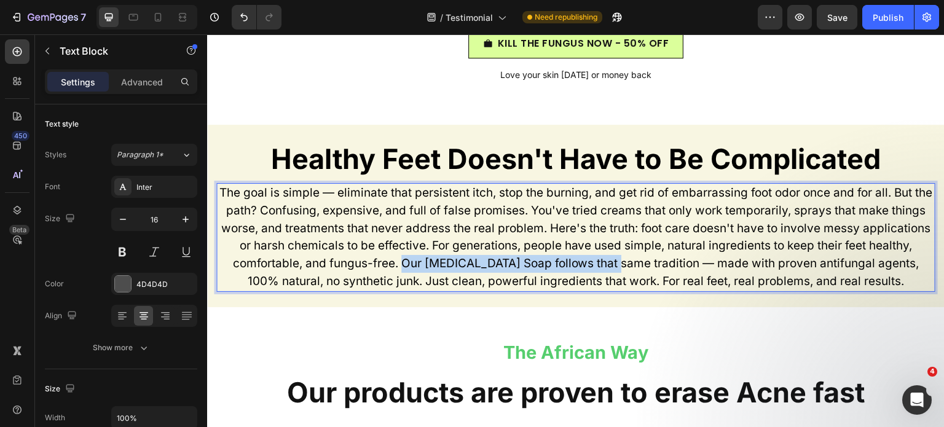
drag, startPoint x: 437, startPoint y: 266, endPoint x: 642, endPoint y: 267, distance: 204.7
click at [642, 267] on span "The goal is simple — eliminate that persistent itch, stop the burning, and get …" at bounding box center [575, 237] width 713 height 103
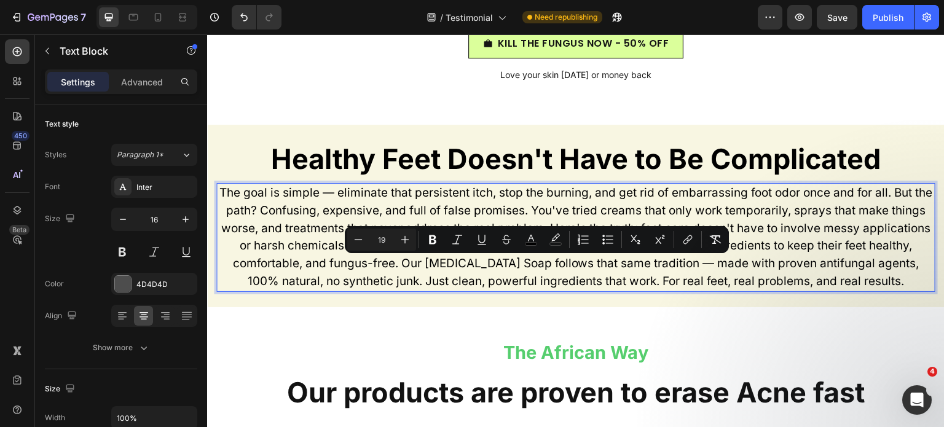
click at [708, 266] on span "The goal is simple — eliminate that persistent itch, stop the burning, and get …" at bounding box center [575, 237] width 713 height 103
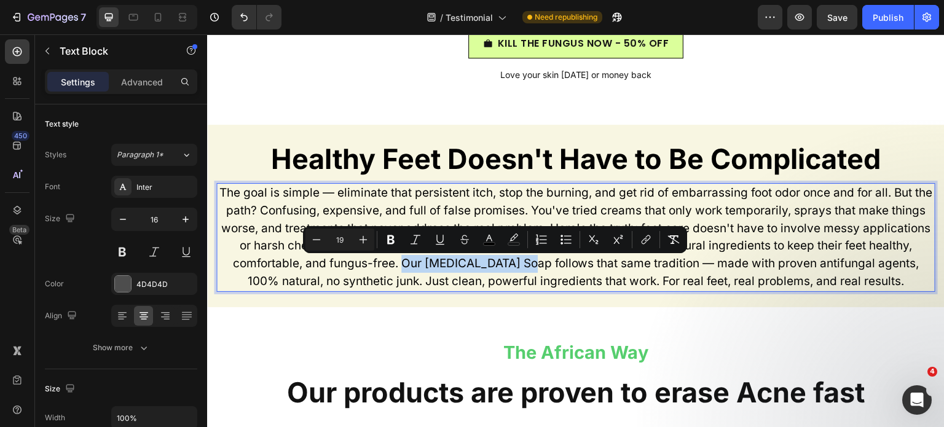
drag, startPoint x: 434, startPoint y: 267, endPoint x: 556, endPoint y: 269, distance: 122.3
click at [556, 269] on span "The goal is simple — eliminate that persistent itch, stop the burning, and get …" at bounding box center [575, 237] width 713 height 103
click at [398, 240] on button "Bold" at bounding box center [391, 240] width 22 height 22
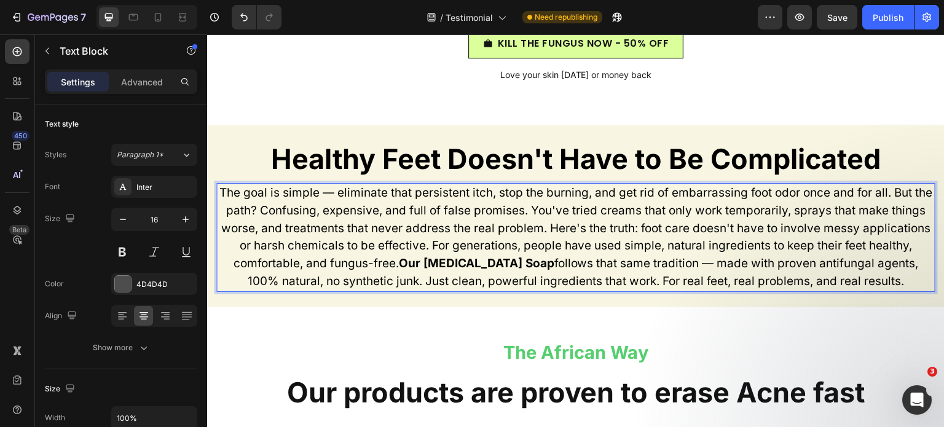
click at [706, 266] on span "The goal is simple — eliminate that persistent itch, stop the burning, and get …" at bounding box center [575, 237] width 713 height 103
drag, startPoint x: 725, startPoint y: 267, endPoint x: 922, endPoint y: 264, distance: 196.1
click at [922, 264] on span "The goal is simple — eliminate that persistent itch, stop the burning, and get …" at bounding box center [575, 237] width 713 height 103
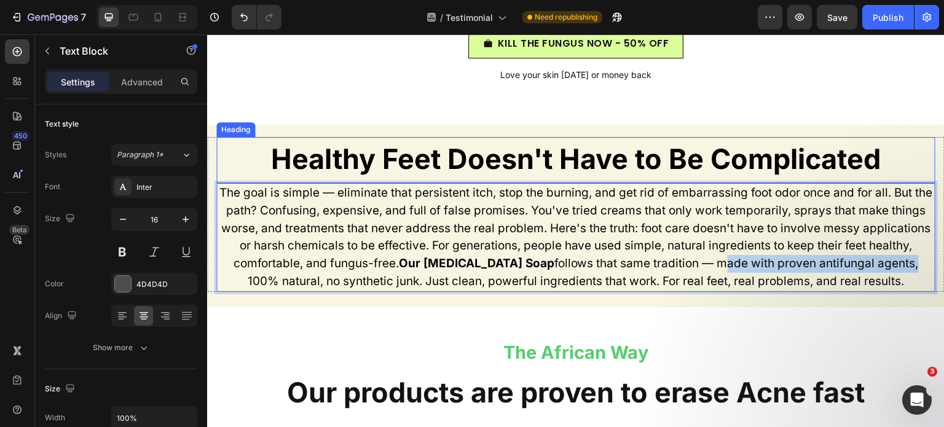
click at [727, 162] on strong "Healthy Feet Doesn't Have to Be Complicated" at bounding box center [576, 159] width 610 height 34
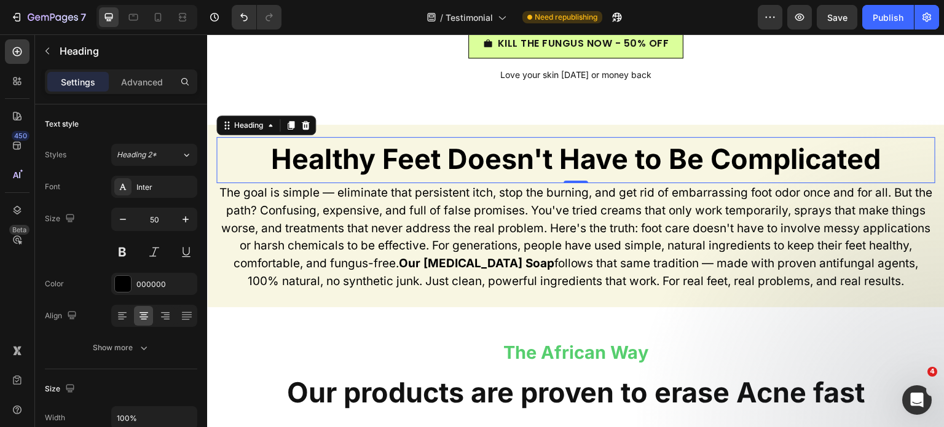
click at [743, 271] on span "The goal is simple — eliminate that persistent itch, stop the burning, and get …" at bounding box center [575, 237] width 713 height 103
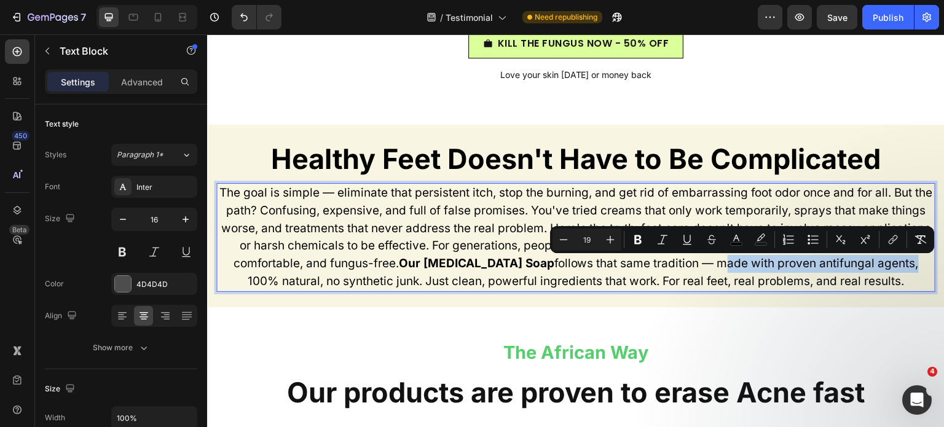
drag, startPoint x: 727, startPoint y: 263, endPoint x: 920, endPoint y: 267, distance: 193.7
click at [642, 236] on icon "Editor contextual toolbar" at bounding box center [638, 240] width 12 height 12
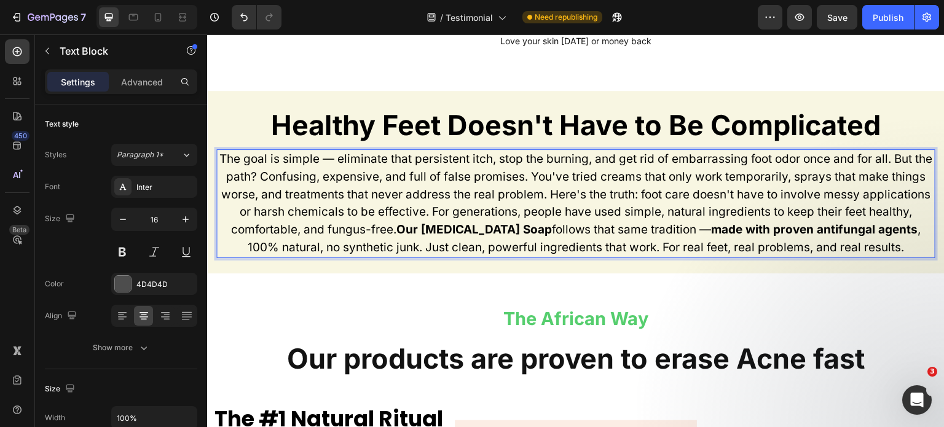
scroll to position [6045, 0]
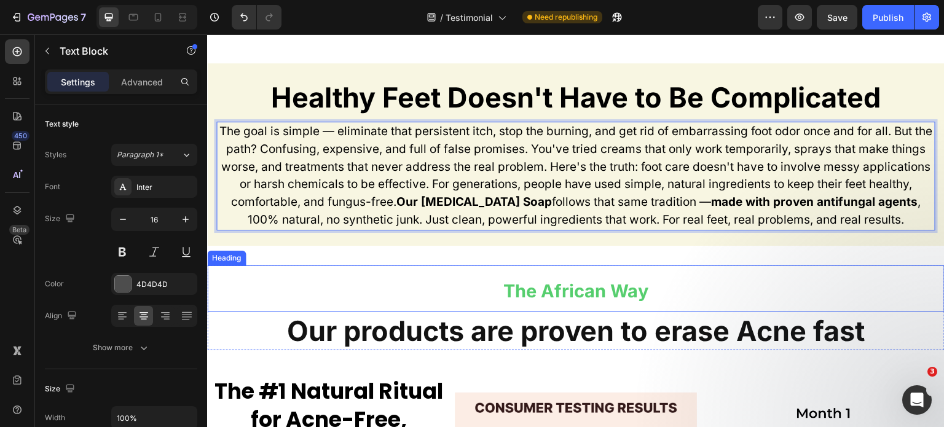
click at [539, 292] on strong "The African Way" at bounding box center [575, 291] width 145 height 22
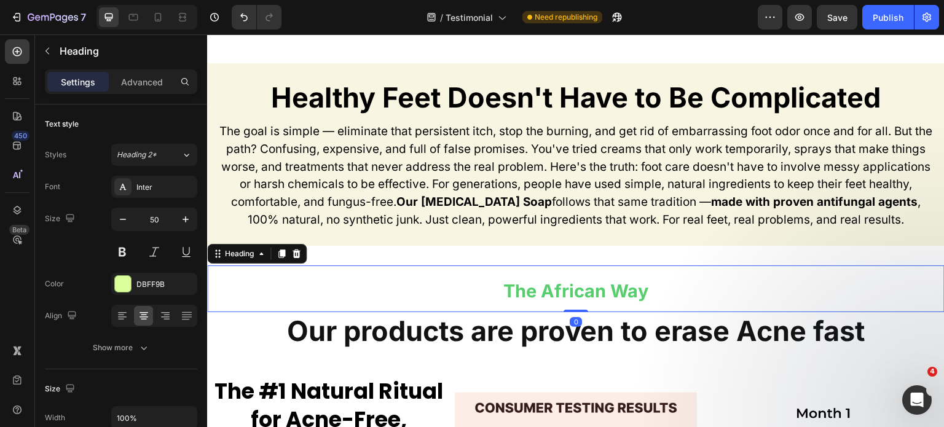
click at [552, 293] on strong "The African Way" at bounding box center [575, 291] width 145 height 22
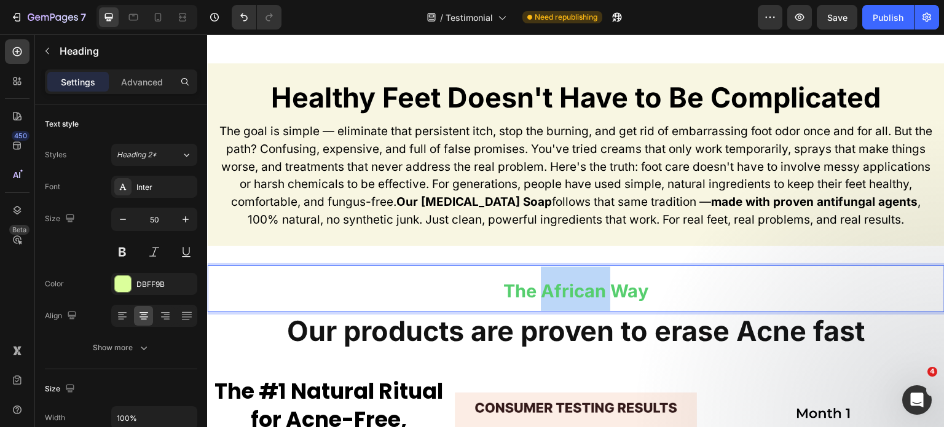
click at [552, 293] on strong "The African Way" at bounding box center [575, 291] width 145 height 22
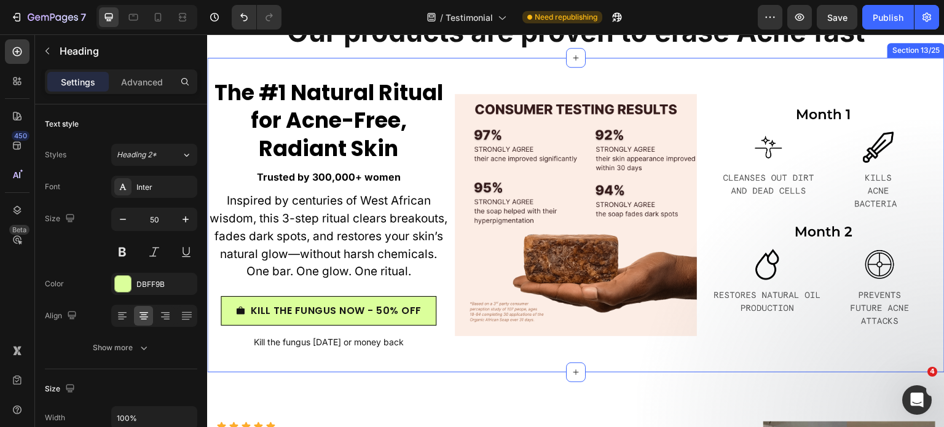
scroll to position [6349, 0]
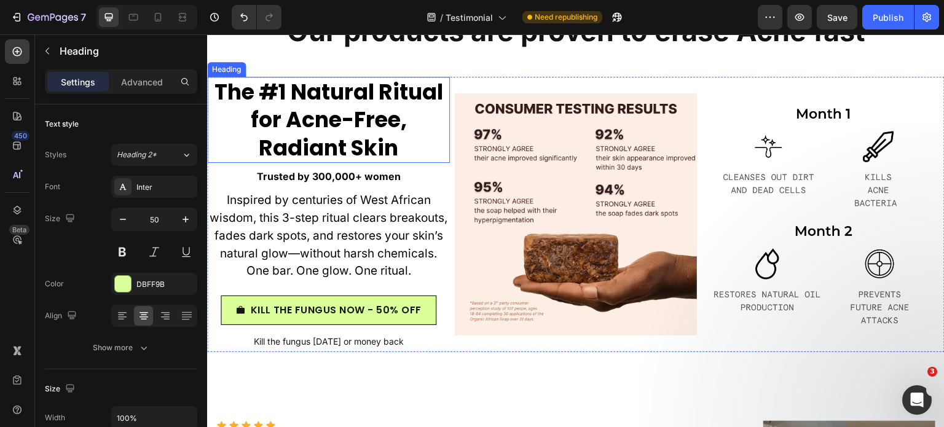
click at [350, 131] on strong "The #1 Natural Ritual for Acne-Free, Radiant Skin" at bounding box center [328, 120] width 229 height 86
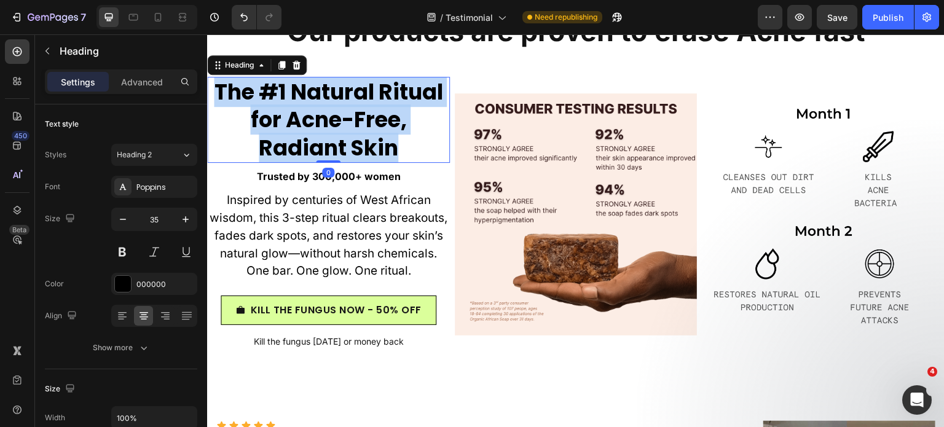
click at [350, 131] on strong "The #1 Natural Ritual for Acne-Free, Radiant Skin" at bounding box center [328, 120] width 229 height 86
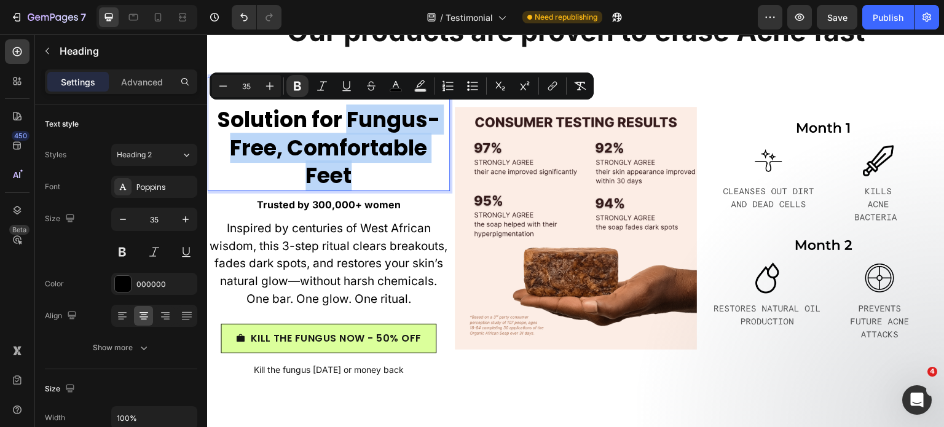
drag, startPoint x: 350, startPoint y: 119, endPoint x: 368, endPoint y: 170, distance: 53.5
click at [368, 170] on p "The #1 Natural Solution for Fungus-Free, Comfortable Feet" at bounding box center [328, 134] width 240 height 112
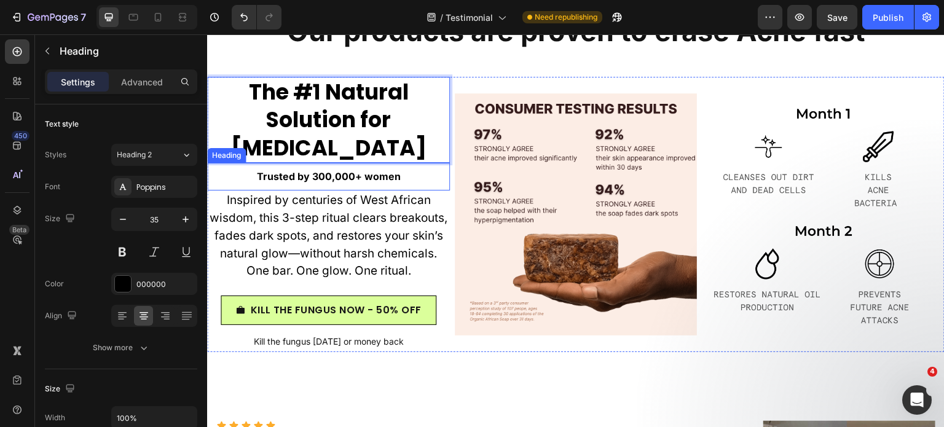
click at [315, 178] on strong "Trusted by 300,000+ women" at bounding box center [328, 176] width 144 height 12
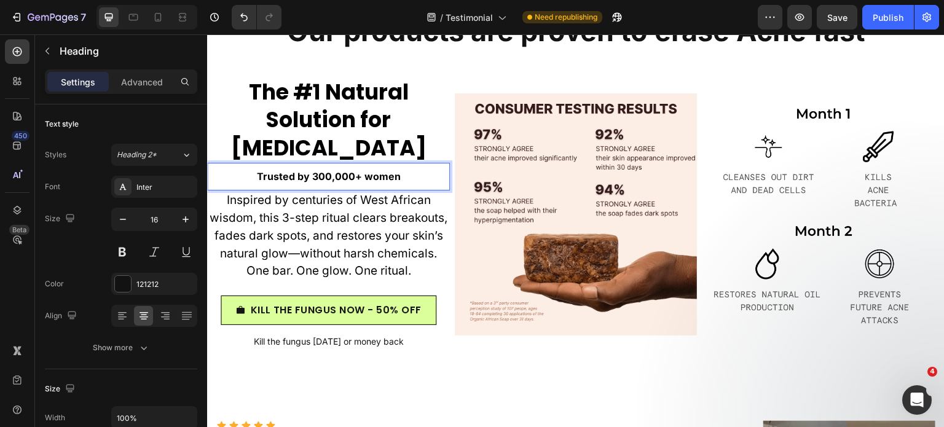
click at [315, 179] on strong "Trusted by 300,000+ women" at bounding box center [328, 176] width 144 height 12
drag, startPoint x: 327, startPoint y: 178, endPoint x: 312, endPoint y: 179, distance: 14.8
click at [312, 179] on strong "Trusted by 300,000+ women" at bounding box center [328, 176] width 144 height 12
drag, startPoint x: 372, startPoint y: 178, endPoint x: 358, endPoint y: 178, distance: 13.5
click at [358, 178] on strong "Trusted by 17,000+ women" at bounding box center [328, 176] width 133 height 12
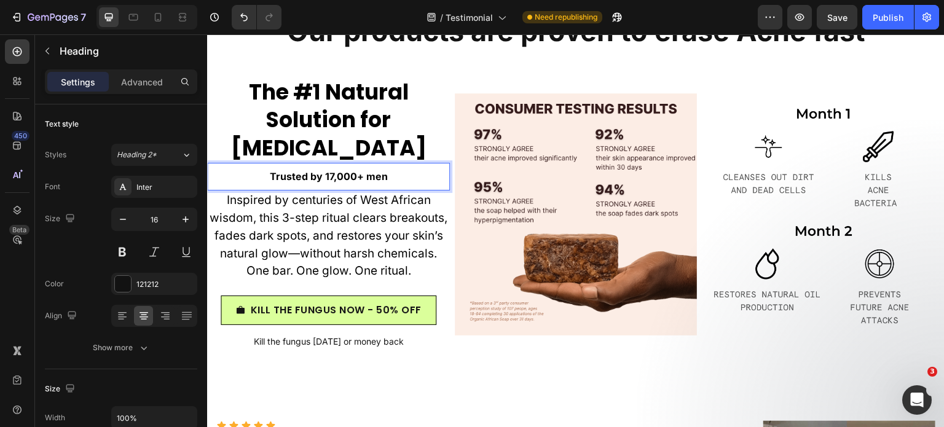
click at [347, 224] on span "Inspired by centuries of West African wisdom, this 3-step ritual clears breakou…" at bounding box center [329, 235] width 238 height 85
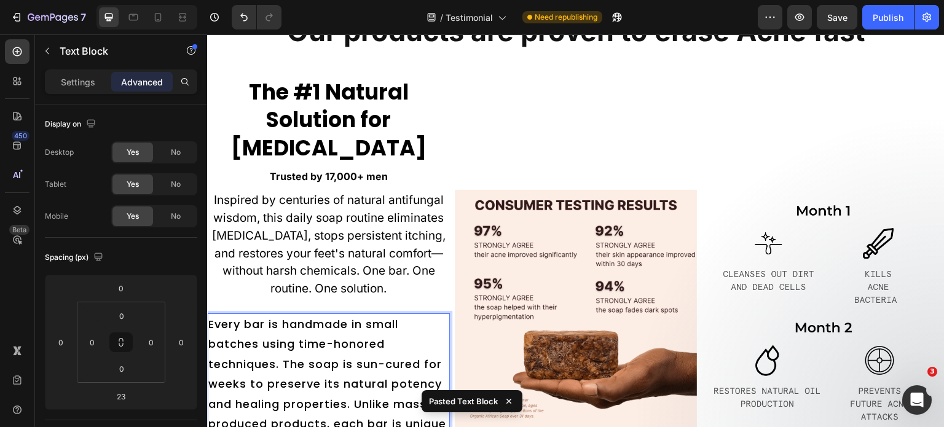
click at [374, 252] on span "Inspired by centuries of natural antifungal wisdom, this daily soap routine eli…" at bounding box center [328, 244] width 234 height 103
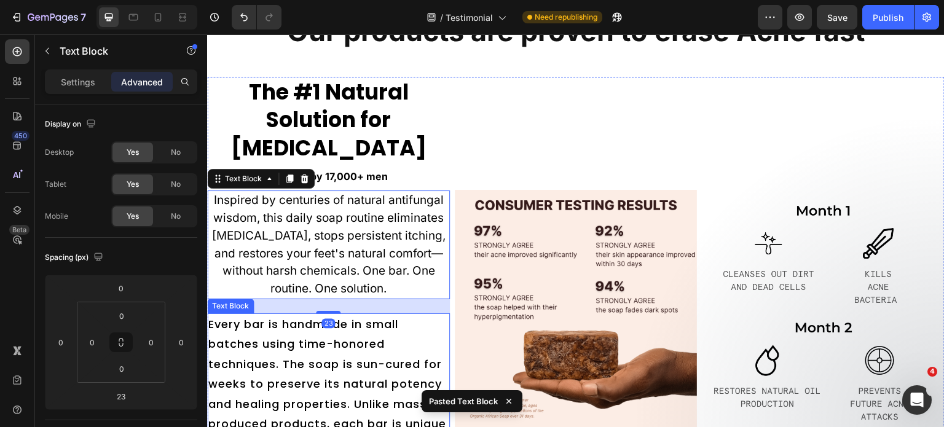
click at [366, 333] on span "Every bar is handmade in small batches using time-honored techniques. The soap …" at bounding box center [327, 394] width 238 height 155
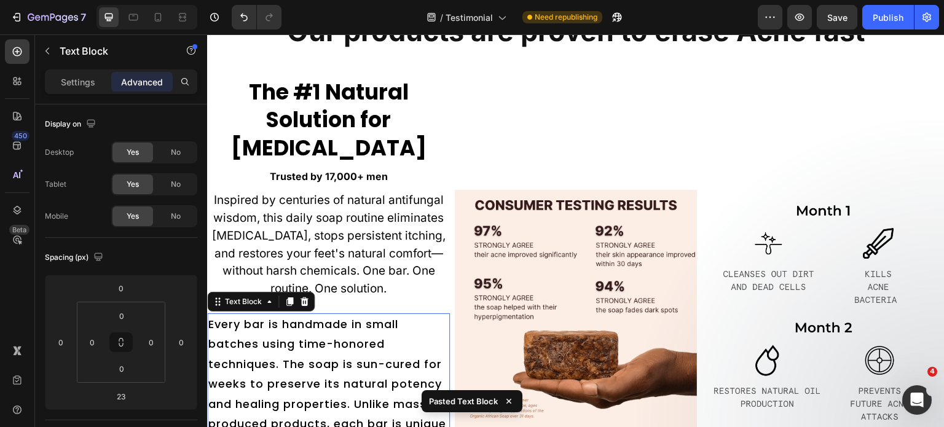
click at [302, 312] on div "Text Block" at bounding box center [261, 302] width 108 height 20
click at [304, 306] on icon at bounding box center [305, 302] width 8 height 9
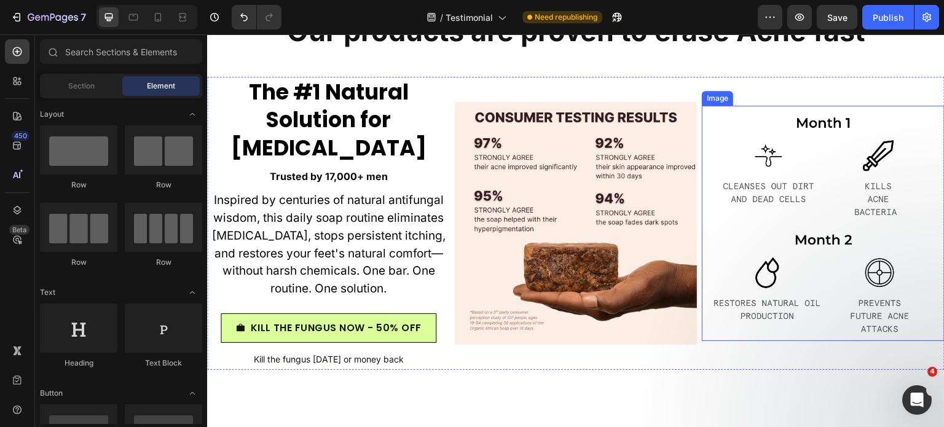
click at [773, 191] on img at bounding box center [823, 224] width 243 height 236
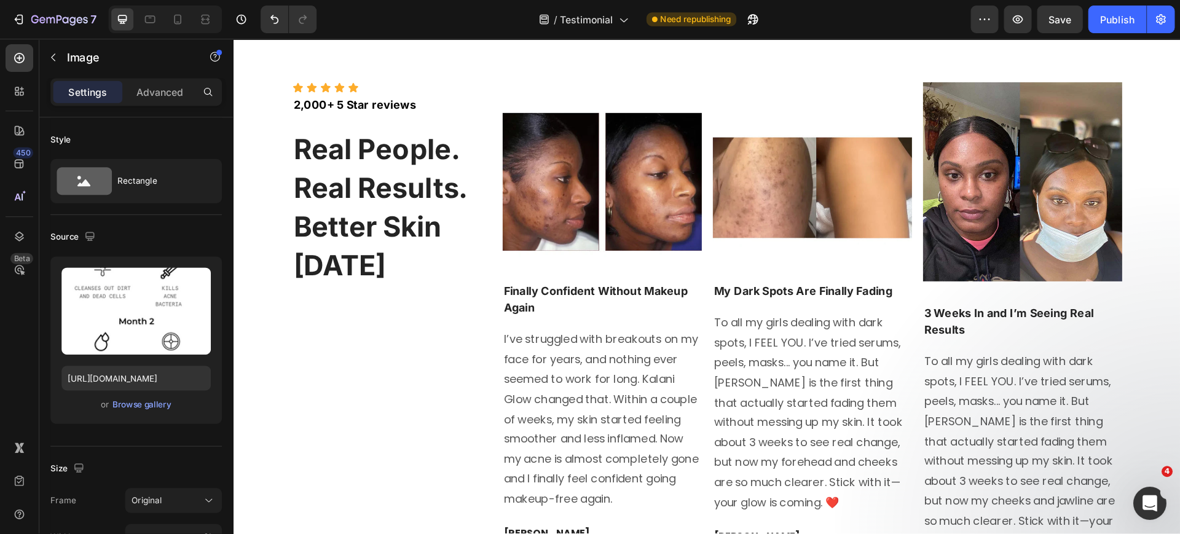
scroll to position [6717, 0]
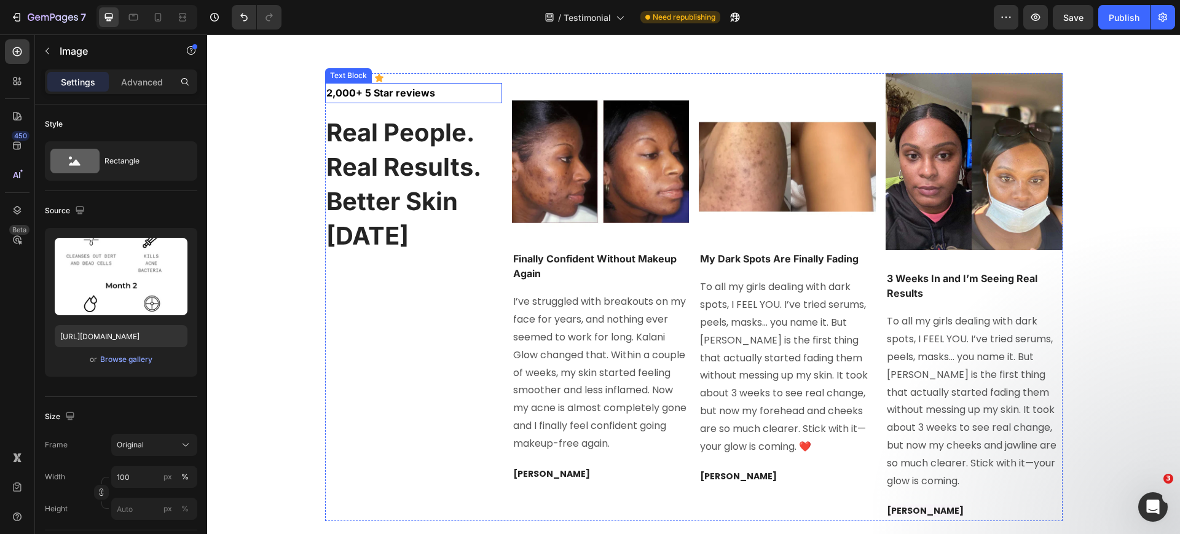
click at [329, 89] on strong "2,000+ 5 Star reviews" at bounding box center [380, 93] width 109 height 12
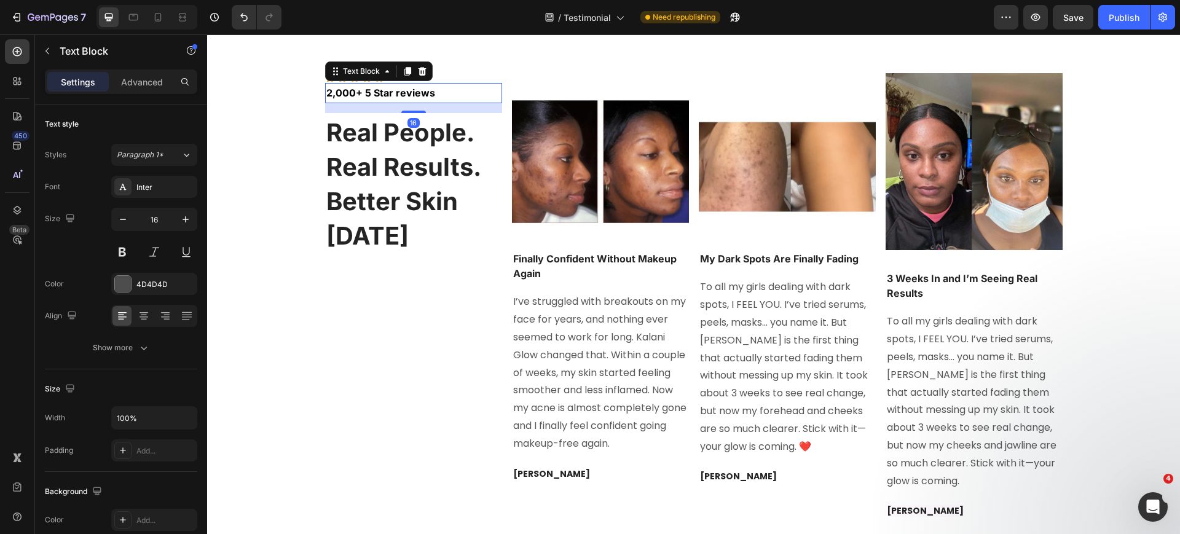
click at [326, 91] on strong "2,000+ 5 Star reviews" at bounding box center [380, 93] width 109 height 12
click at [326, 92] on strong "2,000+ 5 Star reviews" at bounding box center [380, 93] width 109 height 12
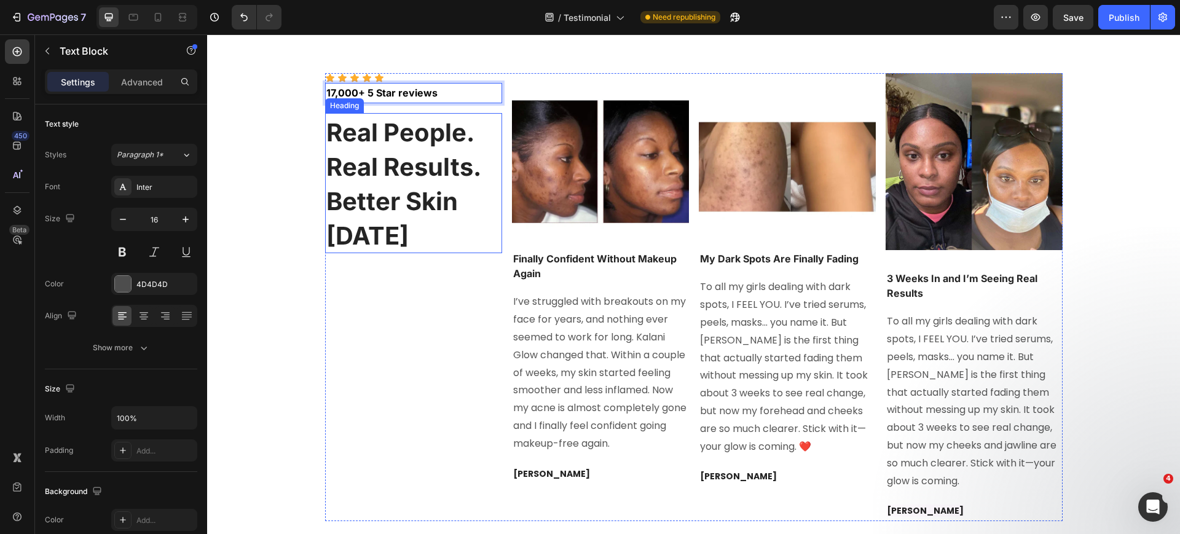
click at [408, 205] on strong "Real People. Real Results. Better Skin in 30 days" at bounding box center [403, 183] width 154 height 133
click at [444, 207] on strong "Real People. Real Results. Better Skin in 30 days" at bounding box center [403, 183] width 154 height 133
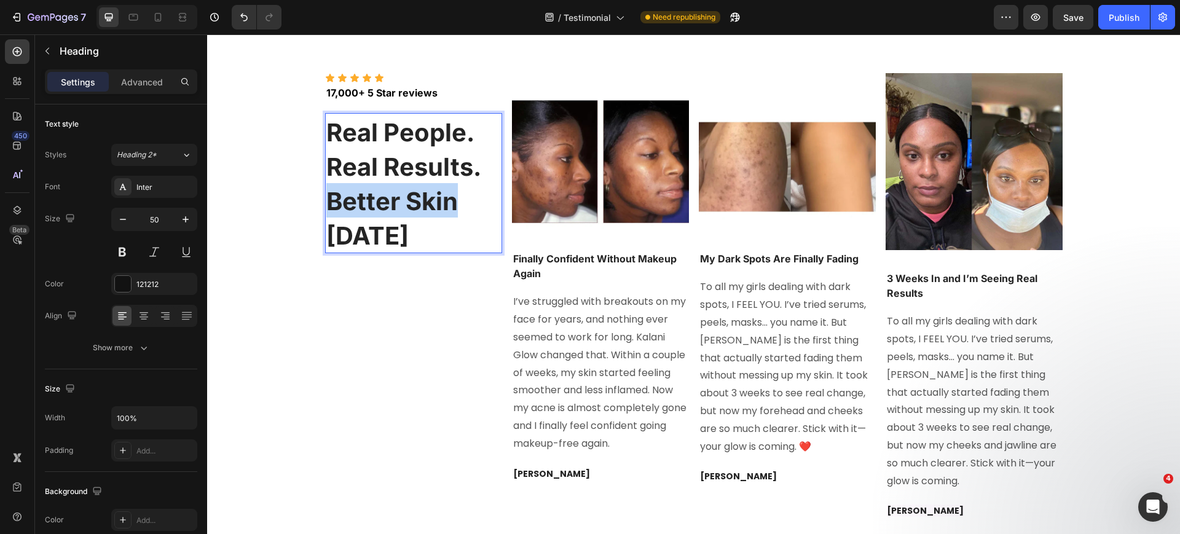
drag, startPoint x: 451, startPoint y: 207, endPoint x: 326, endPoint y: 195, distance: 125.3
click at [326, 195] on strong "Real People. Real Results. Better Skin in 30 days" at bounding box center [403, 183] width 154 height 133
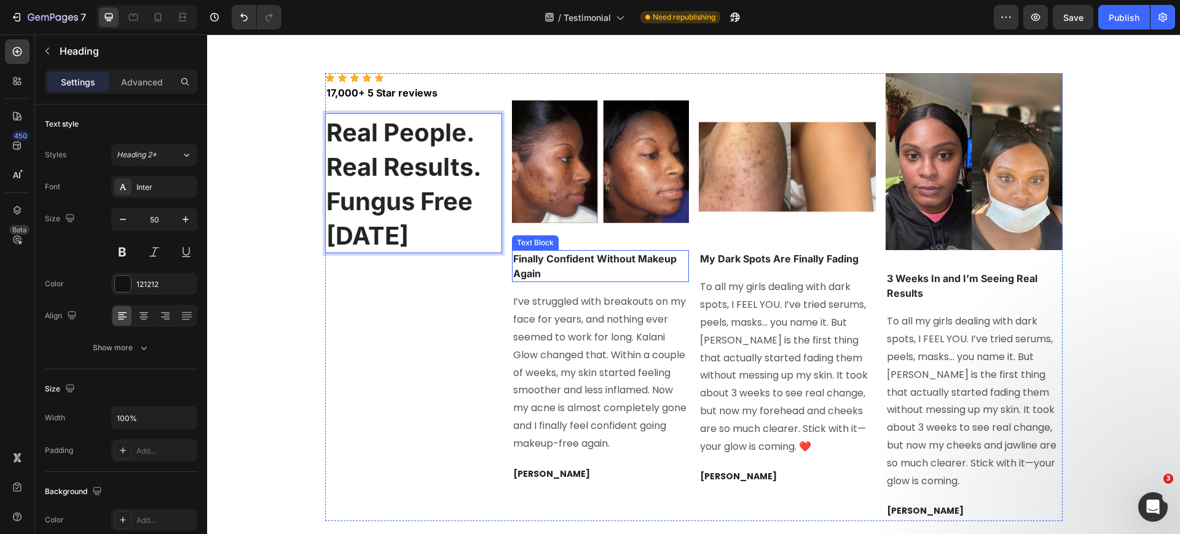
click at [547, 257] on strong "Finally Confident Without Makeup Again" at bounding box center [595, 266] width 164 height 27
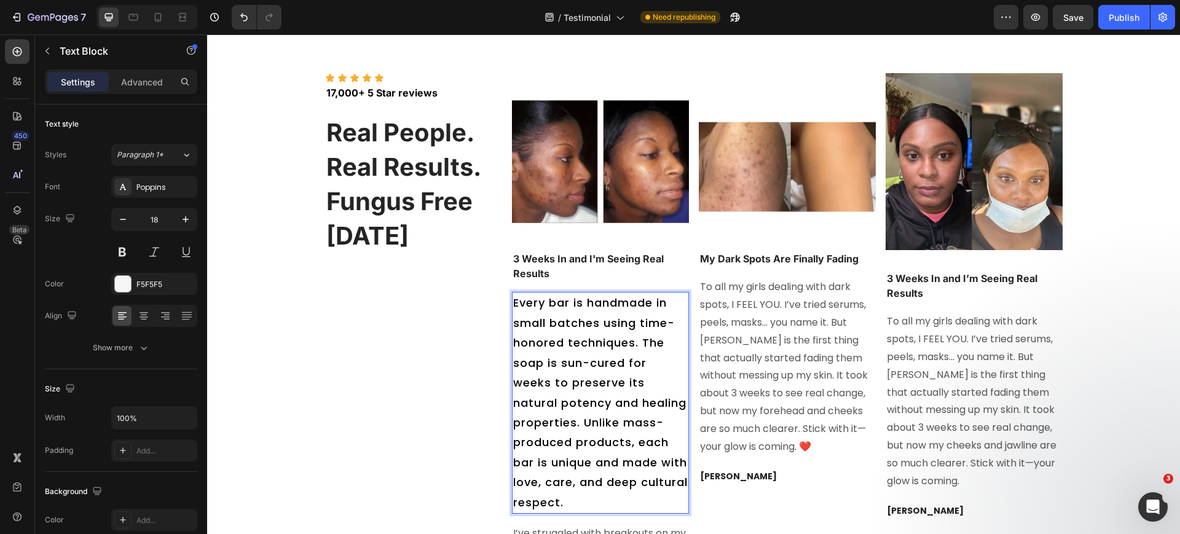
click at [591, 392] on p "Every bar is handmade in small batches using time-honored techniques. The soap …" at bounding box center [600, 402] width 175 height 219
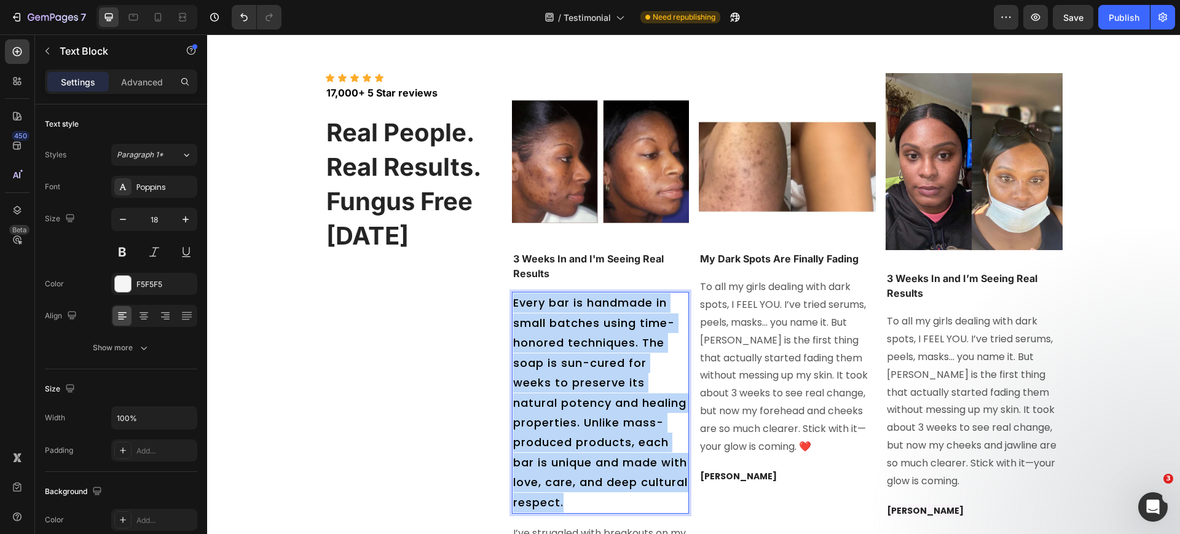
click at [591, 392] on p "Every bar is handmade in small batches using time-honored techniques. The soap …" at bounding box center [600, 402] width 175 height 219
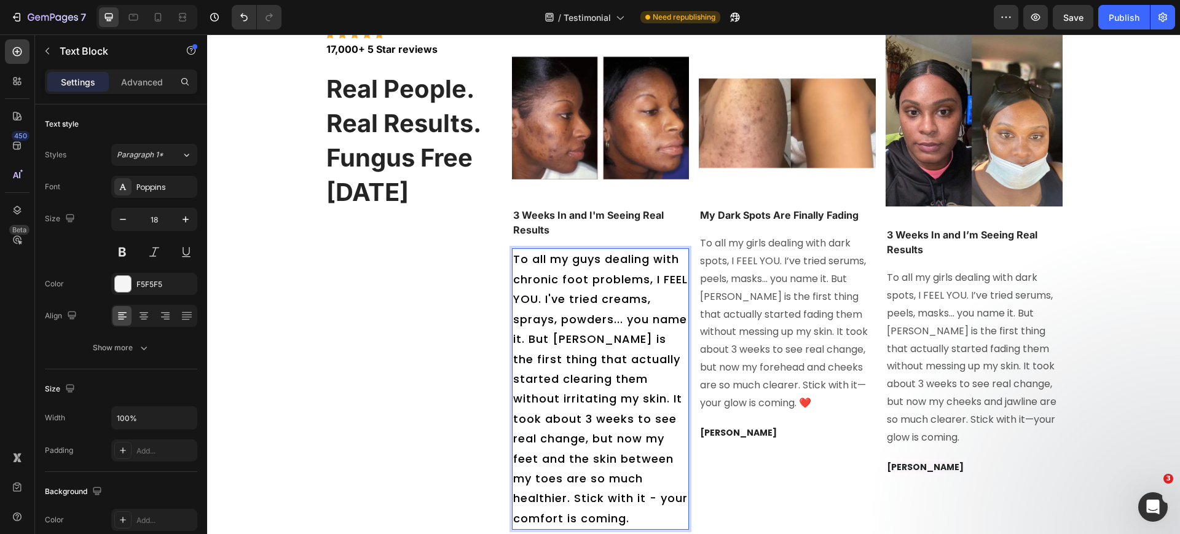
scroll to position [6765, 0]
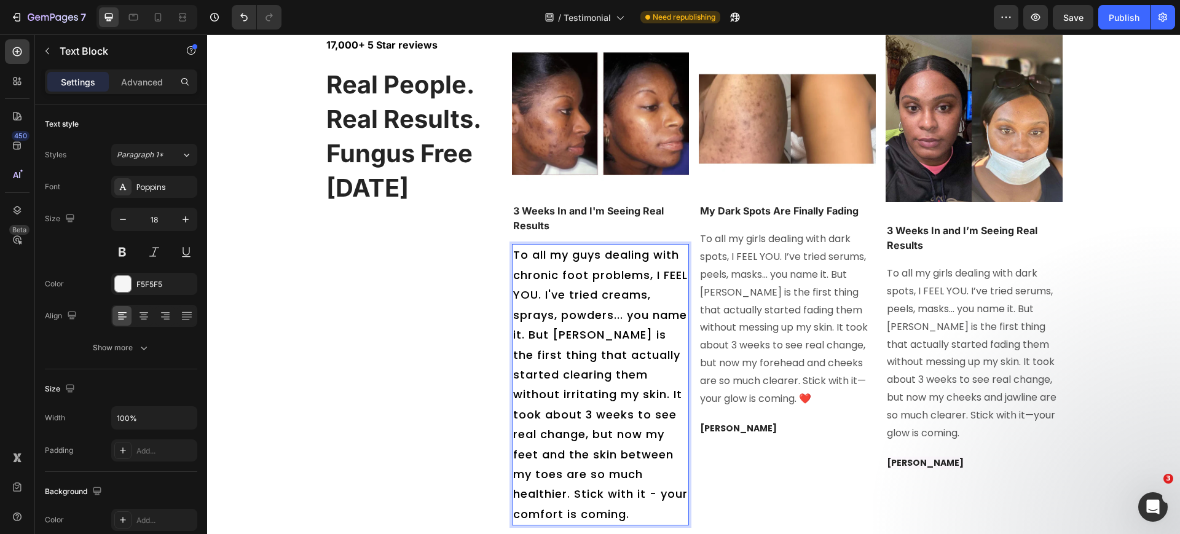
click at [741, 328] on span "To all my girls dealing with dark spots, I FEEL YOU. I’ve tried serums, peels, …" at bounding box center [784, 318] width 168 height 173
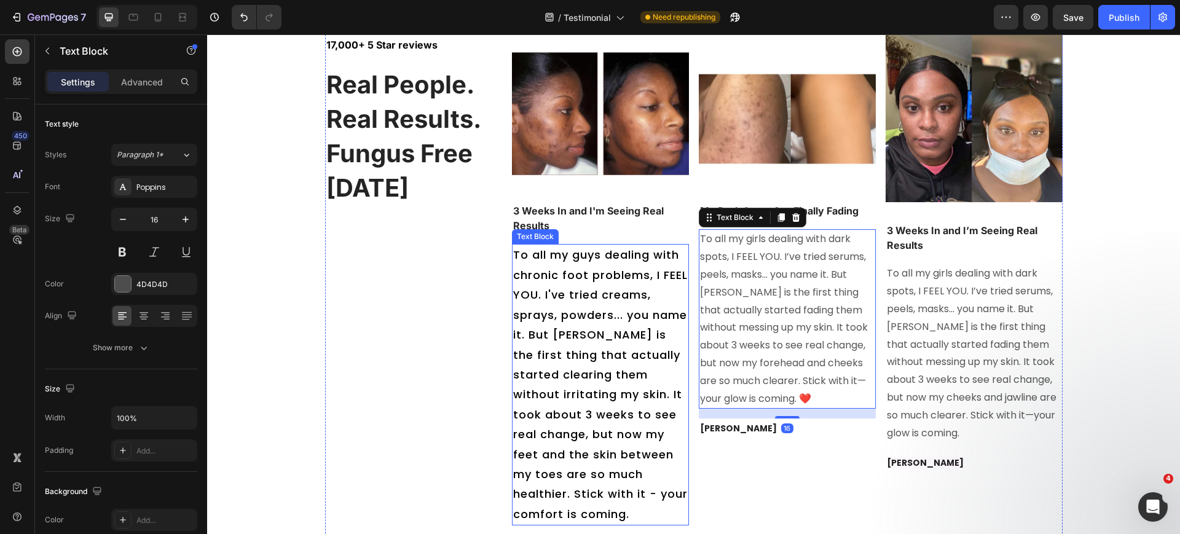
click at [618, 336] on span "To all my guys dealing with chronic foot problems, I FEEL YOU. I've tried cream…" at bounding box center [600, 384] width 175 height 274
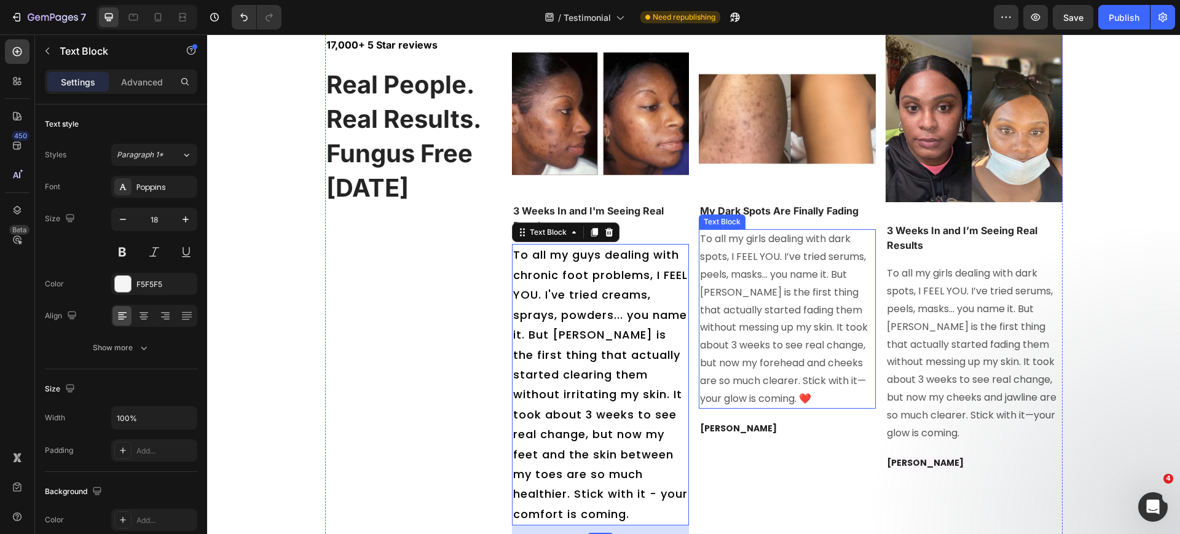
click at [783, 321] on span "To all my girls dealing with dark spots, I FEEL YOU. I’ve tried serums, peels, …" at bounding box center [784, 318] width 168 height 173
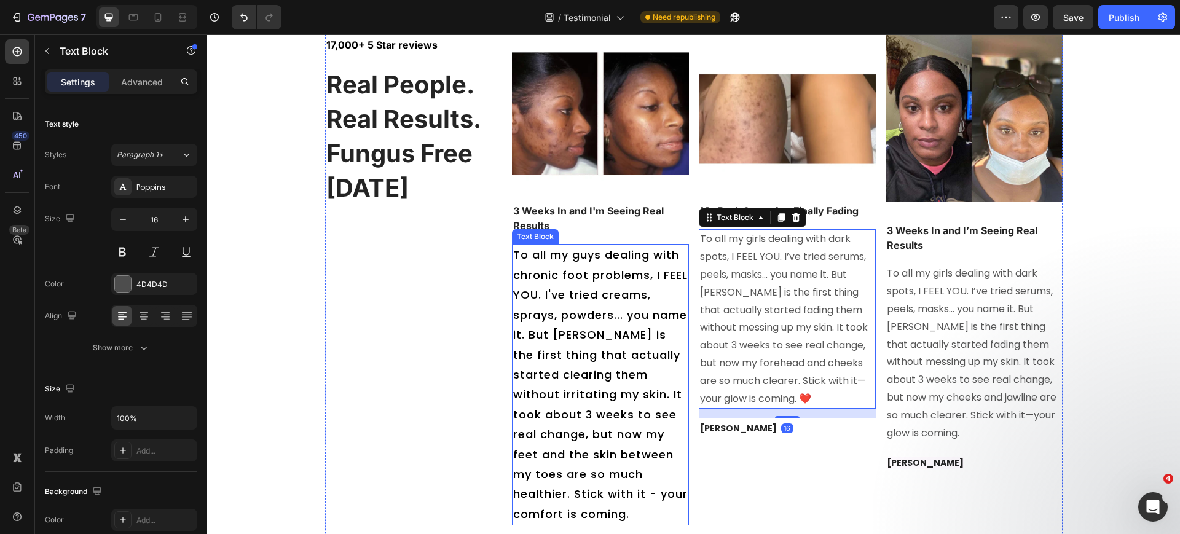
click at [618, 350] on span "To all my guys dealing with chronic foot problems, I FEEL YOU. I've tried cream…" at bounding box center [600, 384] width 175 height 274
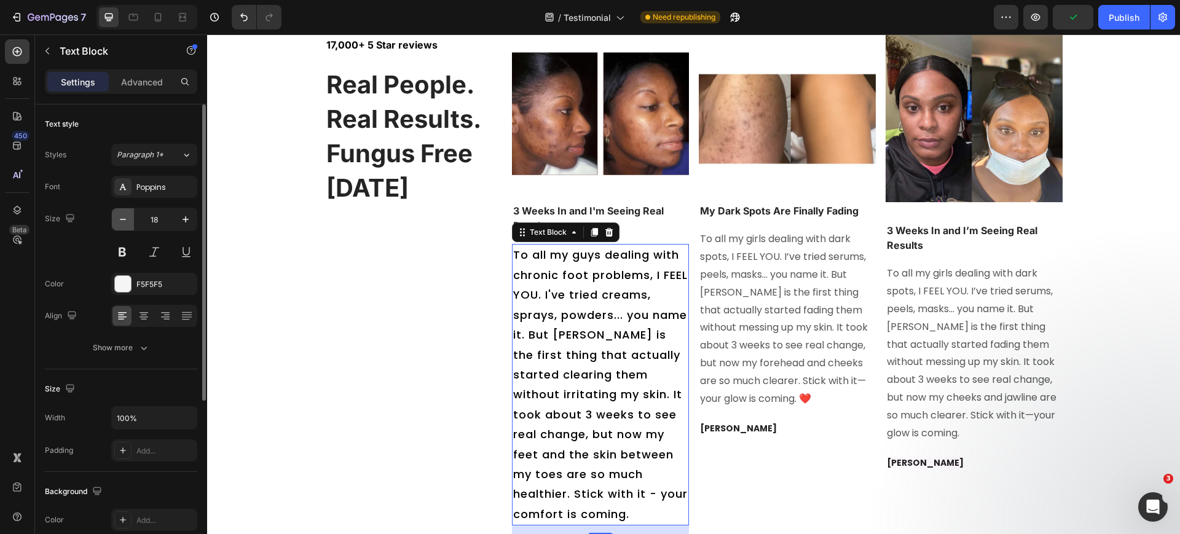
click at [116, 215] on button "button" at bounding box center [123, 219] width 22 height 22
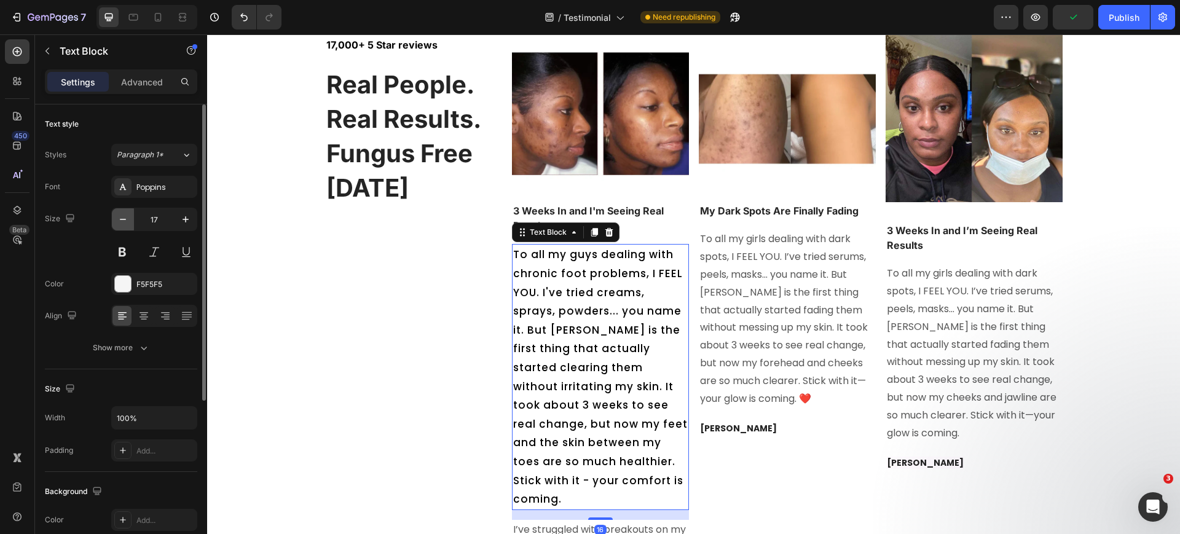
type input "16"
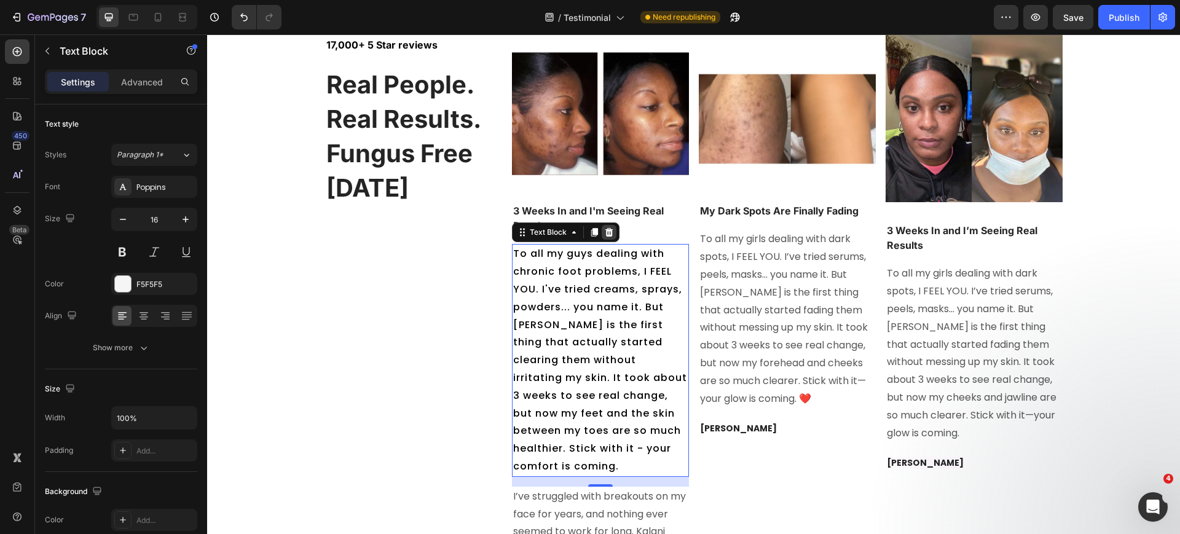
click at [605, 235] on icon at bounding box center [609, 232] width 8 height 9
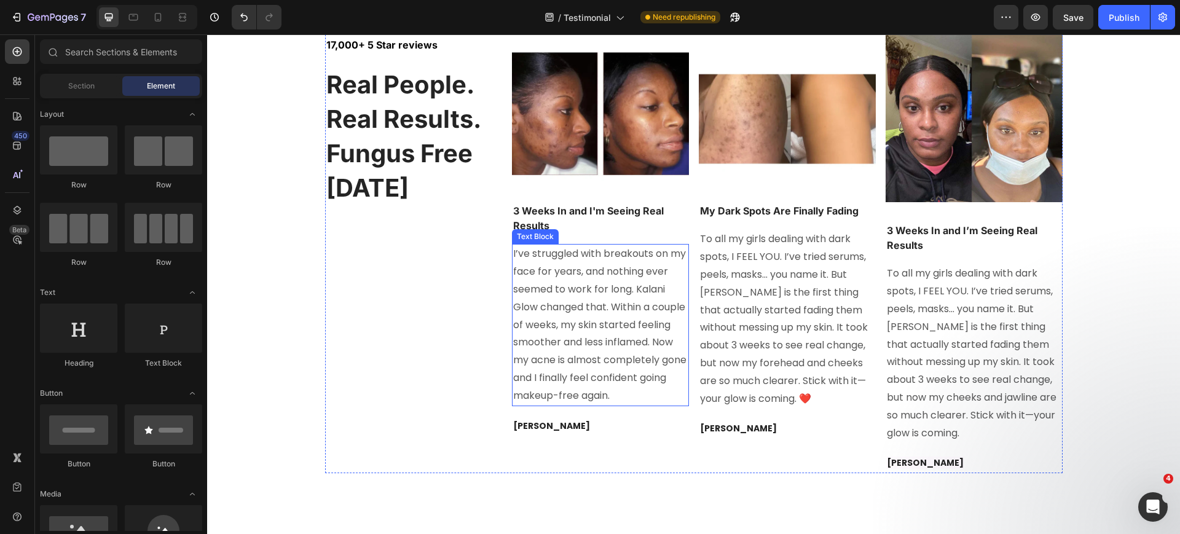
click at [569, 339] on span "I’ve struggled with breakouts on my face for years, and nothing ever seemed to …" at bounding box center [599, 325] width 173 height 156
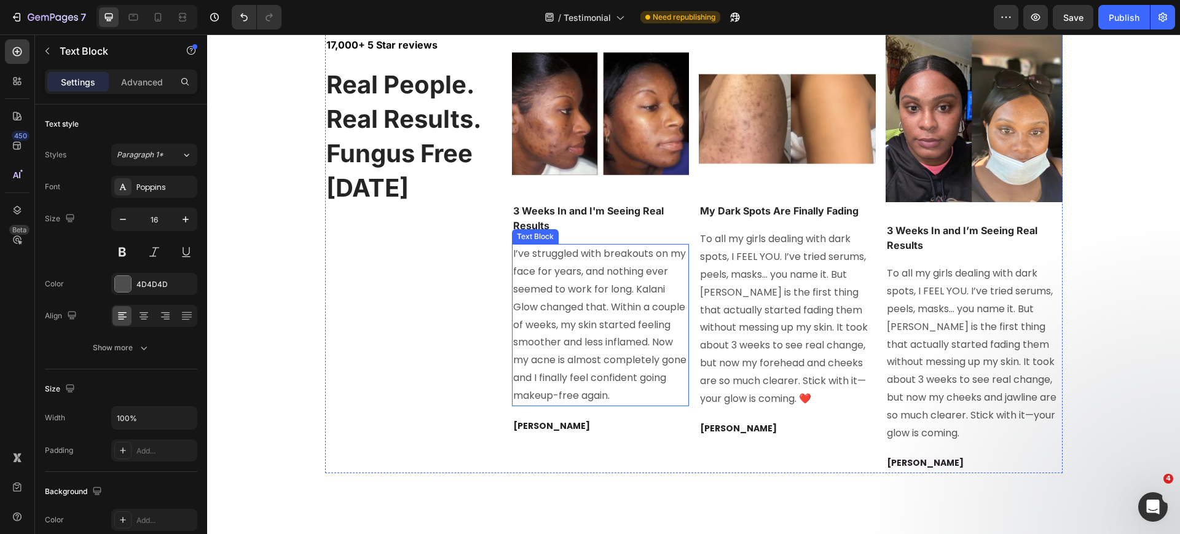
click at [569, 339] on span "I’ve struggled with breakouts on my face for years, and nothing ever seemed to …" at bounding box center [599, 325] width 173 height 156
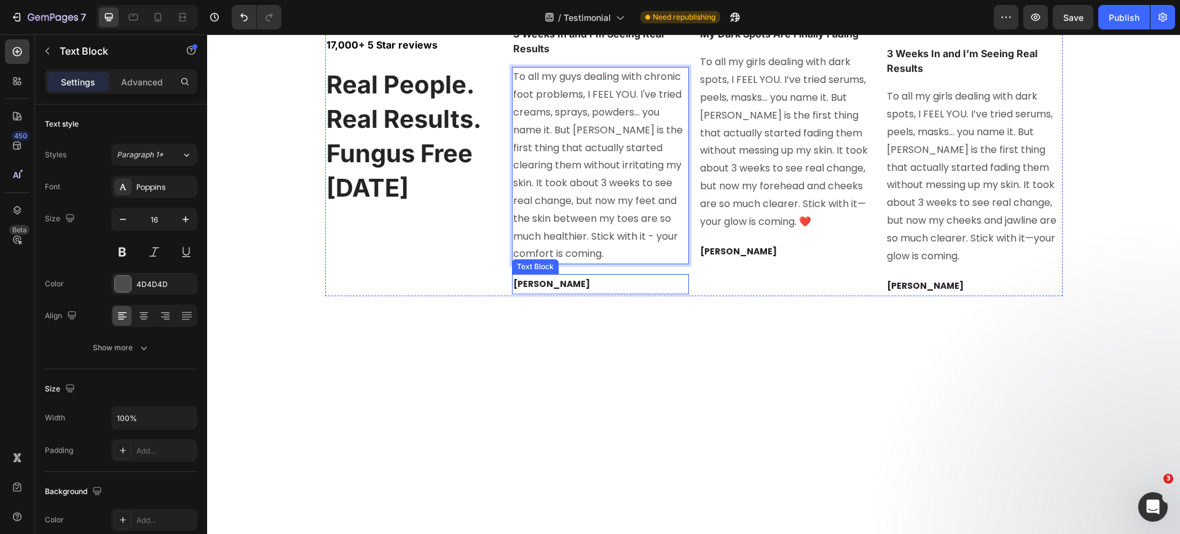
click at [543, 290] on strong "[PERSON_NAME]" at bounding box center [551, 284] width 77 height 12
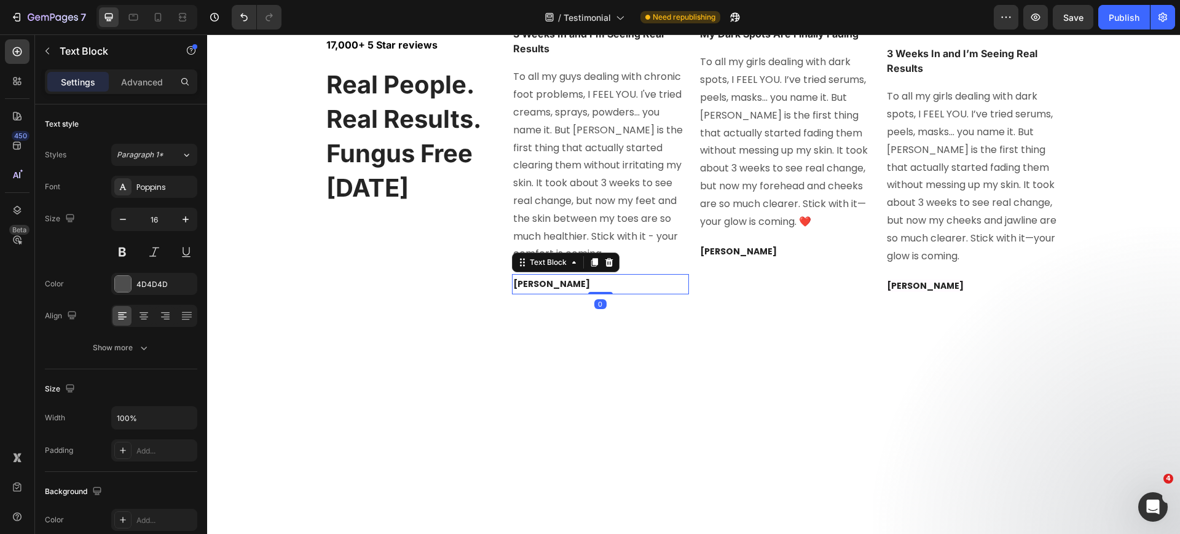
click at [543, 290] on strong "[PERSON_NAME]" at bounding box center [551, 284] width 77 height 12
click at [770, 40] on strong "My Dark Spots Are Finally Fading" at bounding box center [779, 34] width 159 height 12
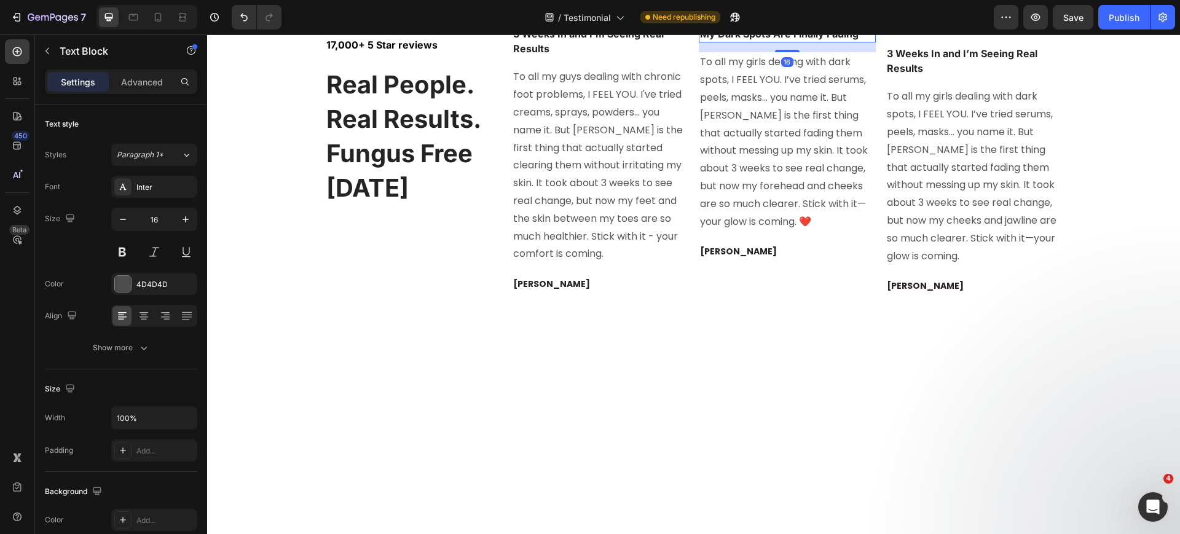
click at [770, 40] on strong "My Dark Spots Are Finally Fading" at bounding box center [779, 34] width 159 height 12
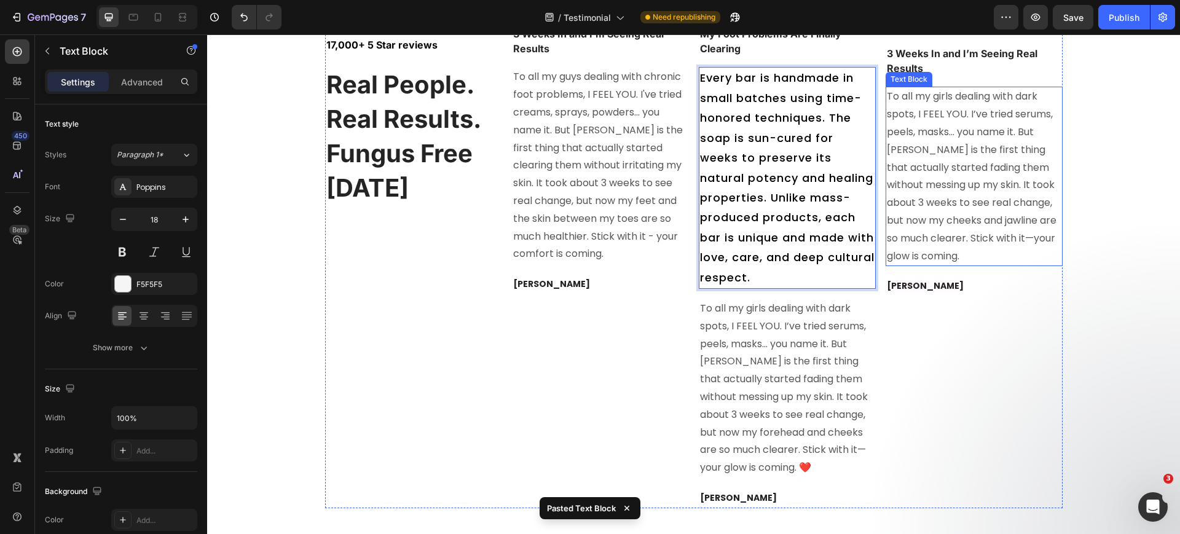
click at [940, 262] on span "To all my girls dealing with dark spots, I FEEL YOU. I’ve tried serums, peels, …" at bounding box center [972, 175] width 170 height 173
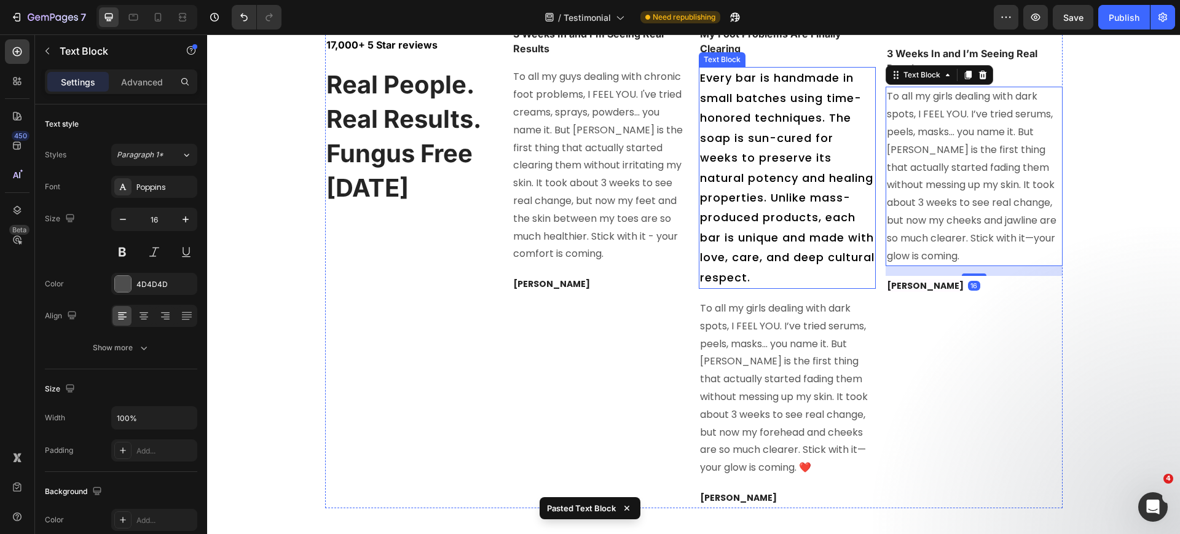
click at [758, 285] on span "Every bar is handmade in small batches using time-honored techniques. The soap …" at bounding box center [787, 177] width 175 height 215
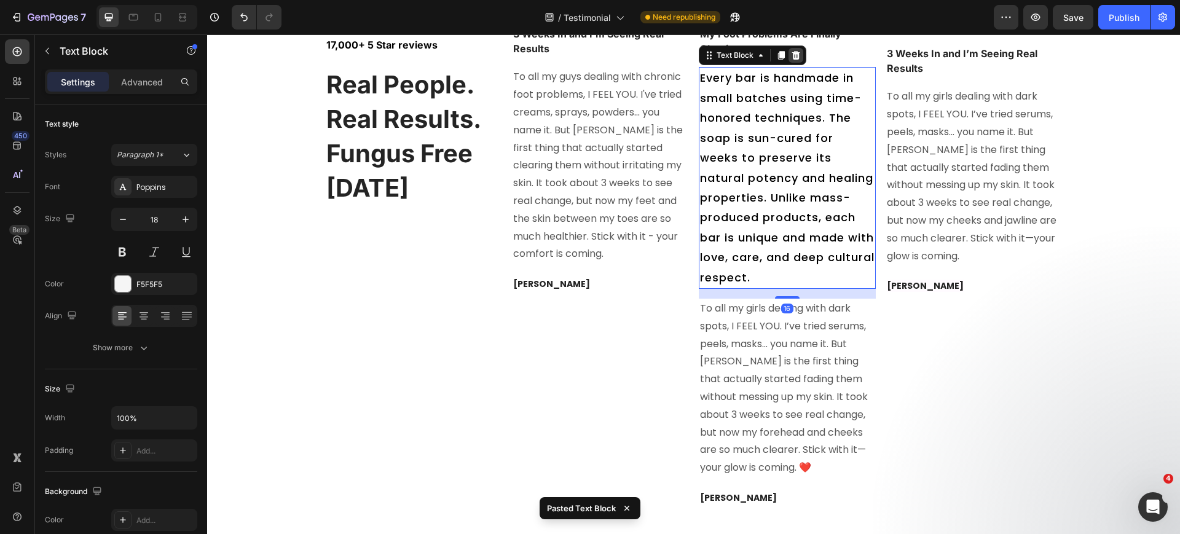
click at [794, 60] on icon at bounding box center [796, 55] width 10 height 10
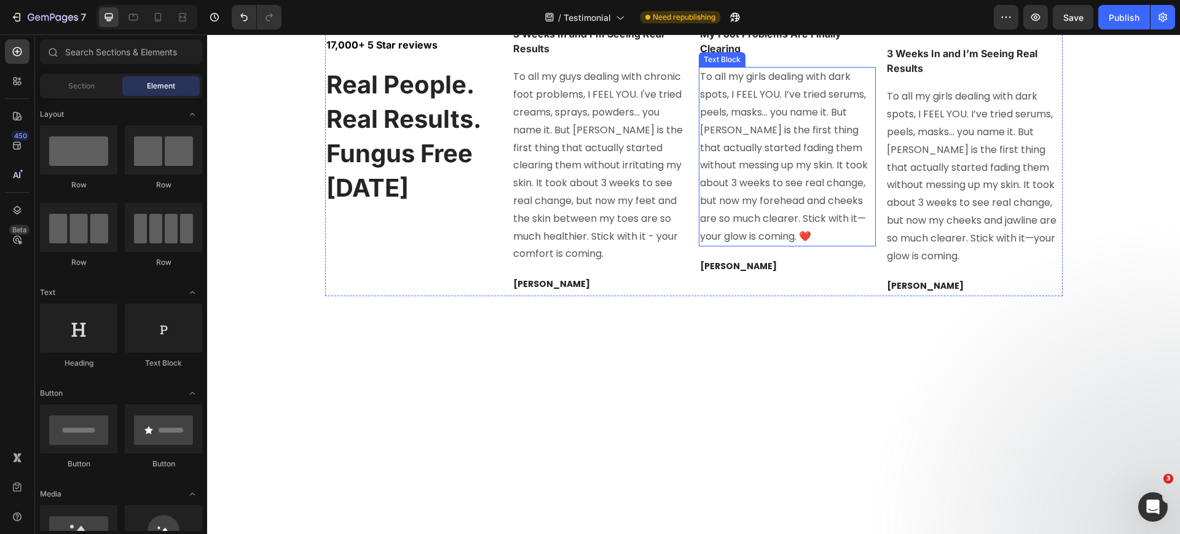
click at [805, 243] on span "To all my girls dealing with dark spots, I FEEL YOU. I’ve tried serums, peels, …" at bounding box center [784, 155] width 168 height 173
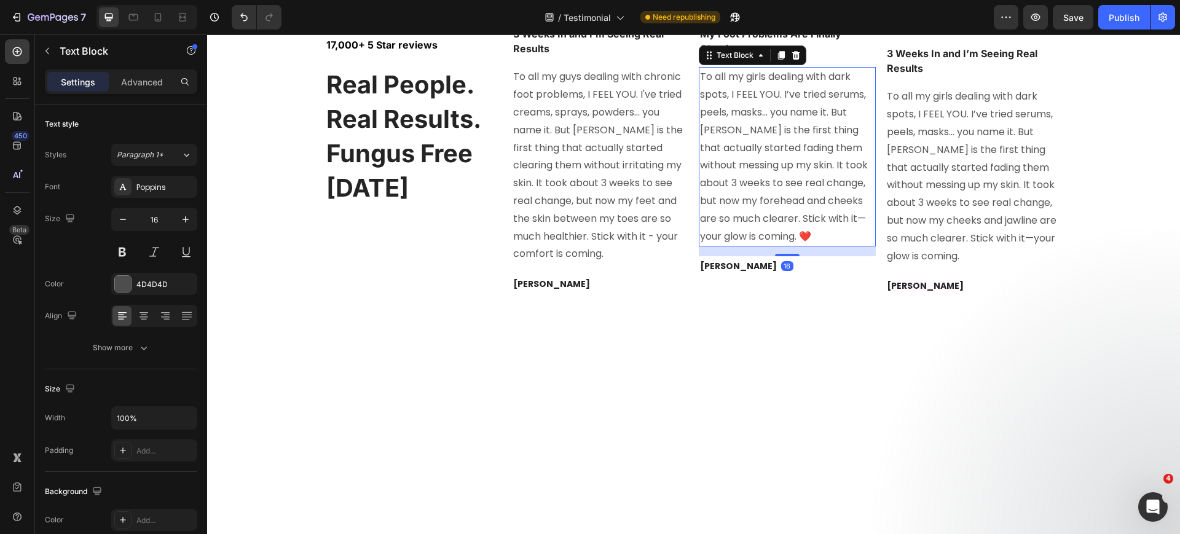
click at [805, 243] on span "To all my girls dealing with dark spots, I FEEL YOU. I’ve tried serums, peels, …" at bounding box center [784, 155] width 168 height 173
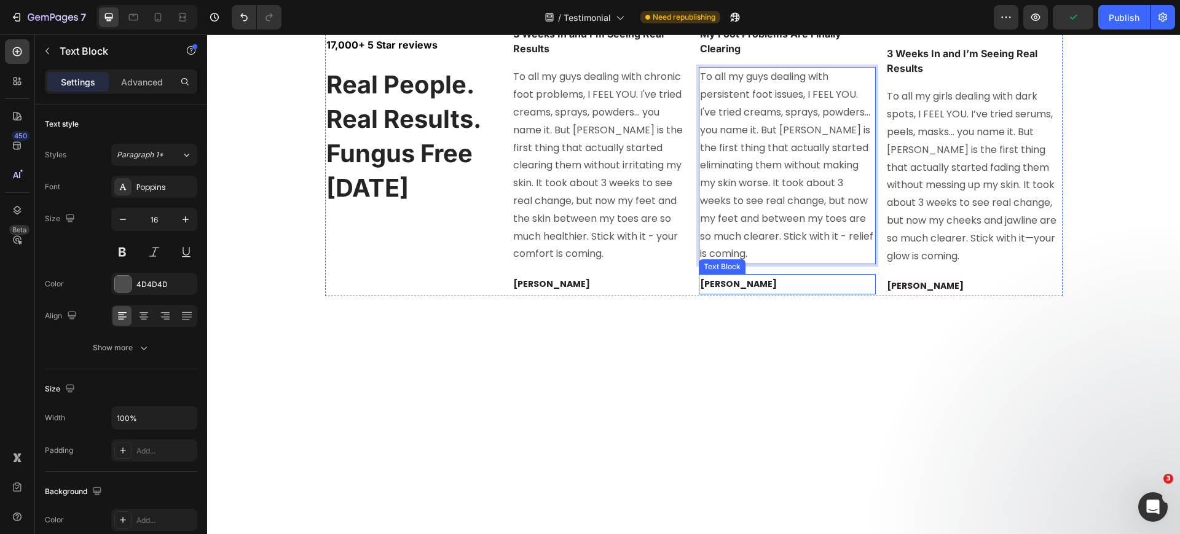
click at [730, 290] on strong "Sheyenne D." at bounding box center [738, 284] width 77 height 12
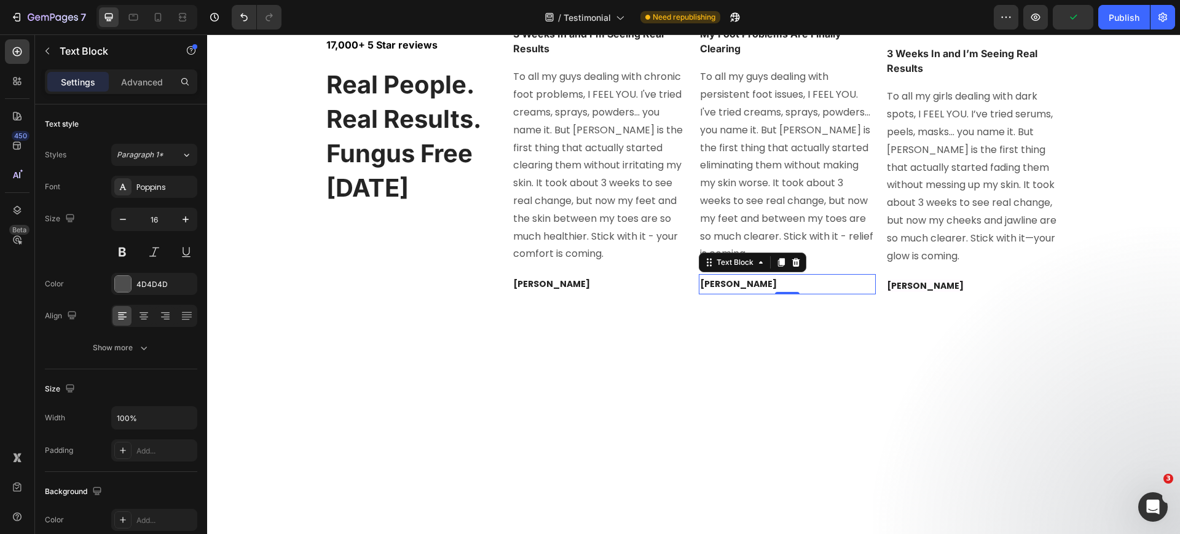
click at [730, 290] on strong "Sheyenne D." at bounding box center [738, 284] width 77 height 12
click at [926, 74] on strong "3 Weeks In and I’m Seeing Real Results" at bounding box center [962, 60] width 151 height 27
click at [927, 74] on strong "3 Weeks In and I’m Seeing Real Results" at bounding box center [962, 60] width 151 height 27
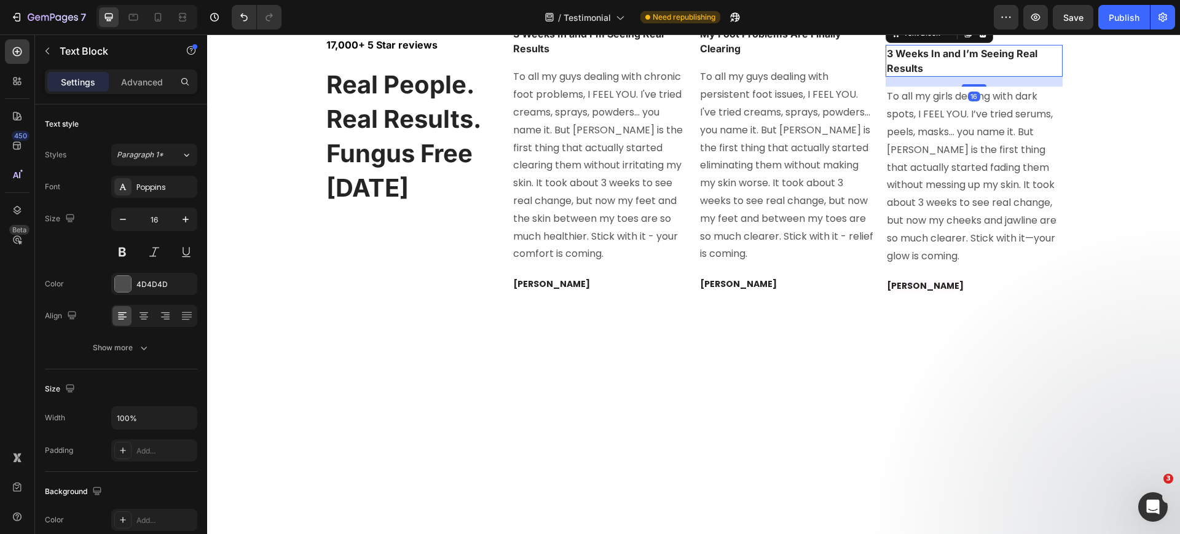
click at [927, 74] on strong "3 Weeks In and I’m Seeing Real Results" at bounding box center [962, 60] width 151 height 27
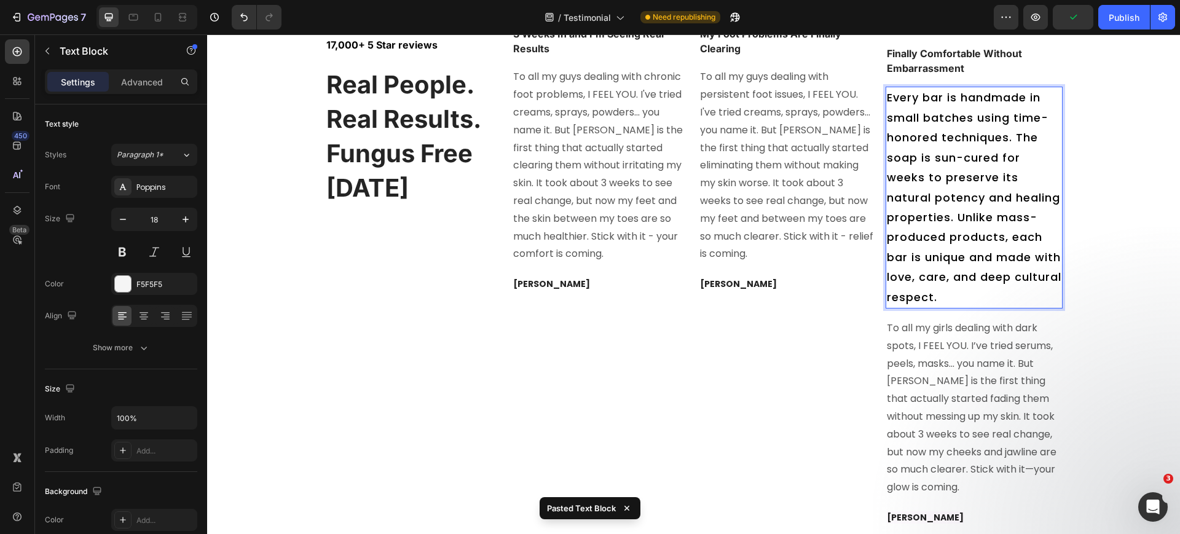
click at [1083, 276] on div "Icon Icon Icon Icon Icon Icon List 17,000+ 5 Star reviews Text Block ⁠⁠⁠⁠⁠⁠⁠ Re…" at bounding box center [693, 276] width 955 height 502
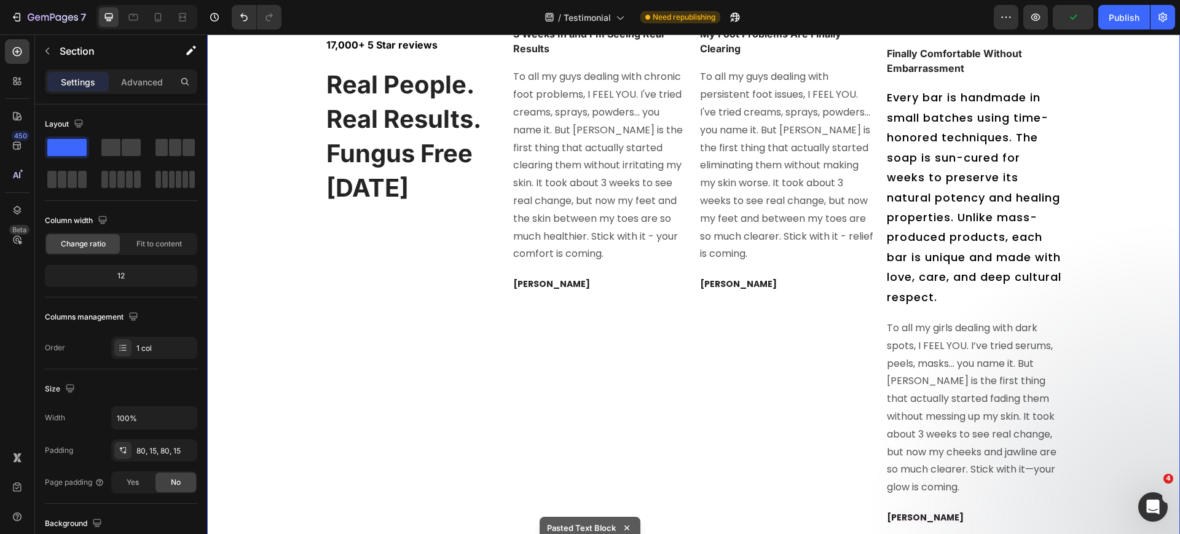
click at [1020, 293] on span "Every bar is handmade in small batches using time-honored techniques. The soap …" at bounding box center [974, 197] width 175 height 215
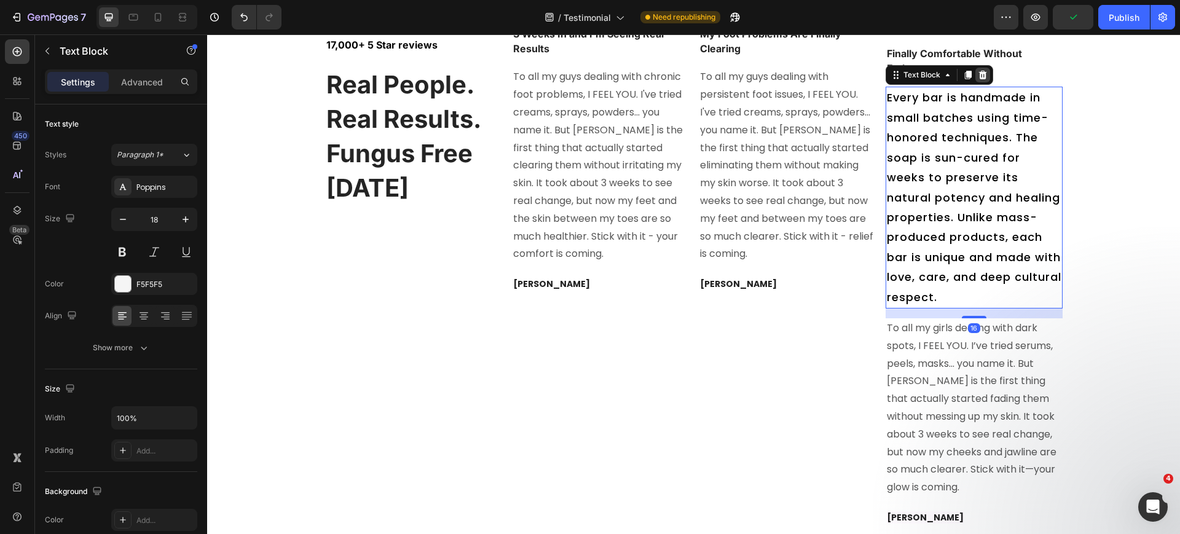
click at [978, 80] on icon at bounding box center [983, 75] width 10 height 10
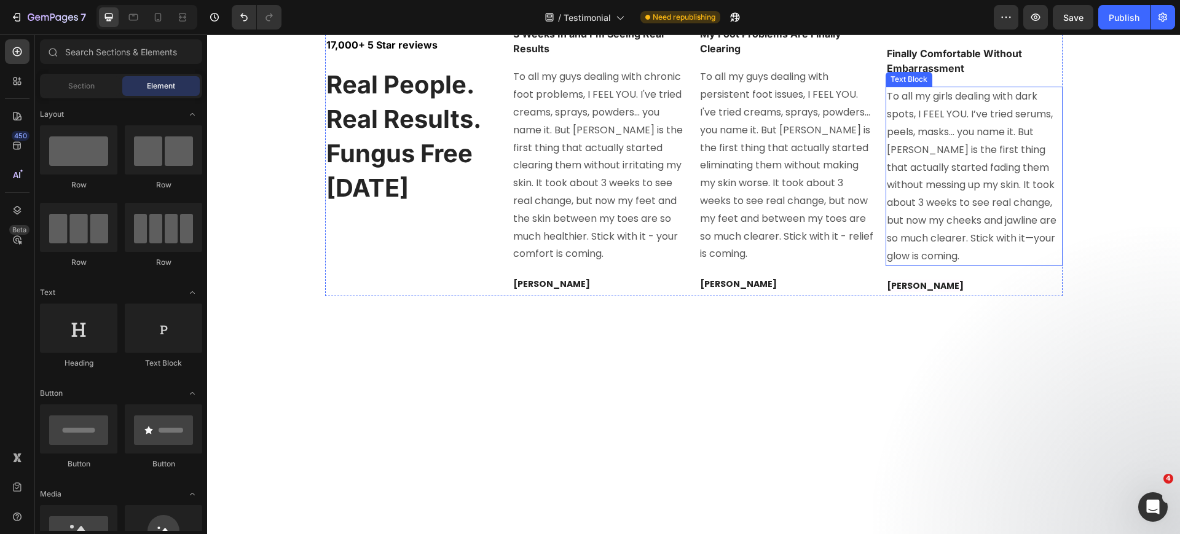
click at [949, 262] on span "To all my girls dealing with dark spots, I FEEL YOU. I’ve tried serums, peels, …" at bounding box center [972, 175] width 170 height 173
click at [950, 262] on span "To all my girls dealing with dark spots, I FEEL YOU. I’ve tried serums, peels, …" at bounding box center [972, 175] width 170 height 173
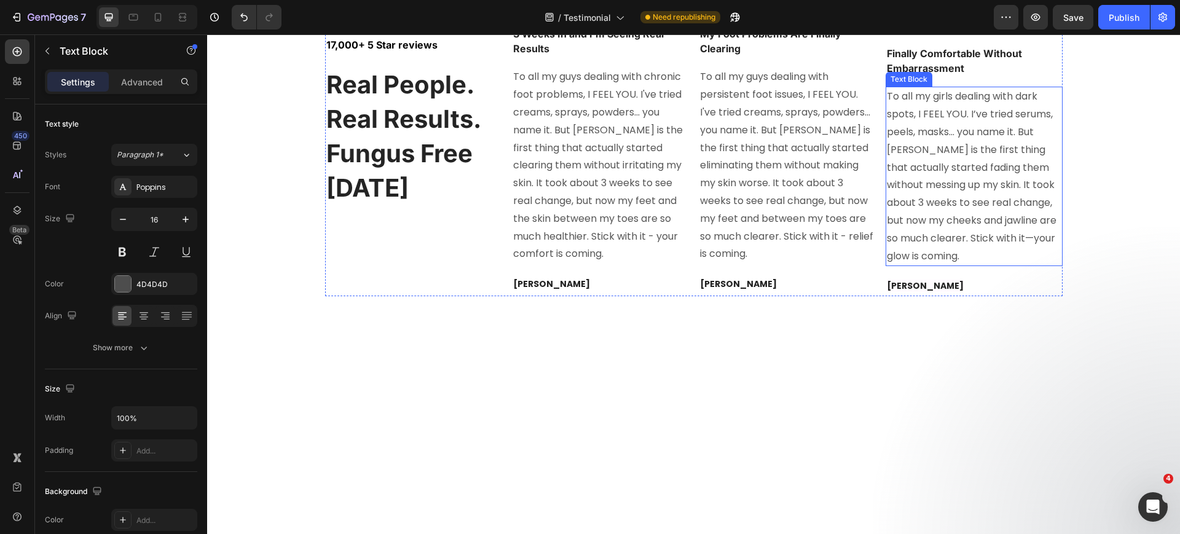
click at [950, 262] on span "To all my girls dealing with dark spots, I FEEL YOU. I’ve tried serums, peels, …" at bounding box center [972, 175] width 170 height 173
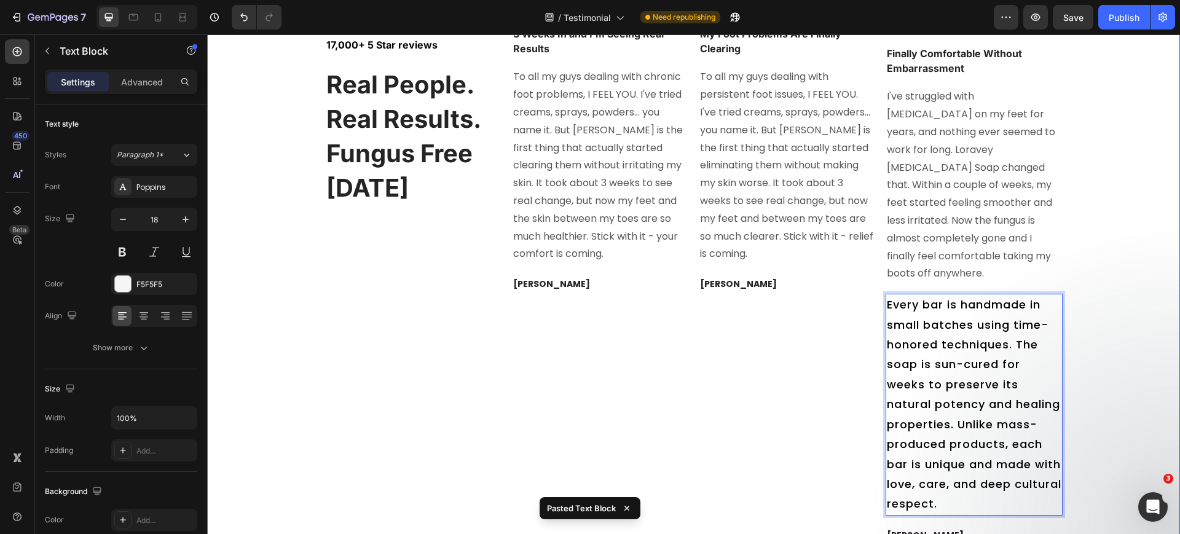
click at [1091, 384] on div "Icon Icon Icon Icon Icon Icon List 17,000+ 5 Star reviews Text Block ⁠⁠⁠⁠⁠⁠⁠ Re…" at bounding box center [693, 285] width 955 height 520
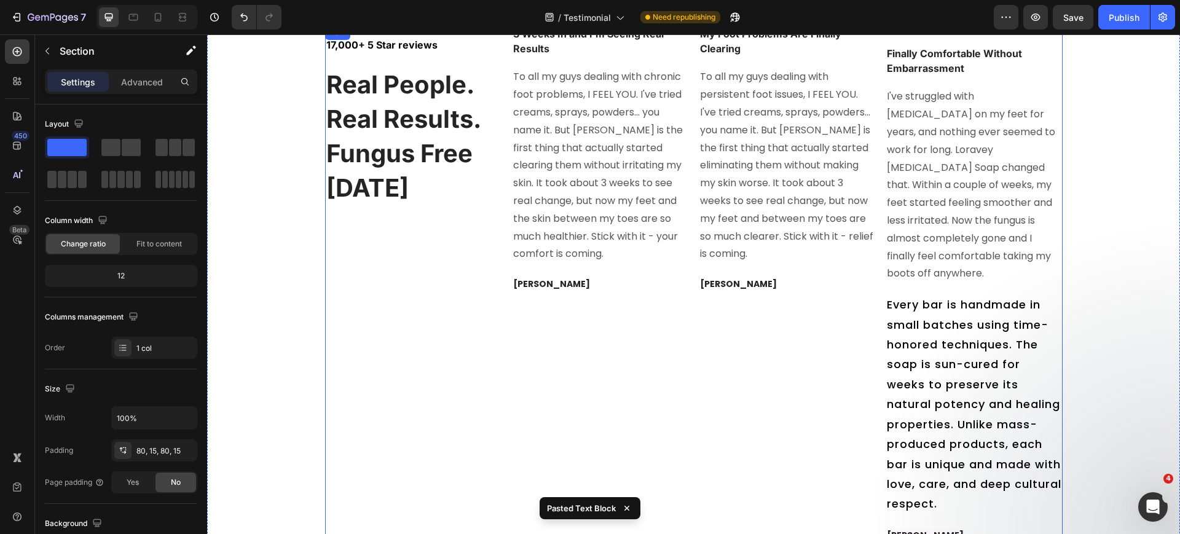
click at [974, 467] on span "Every bar is handmade in small batches using time-honored techniques. The soap …" at bounding box center [974, 404] width 175 height 215
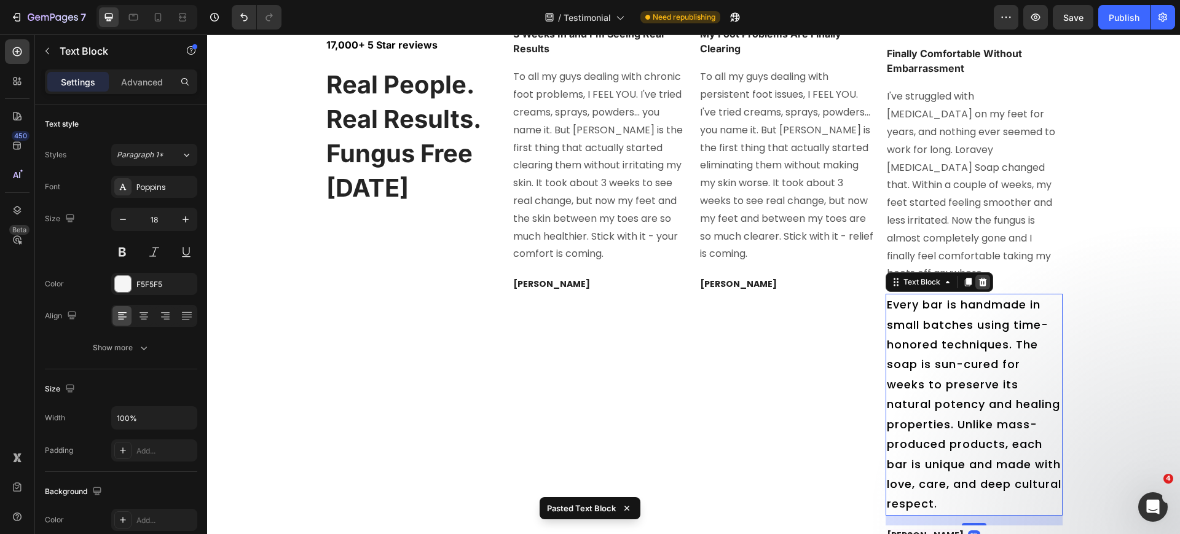
click at [979, 286] on icon at bounding box center [983, 282] width 8 height 9
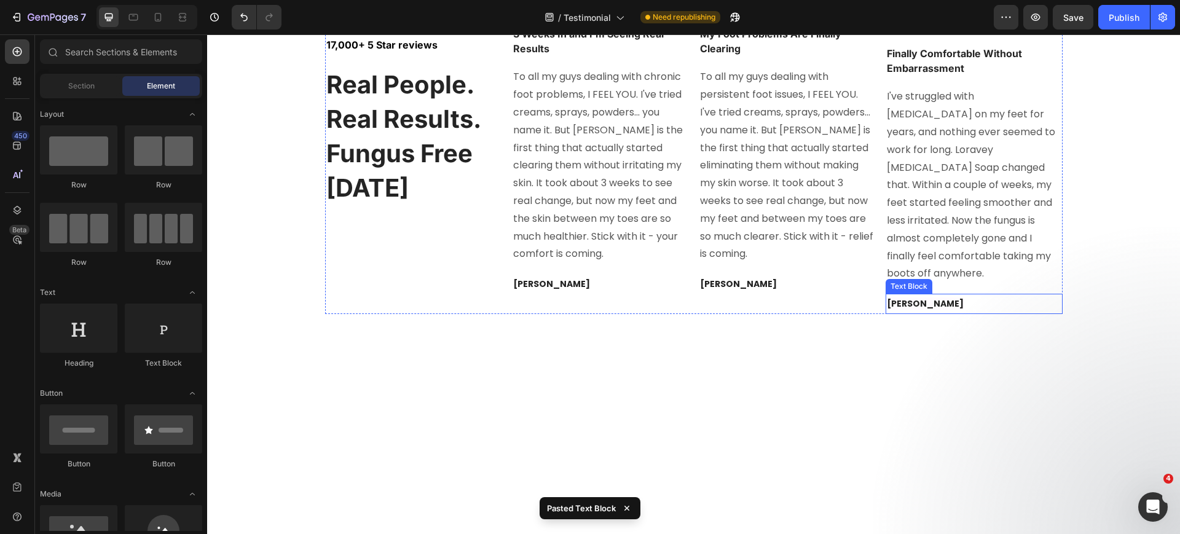
click at [890, 310] on strong "Shley T." at bounding box center [925, 304] width 77 height 12
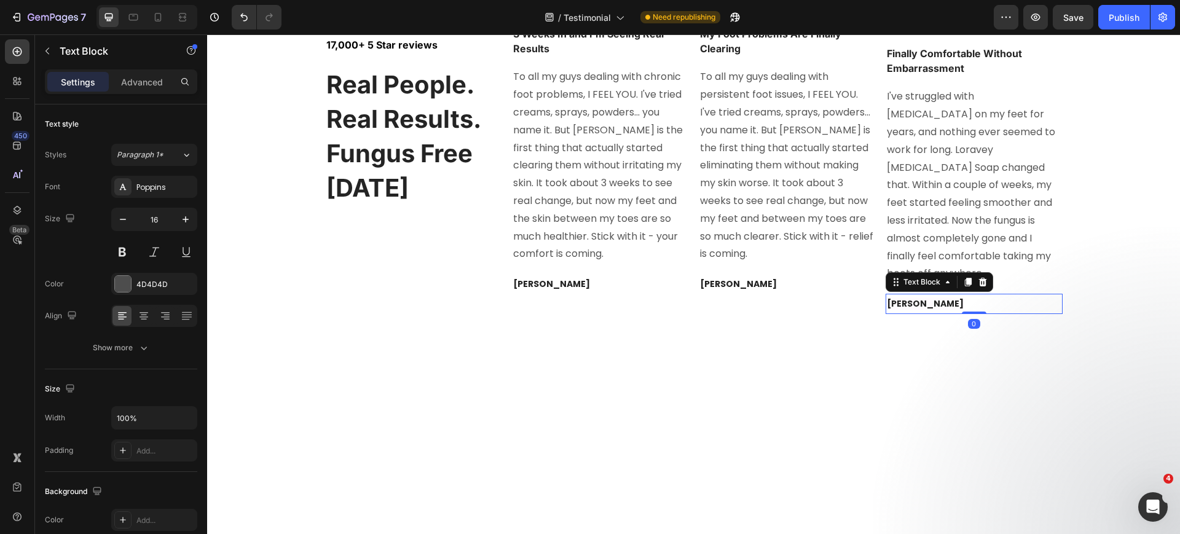
click at [890, 310] on strong "Shley T." at bounding box center [925, 304] width 77 height 12
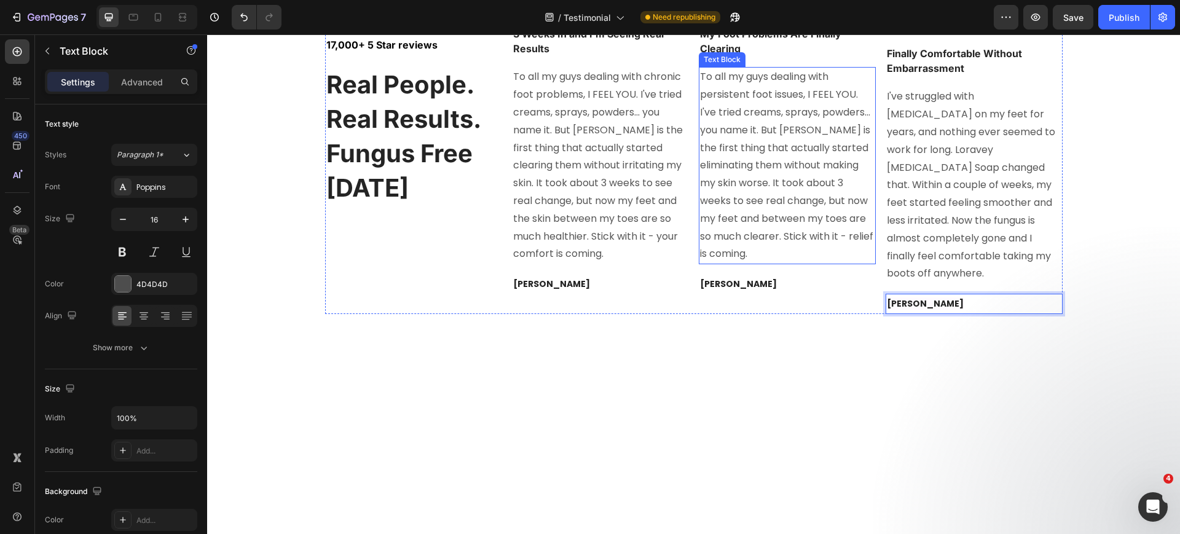
click at [784, 261] on span "To all my guys dealing with persistent foot issues, I FEEL YOU. I've tried crea…" at bounding box center [786, 164] width 173 height 191
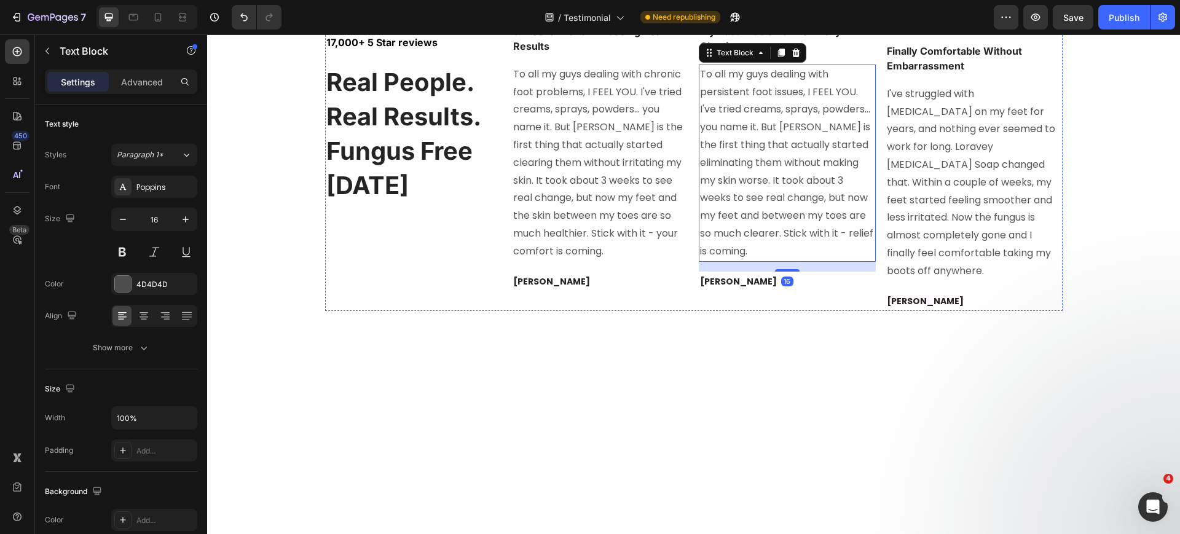
scroll to position [6615, 0]
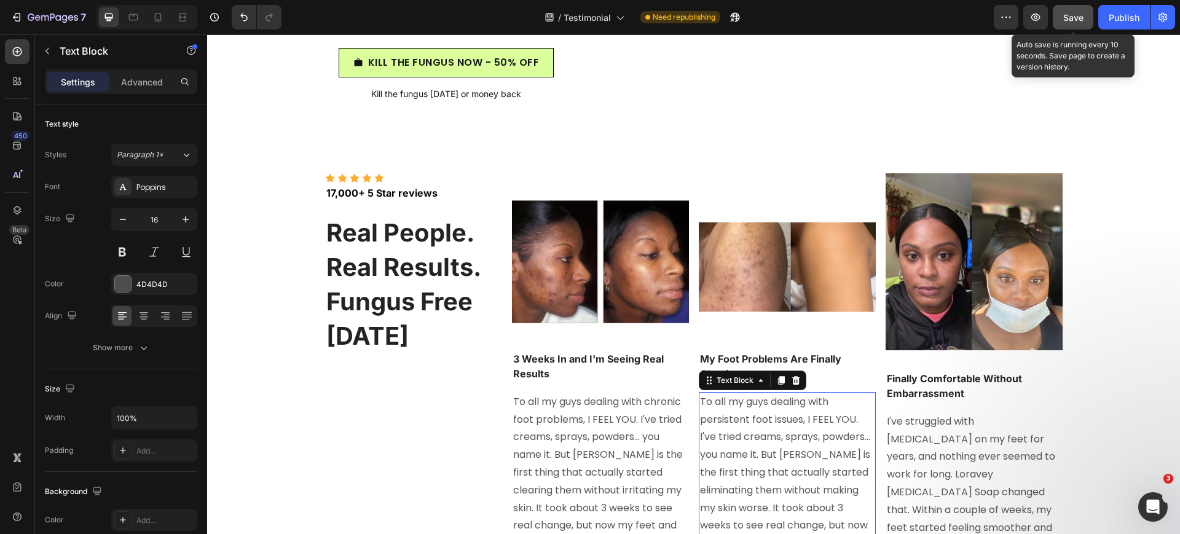
click at [1083, 16] on span "Save" at bounding box center [1074, 17] width 20 height 10
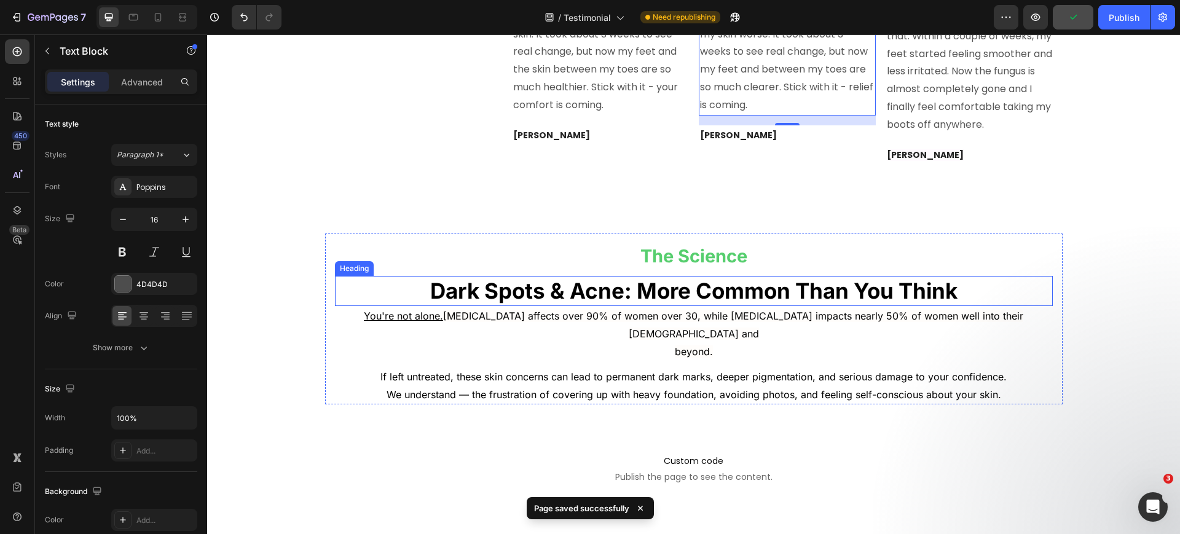
scroll to position [7090, 0]
click at [635, 277] on strong "Dark Spots & Acne: More Common Than You Think" at bounding box center [693, 290] width 527 height 26
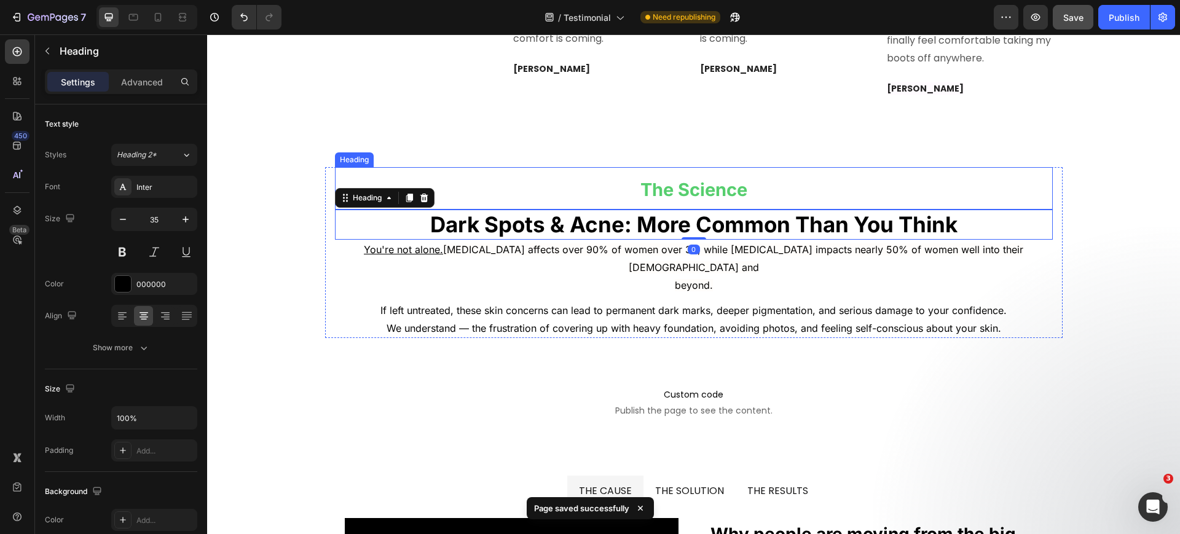
scroll to position [7154, 0]
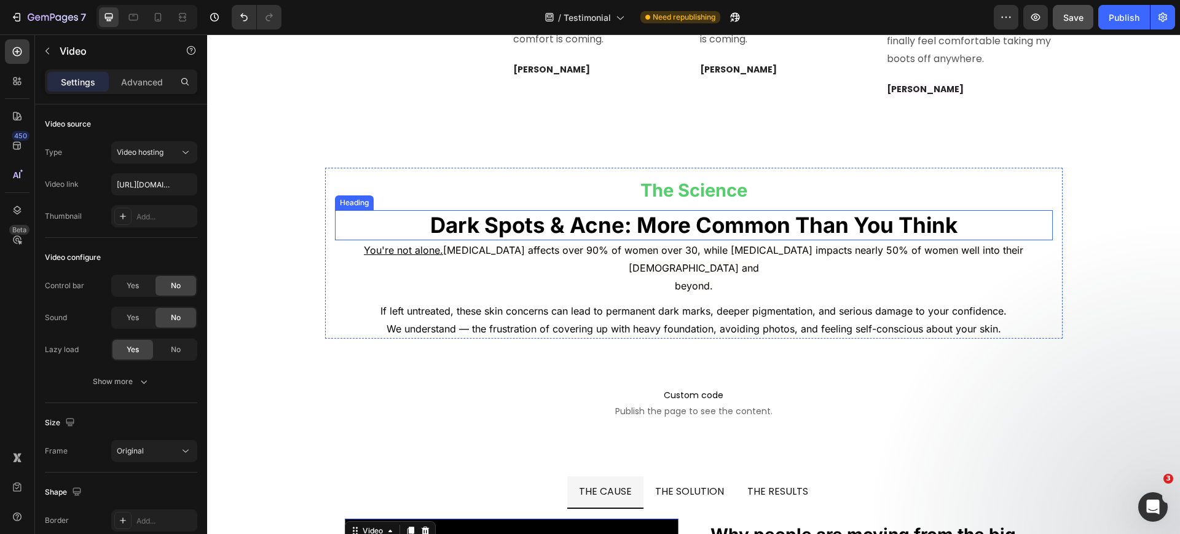
click at [612, 212] on strong "Dark Spots & Acne: More Common Than You Think" at bounding box center [693, 225] width 527 height 26
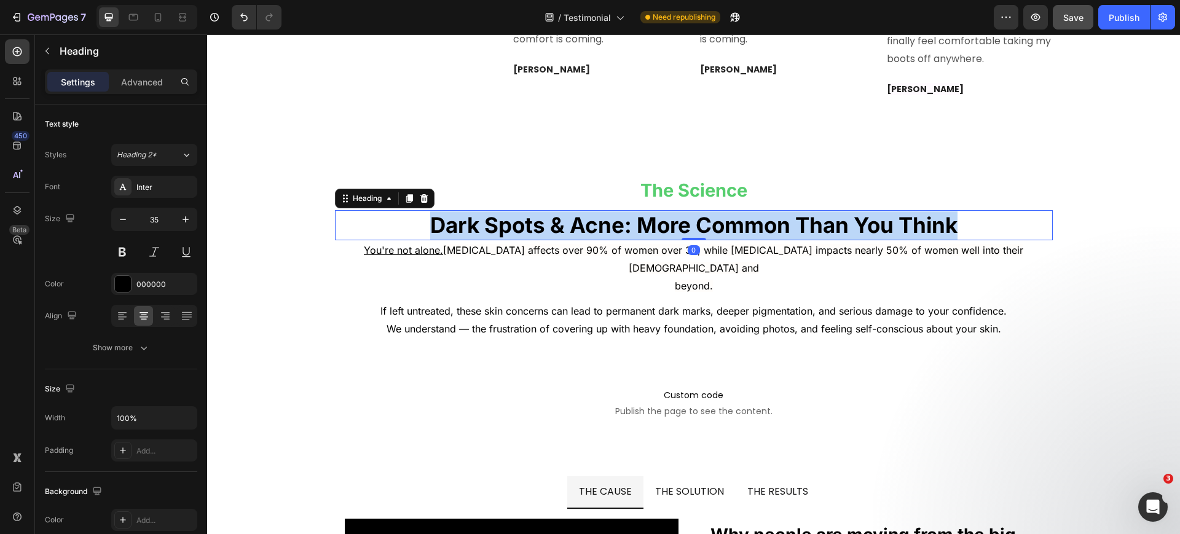
click at [612, 212] on strong "Dark Spots & Acne: More Common Than You Think" at bounding box center [693, 225] width 527 height 26
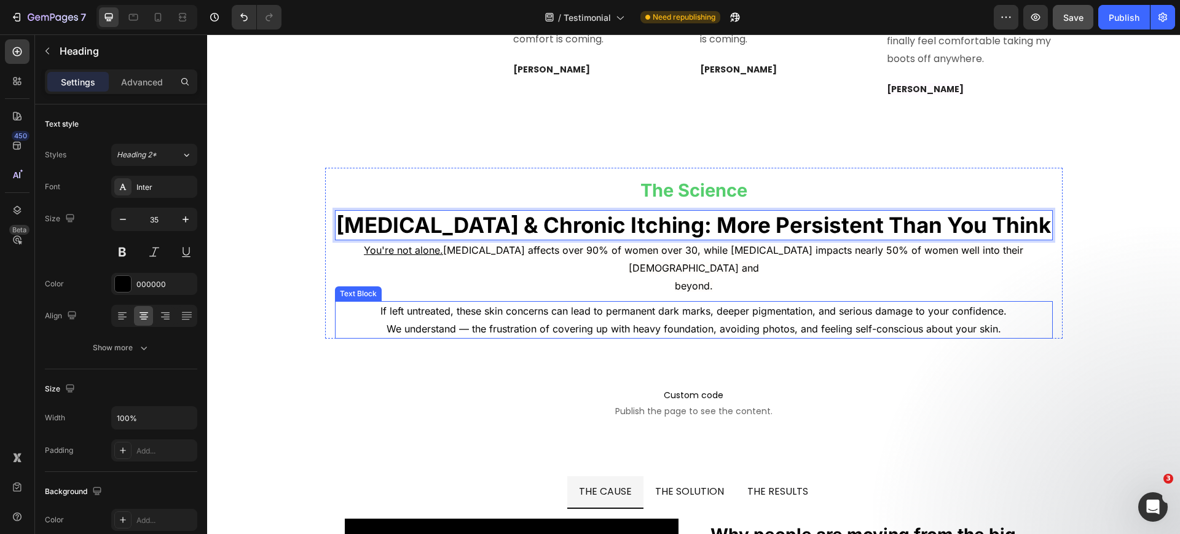
click at [680, 305] on span "If left untreated, these skin concerns can lead to permanent dark marks, deeper…" at bounding box center [694, 311] width 626 height 12
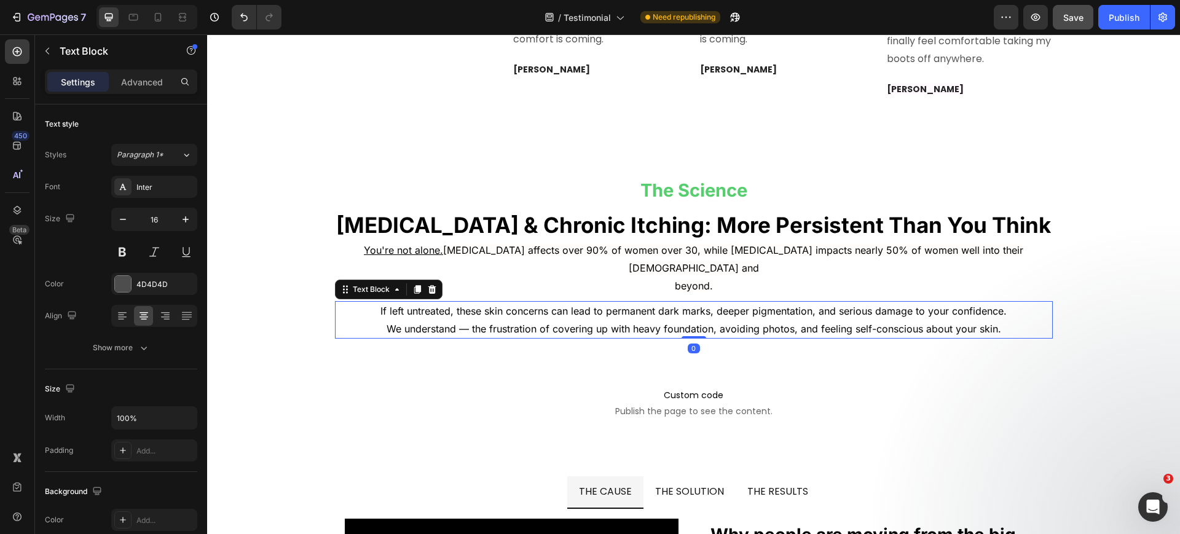
click at [692, 277] on p "beyond." at bounding box center [694, 286] width 716 height 18
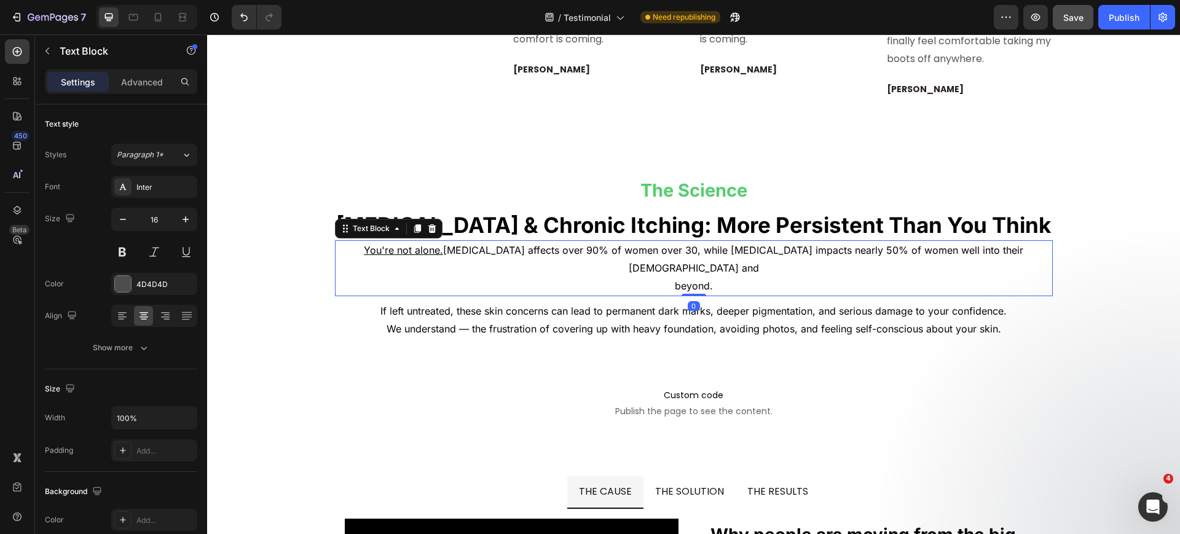
click at [692, 277] on p "beyond." at bounding box center [694, 286] width 716 height 18
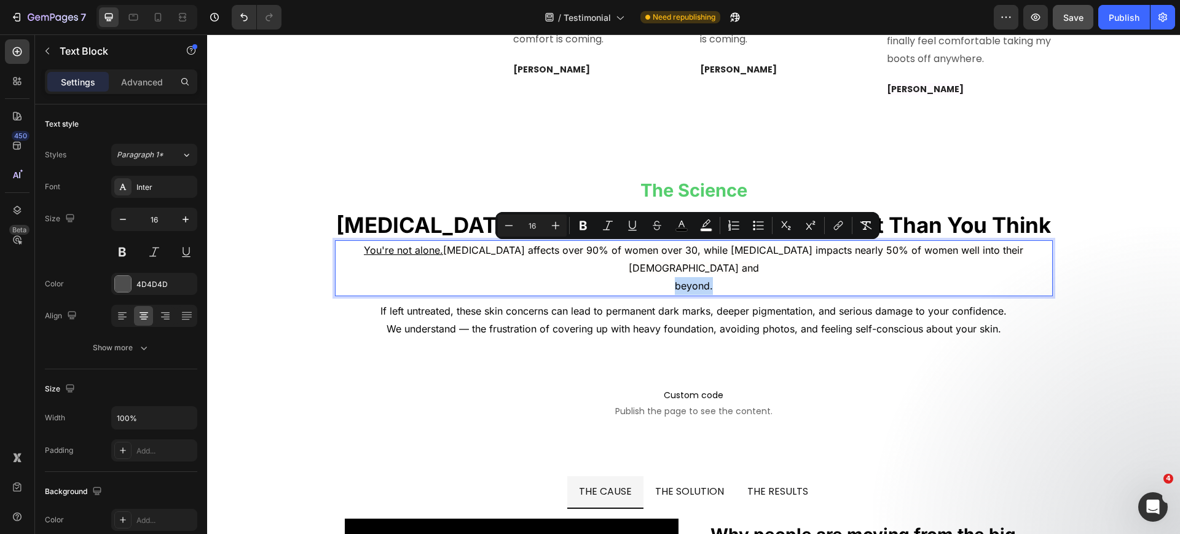
click at [751, 277] on p "beyond." at bounding box center [694, 286] width 716 height 18
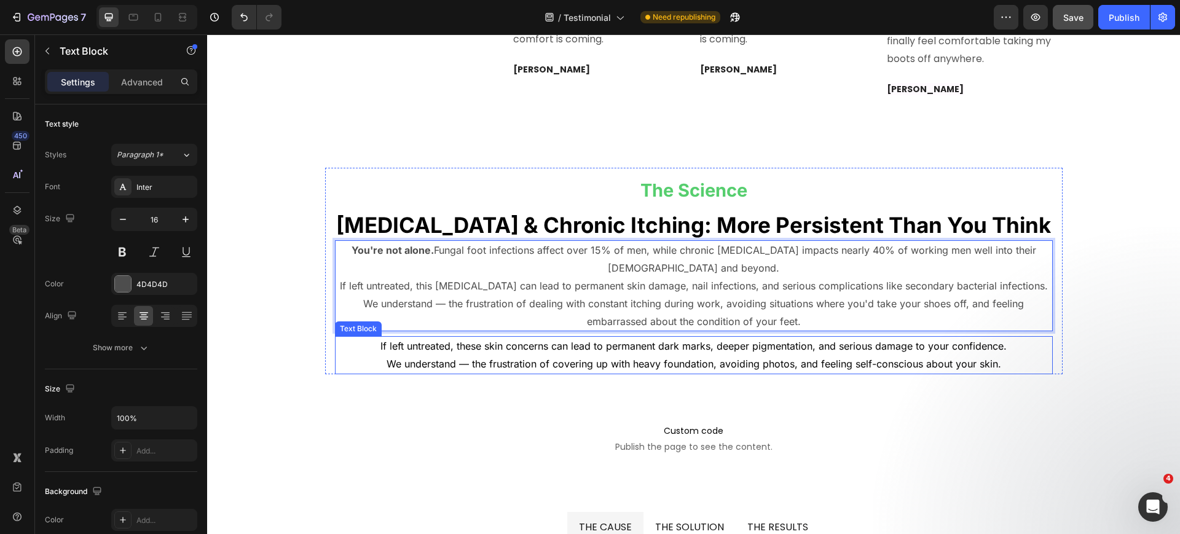
click at [760, 340] on span "If left untreated, these skin concerns can lead to permanent dark marks, deeper…" at bounding box center [694, 346] width 626 height 12
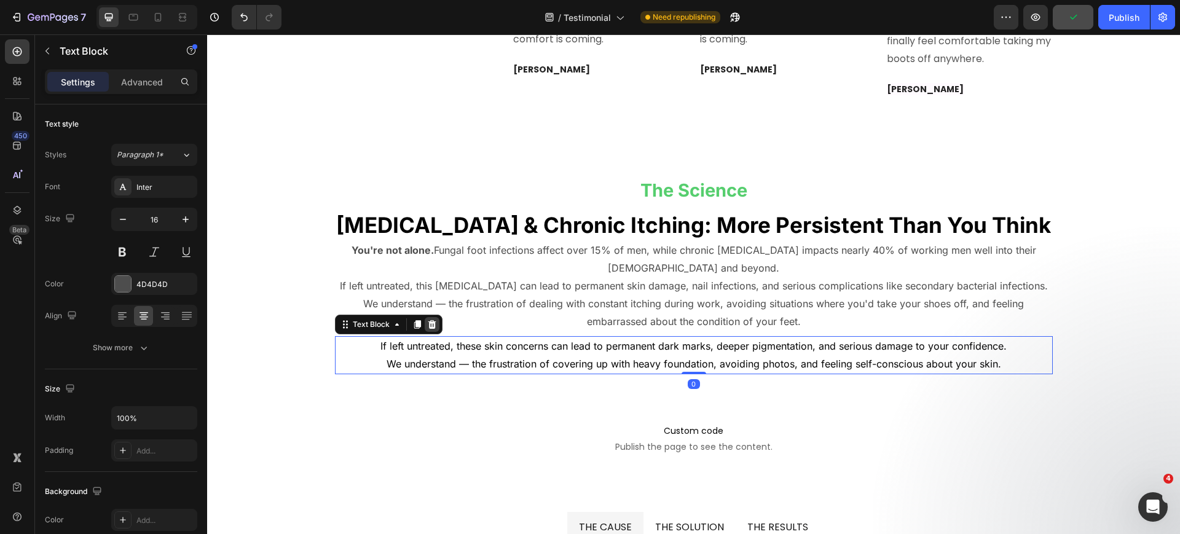
click at [427, 317] on div at bounding box center [432, 324] width 15 height 15
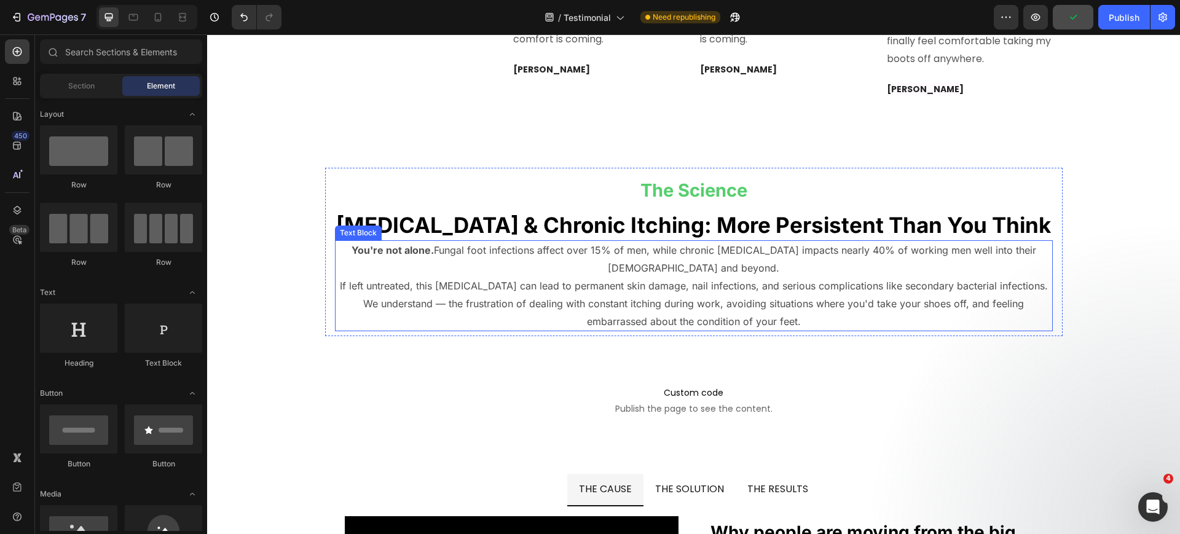
click at [701, 255] on p "You're not alone. Fungal foot infections affect over 15% of men, while chronic …" at bounding box center [694, 260] width 716 height 36
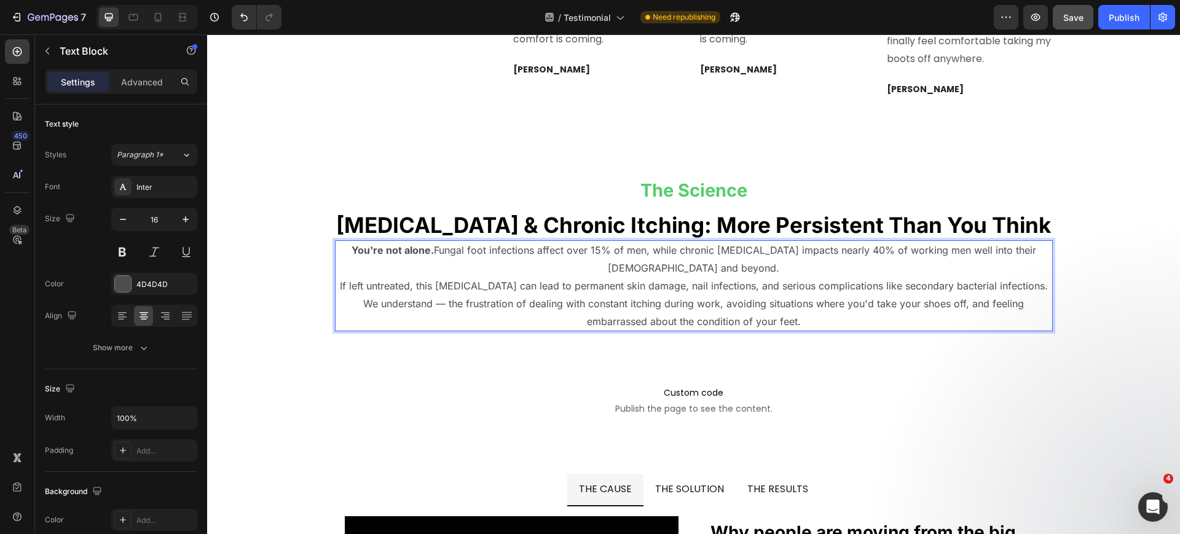
click at [834, 243] on p "You're not alone. Fungal foot infections affect over 15% of men, while chronic …" at bounding box center [694, 260] width 716 height 36
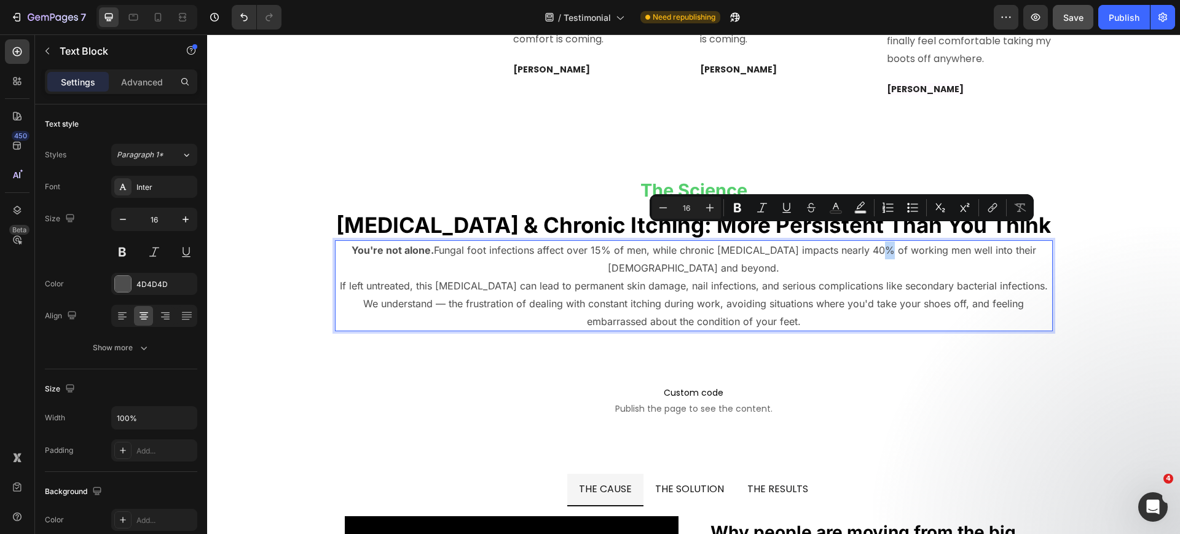
click at [841, 242] on p "You're not alone. Fungal foot infections affect over 15% of men, while chronic …" at bounding box center [694, 260] width 716 height 36
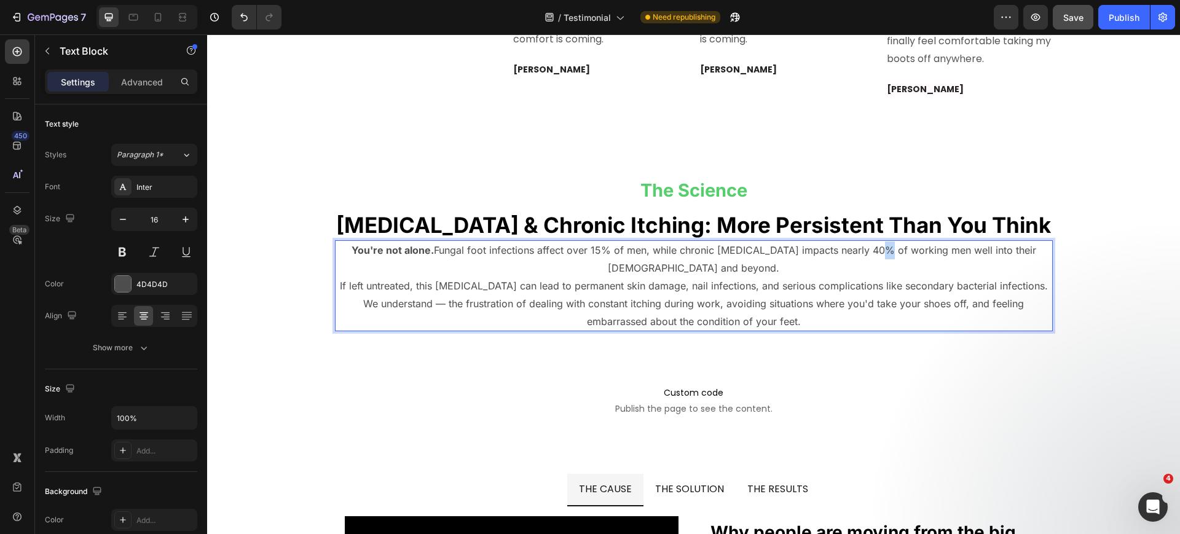
click at [841, 242] on p "You're not alone. Fungal foot infections affect over 15% of men, while chronic …" at bounding box center [694, 260] width 716 height 36
click at [901, 242] on p "You're not alone. Fungal foot infections affect over 15% of men, while chronic …" at bounding box center [694, 260] width 716 height 36
click at [899, 242] on p "You're not alone. Fungal foot infections affect over 15% of men, while chronic …" at bounding box center [694, 260] width 716 height 36
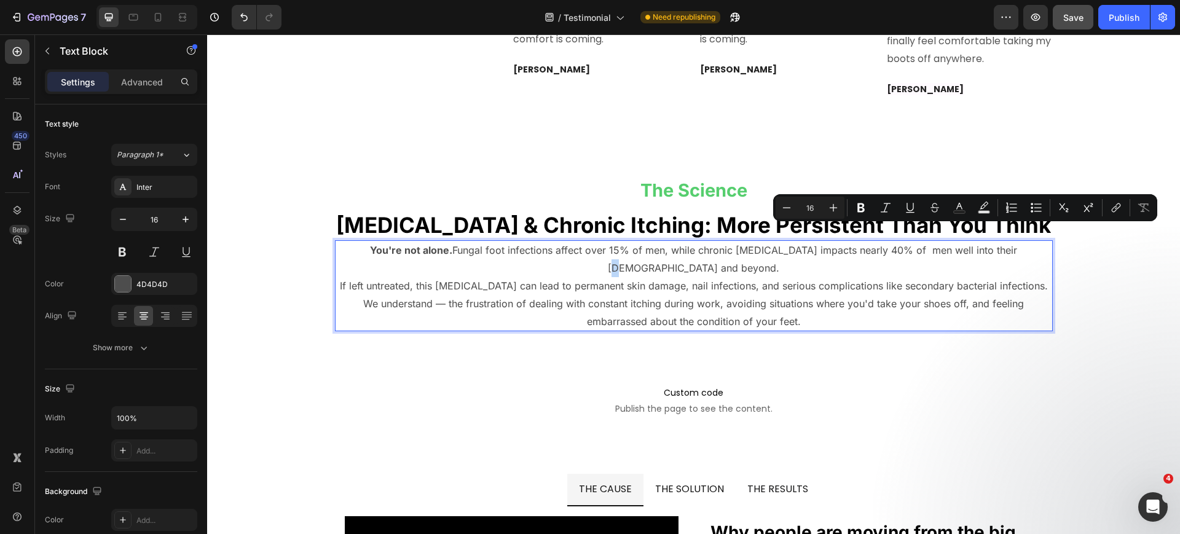
click at [964, 242] on p "You're not alone. Fungal foot infections affect over 15% of men, while chronic …" at bounding box center [694, 260] width 716 height 36
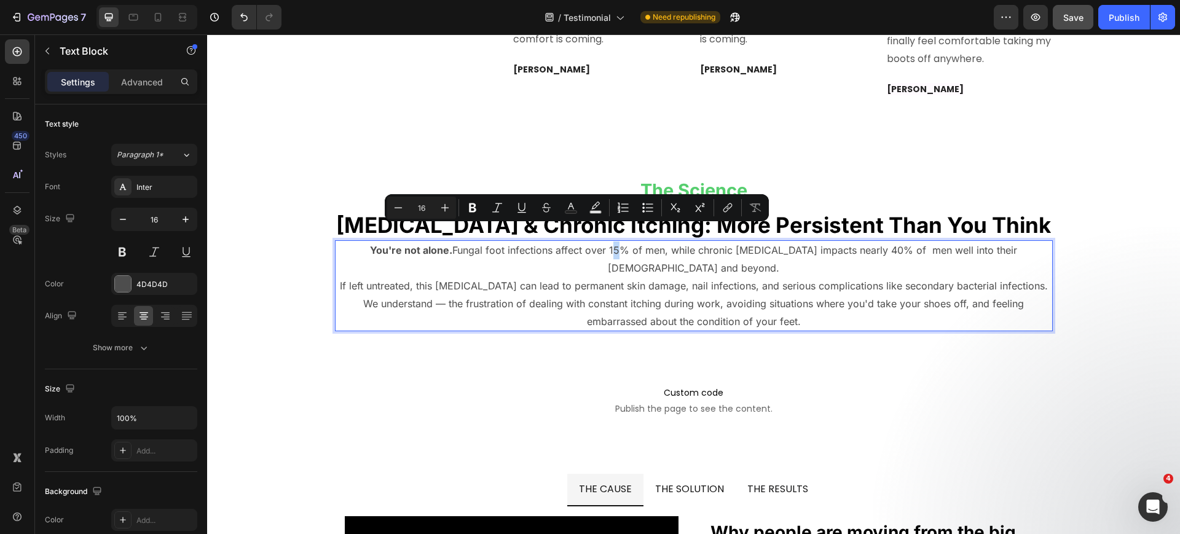
click at [575, 242] on p "You're not alone. Fungal foot infections affect over 15% of men, while chronic …" at bounding box center [694, 260] width 716 height 36
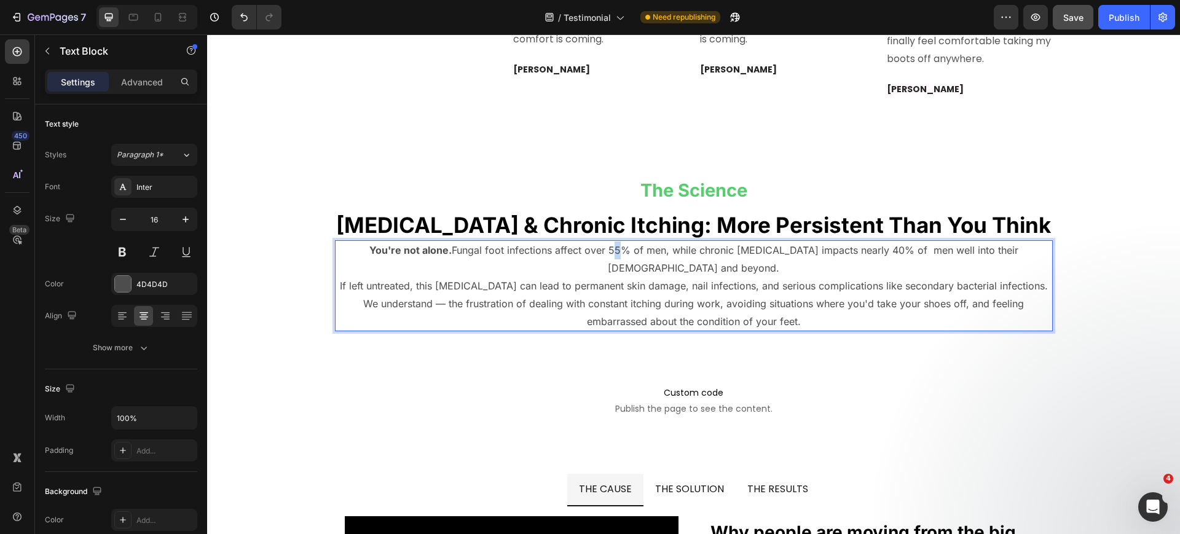
drag, startPoint x: 582, startPoint y: 236, endPoint x: 575, endPoint y: 234, distance: 7.2
click at [575, 242] on p "You're not alone. Fungal foot infections affect over 55% of men, while chronic …" at bounding box center [694, 260] width 716 height 36
click at [603, 295] on p "We understand — the frustration of dealing with constant itching during work, a…" at bounding box center [694, 313] width 716 height 36
click at [1042, 242] on p "You're not alone. Fungal foot infections affect over 75% of men, while chronic …" at bounding box center [694, 260] width 716 height 36
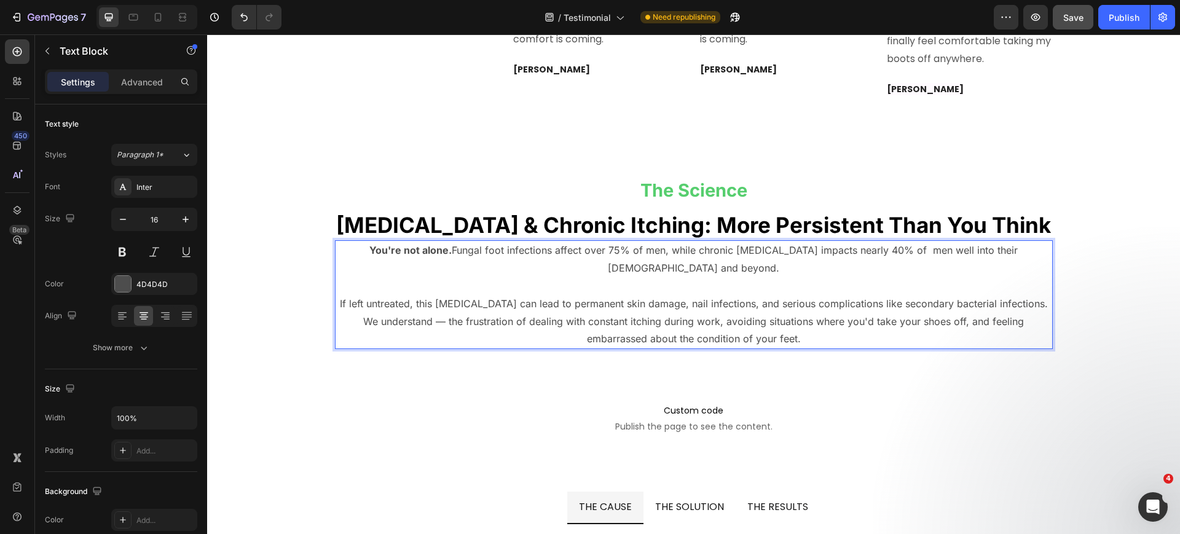
click at [876, 313] on p "We understand — the frustration of dealing with constant itching during work, a…" at bounding box center [694, 331] width 716 height 36
click at [164, 18] on icon at bounding box center [158, 17] width 12 height 12
type input "14"
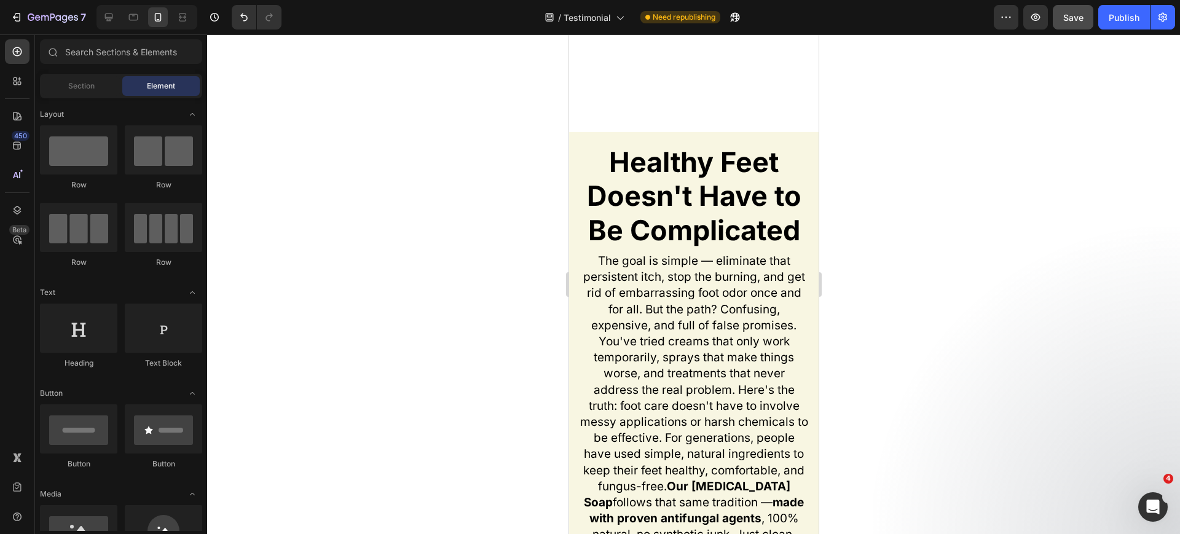
scroll to position [6863, 0]
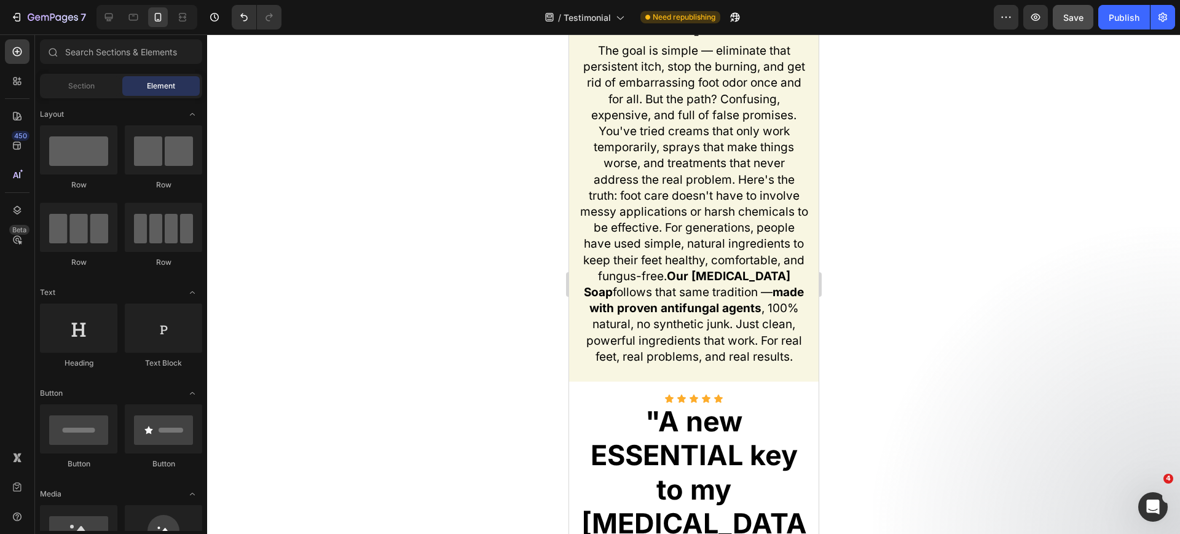
click at [726, 282] on strong "Our Tea Tree Oil Soap" at bounding box center [686, 284] width 207 height 30
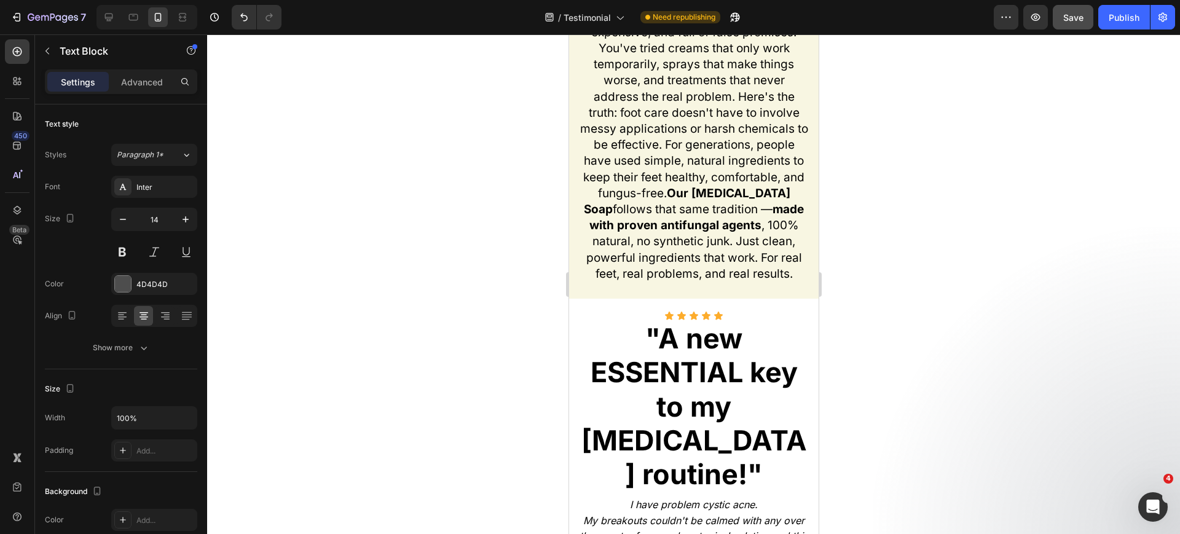
scroll to position [7269, 0]
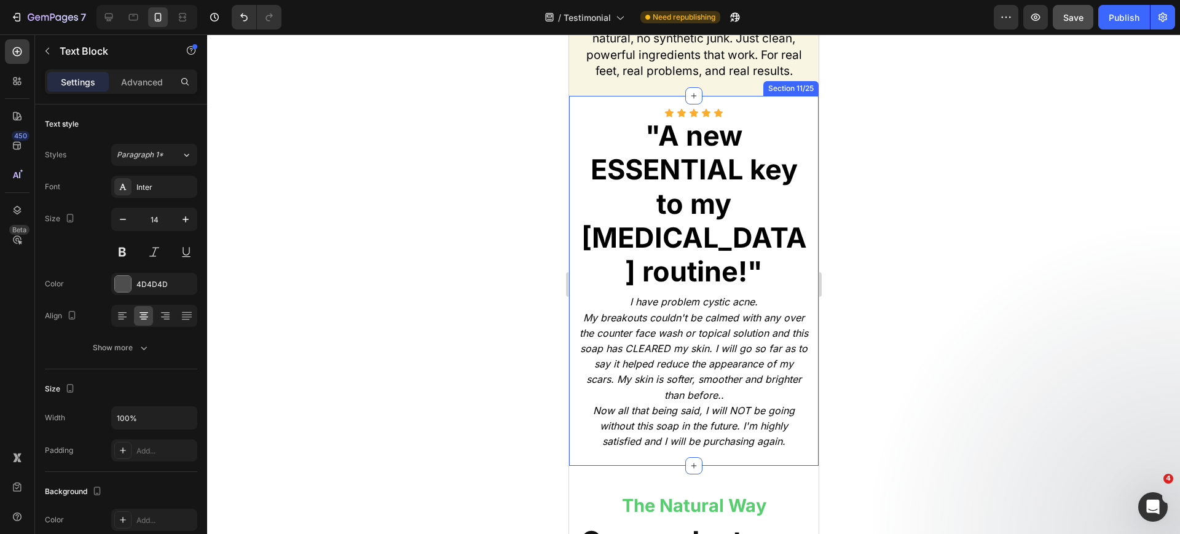
click at [796, 118] on div "Icon Icon Icon Icon Icon Icon List "A new ESSENTIAL key to my skin care routine…" at bounding box center [694, 281] width 250 height 371
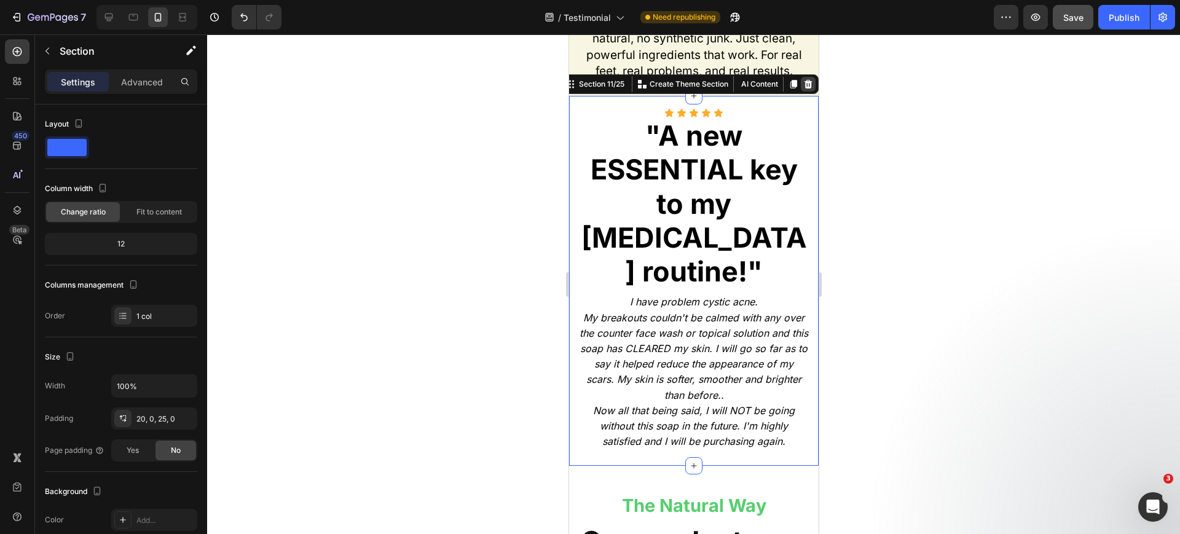
click at [803, 89] on icon at bounding box center [808, 84] width 10 height 10
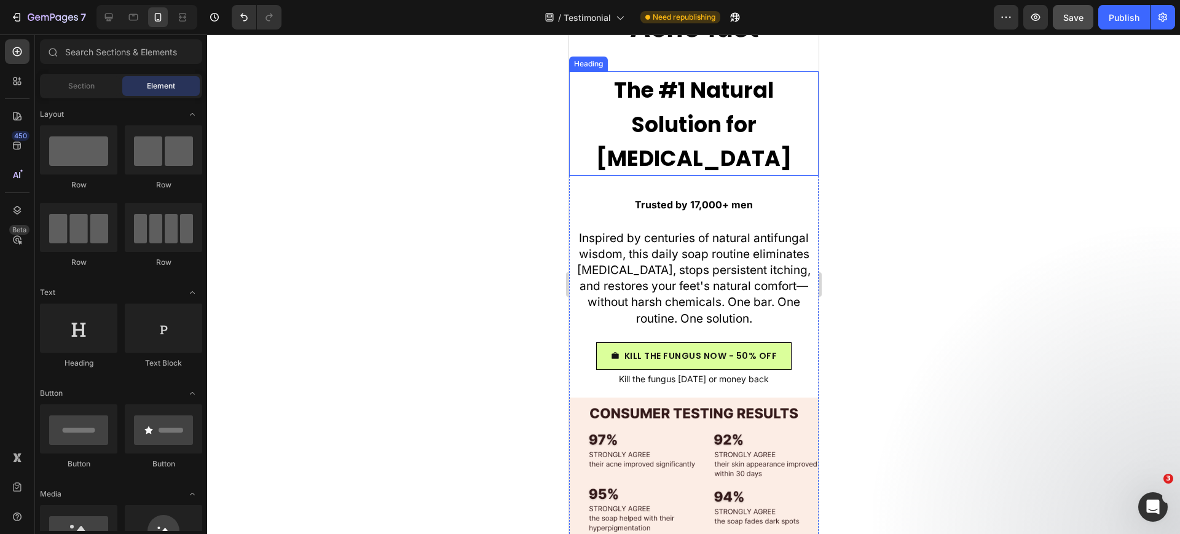
scroll to position [7287, 0]
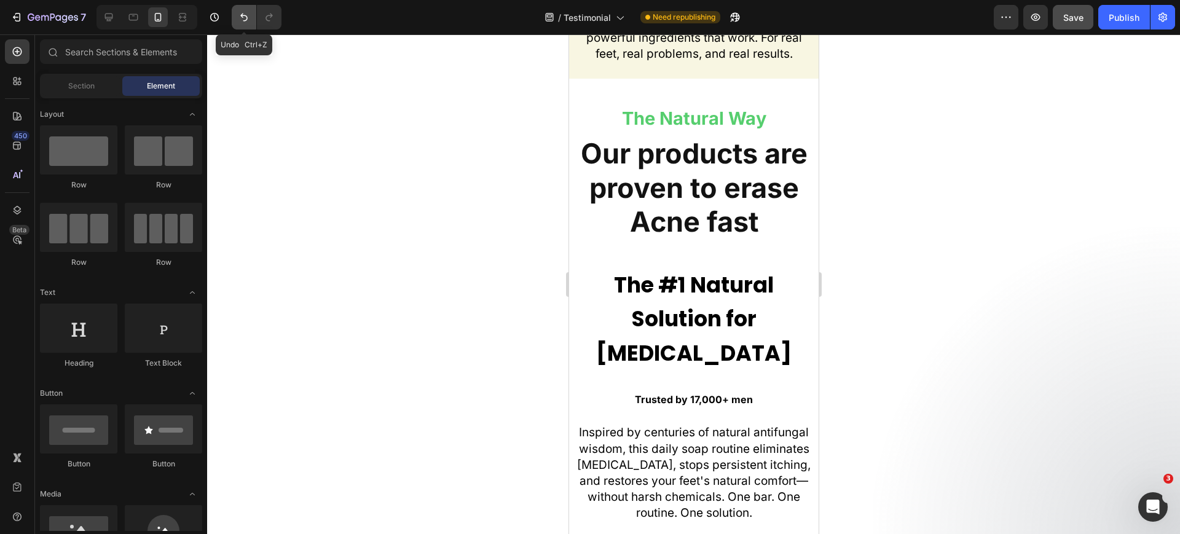
click at [240, 26] on button "Undo/Redo" at bounding box center [244, 17] width 25 height 25
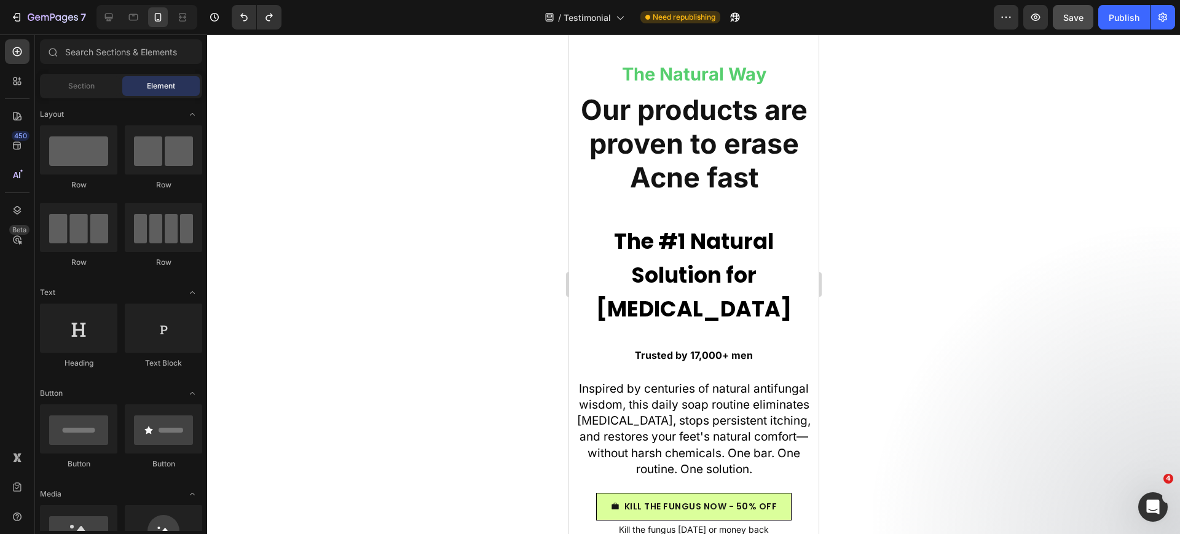
scroll to position [7681, 0]
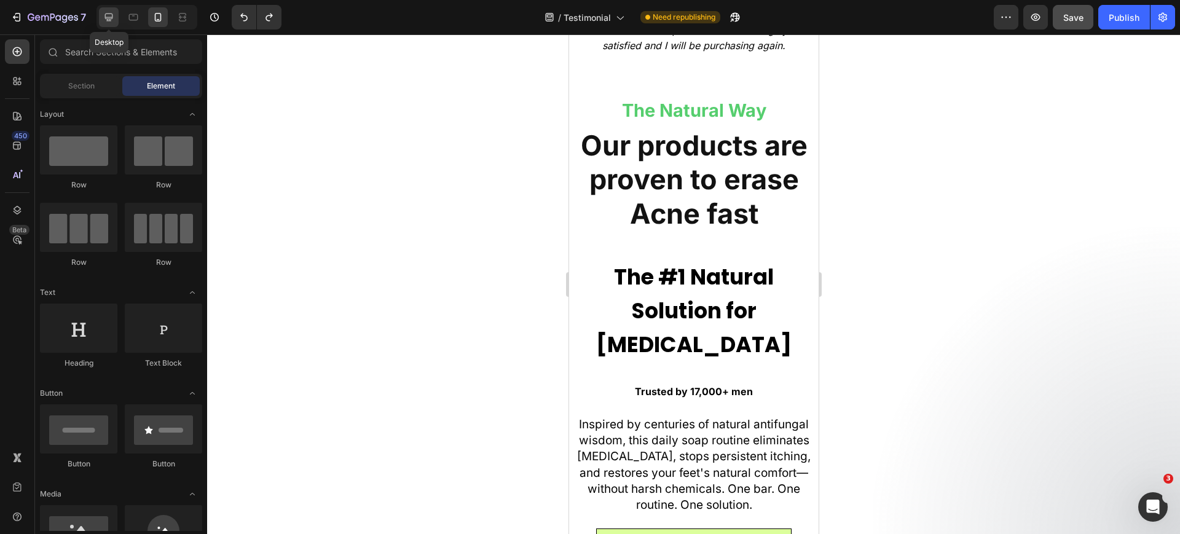
click at [105, 12] on icon at bounding box center [109, 17] width 12 height 12
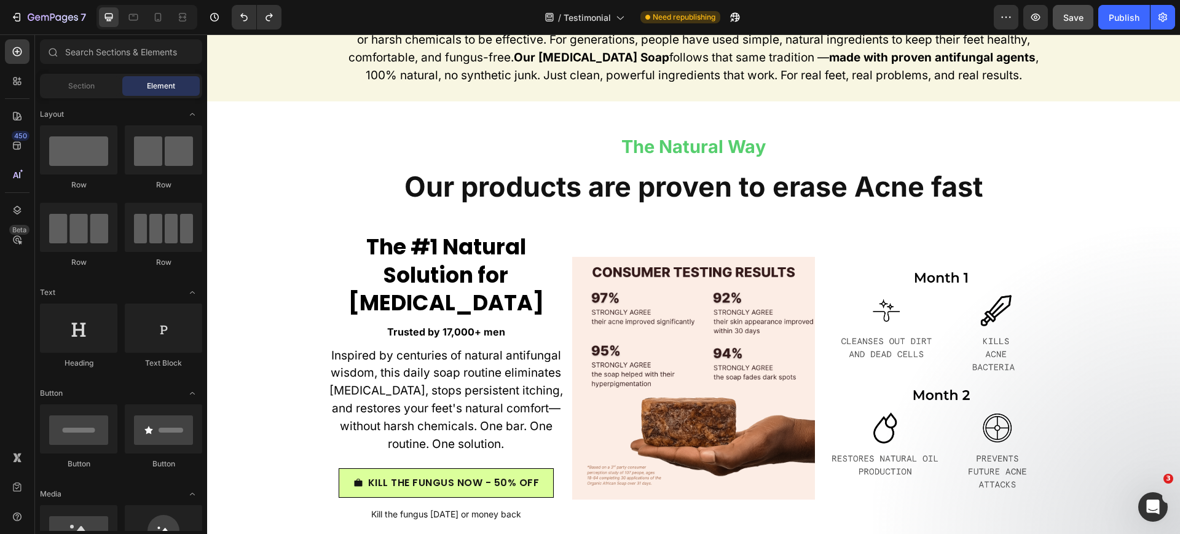
scroll to position [7015, 0]
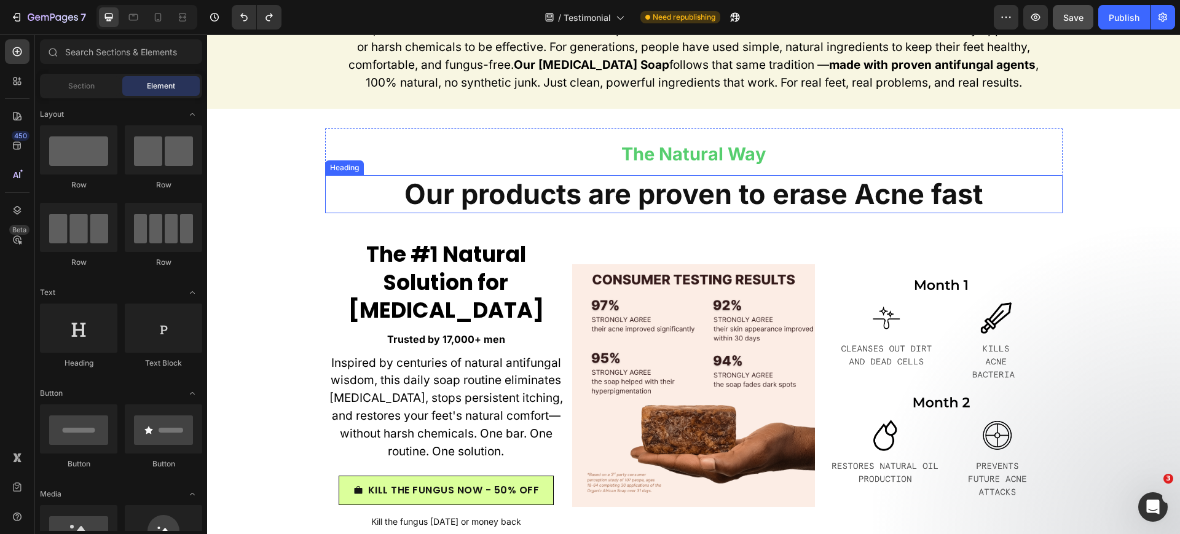
click at [744, 185] on strong "Our products are proven to erase Acne fast" at bounding box center [694, 194] width 578 height 34
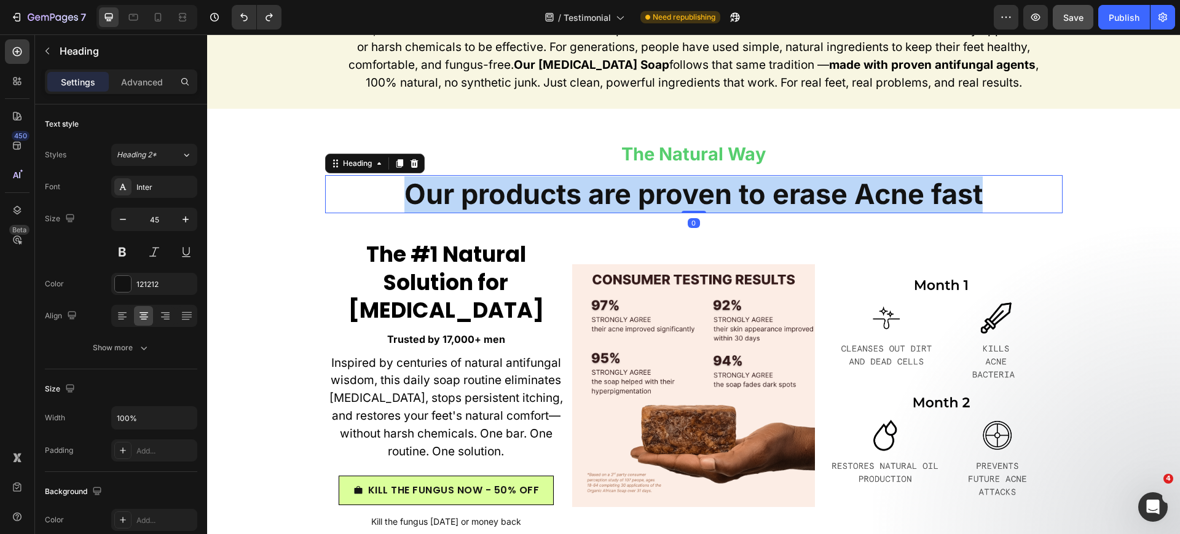
click at [744, 185] on strong "Our products are proven to erase Acne fast" at bounding box center [694, 194] width 578 height 34
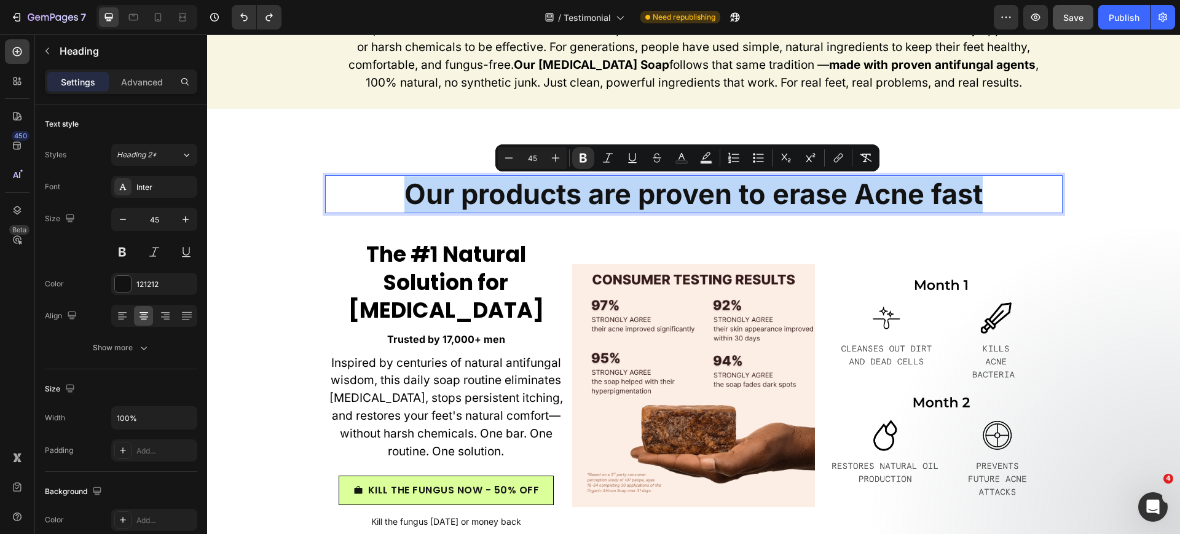
click at [576, 192] on strong "Our products are proven to erase Acne fast" at bounding box center [694, 194] width 578 height 34
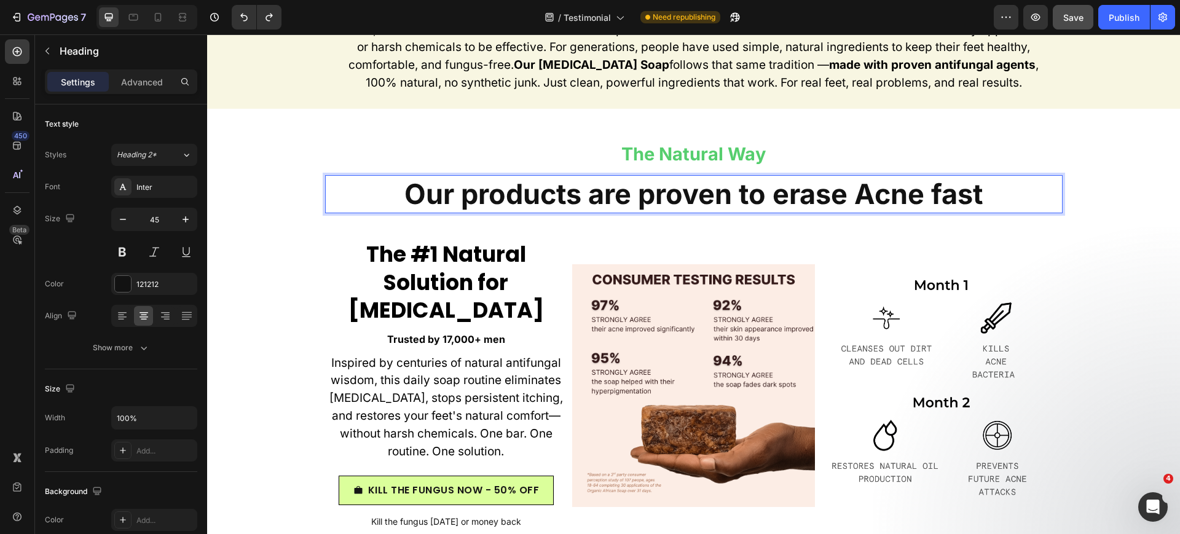
click at [660, 199] on strong "Our products are proven to erase Acne fast" at bounding box center [694, 194] width 578 height 34
click at [746, 199] on strong "Our products are proven to erase Acne fast" at bounding box center [694, 194] width 578 height 34
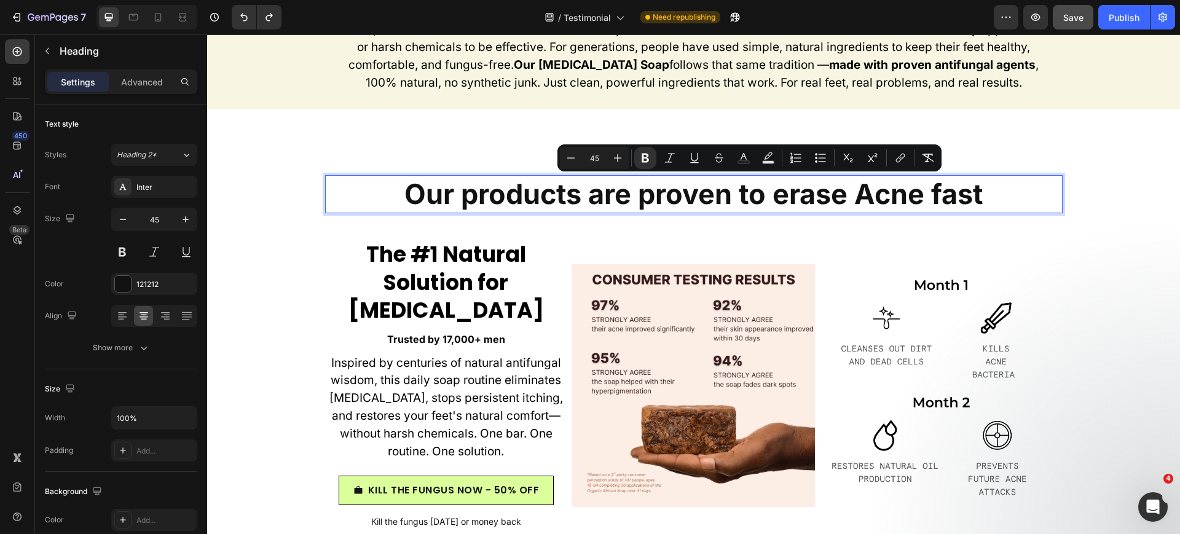
click at [785, 199] on strong "Our products are proven to erase Acne fast" at bounding box center [694, 194] width 578 height 34
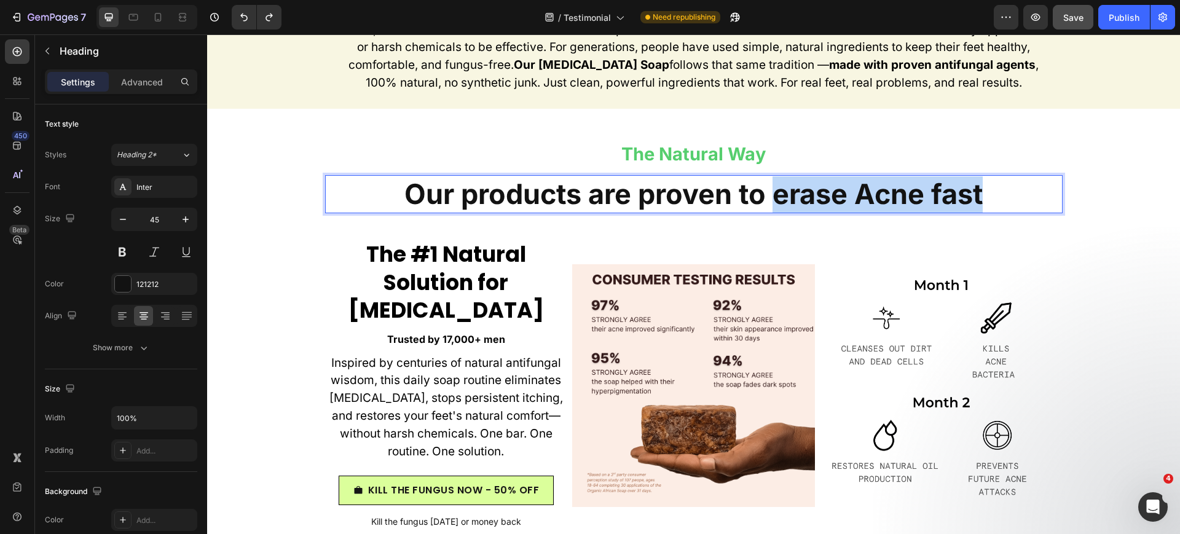
drag, startPoint x: 770, startPoint y: 197, endPoint x: 977, endPoint y: 199, distance: 207.2
click at [977, 199] on strong "Our products are proven to erase Acne fast" at bounding box center [694, 194] width 578 height 34
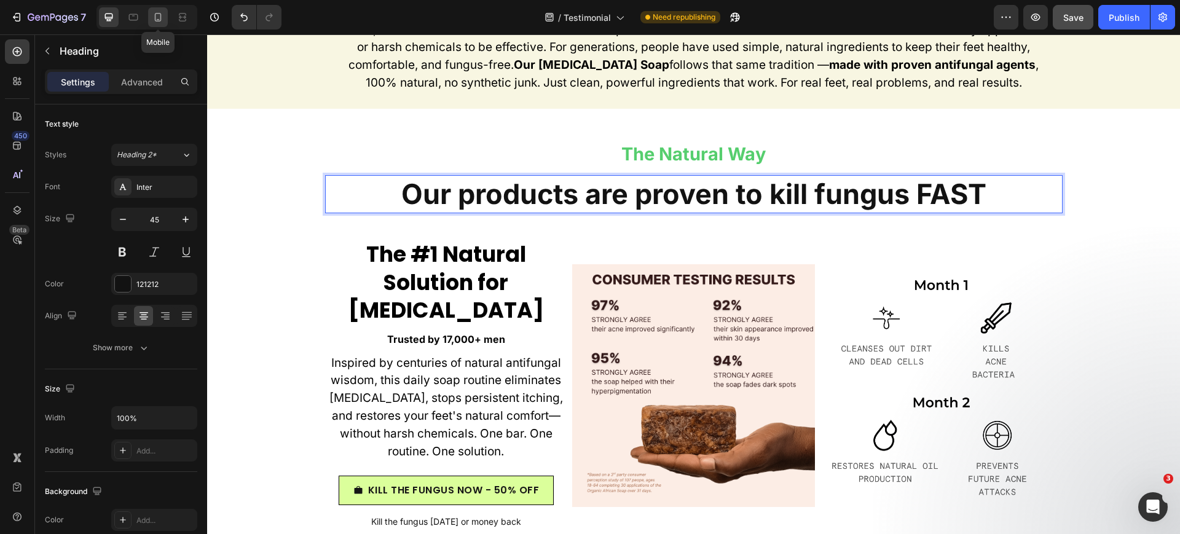
click at [164, 14] on icon at bounding box center [158, 17] width 12 height 12
type input "41"
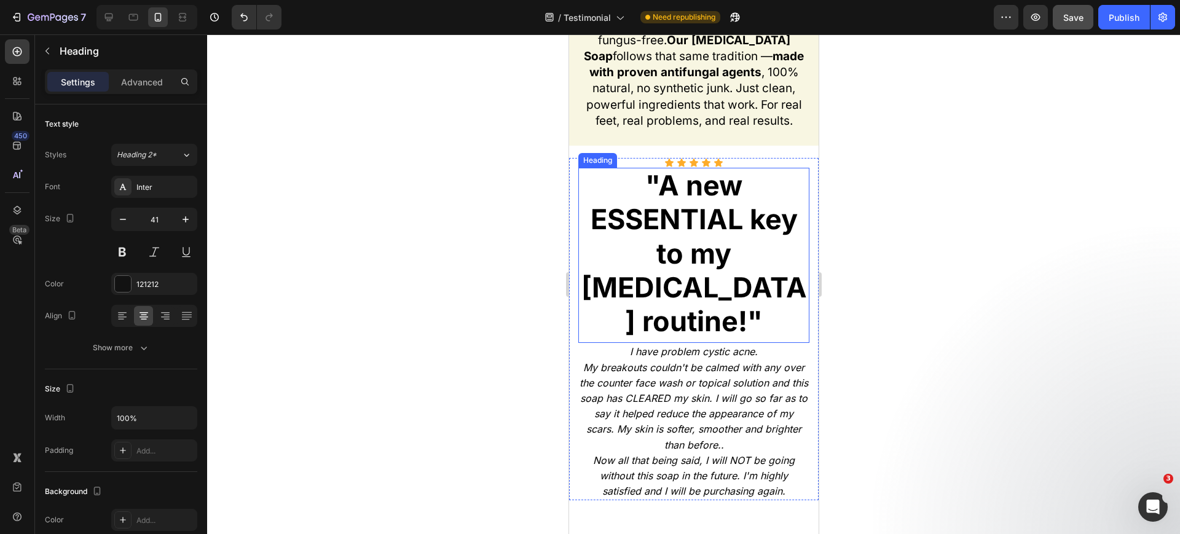
scroll to position [7463, 0]
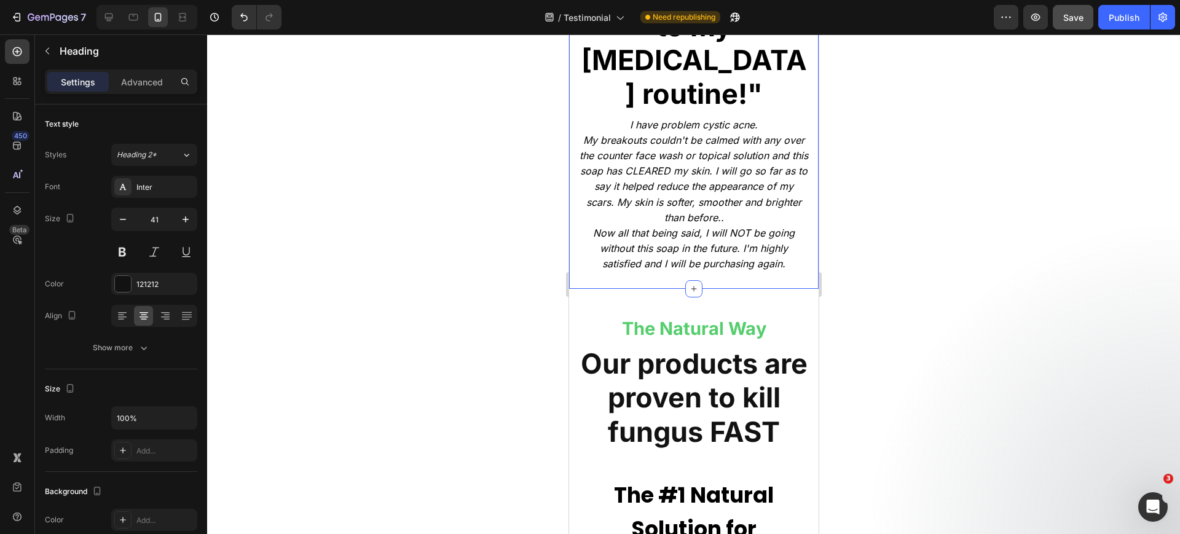
click at [716, 247] on div "Icon Icon Icon Icon Icon Icon List "A new ESSENTIAL key to my skin care routine…" at bounding box center [694, 103] width 250 height 371
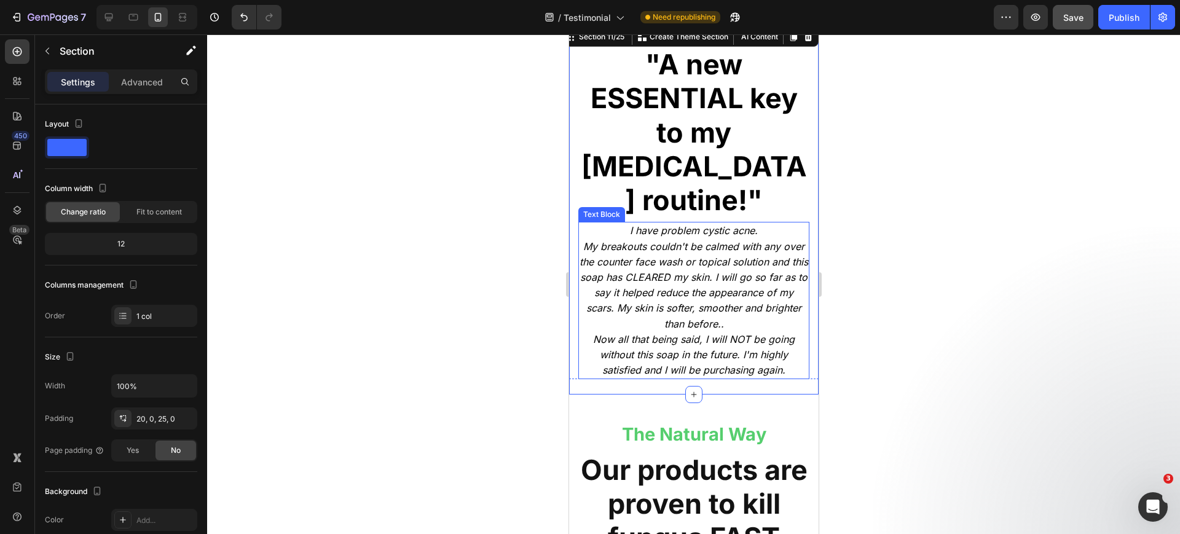
scroll to position [7314, 0]
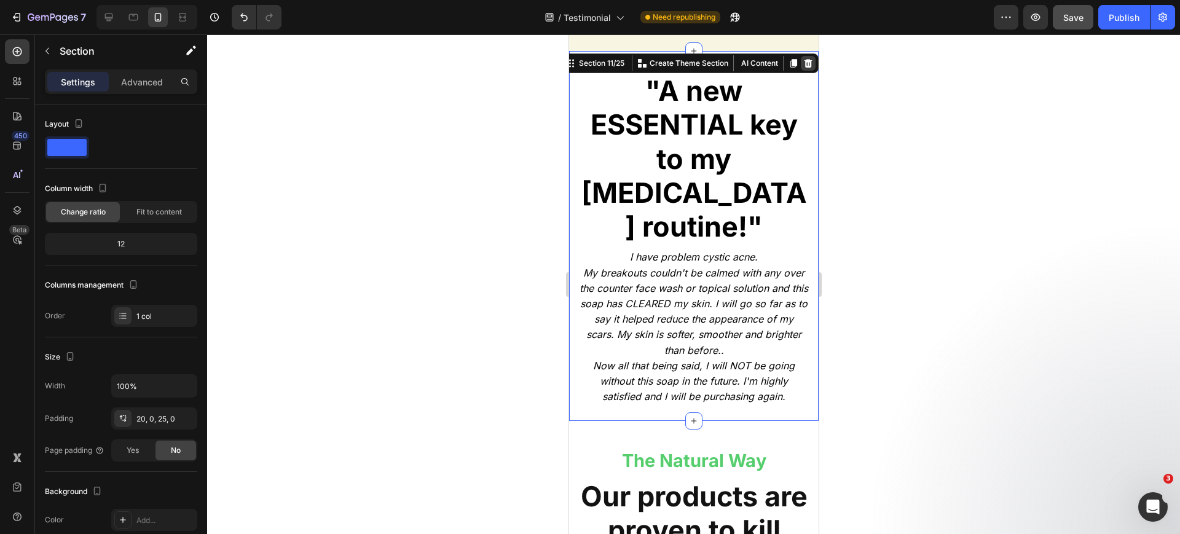
click at [804, 68] on icon at bounding box center [808, 63] width 8 height 9
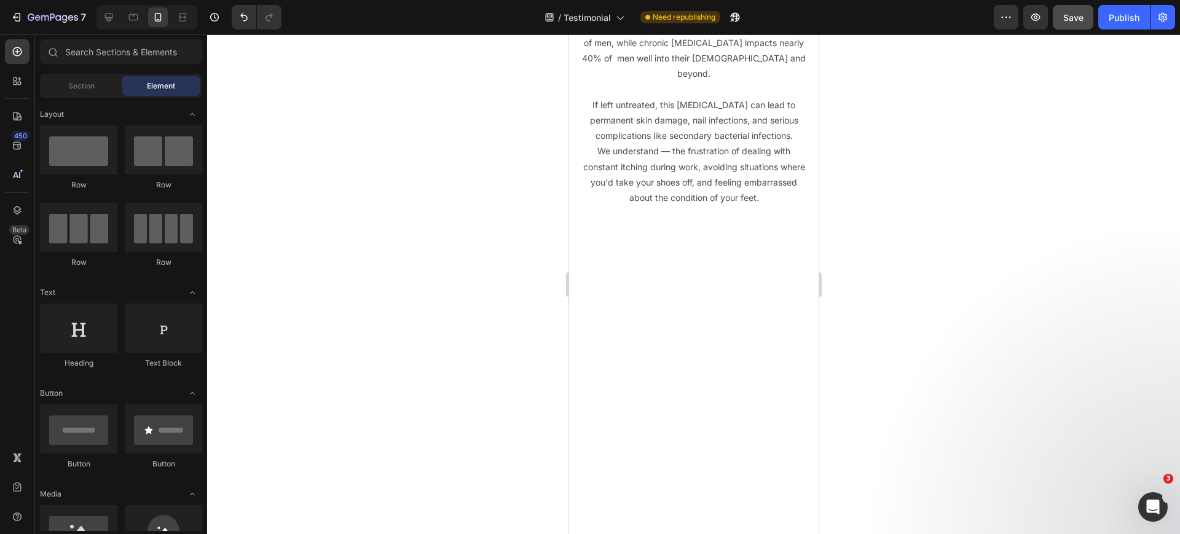
scroll to position [9735, 0]
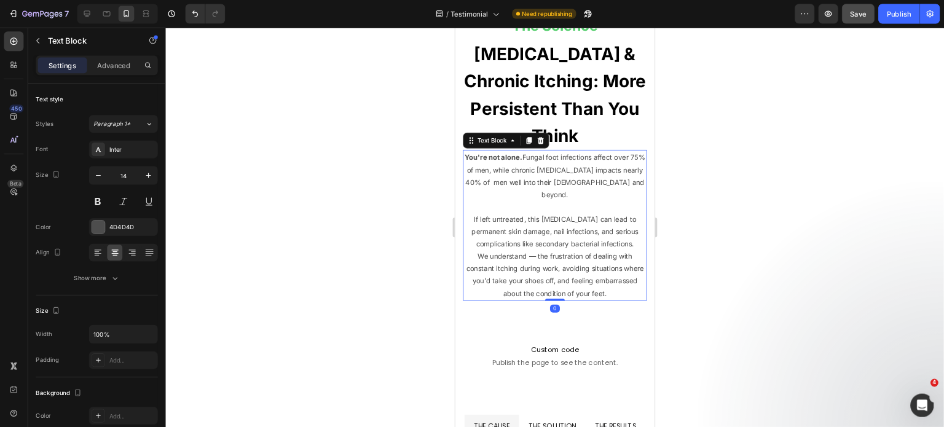
scroll to position [9784, 0]
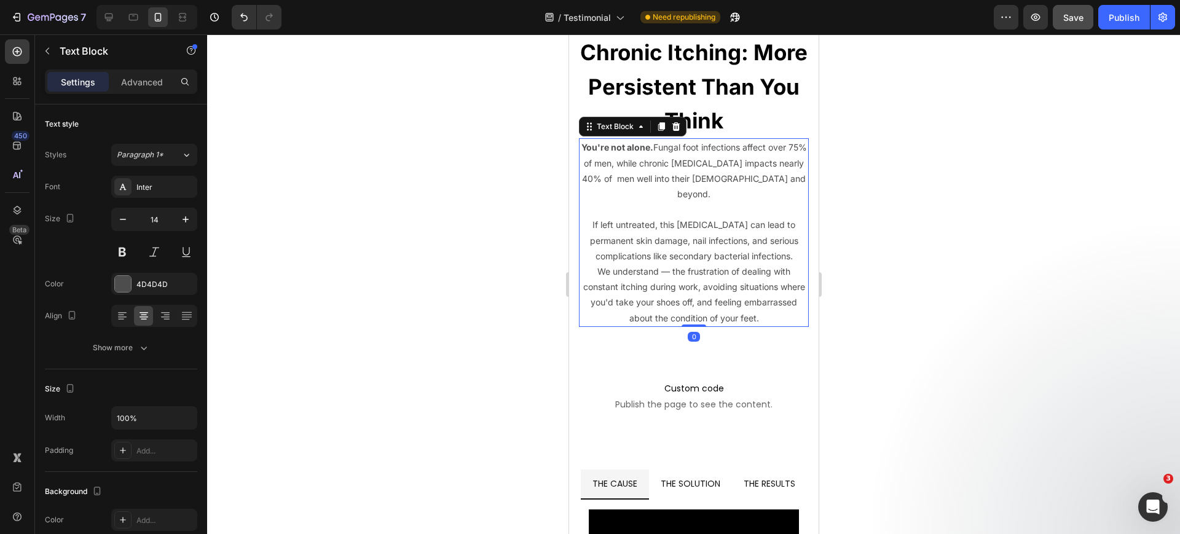
click at [636, 217] on p "If left untreated, this fungal infection can lead to permanent skin damage, nai…" at bounding box center [693, 240] width 227 height 47
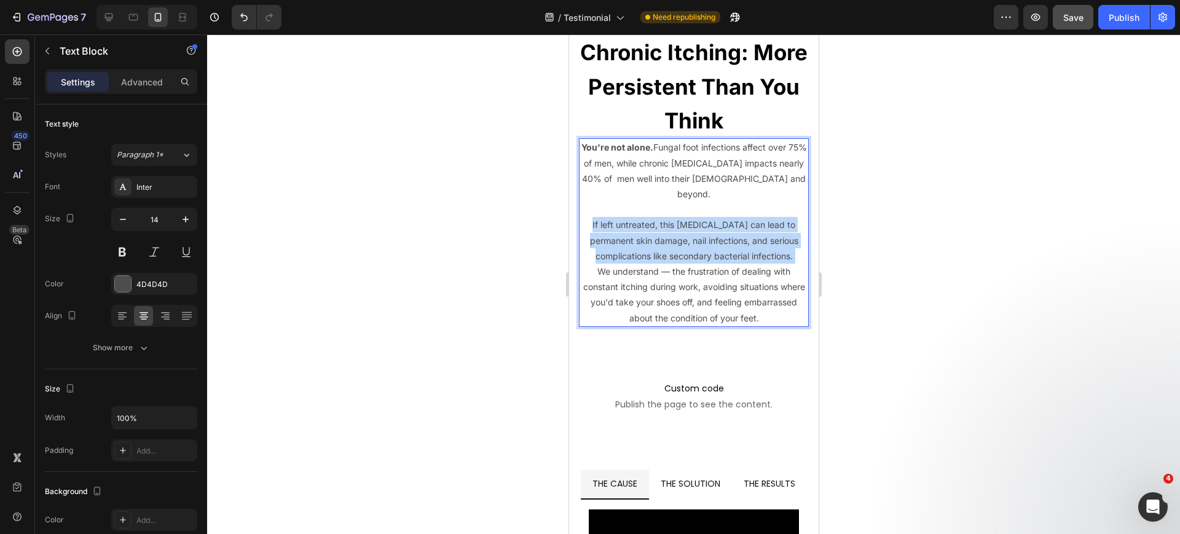
click at [636, 217] on p "If left untreated, this fungal infection can lead to permanent skin damage, nai…" at bounding box center [693, 240] width 227 height 47
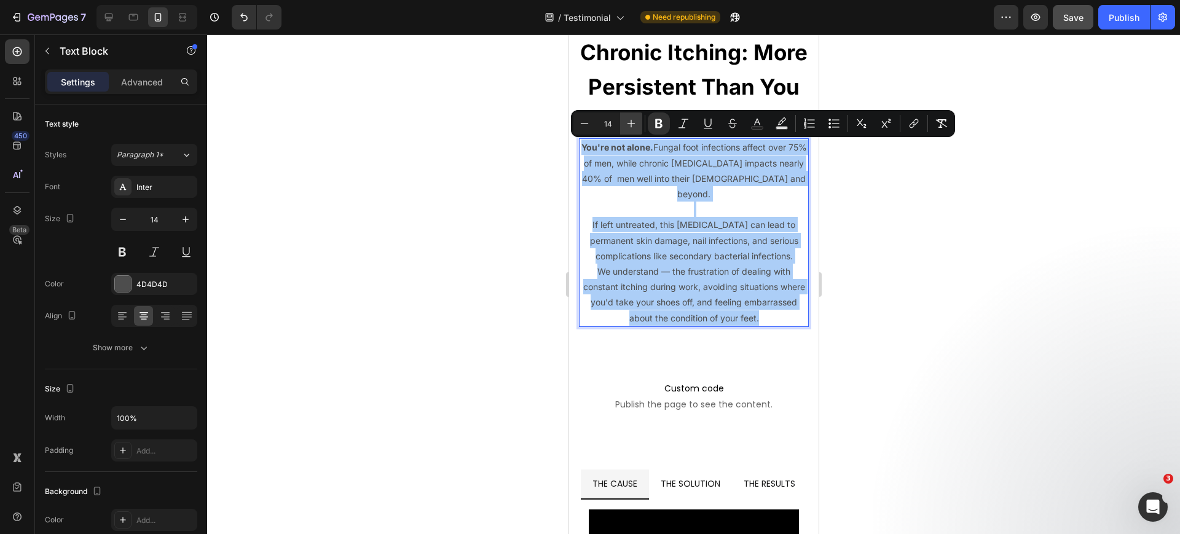
click at [631, 124] on icon "Editor contextual toolbar" at bounding box center [632, 124] width 8 height 8
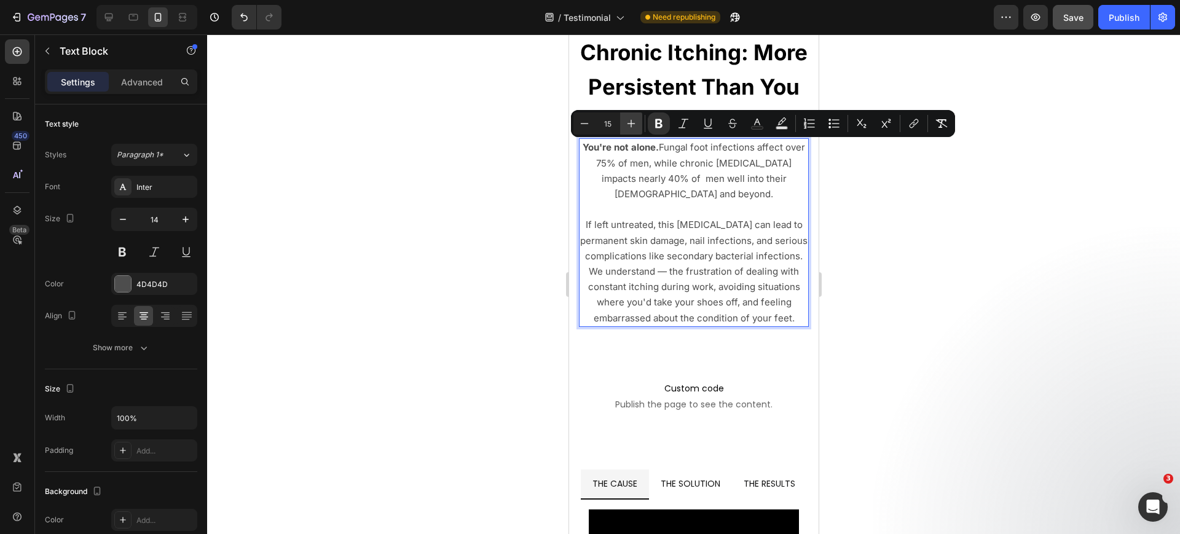
click at [628, 124] on icon "Editor contextual toolbar" at bounding box center [631, 123] width 12 height 12
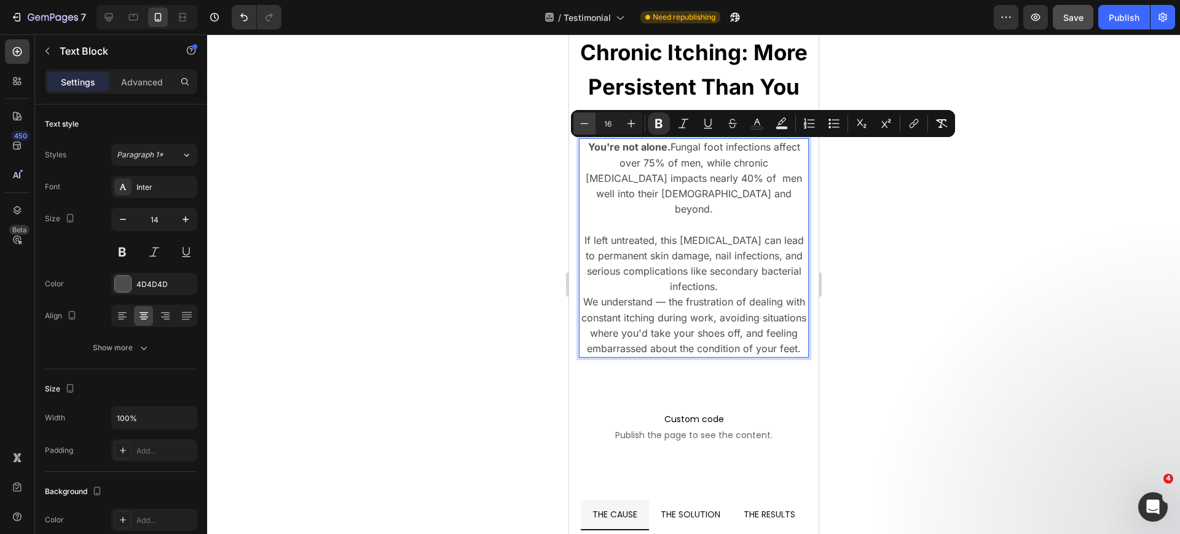
click at [578, 126] on icon "Editor contextual toolbar" at bounding box center [584, 123] width 12 height 12
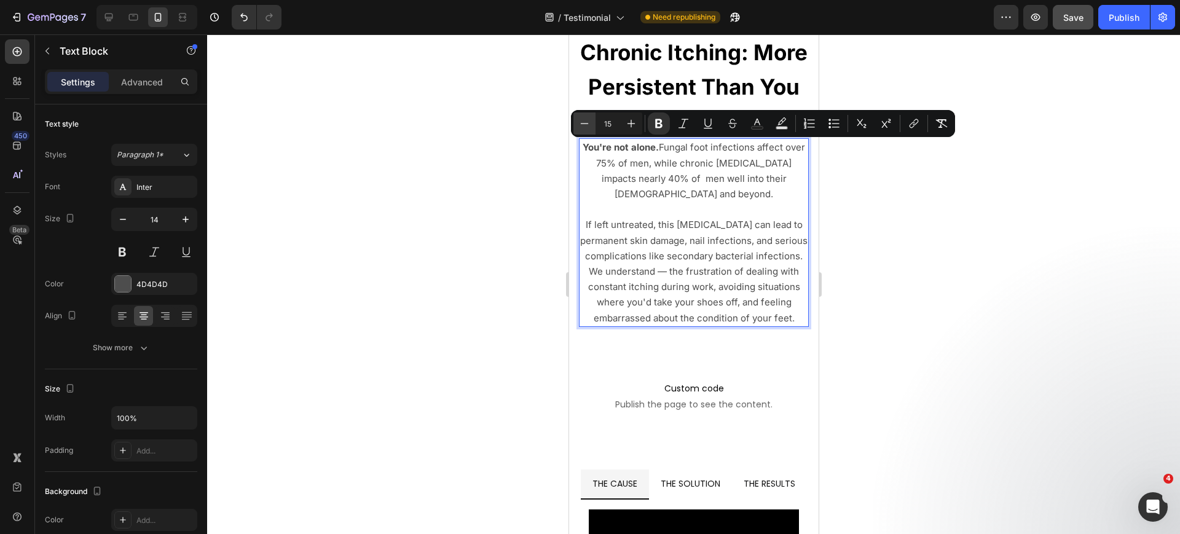
click at [578, 126] on icon "Editor contextual toolbar" at bounding box center [584, 123] width 12 height 12
type input "14"
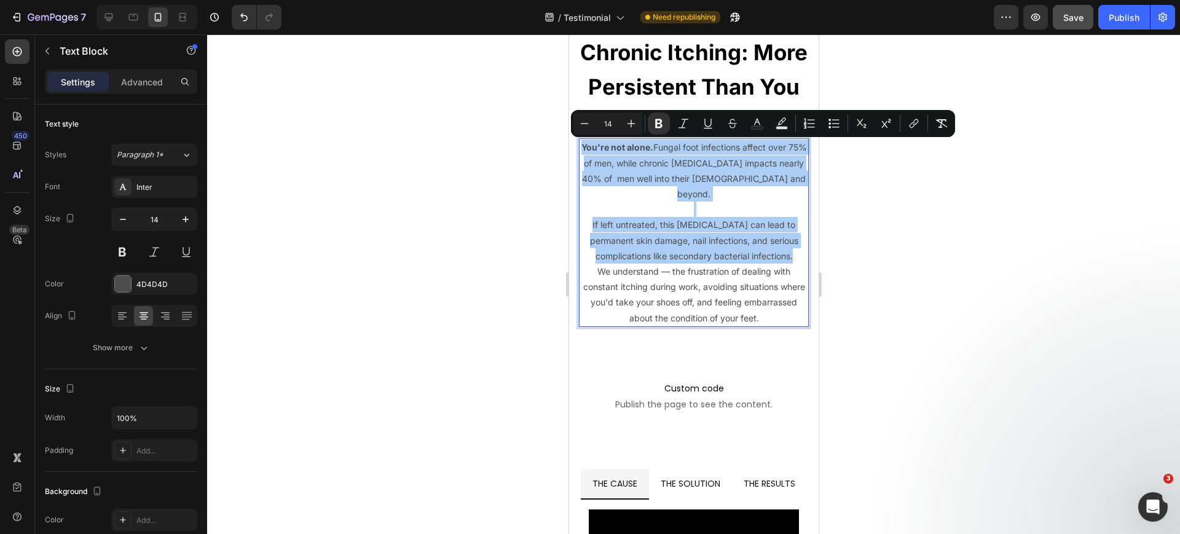
click at [894, 254] on div at bounding box center [693, 284] width 973 height 500
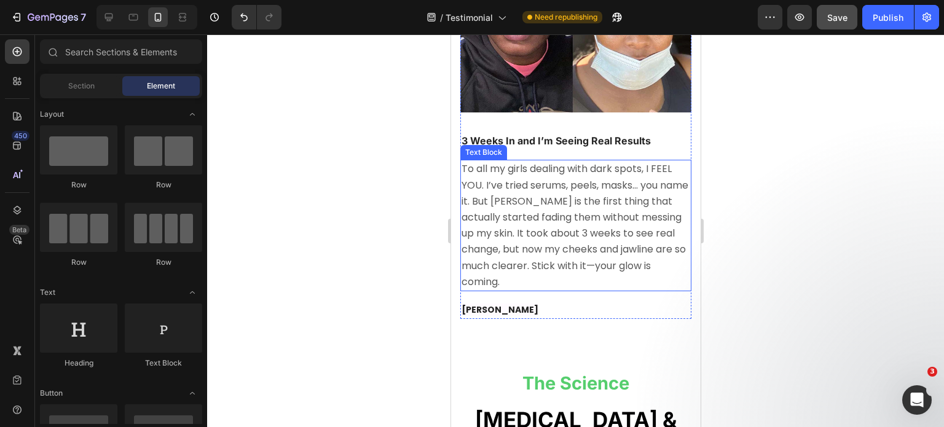
scroll to position [9542, 0]
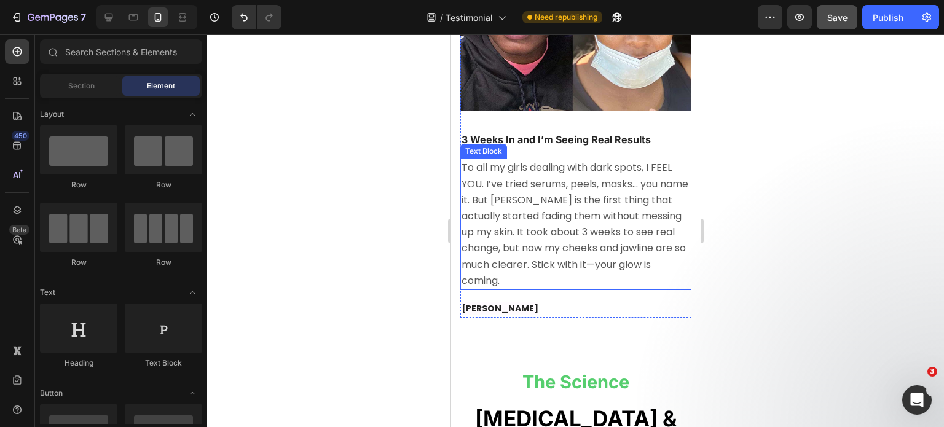
click at [607, 229] on span "To all my girls dealing with dark spots, I FEEL YOU. I’ve tried serums, peels, …" at bounding box center [574, 223] width 227 height 127
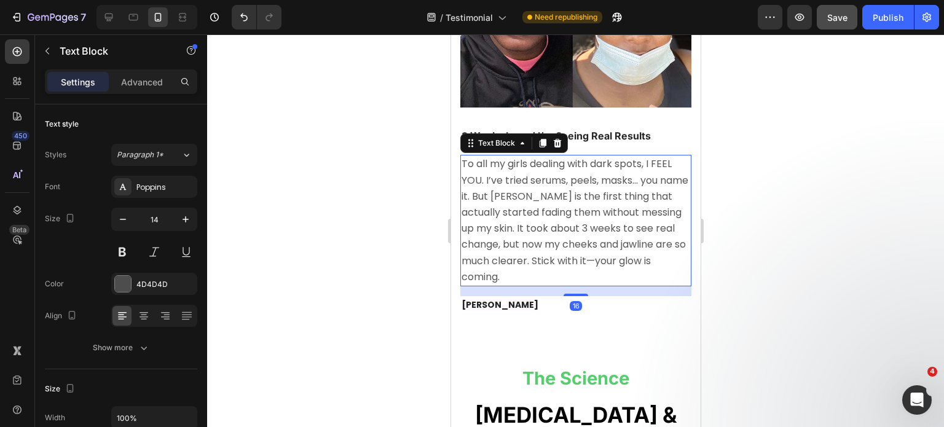
click at [607, 229] on span "To all my girls dealing with dark spots, I FEEL YOU. I’ve tried serums, peels, …" at bounding box center [574, 220] width 227 height 127
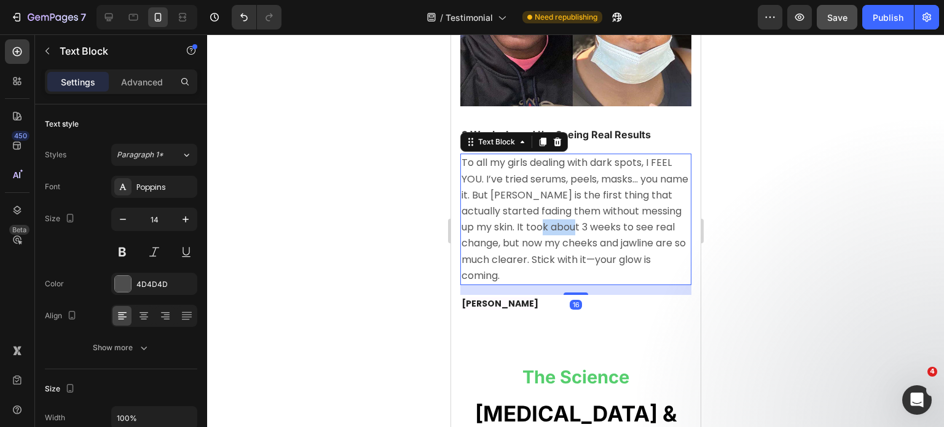
click at [607, 229] on span "To all my girls dealing with dark spots, I FEEL YOU. I’ve tried serums, peels, …" at bounding box center [574, 219] width 227 height 127
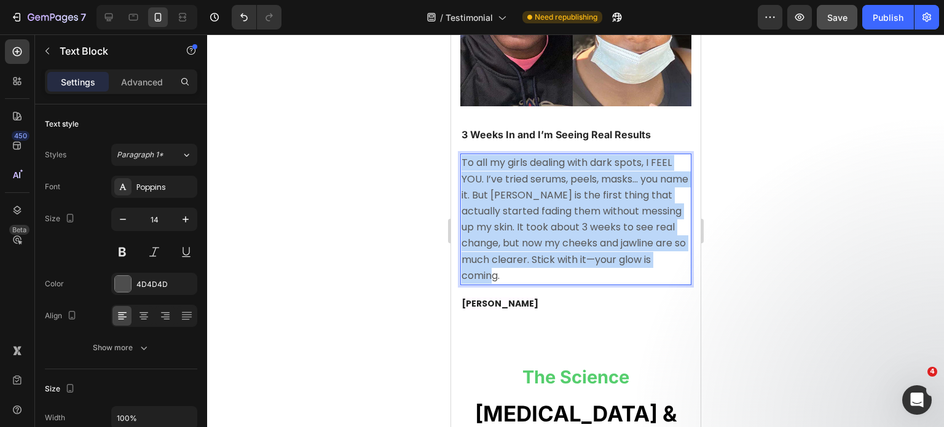
click at [607, 229] on span "To all my girls dealing with dark spots, I FEEL YOU. I’ve tried serums, peels, …" at bounding box center [574, 219] width 227 height 127
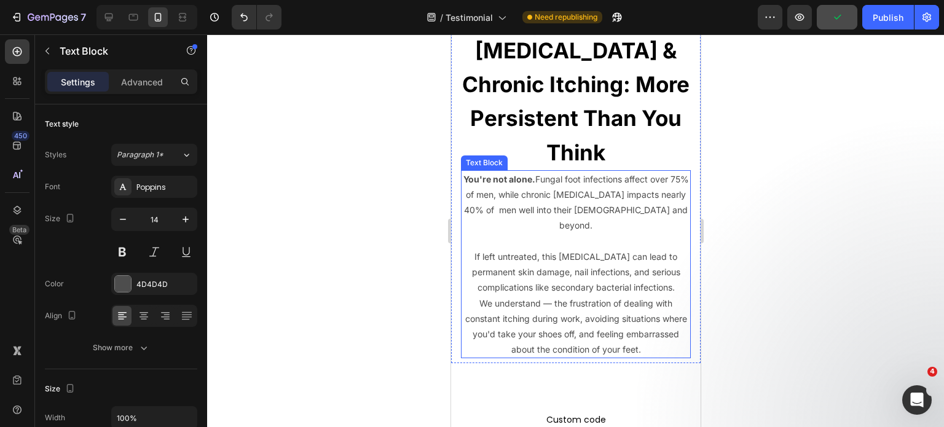
click at [582, 234] on p "Rich Text Editor. Editing area: main" at bounding box center [575, 241] width 227 height 15
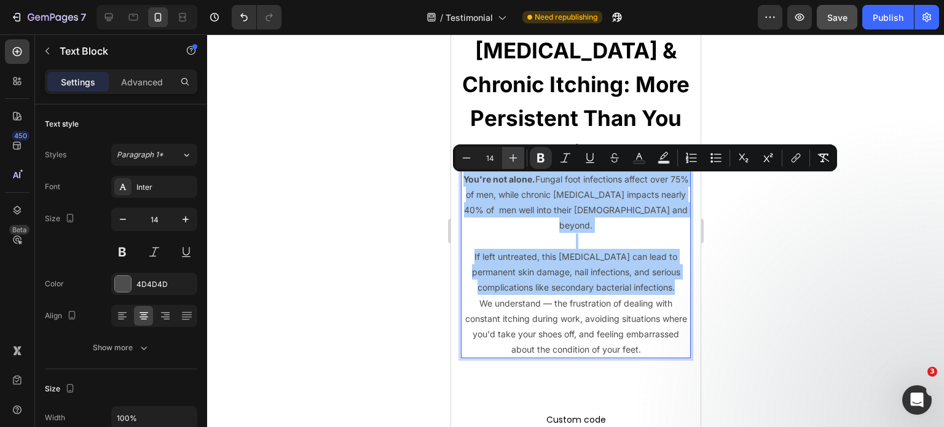
click at [507, 158] on icon "Editor contextual toolbar" at bounding box center [513, 158] width 12 height 12
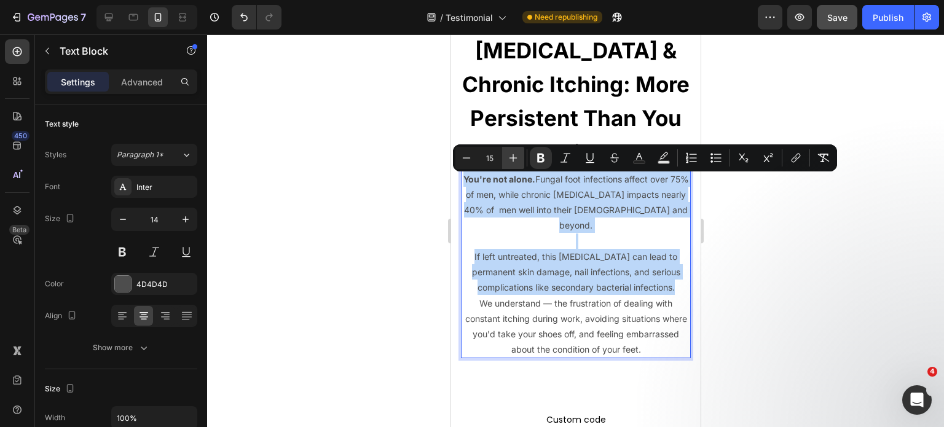
type input "16"
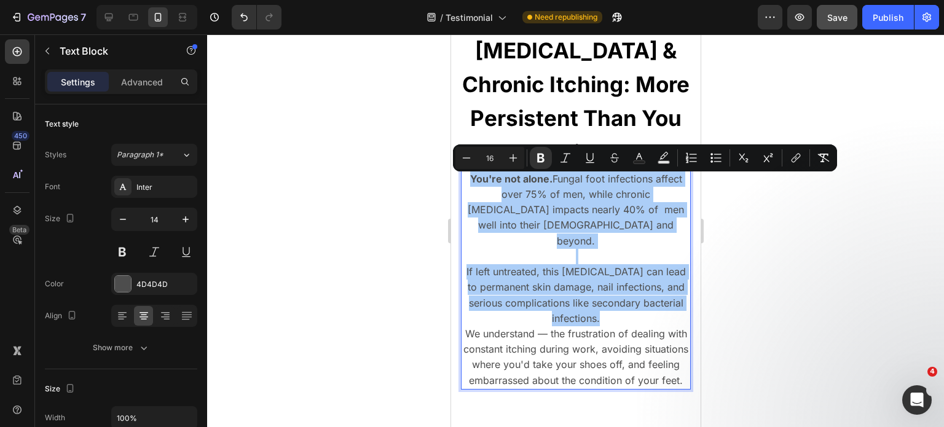
click at [802, 262] on div at bounding box center [575, 230] width 737 height 393
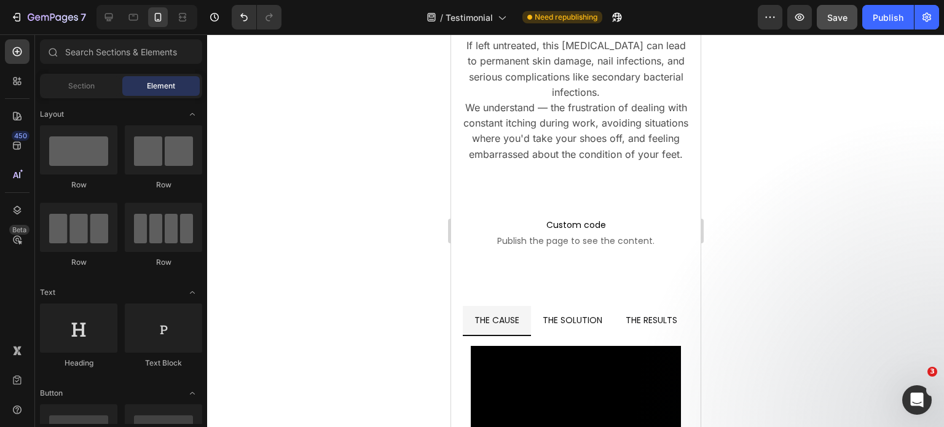
scroll to position [10062, 0]
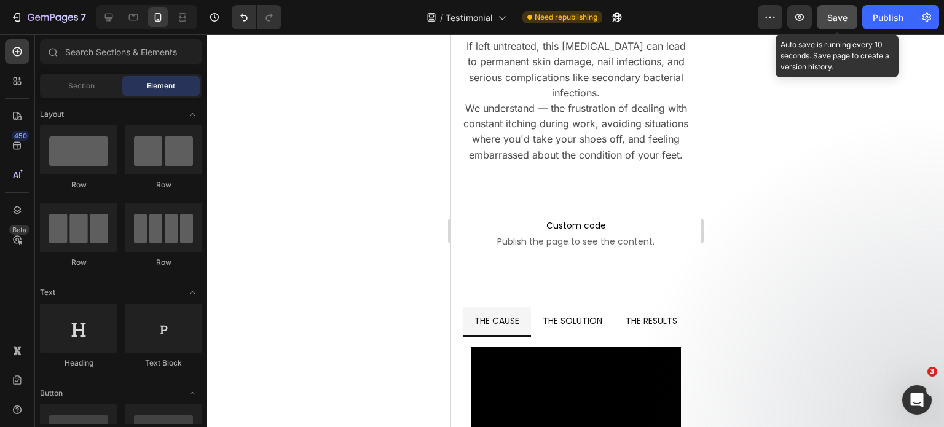
click at [842, 17] on span "Save" at bounding box center [837, 17] width 20 height 10
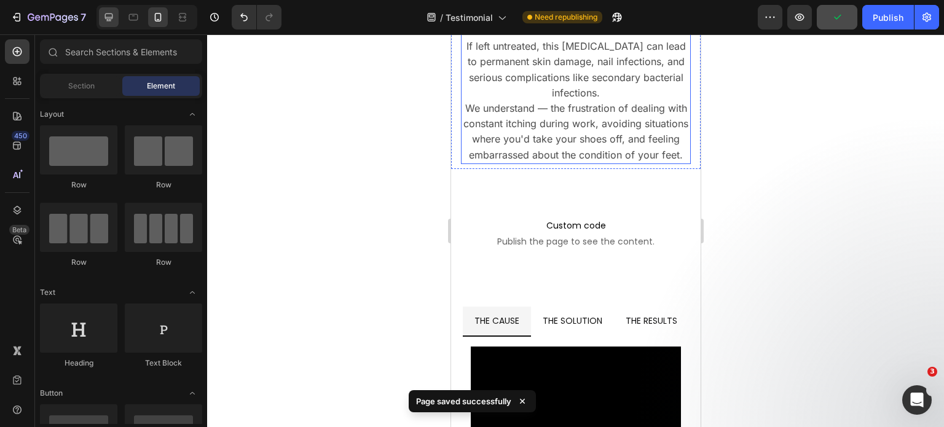
click at [108, 26] on div at bounding box center [109, 17] width 20 height 20
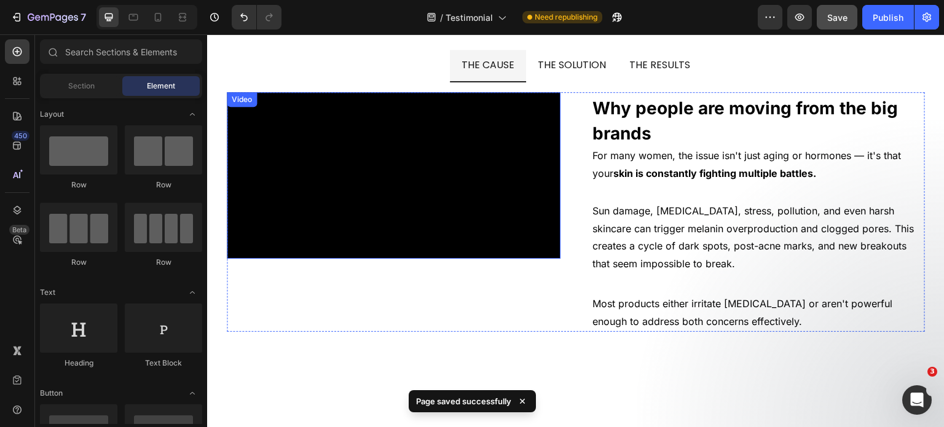
scroll to position [10261, 0]
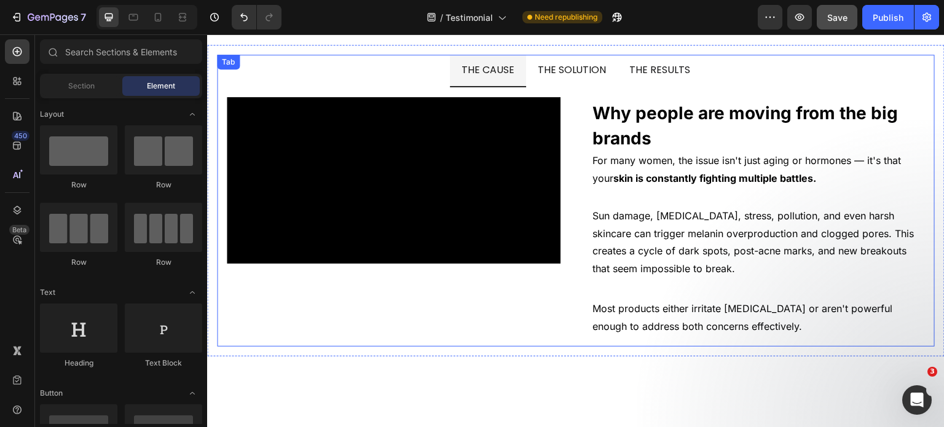
click at [573, 71] on span "THE SOLUTION" at bounding box center [572, 70] width 69 height 14
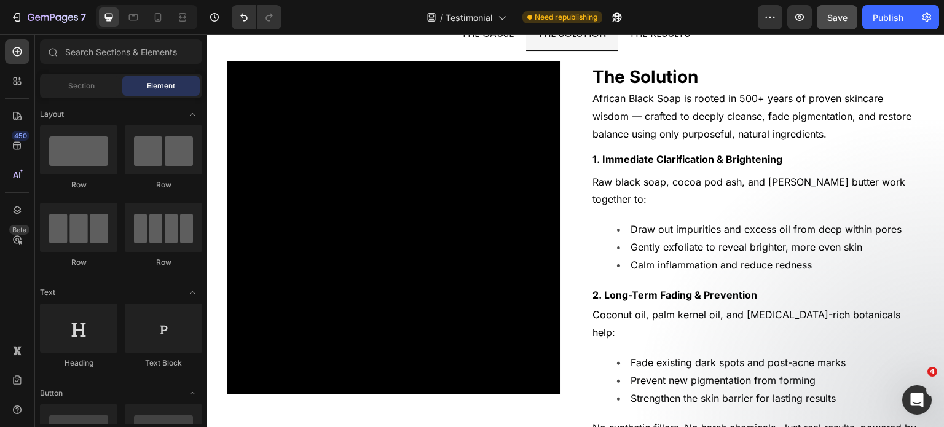
scroll to position [10282, 0]
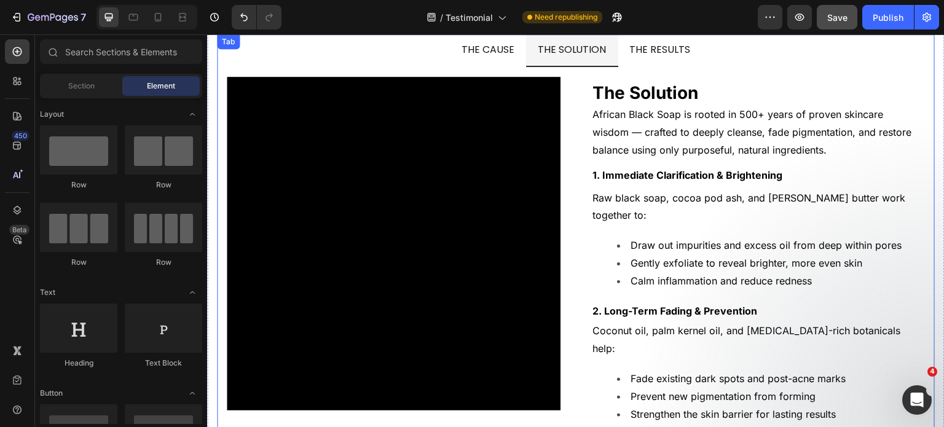
click at [653, 47] on span "THE RESULTS" at bounding box center [660, 49] width 61 height 14
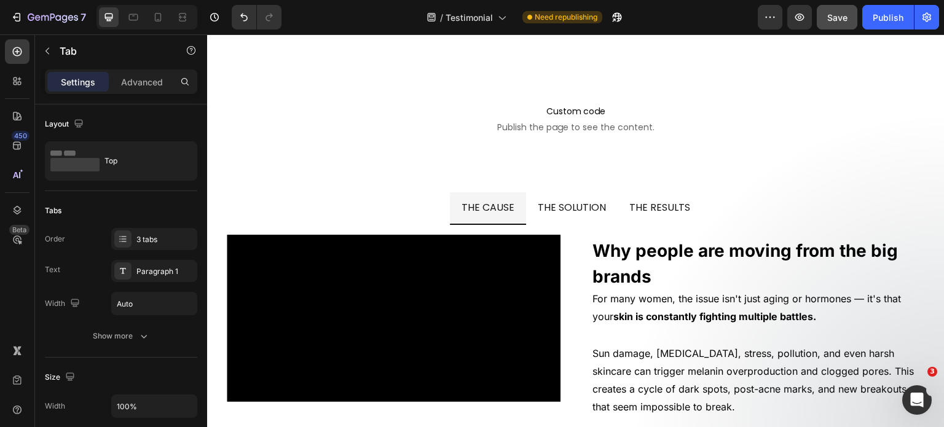
scroll to position [9243, 0]
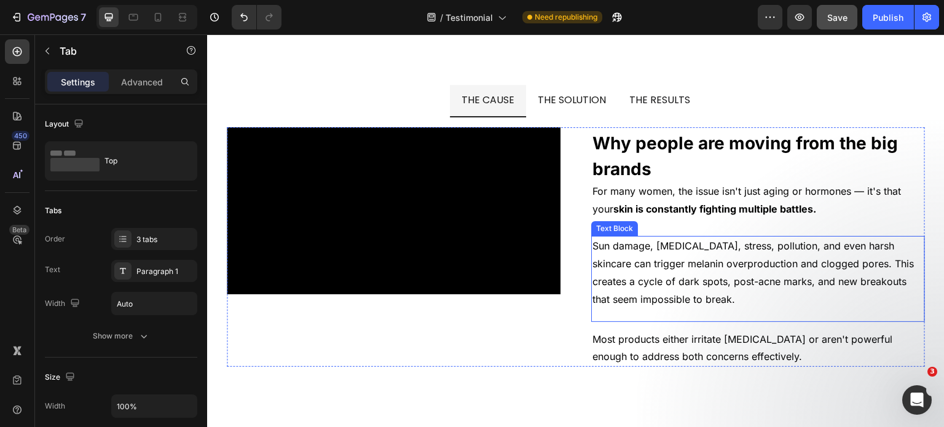
click at [686, 240] on span "Sun damage, hormonal changes, stress, pollution, and even harsh skincare can tr…" at bounding box center [755, 272] width 325 height 65
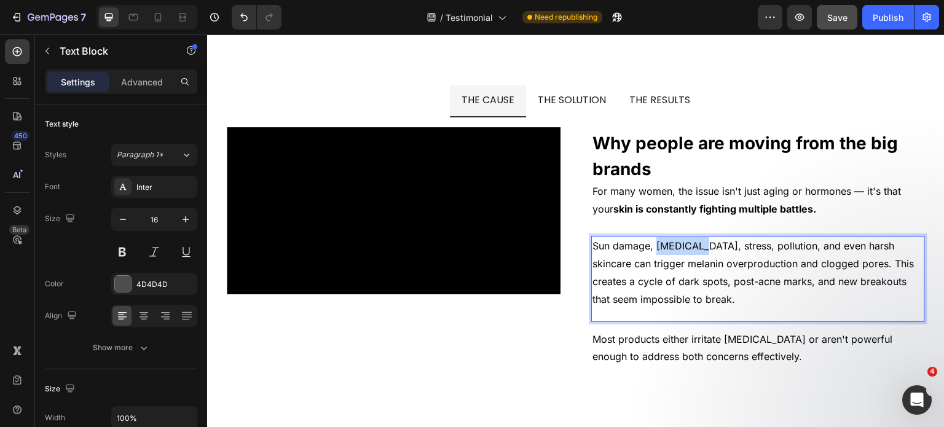
click at [686, 240] on span "Sun damage, hormonal changes, stress, pollution, and even harsh skincare can tr…" at bounding box center [755, 272] width 325 height 65
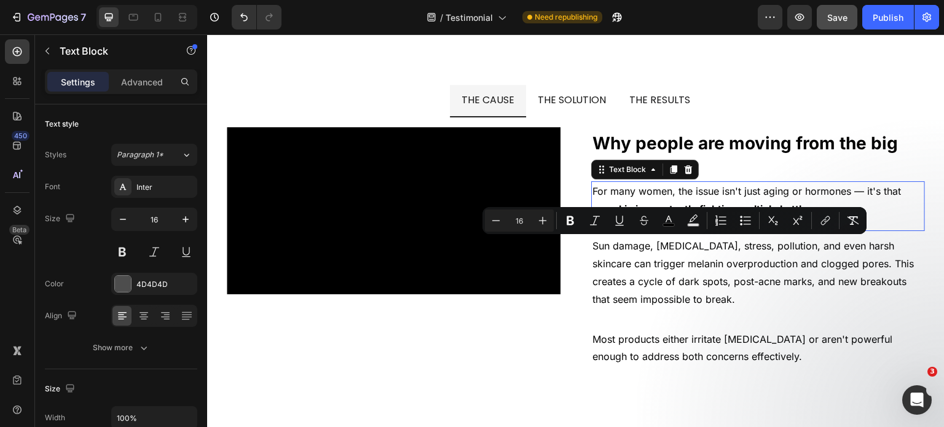
click at [706, 200] on p "For many women, the issue isn't just aging or hormones — it's that your skin is…" at bounding box center [758, 201] width 331 height 36
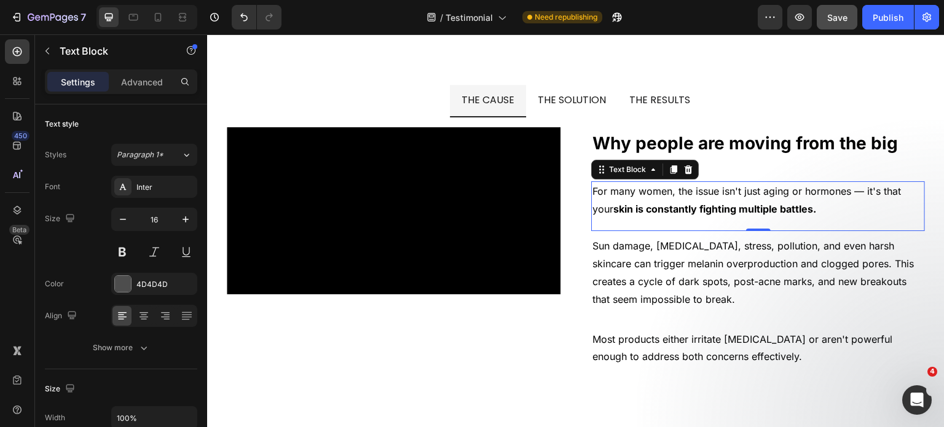
click at [706, 200] on p "For many women, the issue isn't just aging or hormones — it's that your skin is…" at bounding box center [758, 201] width 331 height 36
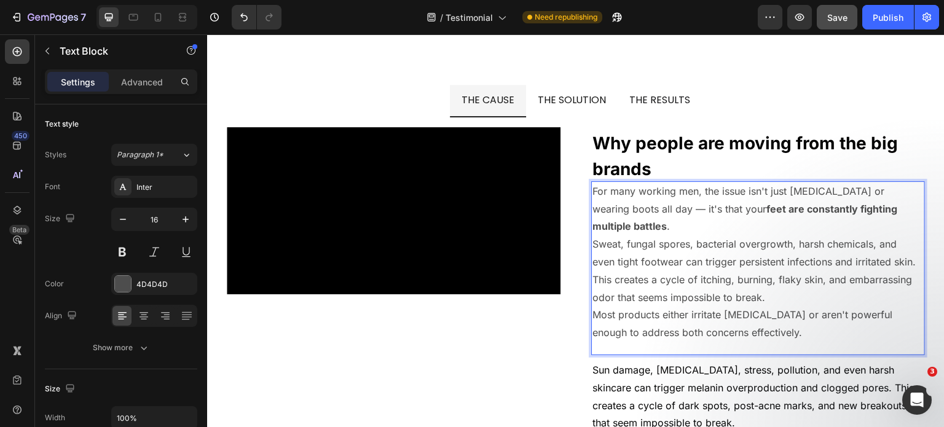
click at [727, 224] on p "For many working men, the issue isn't just poor hygiene or wearing boots all da…" at bounding box center [758, 209] width 331 height 53
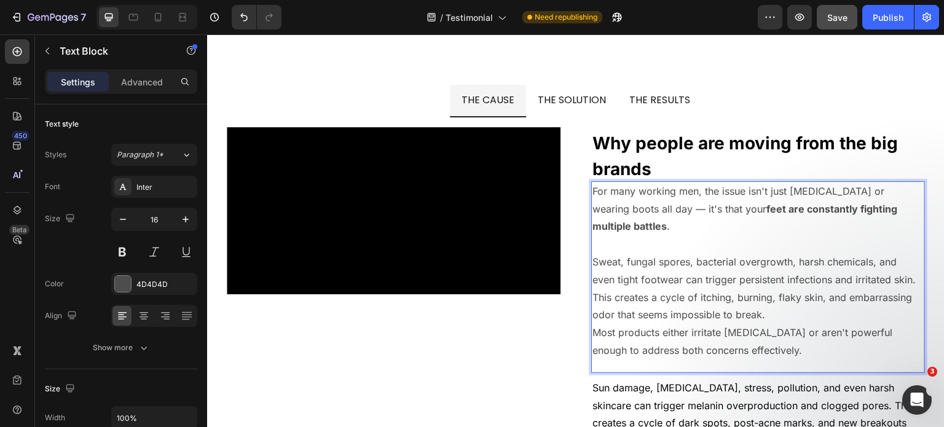
click at [859, 310] on p "Sweat, fungal spores, bacterial overgrowth, harsh chemicals, and even tight foo…" at bounding box center [758, 288] width 331 height 71
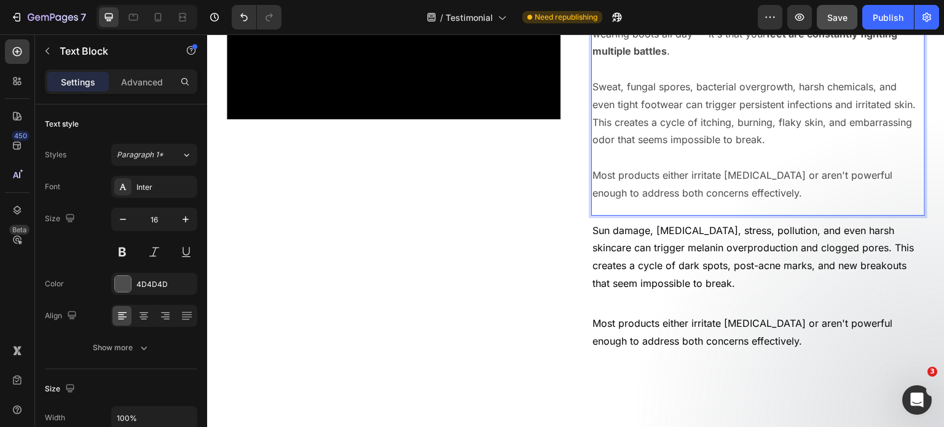
scroll to position [9428, 0]
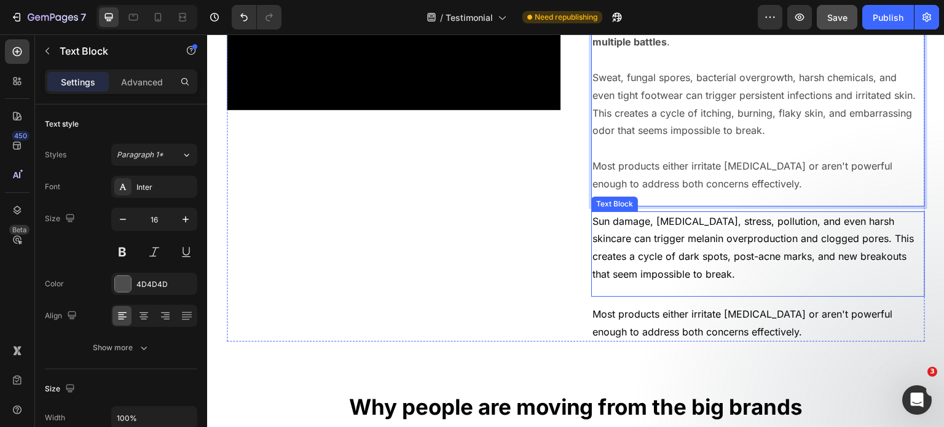
click at [725, 256] on span "Sun damage, hormonal changes, stress, pollution, and even harsh skincare can tr…" at bounding box center [755, 247] width 325 height 65
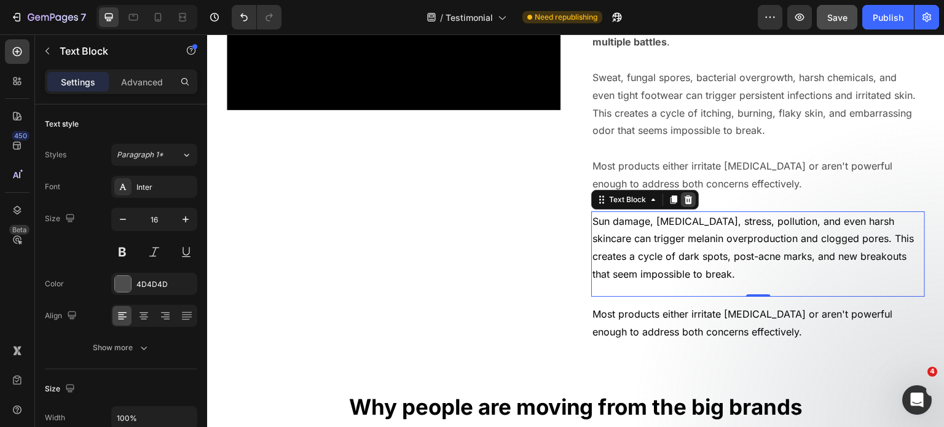
click at [685, 197] on icon at bounding box center [689, 199] width 8 height 9
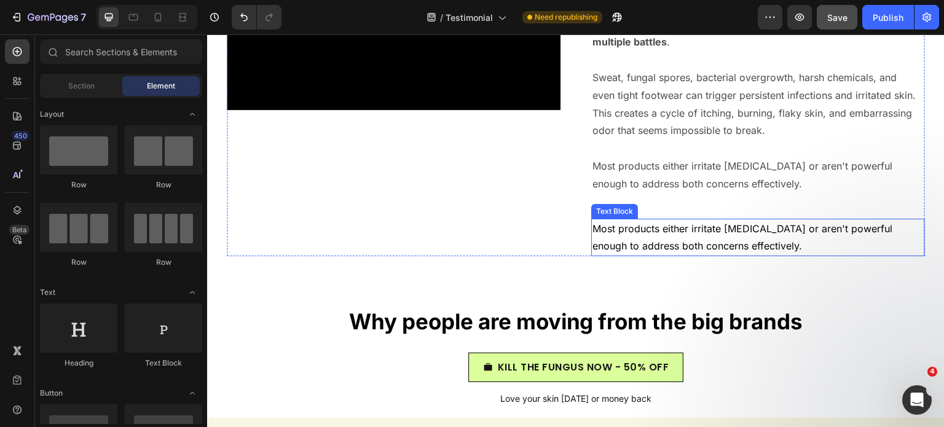
click at [700, 236] on p "Most products either irritate sensitive skin or aren't powerful enough to addre…" at bounding box center [758, 238] width 331 height 36
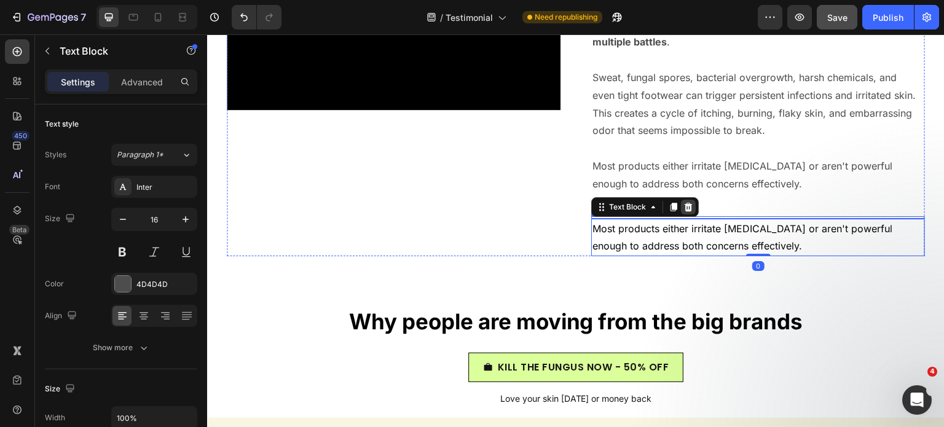
click at [688, 211] on div at bounding box center [688, 207] width 15 height 15
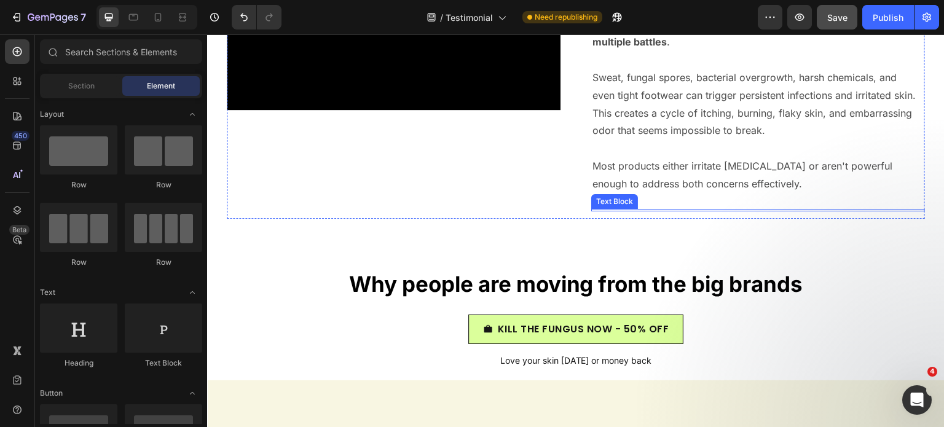
click at [681, 157] on p "Most products either irritate sensitive skin or aren't powerful enough to addre…" at bounding box center [758, 175] width 331 height 36
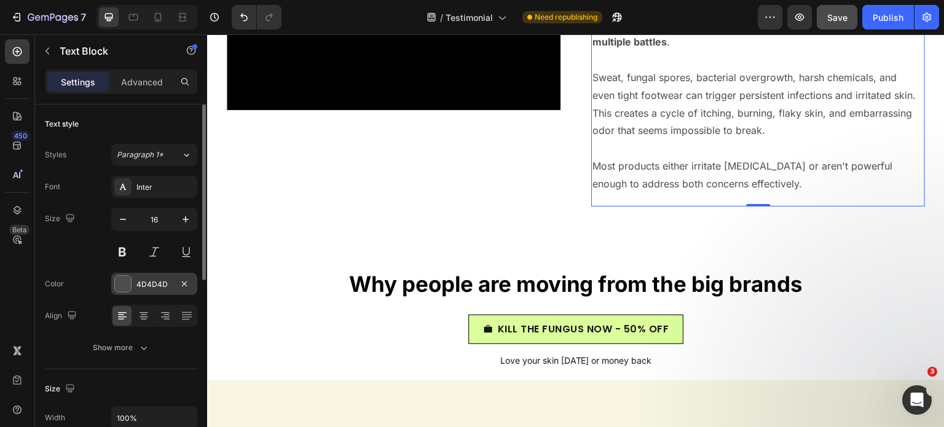
click at [159, 285] on div "4D4D4D" at bounding box center [154, 284] width 36 height 11
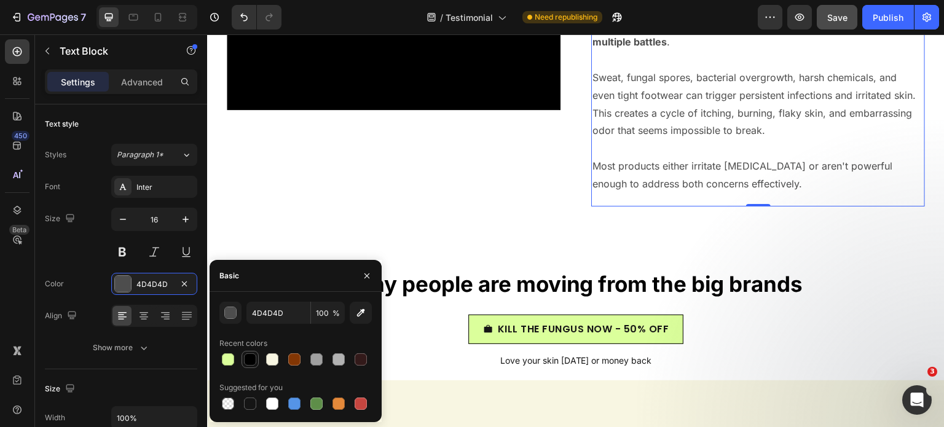
click at [247, 358] on div at bounding box center [250, 359] width 12 height 12
type input "000000"
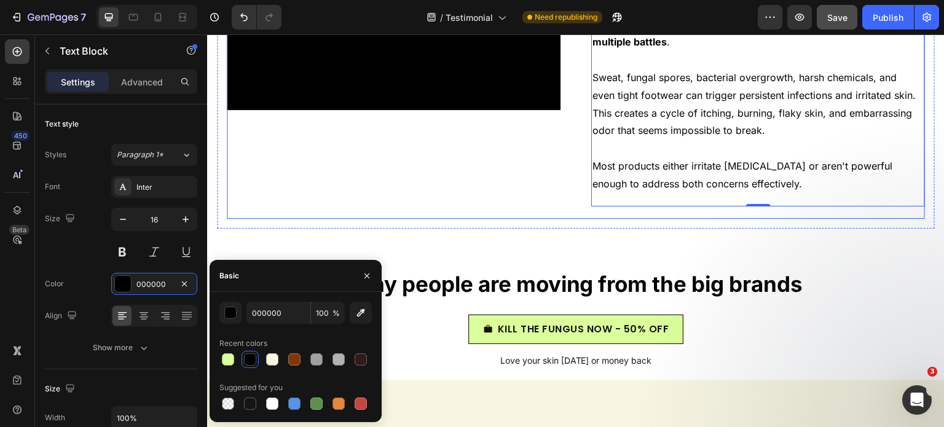
click at [579, 218] on div "Video Why people are moving from the big brands Heading For many working men, t…" at bounding box center [576, 80] width 698 height 275
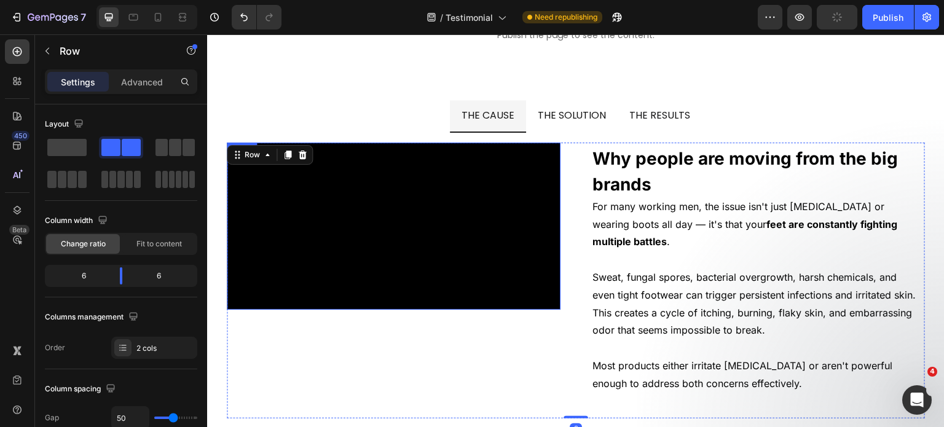
scroll to position [9182, 0]
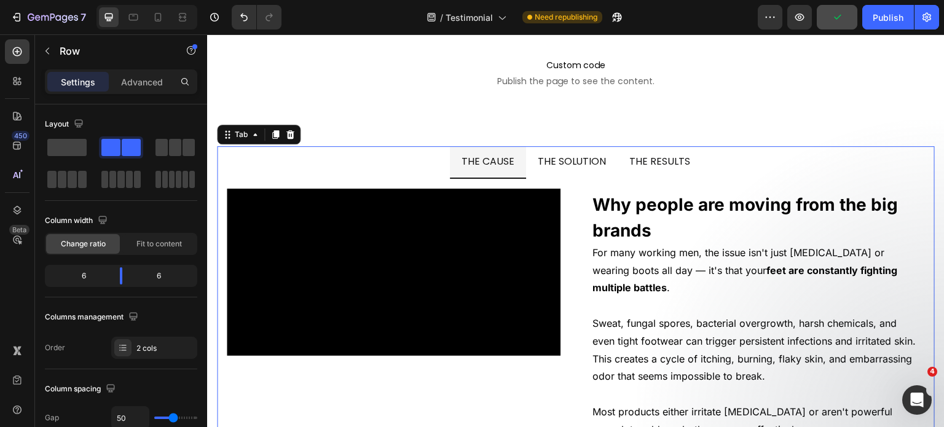
click at [550, 167] on span "THE SOLUTION" at bounding box center [572, 161] width 69 height 14
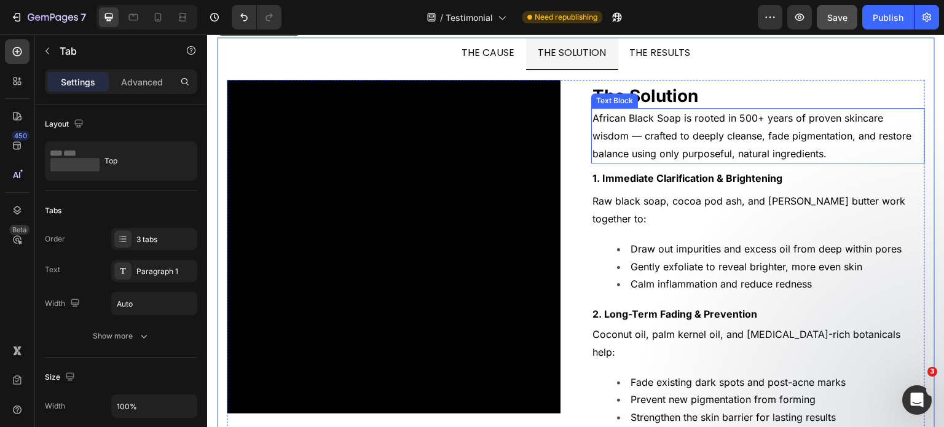
scroll to position [9305, 0]
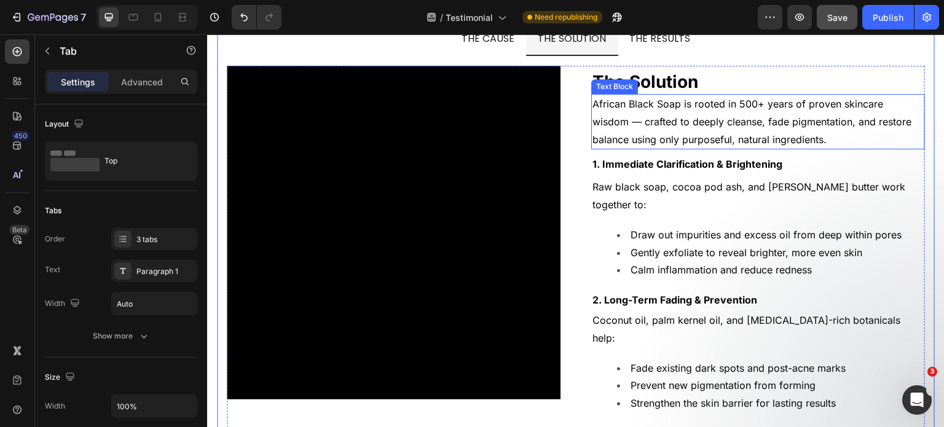
click at [669, 130] on p "African Black Soap is rooted in 500+ years of proven skincare wisdom — crafted …" at bounding box center [758, 121] width 331 height 53
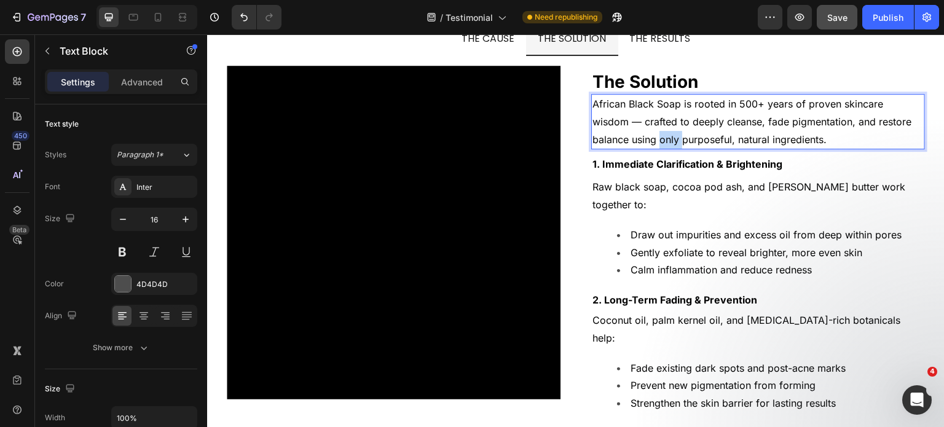
click at [669, 130] on p "African Black Soap is rooted in 500+ years of proven skincare wisdom — crafted …" at bounding box center [758, 121] width 331 height 53
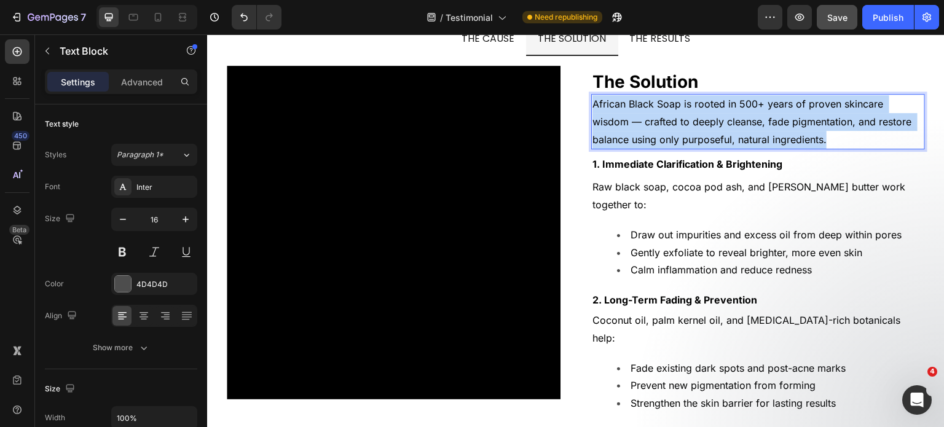
click at [669, 130] on p "African Black Soap is rooted in 500+ years of proven skincare wisdom — crafted …" at bounding box center [758, 121] width 331 height 53
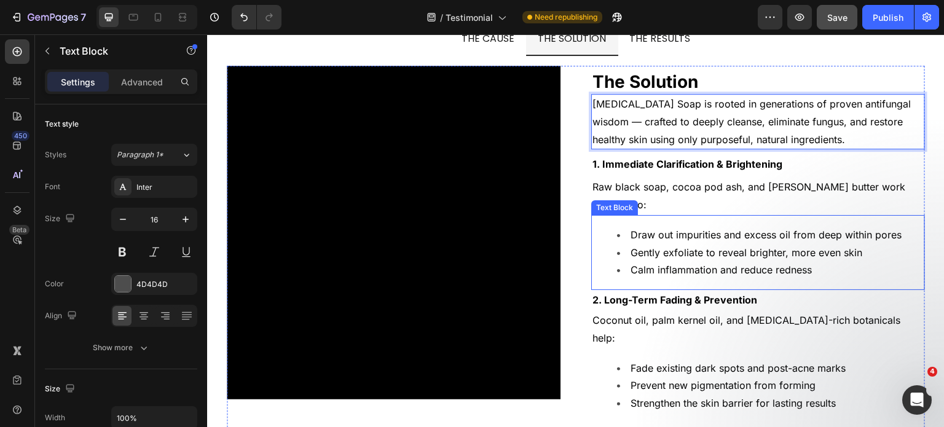
click at [680, 226] on li "Draw out impurities and excess oil from deep within pores" at bounding box center [770, 235] width 307 height 18
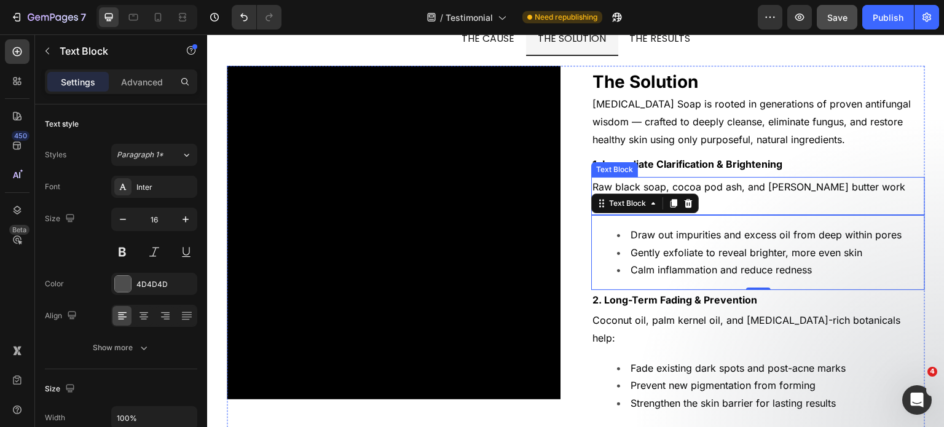
click at [747, 181] on span "Raw black soap, cocoa pod ash, and shea butter work together to:" at bounding box center [751, 196] width 316 height 30
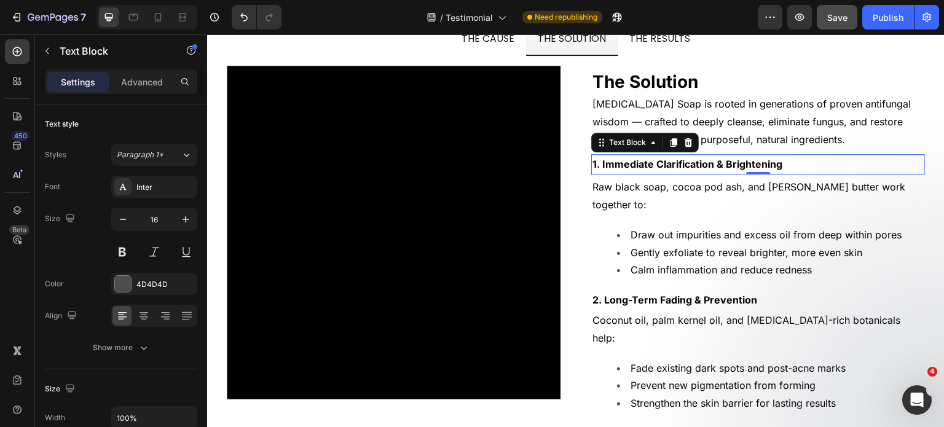
click at [754, 169] on div "1. Immediate Clarification & Brightening Text Block 0" at bounding box center [758, 164] width 334 height 20
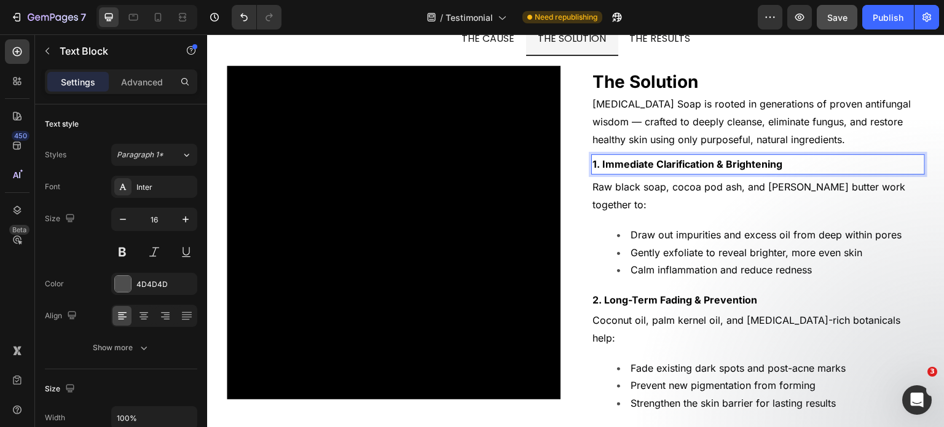
click at [730, 160] on strong "1. Immediate Clarification & Brightening" at bounding box center [688, 164] width 190 height 12
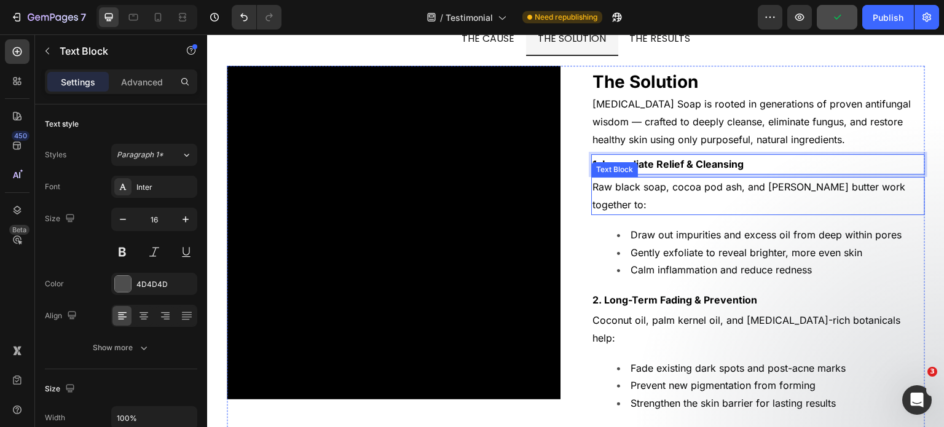
click at [631, 184] on span "Raw black soap, cocoa pod ash, and shea butter work together to:" at bounding box center [751, 196] width 316 height 30
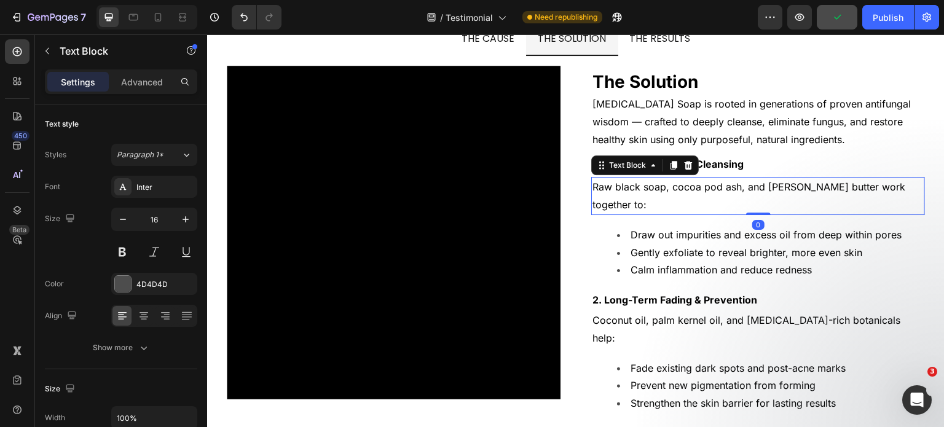
click at [631, 184] on span "Raw black soap, cocoa pod ash, and shea butter work together to:" at bounding box center [751, 196] width 316 height 30
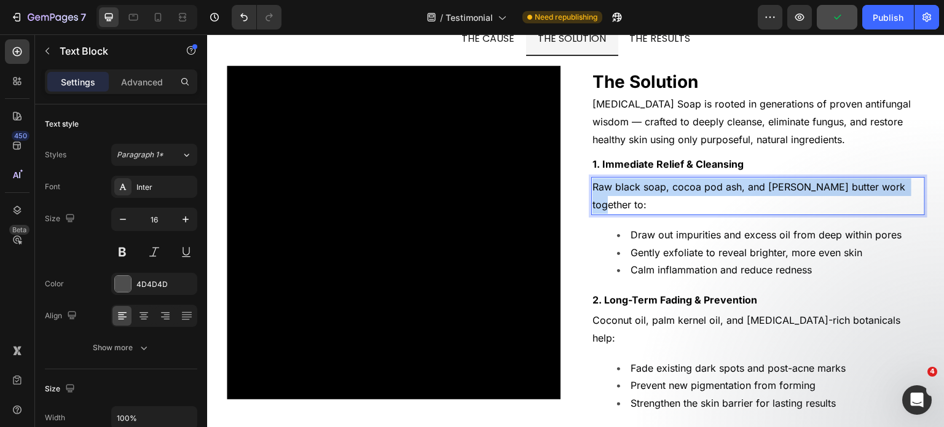
click at [631, 184] on span "Raw black soap, cocoa pod ash, and shea butter work together to:" at bounding box center [751, 196] width 316 height 30
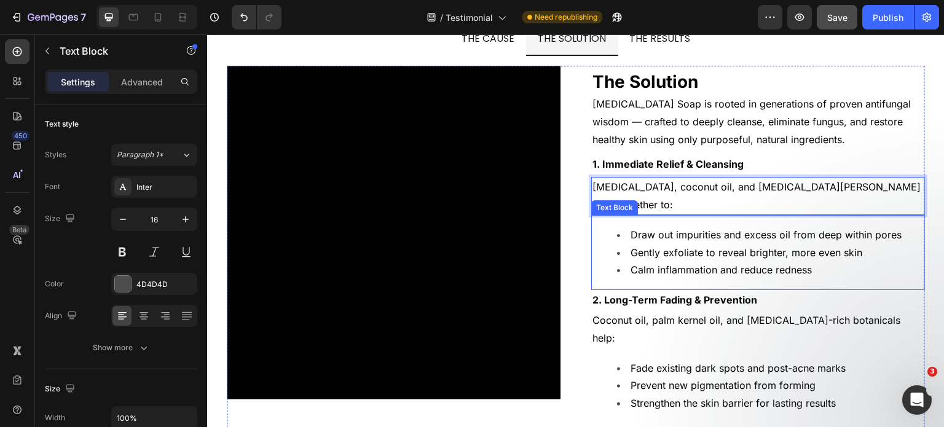
click at [717, 247] on span "Gently exfoliate to reveal brighter, more even skin" at bounding box center [747, 253] width 232 height 12
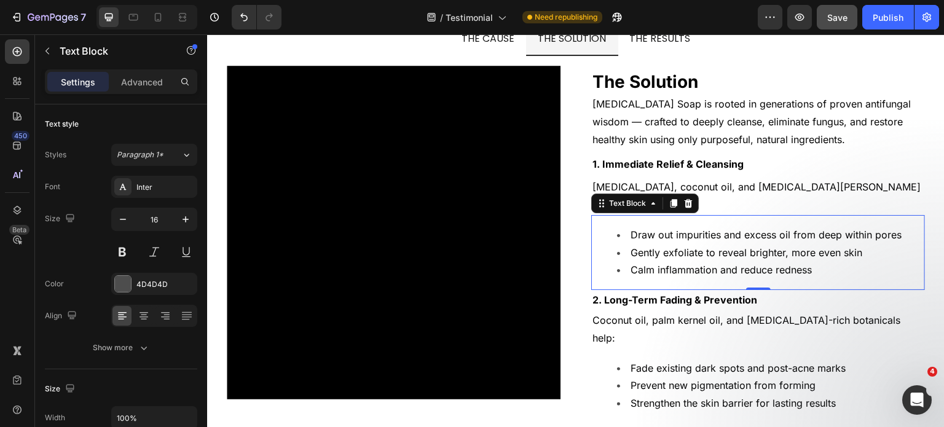
click at [717, 247] on span "Gently exfoliate to reveal brighter, more even skin" at bounding box center [747, 253] width 232 height 12
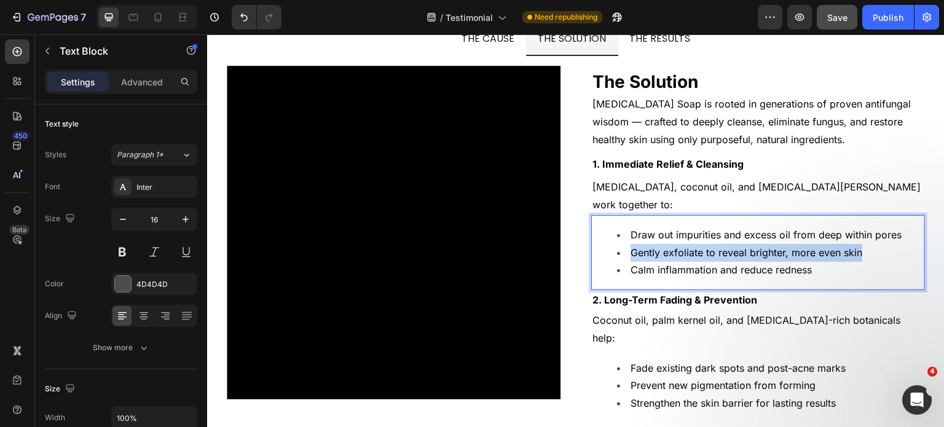
click at [717, 247] on span "Gently exfoliate to reveal brighter, more even skin" at bounding box center [747, 253] width 232 height 12
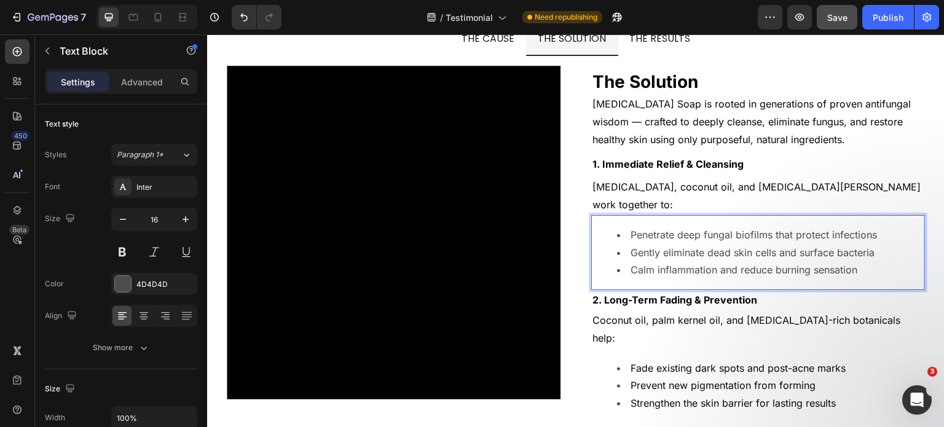
click at [747, 167] on p "1. Immediate Relief & Cleansing" at bounding box center [758, 165] width 331 height 18
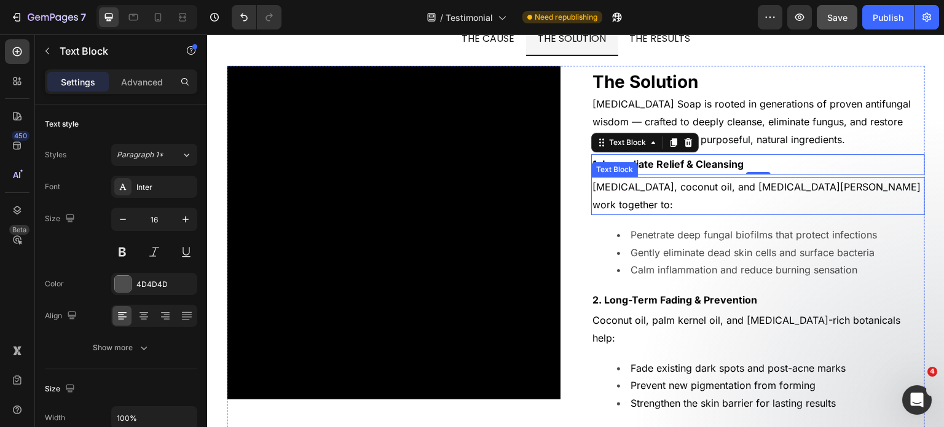
click at [752, 244] on li "Gently eliminate dead skin cells and surface bacteria" at bounding box center [770, 253] width 307 height 18
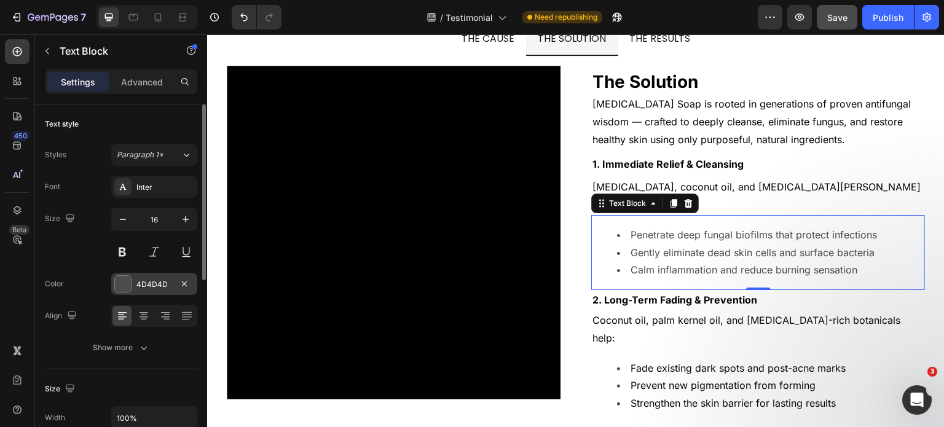
click at [133, 288] on div "4D4D4D" at bounding box center [154, 284] width 86 height 22
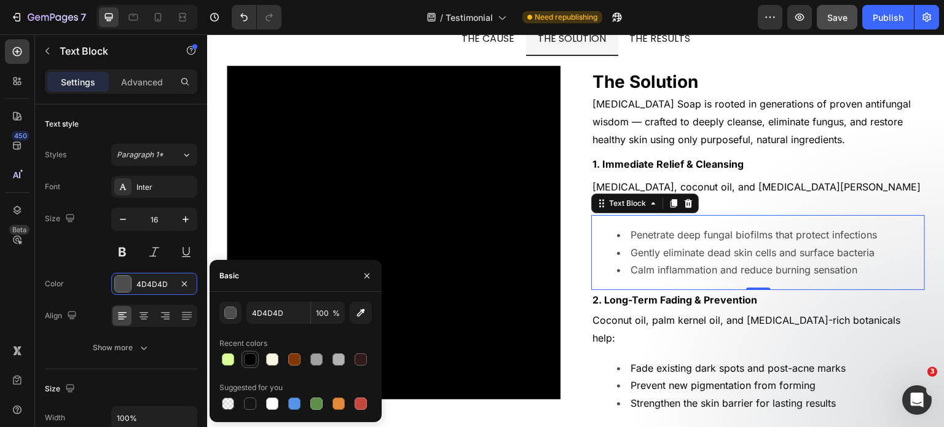
click at [245, 361] on div at bounding box center [250, 359] width 12 height 12
type input "000000"
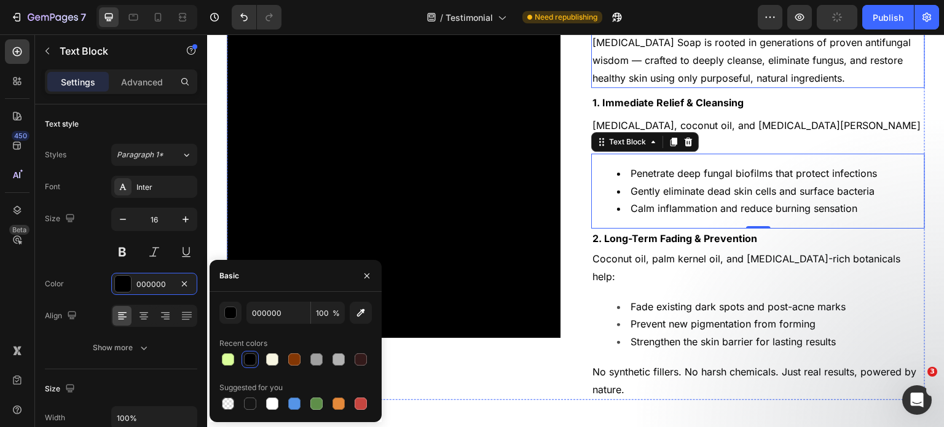
scroll to position [9428, 0]
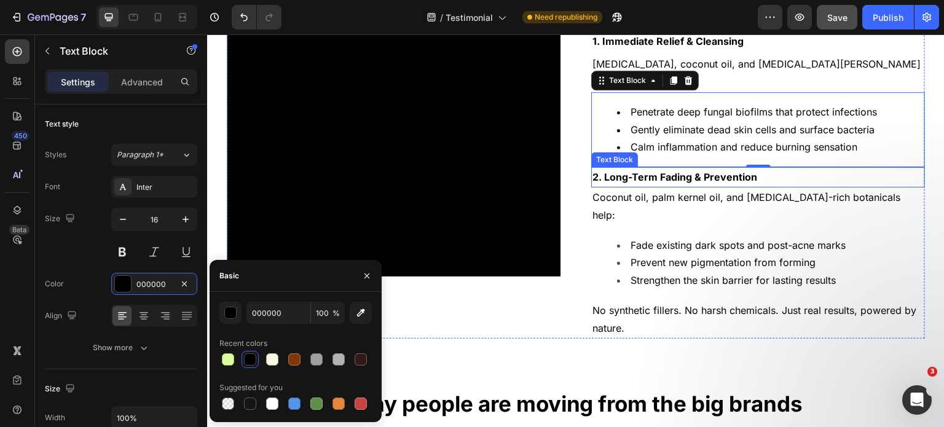
click at [682, 171] on strong "2. Long-Term Fading & Prevention" at bounding box center [675, 177] width 165 height 12
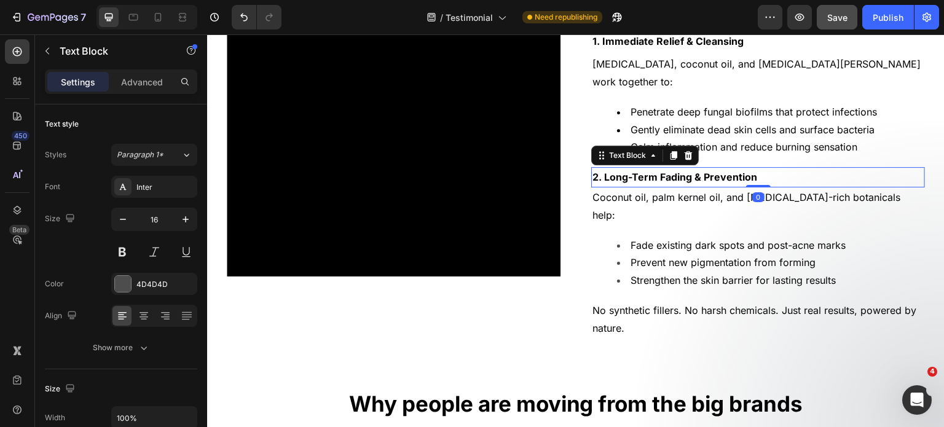
click at [682, 171] on strong "2. Long-Term Fading & Prevention" at bounding box center [675, 177] width 165 height 12
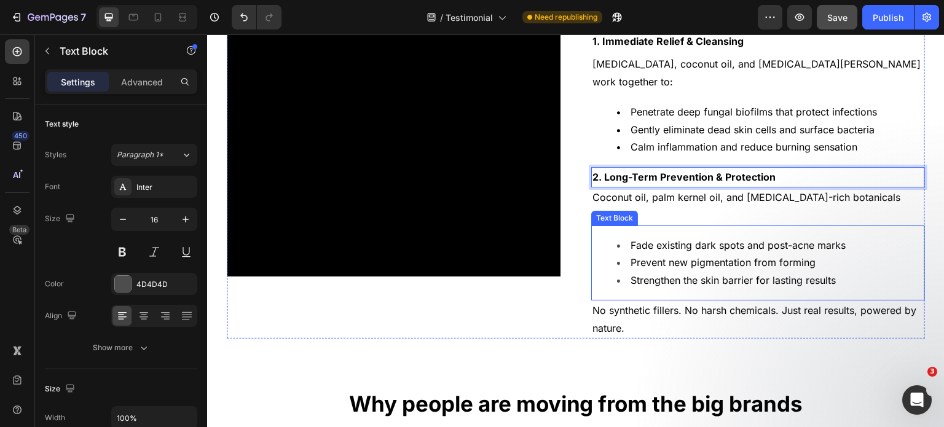
click at [661, 189] on p "Coconut oil, palm kernel oil, and Vitamin E-rich botanicals help:" at bounding box center [758, 207] width 331 height 36
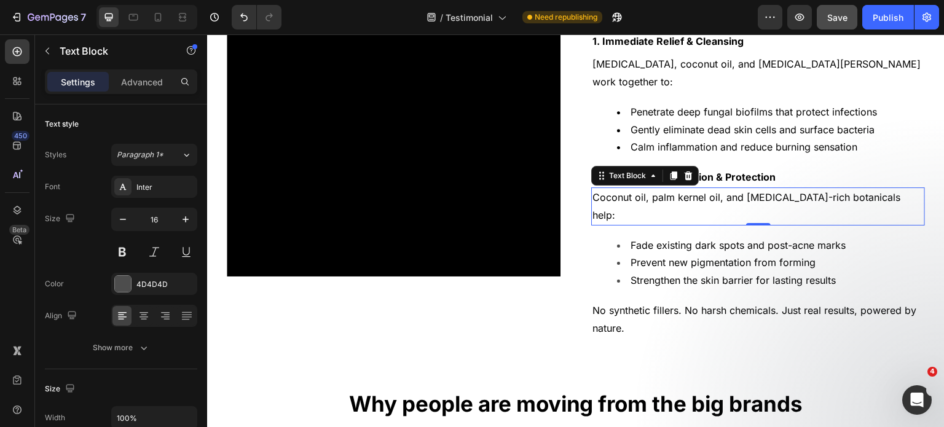
click at [661, 191] on span "Coconut oil, palm kernel oil, and Vitamin E-rich botanicals help:" at bounding box center [748, 206] width 311 height 30
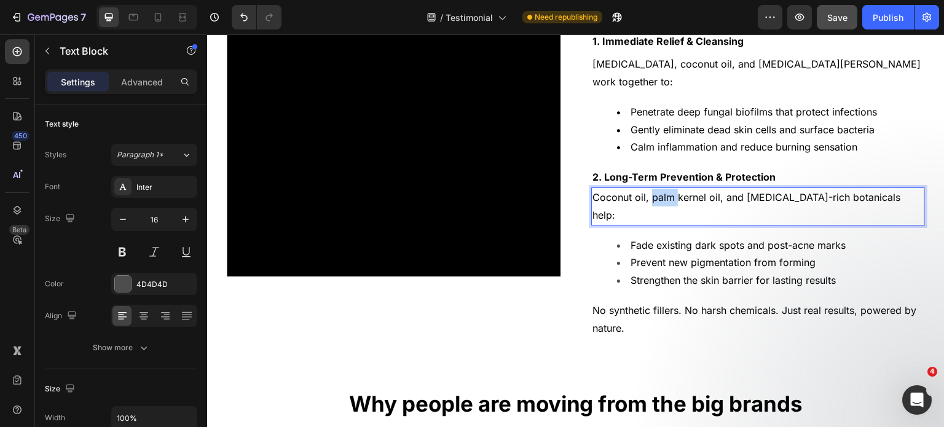
click at [661, 191] on span "Coconut oil, palm kernel oil, and Vitamin E-rich botanicals help:" at bounding box center [748, 206] width 311 height 30
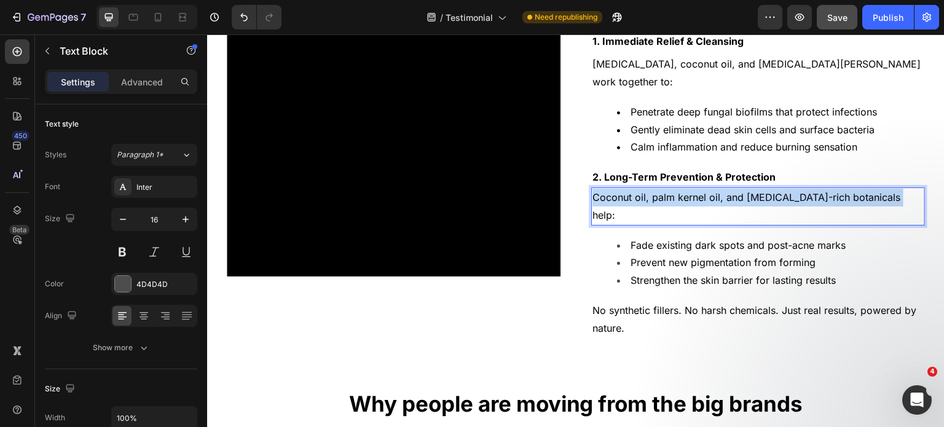
click at [661, 191] on span "Coconut oil, palm kernel oil, and Vitamin E-rich botanicals help:" at bounding box center [748, 206] width 311 height 30
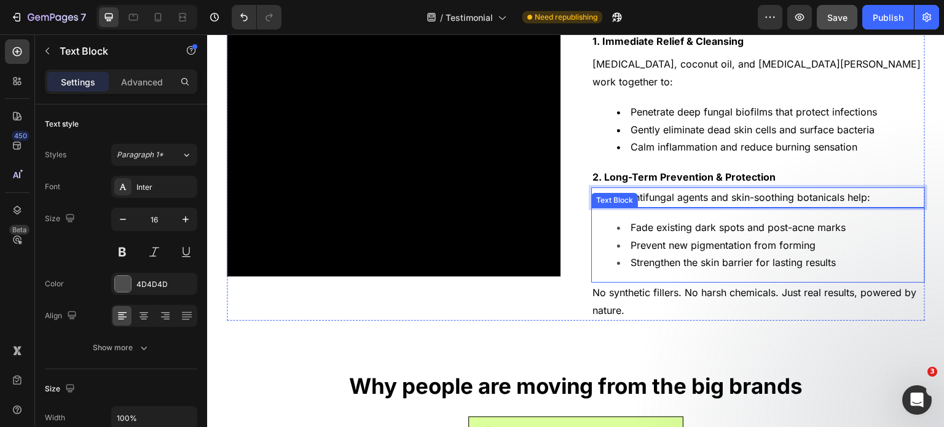
click at [748, 256] on span "Strengthen the skin barrier for lasting results" at bounding box center [733, 262] width 205 height 12
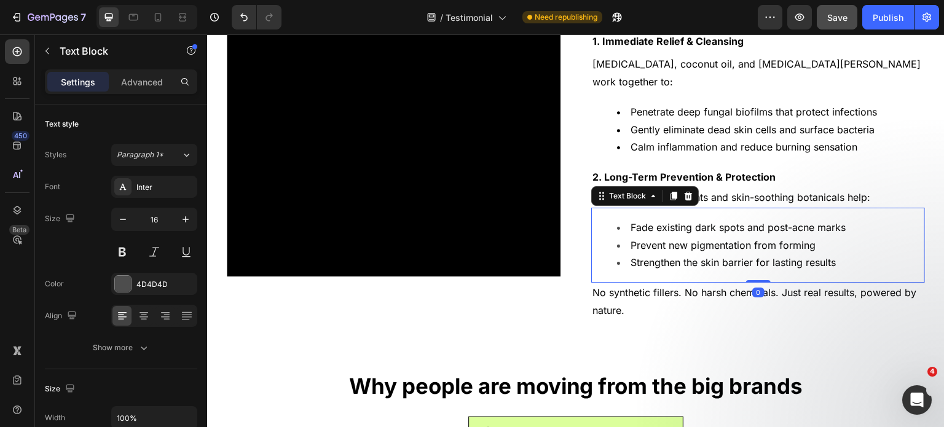
click at [748, 256] on span "Strengthen the skin barrier for lasting results" at bounding box center [733, 262] width 205 height 12
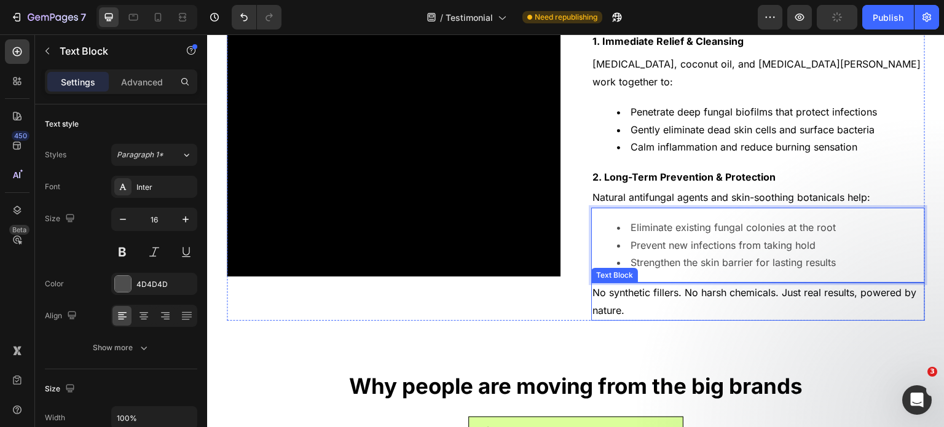
click at [797, 286] on span "No synthetic fillers. No harsh chemicals. Just real results, powered by nature." at bounding box center [756, 301] width 327 height 30
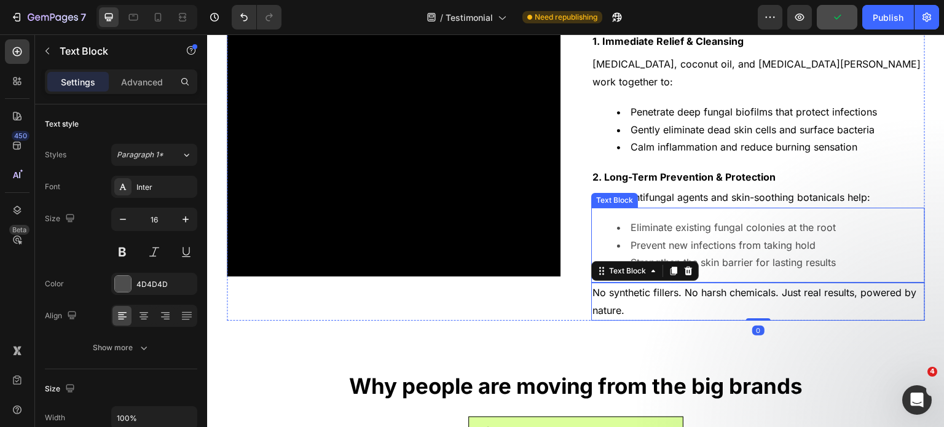
click at [806, 237] on li "Prevent new infections from taking hold" at bounding box center [770, 246] width 307 height 18
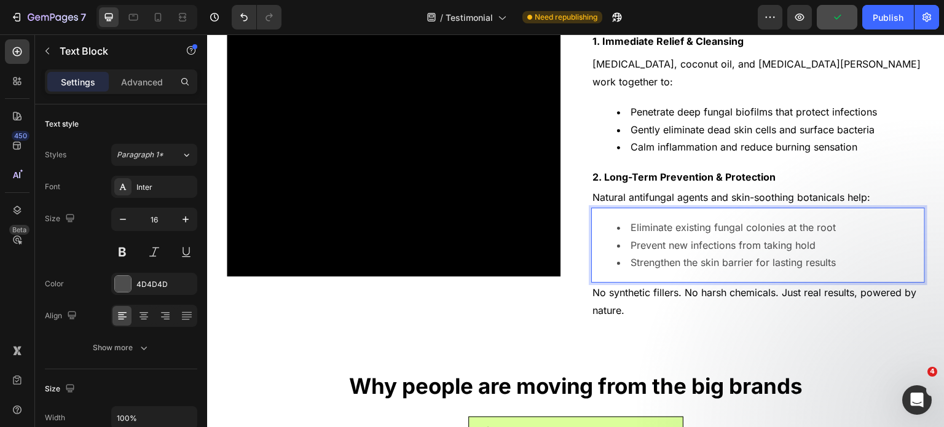
click at [795, 286] on span "No synthetic fillers. No harsh chemicals. Just real results, powered by nature." at bounding box center [756, 301] width 327 height 30
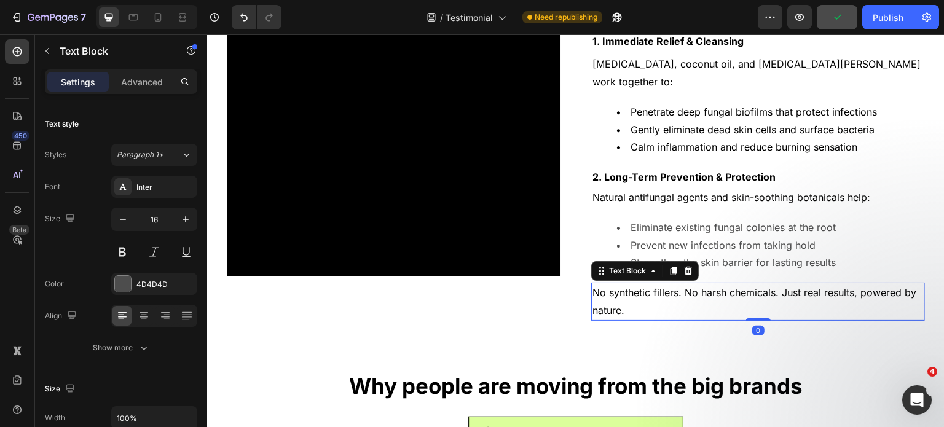
click at [789, 237] on li "Prevent new infections from taking hold" at bounding box center [770, 246] width 307 height 18
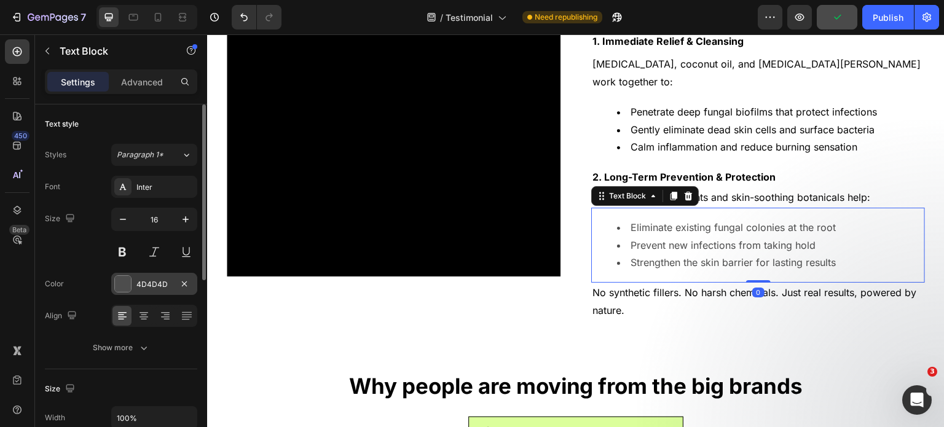
click at [167, 283] on div "4D4D4D" at bounding box center [154, 284] width 36 height 11
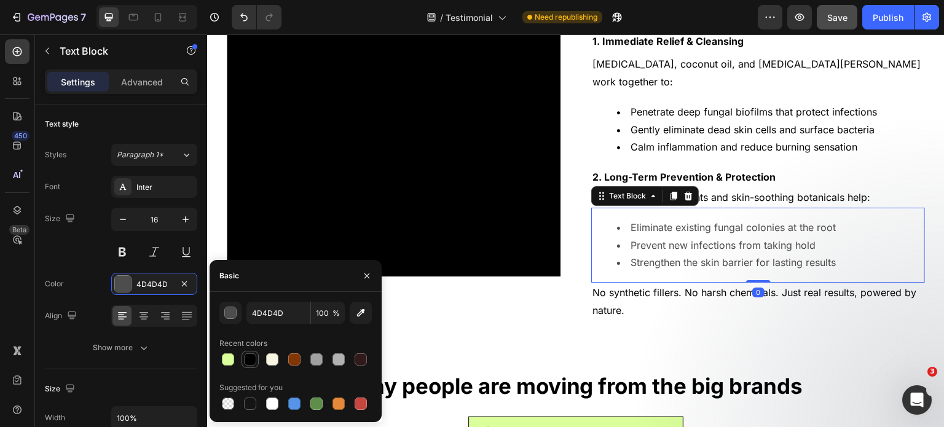
click at [247, 366] on div at bounding box center [250, 359] width 12 height 12
type input "000000"
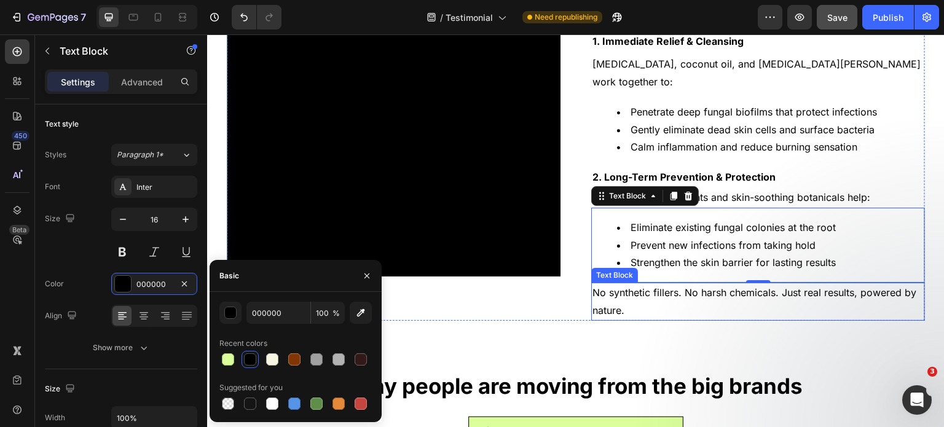
click at [698, 286] on span "No synthetic fillers. No harsh chemicals. Just real results, powered by nature." at bounding box center [756, 301] width 327 height 30
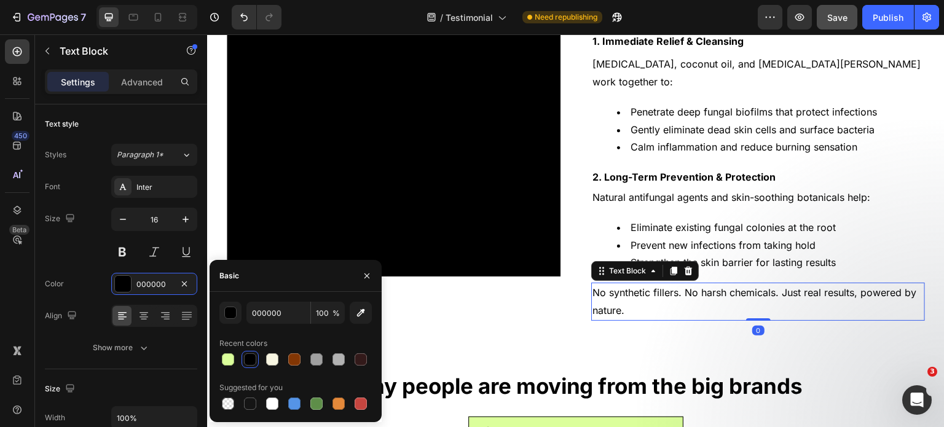
click at [698, 286] on span "No synthetic fillers. No harsh chemicals. Just real results, powered by nature." at bounding box center [756, 301] width 327 height 30
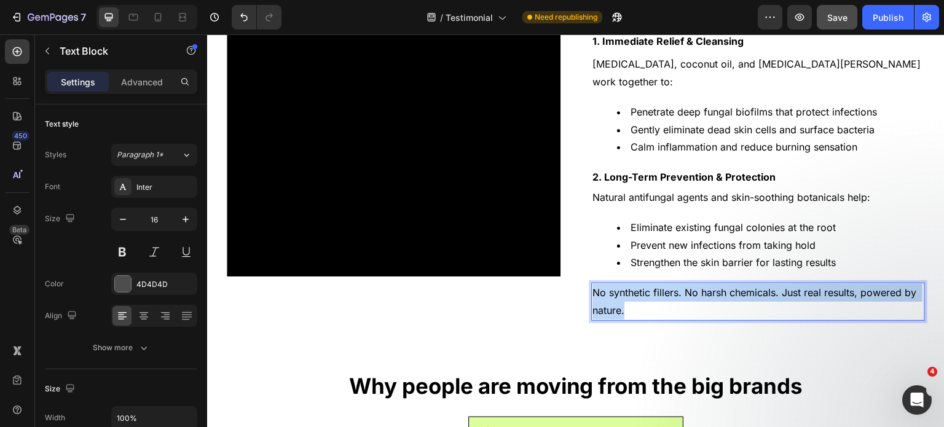
click at [698, 286] on span "No synthetic fillers. No harsh chemicals. Just real results, powered by nature." at bounding box center [756, 301] width 327 height 30
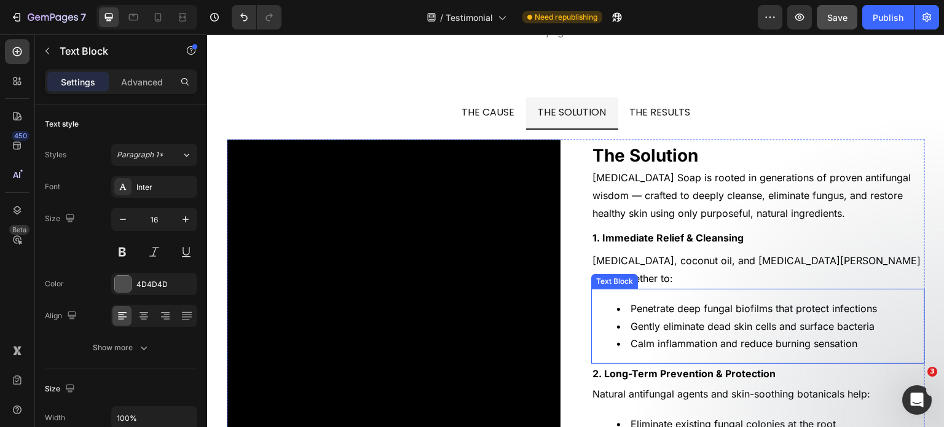
scroll to position [9200, 0]
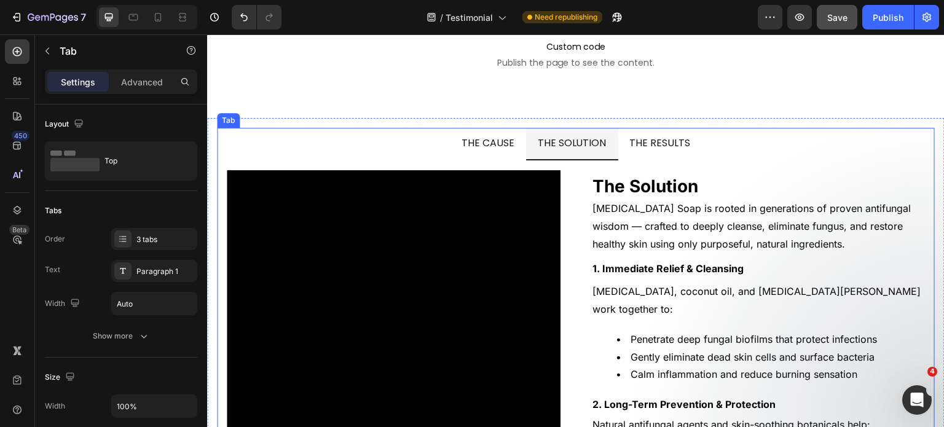
click at [676, 150] on p "THE RESULTS" at bounding box center [660, 144] width 61 height 18
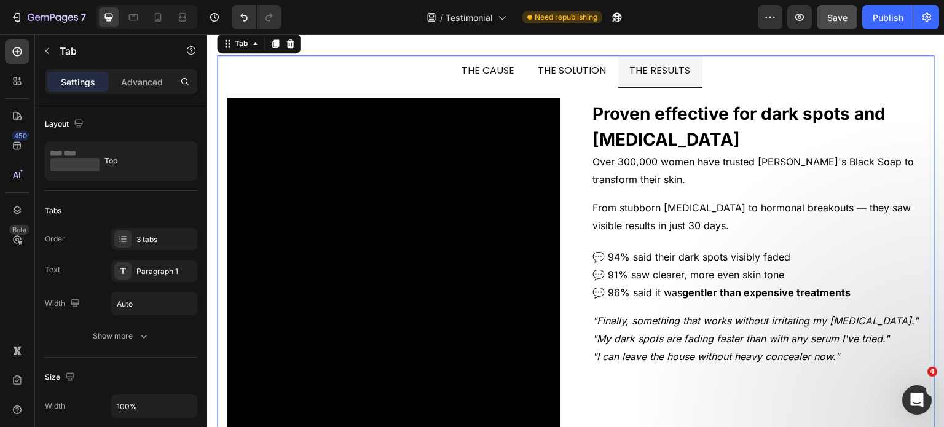
scroll to position [9284, 0]
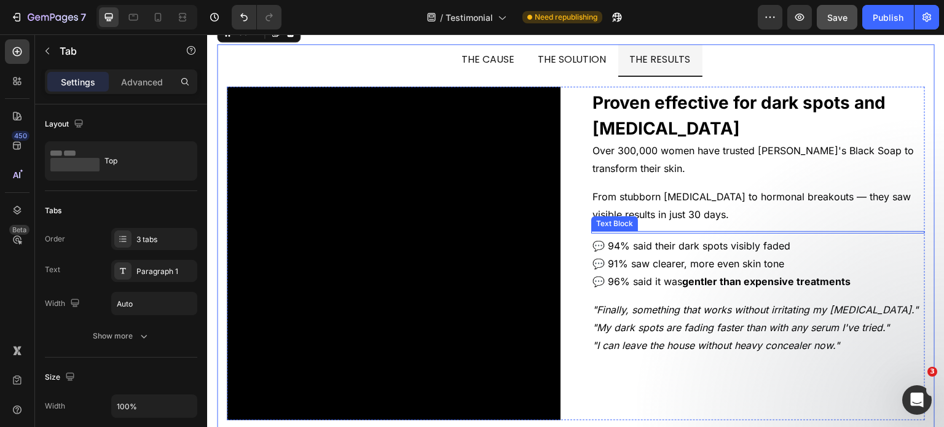
click at [717, 231] on div at bounding box center [758, 232] width 334 height 2
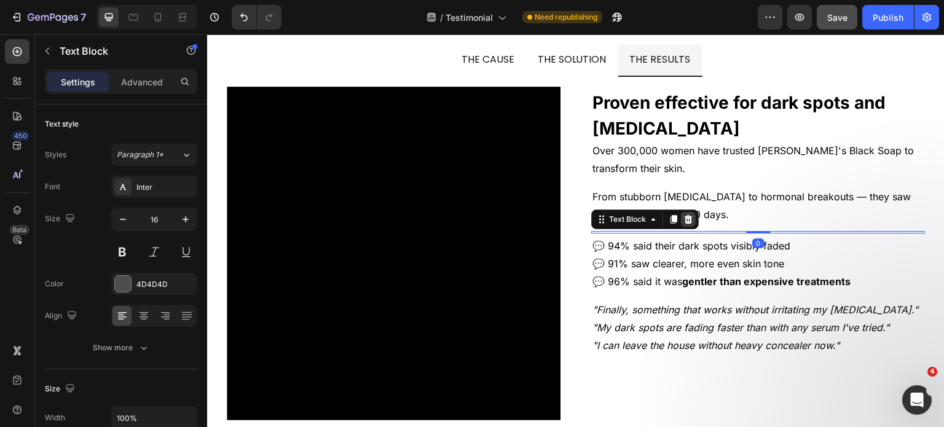
click at [688, 221] on icon at bounding box center [689, 220] width 10 height 10
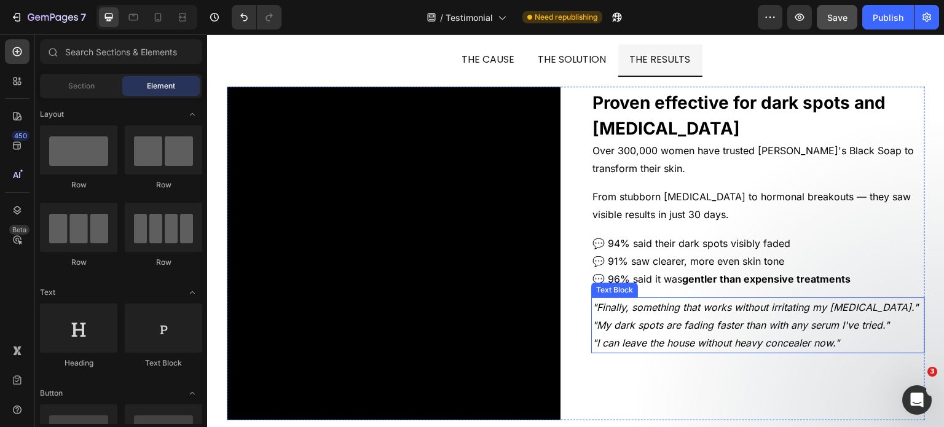
click at [724, 320] on icon ""My dark spots are fading faster than with any serum I've tried."" at bounding box center [741, 325] width 297 height 12
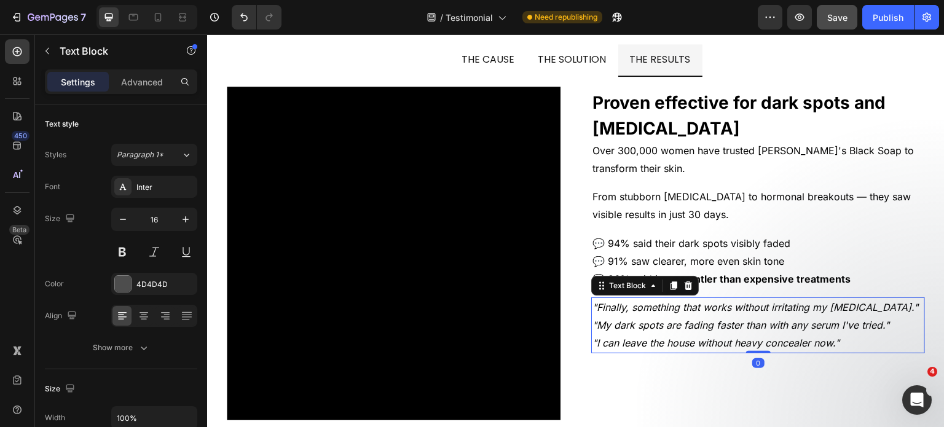
click at [724, 320] on icon ""My dark spots are fading faster than with any serum I've tried."" at bounding box center [741, 325] width 297 height 12
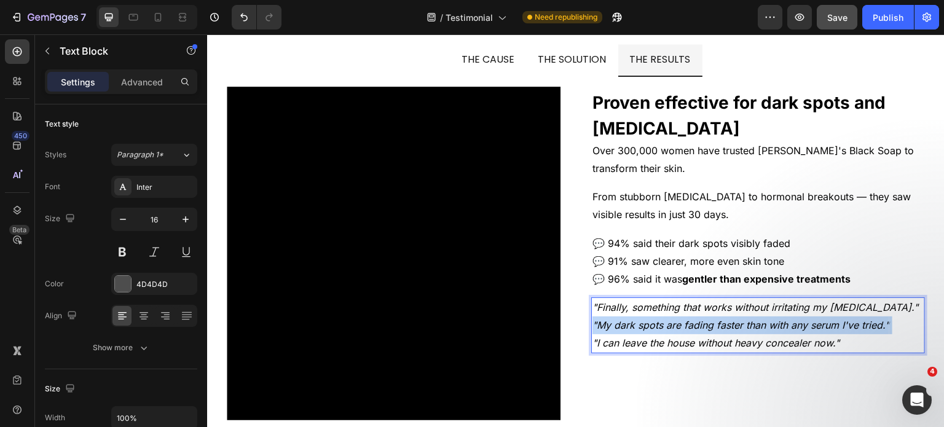
click at [724, 320] on icon ""My dark spots are fading faster than with any serum I've tried."" at bounding box center [741, 325] width 297 height 12
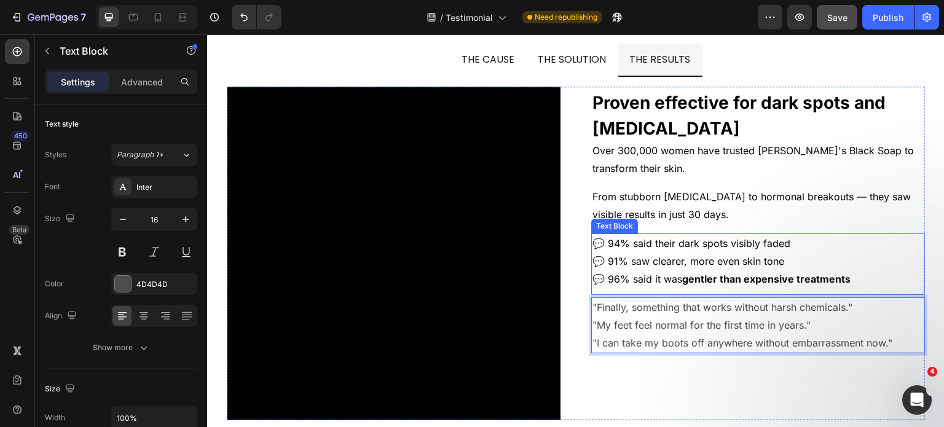
click at [802, 274] on strong "gentler than expensive treatments" at bounding box center [766, 279] width 168 height 12
click at [778, 332] on p ""My feet feel normal for the first time in years."" at bounding box center [758, 326] width 331 height 18
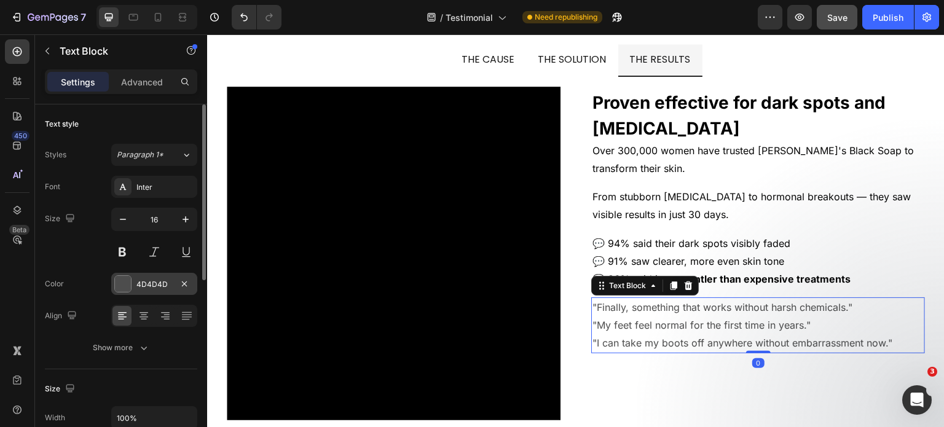
click at [148, 280] on div "4D4D4D" at bounding box center [154, 284] width 36 height 11
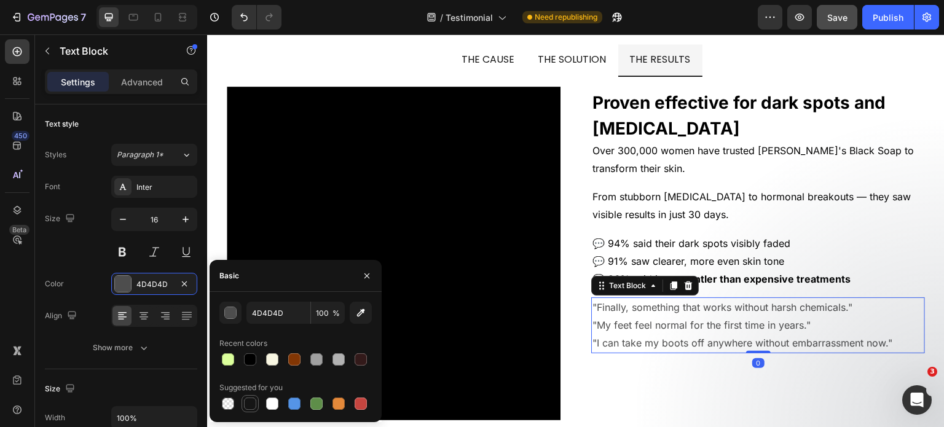
click at [243, 397] on div at bounding box center [250, 403] width 17 height 17
type input "151515"
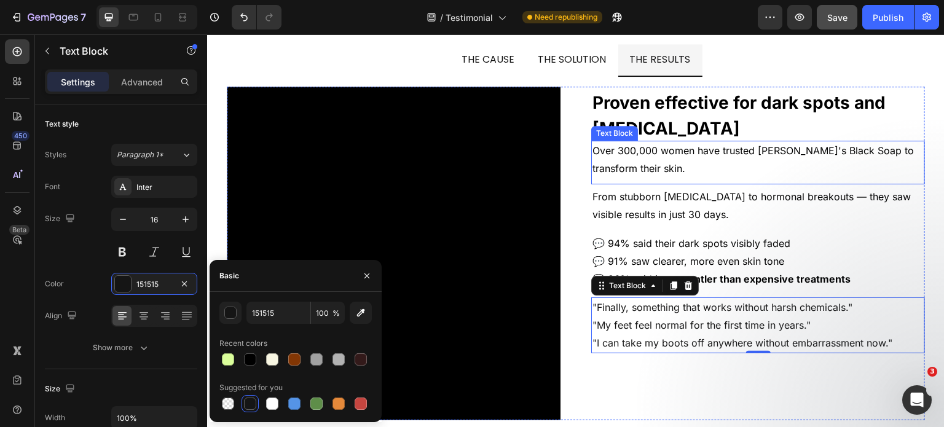
click at [633, 164] on span "Over 300,000 women have trusted Kalani Glow's Black Soap to transform their ski…" at bounding box center [755, 159] width 325 height 30
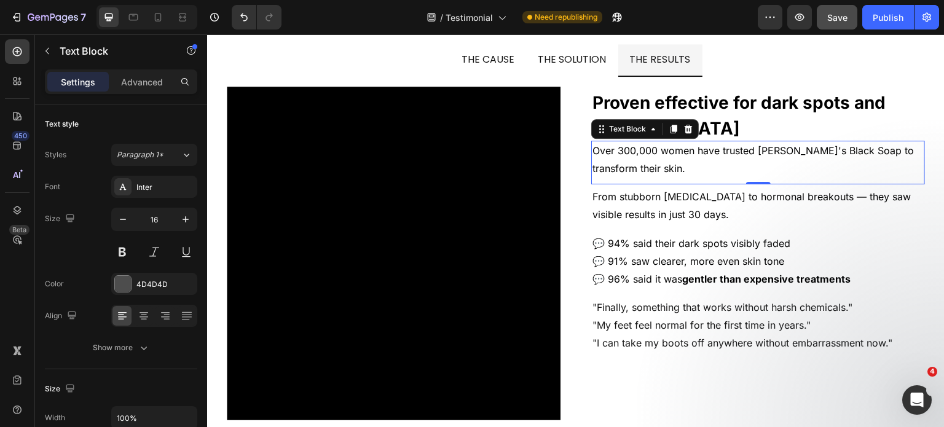
click at [633, 164] on span "Over 300,000 women have trusted Kalani Glow's Black Soap to transform their ski…" at bounding box center [755, 159] width 325 height 30
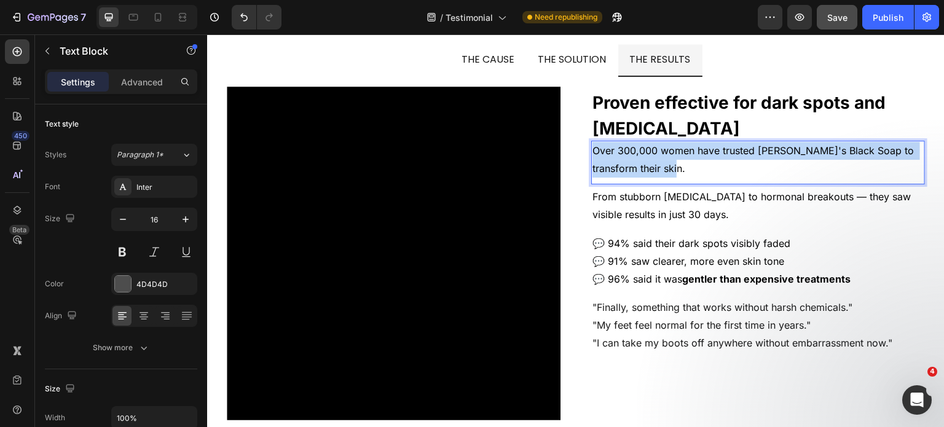
click at [633, 164] on span "Over 300,000 women have trusted Kalani Glow's Black Soap to transform their ski…" at bounding box center [755, 159] width 325 height 30
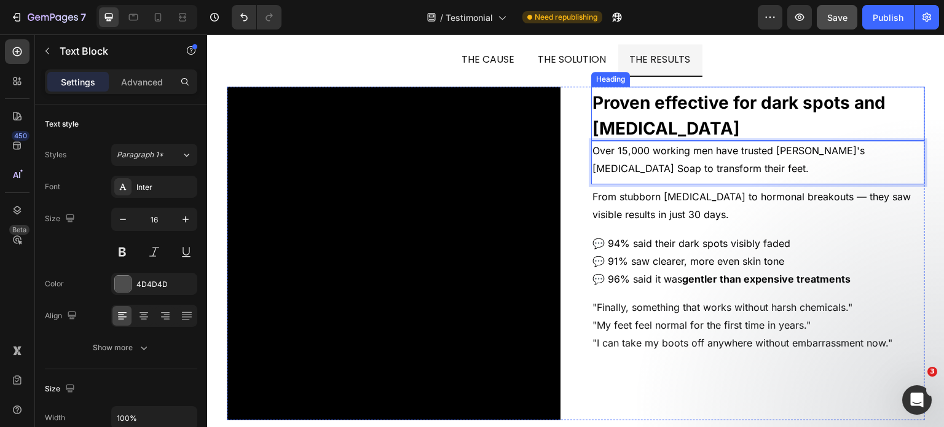
click at [764, 106] on strong "Proven effective for dark spots and adult acne" at bounding box center [739, 115] width 293 height 47
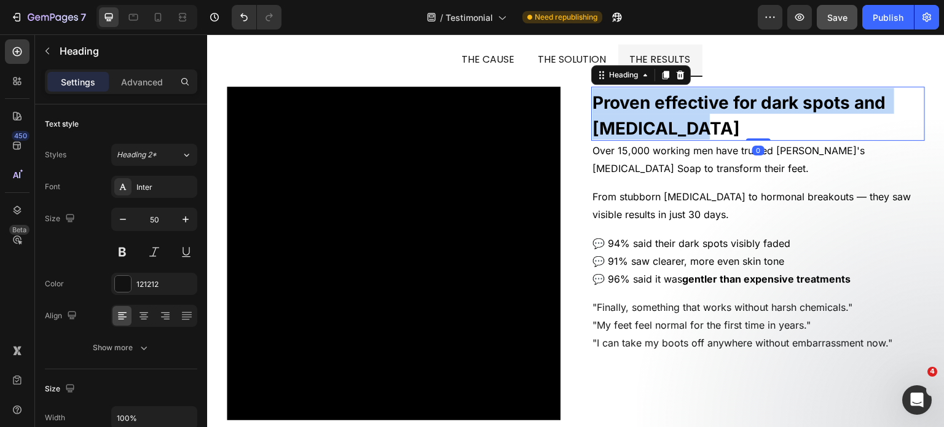
click at [764, 106] on strong "Proven effective for dark spots and adult acne" at bounding box center [742, 115] width 298 height 47
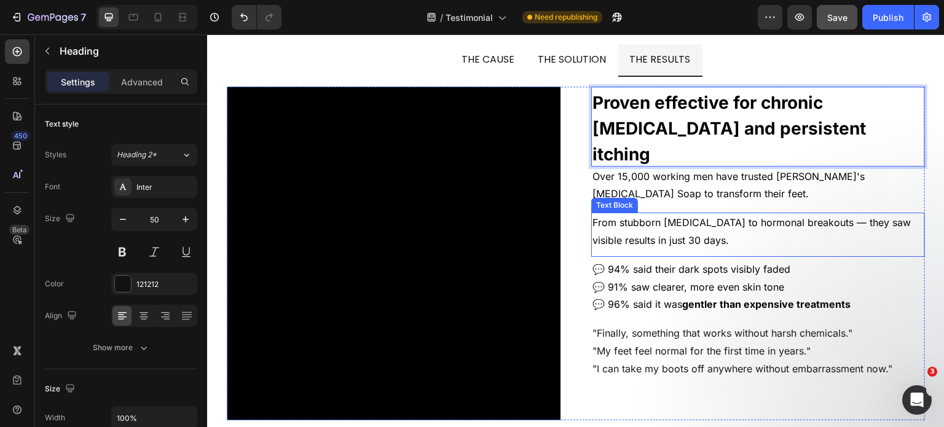
click at [651, 216] on span "From stubborn hyperpigmentation to hormonal breakouts — they saw visible result…" at bounding box center [754, 231] width 322 height 30
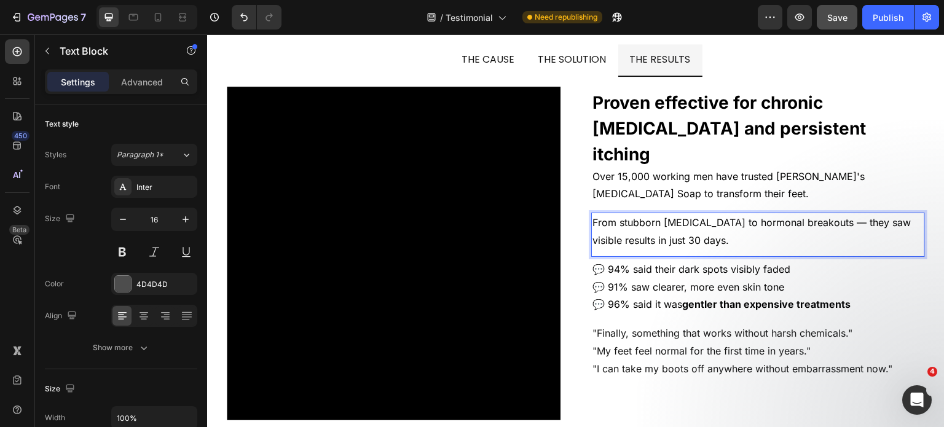
click at [651, 216] on span "From stubborn hyperpigmentation to hormonal breakouts — they saw visible result…" at bounding box center [754, 231] width 322 height 30
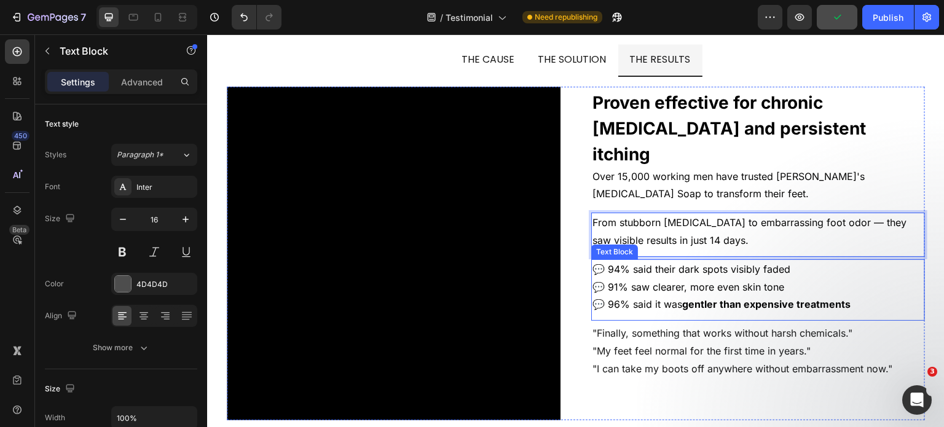
click at [652, 270] on p "💬 94% said their dark spots visibly faded 💬 91% saw clearer, more even skin ton…" at bounding box center [758, 287] width 331 height 53
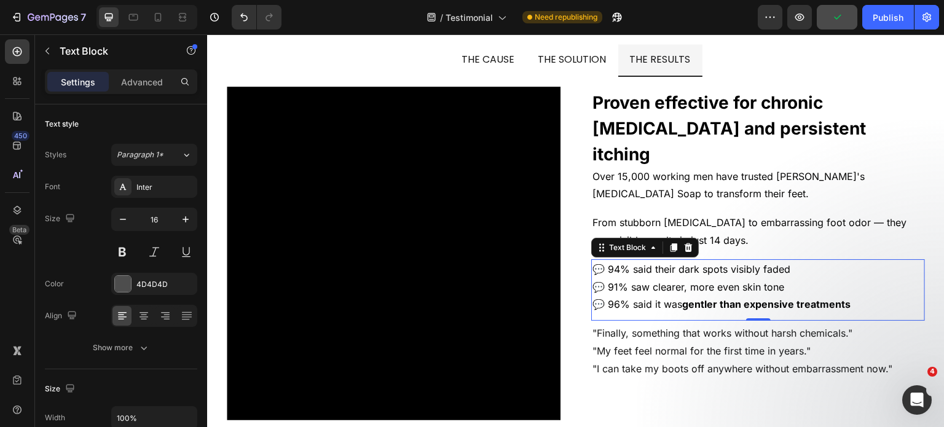
click at [652, 270] on p "💬 94% said their dark spots visibly faded 💬 91% saw clearer, more even skin ton…" at bounding box center [758, 287] width 331 height 53
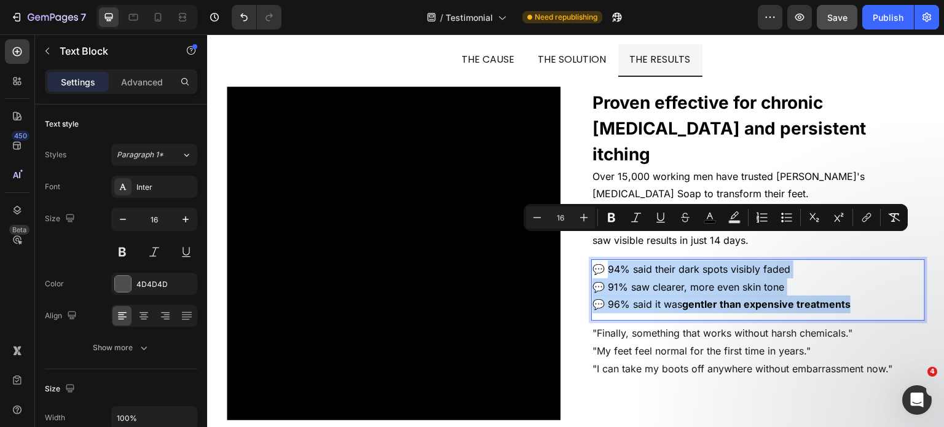
drag, startPoint x: 863, startPoint y: 285, endPoint x: 606, endPoint y: 248, distance: 259.7
click at [606, 261] on p "💬 94% said their dark spots visibly faded 💬 91% saw clearer, more even skin ton…" at bounding box center [758, 287] width 331 height 53
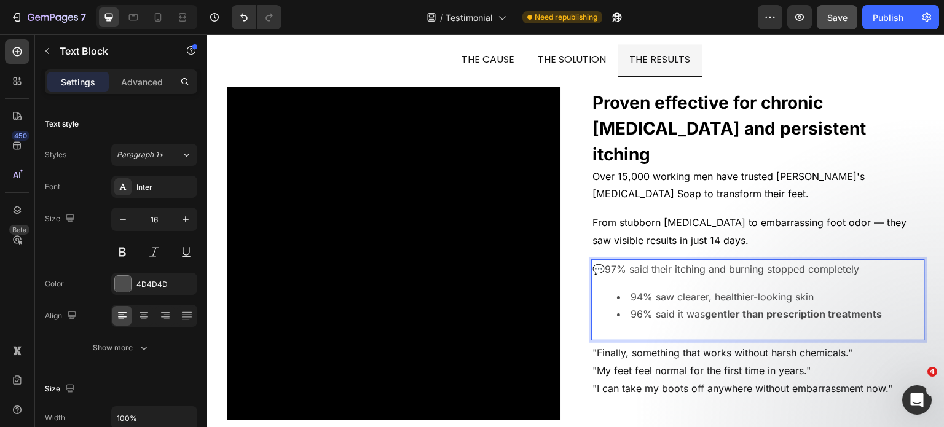
click at [624, 288] on li "94% saw clearer, healthier-looking skin" at bounding box center [770, 297] width 307 height 18
click at [625, 306] on li "96% said it was gentler than prescription treatments" at bounding box center [770, 315] width 307 height 18
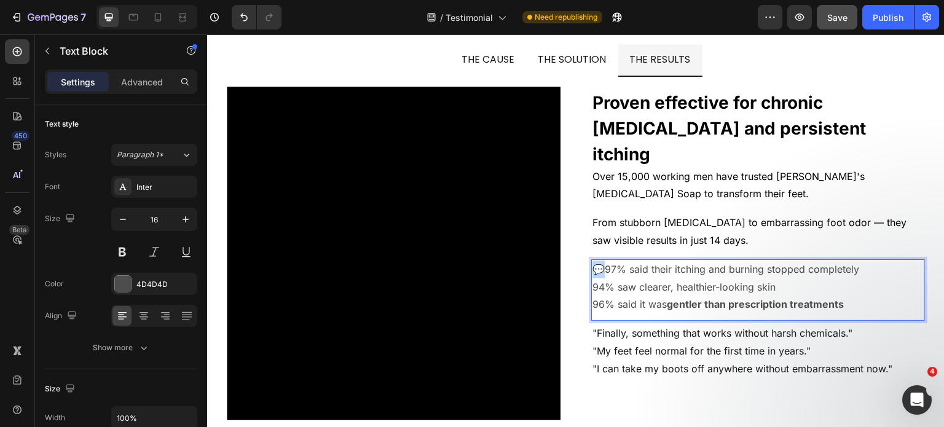
drag, startPoint x: 601, startPoint y: 250, endPoint x: 593, endPoint y: 247, distance: 9.1
click at [593, 261] on p "💬 97% said their itching and burning stopped completely" at bounding box center [758, 270] width 331 height 18
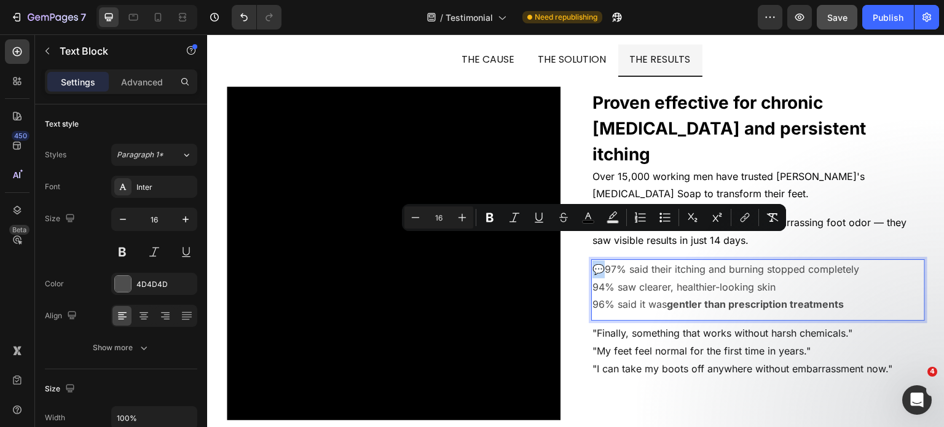
copy span "💬"
click at [593, 278] on p "94% saw clearer, healthier-looking skin" at bounding box center [758, 287] width 331 height 18
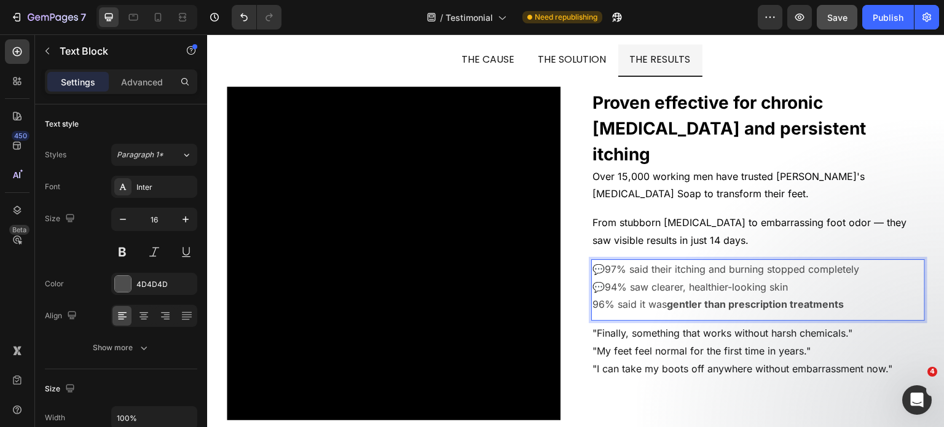
click at [593, 296] on p "96% said it was gentler than prescription treatments" at bounding box center [758, 305] width 331 height 18
click at [681, 342] on p ""My feet feel normal for the first time in years."" at bounding box center [758, 351] width 331 height 18
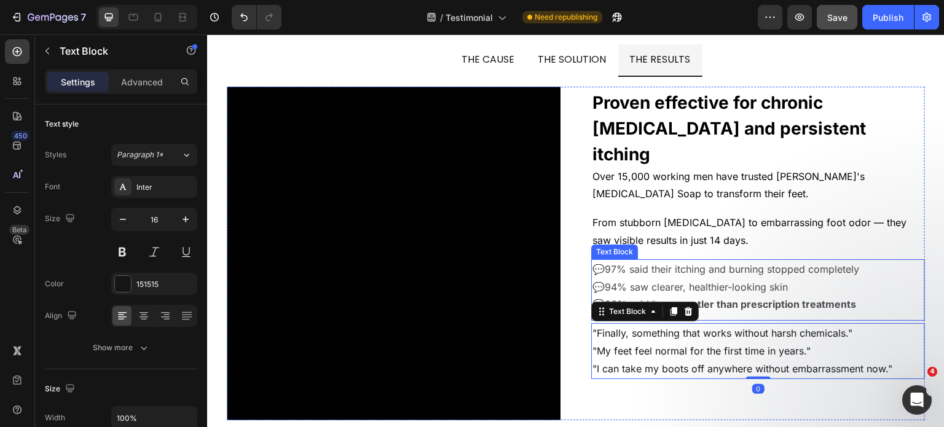
click at [751, 278] on p "💬 94% saw clearer, healthier-looking skin" at bounding box center [758, 287] width 331 height 18
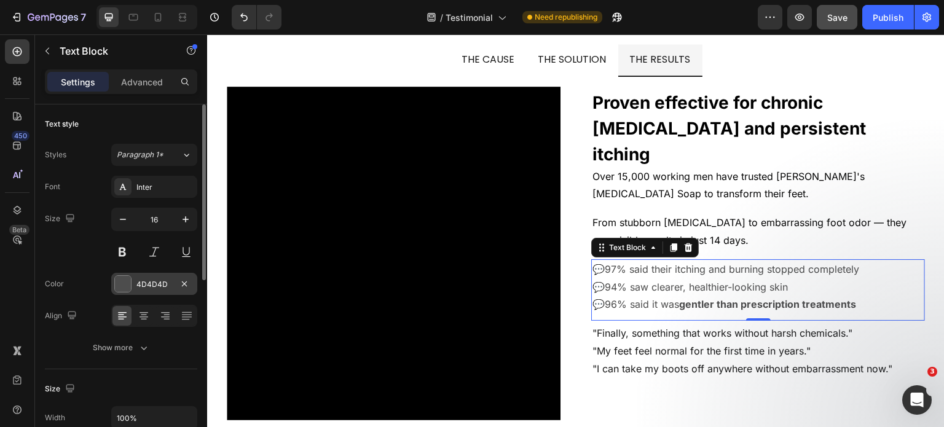
click at [174, 273] on div "4D4D4D" at bounding box center [154, 284] width 86 height 22
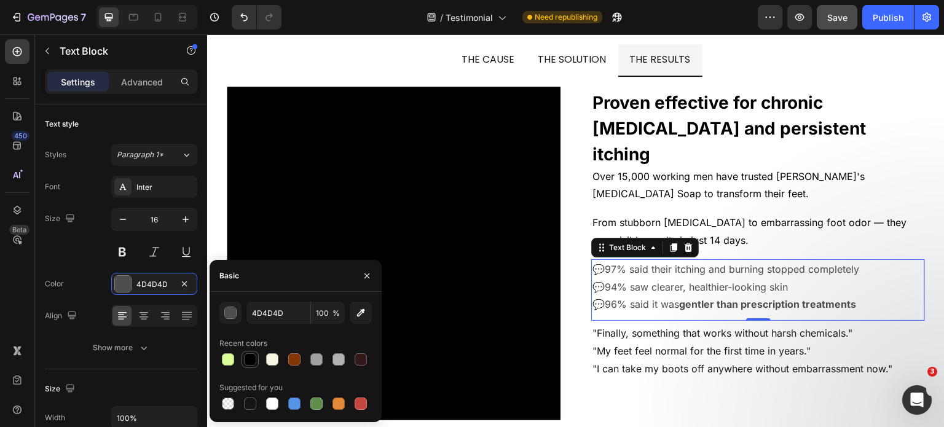
click at [250, 363] on div at bounding box center [250, 359] width 12 height 12
type input "000000"
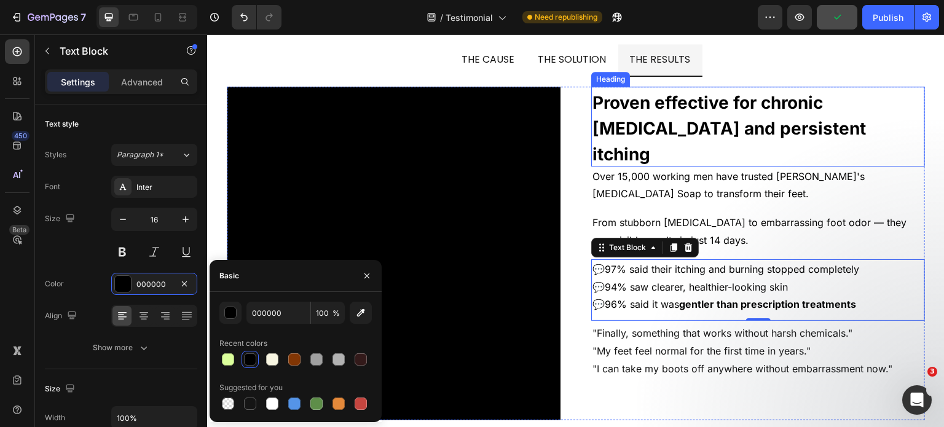
click at [633, 132] on strong "Proven effective for chronic athlete's foot and persistent itching" at bounding box center [732, 128] width 278 height 73
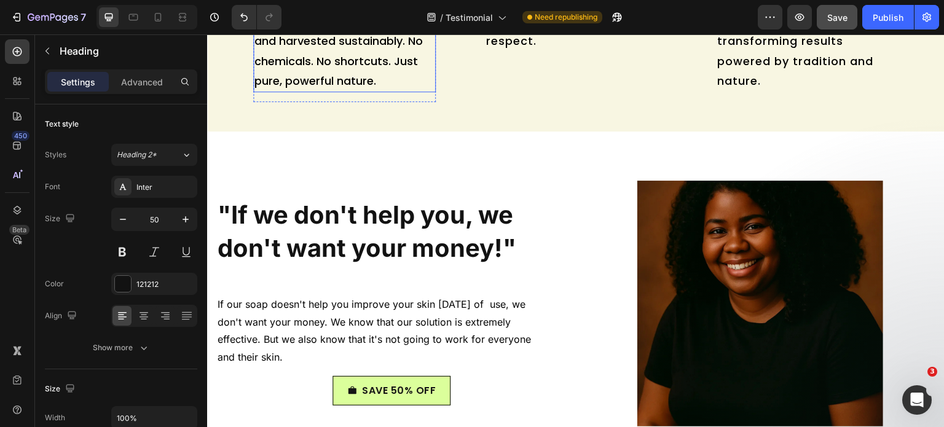
scroll to position [10044, 0]
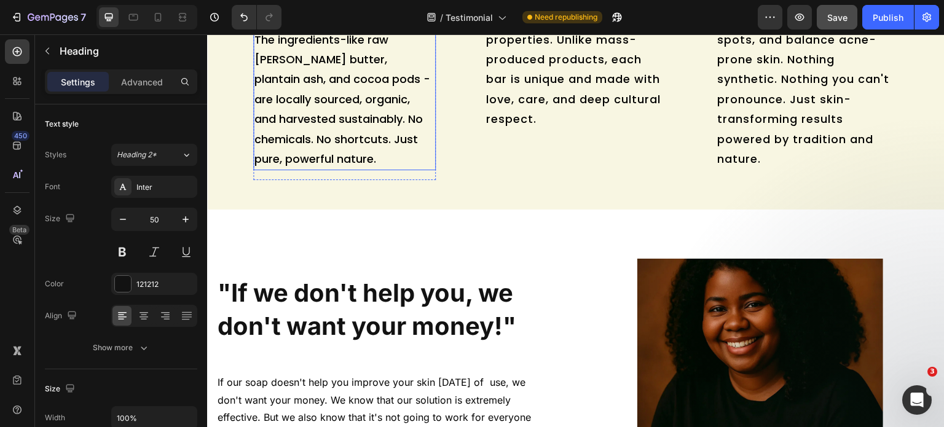
click at [338, 167] on span "We partner with women-led cooperatives in Ghana to handcraft our African Black …" at bounding box center [343, 39] width 176 height 255
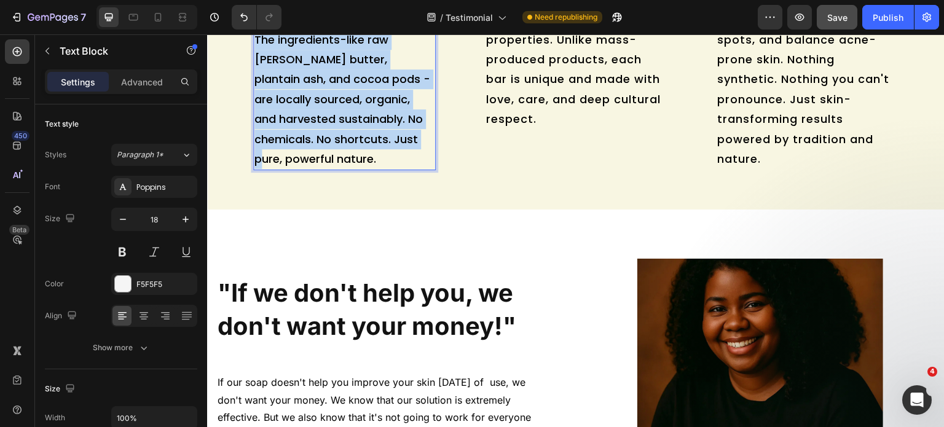
click at [338, 167] on span "We partner with women-led cooperatives in Ghana to handcraft our African Black …" at bounding box center [343, 39] width 176 height 255
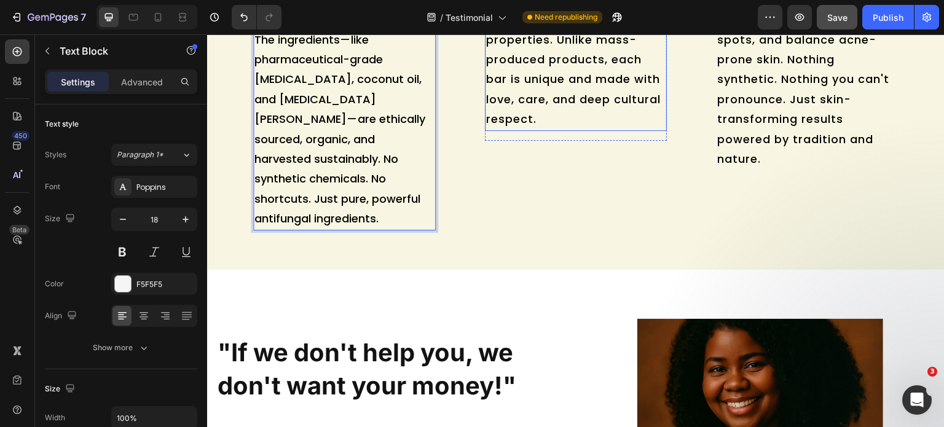
click at [557, 127] on span "Every bar is handmade in small batches using time-honored techniques. The soap …" at bounding box center [573, 19] width 175 height 215
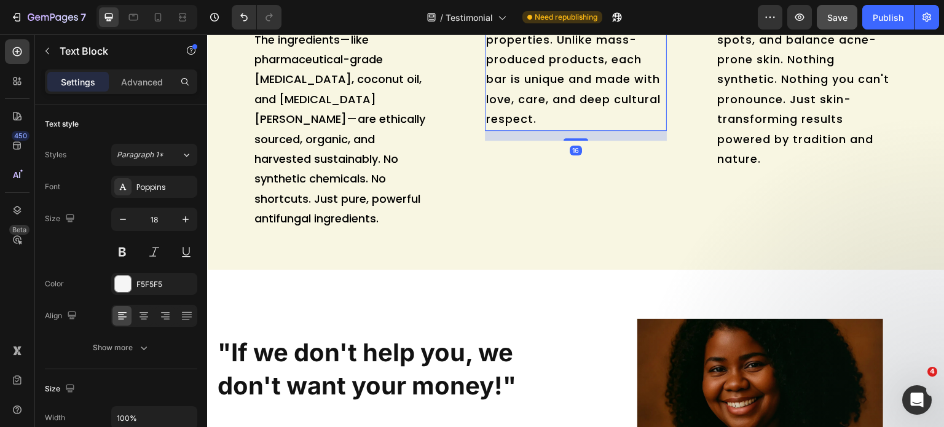
click at [557, 127] on span "Every bar is handmade in small batches using time-honored techniques. The soap …" at bounding box center [573, 19] width 175 height 215
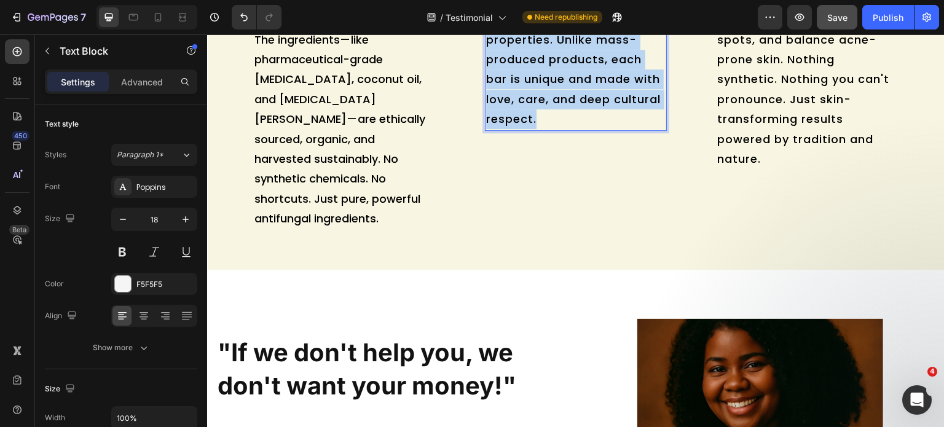
click at [557, 127] on span "Every bar is handmade in small batches using time-honored techniques. The soap …" at bounding box center [573, 19] width 175 height 215
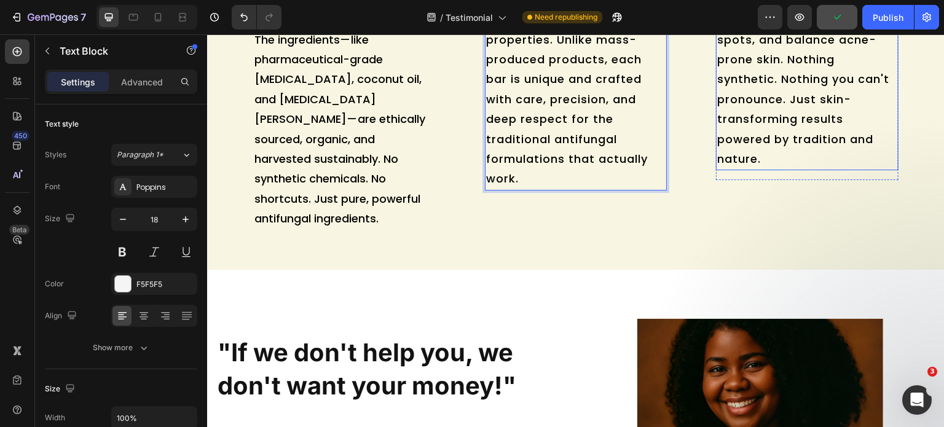
click at [789, 167] on span "Most skincare is filled with water and filler. Ours isn't. Kalani Glow uses onl…" at bounding box center [803, 39] width 172 height 255
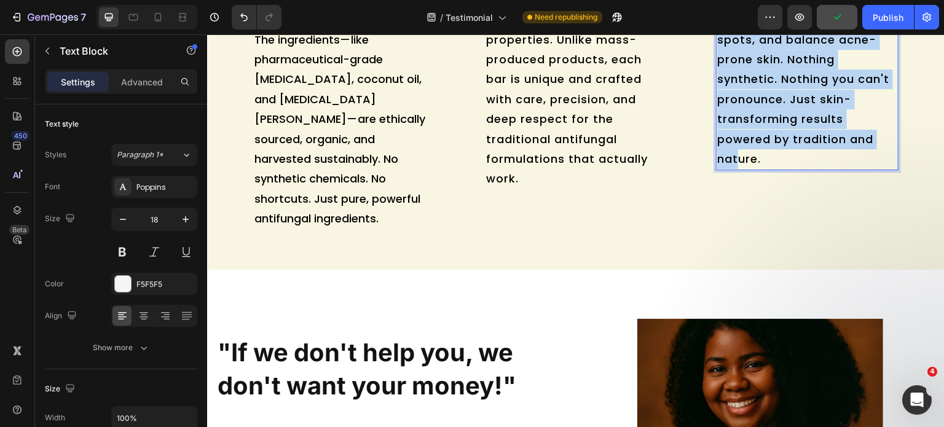
click at [789, 167] on span "Most skincare is filled with water and filler. Ours isn't. Kalani Glow uses onl…" at bounding box center [803, 39] width 172 height 255
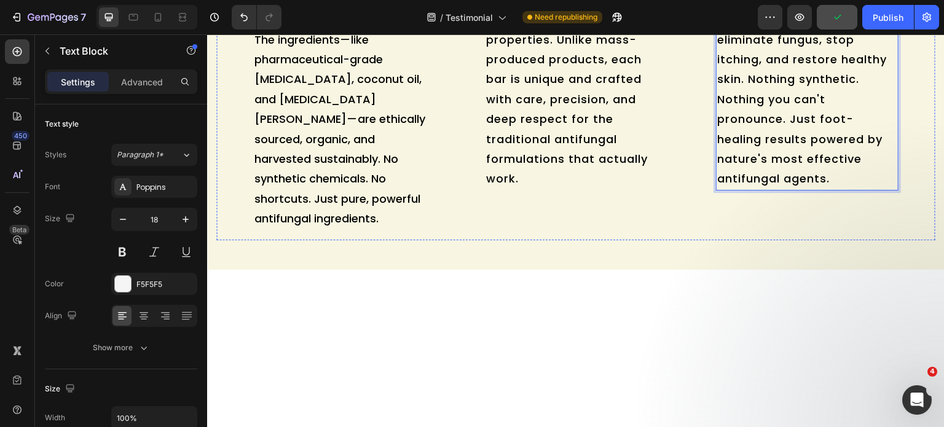
scroll to position [9894, 0]
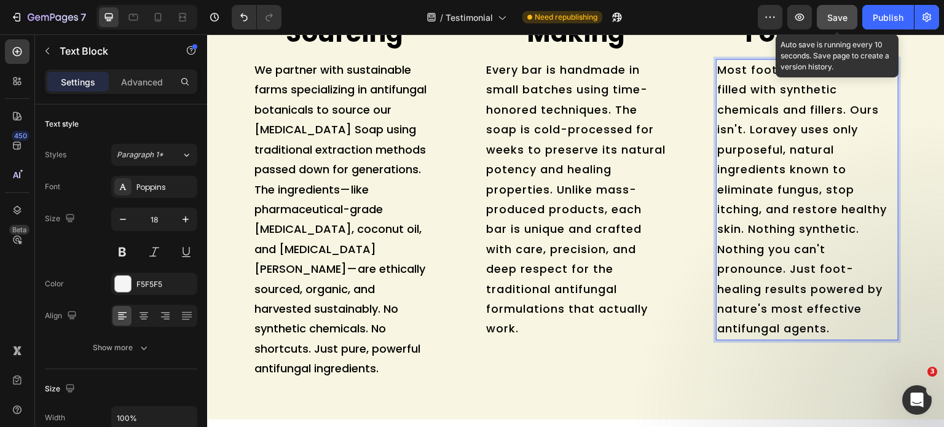
click at [837, 18] on span "Save" at bounding box center [837, 17] width 20 height 10
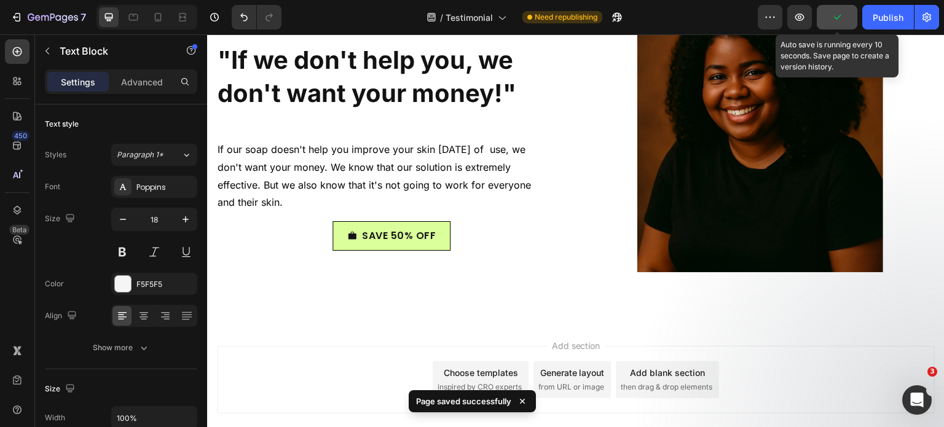
scroll to position [10430, 0]
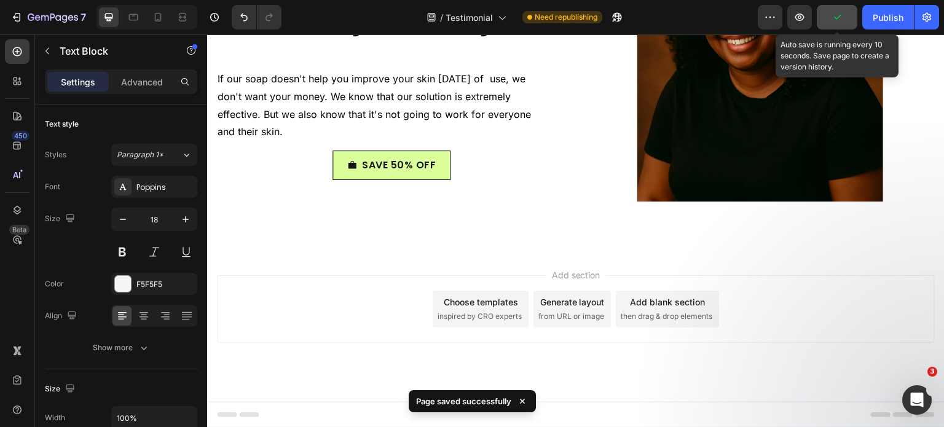
click at [809, 202] on img at bounding box center [760, 79] width 246 height 246
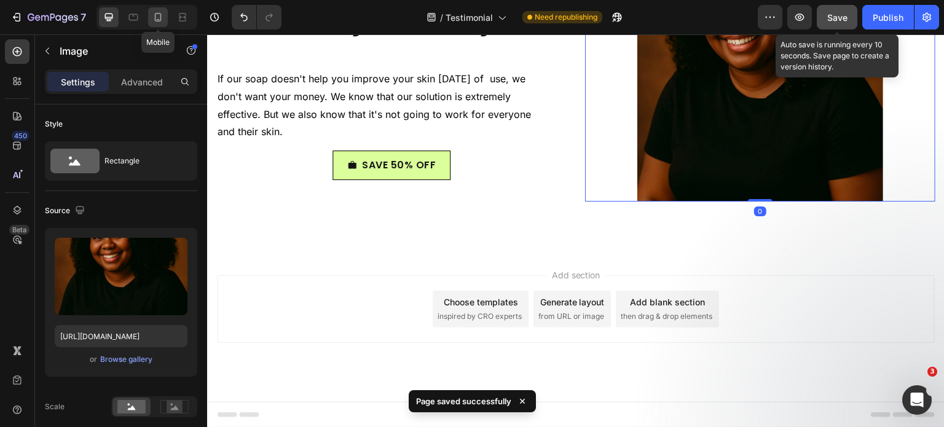
click at [163, 20] on icon at bounding box center [158, 17] width 12 height 12
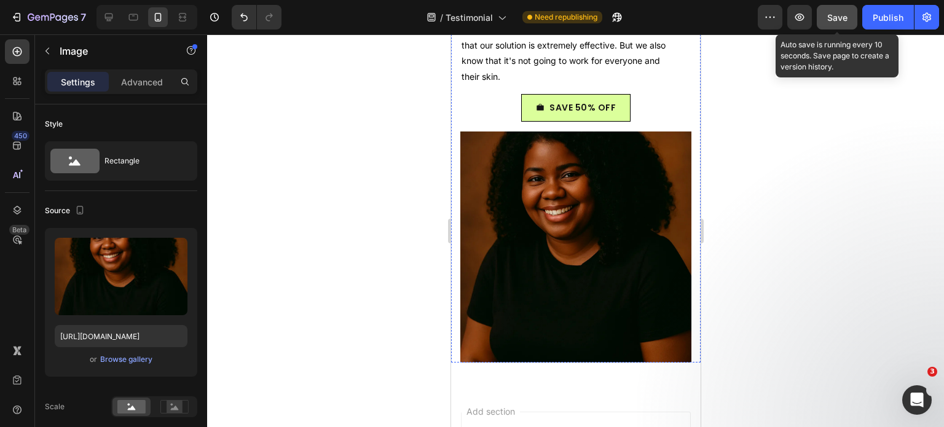
scroll to position [11090, 0]
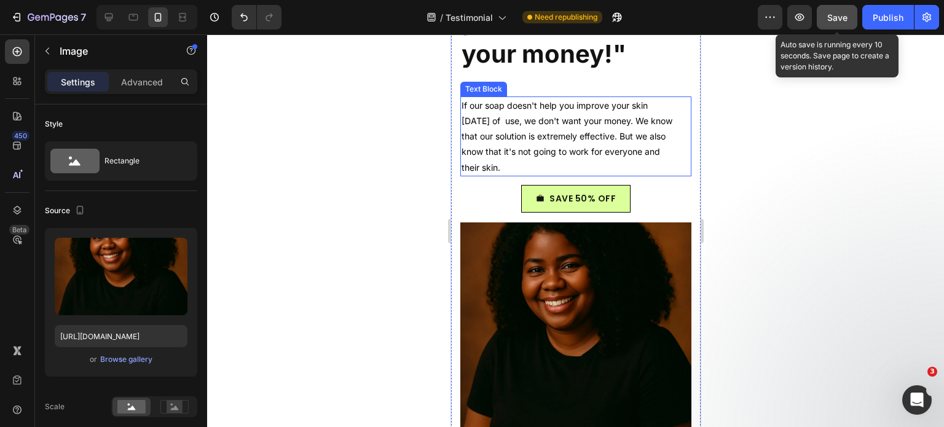
click at [559, 173] on span "If our soap doesn't help you improve your skin within 30 days of use, we don't …" at bounding box center [566, 136] width 211 height 73
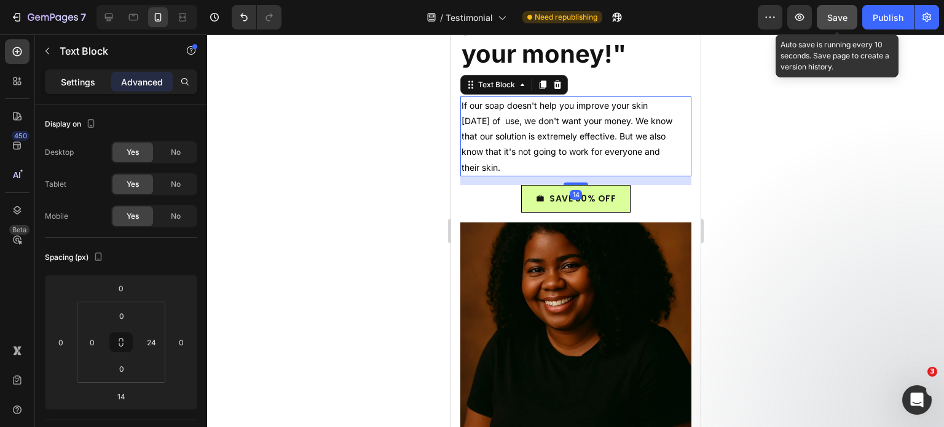
click at [93, 76] on p "Settings" at bounding box center [78, 82] width 34 height 13
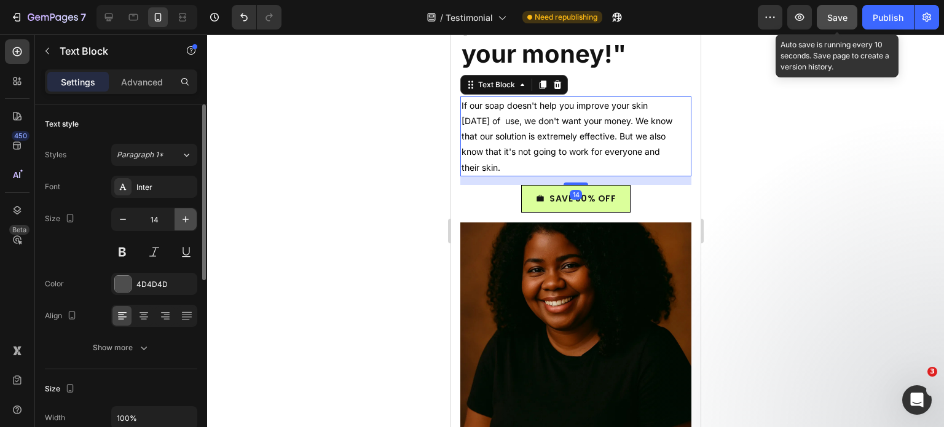
click at [189, 215] on icon "button" at bounding box center [186, 219] width 12 height 12
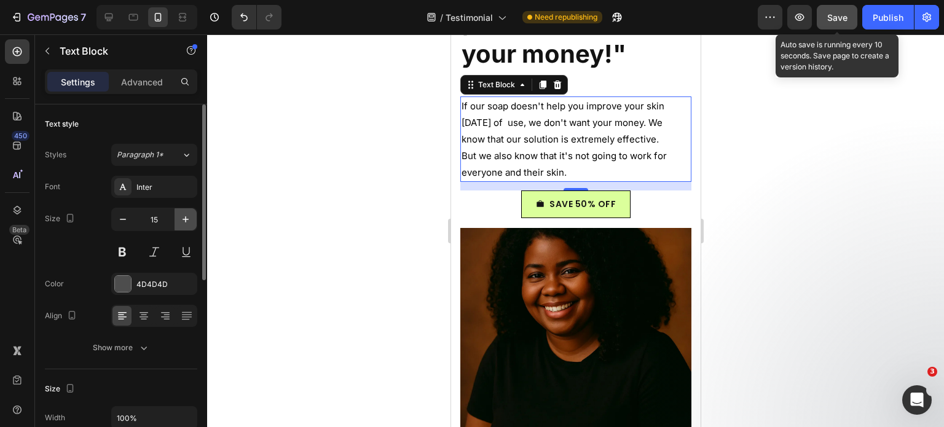
type input "16"
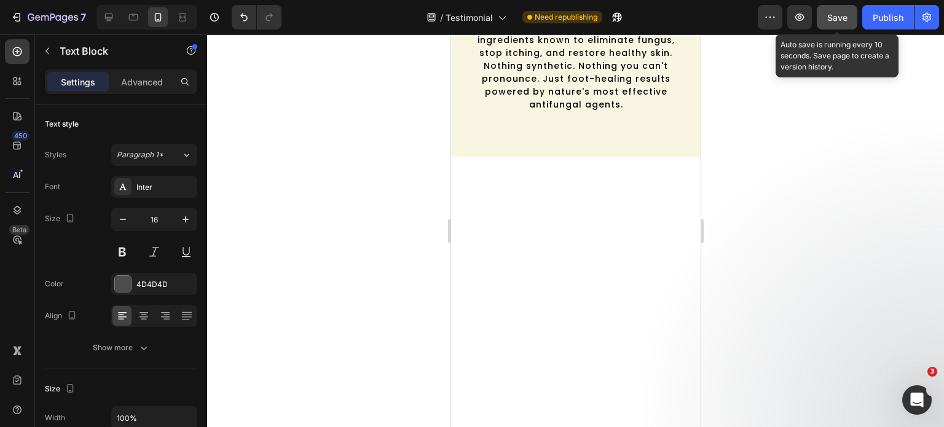
scroll to position [10269, 0]
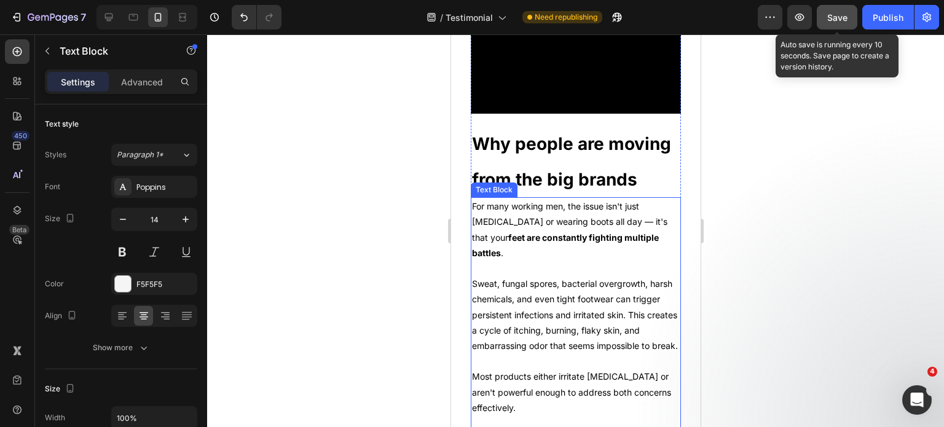
scroll to position [9371, 0]
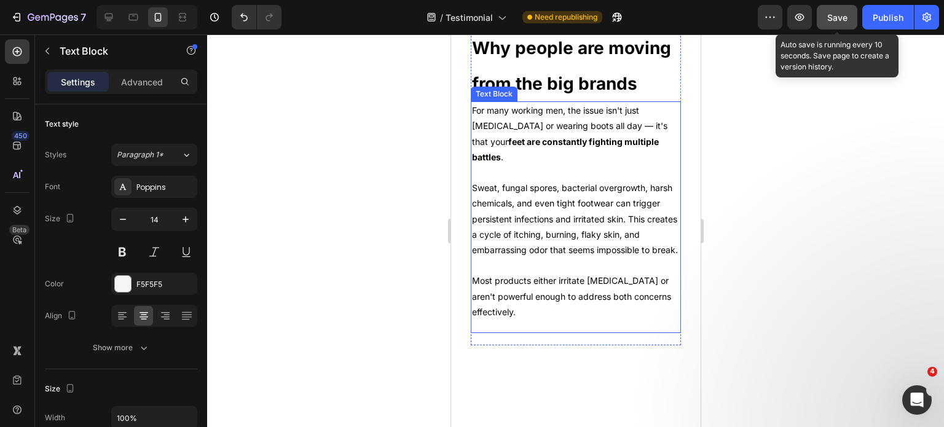
click at [551, 258] on p "Sweat, fungal spores, bacterial overgrowth, harsh chemicals, and even tight foo…" at bounding box center [576, 218] width 208 height 77
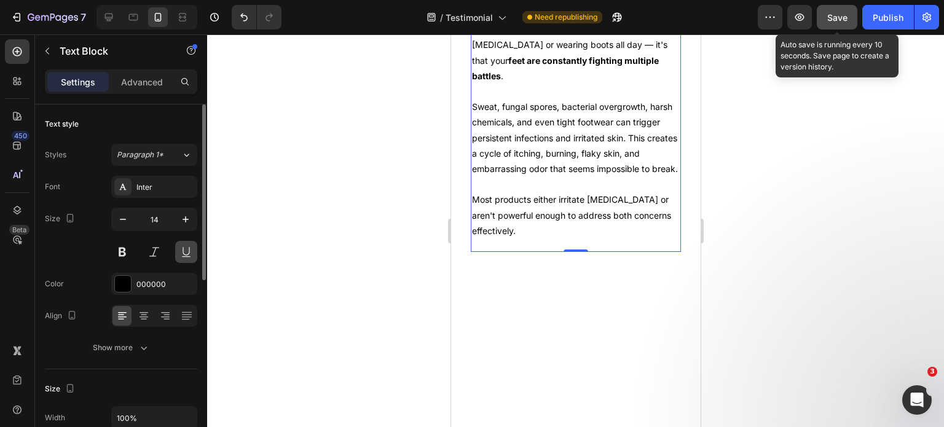
scroll to position [9454, 0]
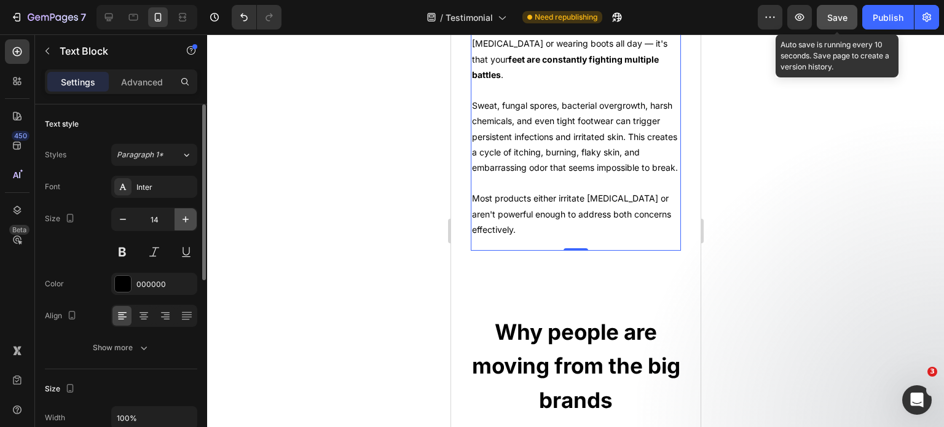
click at [192, 221] on icon "button" at bounding box center [186, 219] width 12 height 12
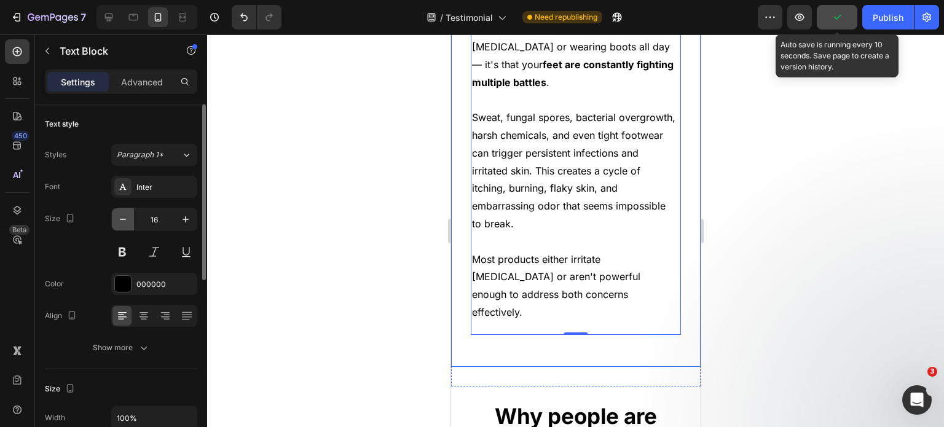
click at [116, 213] on button "button" at bounding box center [123, 219] width 22 height 22
type input "15"
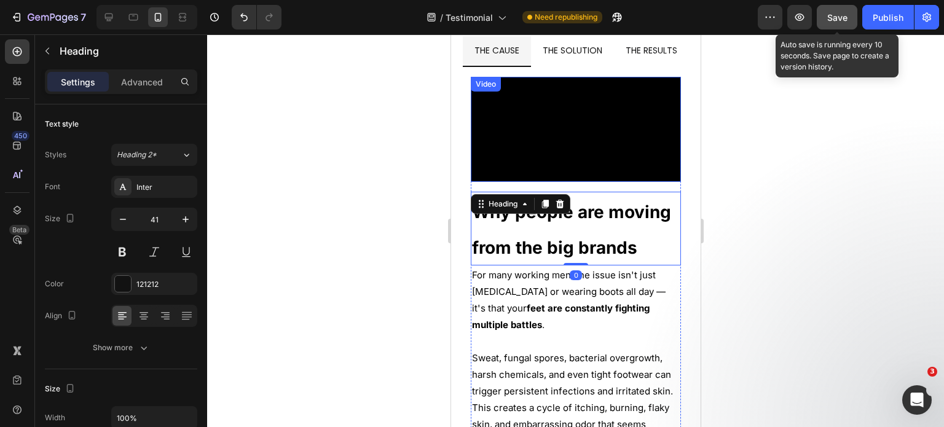
scroll to position [9207, 0]
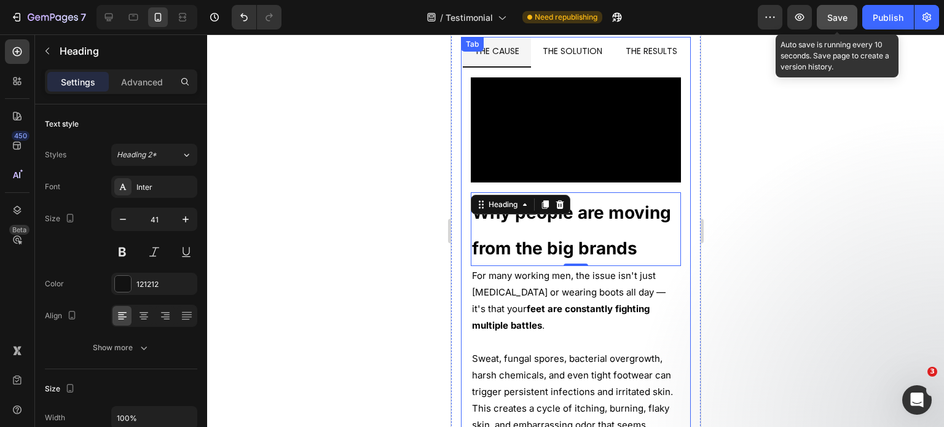
click at [589, 49] on span "THE SOLUTION" at bounding box center [572, 51] width 60 height 12
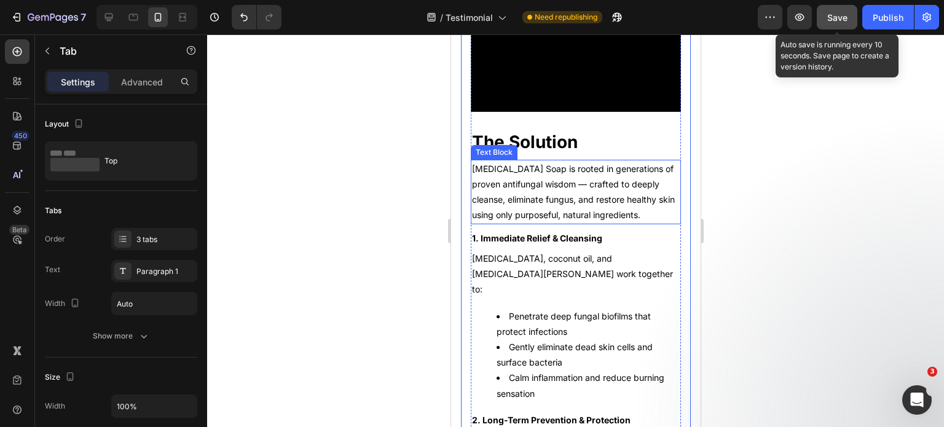
click at [553, 221] on span "Tea Tree Oil Soap is rooted in generations of proven antifungal wisdom — crafte…" at bounding box center [574, 192] width 205 height 57
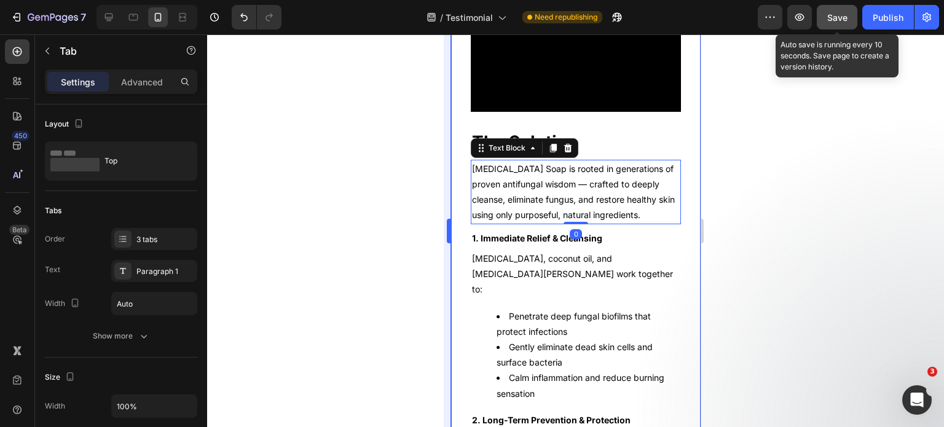
scroll to position [9384, 0]
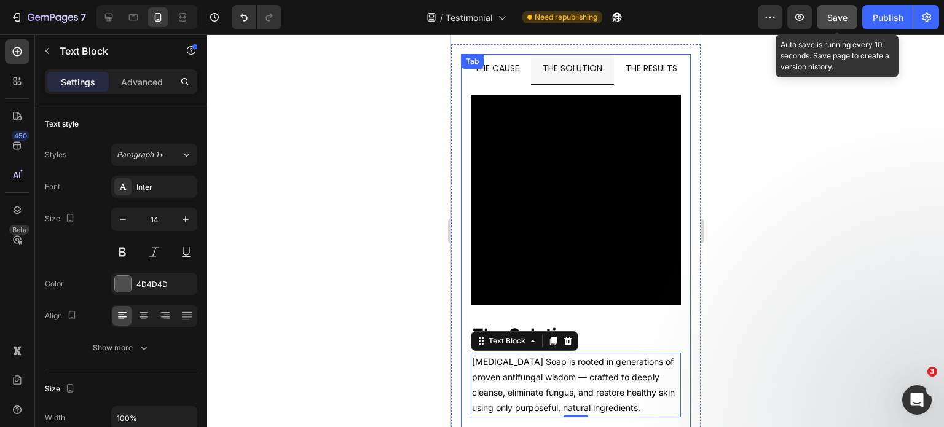
click at [534, 68] on div "THE CAUSE THE SOLUTION THE RESULTS Video Why people are moving from the big bra…" at bounding box center [575, 424] width 230 height 741
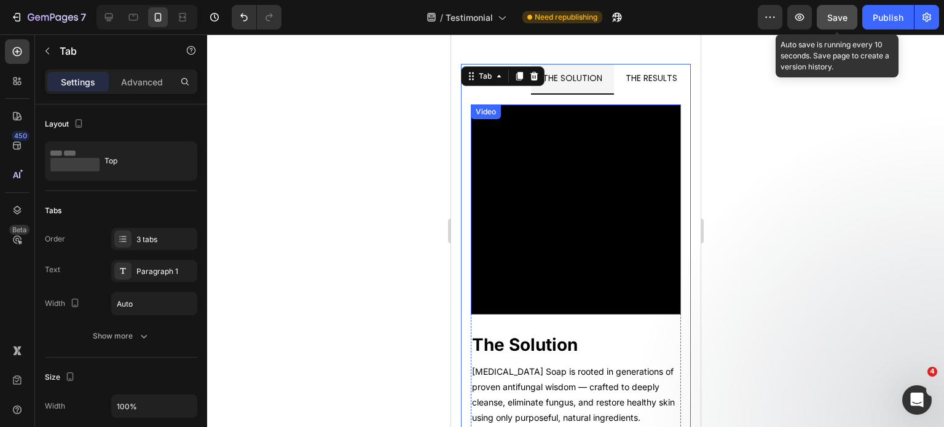
scroll to position [9087, 0]
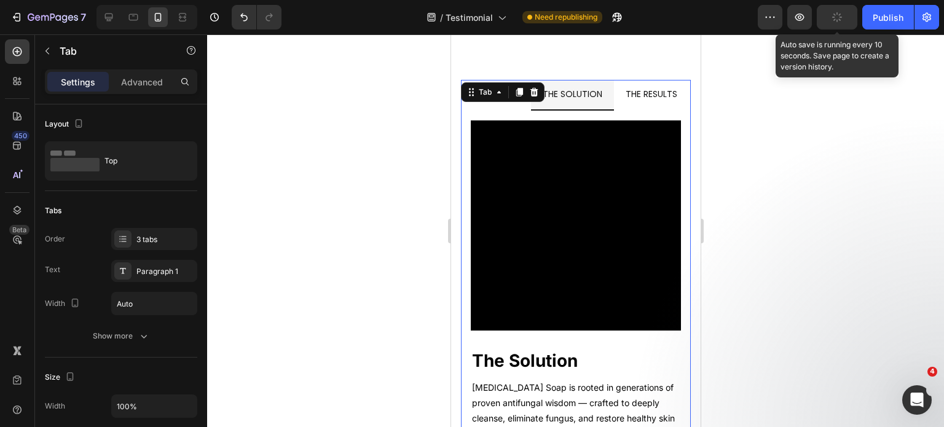
click at [521, 93] on div "THE CAUSE" at bounding box center [496, 94] width 49 height 19
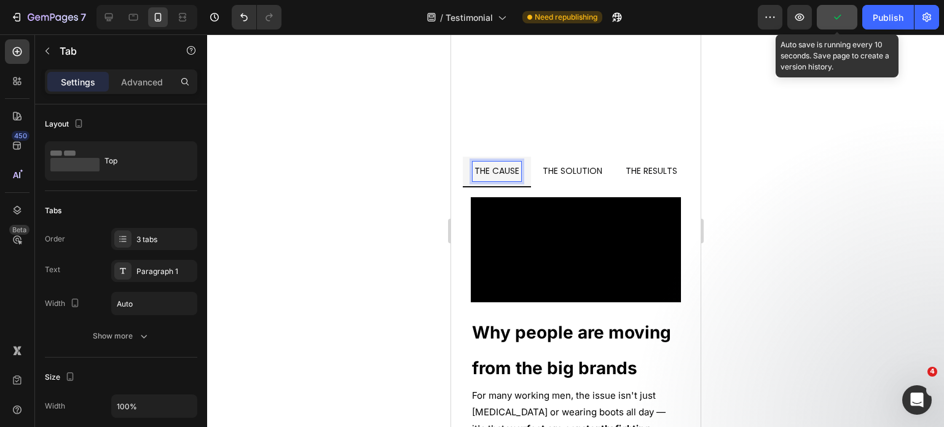
scroll to position [9445, 0]
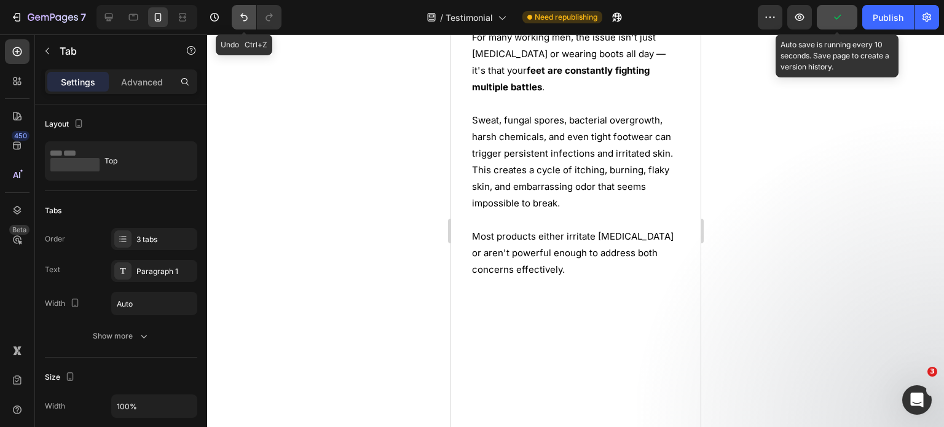
click at [237, 19] on button "Undo/Redo" at bounding box center [244, 17] width 25 height 25
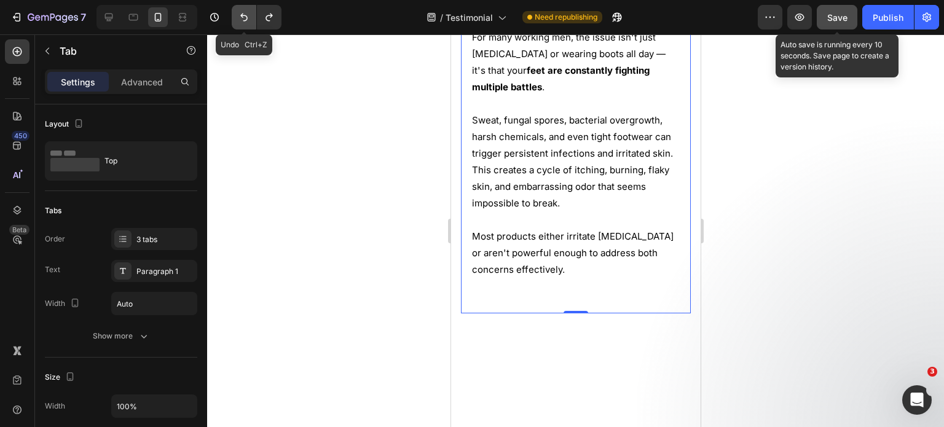
click at [237, 19] on button "Undo/Redo" at bounding box center [244, 17] width 25 height 25
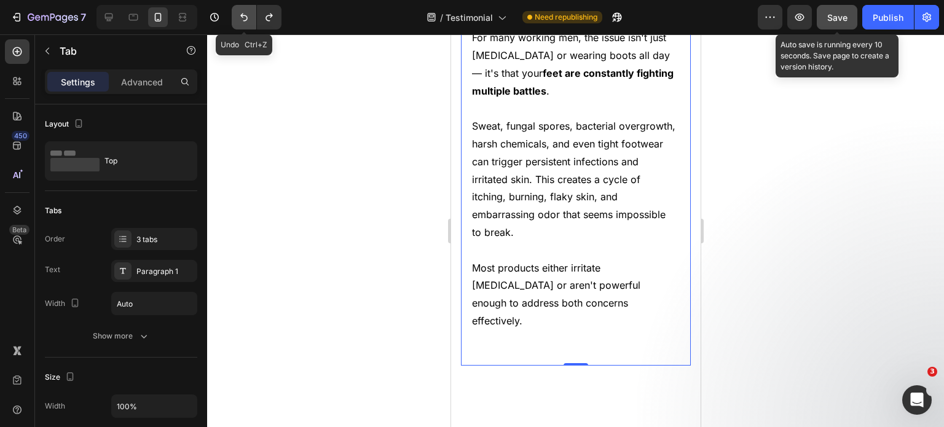
click at [237, 19] on button "Undo/Redo" at bounding box center [244, 17] width 25 height 25
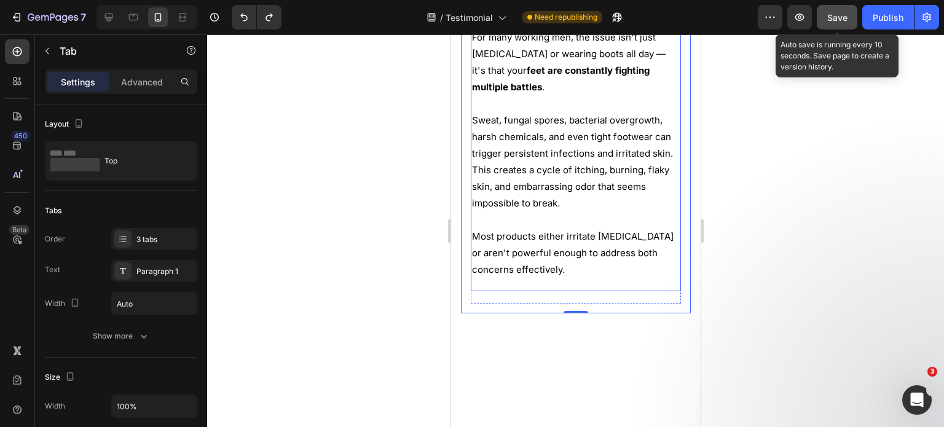
click at [559, 211] on p "Sweat, fungal spores, bacterial overgrowth, harsh chemicals, and even tight foo…" at bounding box center [576, 162] width 208 height 100
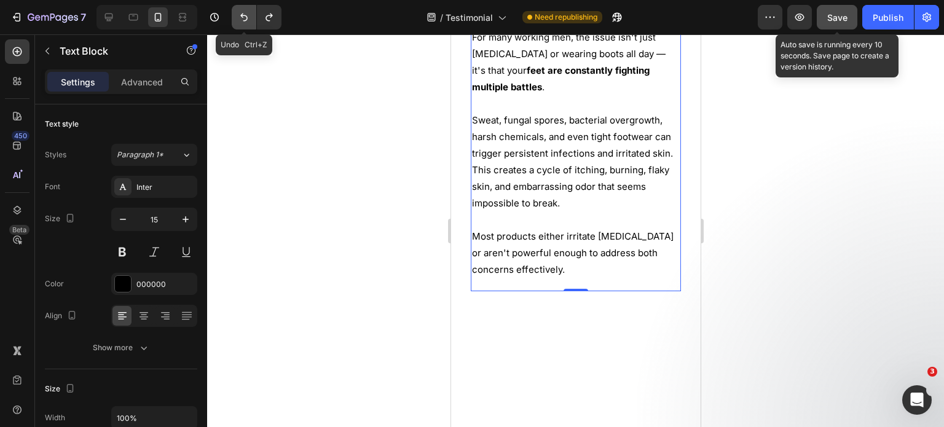
click at [241, 20] on icon "Undo/Redo" at bounding box center [244, 17] width 12 height 12
type input "14"
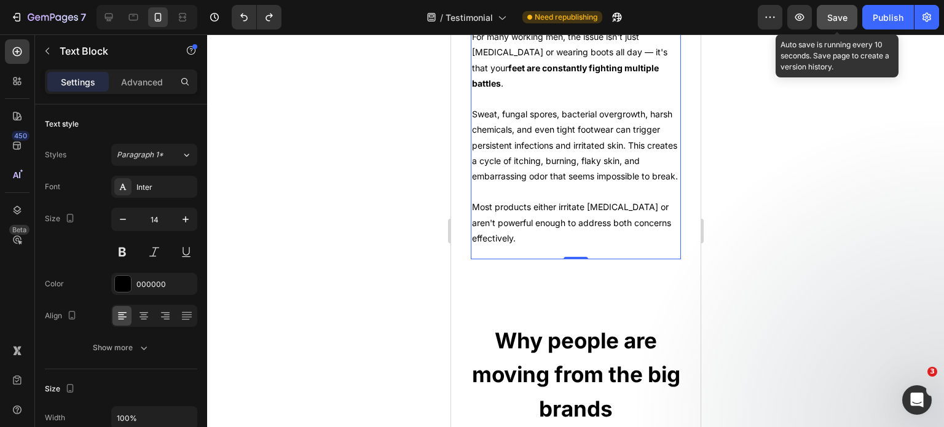
scroll to position [9673, 0]
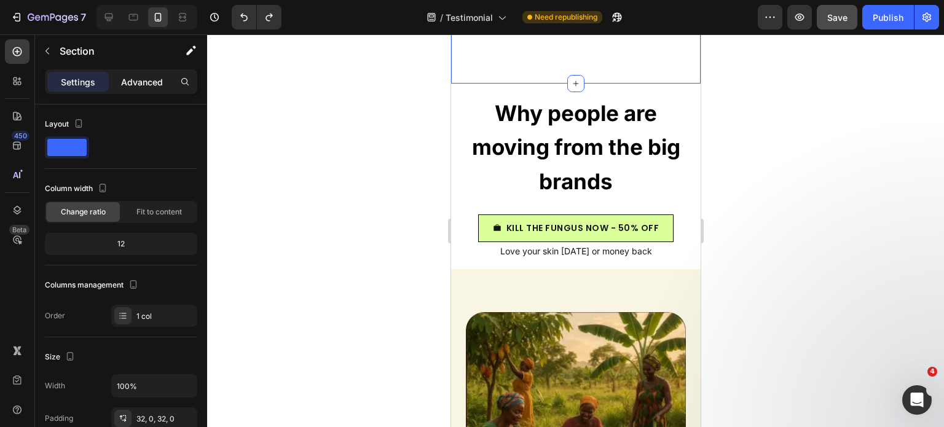
click at [146, 83] on p "Advanced" at bounding box center [142, 82] width 42 height 13
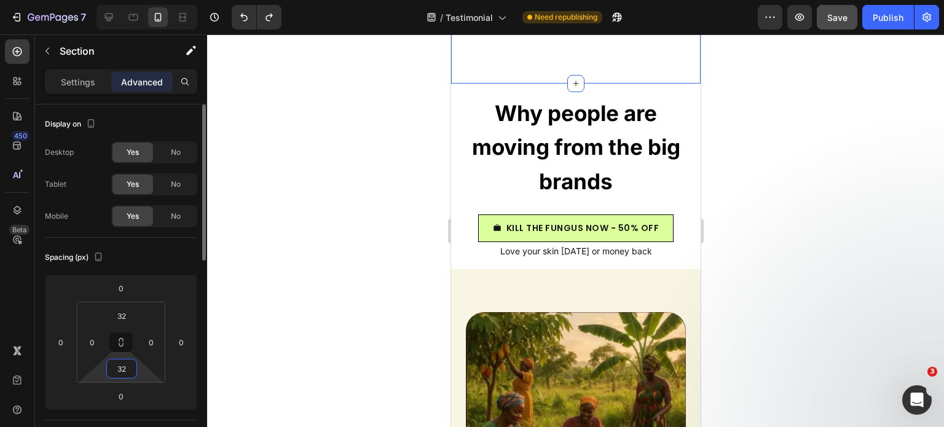
click at [129, 366] on input "32" at bounding box center [121, 369] width 25 height 18
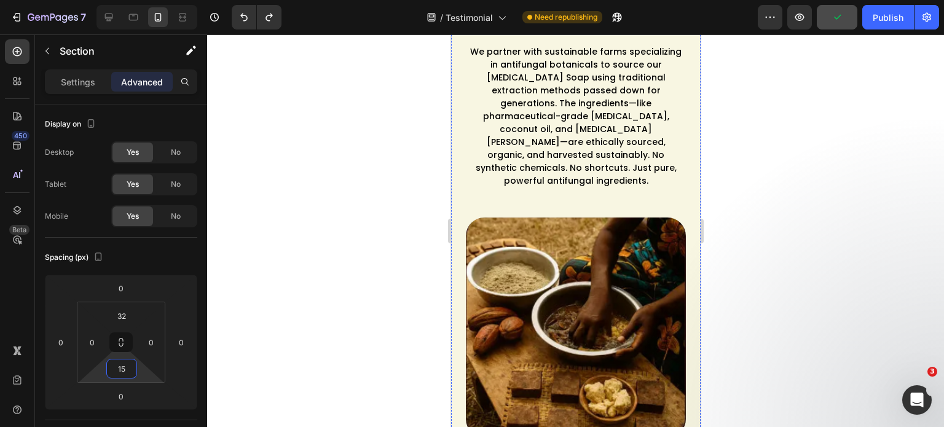
scroll to position [10345, 0]
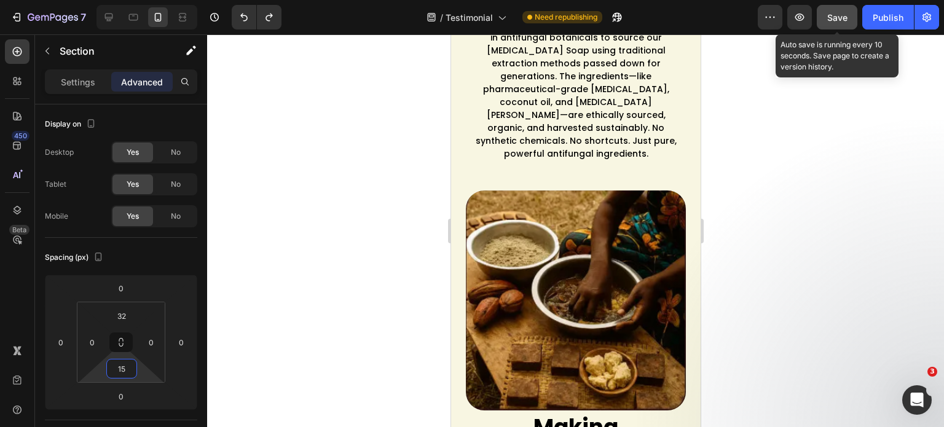
type input "15"
click at [840, 14] on span "Save" at bounding box center [837, 17] width 20 height 10
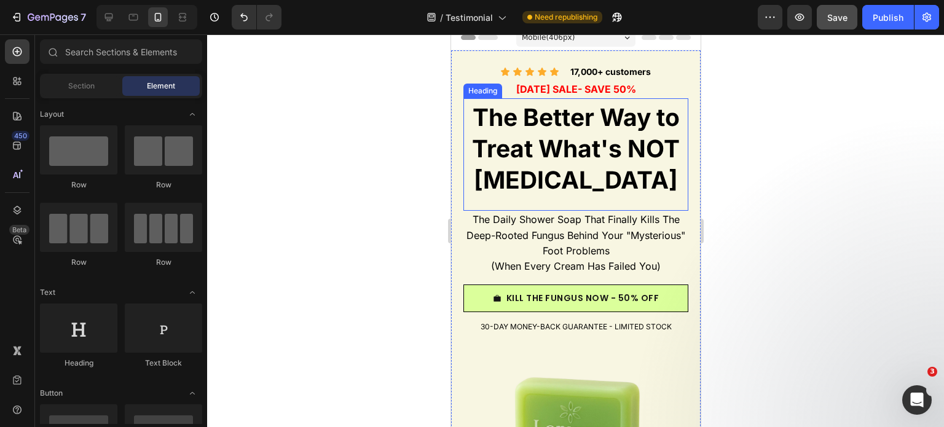
scroll to position [10, 0]
click at [607, 157] on span "The Better Way to Treat What's NOT Dry Skin" at bounding box center [576, 148] width 208 height 92
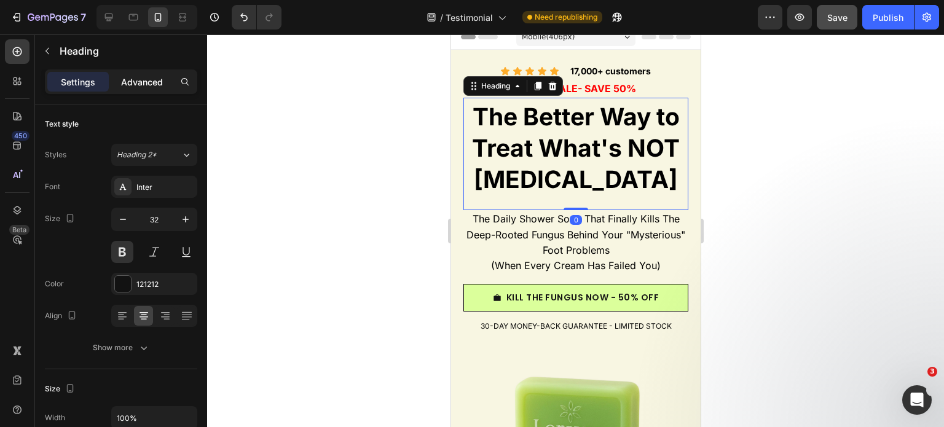
click at [139, 84] on p "Advanced" at bounding box center [142, 82] width 42 height 13
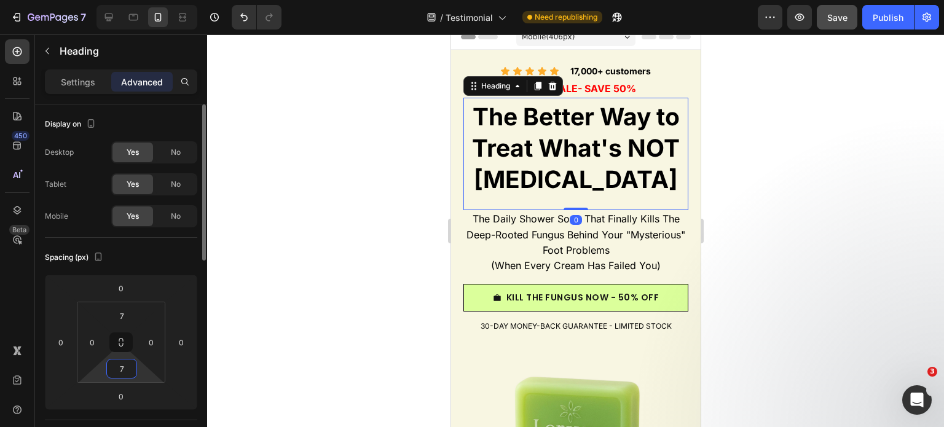
click at [125, 370] on input "7" at bounding box center [121, 369] width 25 height 18
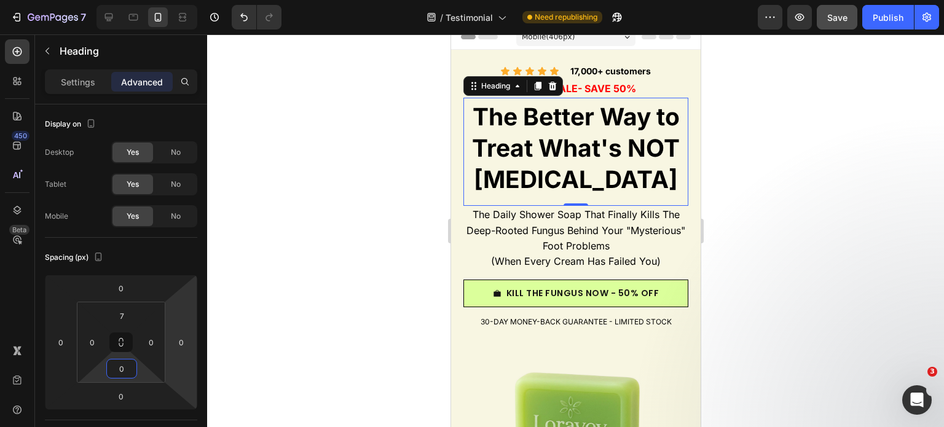
type input "0"
click at [559, 197] on h2 "The Better Way to Treat What's NOT Dry Skin" at bounding box center [575, 154] width 225 height 104
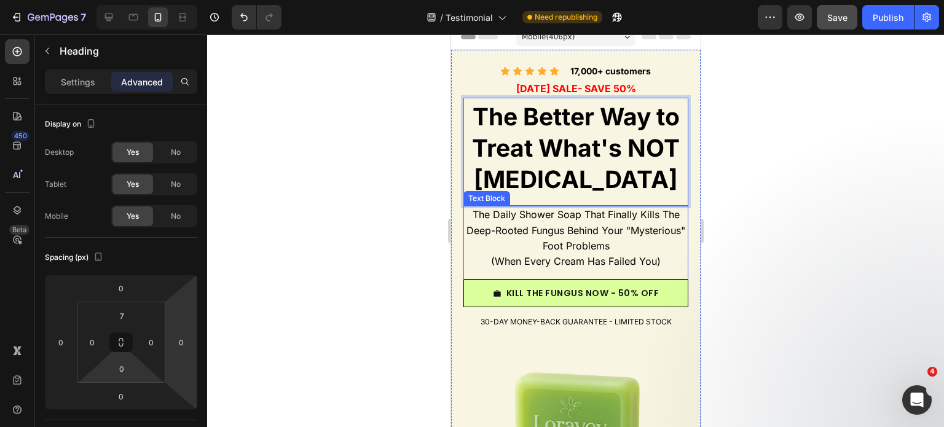
click at [584, 227] on span "The Daily Shower Soap That Finally Kills The Deep-Rooted Fungus Behind Your "My…" at bounding box center [575, 229] width 219 height 43
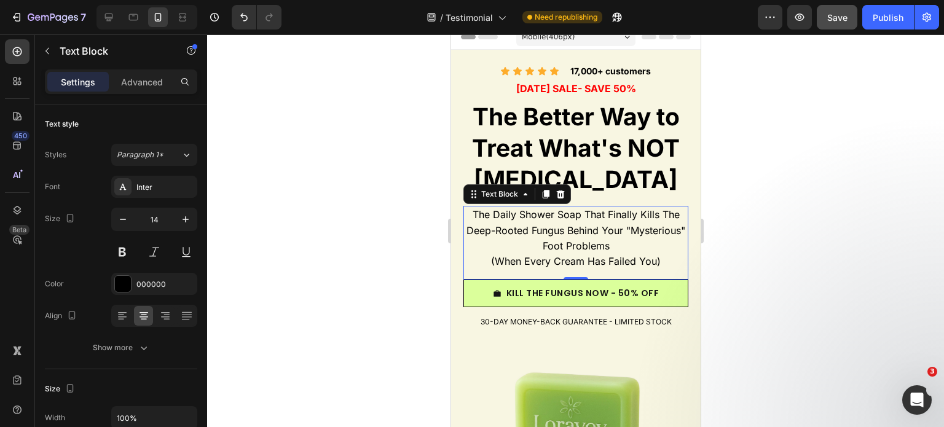
scroll to position [71, 0]
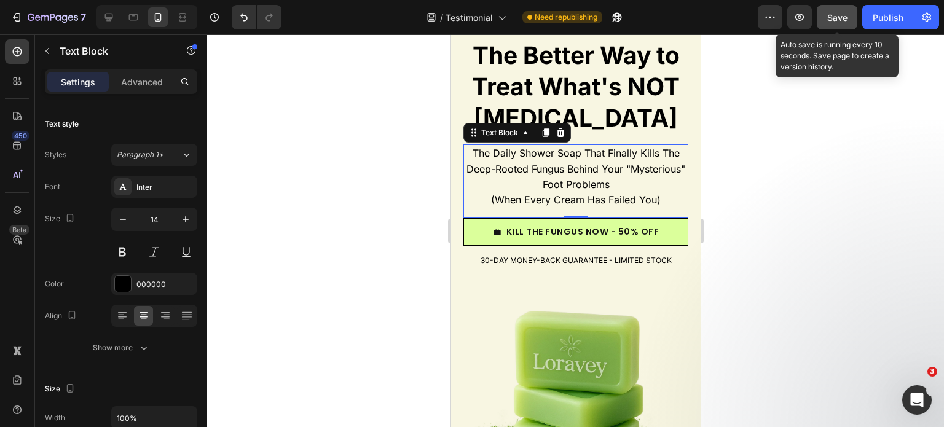
click at [842, 18] on span "Save" at bounding box center [837, 17] width 20 height 10
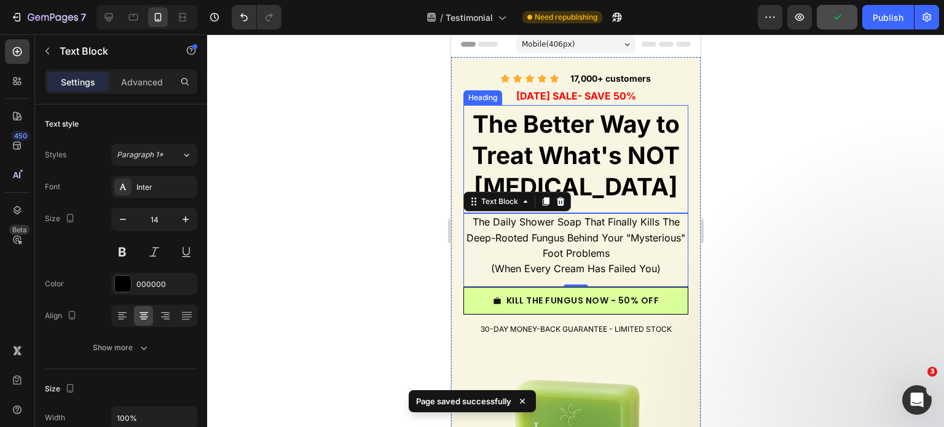
scroll to position [0, 0]
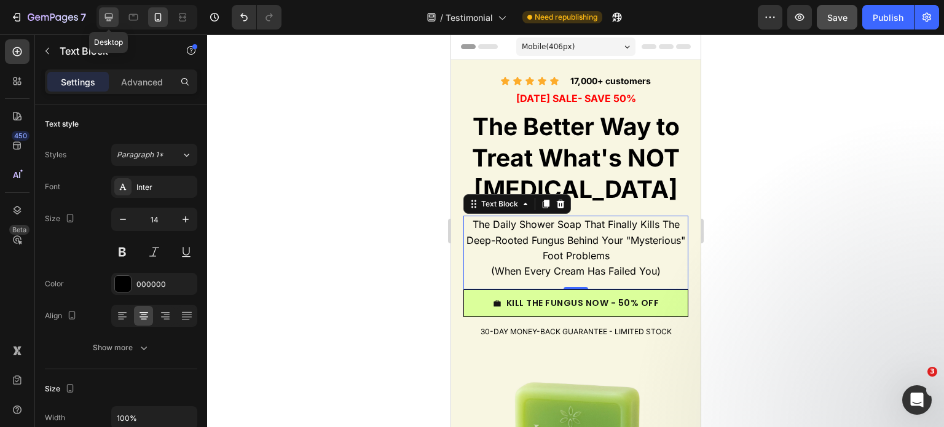
click at [114, 20] on icon at bounding box center [109, 17] width 12 height 12
type input "16"
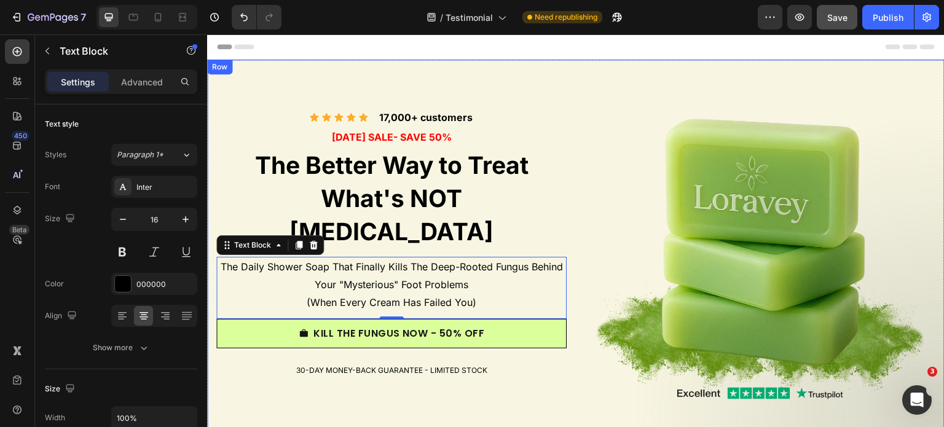
click at [317, 72] on div "Icon Icon Icon Icon Icon Icon List 17,000+ customers Text Block Row LABOR DAY S…" at bounding box center [391, 244] width 350 height 350
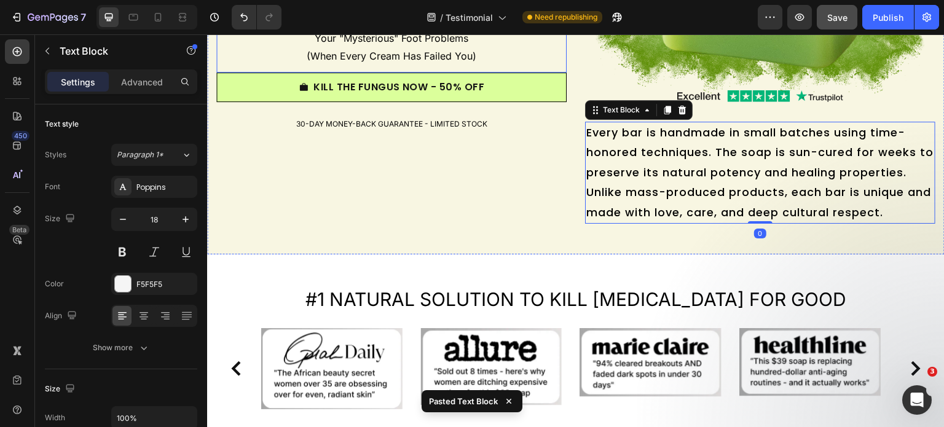
scroll to position [337, 0]
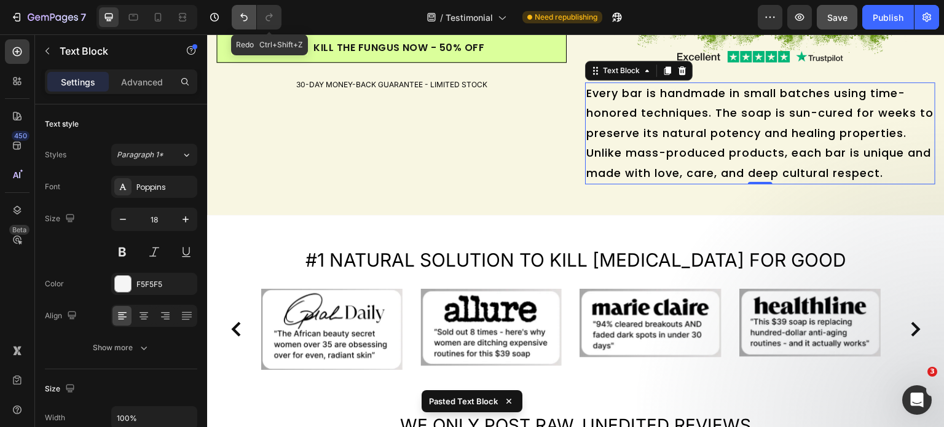
click at [251, 17] on button "Undo/Redo" at bounding box center [244, 17] width 25 height 25
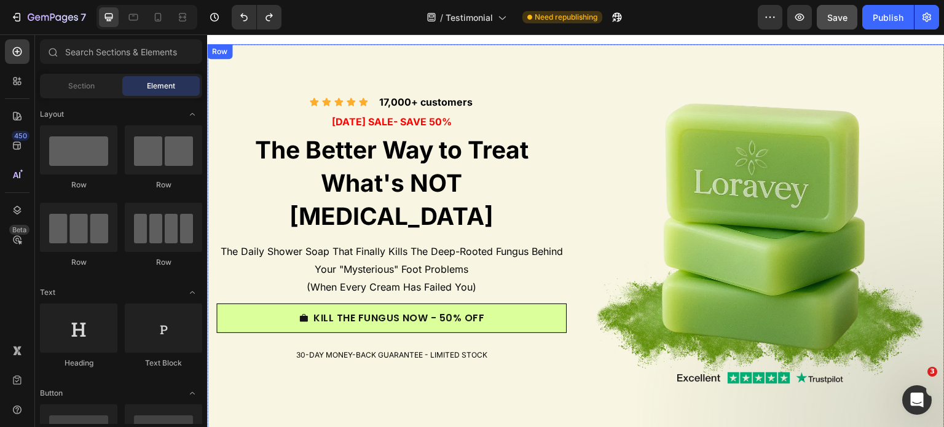
scroll to position [0, 0]
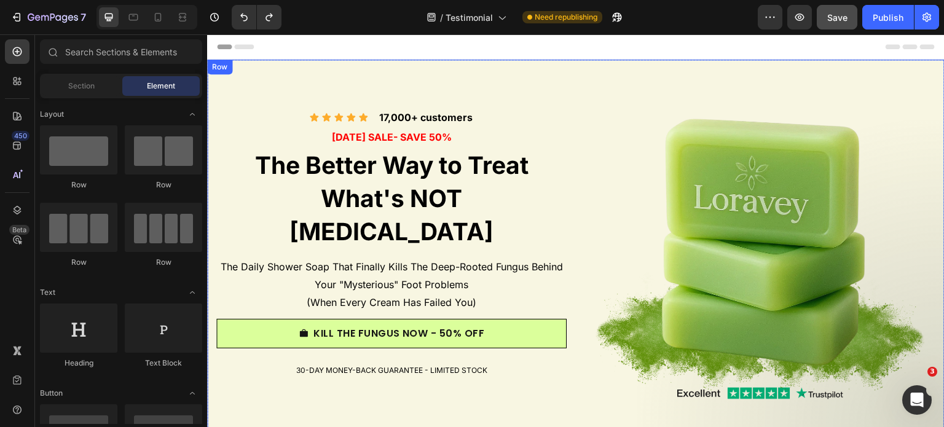
click at [366, 76] on div "Icon Icon Icon Icon Icon Icon List 17,000+ customers Text Block Row LABOR DAY S…" at bounding box center [391, 244] width 350 height 350
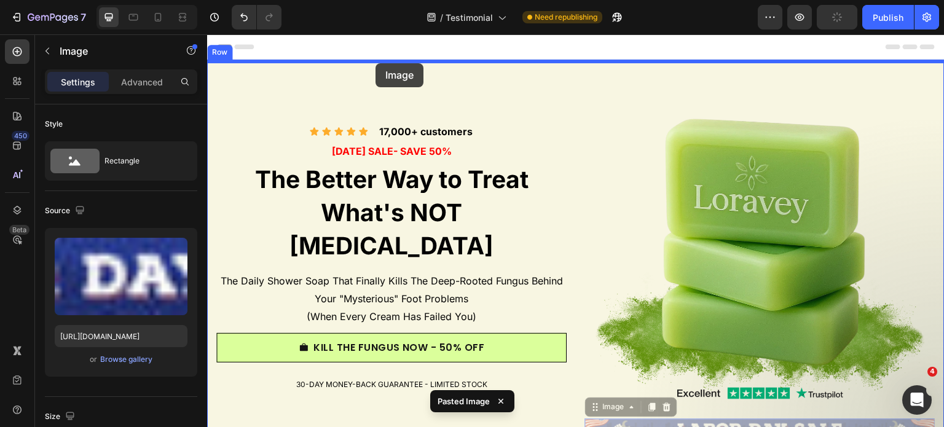
drag, startPoint x: 626, startPoint y: 90, endPoint x: 376, endPoint y: 63, distance: 252.2
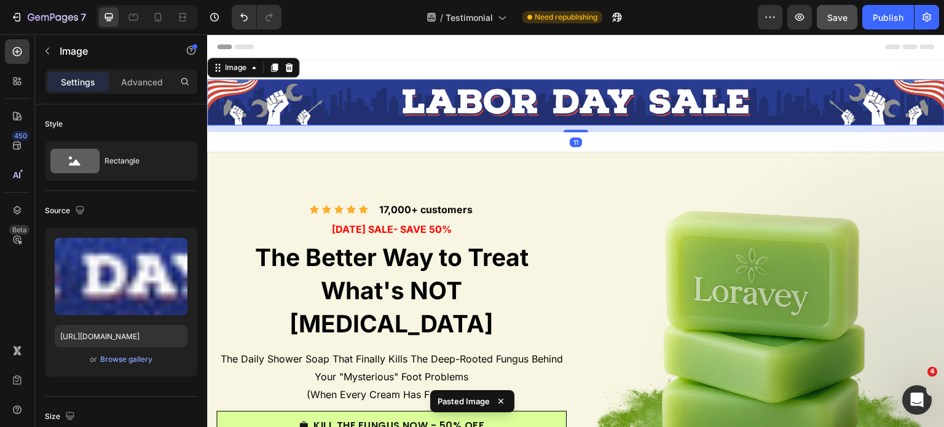
click at [454, 143] on div "Image 11 Section 1/25" at bounding box center [576, 106] width 738 height 92
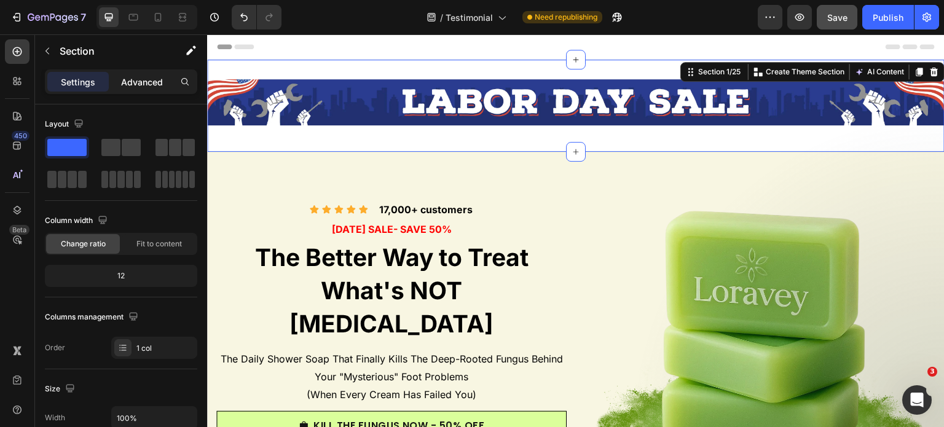
click at [157, 87] on p "Advanced" at bounding box center [142, 82] width 42 height 13
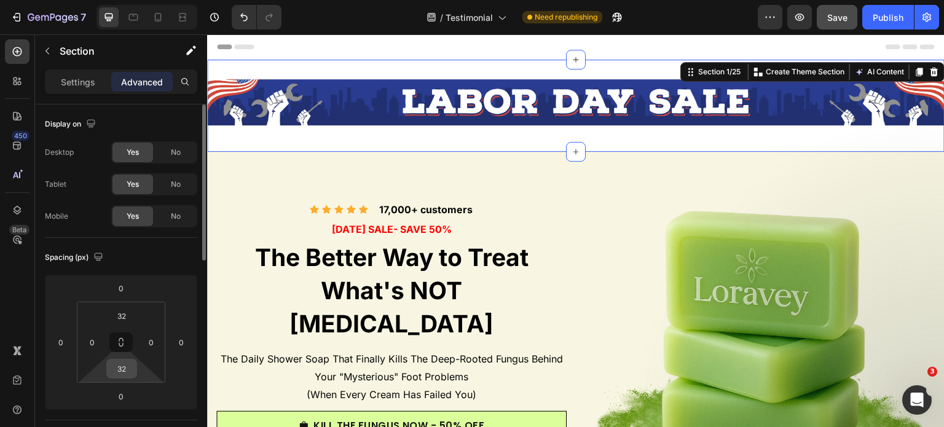
click at [128, 370] on input "32" at bounding box center [121, 369] width 25 height 18
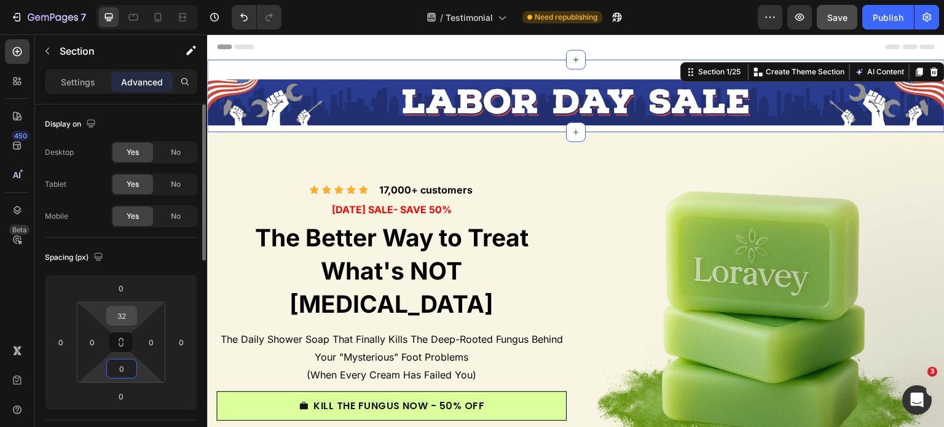
type input "0"
click at [123, 316] on input "32" at bounding box center [121, 316] width 25 height 18
type input "0"
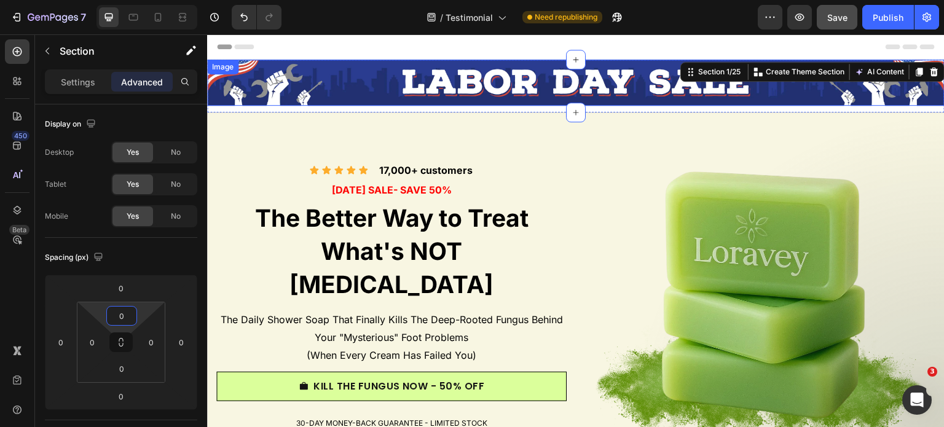
click at [427, 85] on img at bounding box center [576, 83] width 738 height 46
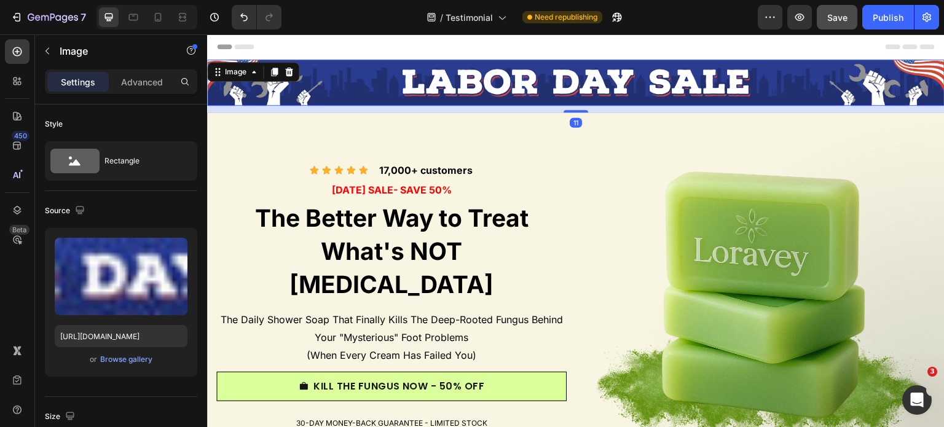
drag, startPoint x: 572, startPoint y: 111, endPoint x: 568, endPoint y: 133, distance: 21.9
click at [572, 83] on div "Image 11" at bounding box center [576, 83] width 738 height 46
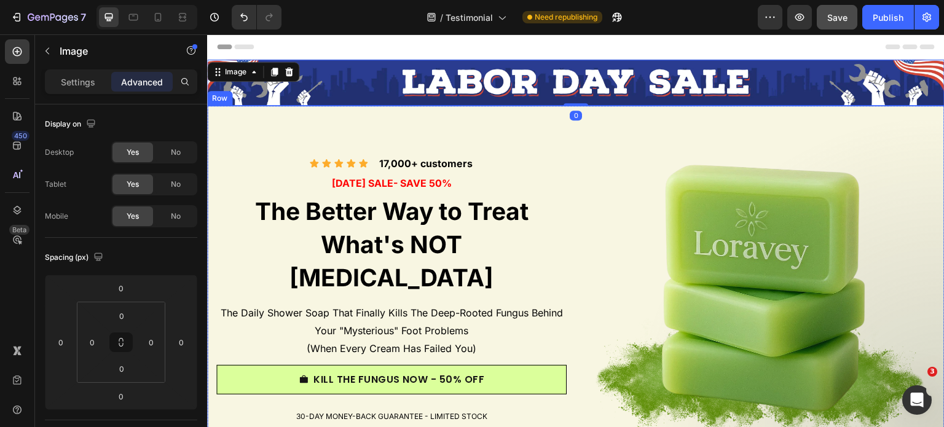
click at [568, 135] on div "Icon Icon Icon Icon Icon Icon List 17,000+ customers Text Block Row LABOR DAY S…" at bounding box center [576, 301] width 738 height 390
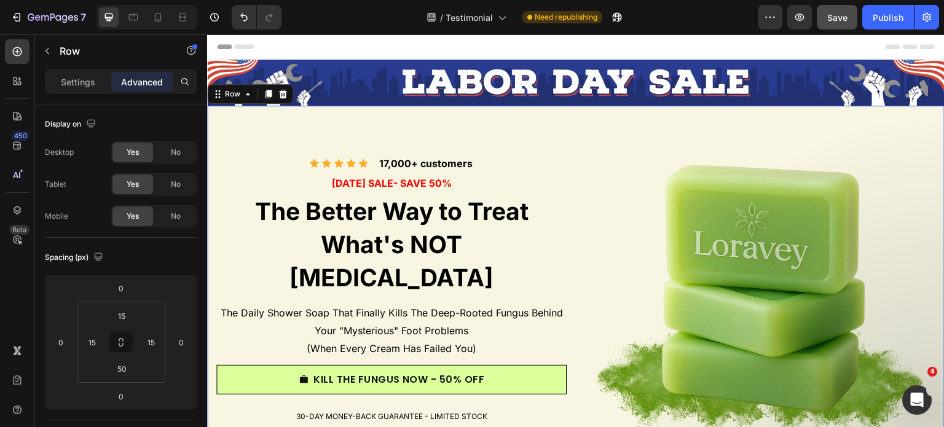
click at [468, 111] on div "Icon Icon Icon Icon Icon Icon List 17,000+ customers Text Block Row LABOR DAY S…" at bounding box center [576, 301] width 738 height 390
click at [123, 312] on input "15" at bounding box center [121, 316] width 25 height 18
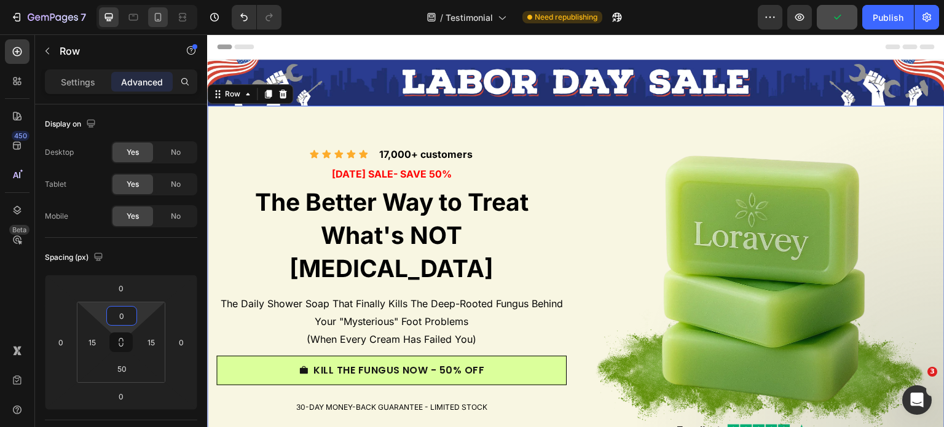
click at [162, 19] on icon at bounding box center [158, 17] width 12 height 12
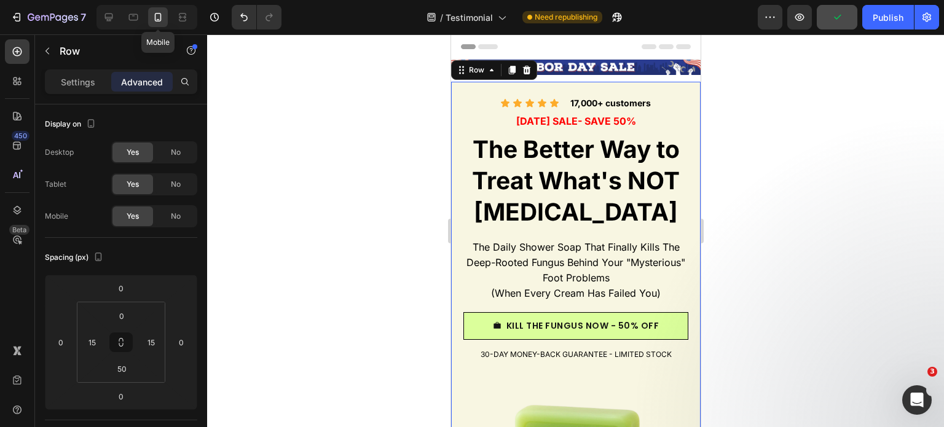
type input "20"
type input "40"
type input "20"
click at [639, 70] on img at bounding box center [576, 67] width 250 height 15
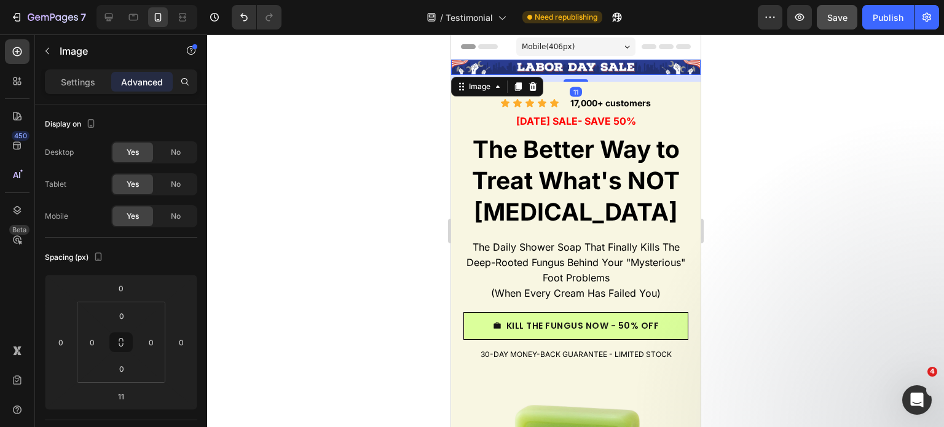
drag, startPoint x: 578, startPoint y: 78, endPoint x: 579, endPoint y: 66, distance: 12.3
click at [579, 66] on div "Image 11" at bounding box center [576, 67] width 250 height 15
type input "0"
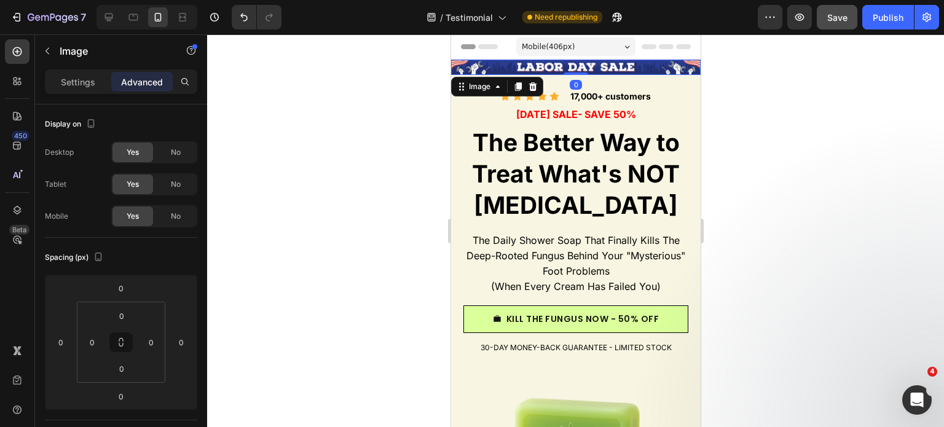
click at [765, 117] on div at bounding box center [575, 230] width 737 height 393
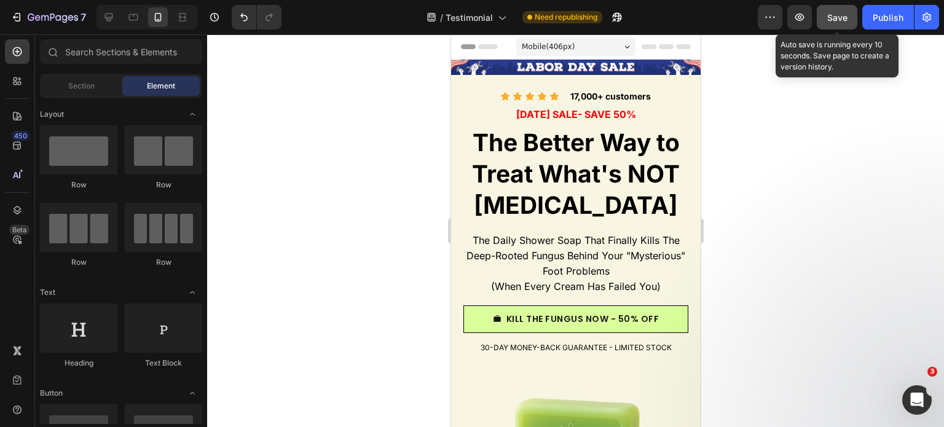
click at [839, 16] on span "Save" at bounding box center [837, 17] width 20 height 10
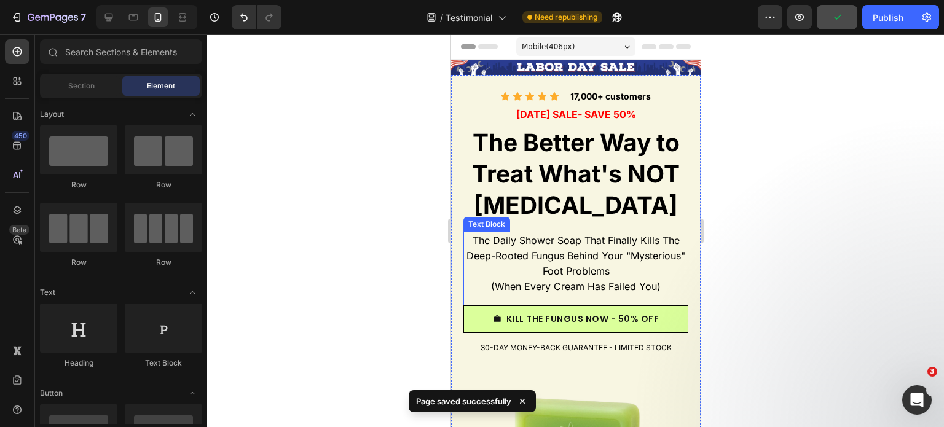
scroll to position [246, 0]
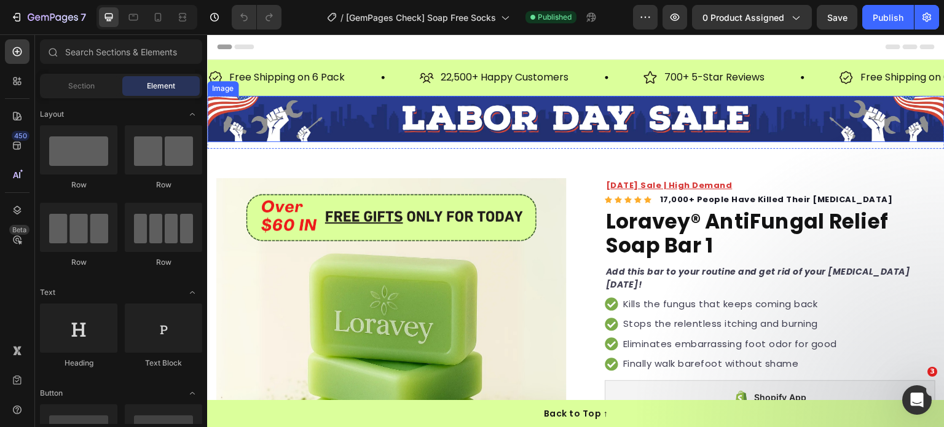
click at [242, 122] on img at bounding box center [576, 119] width 738 height 46
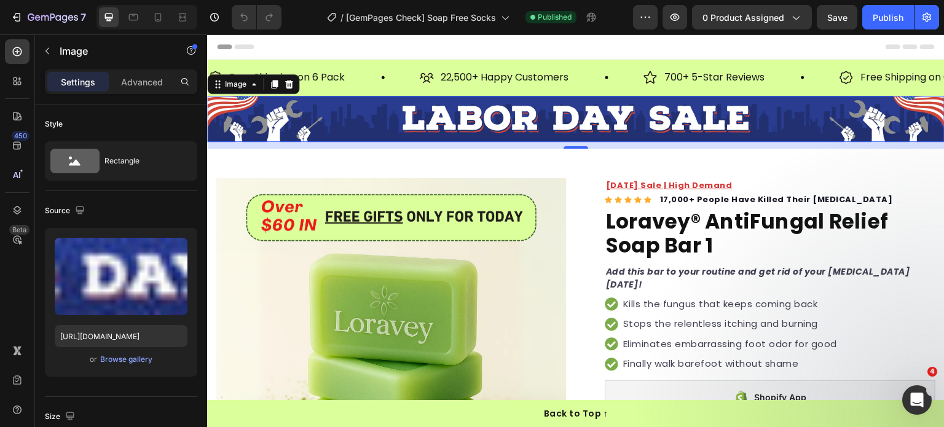
click at [317, 119] on img at bounding box center [576, 119] width 738 height 46
